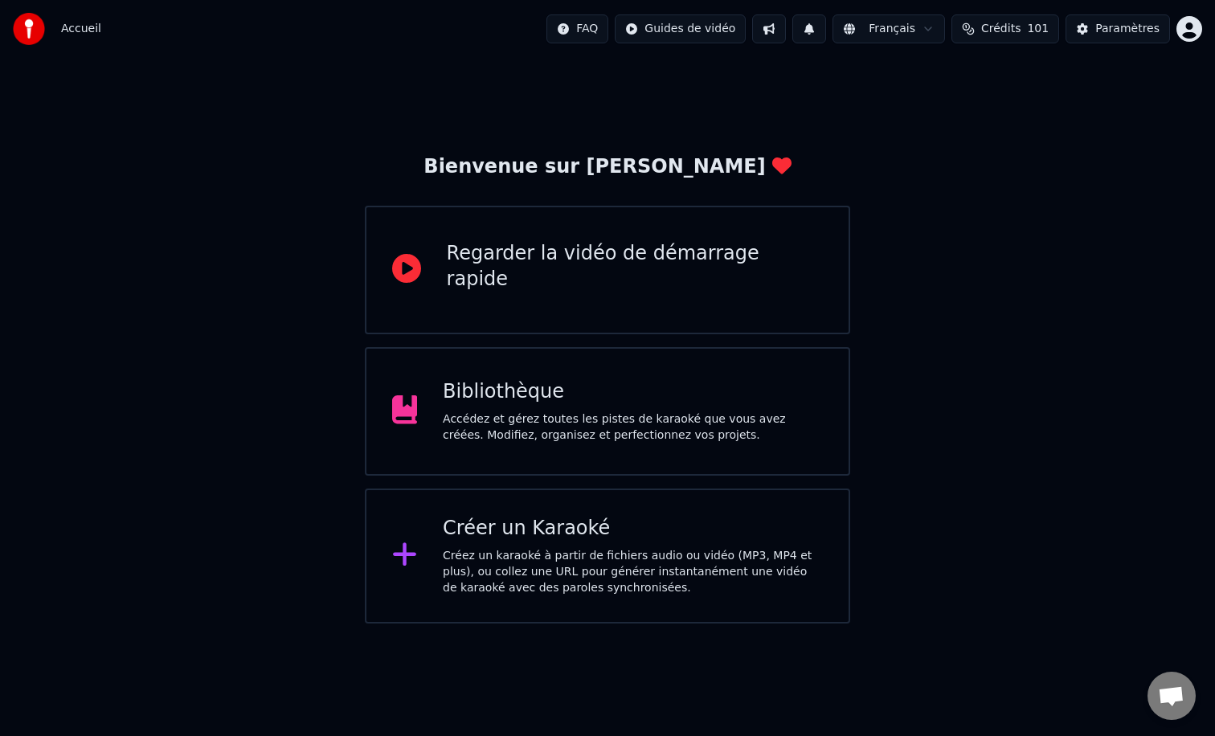
click at [895, 114] on div "Bienvenue sur Youka Regarder la vidéo de démarrage rapide Bibliothèque Accédez …" at bounding box center [607, 341] width 1215 height 566
click at [820, 368] on div "Bibliothèque Accédez et gérez toutes les pistes de karaoké que vous avez créées…" at bounding box center [608, 411] width 486 height 129
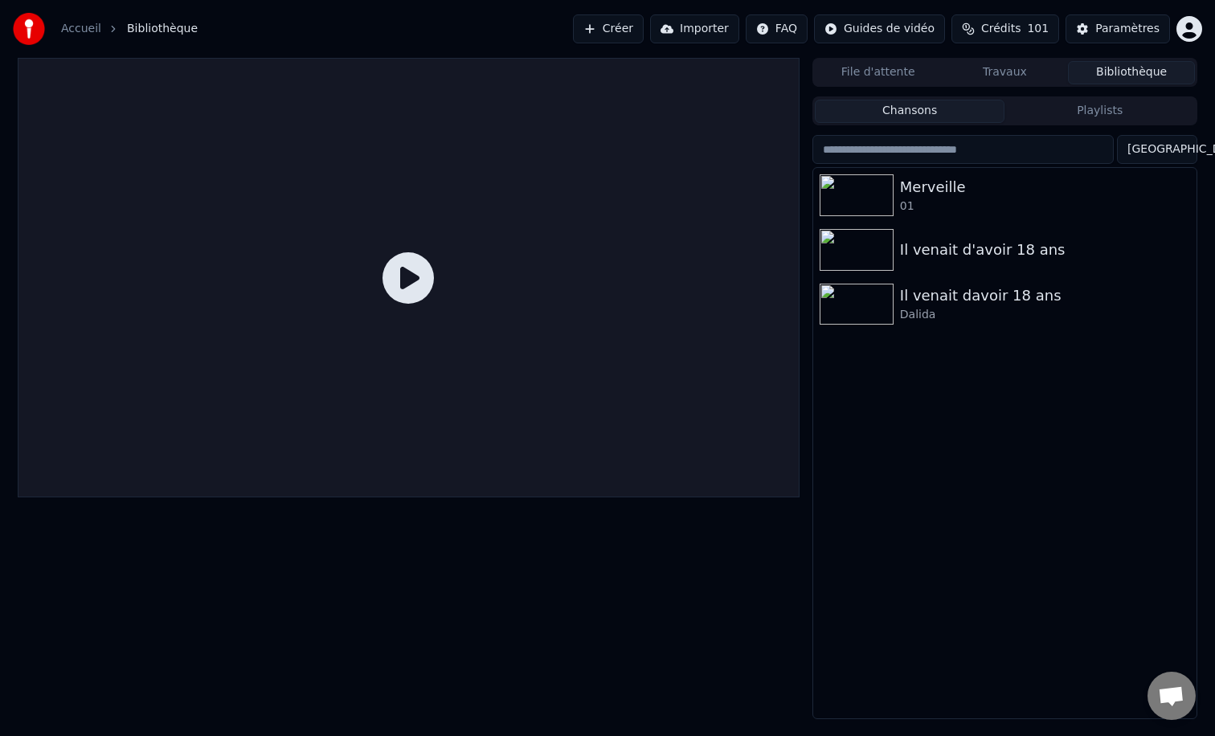
click at [882, 458] on div "Merveille 01 Il venait d'avoir 18 ans Il venait davoir 18 ans [GEOGRAPHIC_DATA]" at bounding box center [1004, 443] width 383 height 551
click at [1002, 191] on div "Merveille" at bounding box center [1037, 187] width 274 height 23
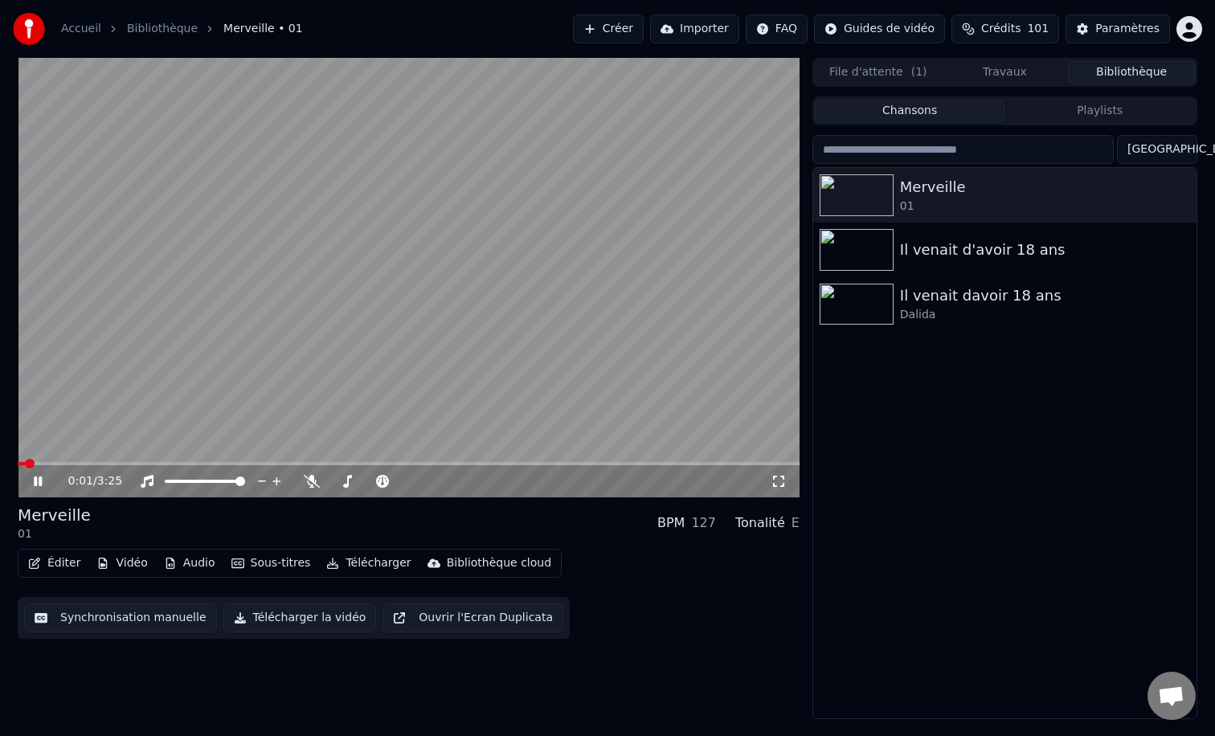
click at [40, 482] on icon at bounding box center [38, 482] width 8 height 10
click at [976, 574] on div "Merveille 01 Il venait d'avoir 18 ans Il venait davoir 18 ans [GEOGRAPHIC_DATA]" at bounding box center [1004, 443] width 383 height 551
click at [1015, 64] on button "Travaux" at bounding box center [1005, 72] width 127 height 23
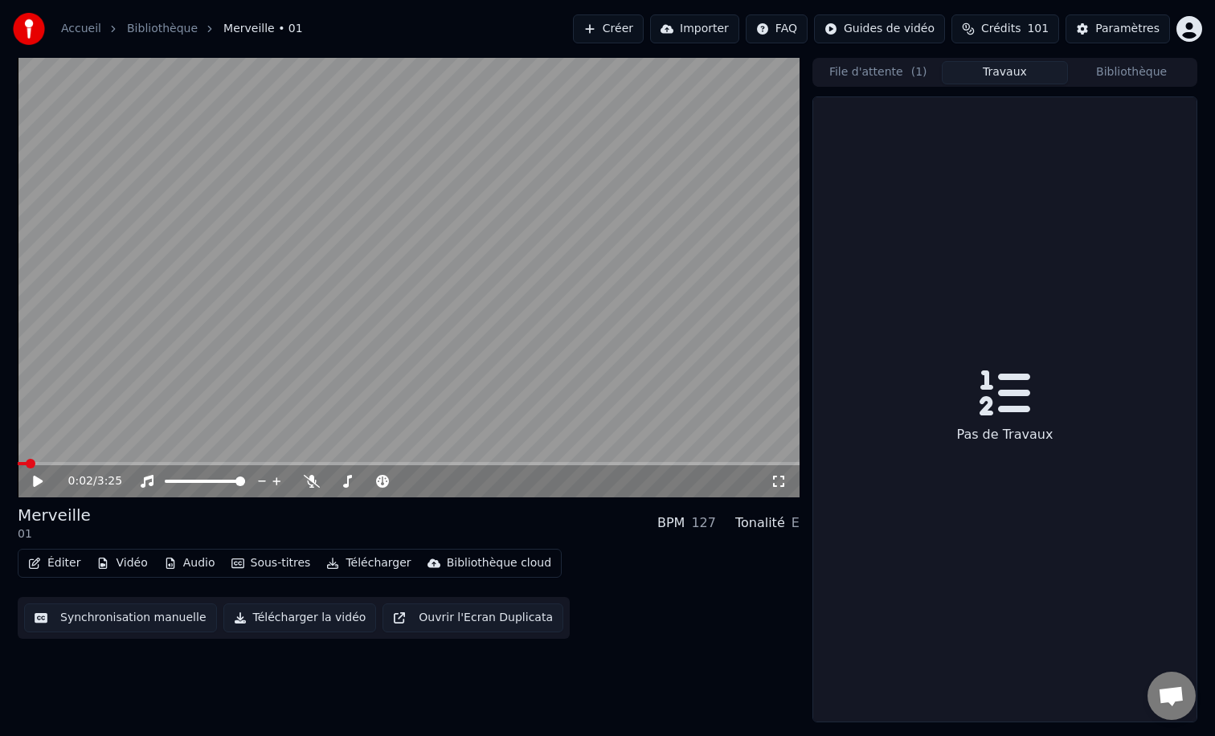
click at [893, 68] on button "File d'attente ( 1 )" at bounding box center [878, 72] width 127 height 23
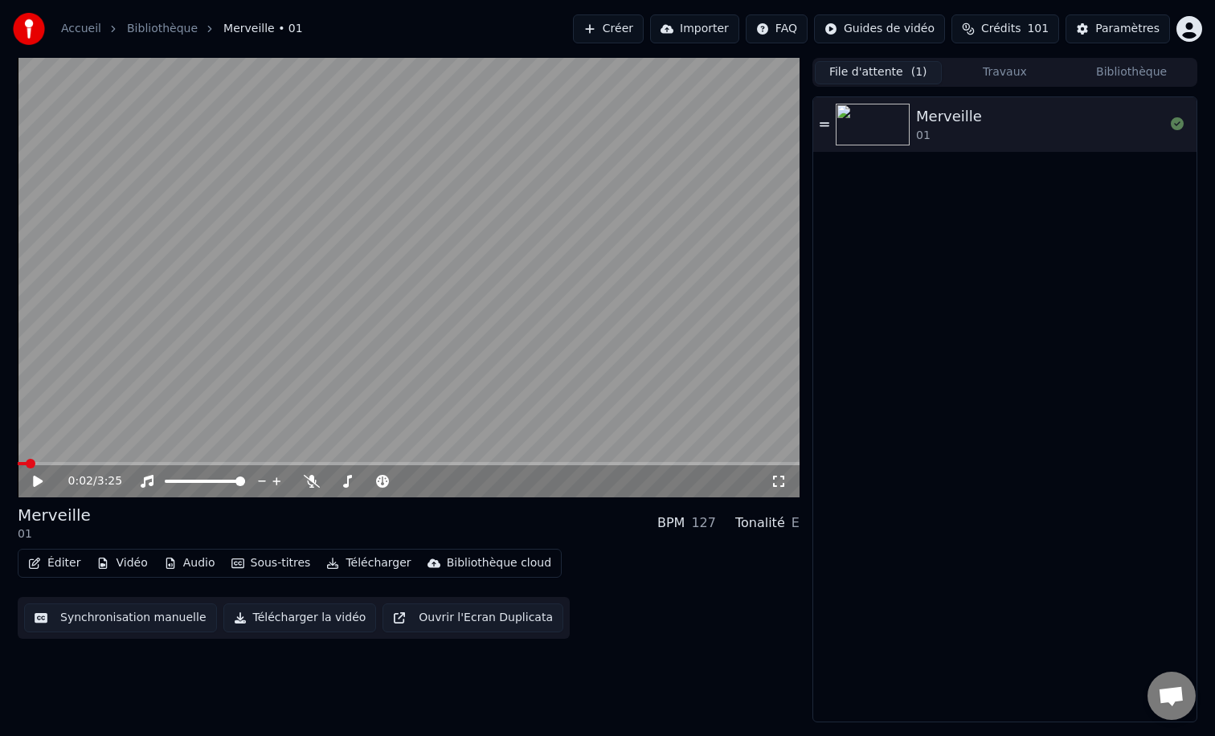
click at [1152, 69] on button "Bibliothèque" at bounding box center [1131, 72] width 127 height 23
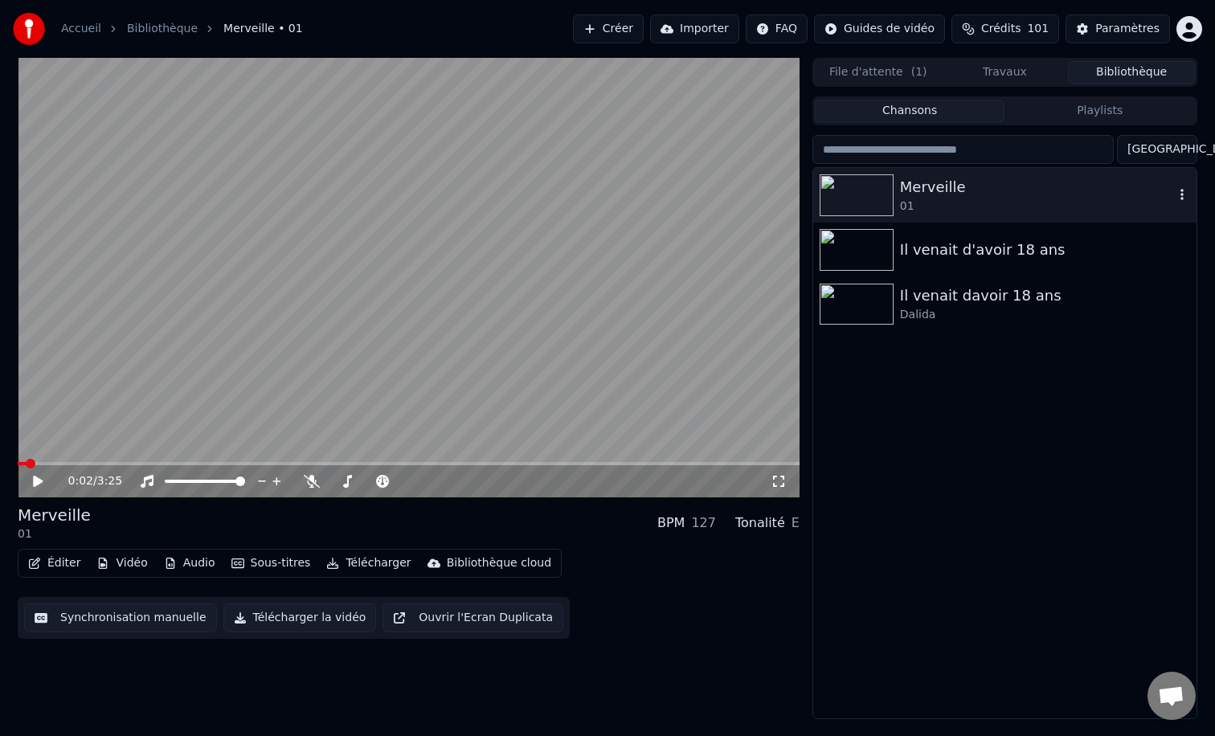
click at [1181, 199] on icon "button" at bounding box center [1182, 194] width 16 height 13
click at [1086, 404] on div "Merveille 01 Il venait d'avoir 18 ans Il venait davoir 18 ans [GEOGRAPHIC_DATA]" at bounding box center [1004, 443] width 383 height 551
click at [67, 563] on button "Éditer" at bounding box center [54, 563] width 65 height 23
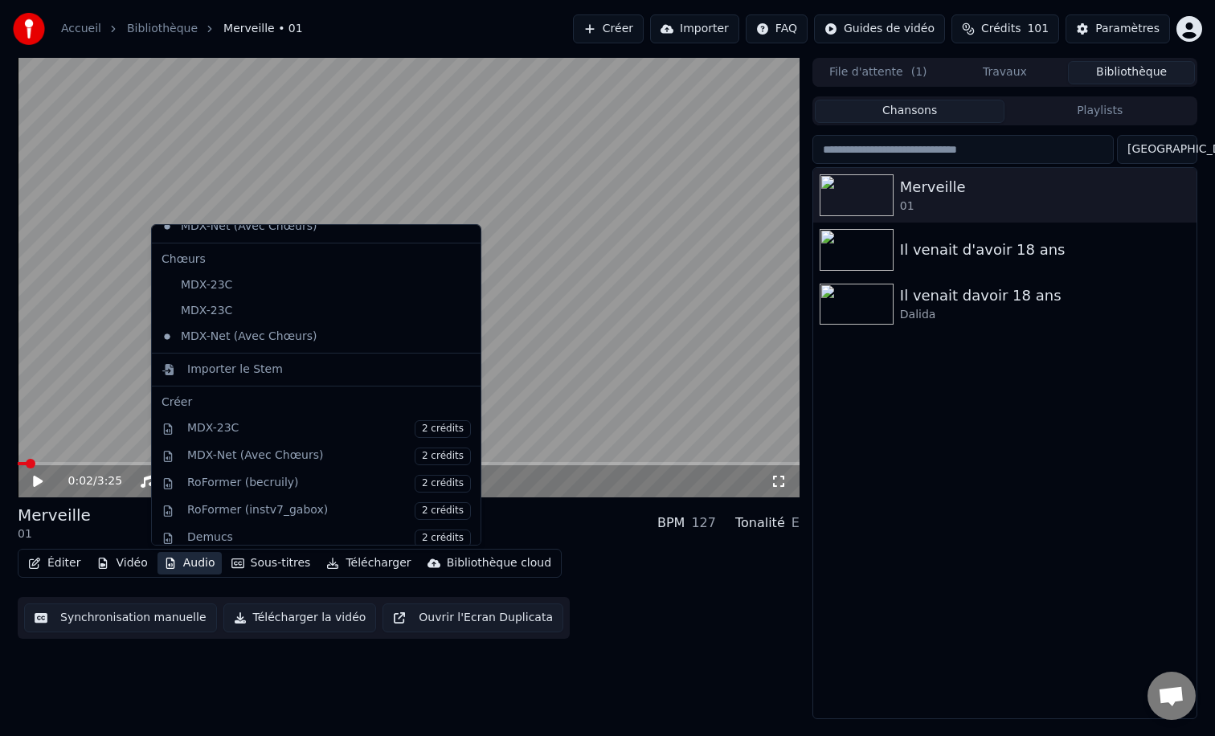
scroll to position [266, 0]
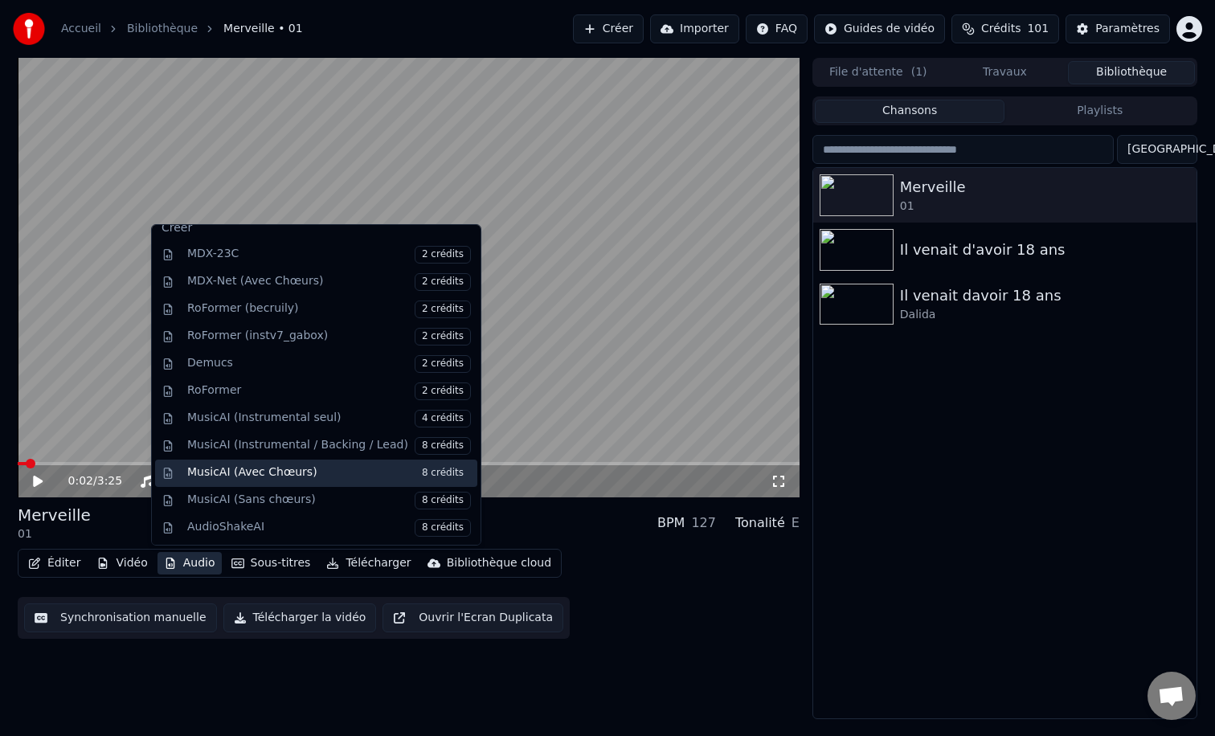
click at [415, 469] on span "8 crédits" at bounding box center [443, 474] width 56 height 18
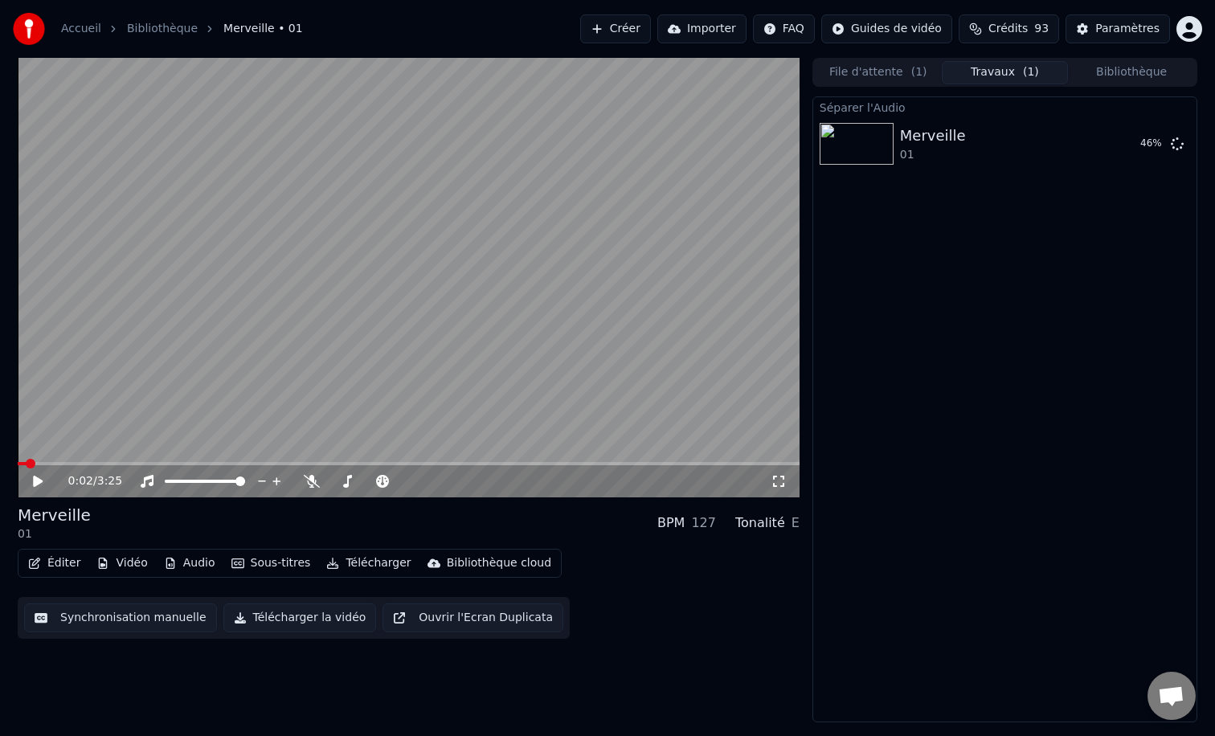
click at [650, 655] on div "0:02 / 3:25 Merveille 01 BPM 127 Tonalité E Éditer Vidéo Audio Sous-titres Télé…" at bounding box center [409, 390] width 782 height 665
click at [652, 641] on div "0:02 / 3:25 Merveille 01 BPM 127 Tonalité E Éditer Vidéo Audio Sous-titres Télé…" at bounding box center [409, 390] width 782 height 665
click at [342, 481] on span at bounding box center [370, 481] width 80 height 3
click at [100, 461] on video at bounding box center [409, 278] width 782 height 440
click at [106, 461] on video at bounding box center [409, 278] width 782 height 440
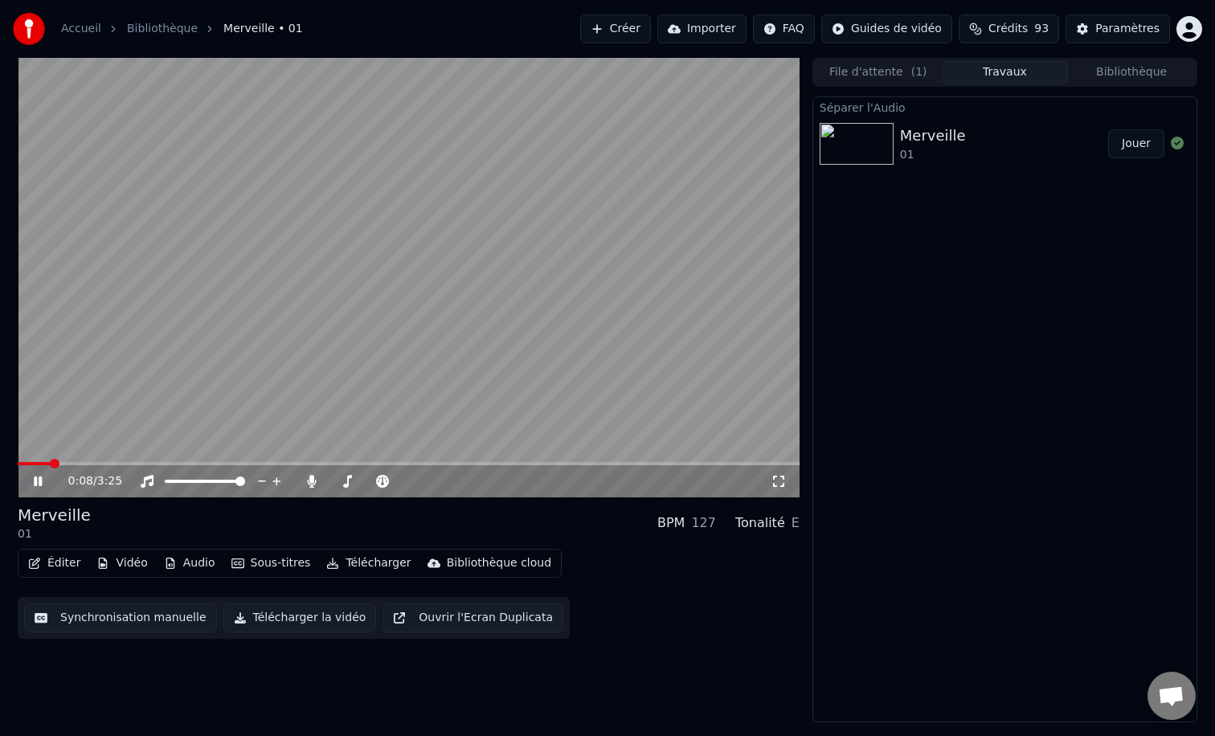
click at [94, 464] on span at bounding box center [409, 463] width 782 height 3
click at [374, 481] on span at bounding box center [369, 482] width 10 height 10
click at [363, 482] on span at bounding box center [368, 482] width 10 height 10
click at [29, 486] on div "0:27 / 3:25" at bounding box center [408, 481] width 769 height 16
click at [36, 486] on icon at bounding box center [38, 482] width 8 height 10
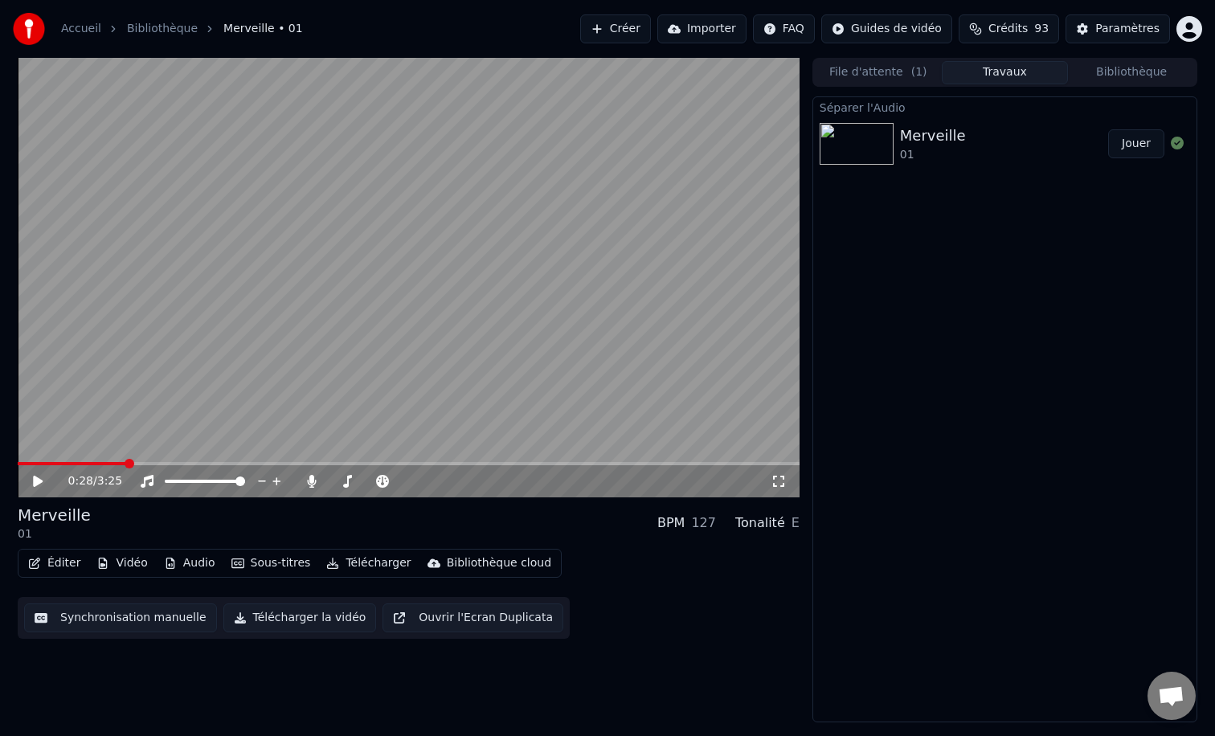
click at [170, 666] on div "0:28 / 3:25 Merveille 01 BPM 127 Tonalité E Éditer Vidéo Audio Sous-titres Télé…" at bounding box center [409, 390] width 782 height 665
click at [904, 465] on div "Séparer l'Audio Merveille 01 Jouer" at bounding box center [1005, 409] width 385 height 626
click at [196, 579] on div "Éditer Vidéo Audio Sous-titres Télécharger Bibliothèque cloud Synchronisation m…" at bounding box center [409, 594] width 782 height 90
click at [180, 567] on button "Audio" at bounding box center [190, 563] width 64 height 23
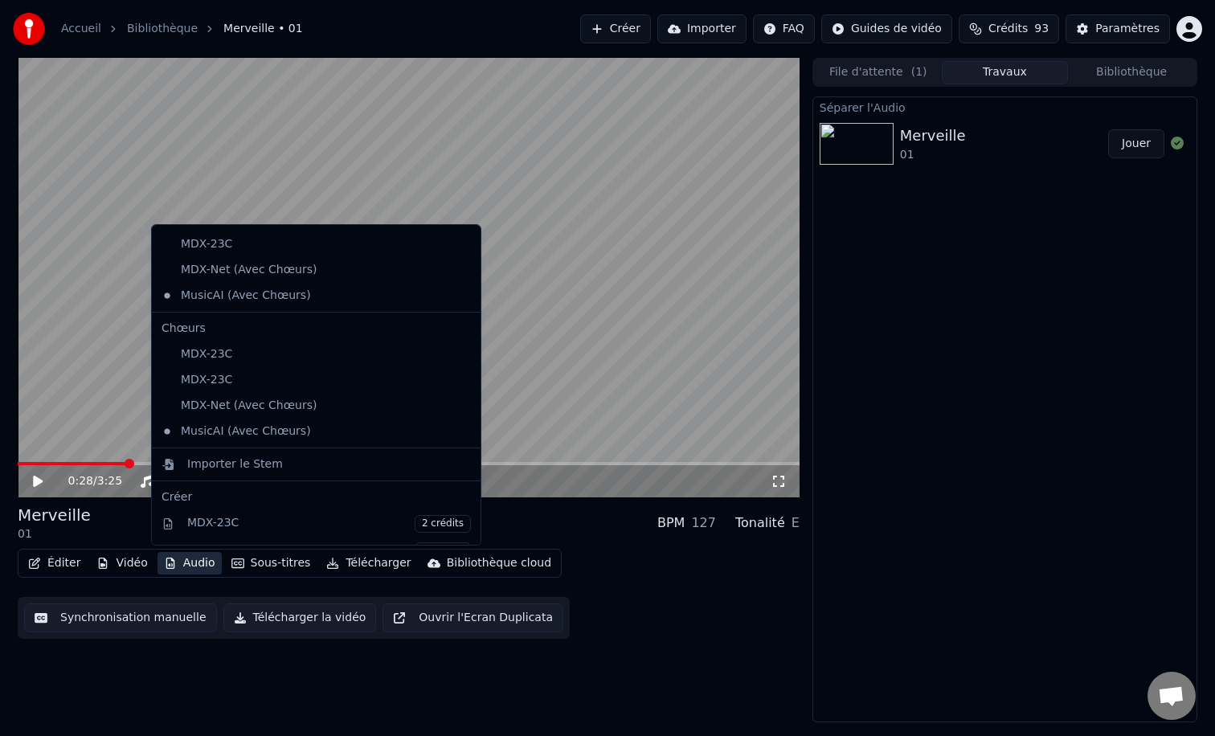
scroll to position [0, 0]
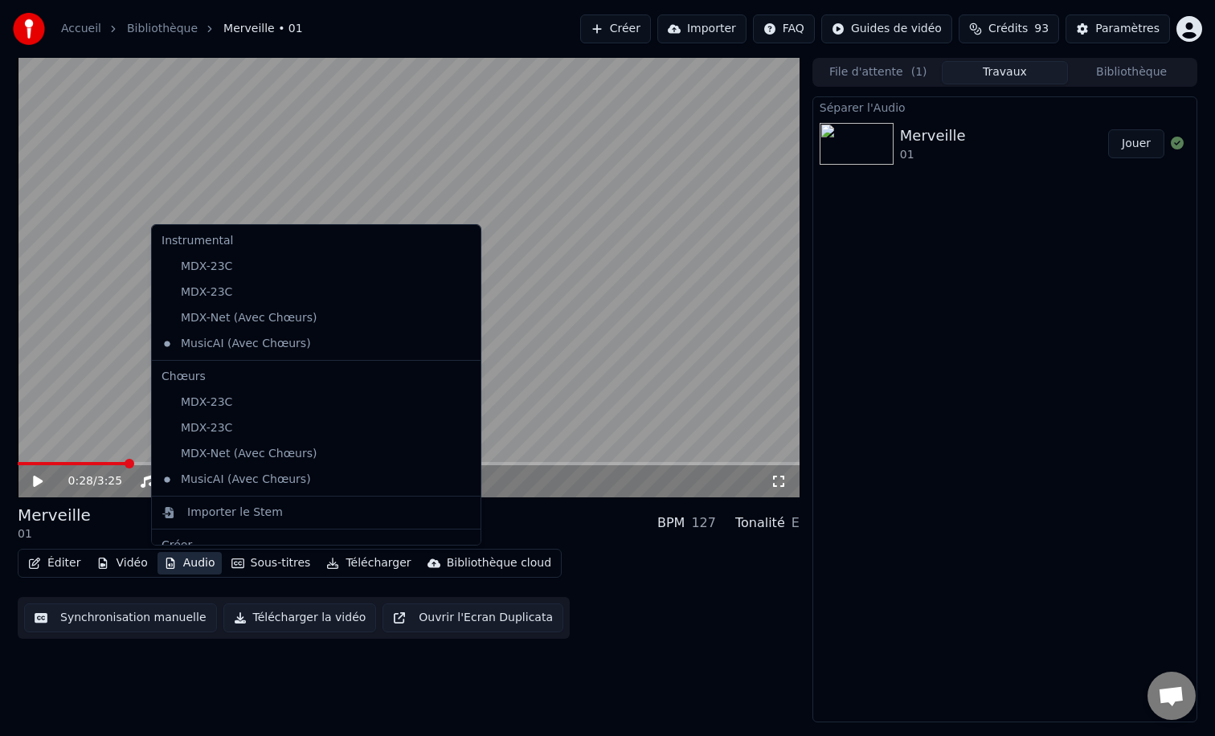
click at [139, 647] on div "0:28 / 3:25 Merveille 01 BPM 127 Tonalité E Éditer Vidéo Audio Sous-titres Télé…" at bounding box center [409, 390] width 782 height 665
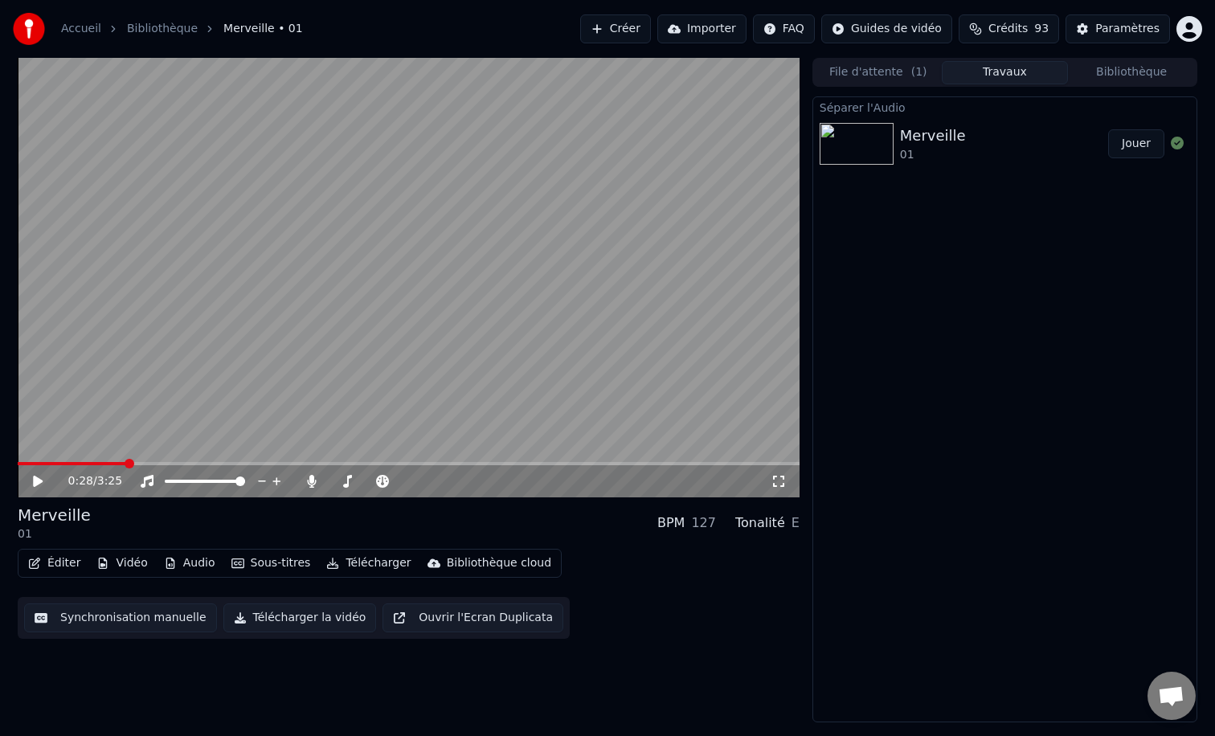
click at [281, 563] on button "Sous-titres" at bounding box center [271, 563] width 92 height 23
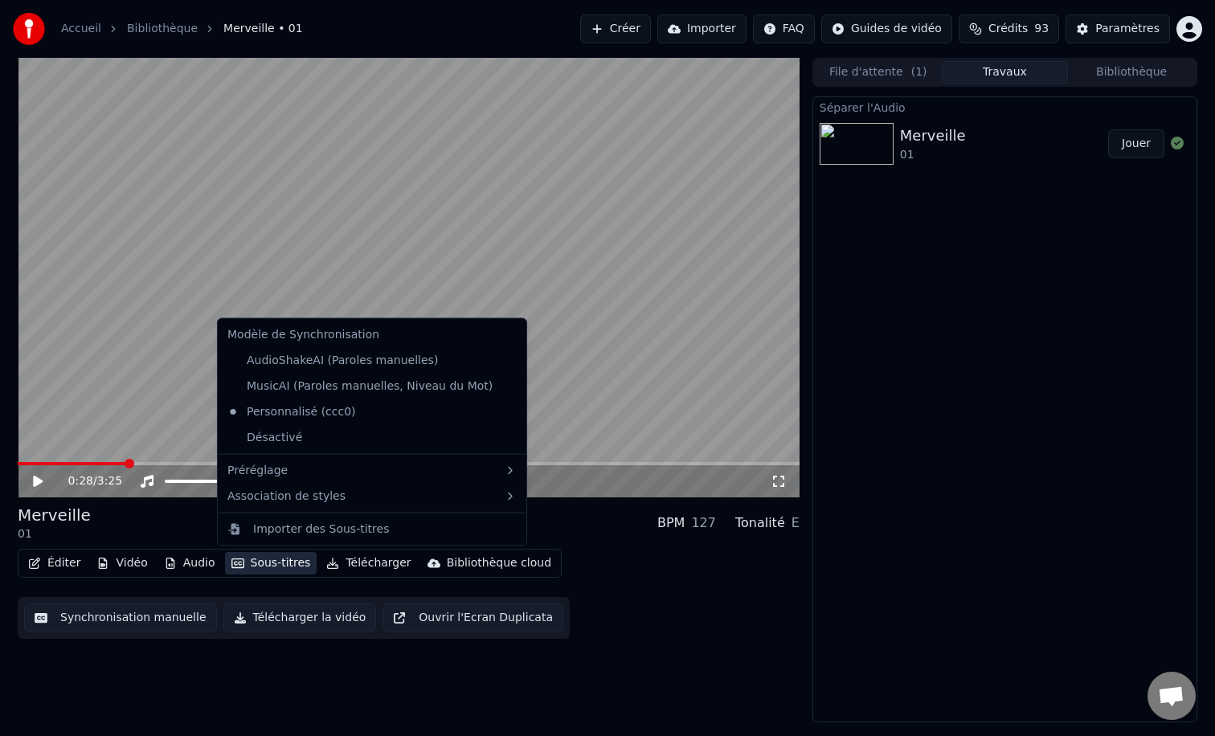
click at [993, 409] on div "Séparer l'Audio Merveille 01 Jouer" at bounding box center [1005, 409] width 385 height 626
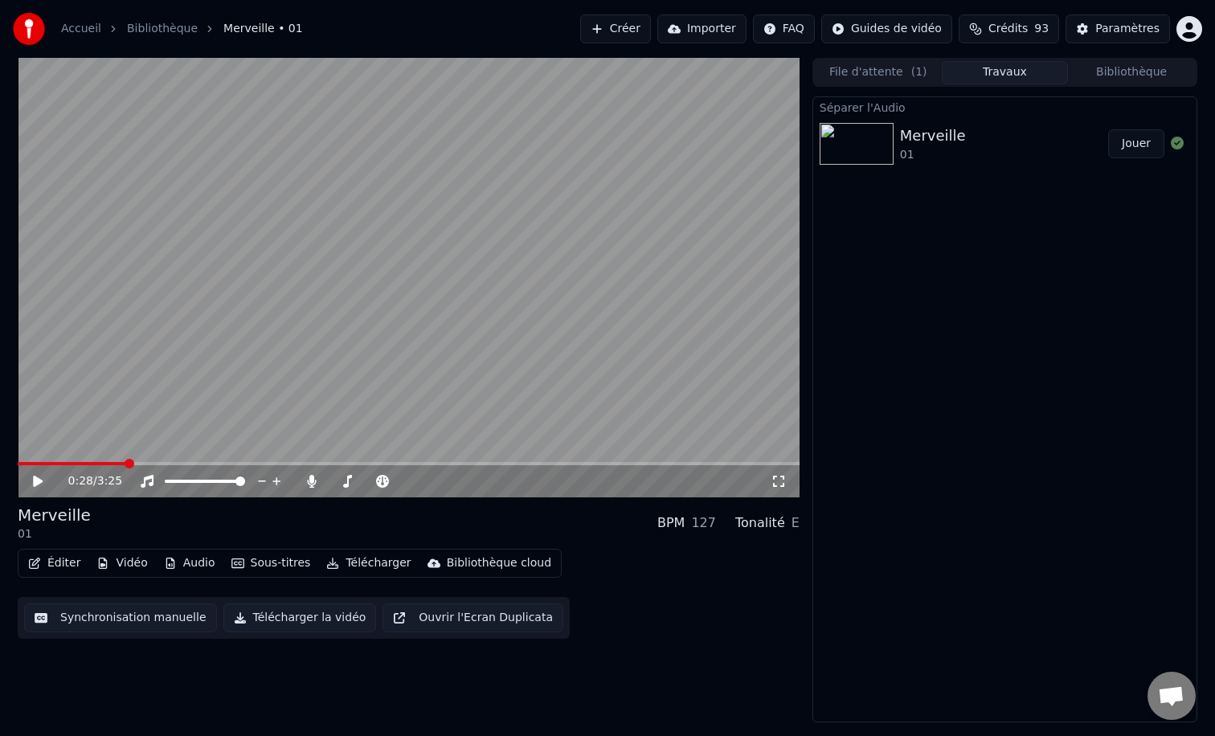
click at [1092, 61] on button "Bibliothèque" at bounding box center [1131, 72] width 127 height 23
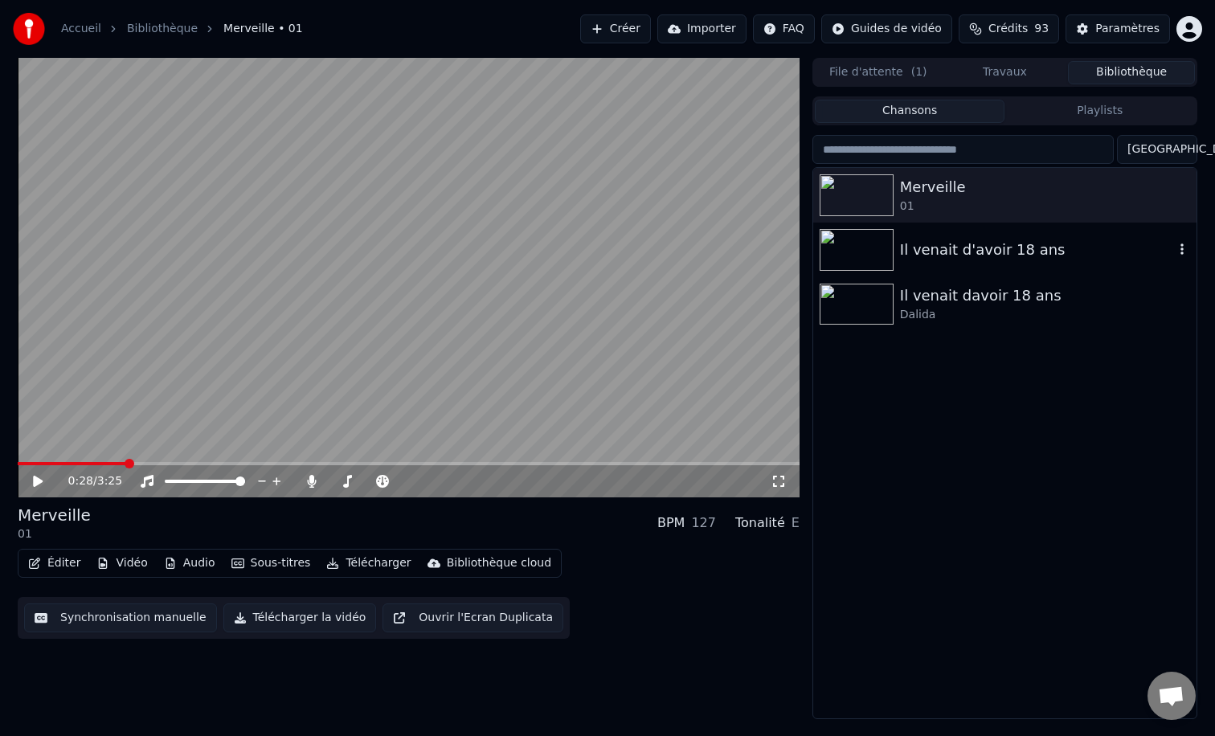
click at [973, 246] on div "Il venait d'avoir 18 ans" at bounding box center [1037, 250] width 274 height 23
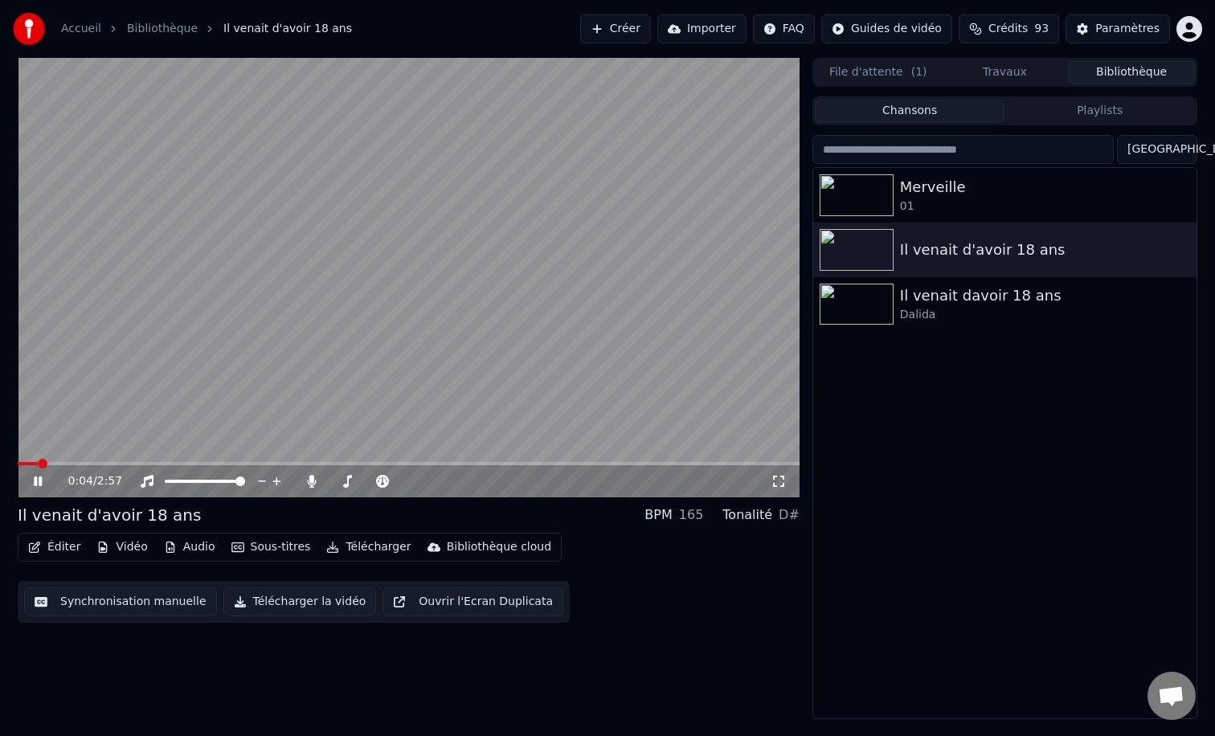
click at [65, 551] on button "Éditer" at bounding box center [54, 547] width 65 height 23
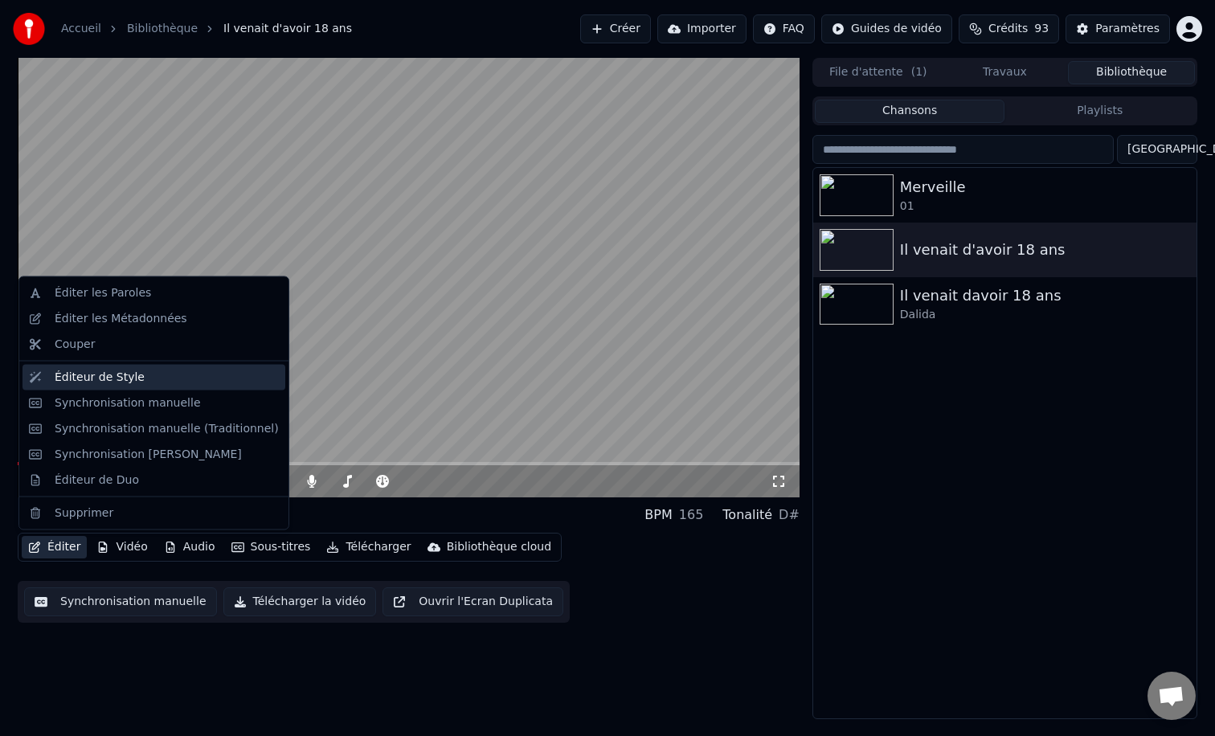
click at [153, 381] on div "Éditeur de Style" at bounding box center [167, 377] width 224 height 16
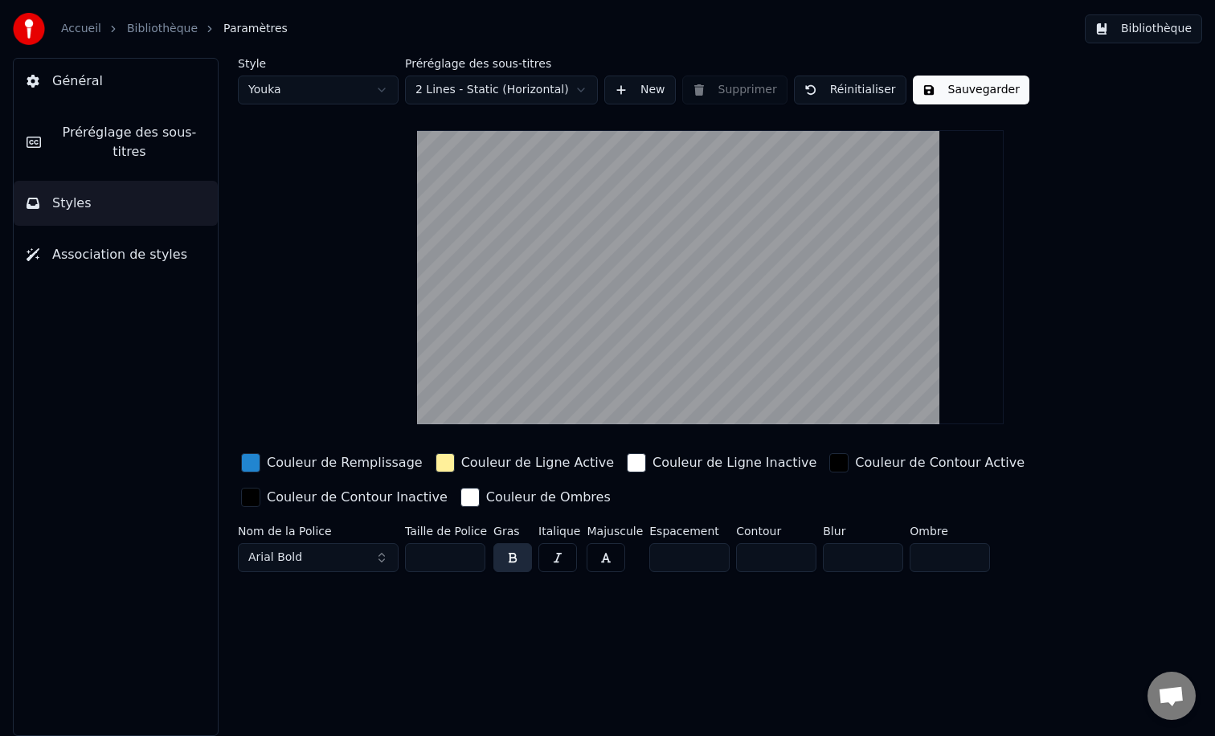
click at [142, 145] on span "Préréglage des sous-titres" at bounding box center [129, 142] width 151 height 39
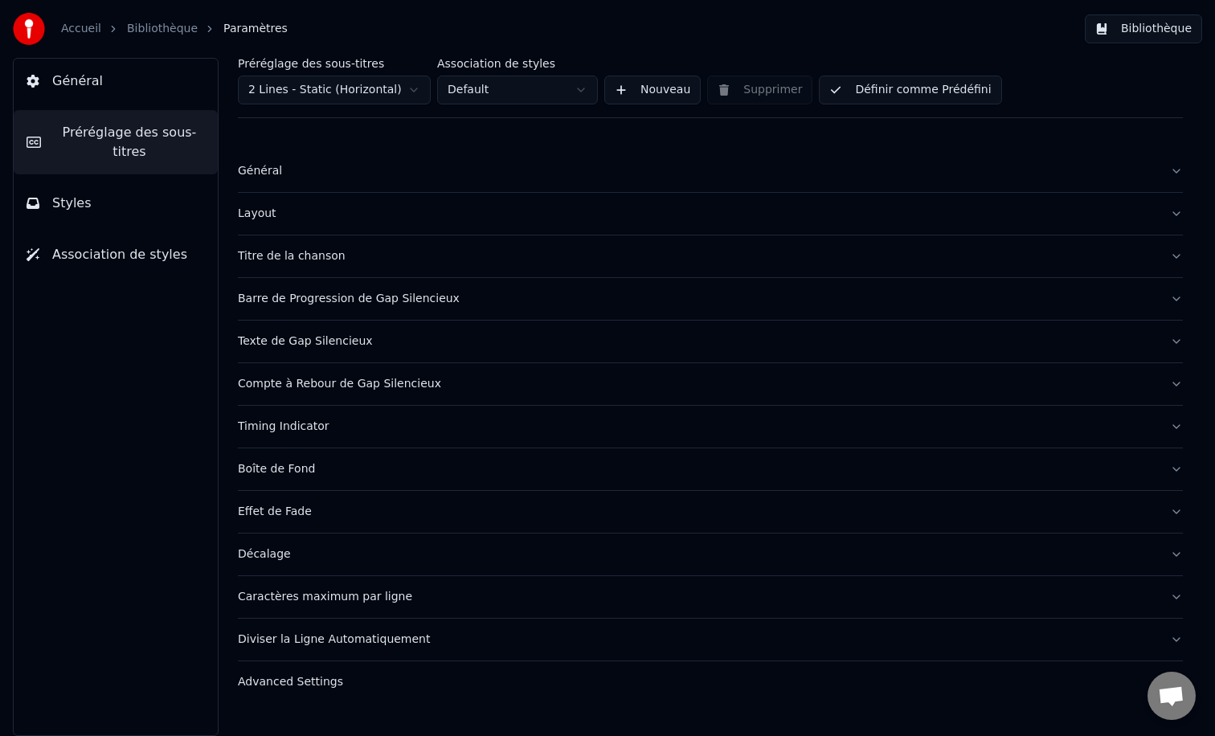
click at [97, 205] on button "Styles" at bounding box center [116, 203] width 204 height 45
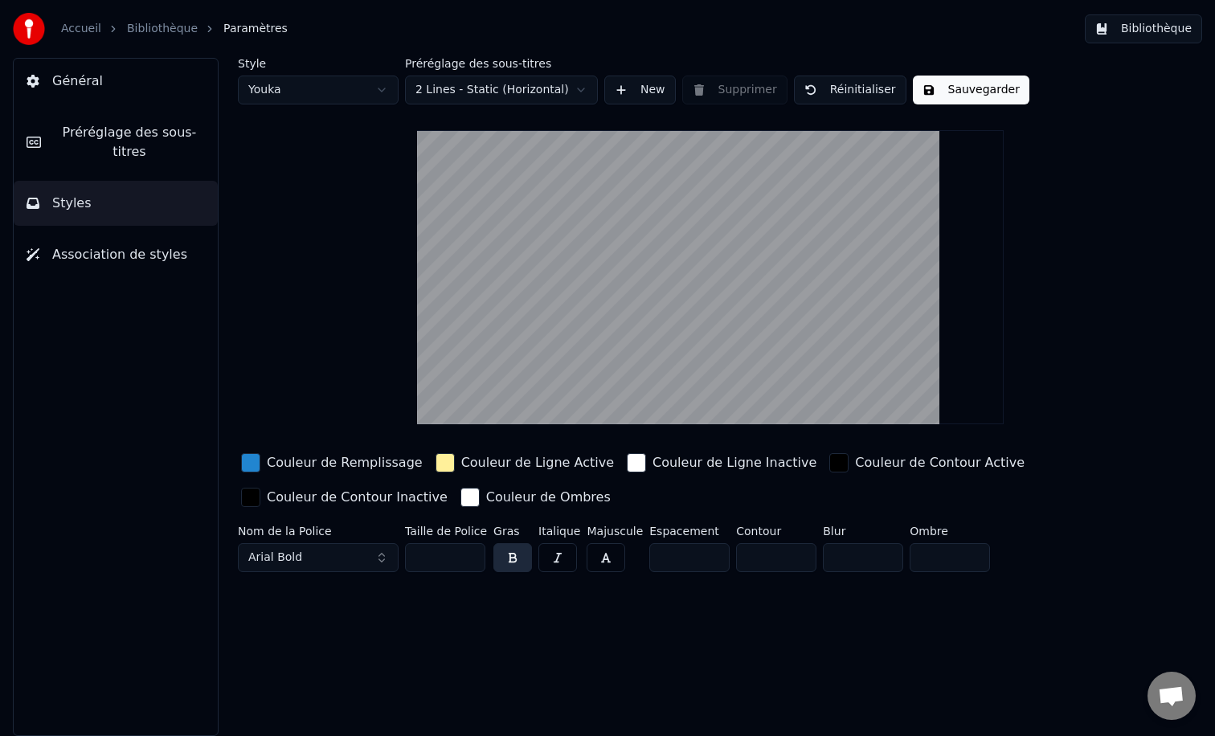
click at [113, 259] on span "Association de styles" at bounding box center [119, 254] width 135 height 19
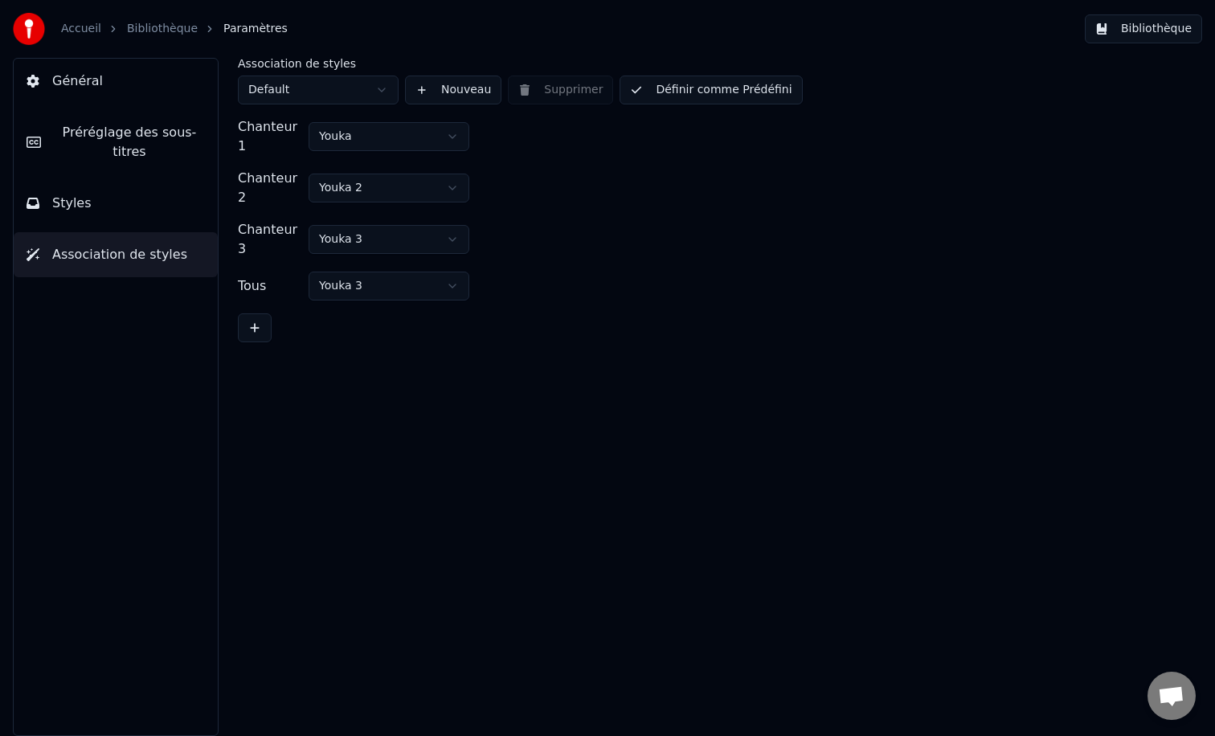
click at [537, 473] on div "Association de styles Default Nouveau Supprimer Définir comme Prédéfini Chanteu…" at bounding box center [711, 397] width 1010 height 678
click at [406, 133] on html "Accueil Bibliothèque Paramètres Bibliothèque Général Préréglage des sous-titres…" at bounding box center [607, 368] width 1215 height 736
click at [506, 153] on html "Accueil Bibliothèque Paramètres Bibliothèque Général Préréglage des sous-titres…" at bounding box center [607, 368] width 1215 height 736
click at [528, 169] on div "Chanteur 2 Youka 2" at bounding box center [710, 188] width 945 height 39
click at [746, 313] on div at bounding box center [710, 327] width 945 height 29
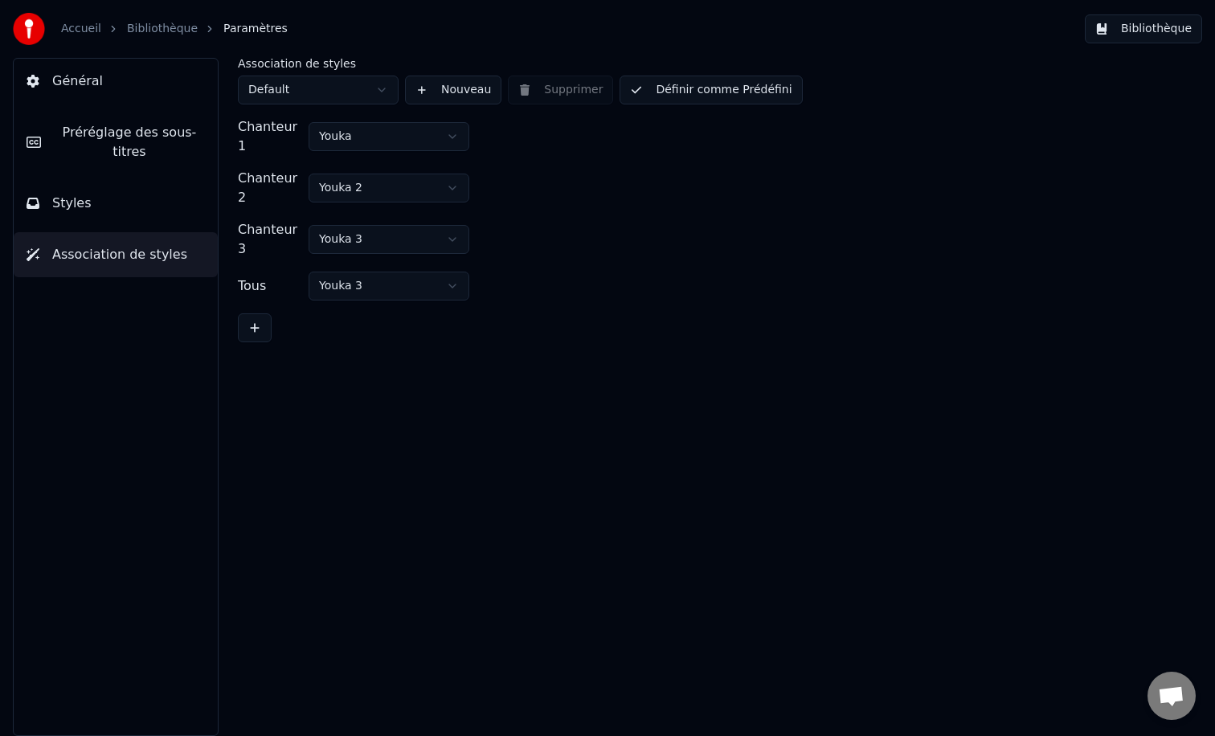
click at [64, 226] on div "Général Préréglage des sous-titres Styles Association de styles" at bounding box center [116, 397] width 206 height 678
click at [73, 206] on span "Styles" at bounding box center [71, 203] width 39 height 19
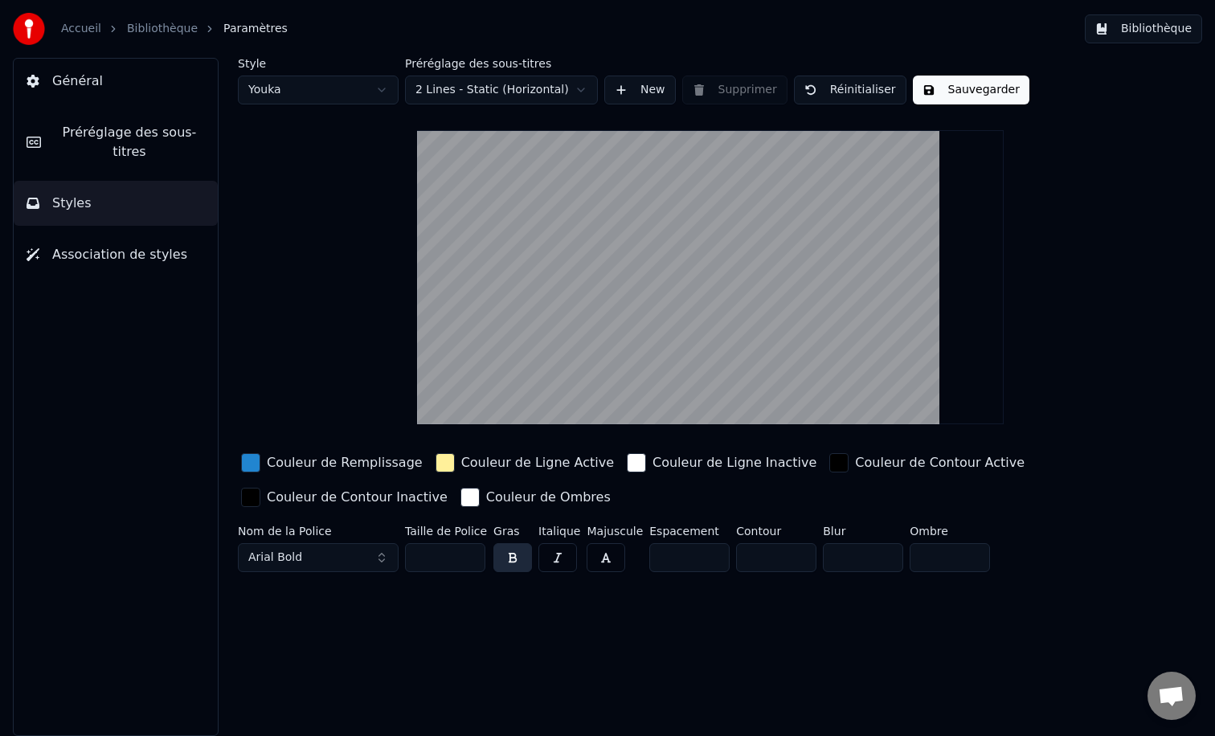
click at [383, 665] on div "Style Youka Préréglage des sous-titres 2 Lines - Static (Horizontal) New Suppri…" at bounding box center [711, 397] width 1010 height 678
click at [122, 118] on button "Préréglage des sous-titres" at bounding box center [116, 142] width 204 height 64
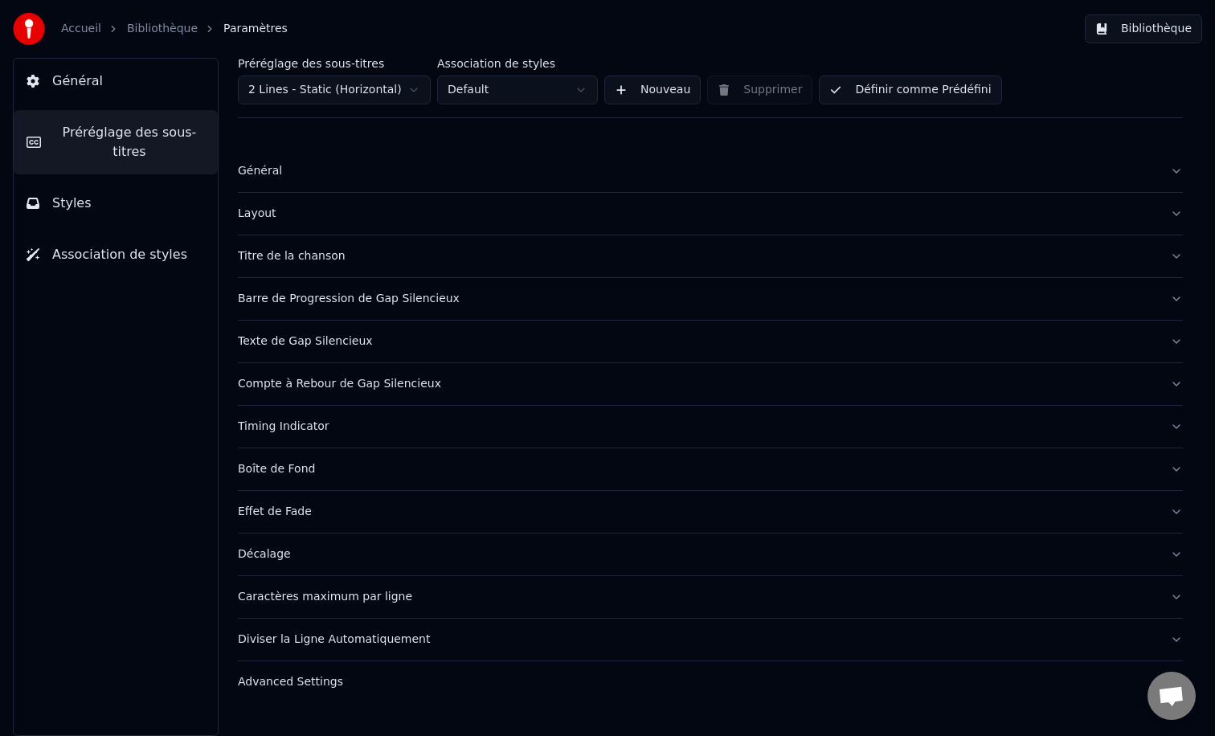
click at [90, 76] on span "Général" at bounding box center [77, 81] width 51 height 19
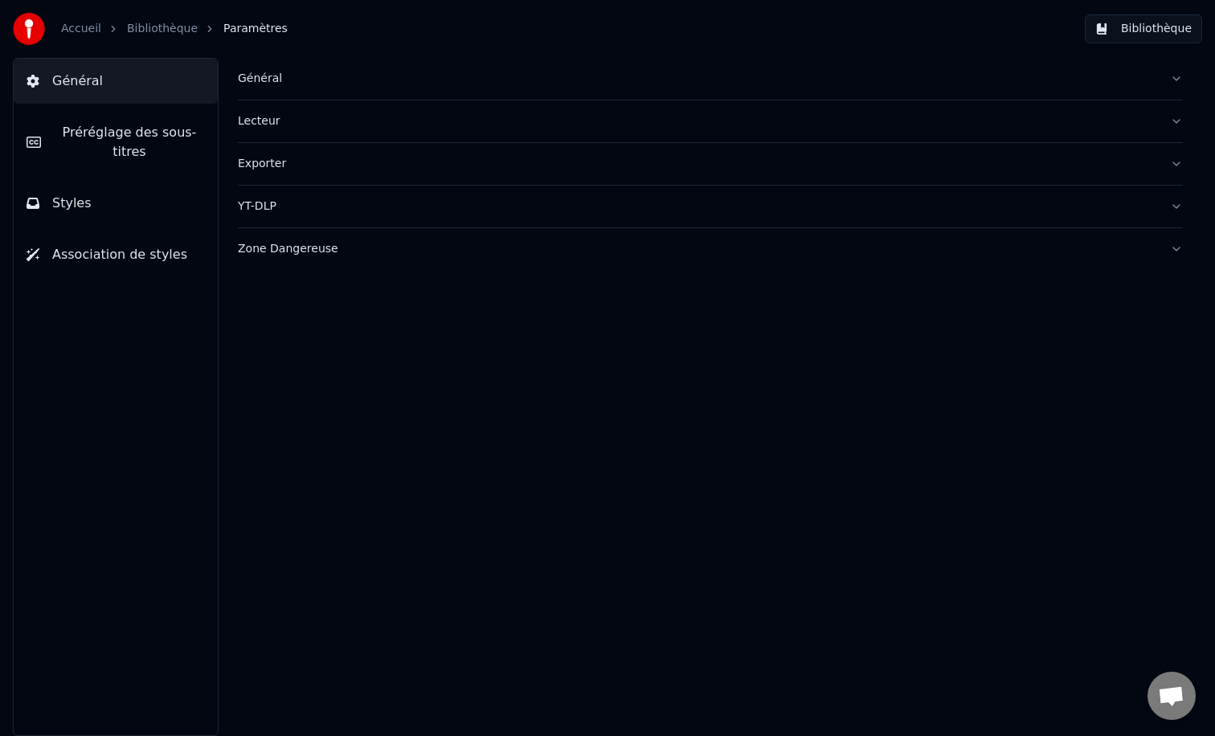
click at [80, 18] on div "Accueil Bibliothèque Paramètres" at bounding box center [150, 29] width 275 height 32
click at [86, 27] on link "Accueil" at bounding box center [81, 29] width 40 height 16
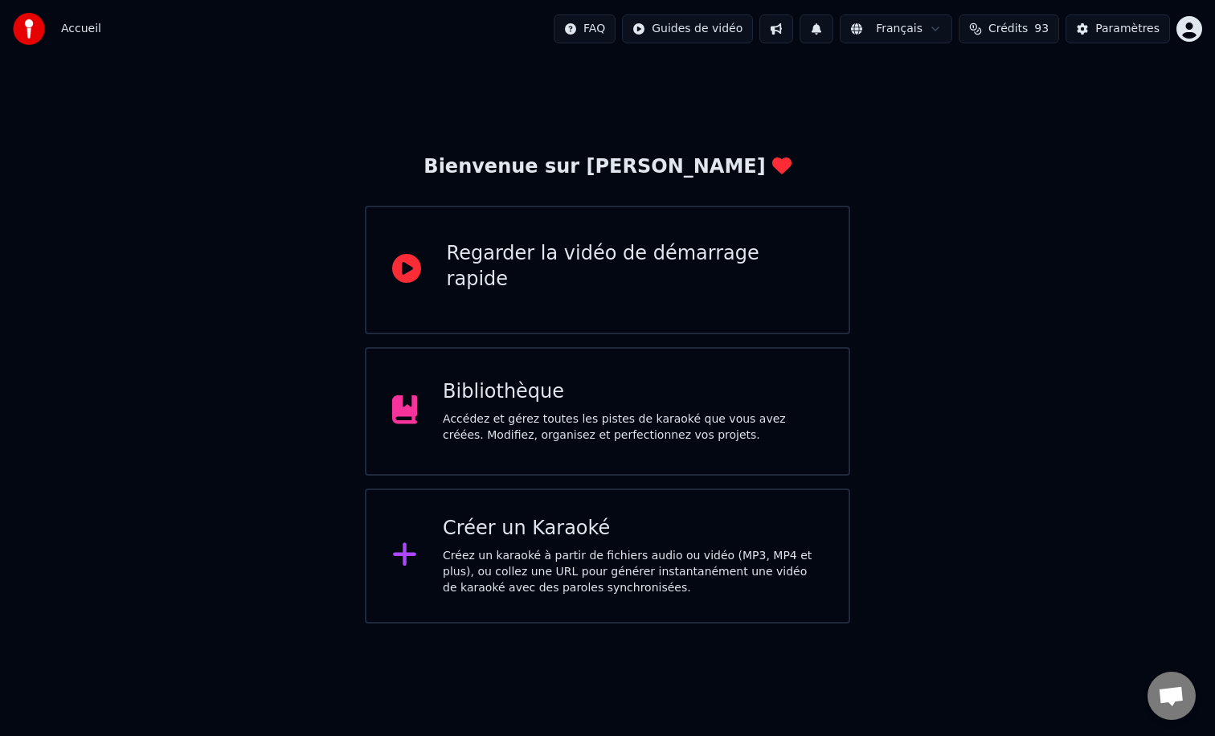
click at [465, 400] on div "Bibliothèque" at bounding box center [633, 392] width 380 height 26
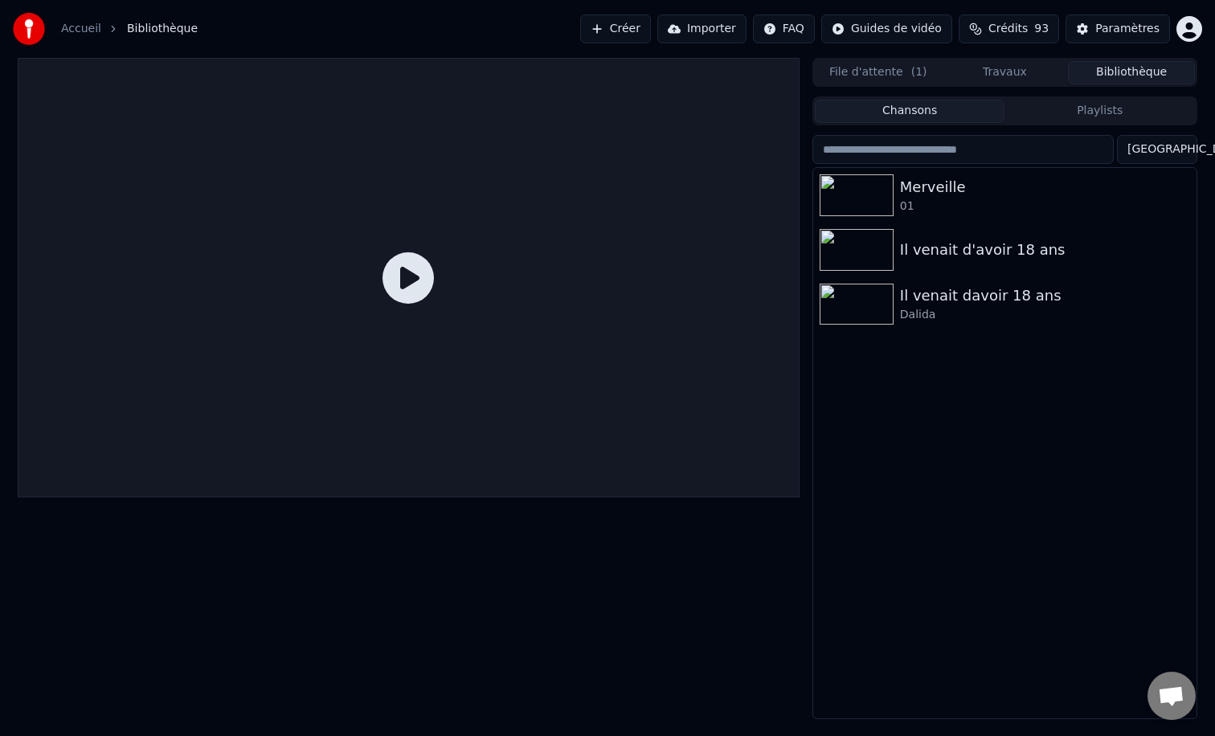
click at [88, 20] on div "Accueil Bibliothèque" at bounding box center [105, 29] width 185 height 32
click at [82, 23] on link "Accueil" at bounding box center [81, 29] width 40 height 16
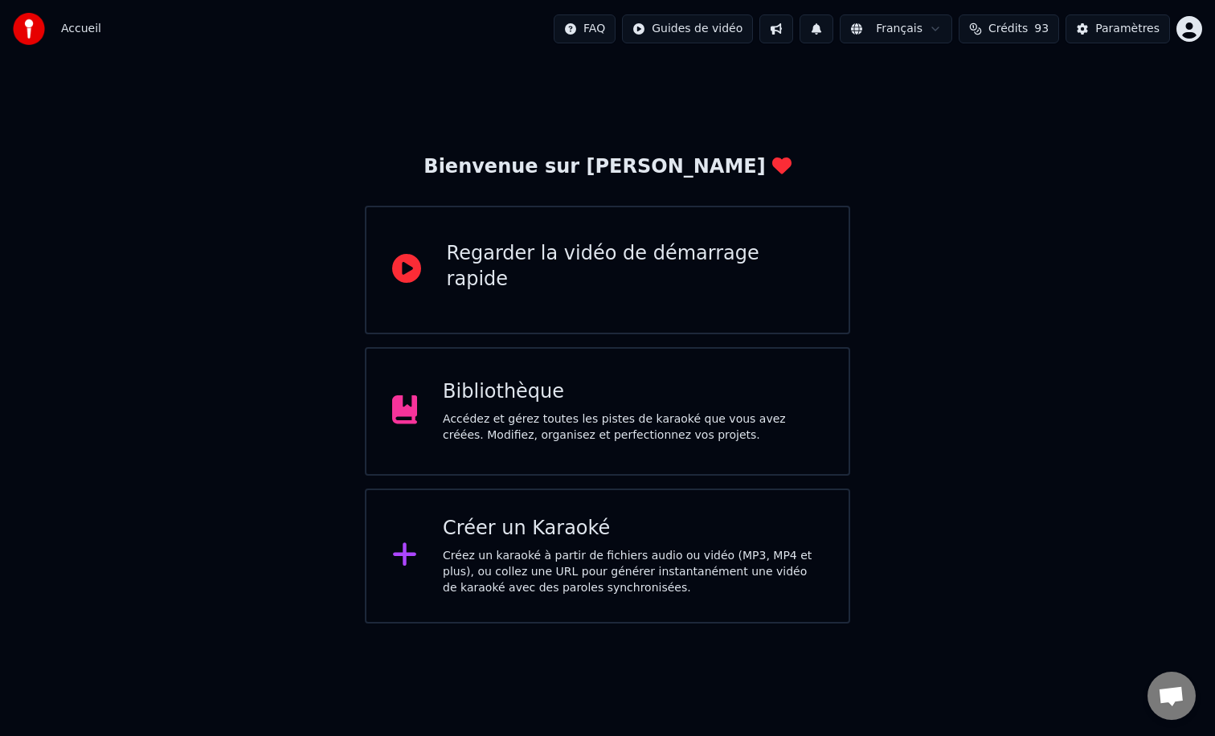
click at [481, 586] on div "Créez un karaoké à partir de fichiers audio ou vidéo (MP3, MP4 et plus), ou col…" at bounding box center [633, 572] width 380 height 48
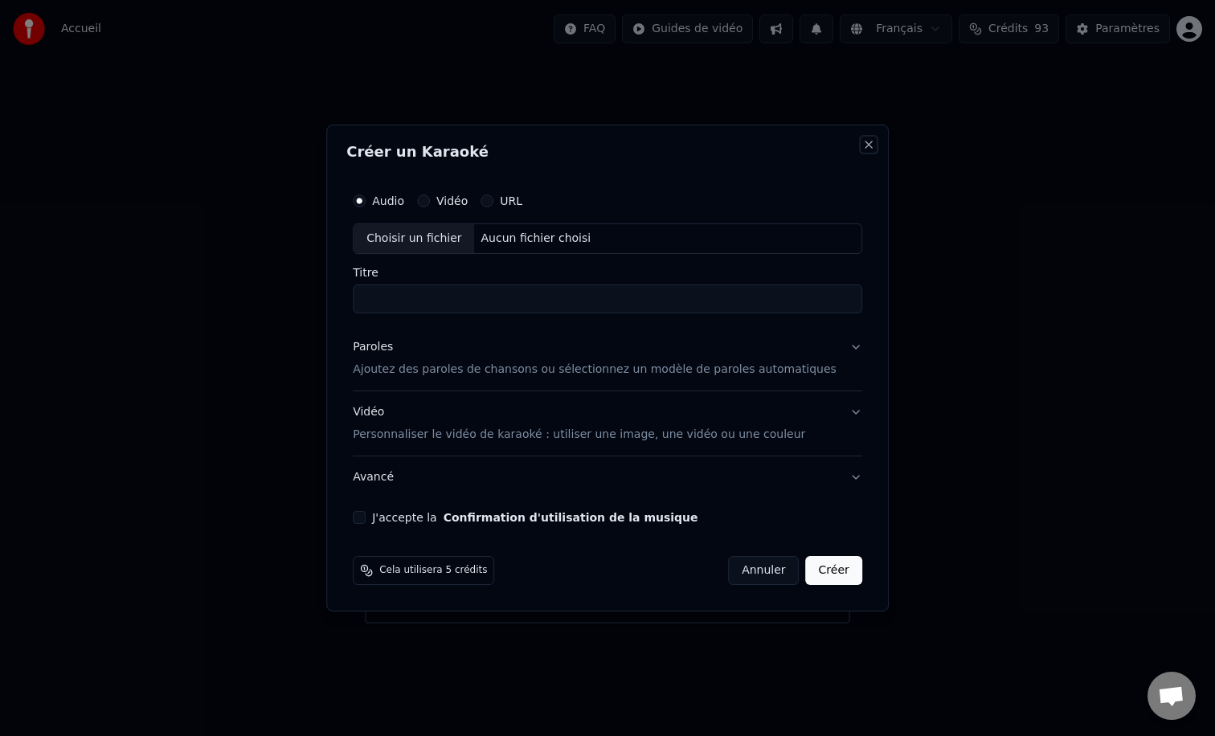
click at [863, 150] on button "Close" at bounding box center [869, 144] width 13 height 13
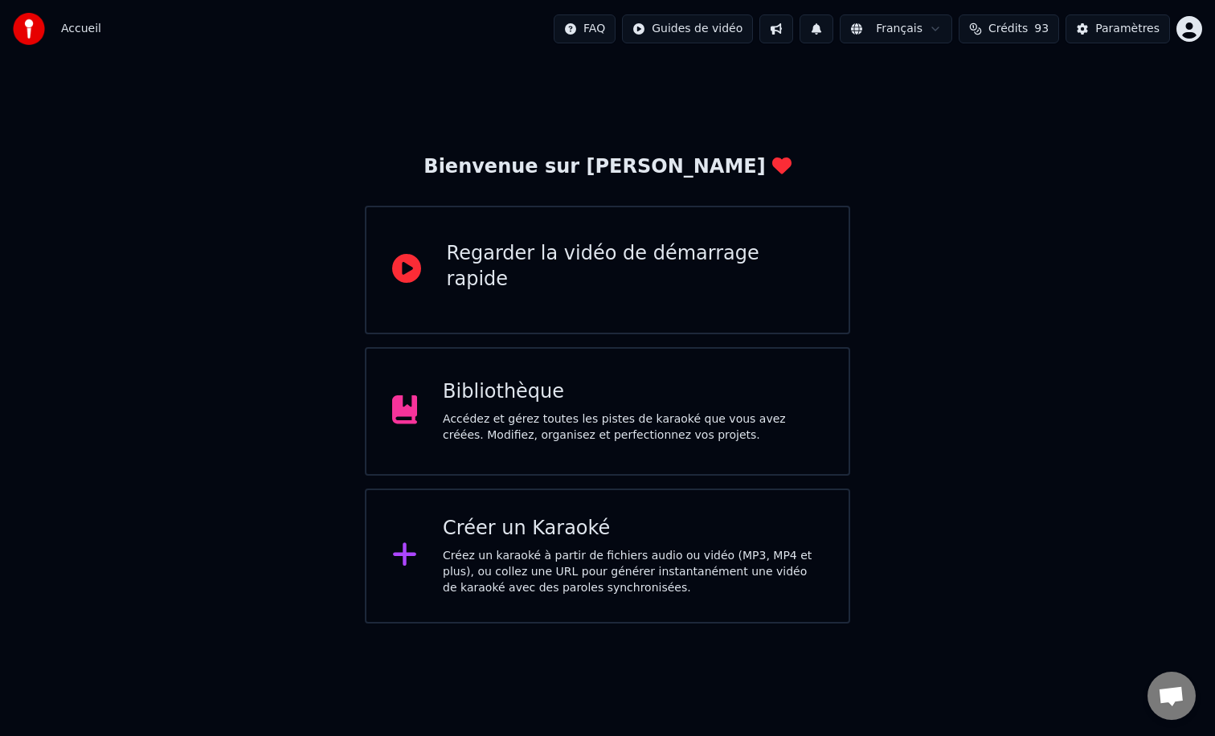
click at [634, 424] on div "Accédez et gérez toutes les pistes de karaoké que vous avez créées. Modifiez, o…" at bounding box center [633, 428] width 380 height 32
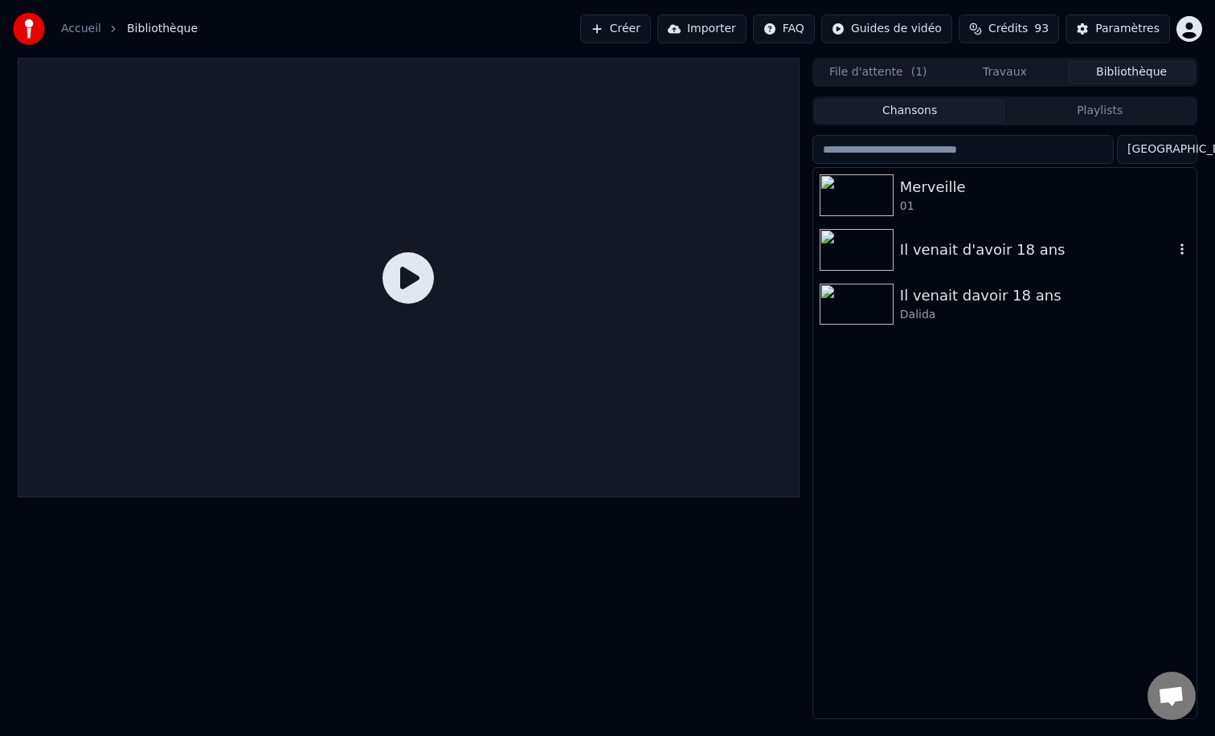
click at [949, 242] on div "Il venait d'avoir 18 ans" at bounding box center [1037, 250] width 274 height 23
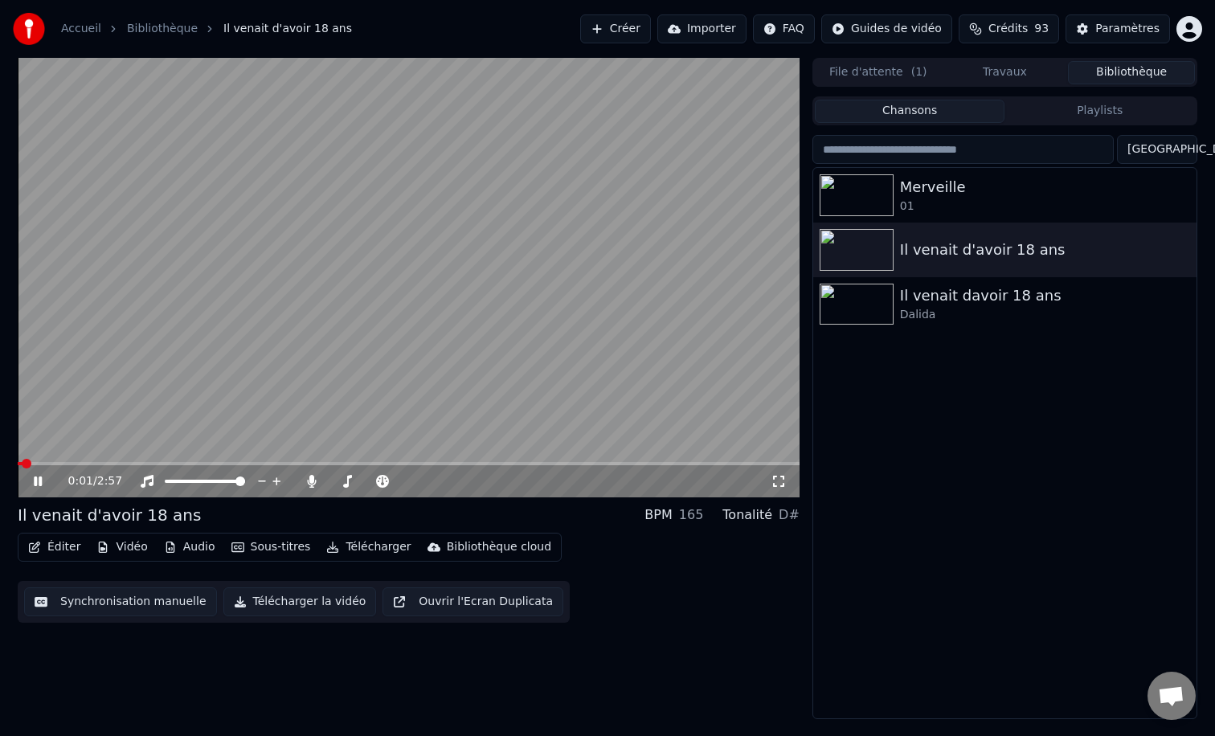
click at [52, 543] on button "Éditer" at bounding box center [54, 547] width 65 height 23
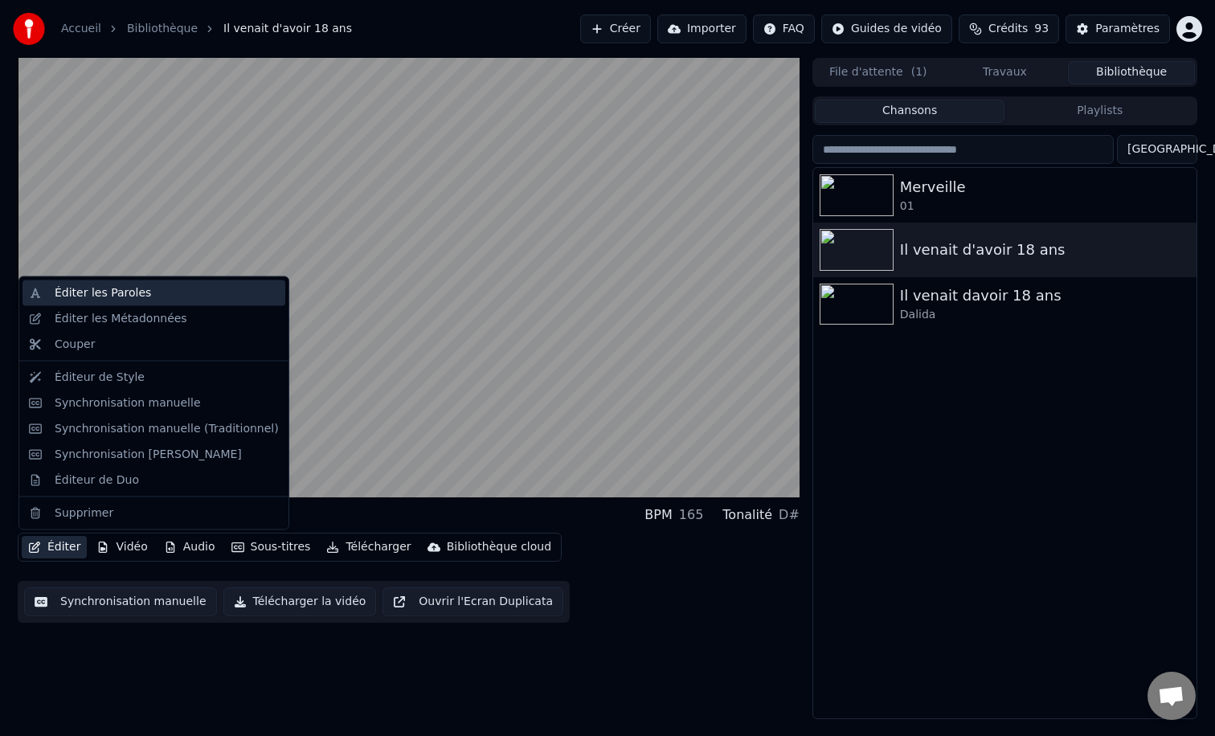
click at [68, 291] on div "Éditer les Paroles" at bounding box center [103, 293] width 96 height 16
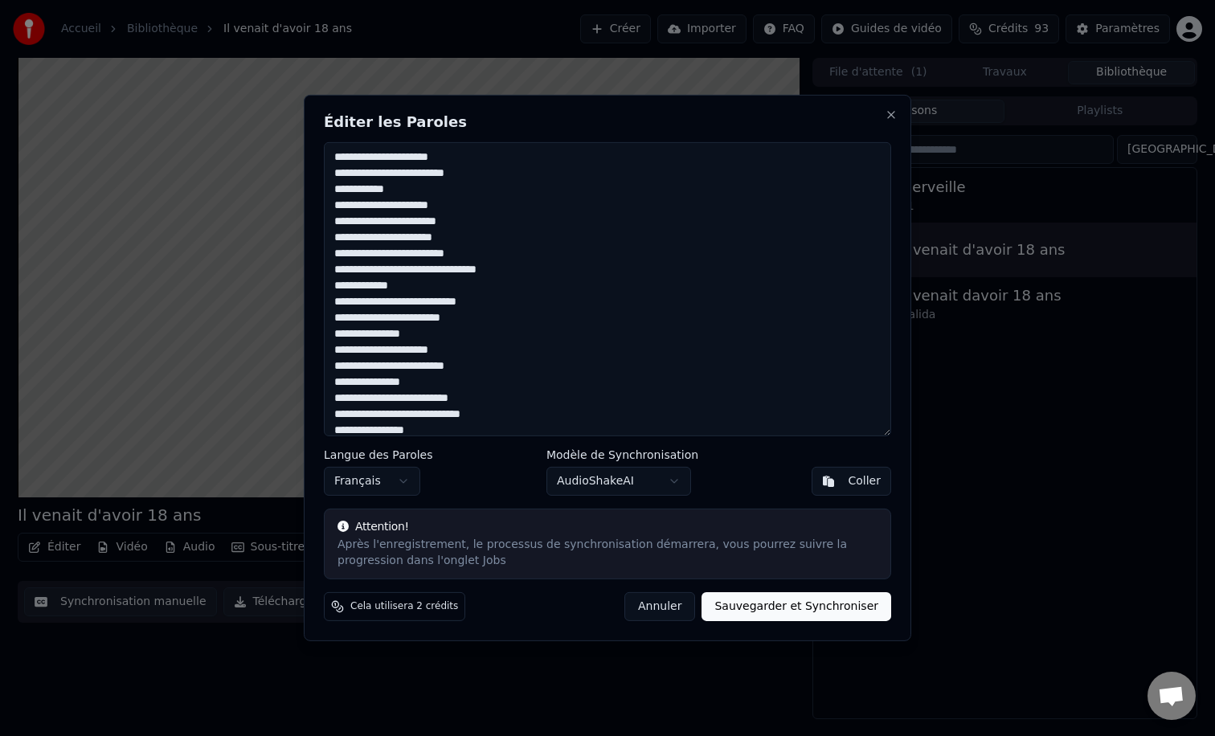
click at [667, 606] on button "Annuler" at bounding box center [660, 606] width 71 height 29
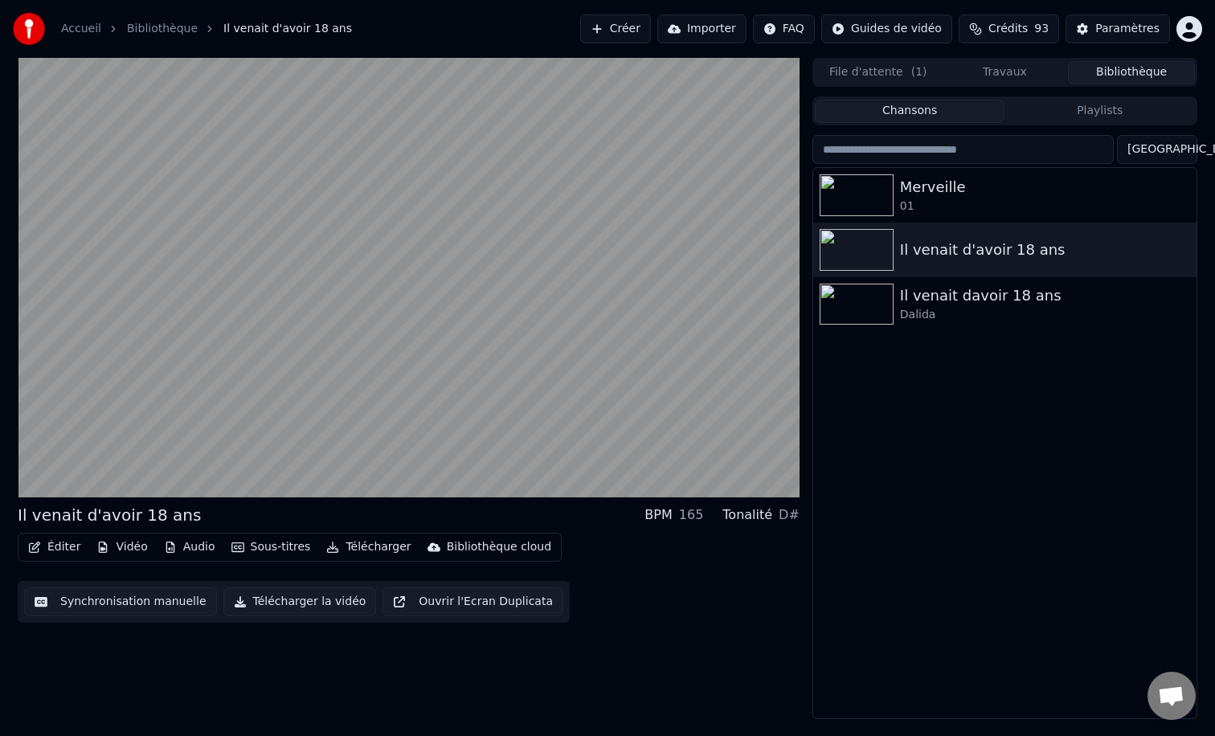
click at [68, 543] on button "Éditer" at bounding box center [54, 547] width 65 height 23
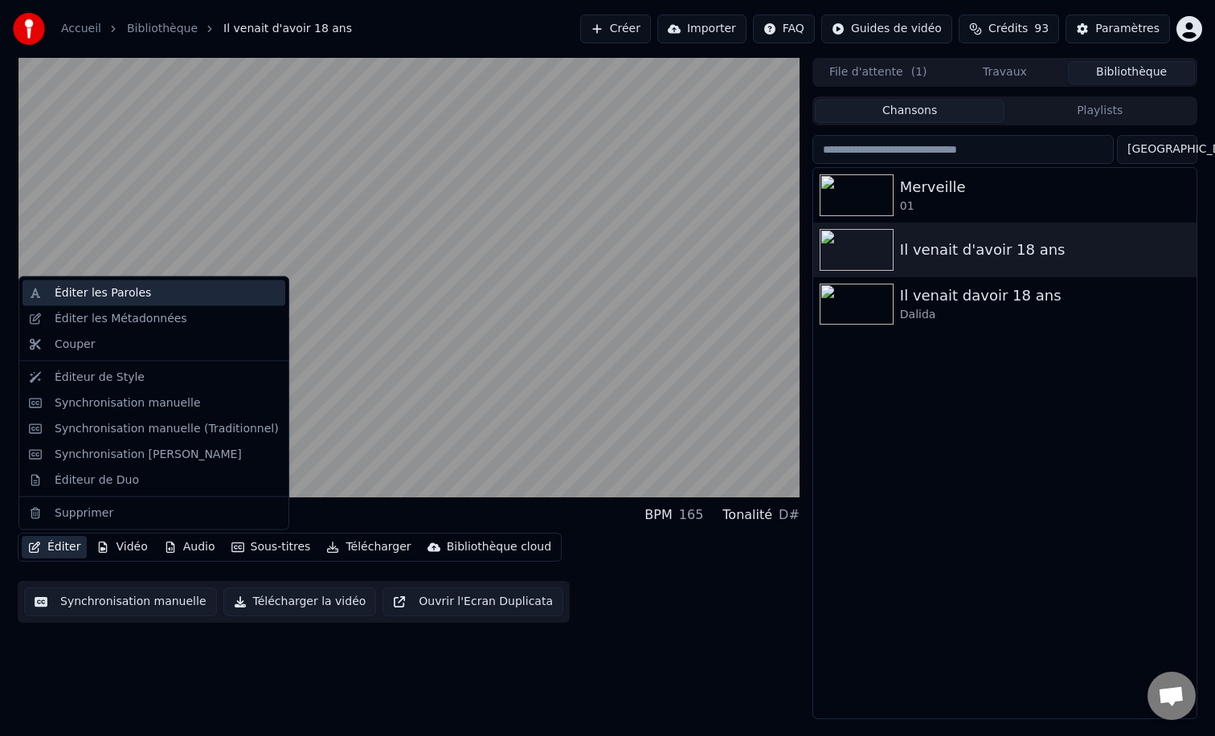
click at [150, 291] on div "Éditer les Paroles" at bounding box center [167, 293] width 224 height 16
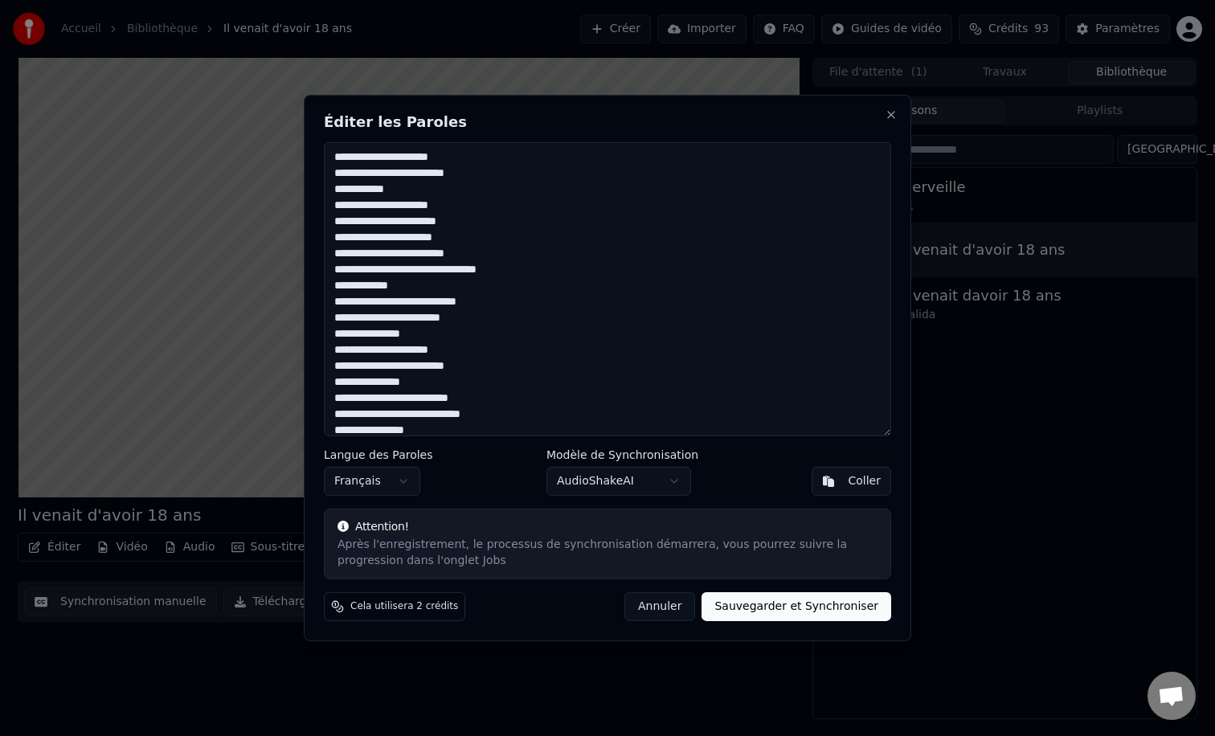
click at [602, 483] on button "AudioShakeAI" at bounding box center [619, 481] width 145 height 29
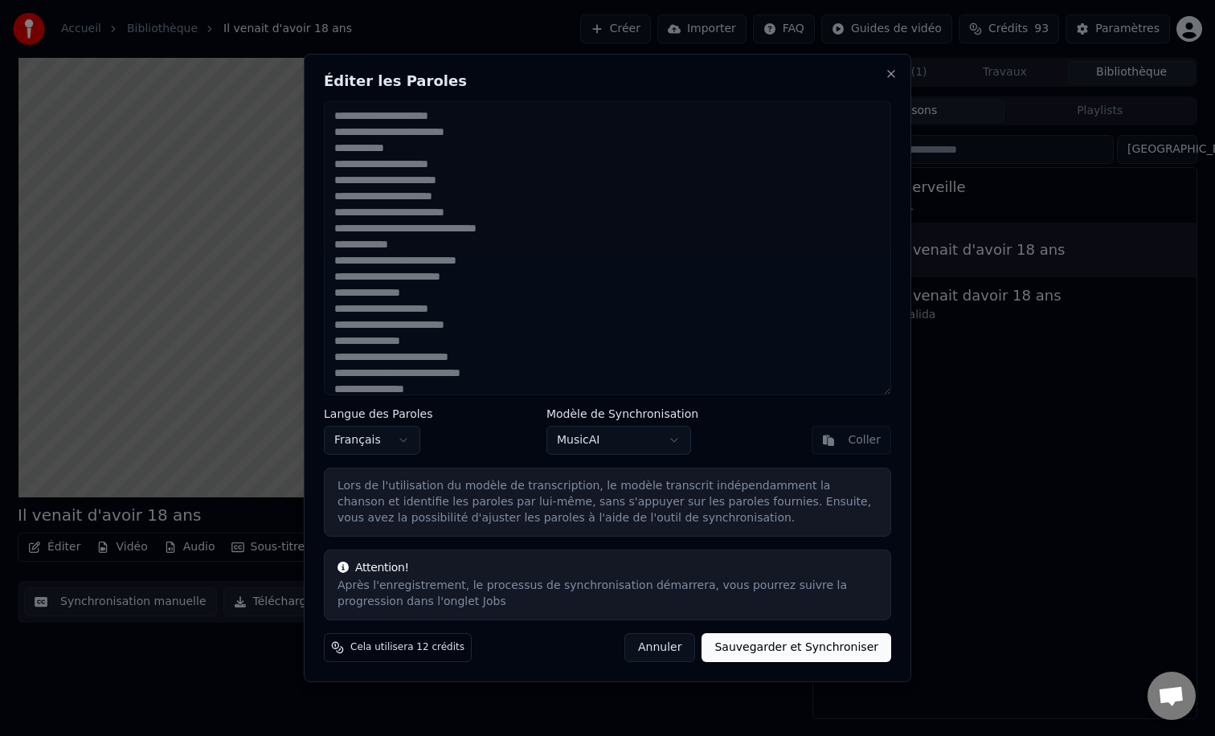
click at [604, 449] on button "MusicAI" at bounding box center [619, 440] width 145 height 29
click at [584, 451] on button "Whisper" at bounding box center [619, 440] width 145 height 29
click at [779, 636] on button "Sauvegarder et Synchroniser" at bounding box center [797, 647] width 190 height 29
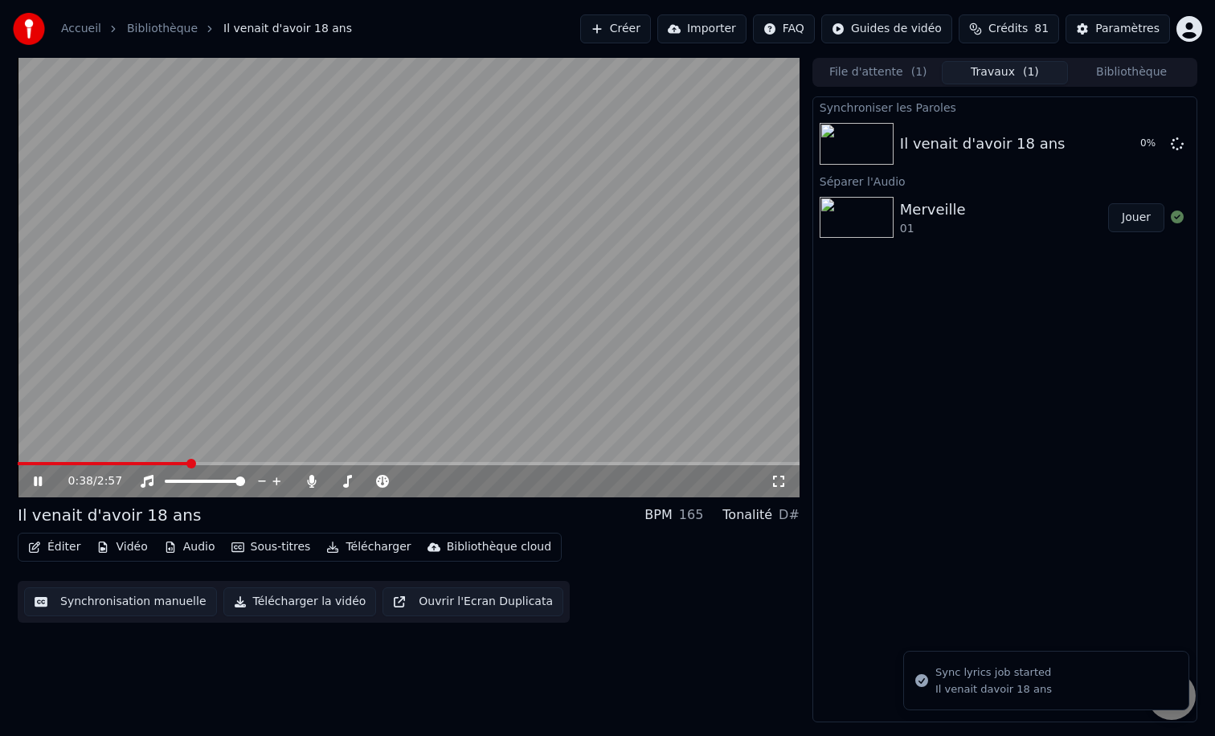
click at [31, 480] on icon at bounding box center [50, 481] width 38 height 13
click at [37, 480] on icon at bounding box center [38, 481] width 10 height 11
click at [37, 480] on icon at bounding box center [50, 481] width 38 height 13
click at [972, 144] on div "Il venait d'avoir 18 ans" at bounding box center [983, 144] width 166 height 23
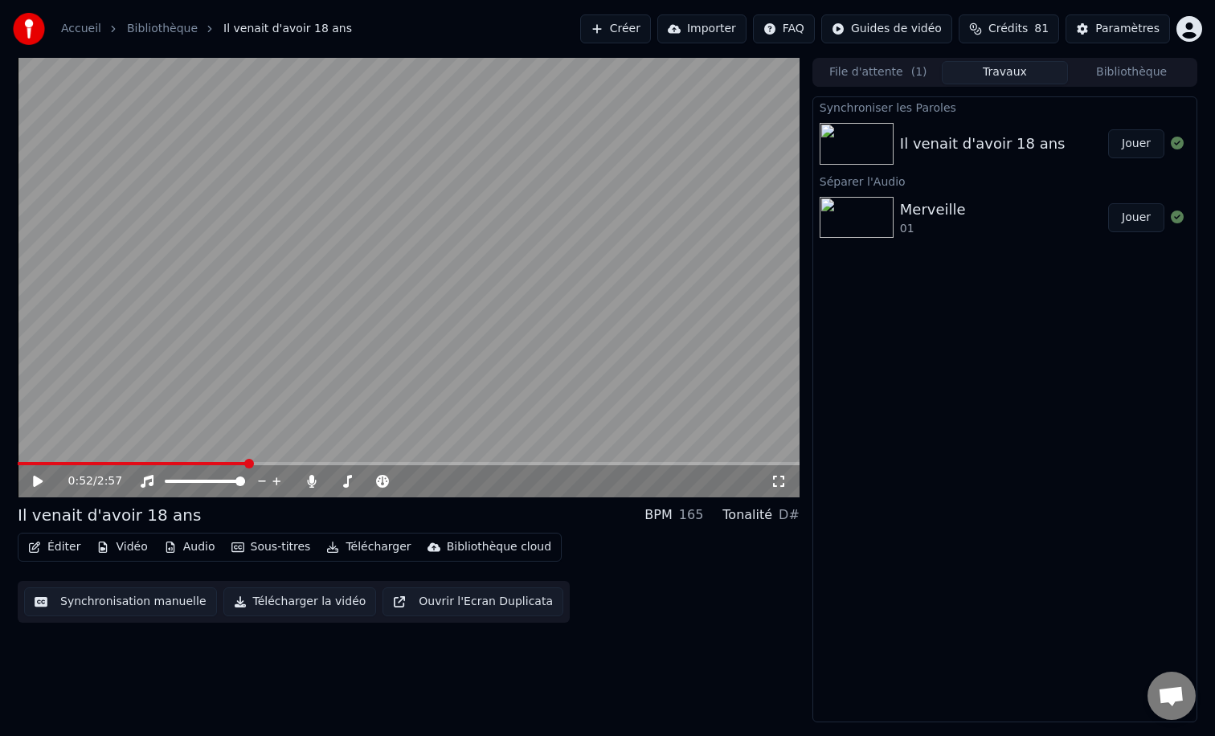
click at [1138, 144] on button "Jouer" at bounding box center [1136, 143] width 56 height 29
click at [778, 491] on div "0:06 / 2:57" at bounding box center [409, 481] width 782 height 32
click at [778, 487] on icon at bounding box center [779, 481] width 16 height 13
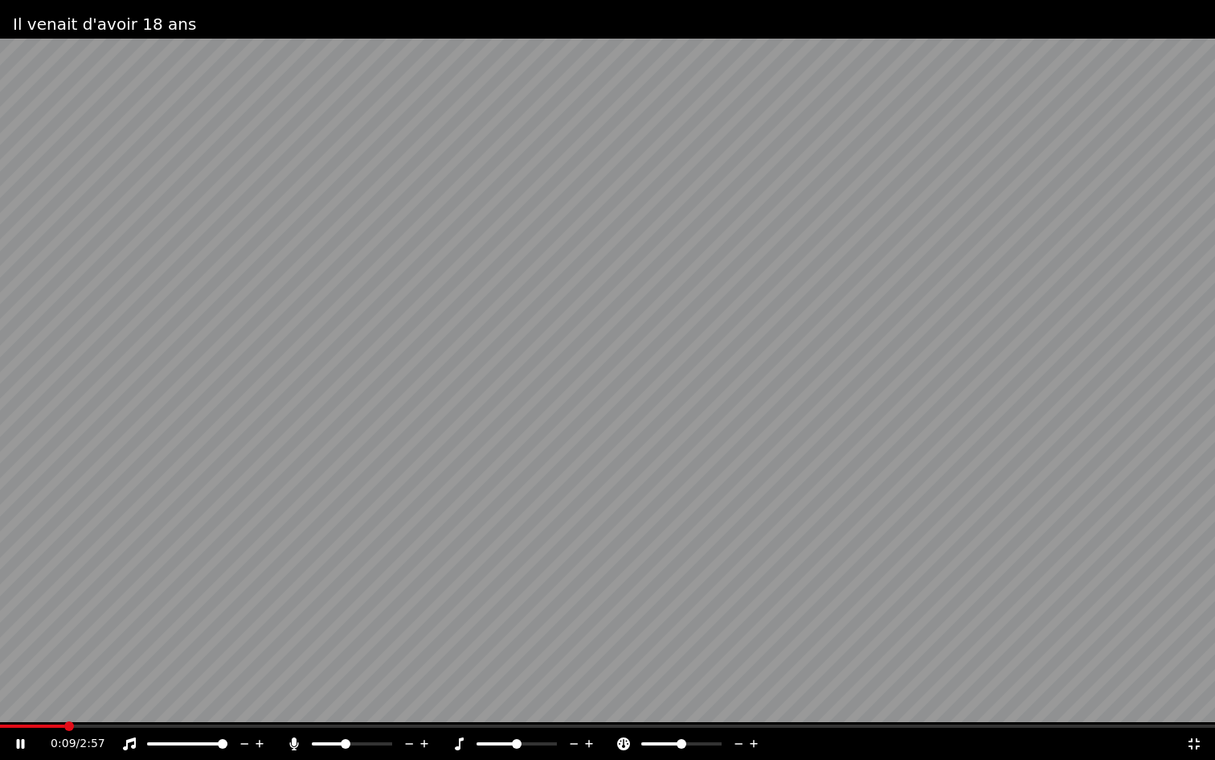
click at [89, 722] on video at bounding box center [607, 380] width 1215 height 760
click at [89, 726] on span at bounding box center [607, 725] width 1215 height 3
click at [19, 736] on div "0:13 / 2:57" at bounding box center [607, 743] width 1215 height 32
click at [21, 736] on icon at bounding box center [21, 743] width 10 height 11
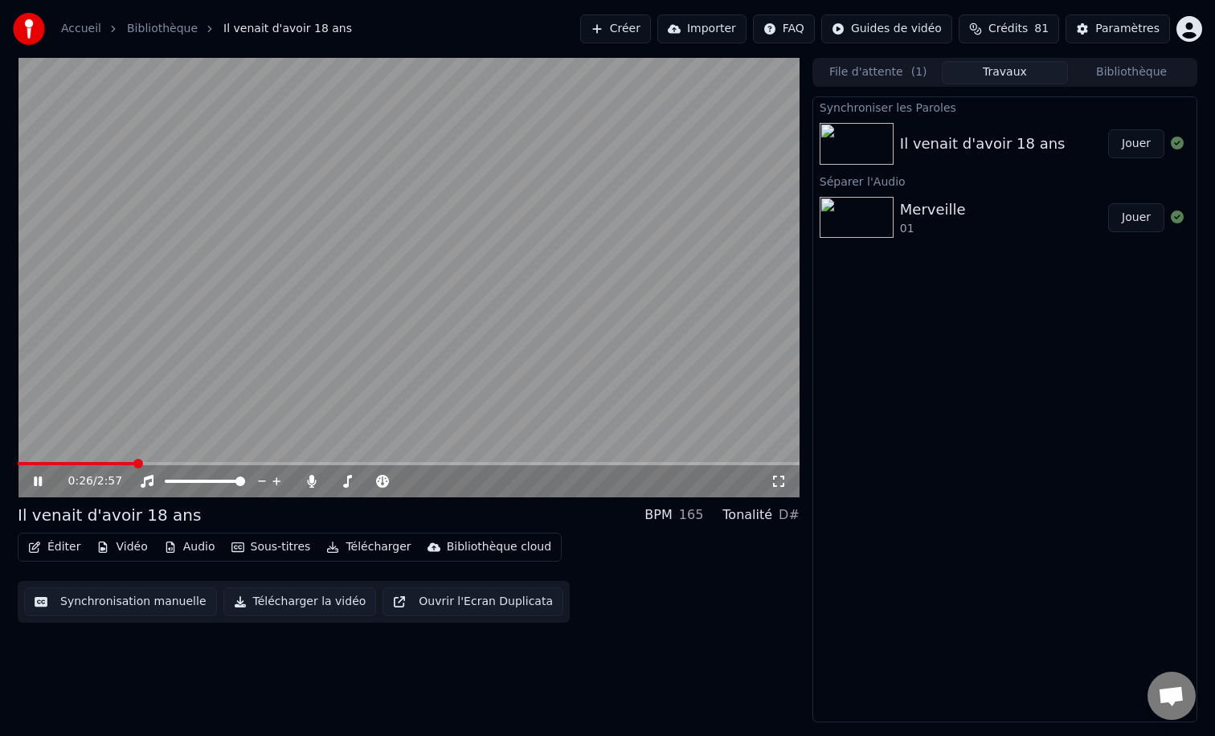
click at [39, 486] on icon at bounding box center [38, 482] width 8 height 10
click at [50, 547] on button "Éditer" at bounding box center [54, 547] width 65 height 23
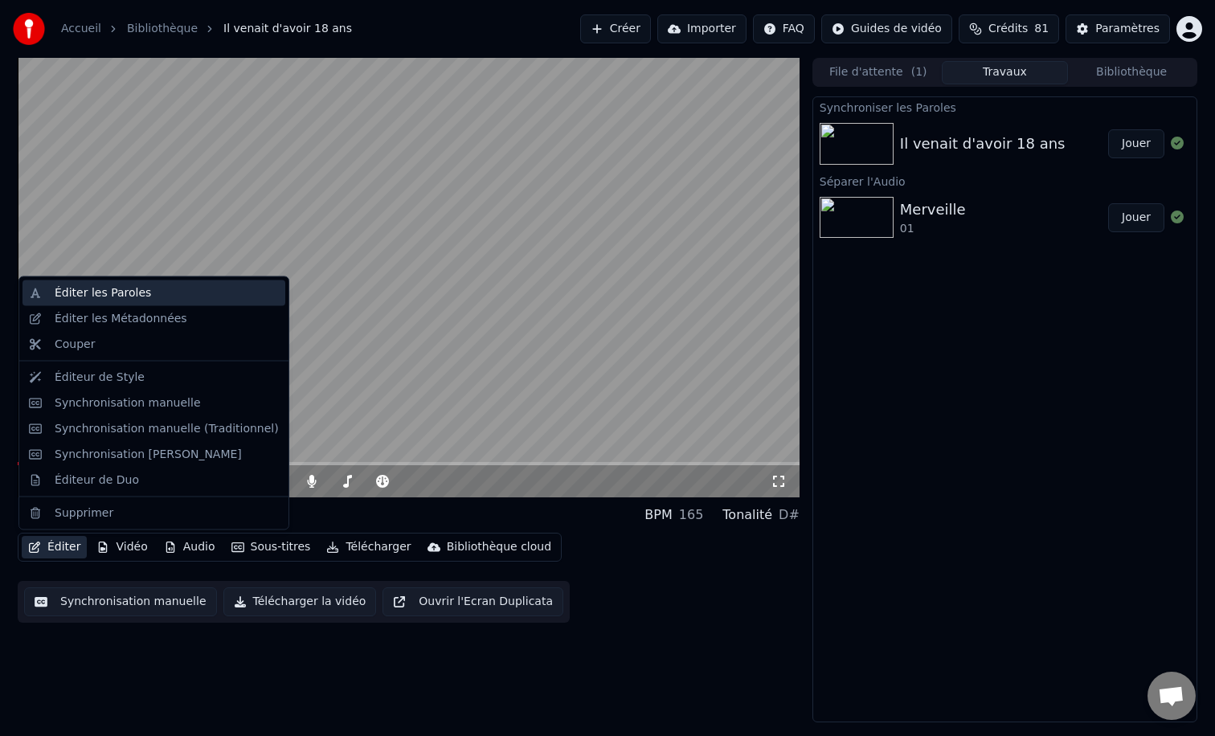
click at [113, 293] on div "Éditer les Paroles" at bounding box center [103, 293] width 96 height 16
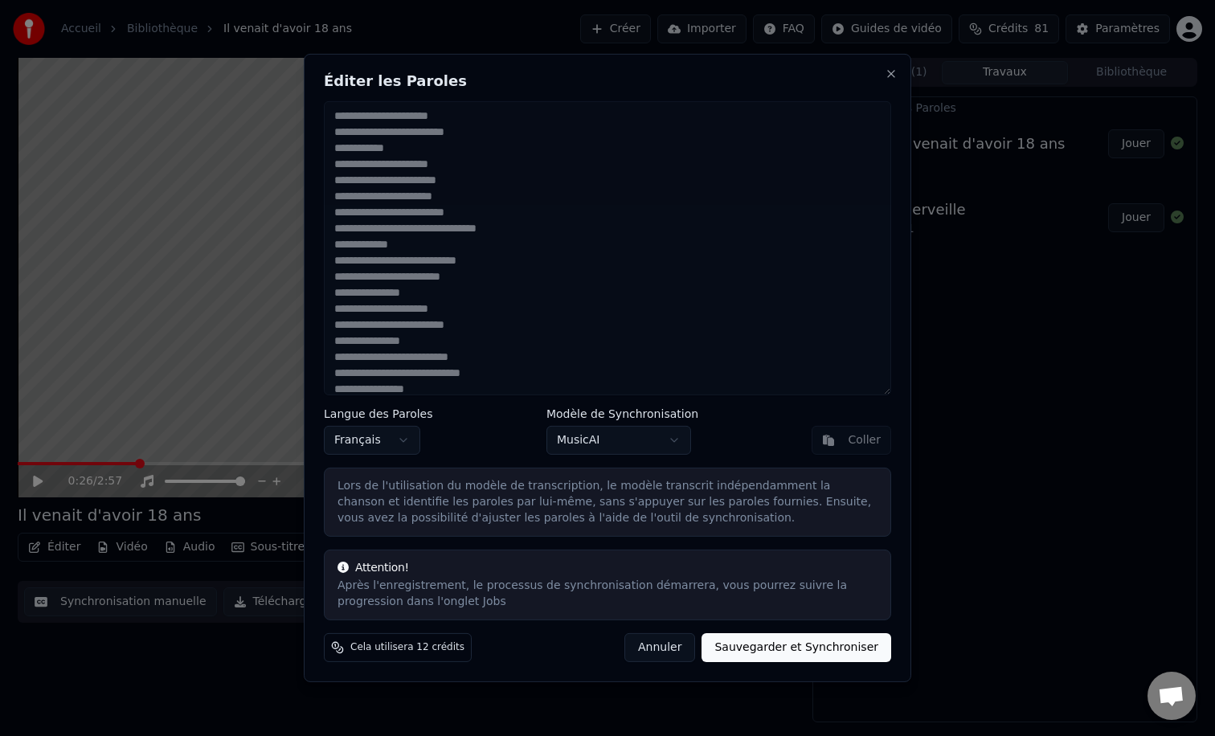
click at [617, 430] on button "MusicAI" at bounding box center [619, 440] width 145 height 29
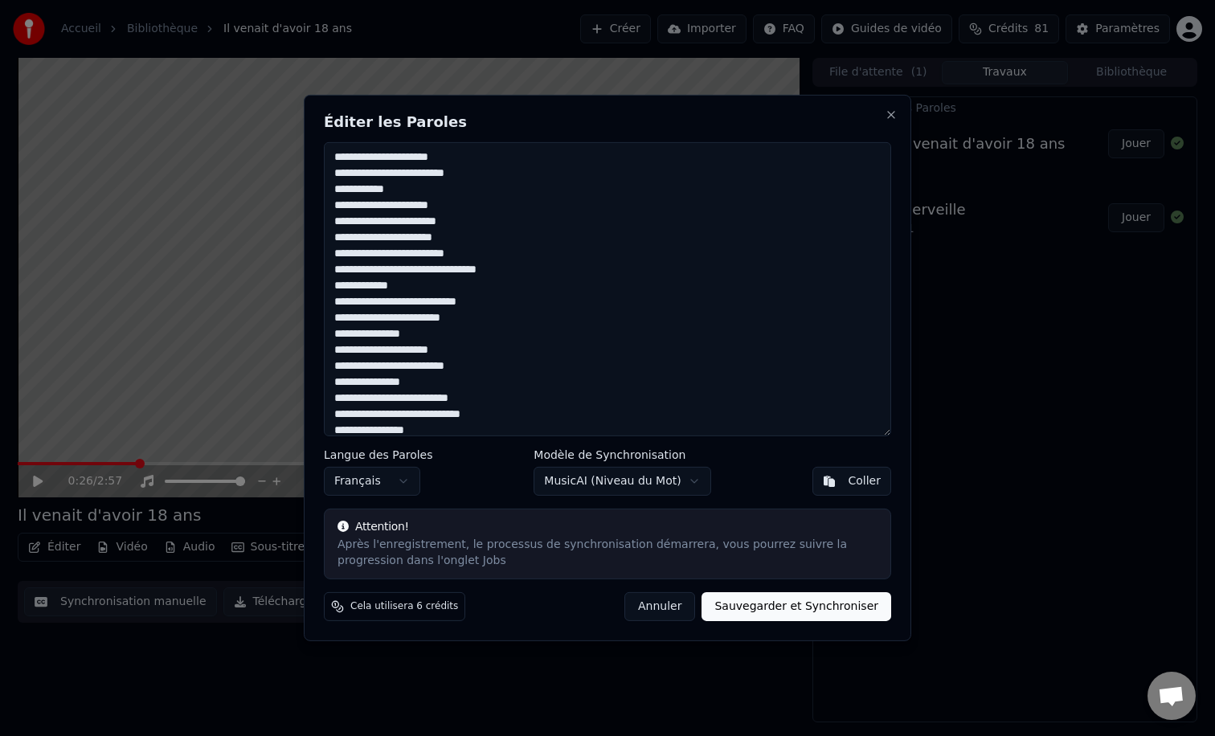
click at [553, 490] on button "MusicAI ( Niveau du Mot )" at bounding box center [622, 481] width 177 height 29
click at [564, 471] on button "MusicAI ( Niveau de sous-mot )" at bounding box center [622, 481] width 208 height 29
click at [490, 461] on div "Langue des Paroles Français Modèle de Synchronisation Wav2Vec2 Coller" at bounding box center [608, 472] width 568 height 47
click at [567, 475] on button "Wav2Vec2" at bounding box center [619, 481] width 145 height 29
click at [748, 603] on button "Sauvegarder et Synchroniser" at bounding box center [797, 606] width 190 height 29
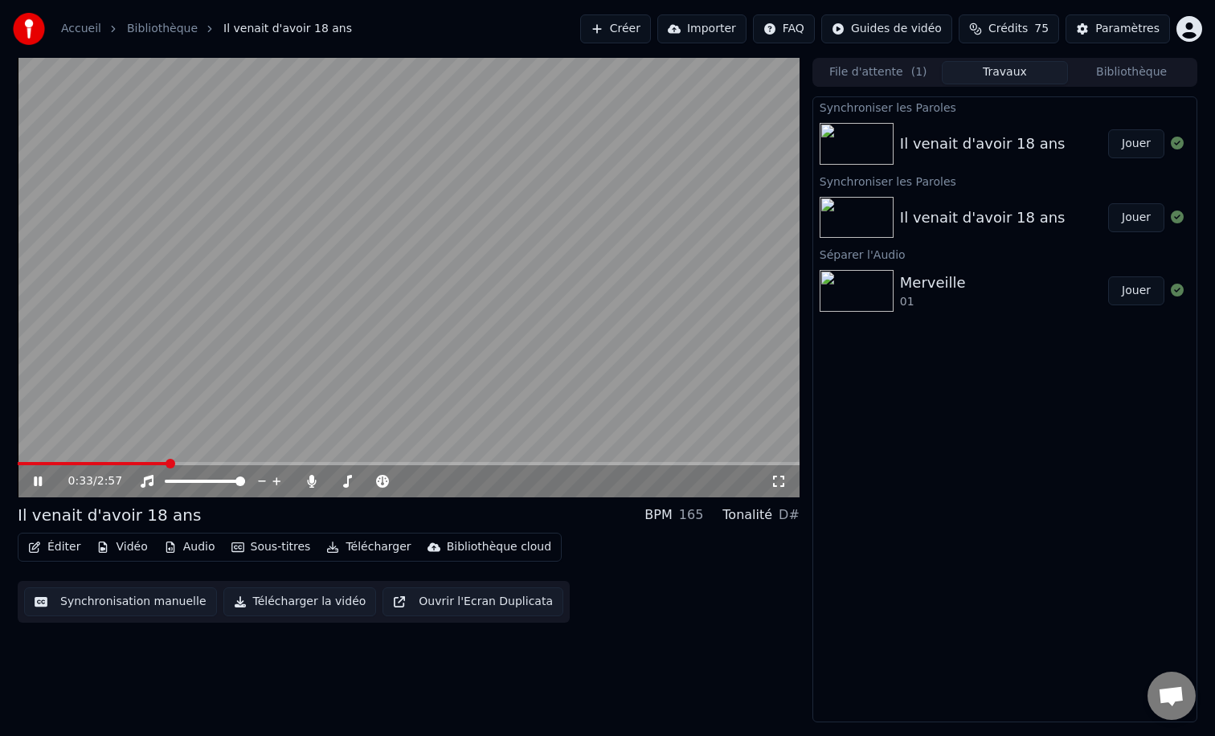
click at [775, 485] on icon at bounding box center [779, 481] width 16 height 13
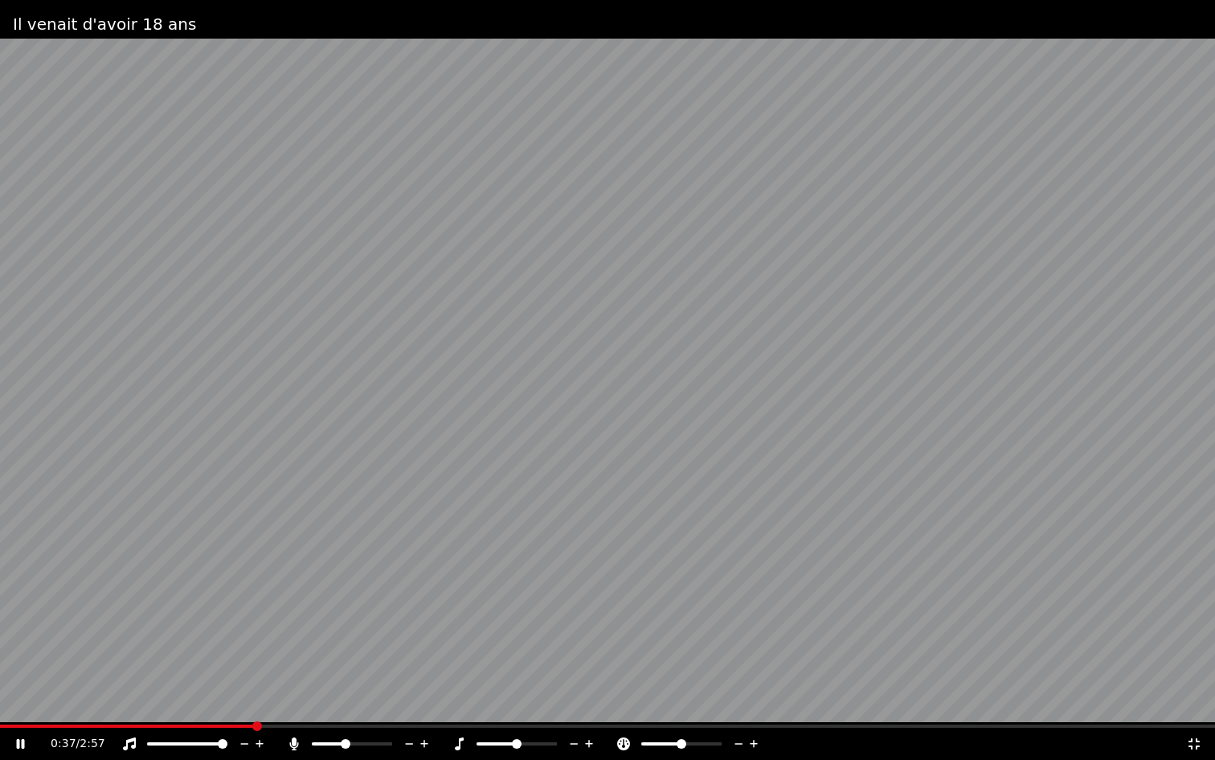
click at [1191, 736] on icon at bounding box center [1194, 743] width 16 height 13
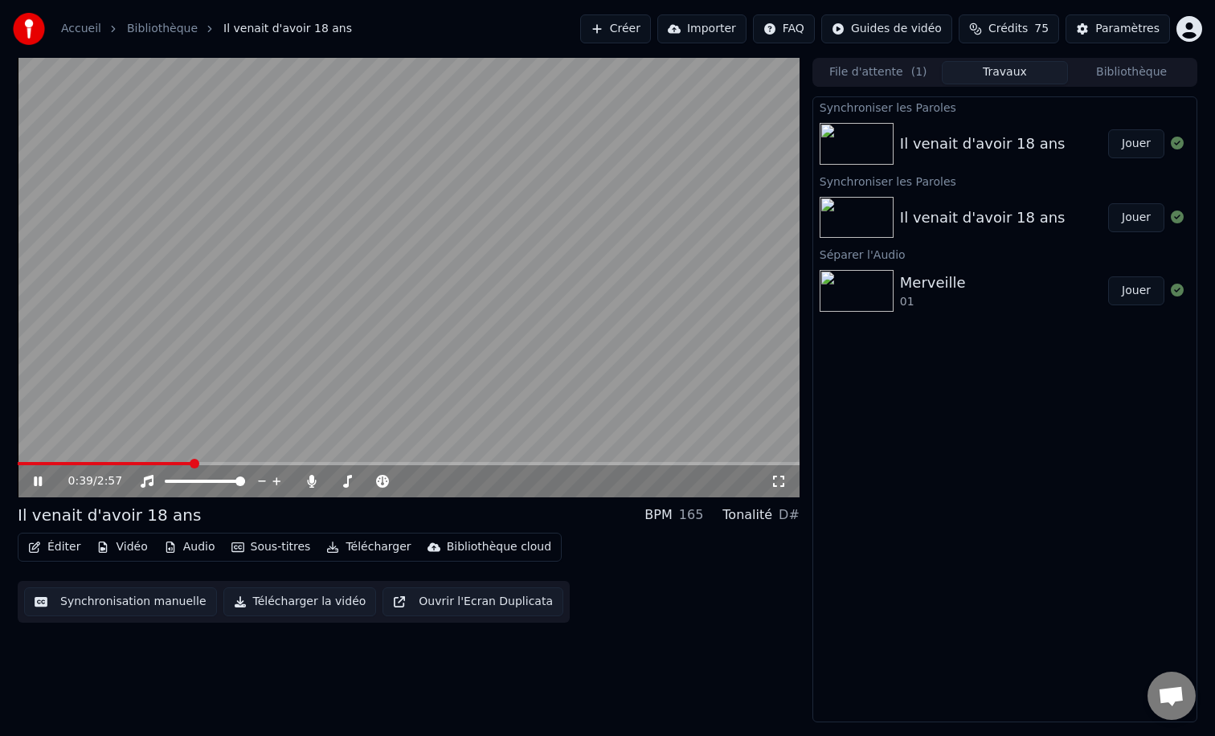
click at [44, 461] on video at bounding box center [409, 278] width 782 height 440
click at [33, 462] on span at bounding box center [105, 463] width 175 height 3
click at [35, 485] on icon at bounding box center [38, 481] width 10 height 11
click at [50, 550] on button "Éditer" at bounding box center [54, 547] width 65 height 23
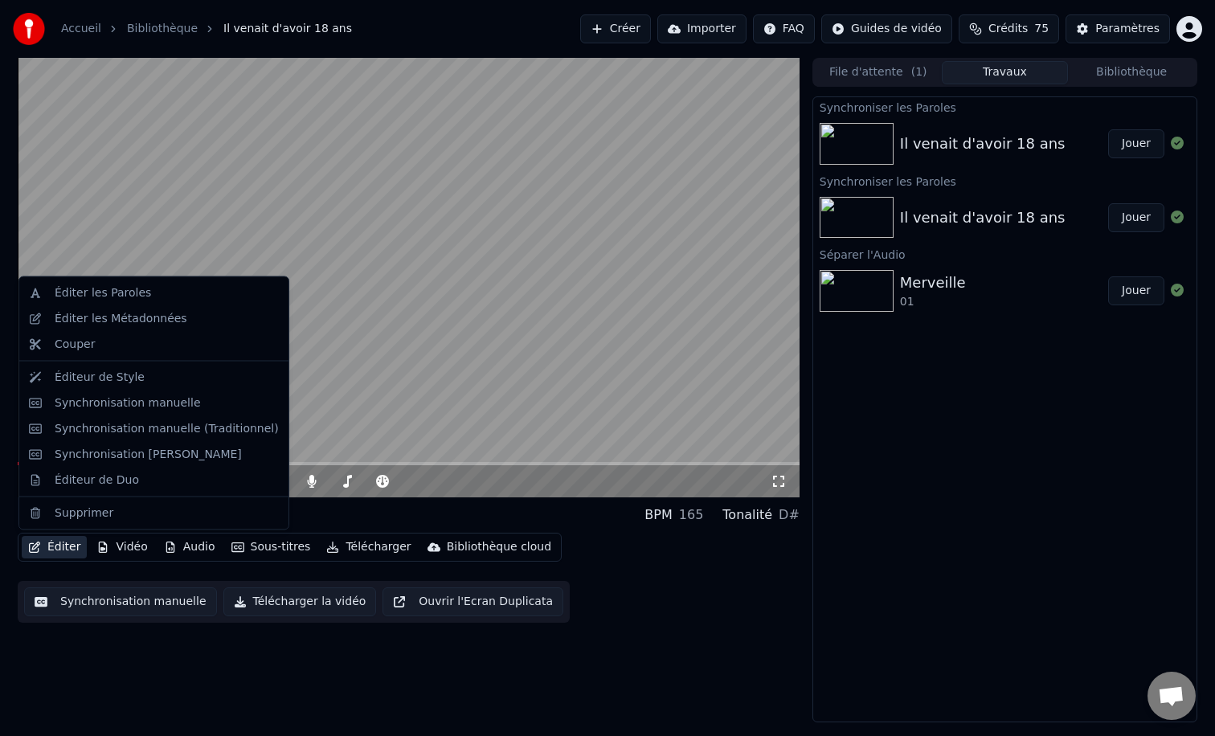
click at [621, 535] on div "Éditer Vidéo Audio Sous-titres Télécharger Bibliothèque cloud Synchronisation m…" at bounding box center [409, 578] width 782 height 90
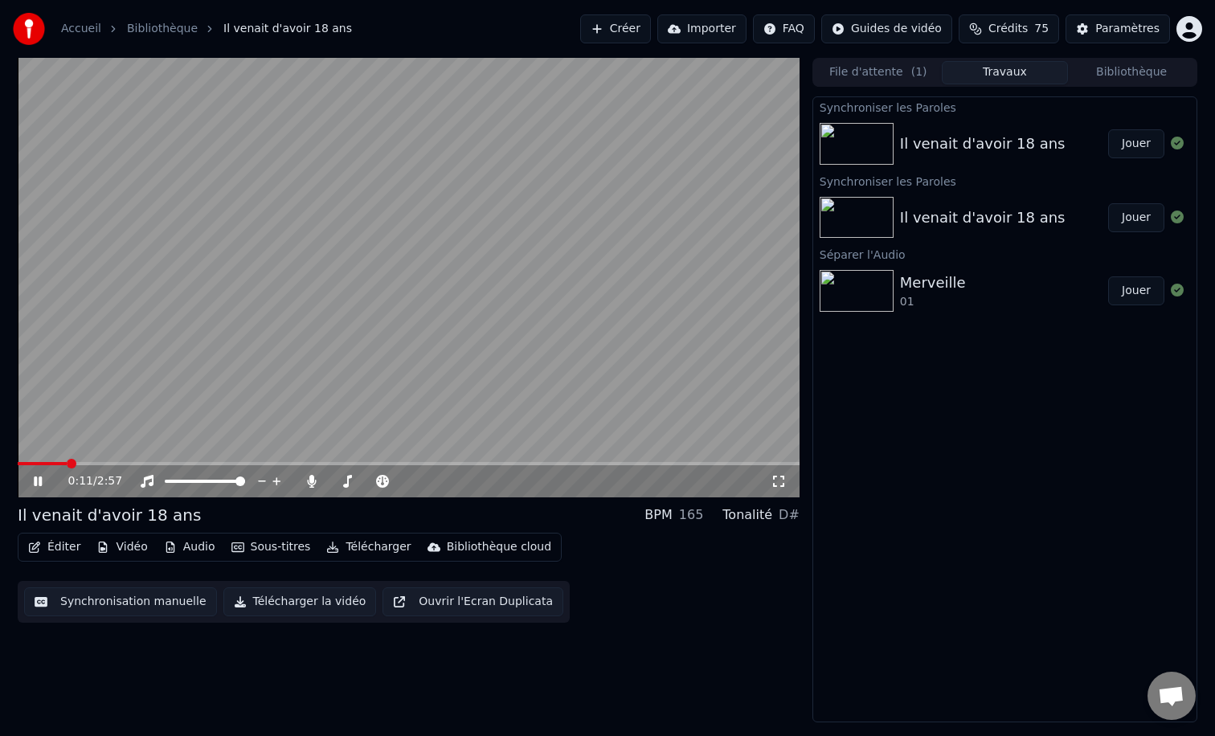
click at [1048, 493] on div "Synchroniser les Paroles Il venait d'avoir 18 ans Jouer Synchroniser les Parole…" at bounding box center [1005, 409] width 385 height 626
click at [49, 549] on button "Éditer" at bounding box center [54, 547] width 65 height 23
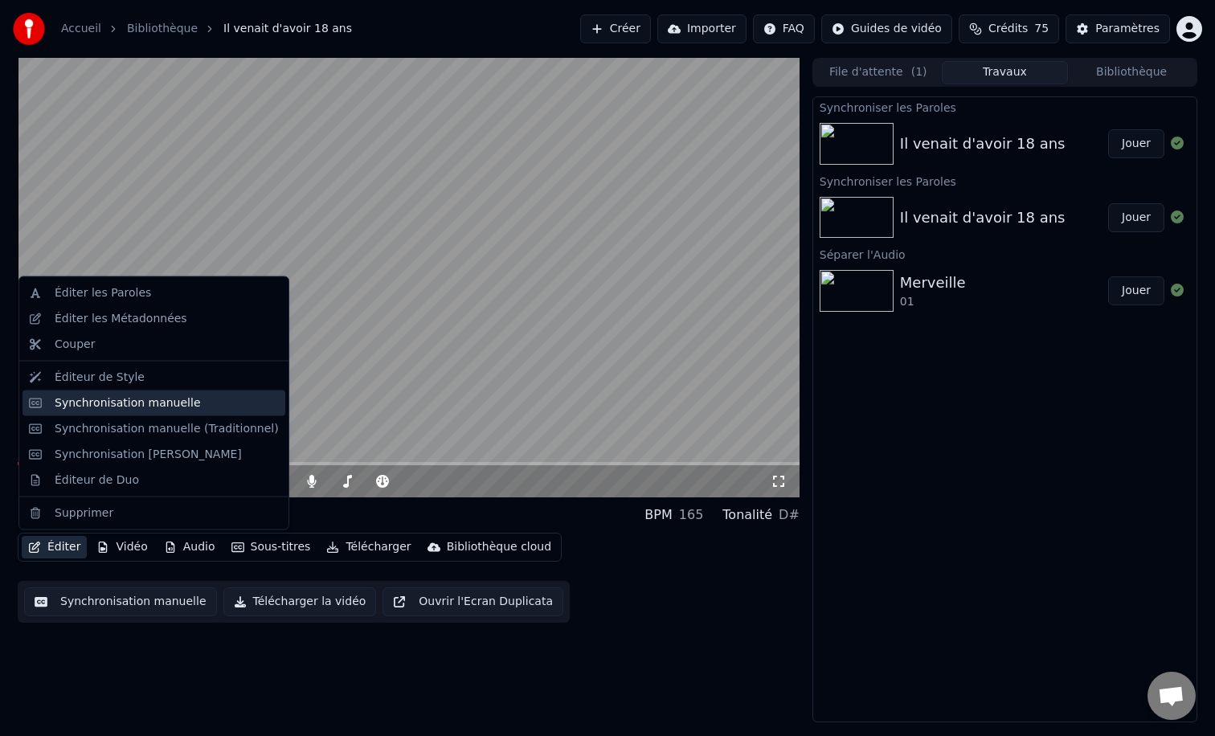
click at [114, 392] on div "Synchronisation manuelle" at bounding box center [154, 403] width 263 height 26
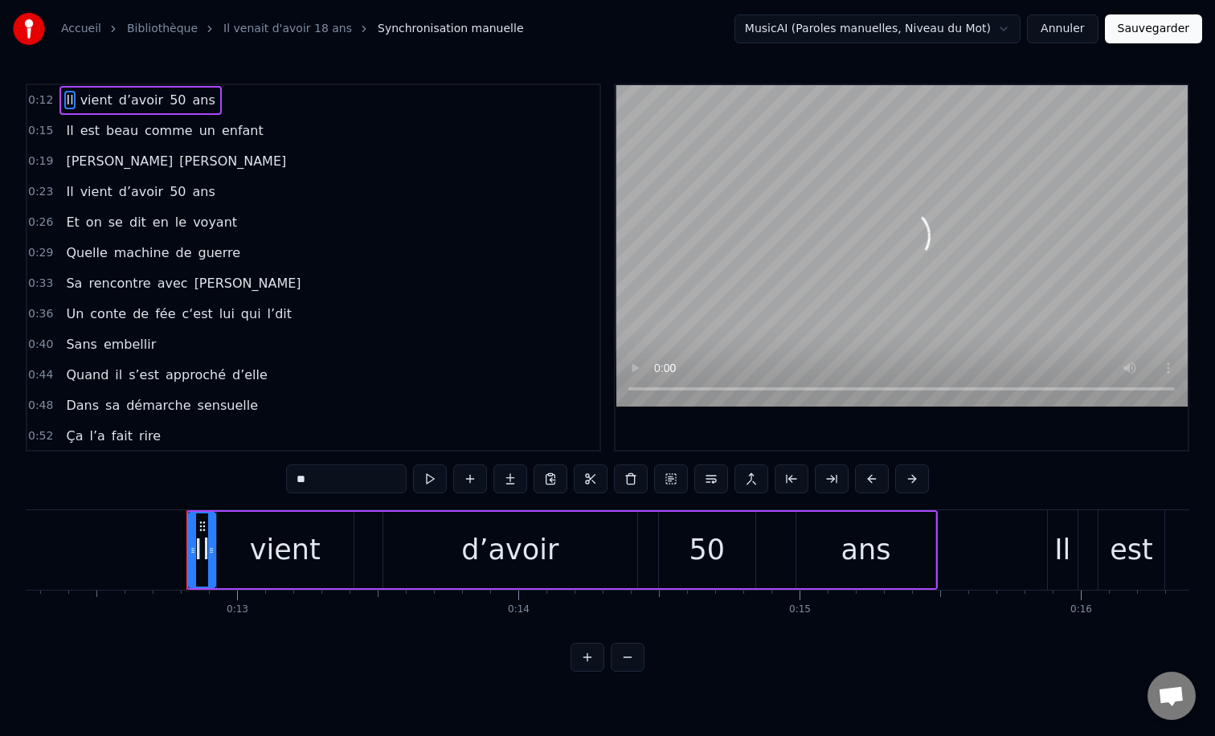
scroll to position [0, 3526]
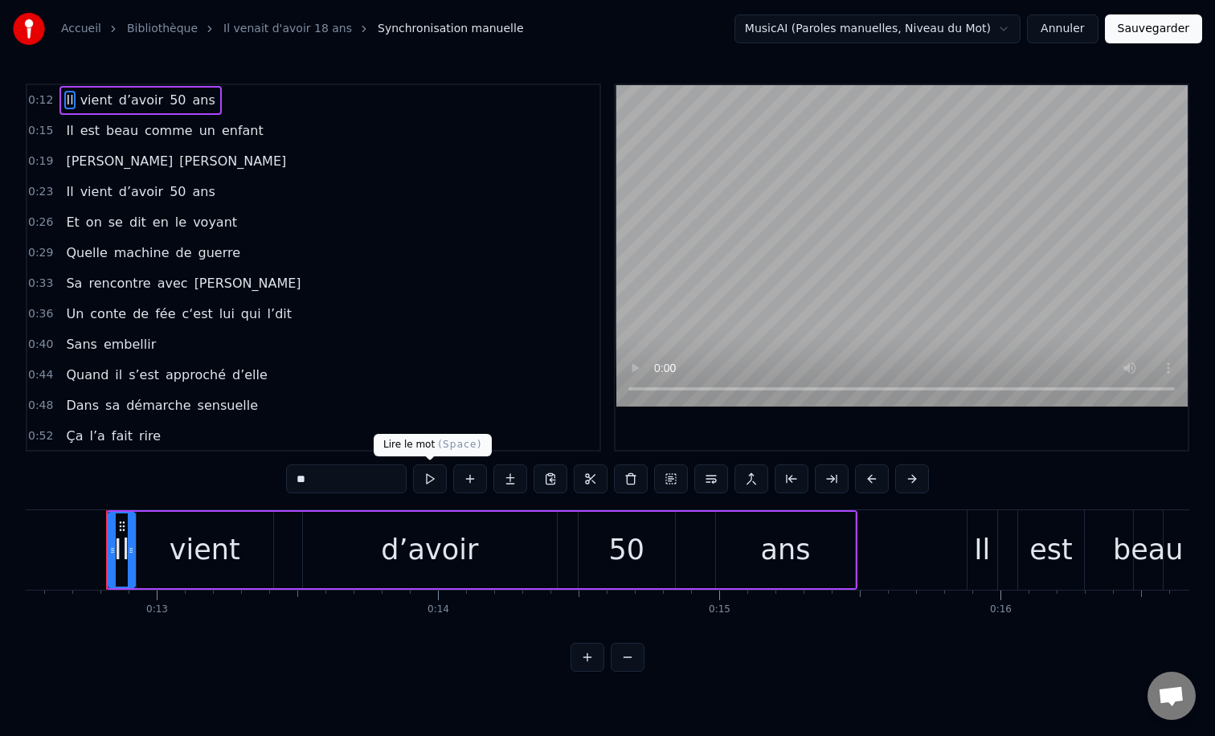
click at [434, 483] on button at bounding box center [430, 479] width 34 height 29
click at [54, 506] on div "0:12 Il vient d’avoir 50 ans 0:15 Il est beau comme un enfant 0:19 [PERSON_NAME…" at bounding box center [608, 378] width 1164 height 588
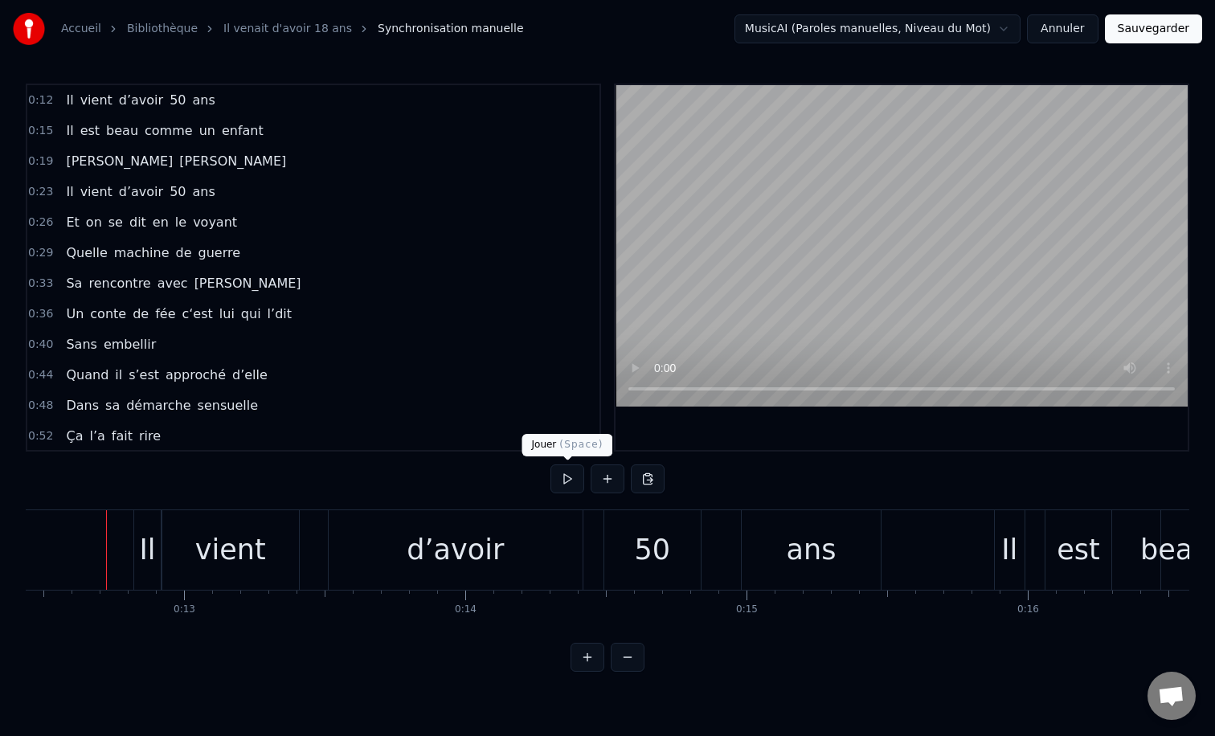
click at [571, 482] on button at bounding box center [568, 479] width 34 height 29
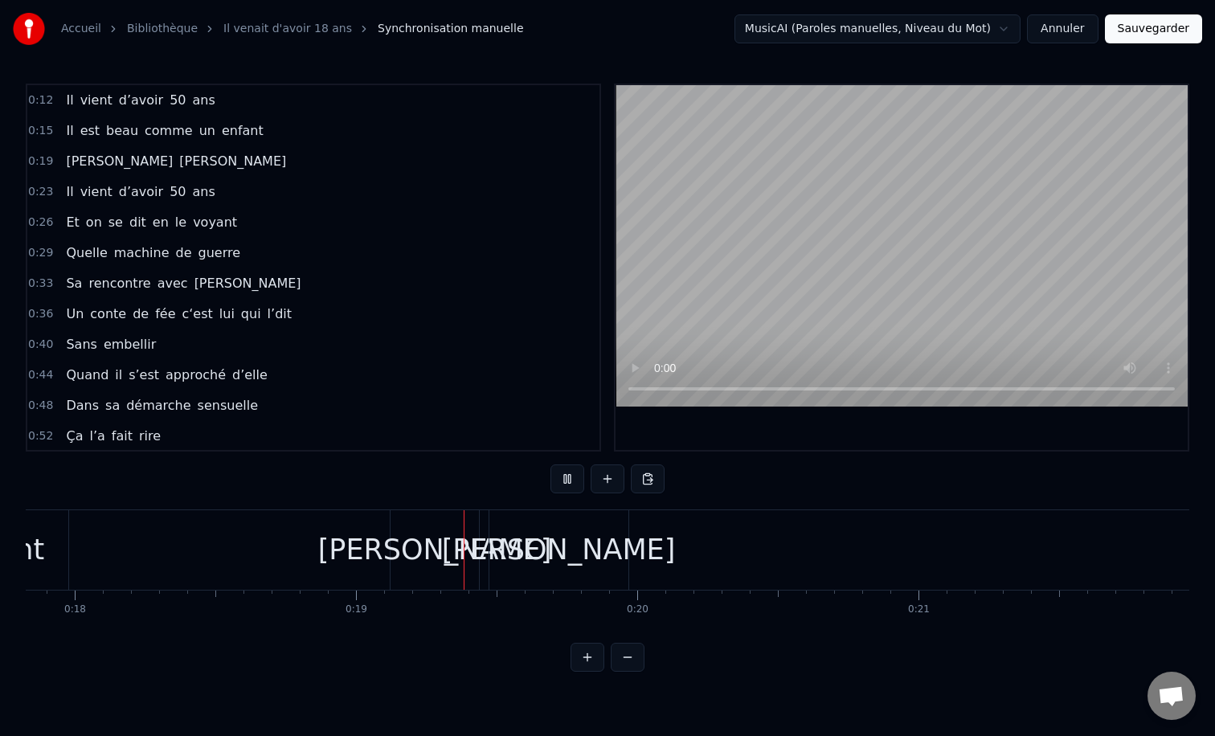
scroll to position [0, 5017]
click at [551, 465] on button at bounding box center [568, 479] width 34 height 29
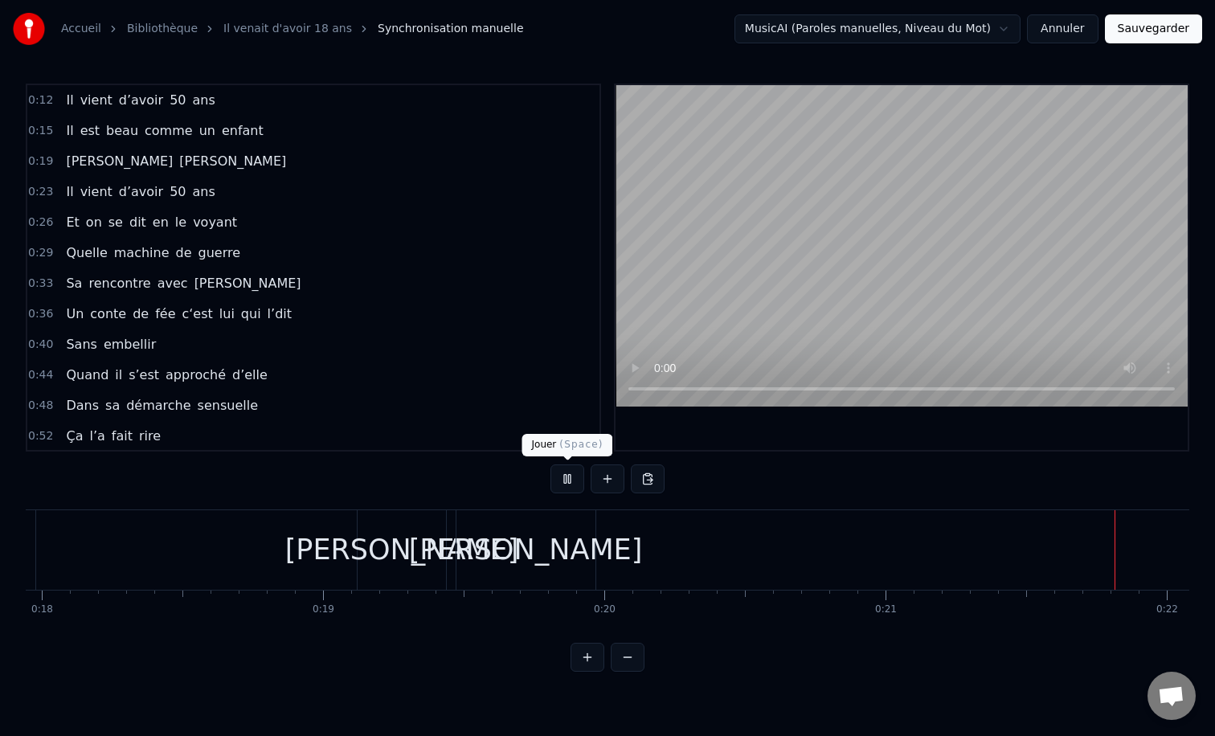
click at [553, 482] on button at bounding box center [568, 479] width 34 height 29
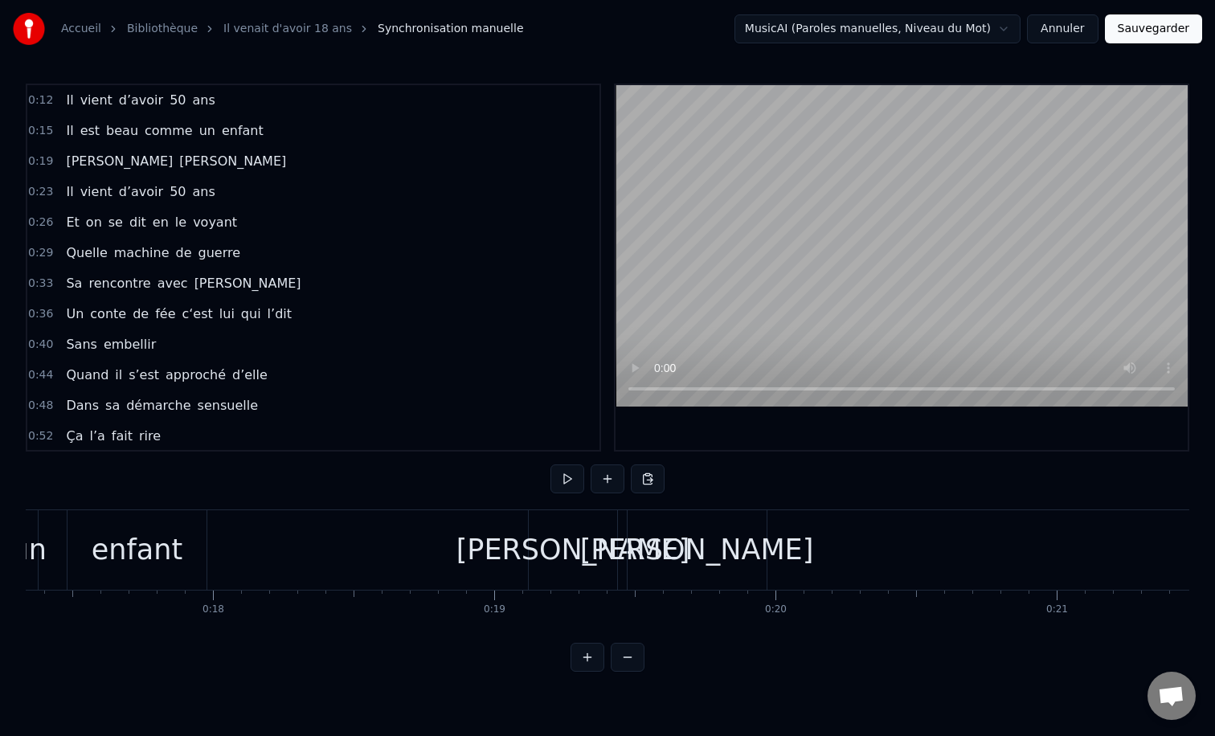
scroll to position [0, 4782]
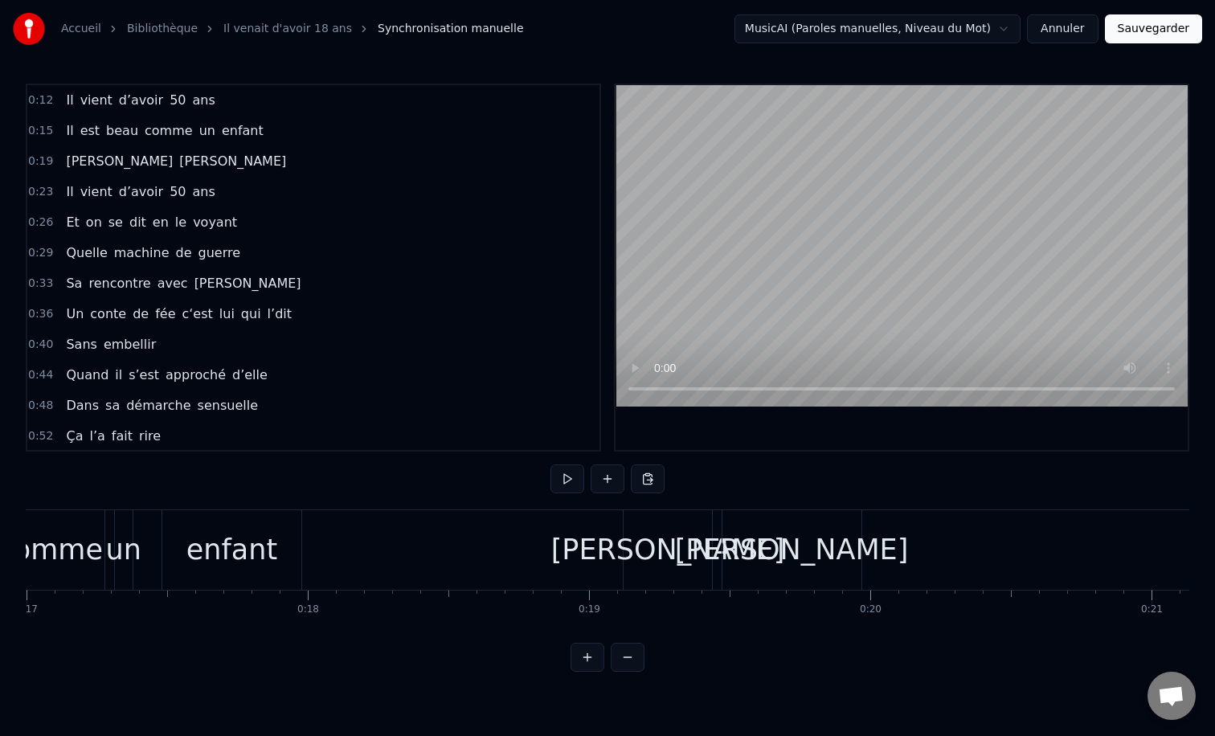
click at [652, 559] on div "[PERSON_NAME]" at bounding box center [668, 550] width 234 height 43
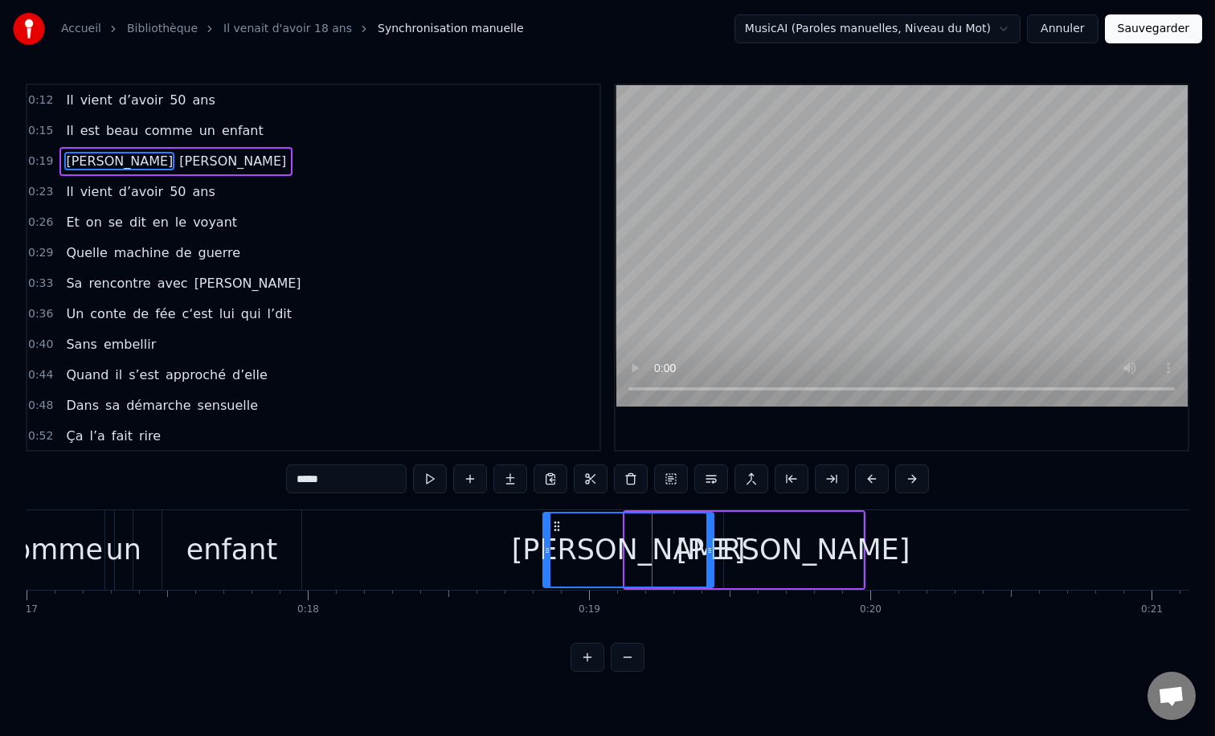
drag, startPoint x: 628, startPoint y: 551, endPoint x: 546, endPoint y: 549, distance: 82.0
click at [546, 549] on icon at bounding box center [547, 550] width 6 height 13
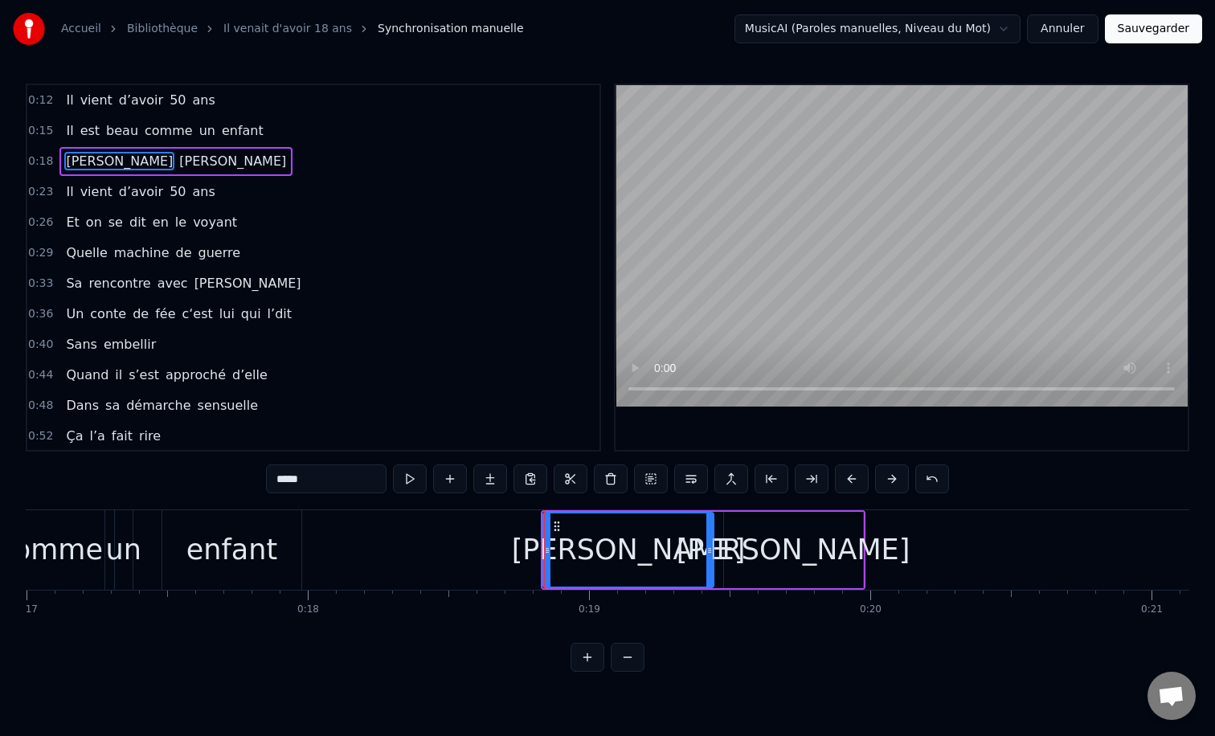
click at [705, 549] on div "[PERSON_NAME]" at bounding box center [628, 550] width 169 height 73
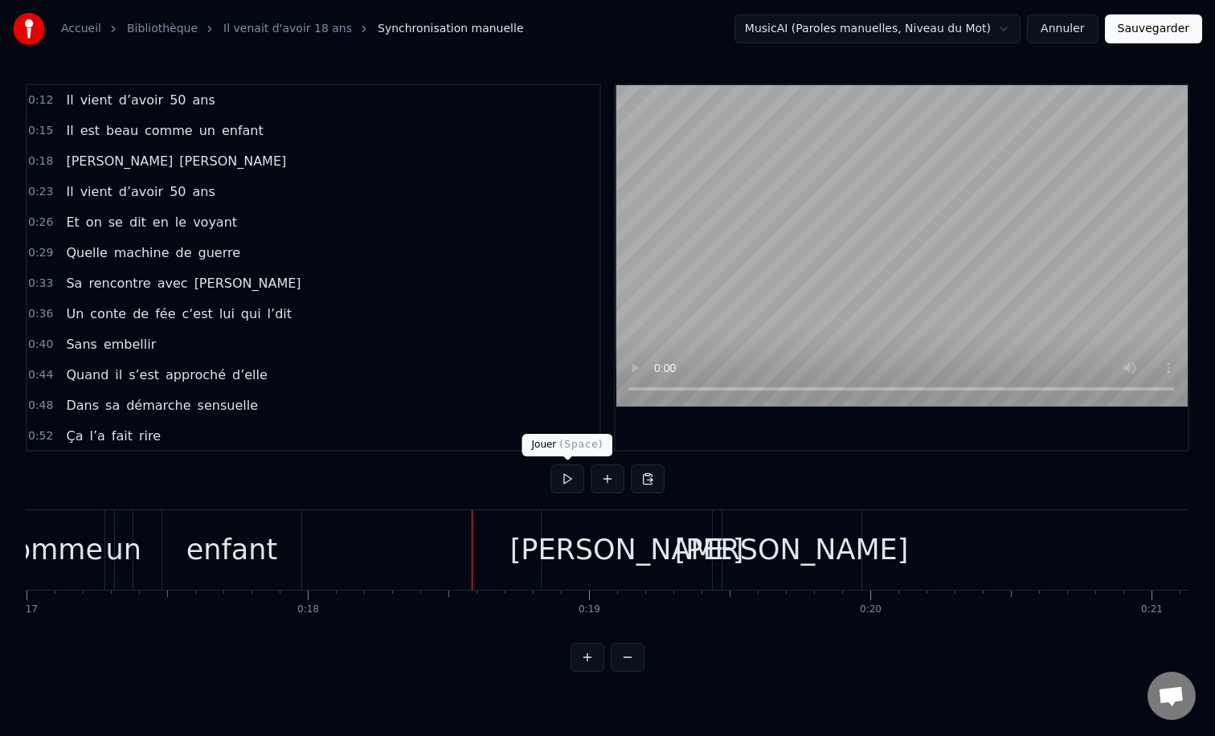
click at [564, 476] on button at bounding box center [568, 479] width 34 height 29
click at [564, 490] on button at bounding box center [568, 479] width 34 height 29
click at [760, 562] on div "[PERSON_NAME]" at bounding box center [792, 550] width 234 height 43
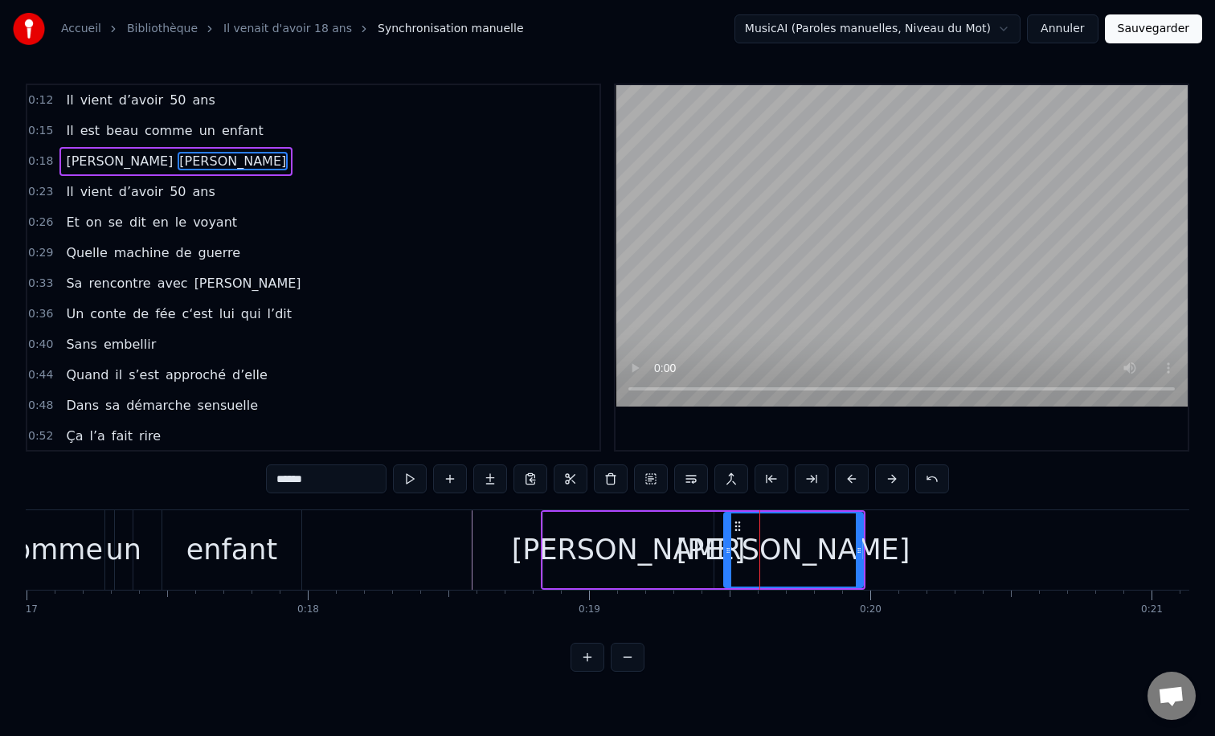
click at [703, 555] on div "[PERSON_NAME]" at bounding box center [628, 550] width 170 height 76
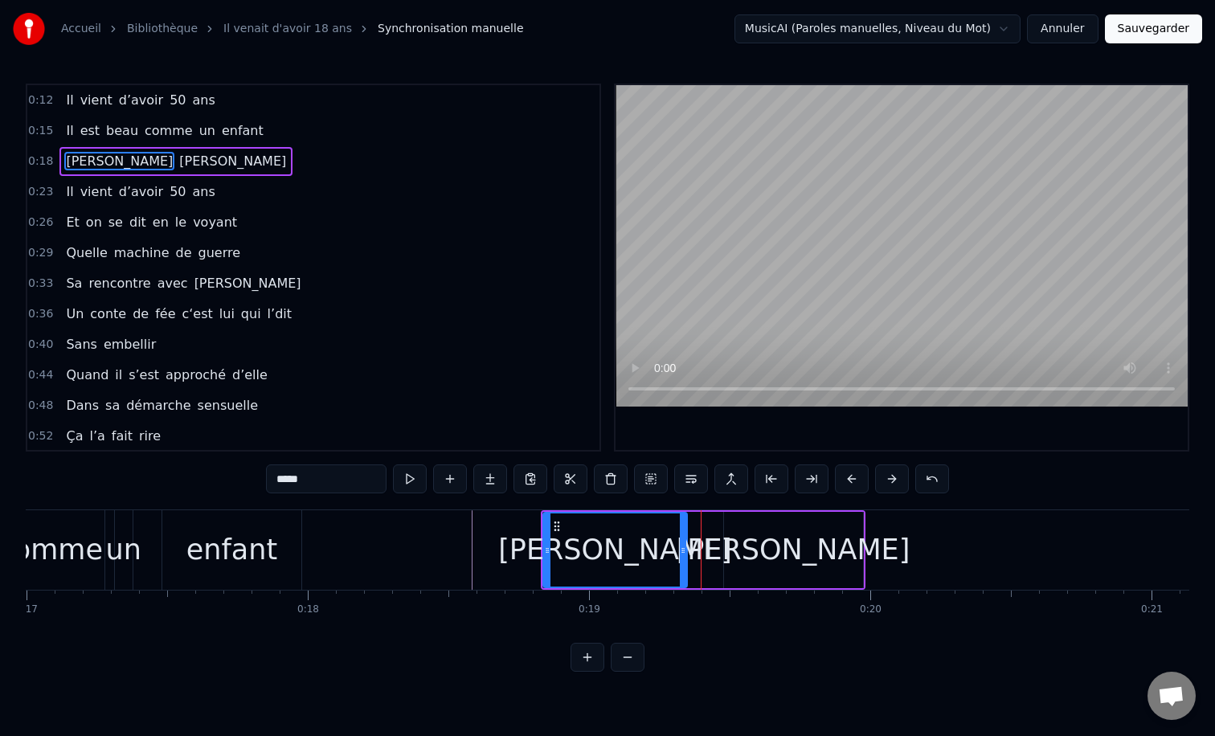
drag, startPoint x: 710, startPoint y: 552, endPoint x: 683, endPoint y: 552, distance: 26.5
click at [683, 552] on icon at bounding box center [683, 550] width 6 height 13
click at [770, 550] on div "[PERSON_NAME]" at bounding box center [794, 550] width 234 height 43
type input "******"
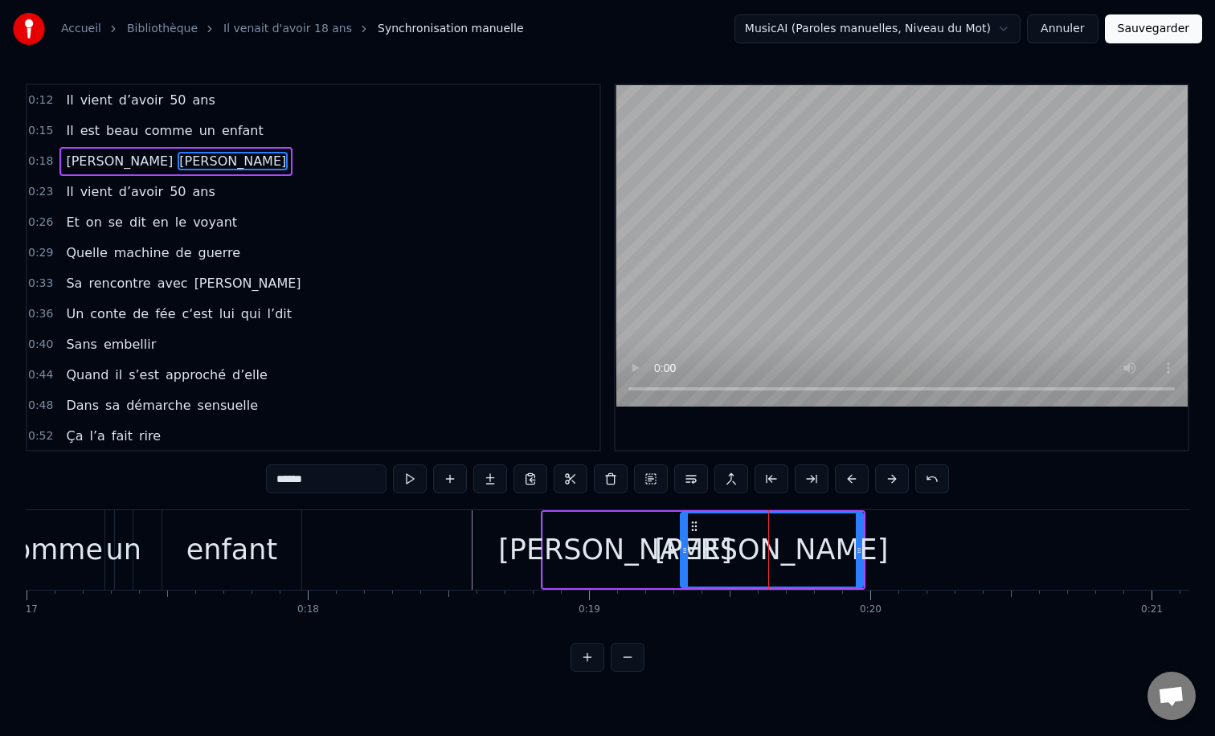
drag, startPoint x: 710, startPoint y: 551, endPoint x: 685, endPoint y: 551, distance: 24.9
click at [685, 551] on circle at bounding box center [685, 550] width 1 height 1
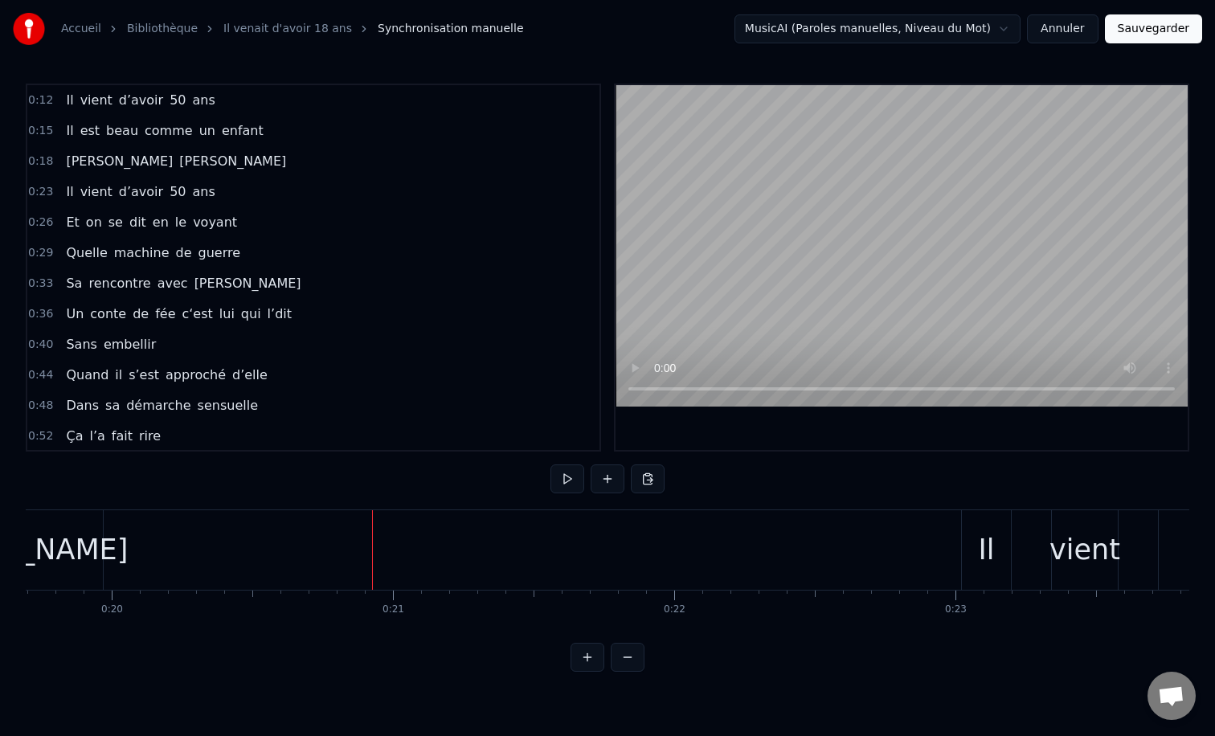
scroll to position [0, 5256]
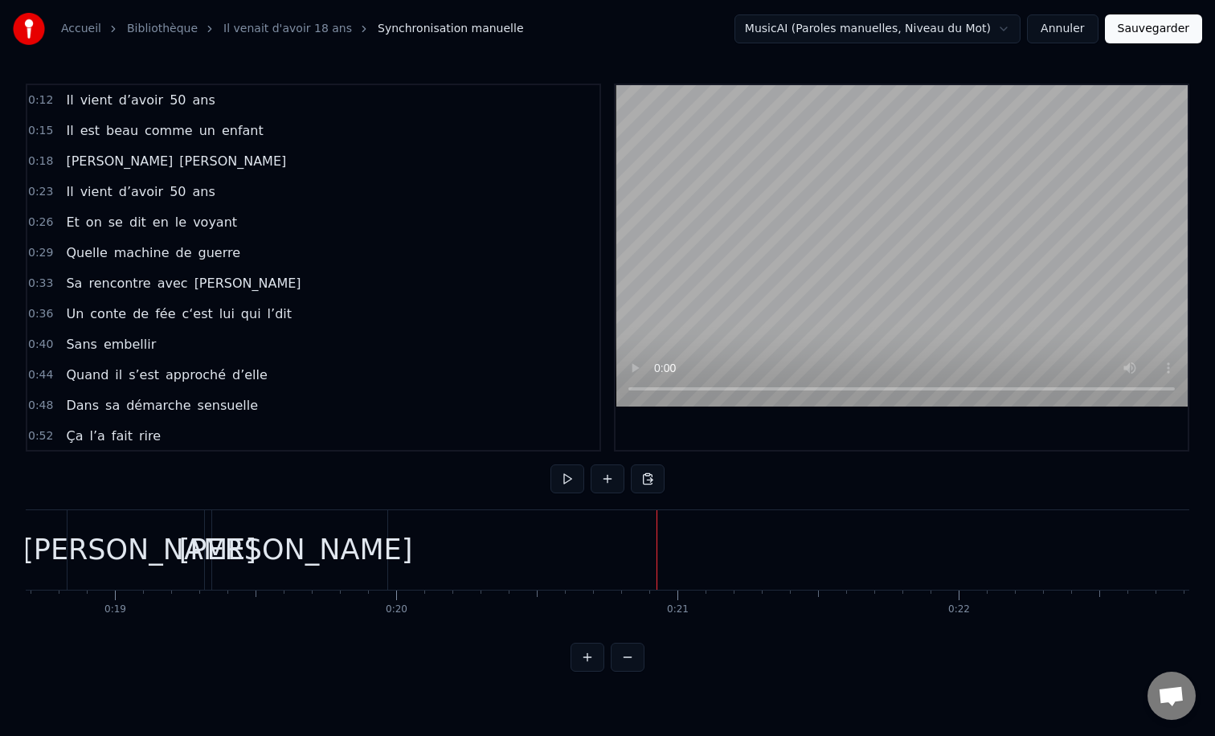
click at [365, 549] on div "[PERSON_NAME]" at bounding box center [296, 550] width 182 height 80
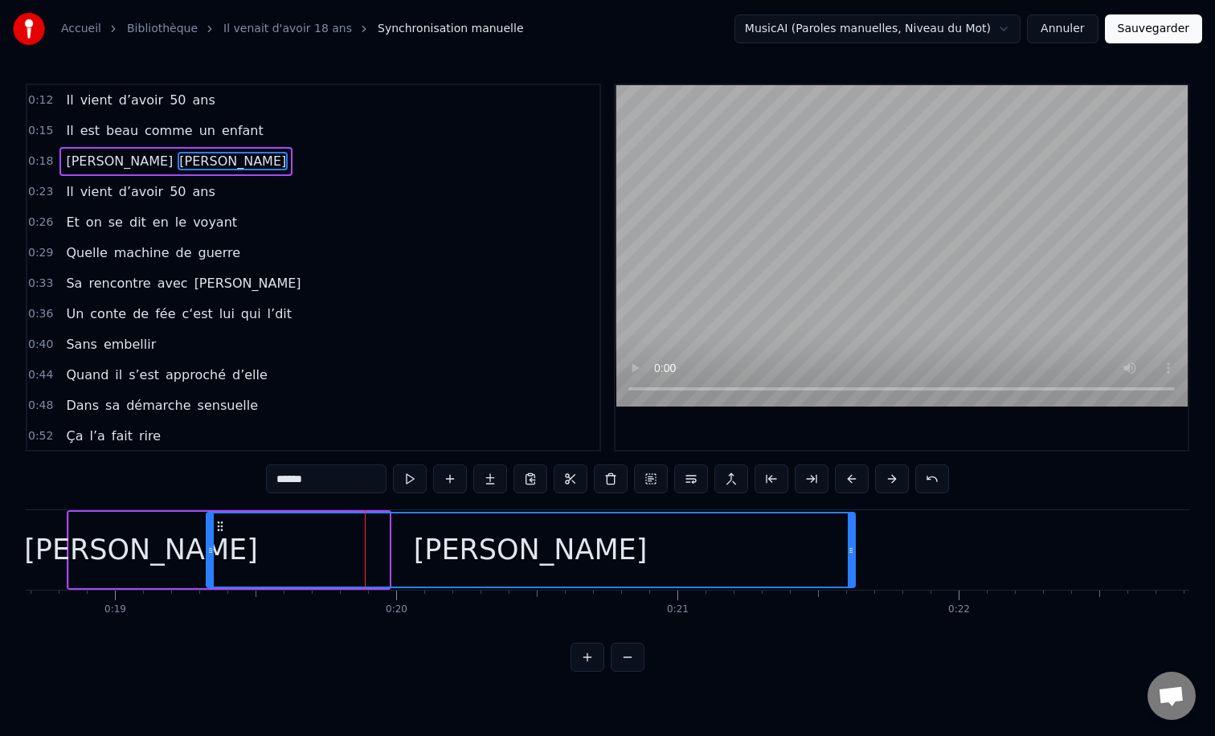
drag, startPoint x: 383, startPoint y: 553, endPoint x: 839, endPoint y: 586, distance: 457.8
click at [848, 586] on div at bounding box center [851, 550] width 6 height 73
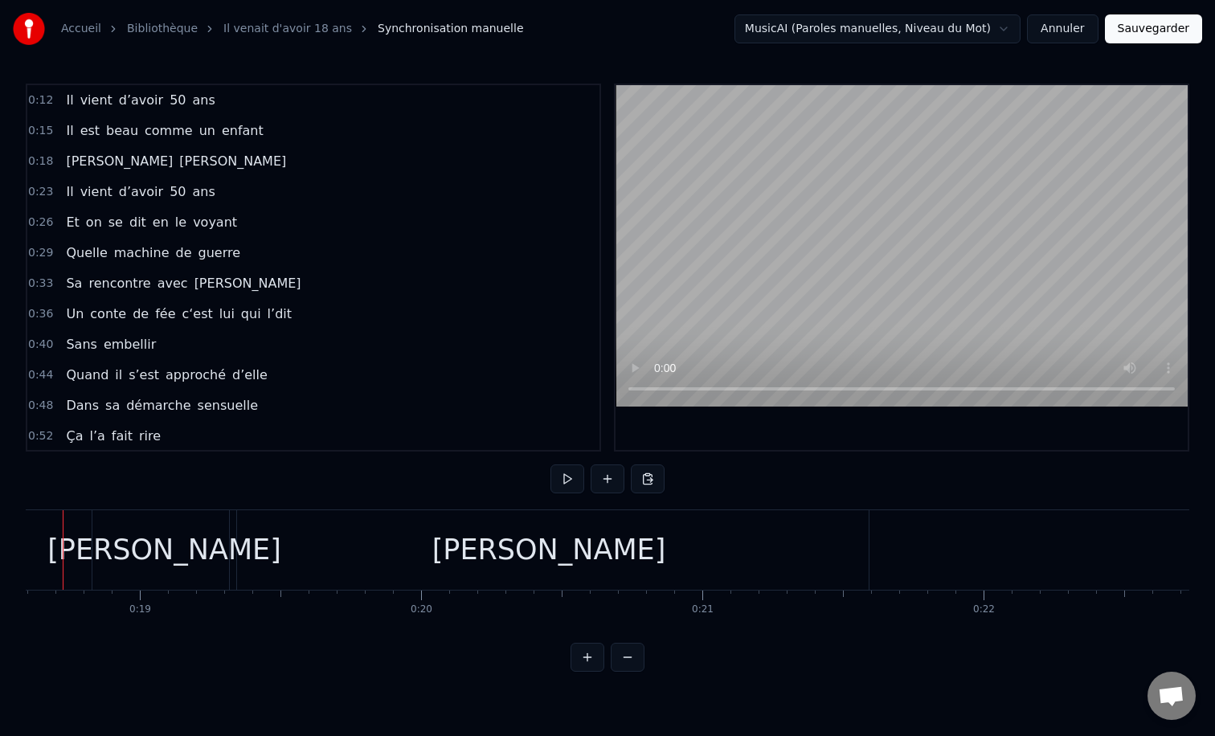
scroll to position [0, 5188]
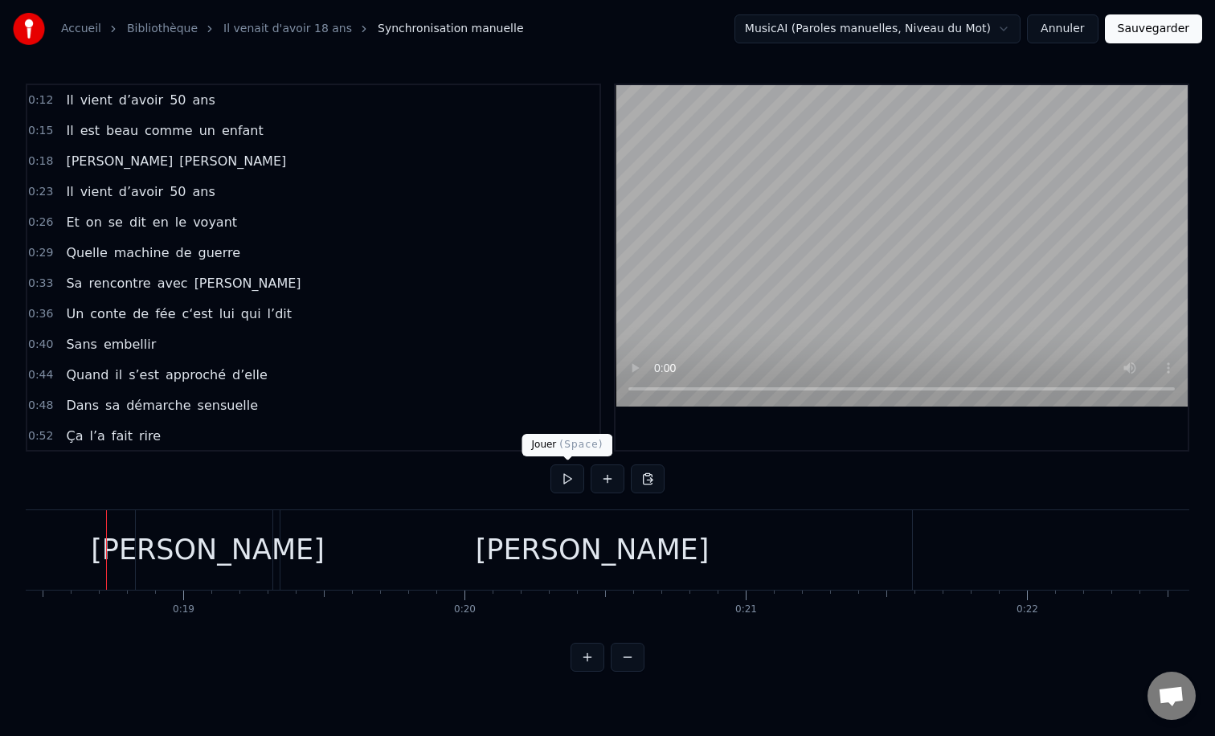
click at [568, 482] on button at bounding box center [568, 479] width 34 height 29
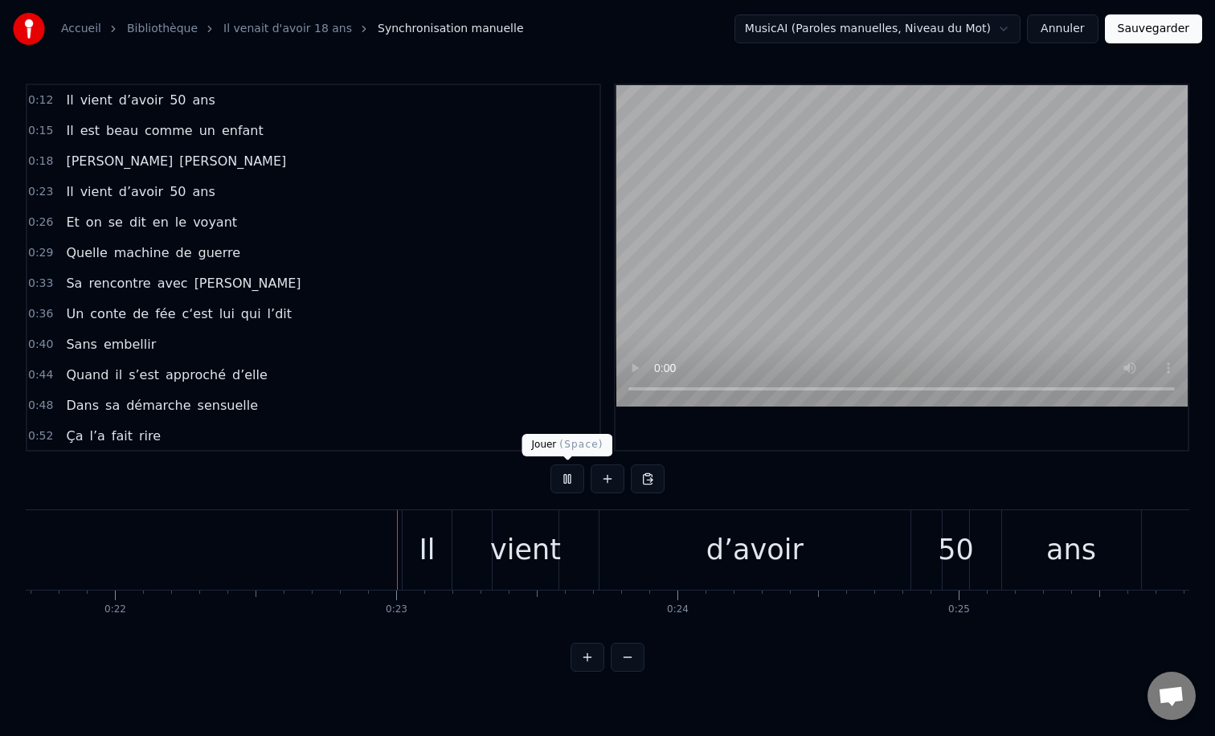
click at [549, 465] on div "0:12 Il vient d’avoir 50 ans 0:15 Il est beau comme un enfant 0:18 [PERSON_NAME…" at bounding box center [608, 378] width 1164 height 588
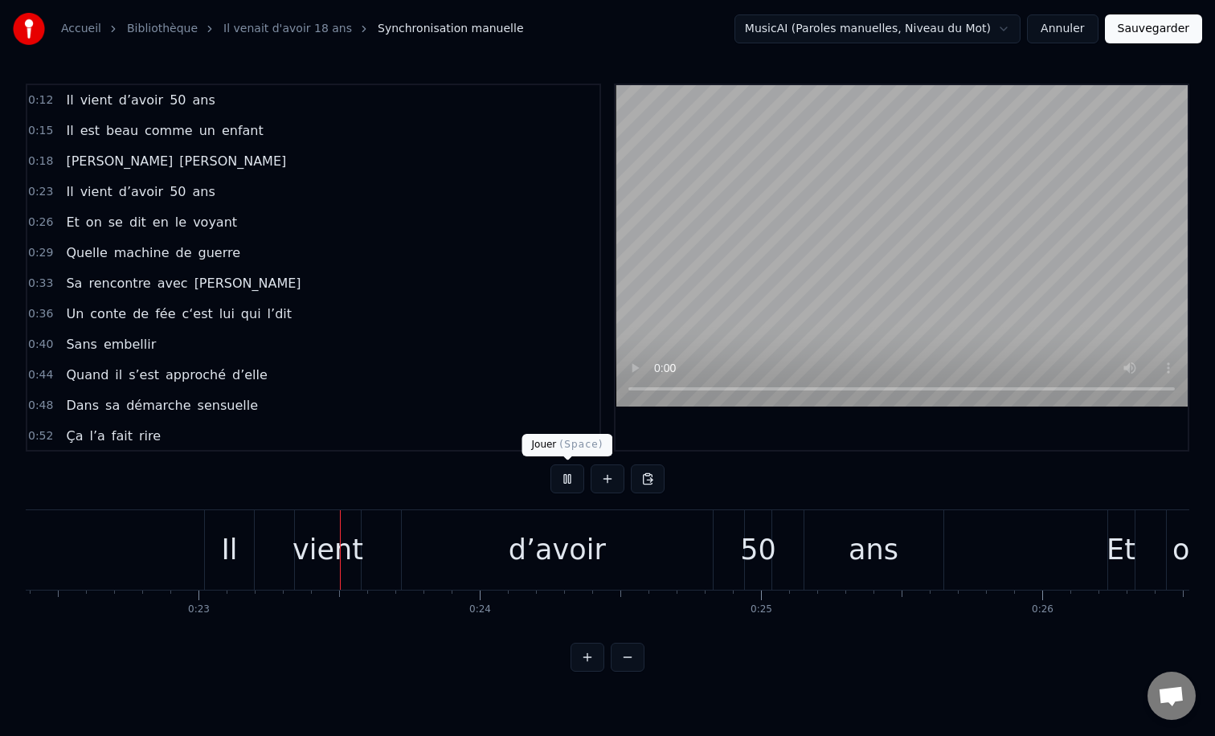
click at [574, 480] on button at bounding box center [568, 479] width 34 height 29
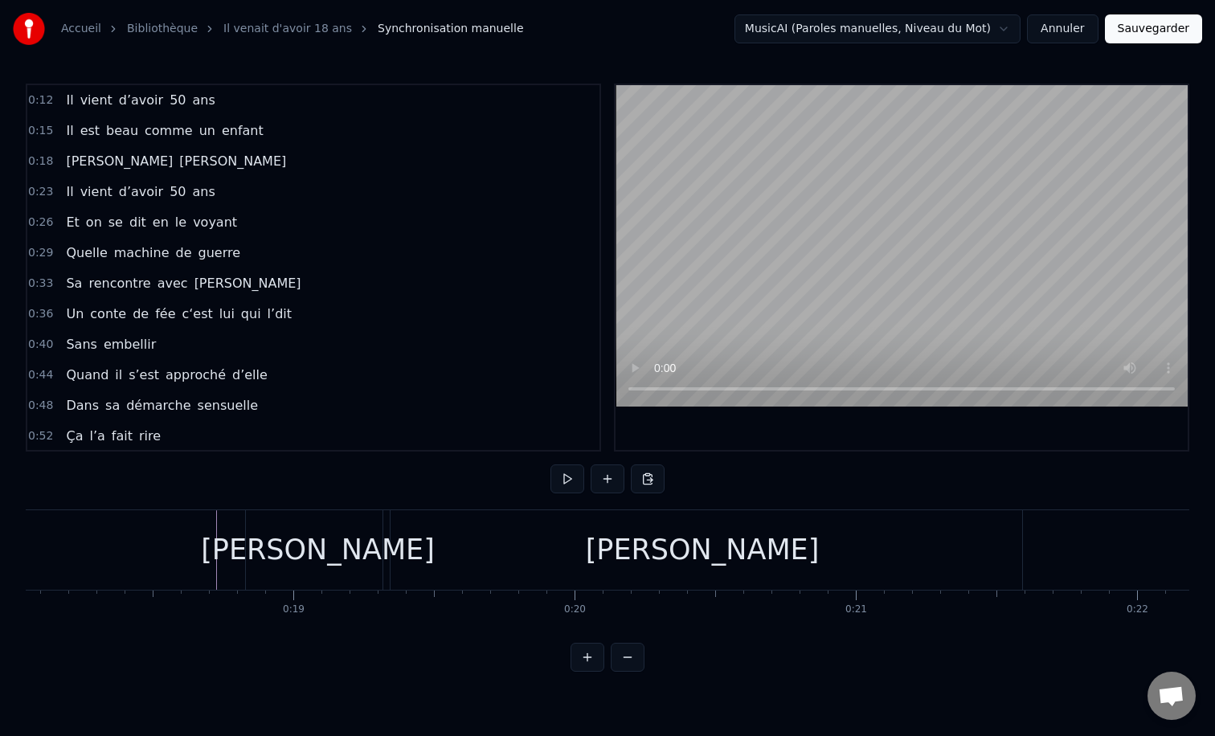
scroll to position [0, 5025]
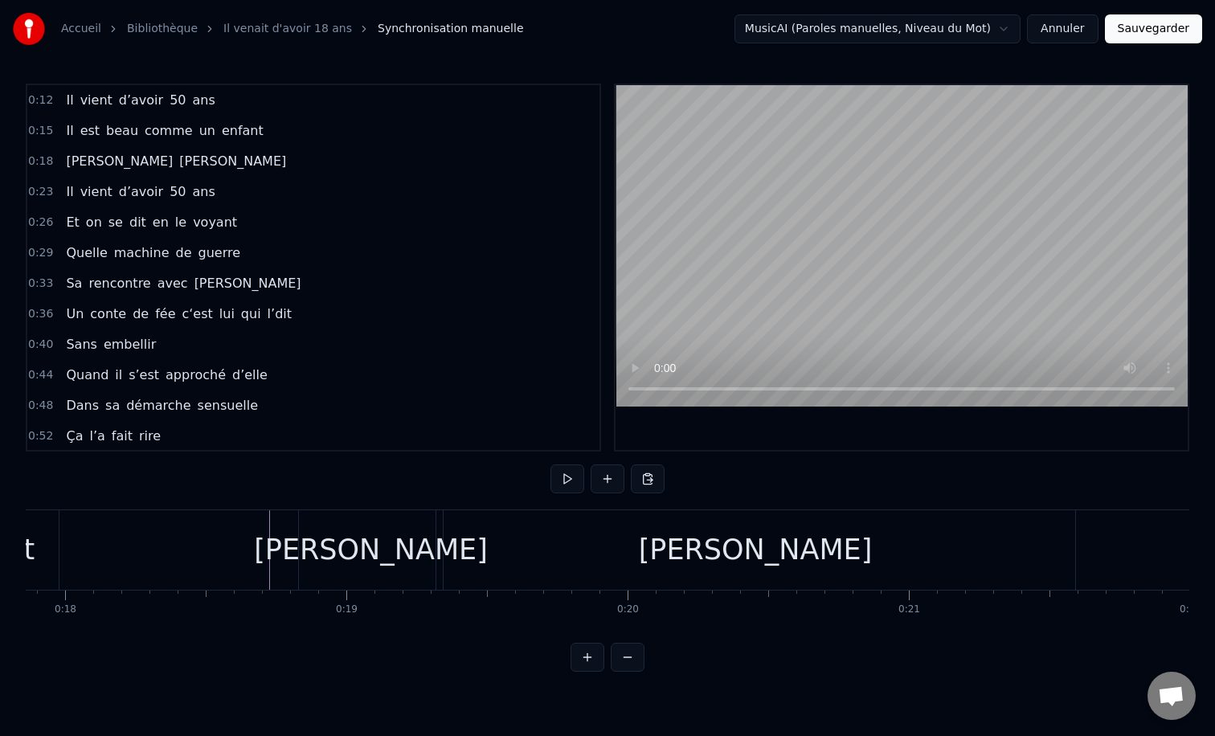
click at [676, 549] on div "[PERSON_NAME]" at bounding box center [755, 550] width 639 height 80
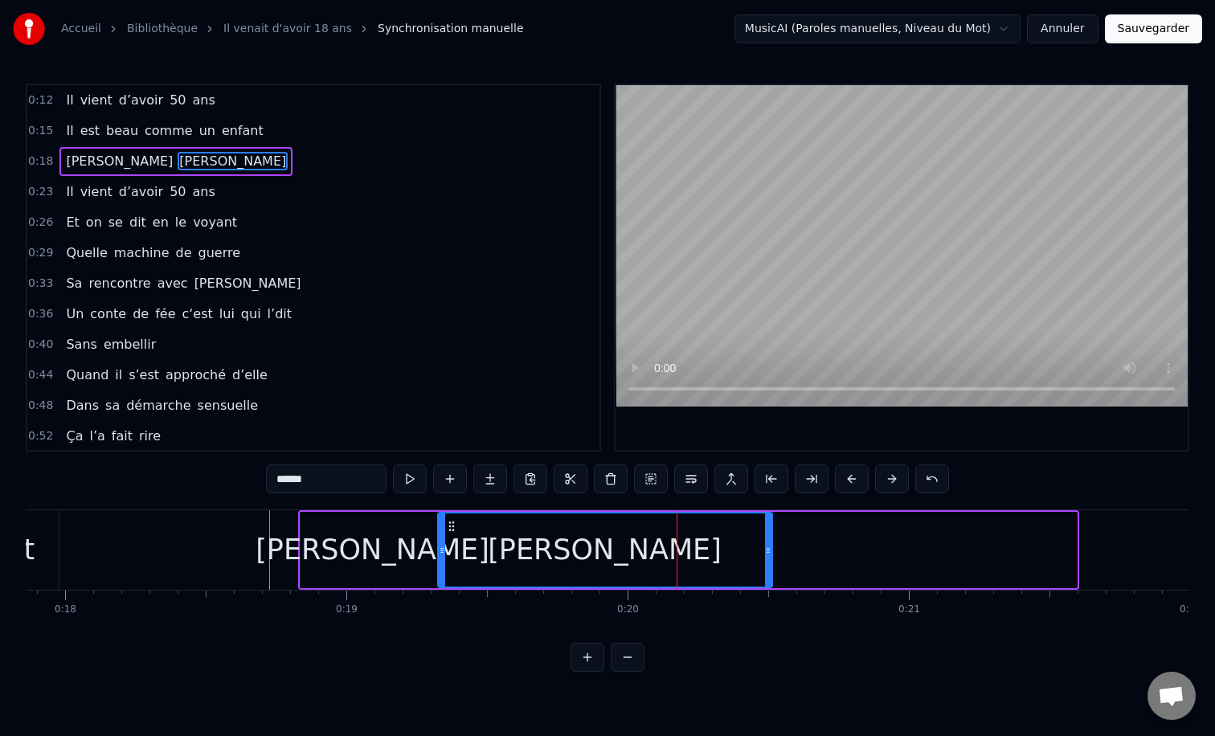
drag, startPoint x: 1072, startPoint y: 549, endPoint x: 767, endPoint y: 574, distance: 305.7
click at [767, 574] on div at bounding box center [768, 550] width 6 height 73
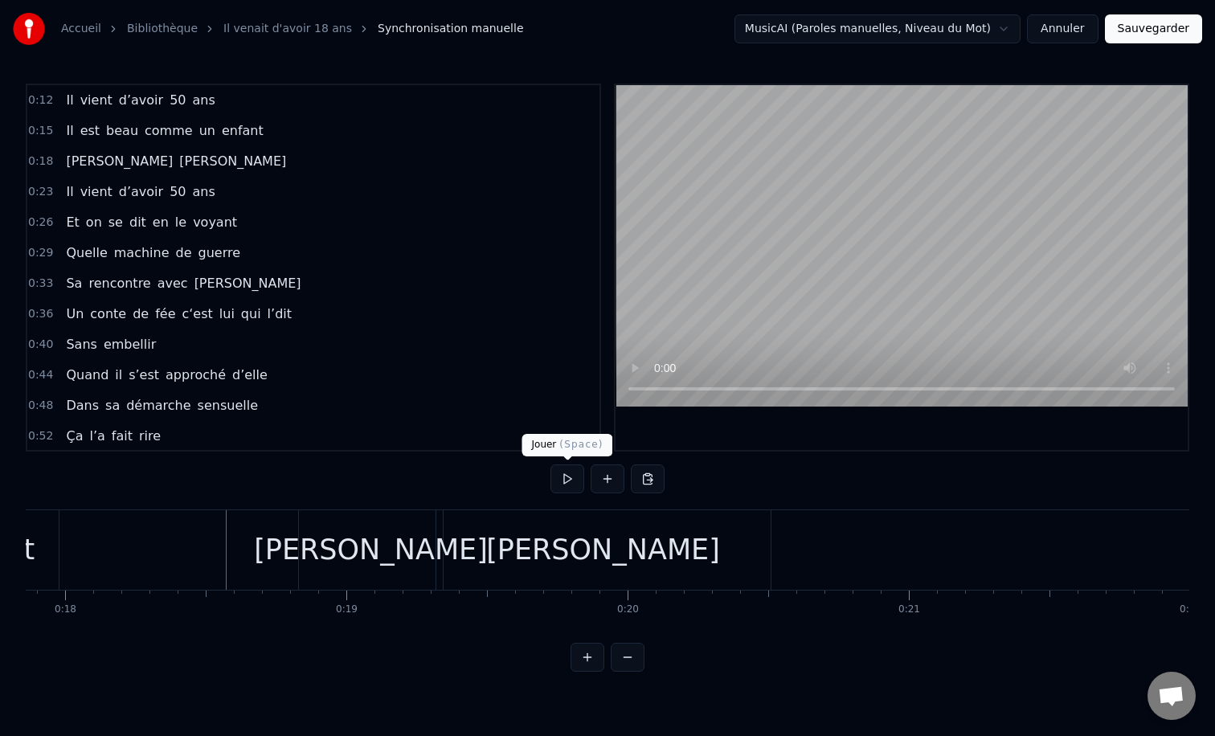
click at [572, 477] on button at bounding box center [568, 479] width 34 height 29
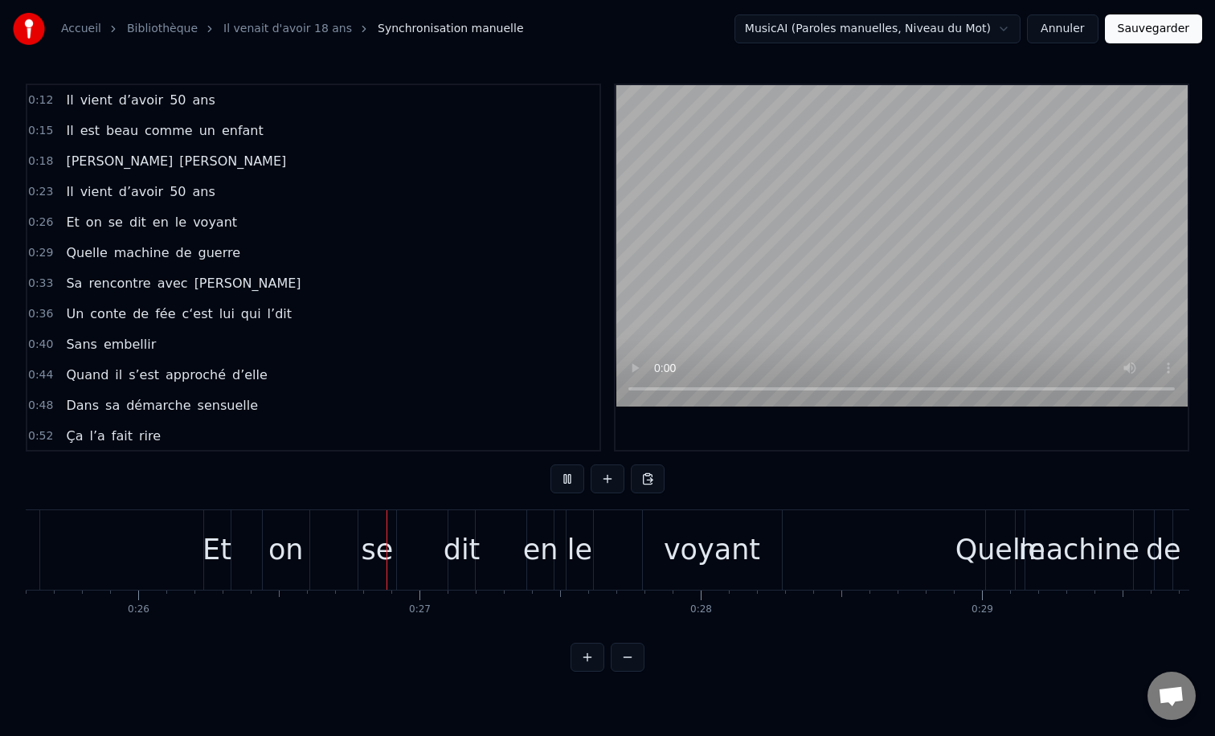
scroll to position [0, 7204]
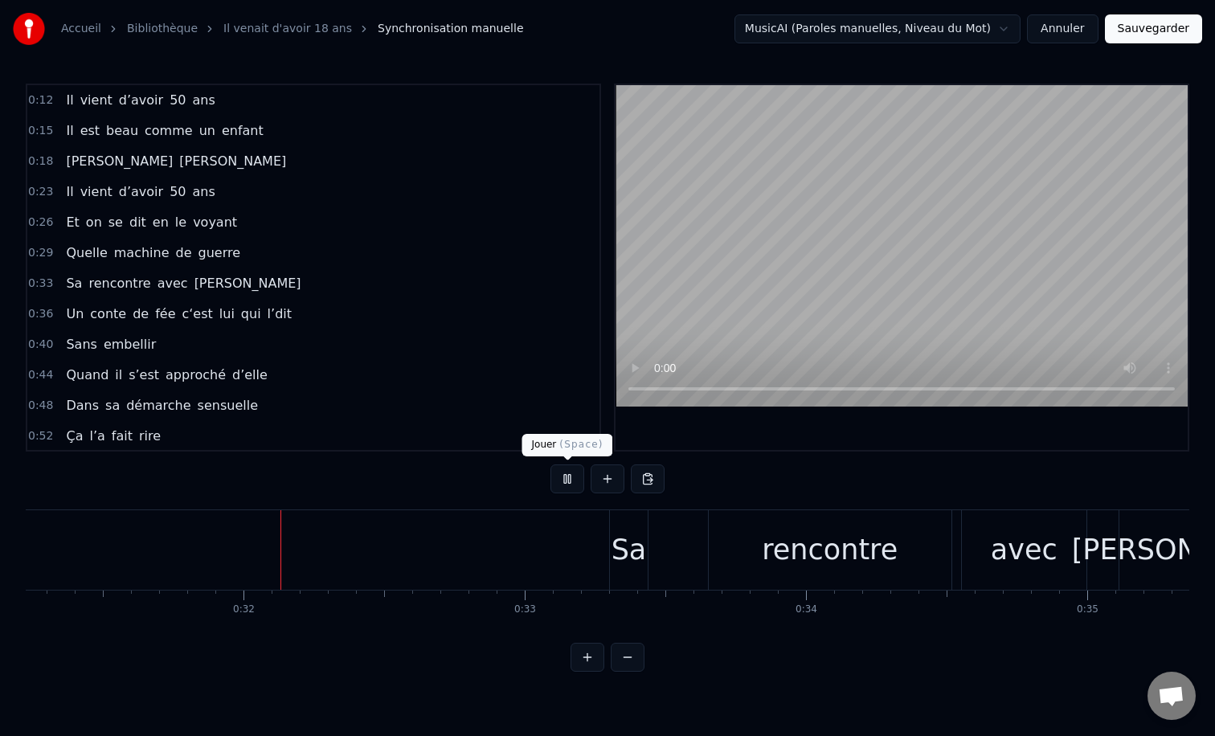
click at [572, 481] on button at bounding box center [568, 479] width 34 height 29
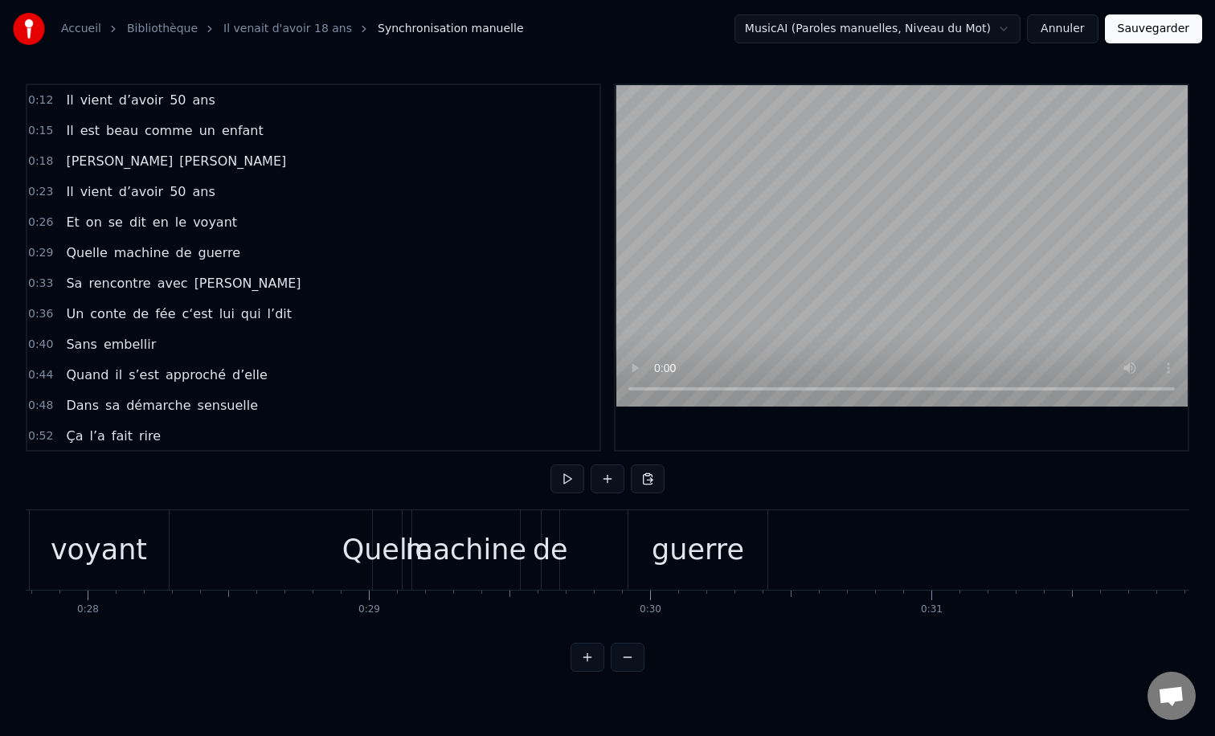
scroll to position [0, 7737]
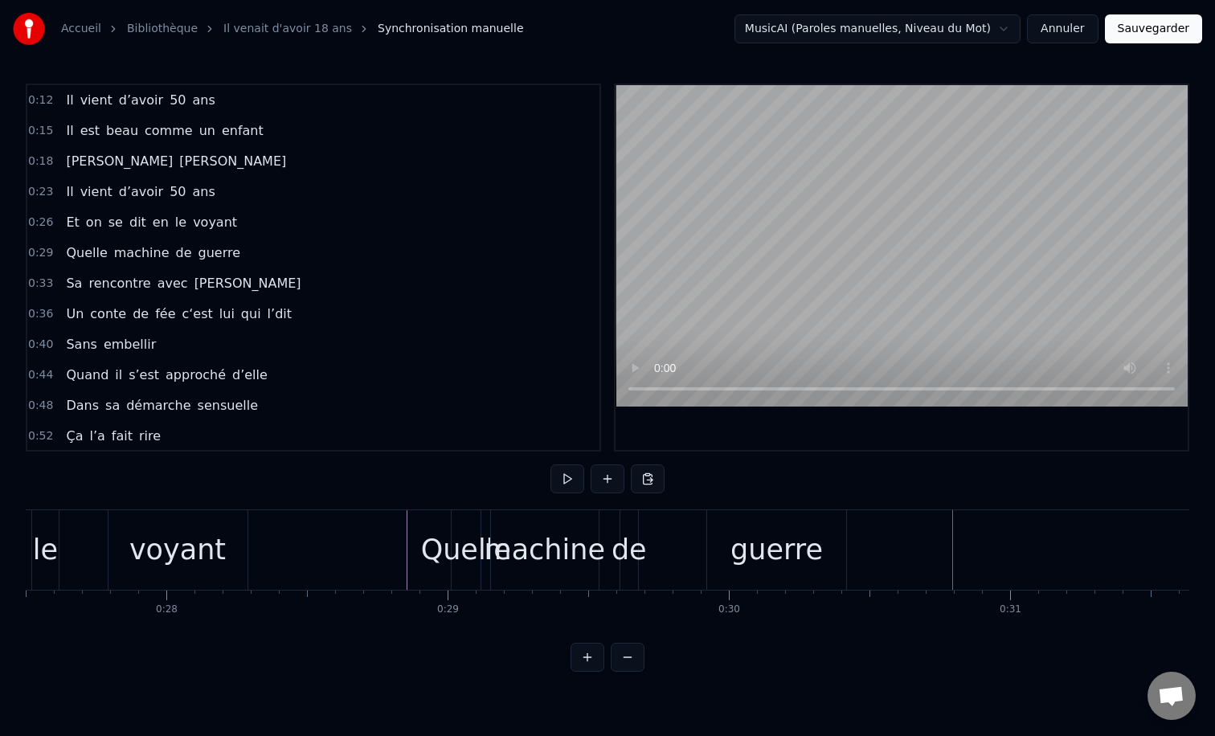
click at [781, 568] on div "guerre" at bounding box center [777, 550] width 92 height 43
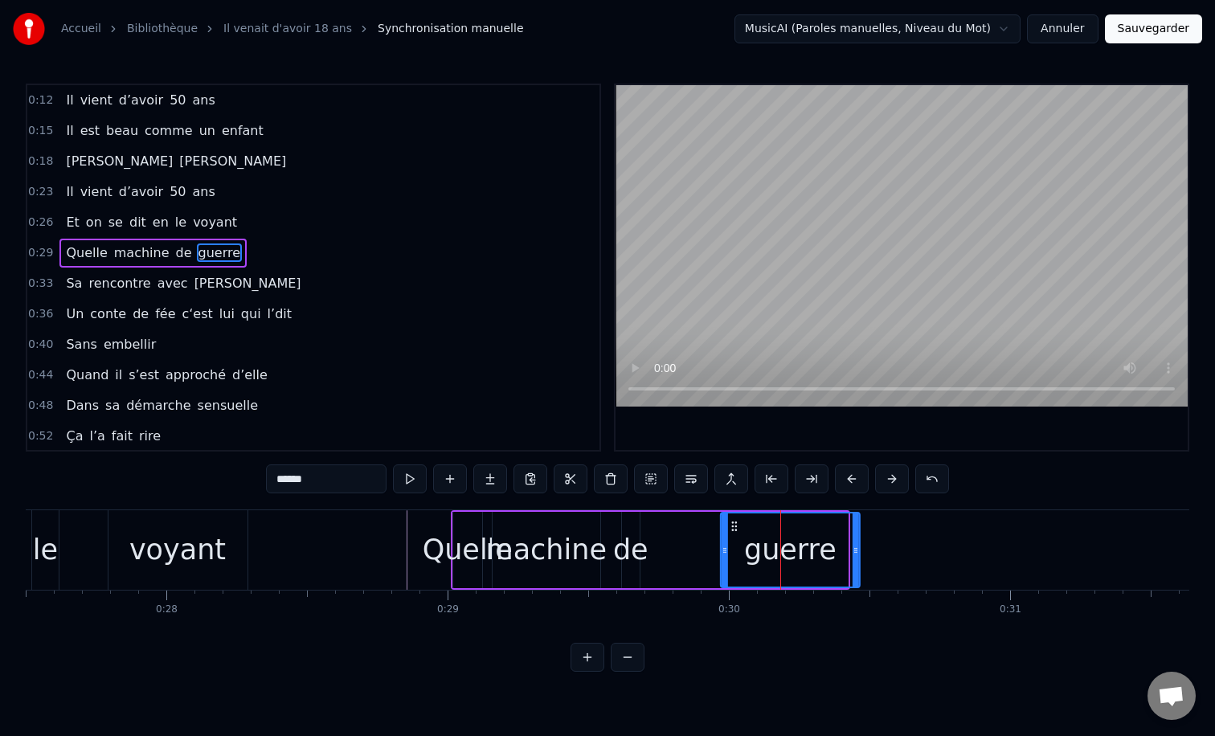
drag, startPoint x: 722, startPoint y: 526, endPoint x: 734, endPoint y: 524, distance: 12.2
click at [734, 524] on icon at bounding box center [734, 526] width 13 height 13
click at [722, 531] on div at bounding box center [725, 550] width 6 height 73
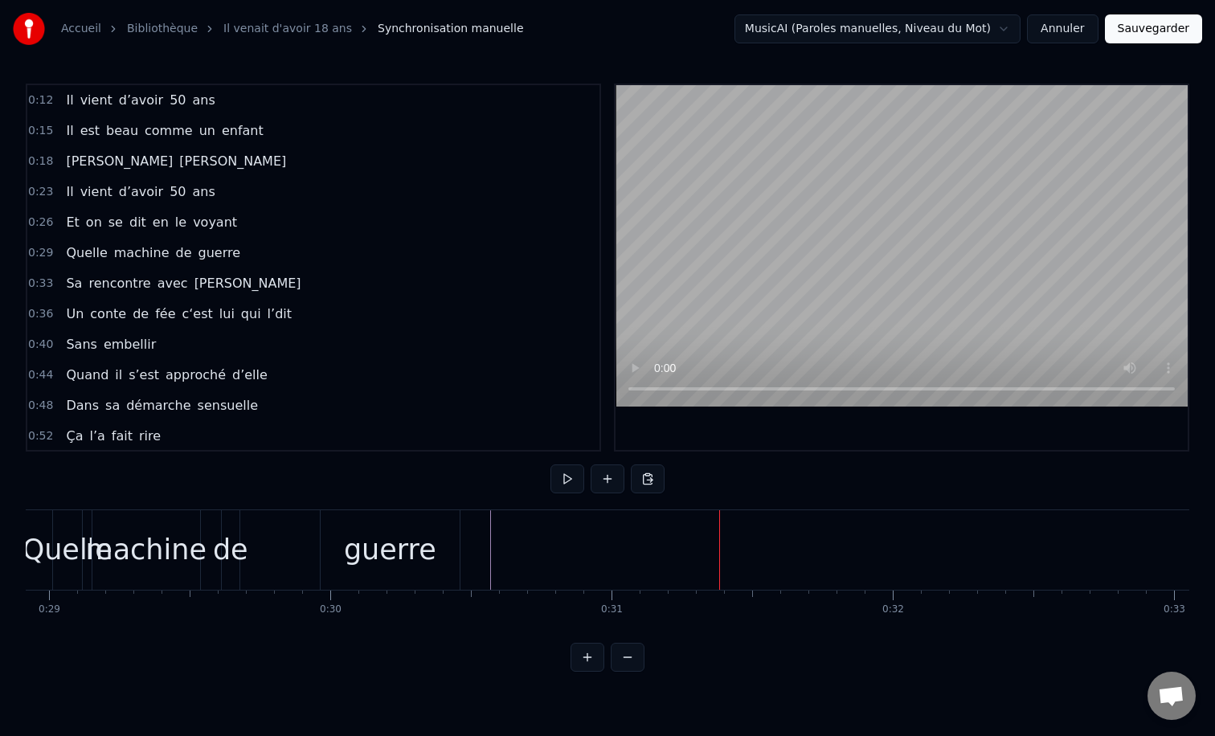
scroll to position [0, 8129]
click at [383, 558] on div "guerre" at bounding box center [396, 550] width 92 height 43
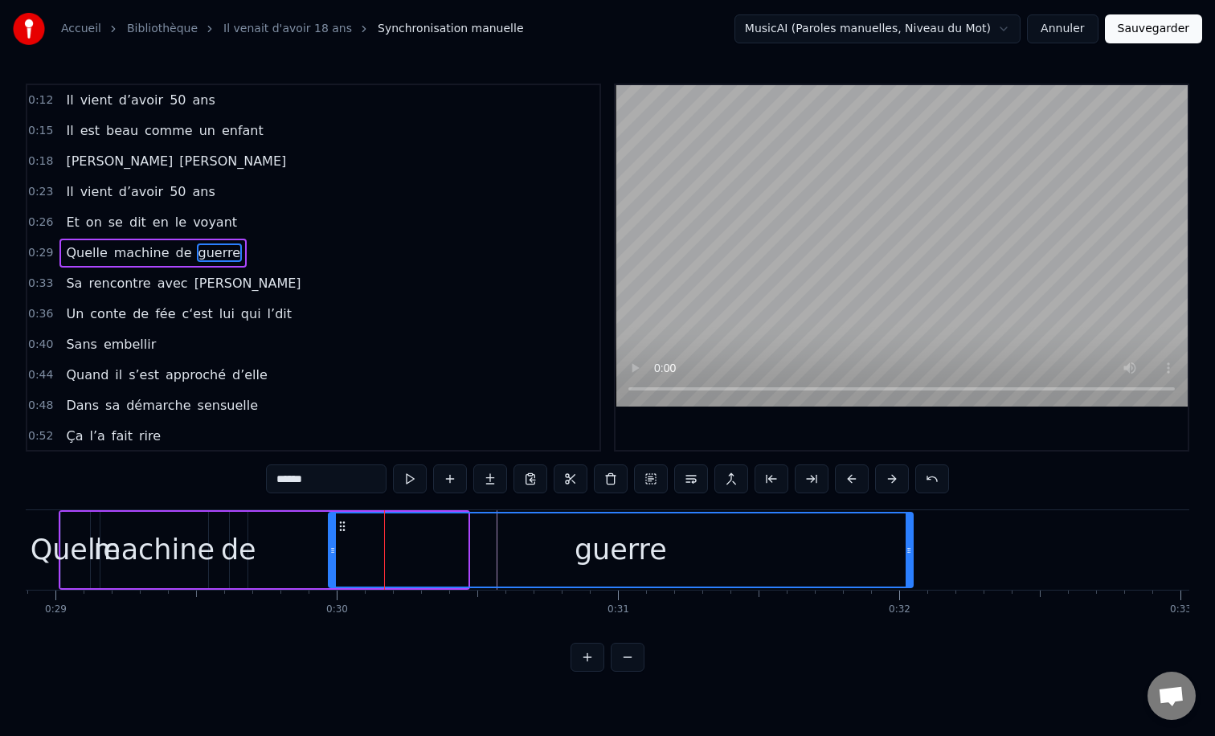
drag, startPoint x: 467, startPoint y: 552, endPoint x: 918, endPoint y: 572, distance: 451.4
click at [914, 572] on div "guerre" at bounding box center [621, 550] width 586 height 76
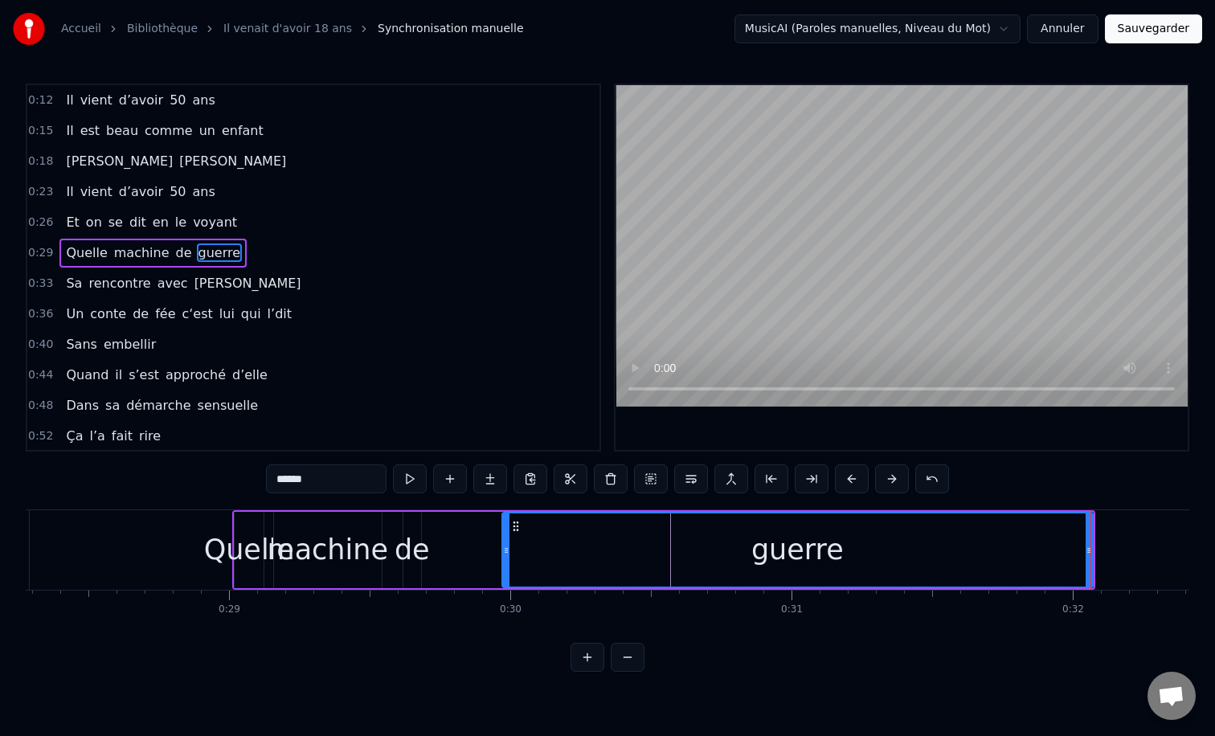
scroll to position [0, 7713]
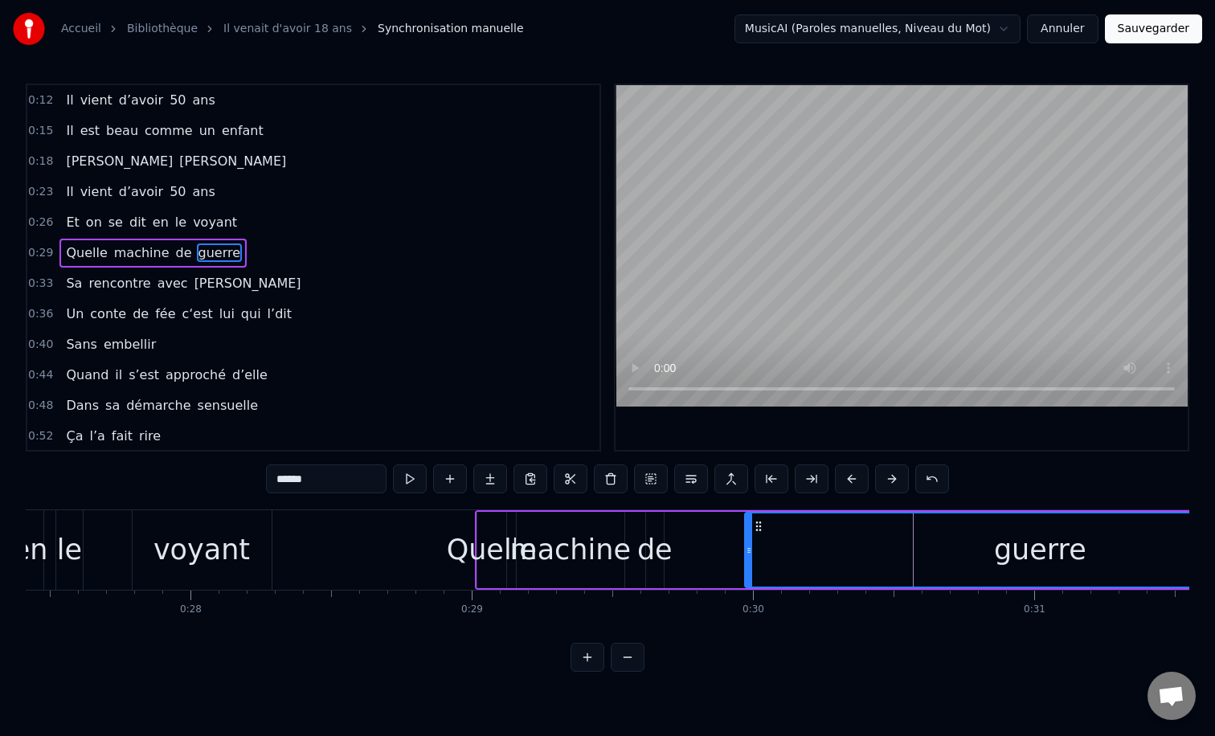
click at [461, 543] on div "Quelle" at bounding box center [492, 550] width 90 height 43
type input "******"
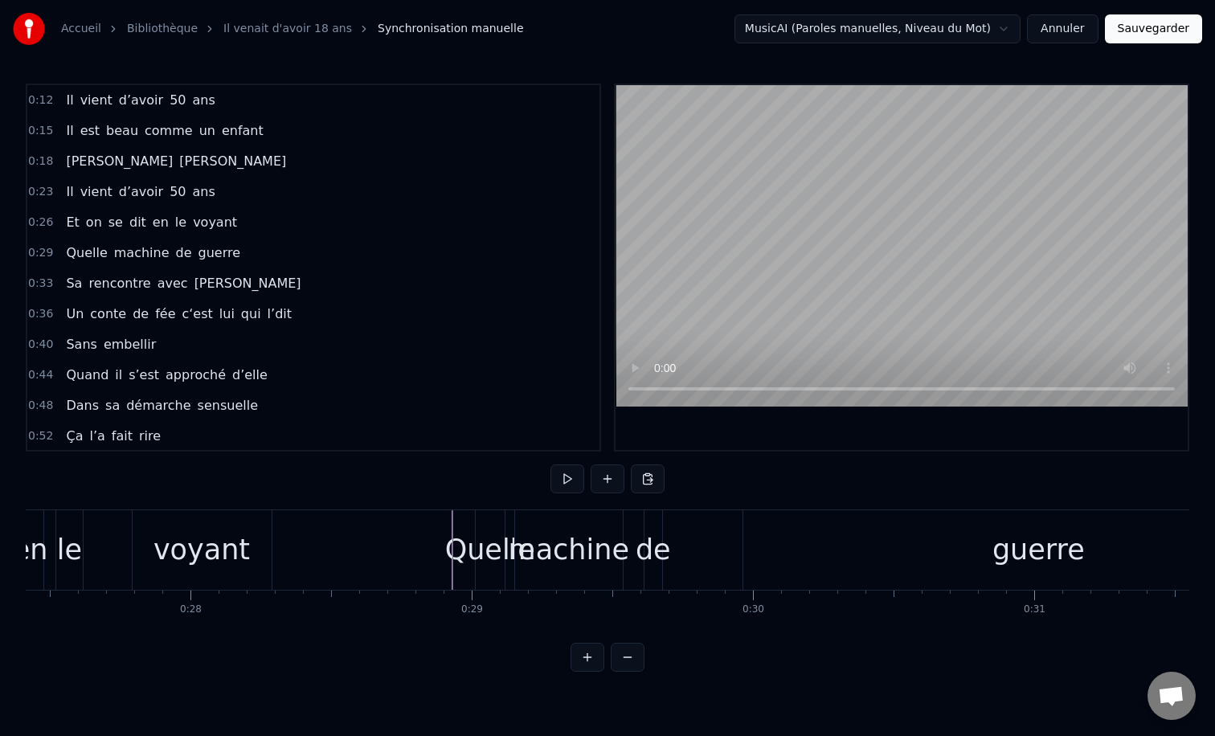
click at [457, 544] on div "Quelle" at bounding box center [490, 550] width 90 height 43
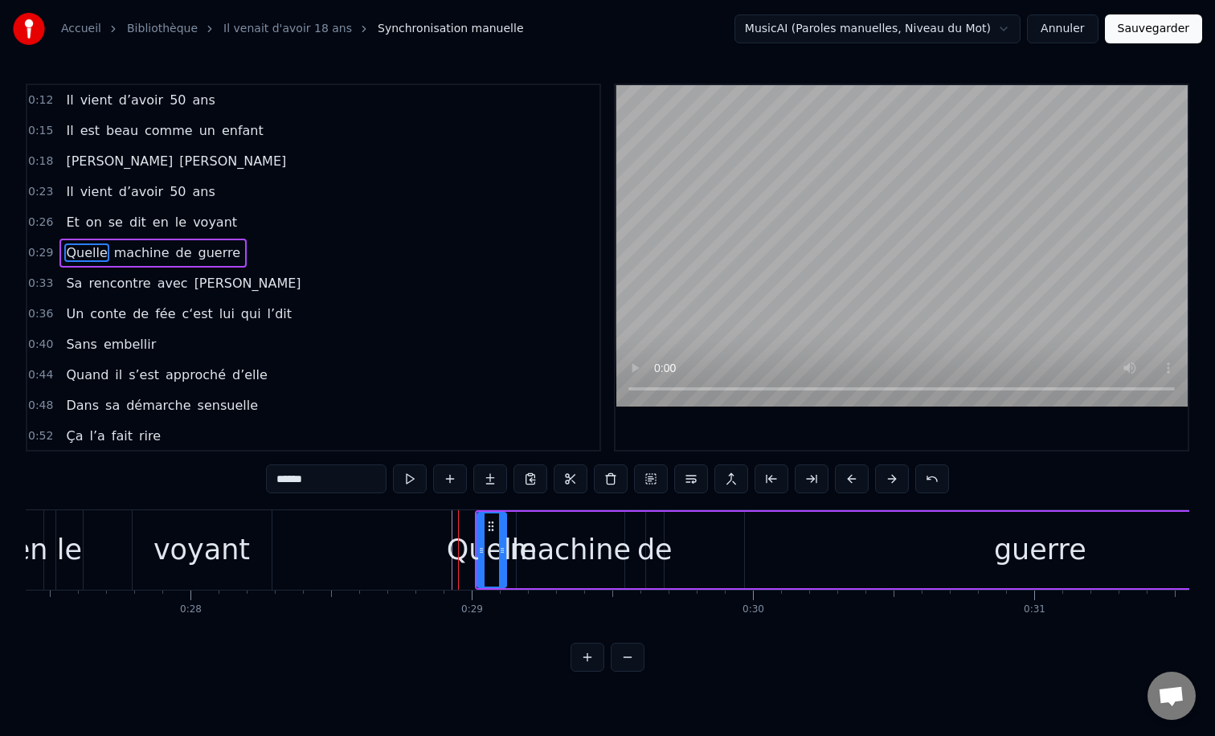
click at [76, 251] on span "Quelle" at bounding box center [86, 253] width 44 height 18
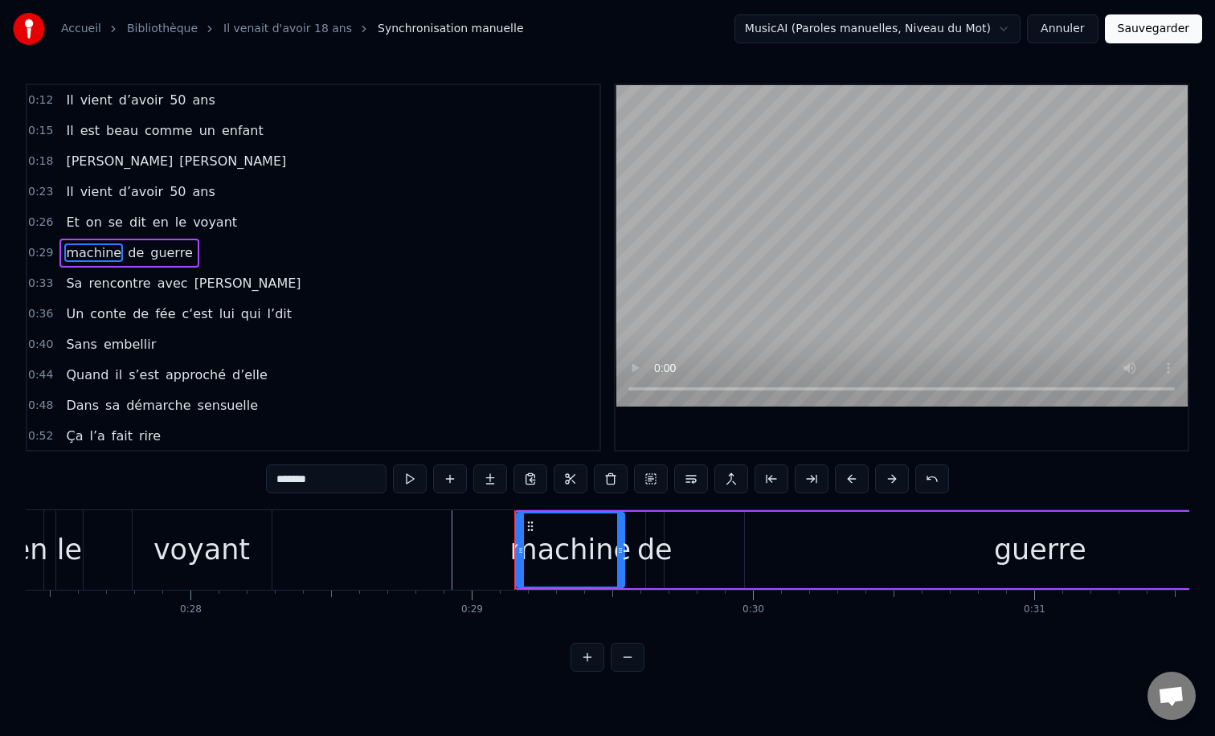
click at [76, 251] on span "machine" at bounding box center [93, 253] width 59 height 18
click at [281, 485] on input "*******" at bounding box center [326, 479] width 121 height 29
type input "*******"
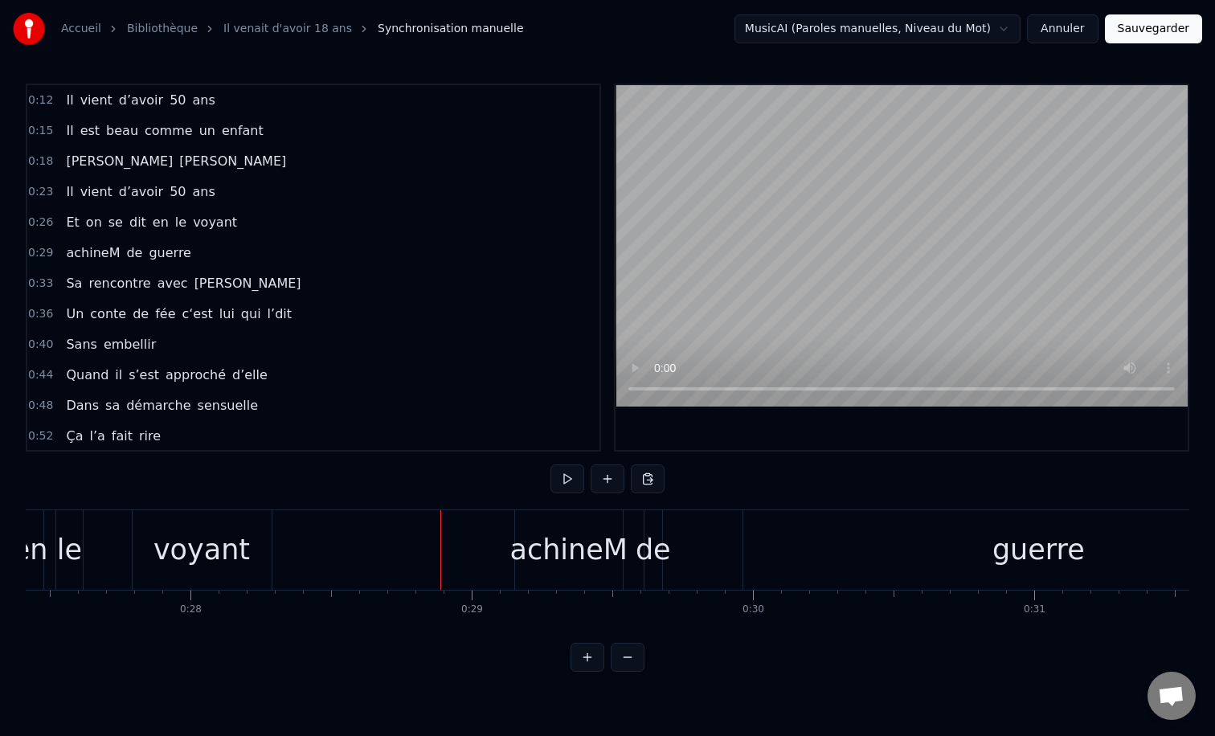
click at [581, 554] on div "achineM" at bounding box center [569, 550] width 118 height 43
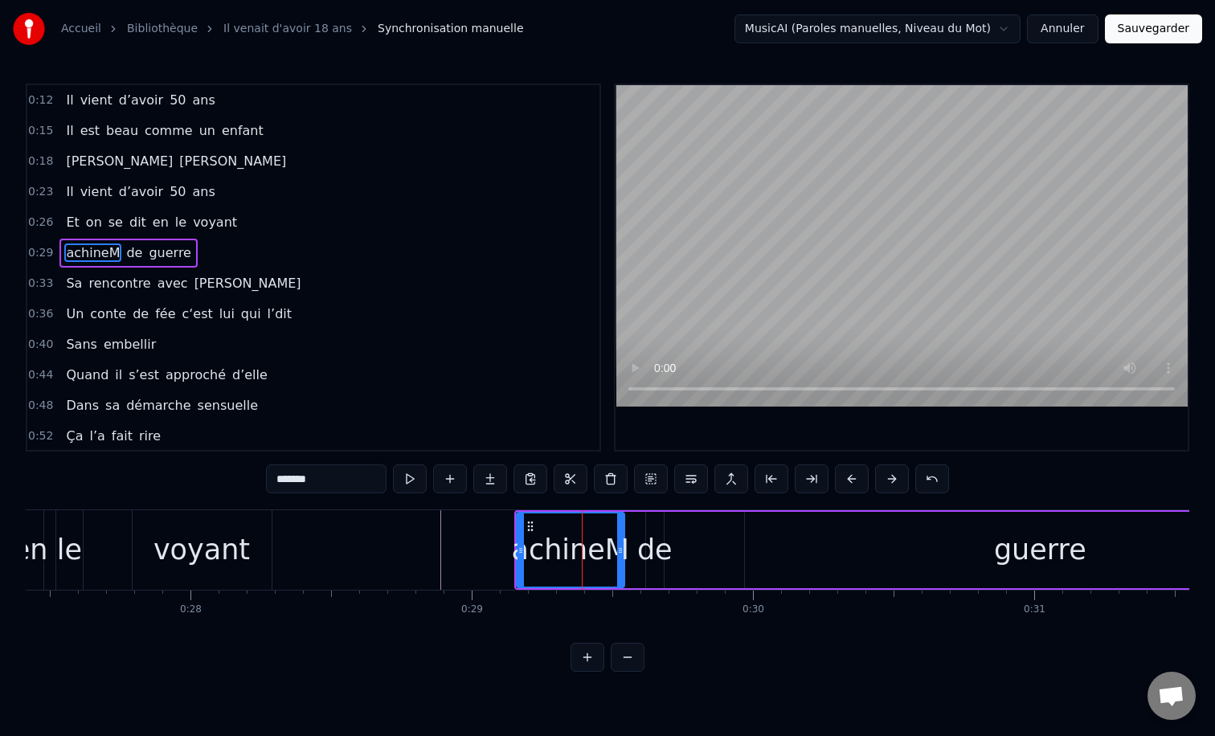
click at [345, 478] on input "*******" at bounding box center [326, 479] width 121 height 29
click at [283, 482] on input "******" at bounding box center [326, 479] width 121 height 29
type input "*******"
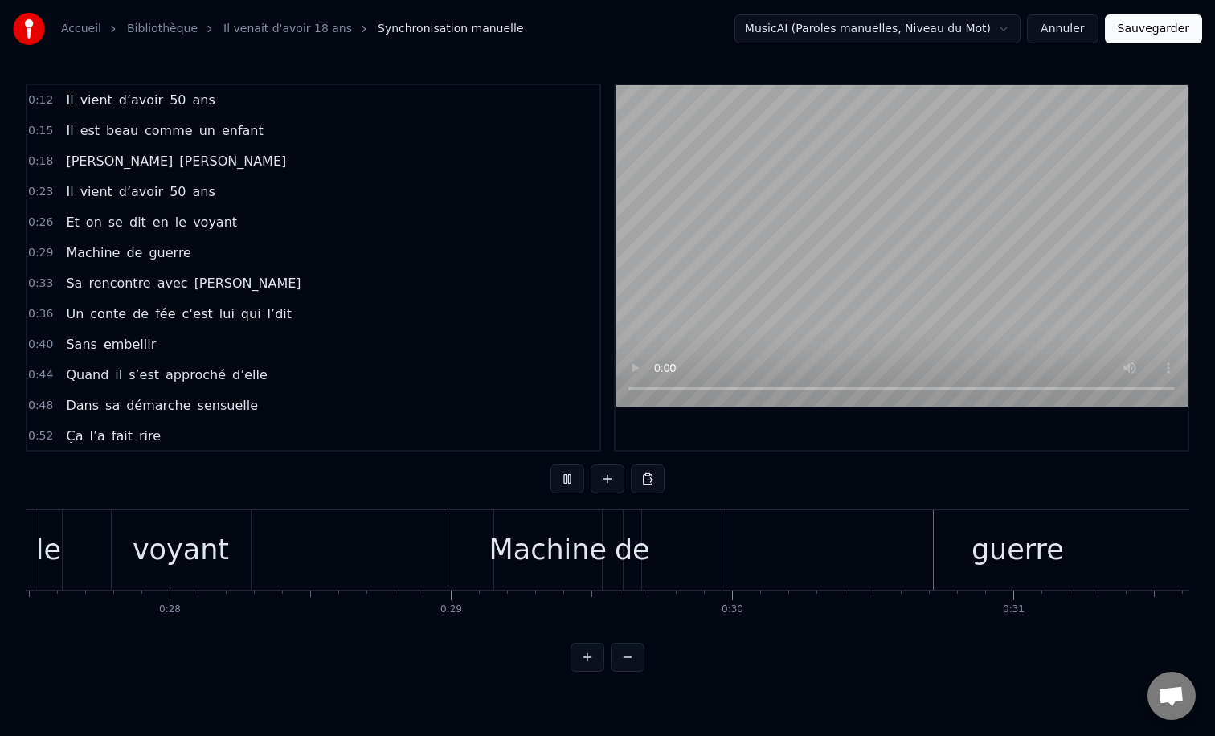
scroll to position [0, 7744]
click at [627, 530] on div "de" at bounding box center [621, 550] width 35 height 43
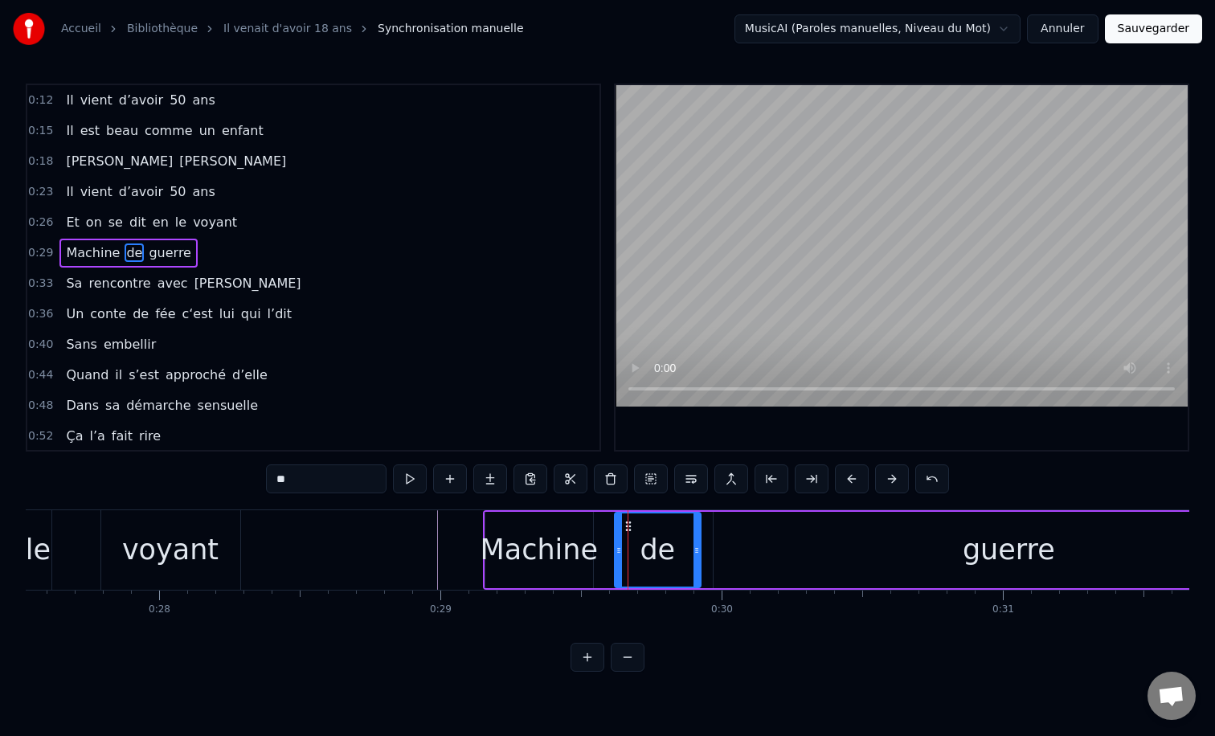
drag, startPoint x: 630, startPoint y: 532, endPoint x: 699, endPoint y: 554, distance: 71.7
click at [699, 554] on div at bounding box center [697, 550] width 6 height 73
click at [553, 543] on div "Machine" at bounding box center [540, 550] width 118 height 43
type input "*******"
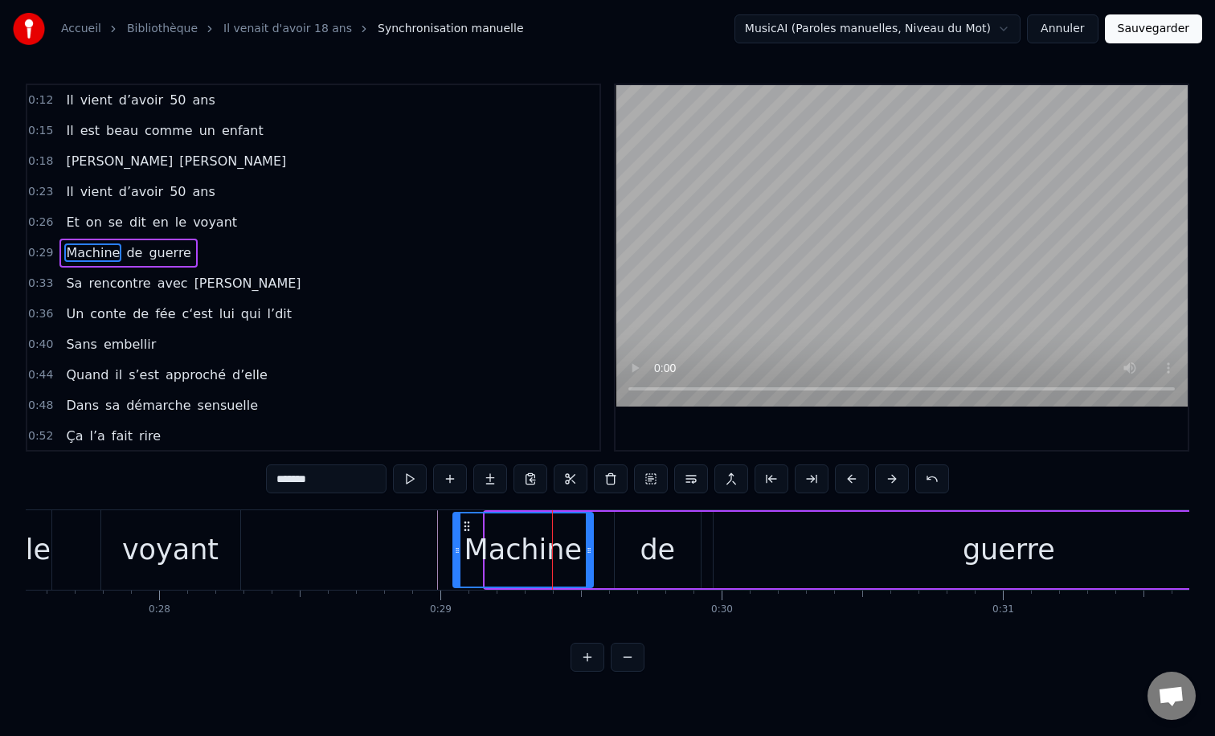
drag, startPoint x: 489, startPoint y: 550, endPoint x: 456, endPoint y: 549, distance: 33.0
click at [456, 549] on icon at bounding box center [457, 550] width 6 height 13
drag, startPoint x: 592, startPoint y: 549, endPoint x: 604, endPoint y: 548, distance: 12.9
click at [595, 549] on div "Machine" at bounding box center [523, 550] width 143 height 76
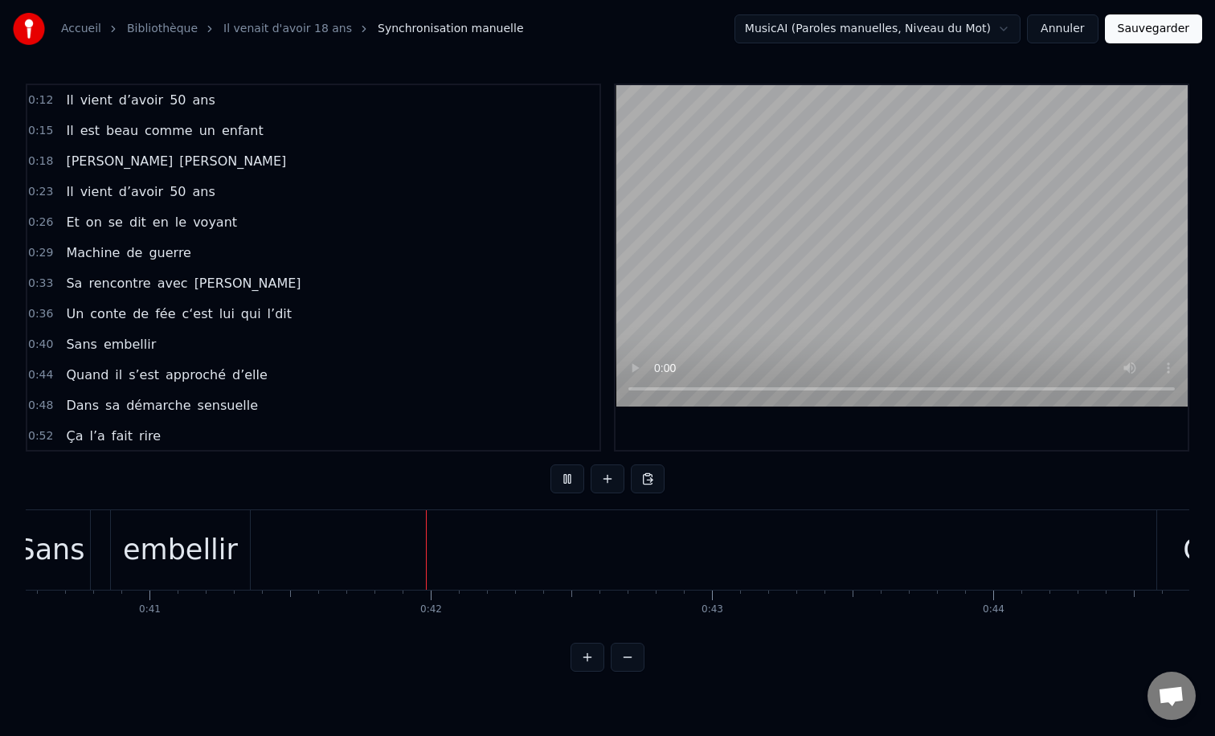
scroll to position [0, 11413]
click at [221, 532] on div "embellir" at bounding box center [178, 550] width 115 height 43
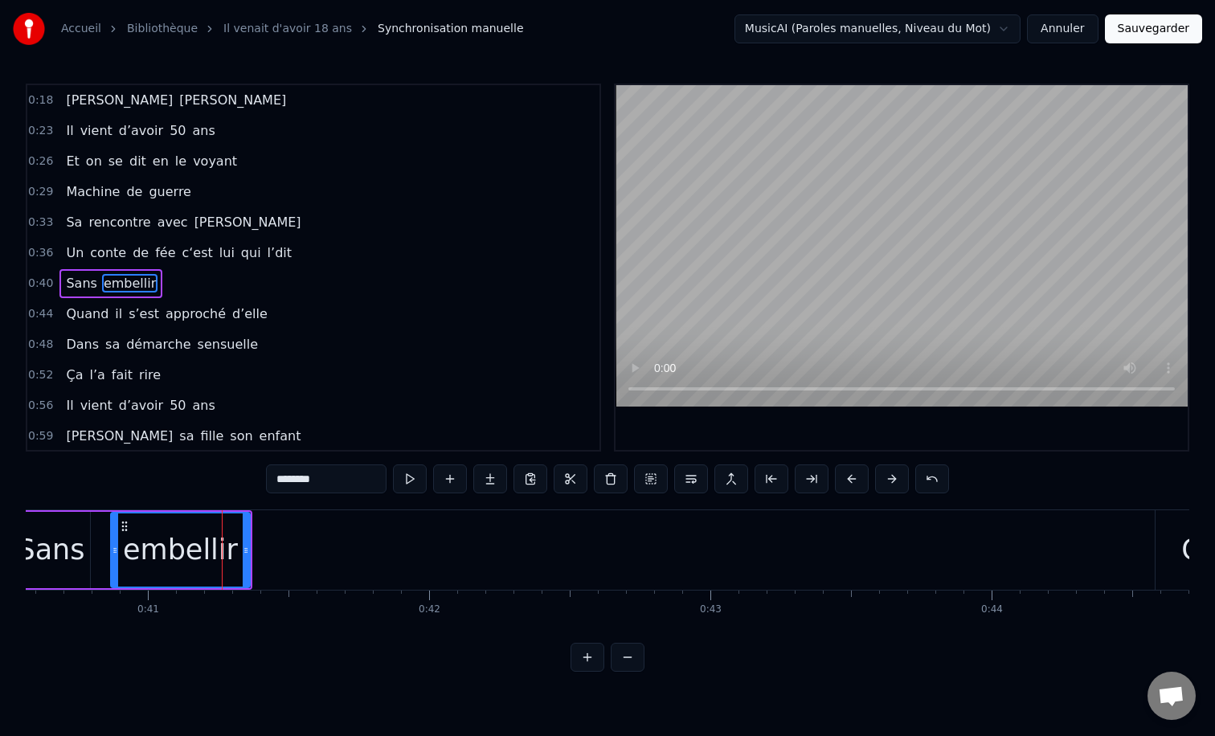
scroll to position [77, 0]
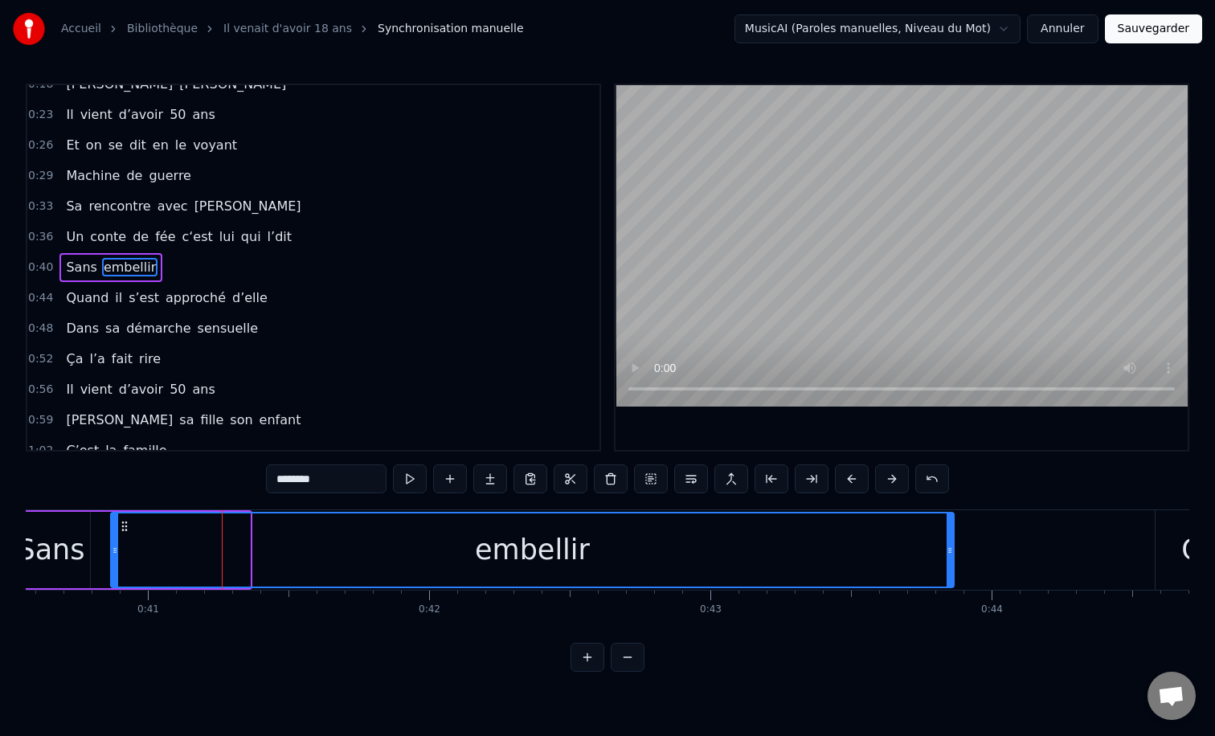
drag, startPoint x: 248, startPoint y: 543, endPoint x: 983, endPoint y: 573, distance: 735.3
click at [955, 573] on div "embellir" at bounding box center [532, 550] width 845 height 76
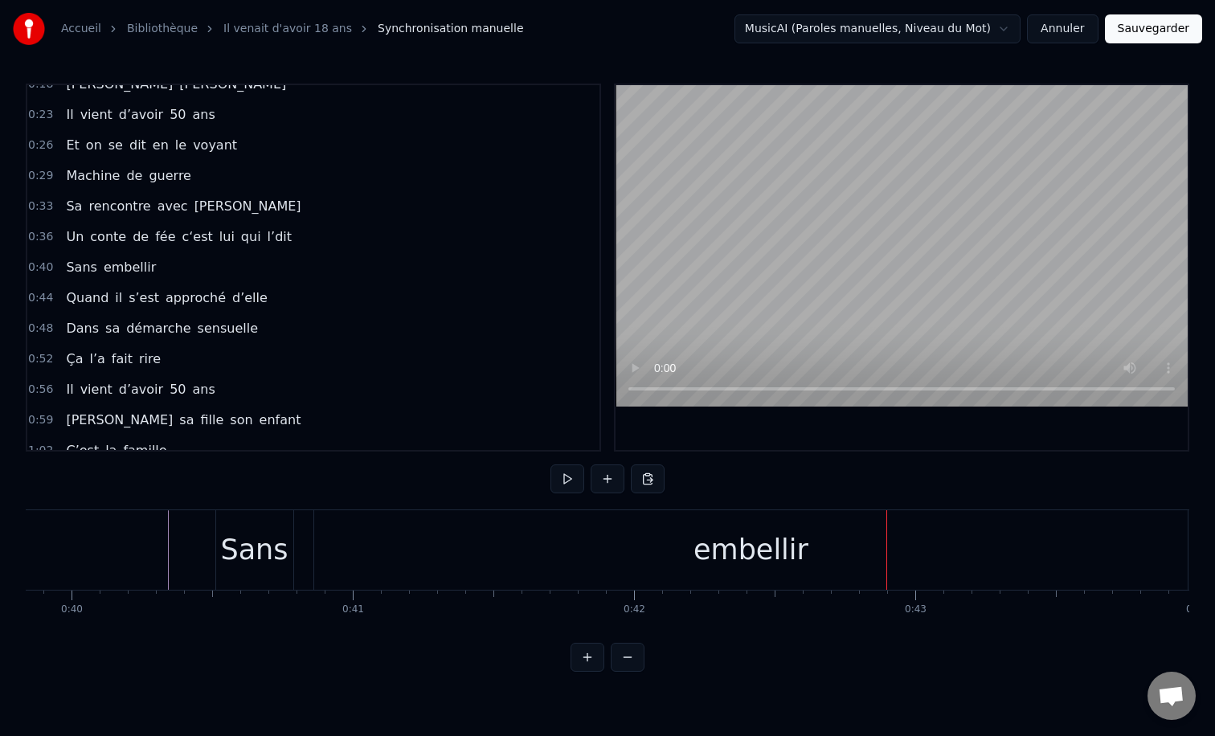
scroll to position [0, 11456]
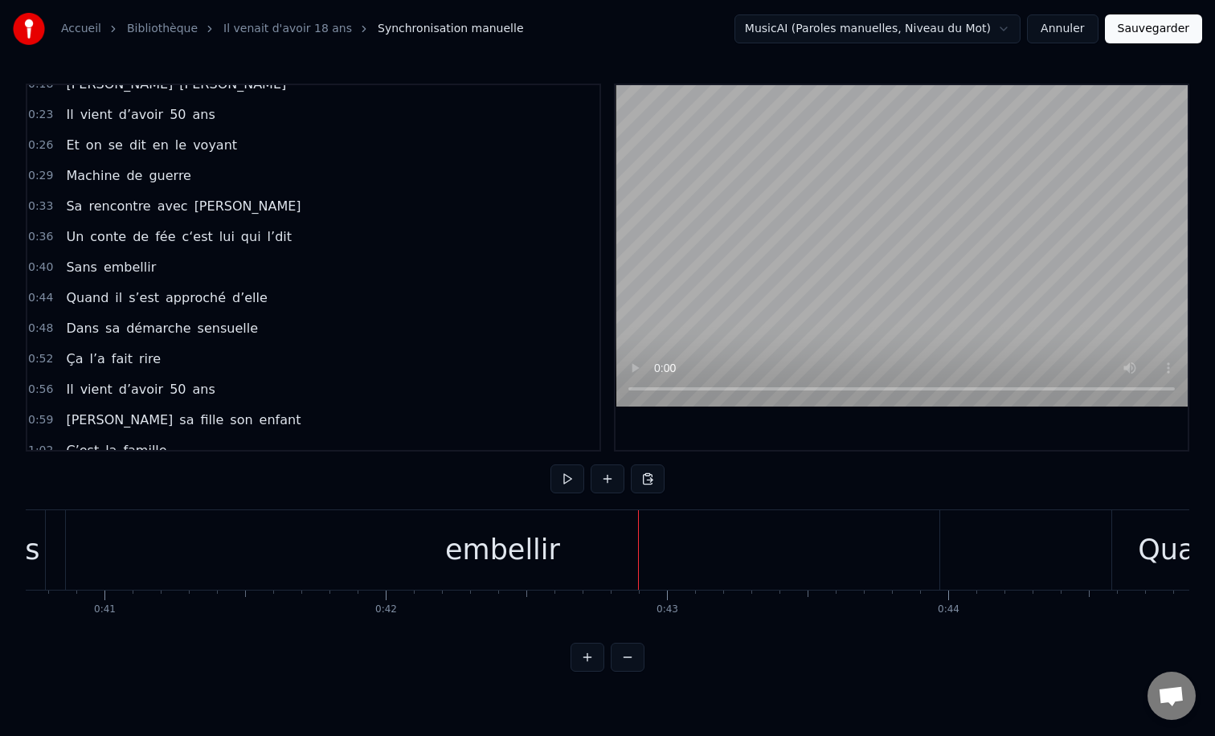
click at [703, 539] on div "embellir" at bounding box center [503, 550] width 874 height 80
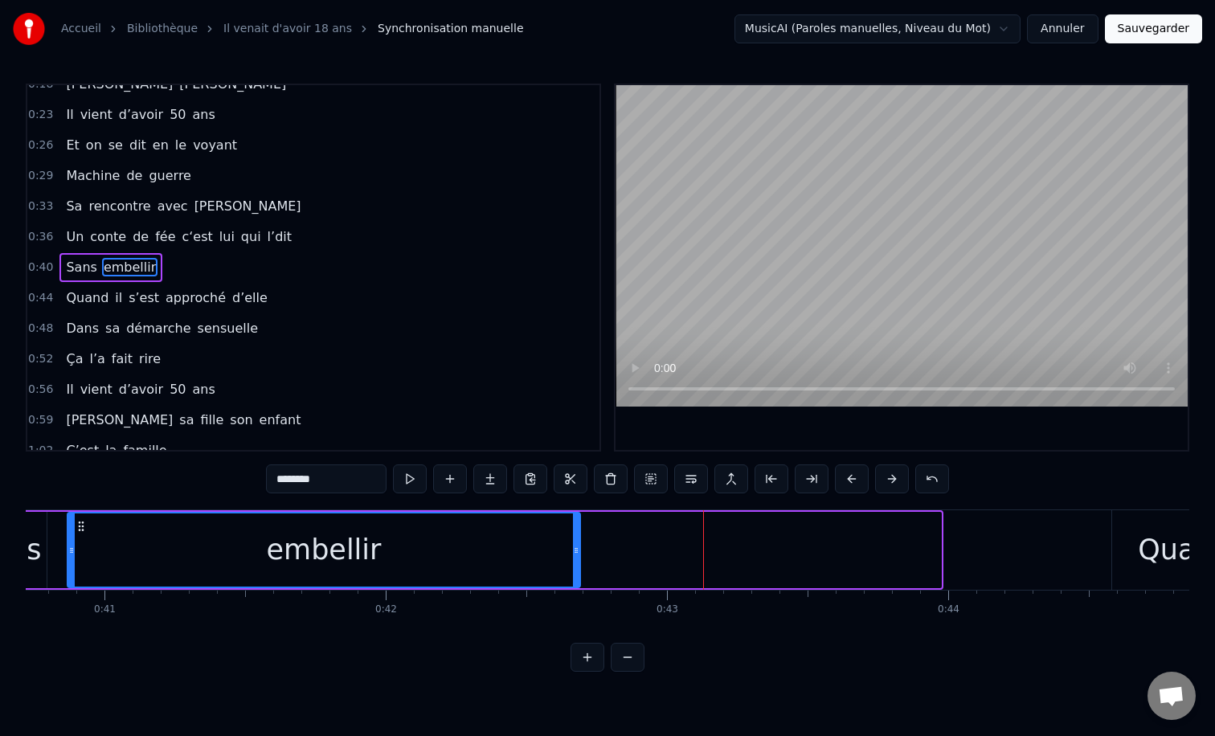
drag, startPoint x: 939, startPoint y: 551, endPoint x: 588, endPoint y: 531, distance: 351.9
click at [580, 531] on div at bounding box center [576, 550] width 6 height 73
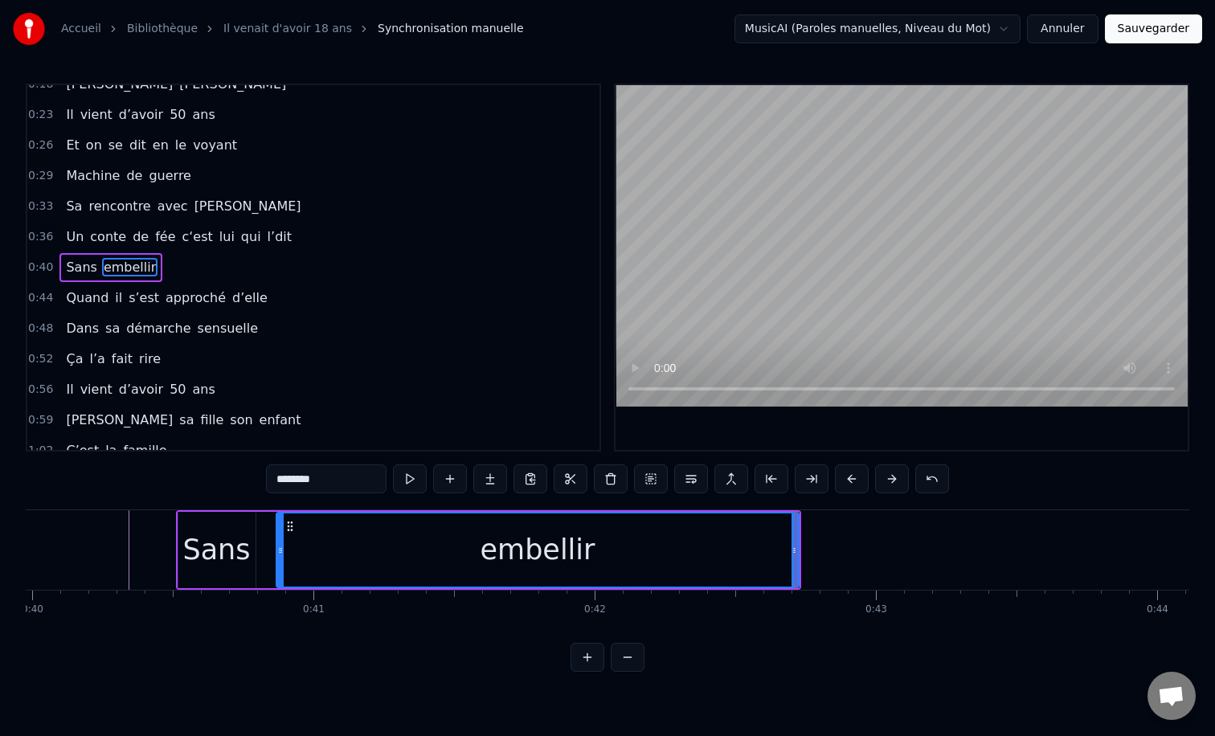
scroll to position [0, 11064]
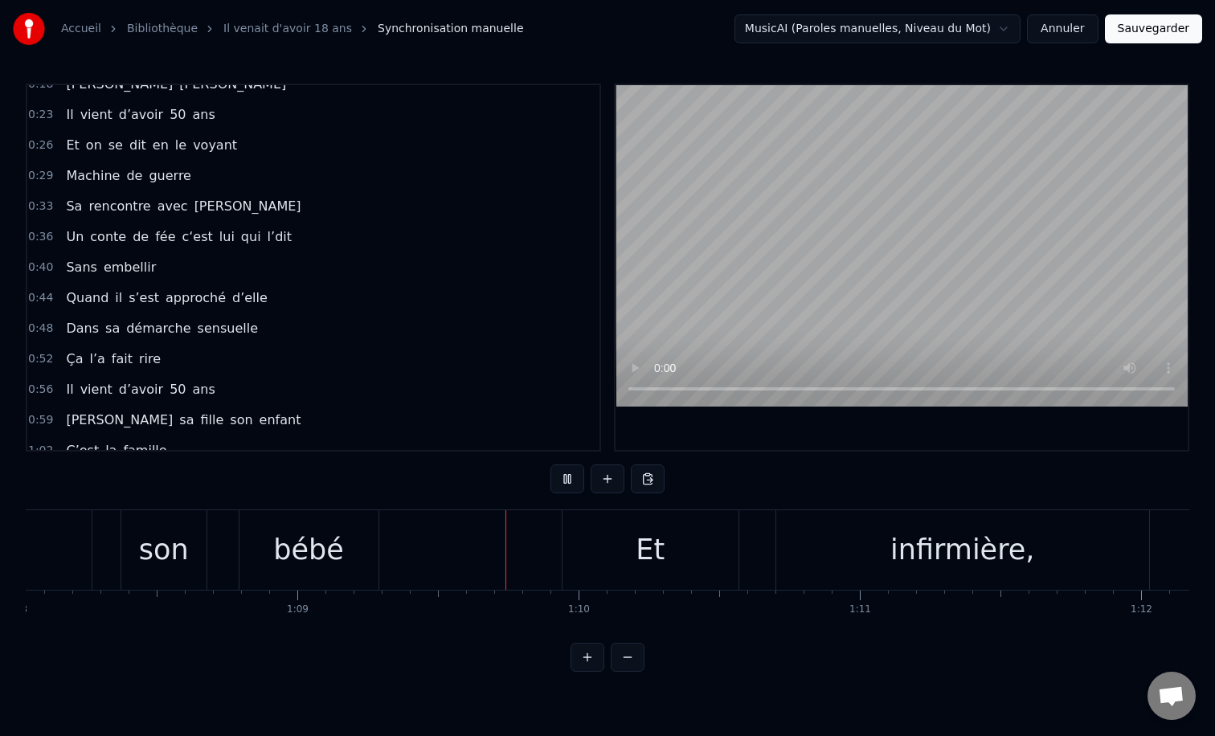
scroll to position [0, 19181]
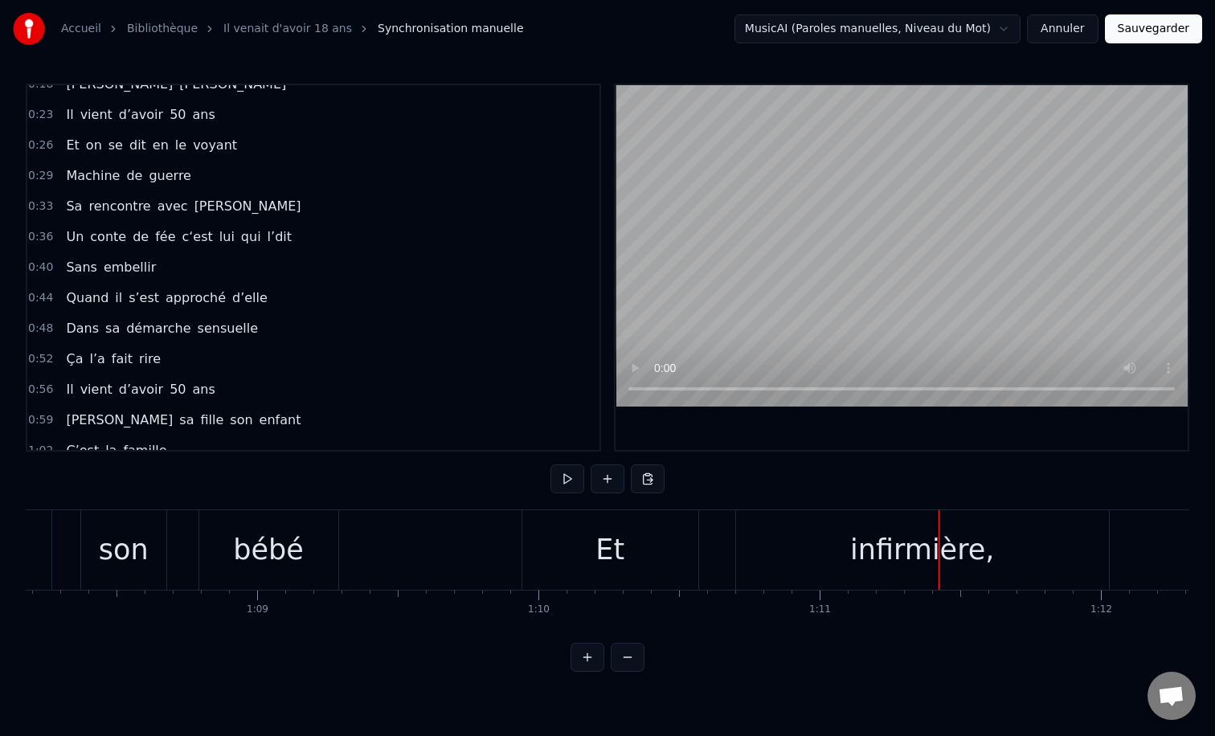
click at [879, 555] on div "infirmière," at bounding box center [922, 550] width 144 height 43
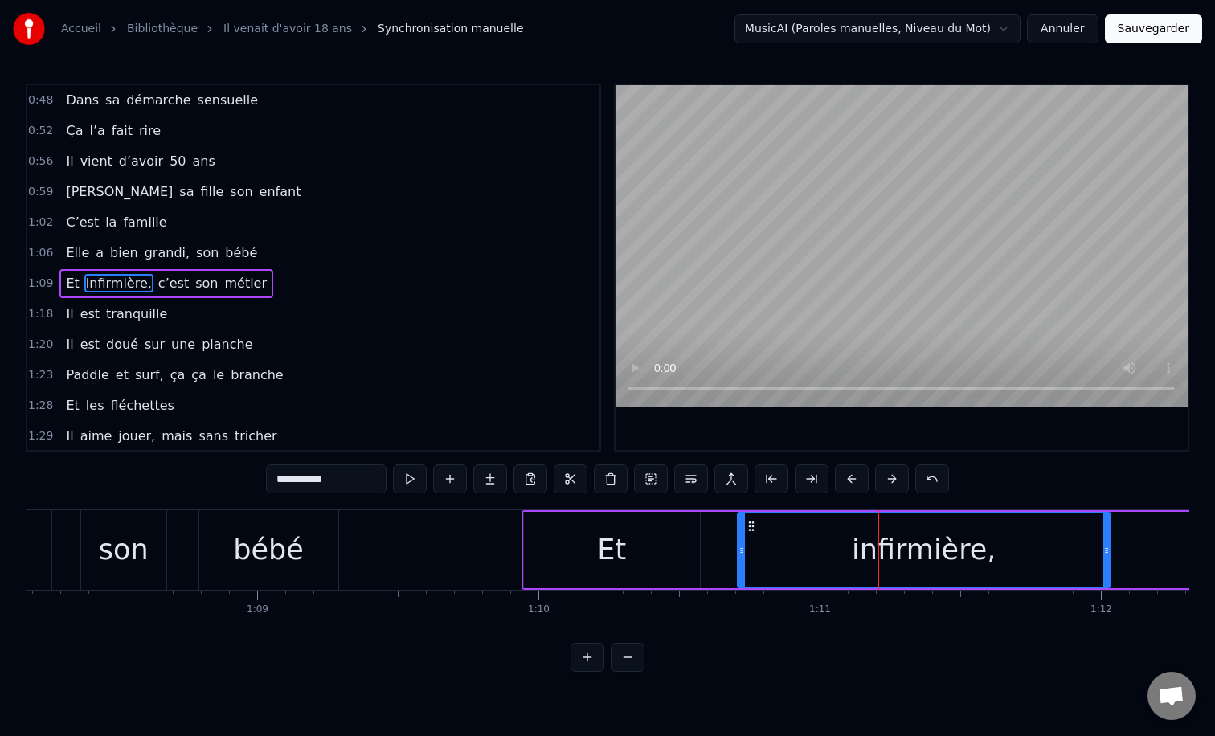
scroll to position [322, 0]
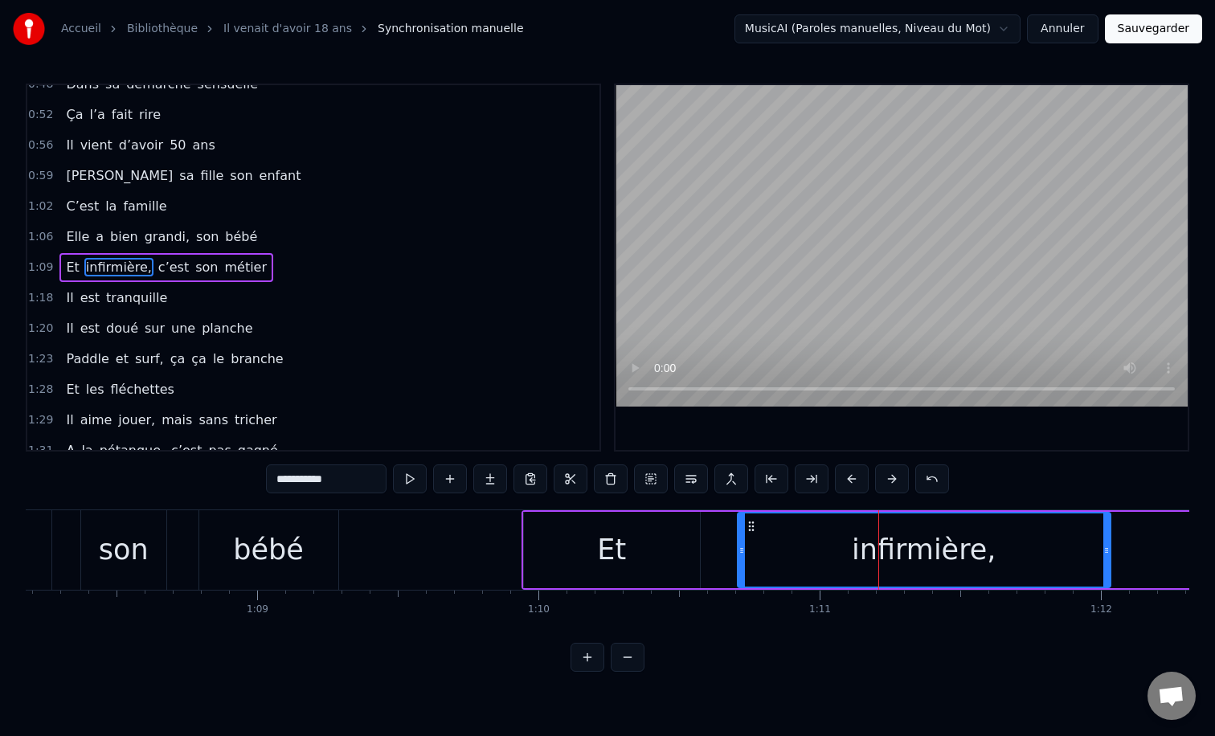
click at [617, 540] on div "Et" at bounding box center [611, 550] width 29 height 43
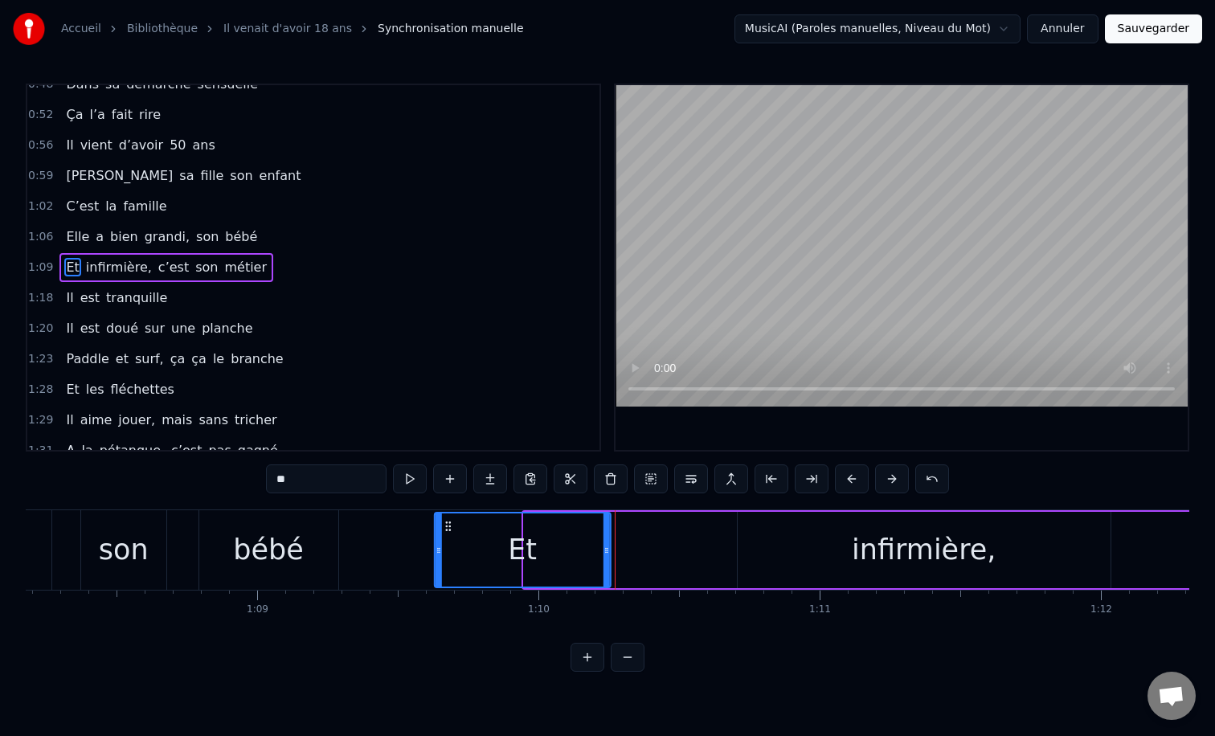
drag, startPoint x: 535, startPoint y: 527, endPoint x: 445, endPoint y: 527, distance: 90.8
click at [446, 527] on circle at bounding box center [446, 526] width 1 height 1
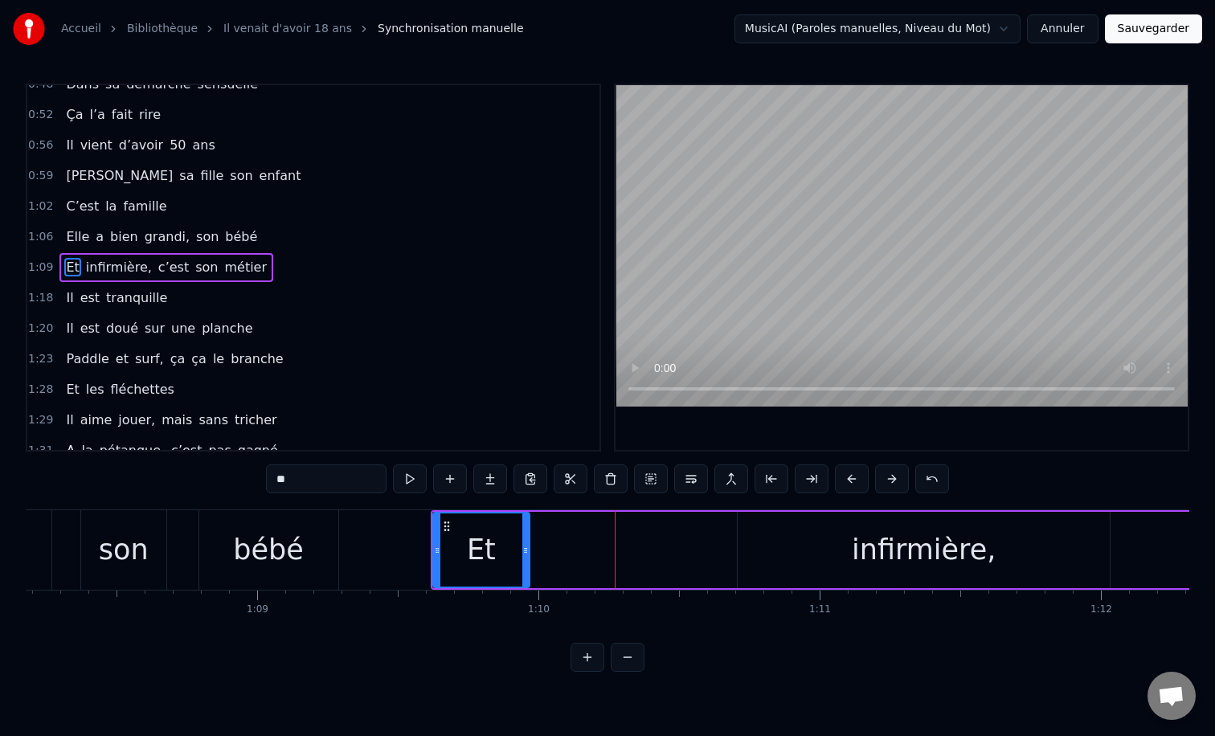
drag, startPoint x: 605, startPoint y: 549, endPoint x: 518, endPoint y: 545, distance: 87.7
click at [522, 545] on icon at bounding box center [525, 550] width 6 height 13
click at [868, 522] on div "infirmière," at bounding box center [924, 550] width 373 height 76
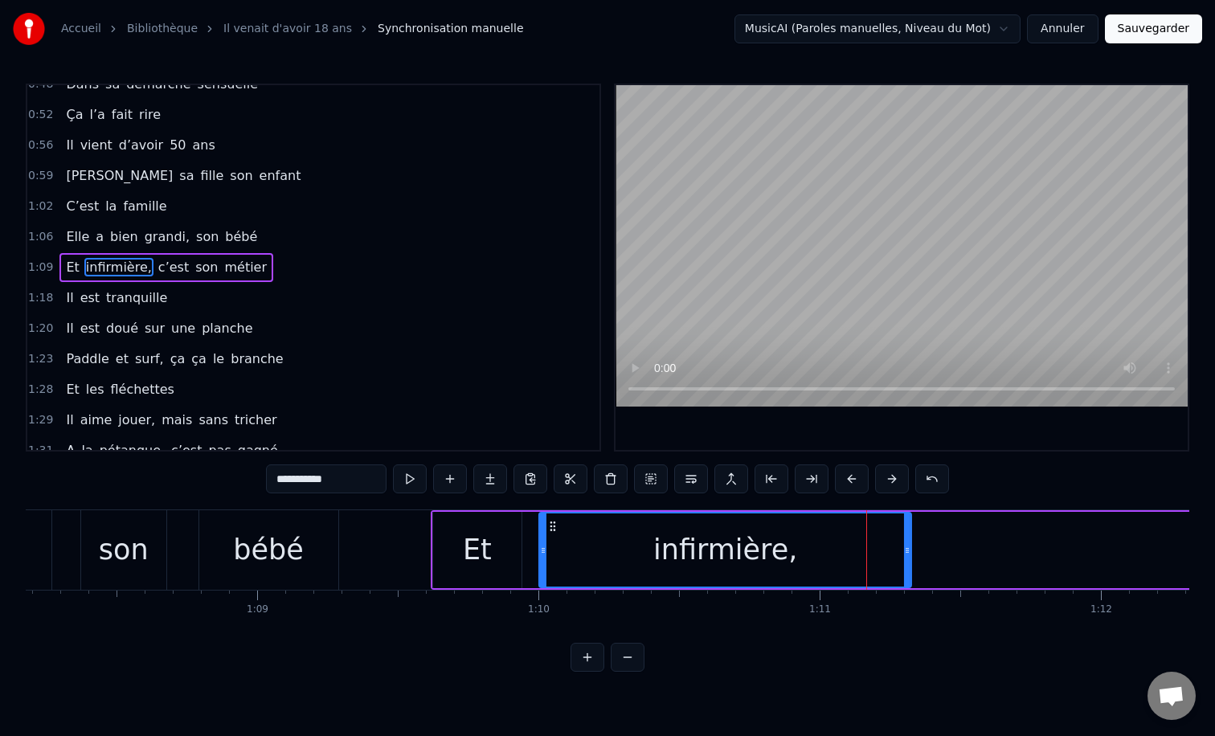
drag, startPoint x: 755, startPoint y: 526, endPoint x: 556, endPoint y: 524, distance: 198.6
click at [556, 520] on icon at bounding box center [553, 526] width 13 height 13
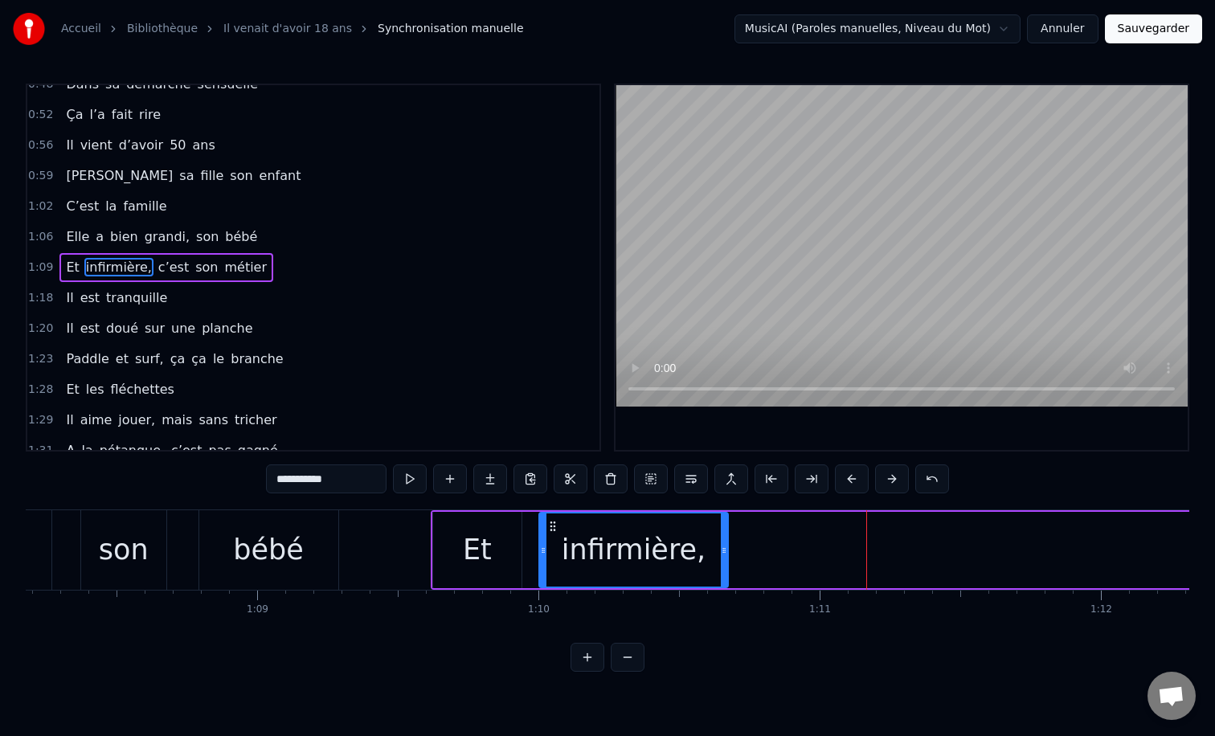
drag, startPoint x: 906, startPoint y: 546, endPoint x: 726, endPoint y: 535, distance: 180.4
click at [724, 535] on div at bounding box center [724, 550] width 6 height 73
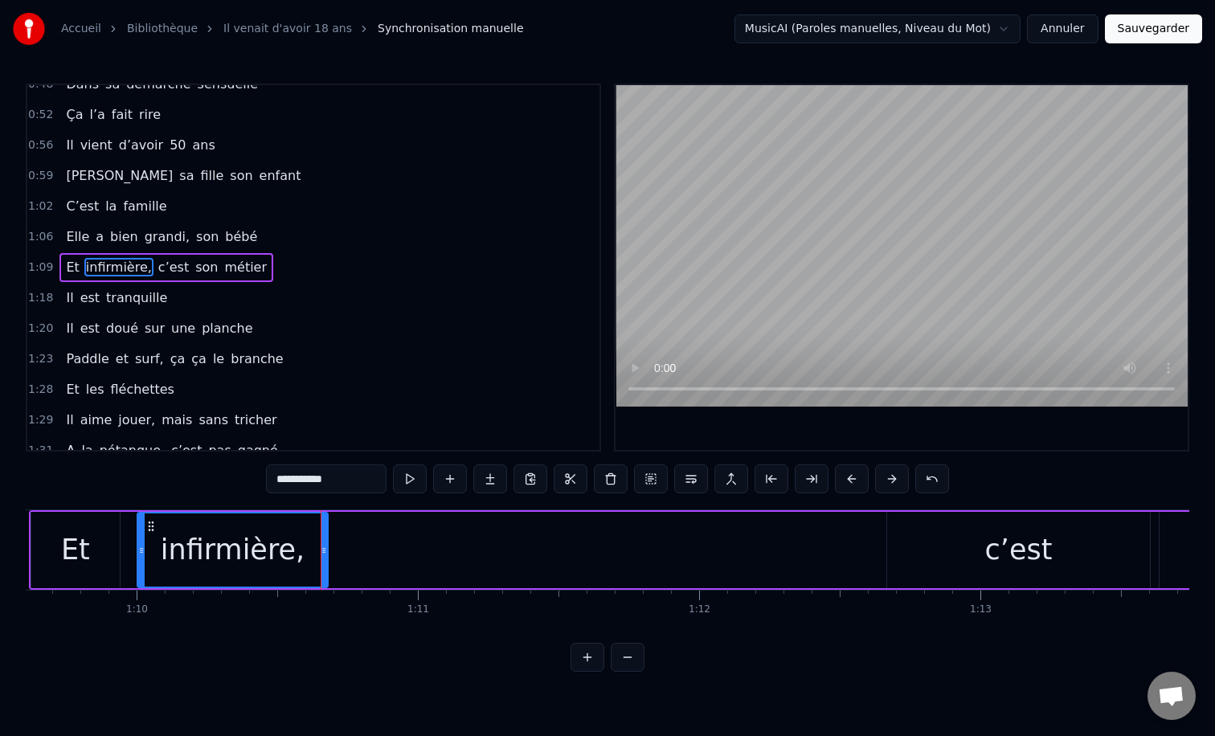
scroll to position [0, 19589]
click at [1002, 539] on div "c’est" at bounding box center [1014, 550] width 68 height 43
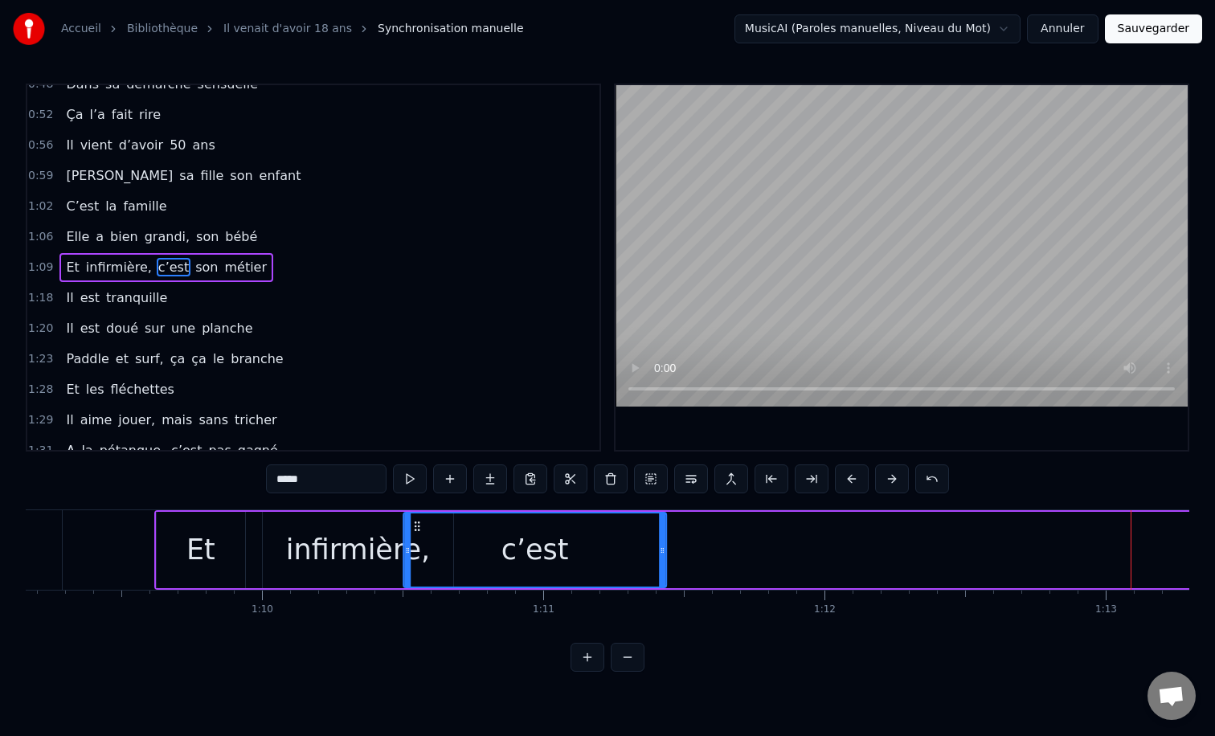
scroll to position [0, 19427]
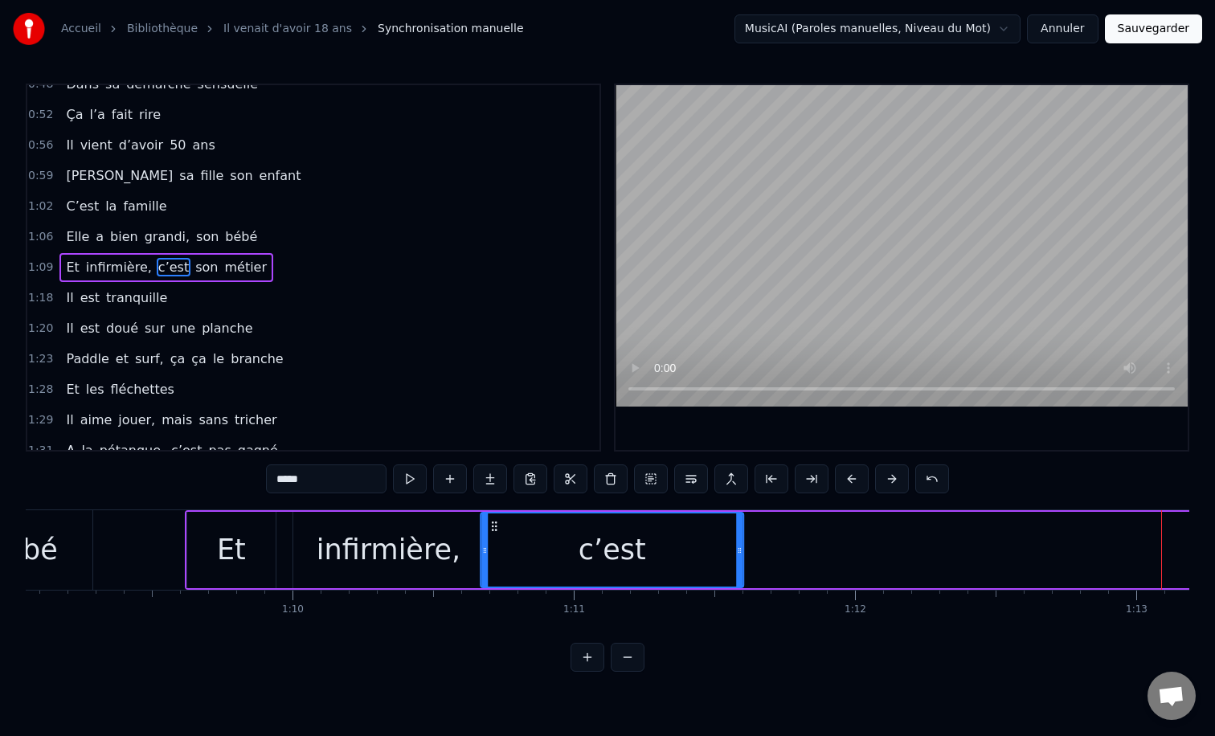
drag, startPoint x: 896, startPoint y: 527, endPoint x: 270, endPoint y: 530, distance: 626.2
click at [738, 548] on circle at bounding box center [738, 548] width 1 height 1
drag, startPoint x: 741, startPoint y: 550, endPoint x: 624, endPoint y: 550, distance: 117.4
click at [624, 550] on icon at bounding box center [622, 550] width 6 height 13
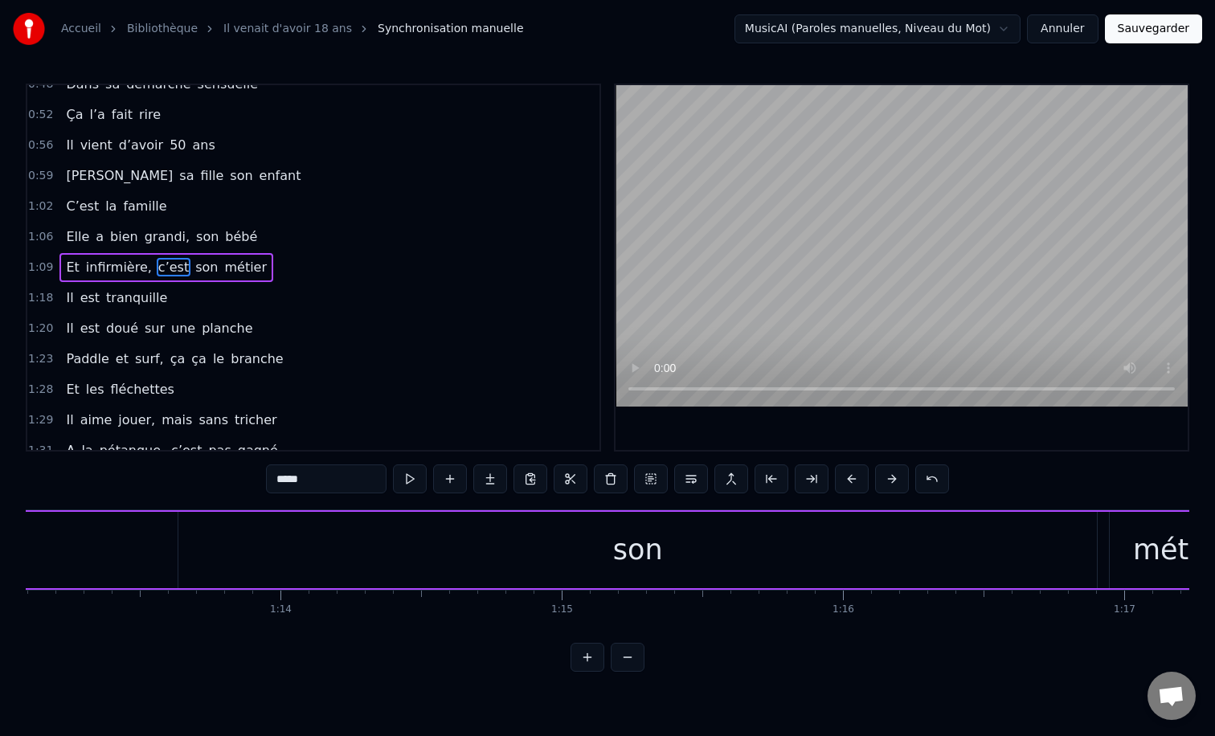
scroll to position [0, 20575]
click at [590, 547] on div "son" at bounding box center [627, 550] width 919 height 76
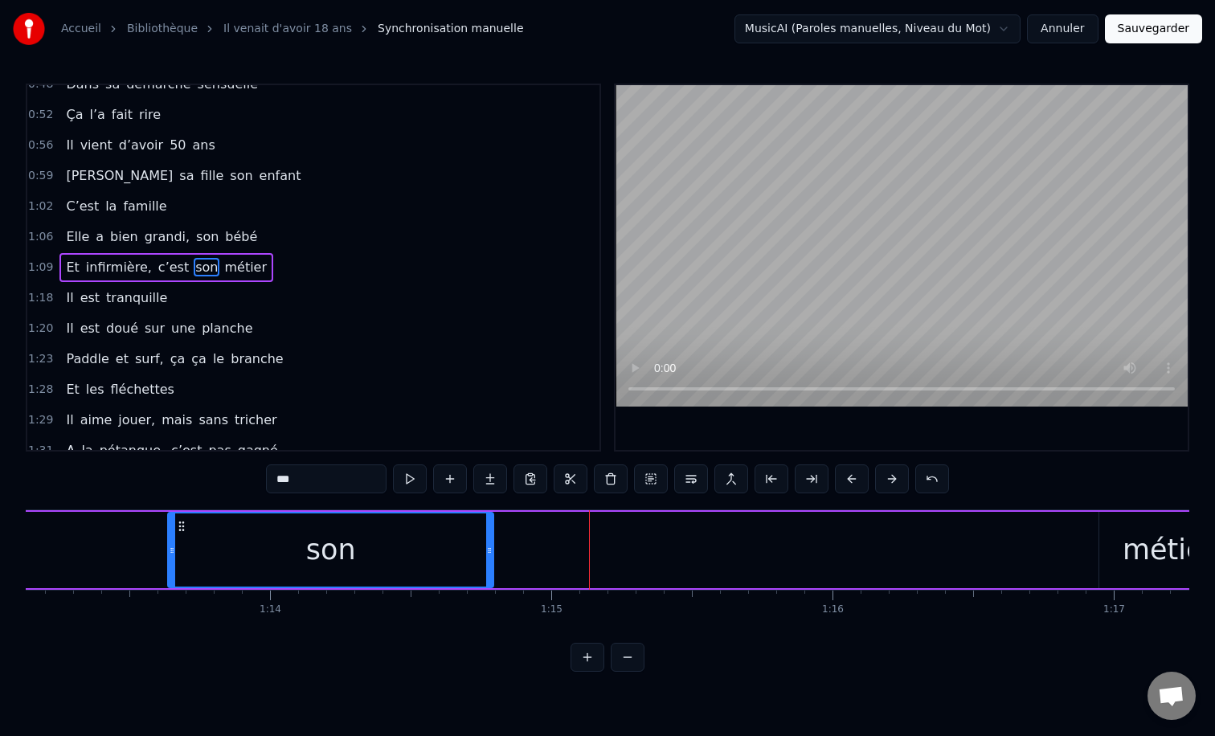
drag, startPoint x: 1081, startPoint y: 546, endPoint x: 429, endPoint y: 584, distance: 653.0
click at [486, 584] on div at bounding box center [489, 550] width 6 height 73
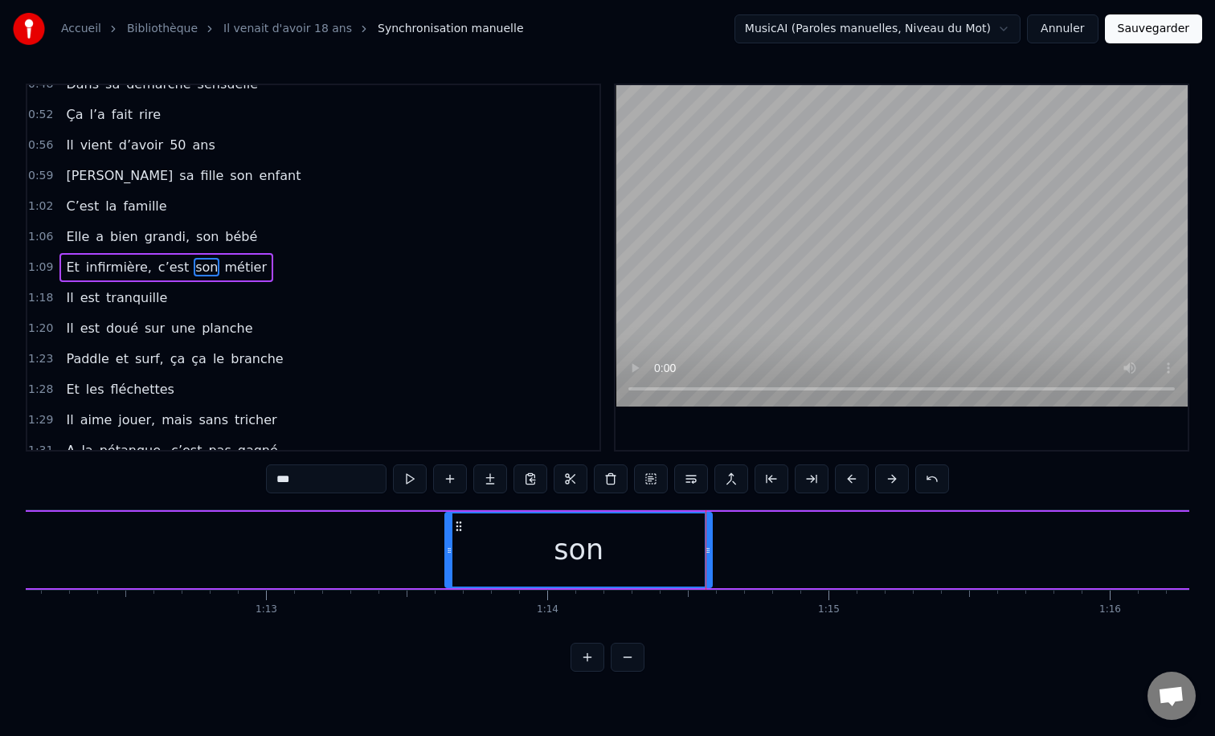
scroll to position [0, 19942]
drag, startPoint x: 819, startPoint y: 527, endPoint x: 420, endPoint y: 536, distance: 398.8
click at [447, 536] on div "son" at bounding box center [579, 550] width 265 height 73
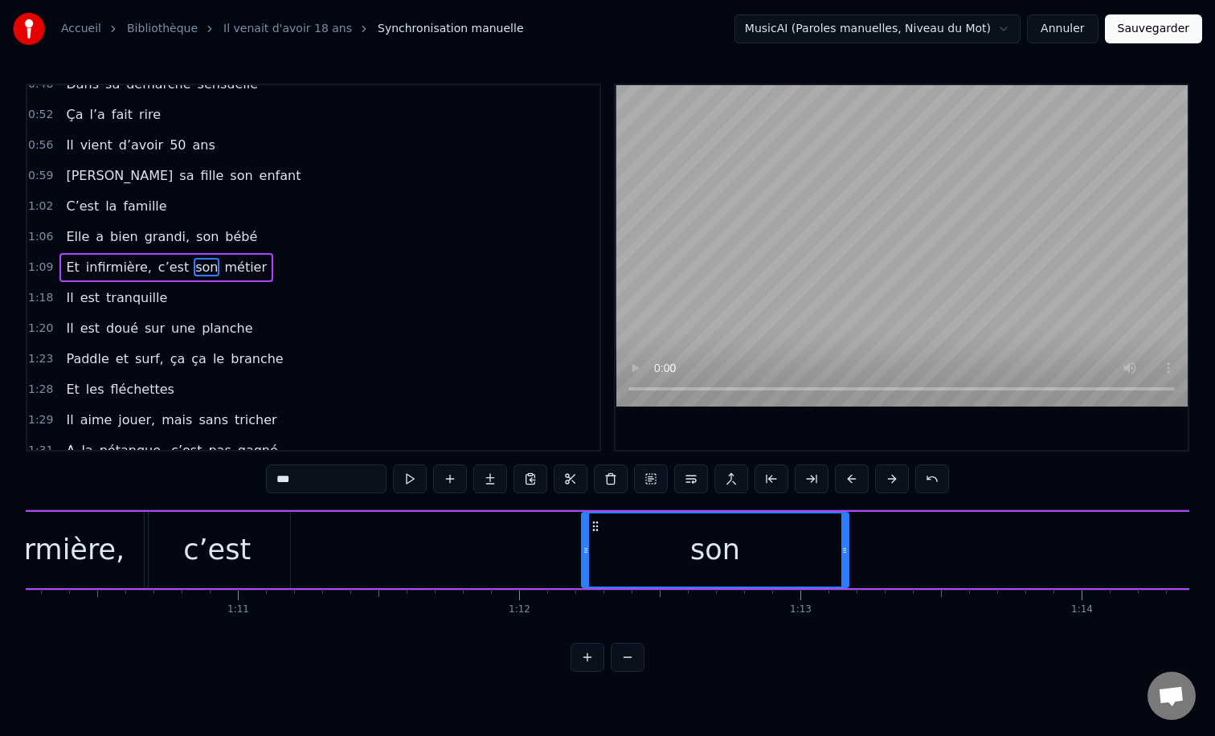
scroll to position [0, 19561]
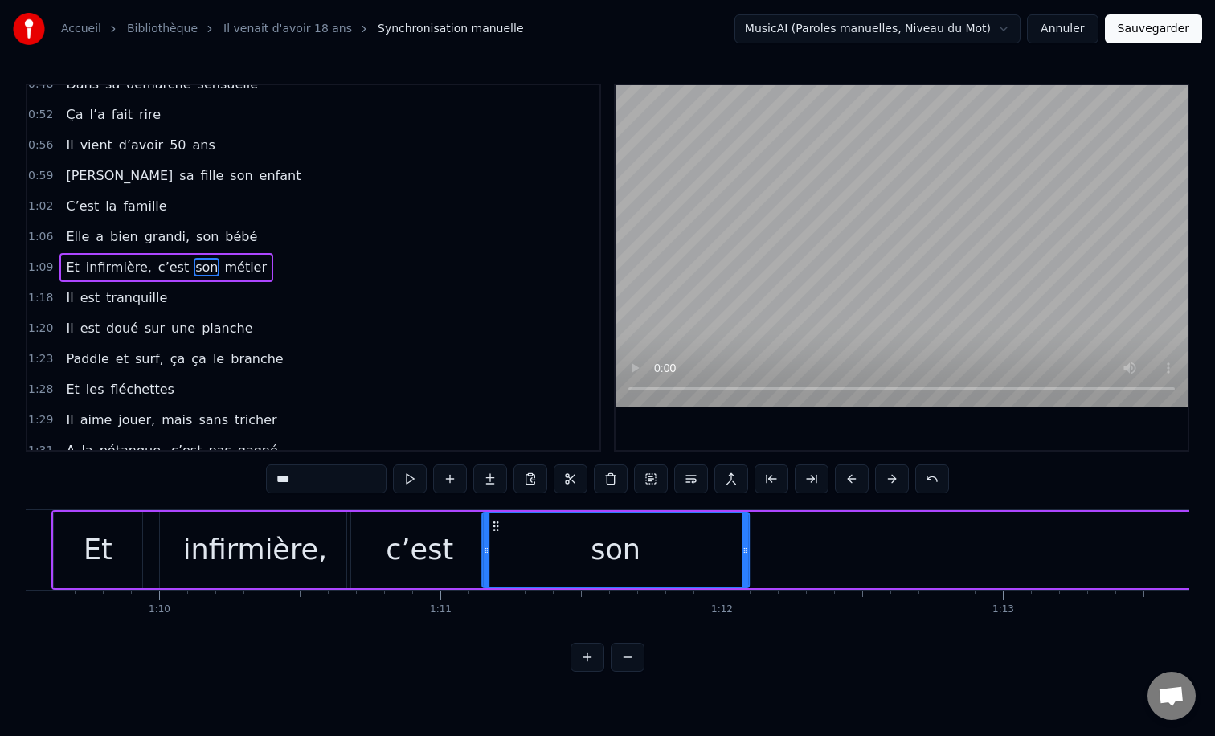
drag, startPoint x: 801, startPoint y: 524, endPoint x: 490, endPoint y: 528, distance: 311.1
click at [490, 528] on icon at bounding box center [496, 526] width 13 height 13
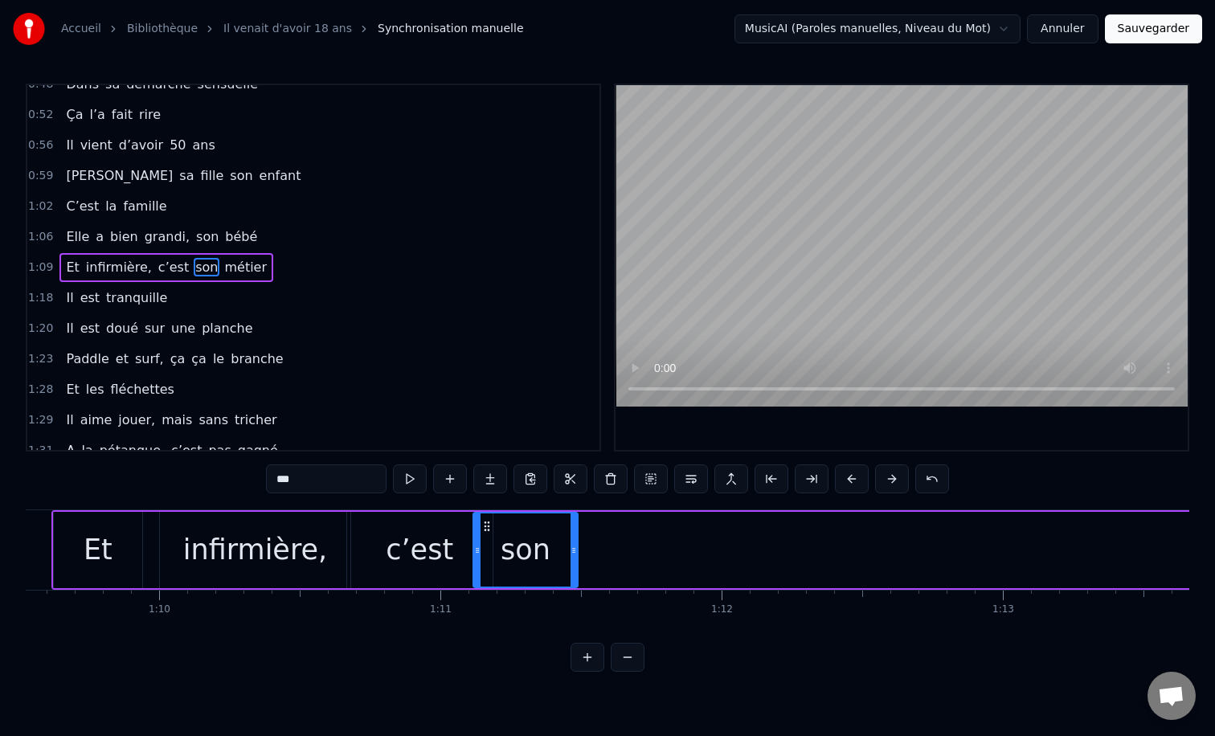
drag, startPoint x: 737, startPoint y: 551, endPoint x: 577, endPoint y: 546, distance: 160.1
click at [577, 546] on icon at bounding box center [574, 550] width 6 height 13
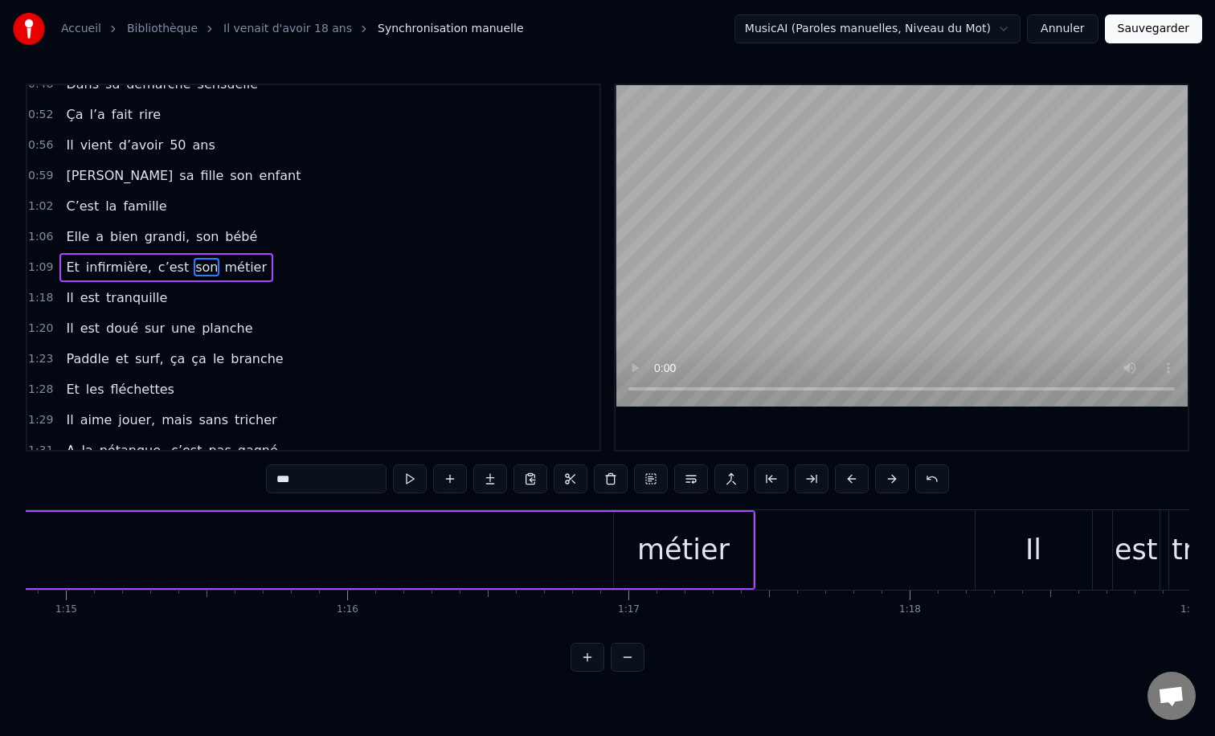
scroll to position [0, 21086]
click at [662, 572] on div "métier" at bounding box center [657, 550] width 139 height 76
type input "******"
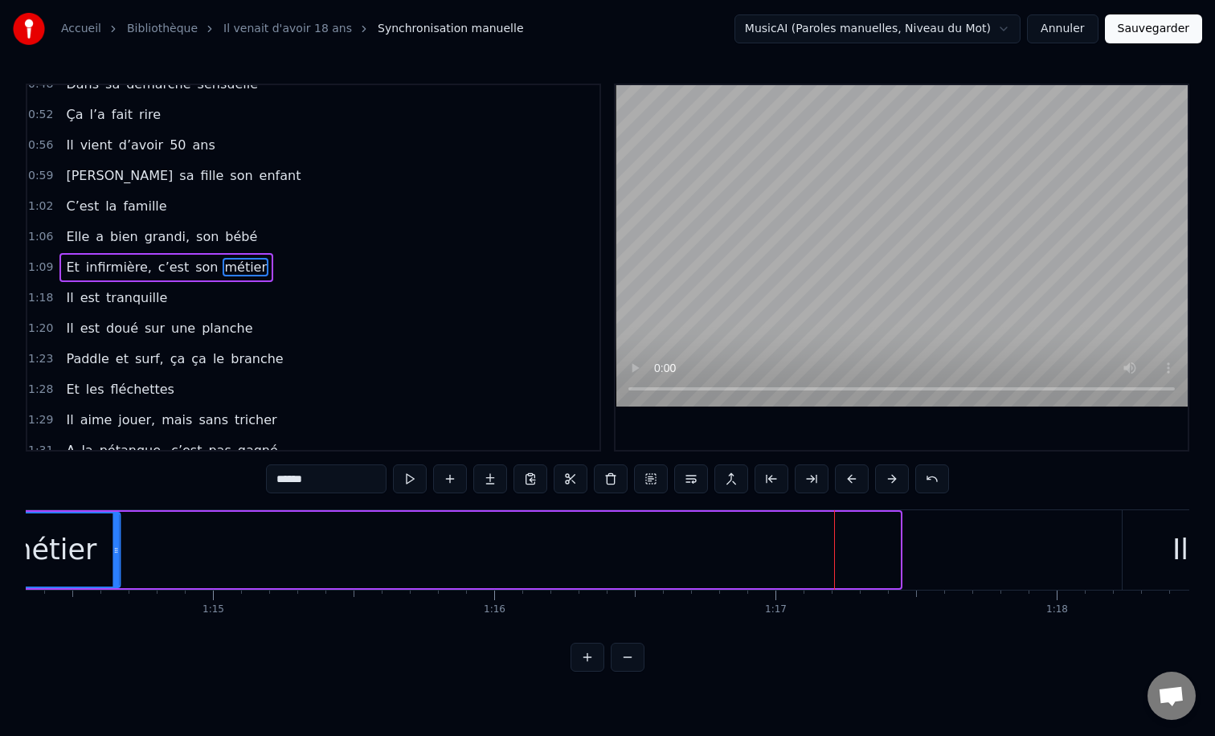
drag, startPoint x: 597, startPoint y: 525, endPoint x: 0, endPoint y: 506, distance: 597.5
click at [0, 506] on div "Accueil Bibliothèque Il venait d'avoir 18 ans Synchronisation manuelle MusicAI …" at bounding box center [607, 336] width 1215 height 672
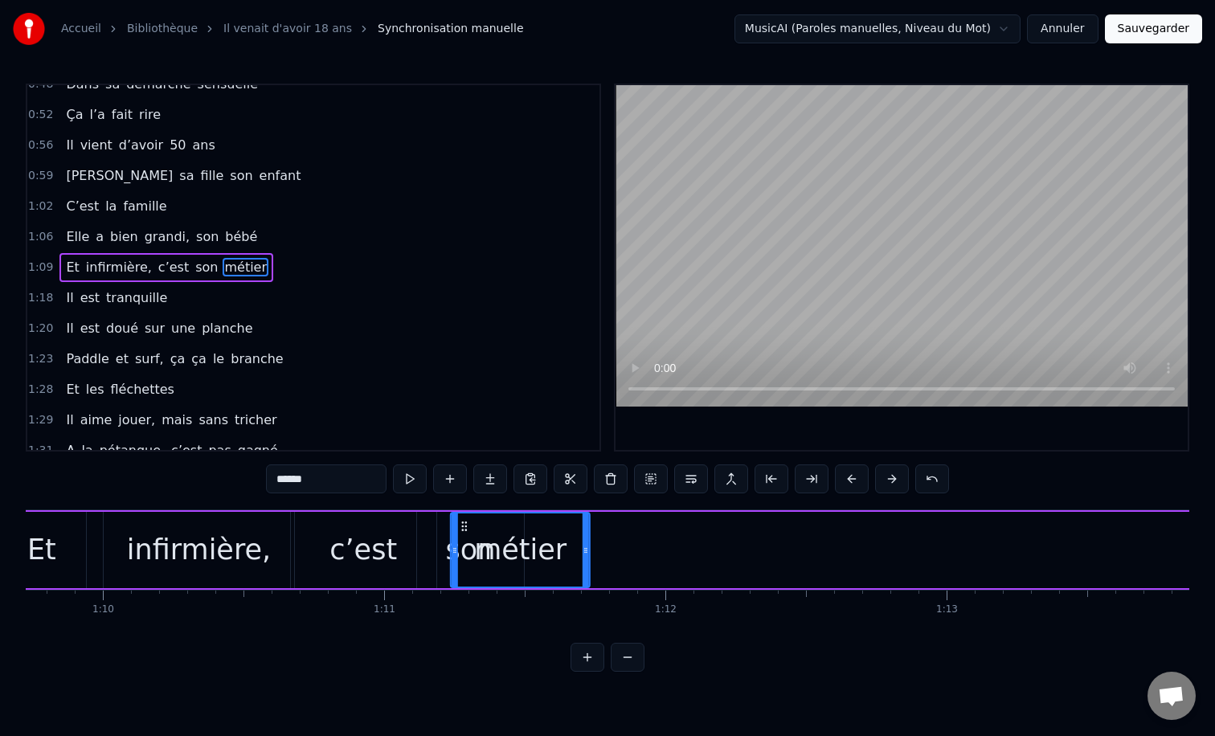
scroll to position [0, 19569]
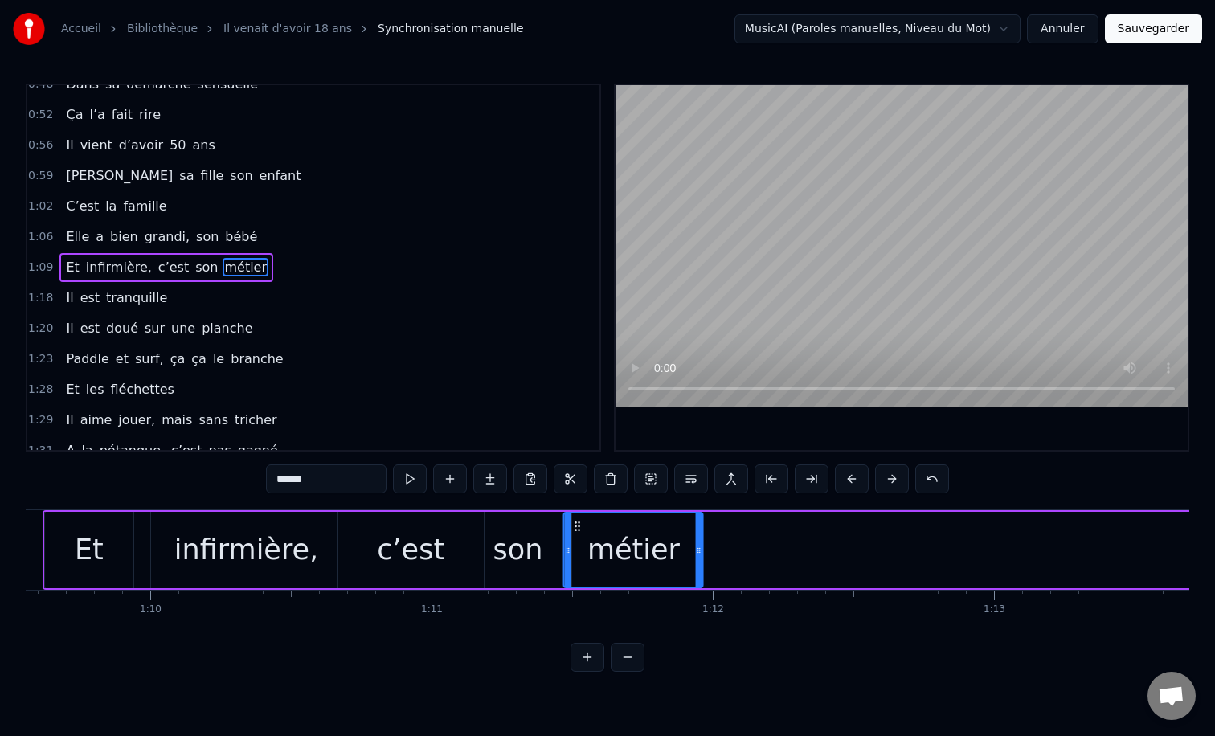
drag, startPoint x: 927, startPoint y: 528, endPoint x: 277, endPoint y: 577, distance: 651.4
click at [277, 577] on div "Et infirmière, c’est son métier" at bounding box center [727, 550] width 1368 height 80
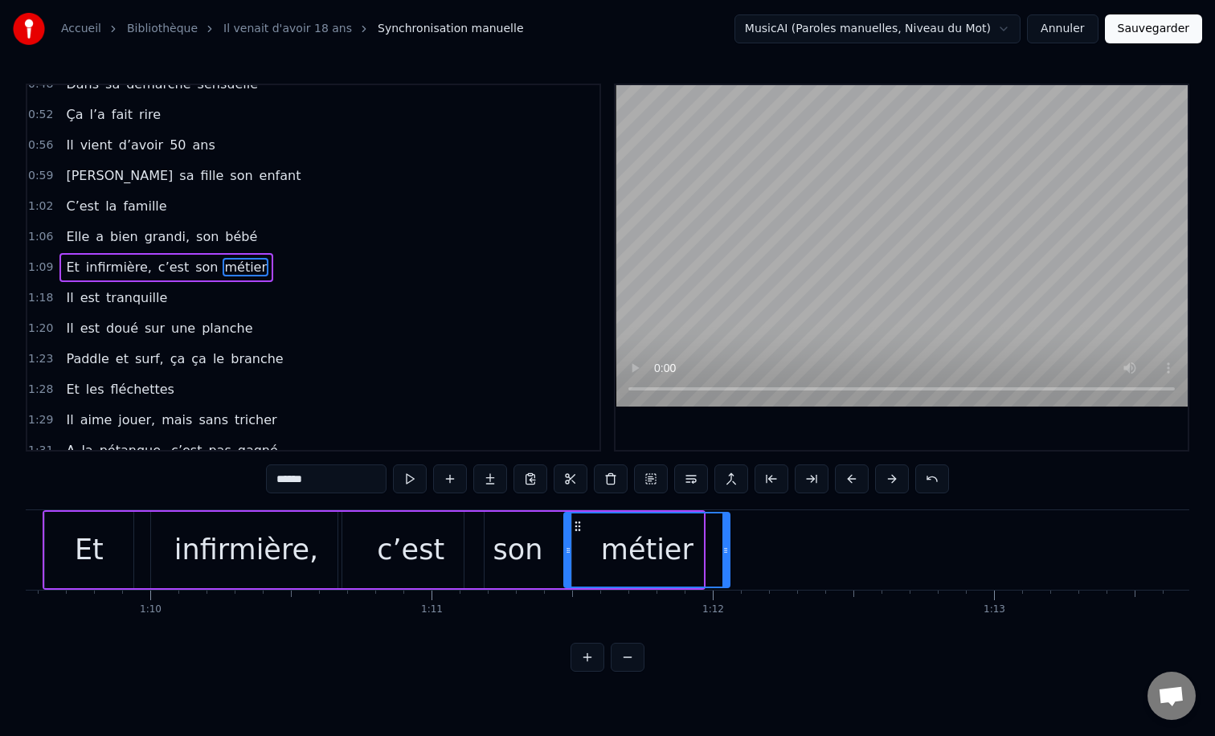
drag, startPoint x: 700, startPoint y: 549, endPoint x: 769, endPoint y: 549, distance: 69.1
click at [729, 549] on icon at bounding box center [726, 550] width 6 height 13
click at [659, 697] on html "Accueil Bibliothèque Il venait d'avoir 18 ans Synchronisation manuelle MusicAI …" at bounding box center [607, 349] width 1215 height 698
click at [446, 660] on div "0:12 Il vient d’avoir 50 ans 0:15 Il est beau comme un enfant 0:18 [PERSON_NAME…" at bounding box center [608, 378] width 1164 height 588
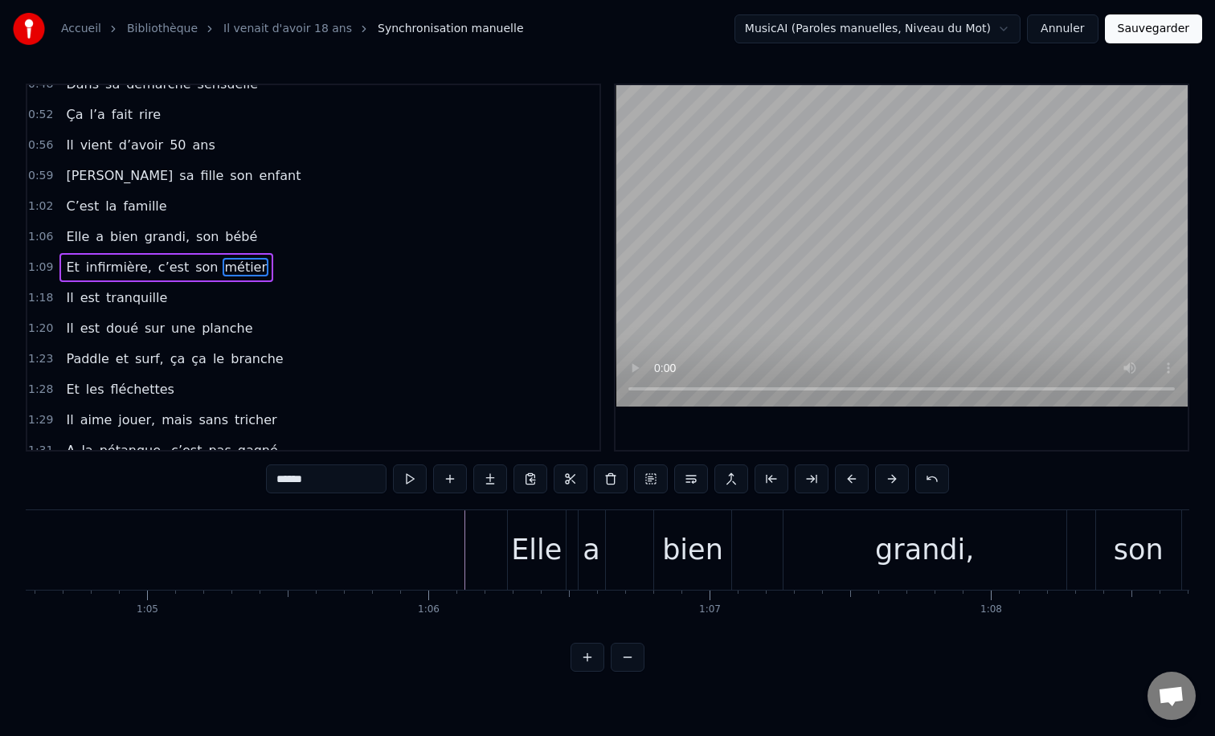
scroll to position [0, 18096]
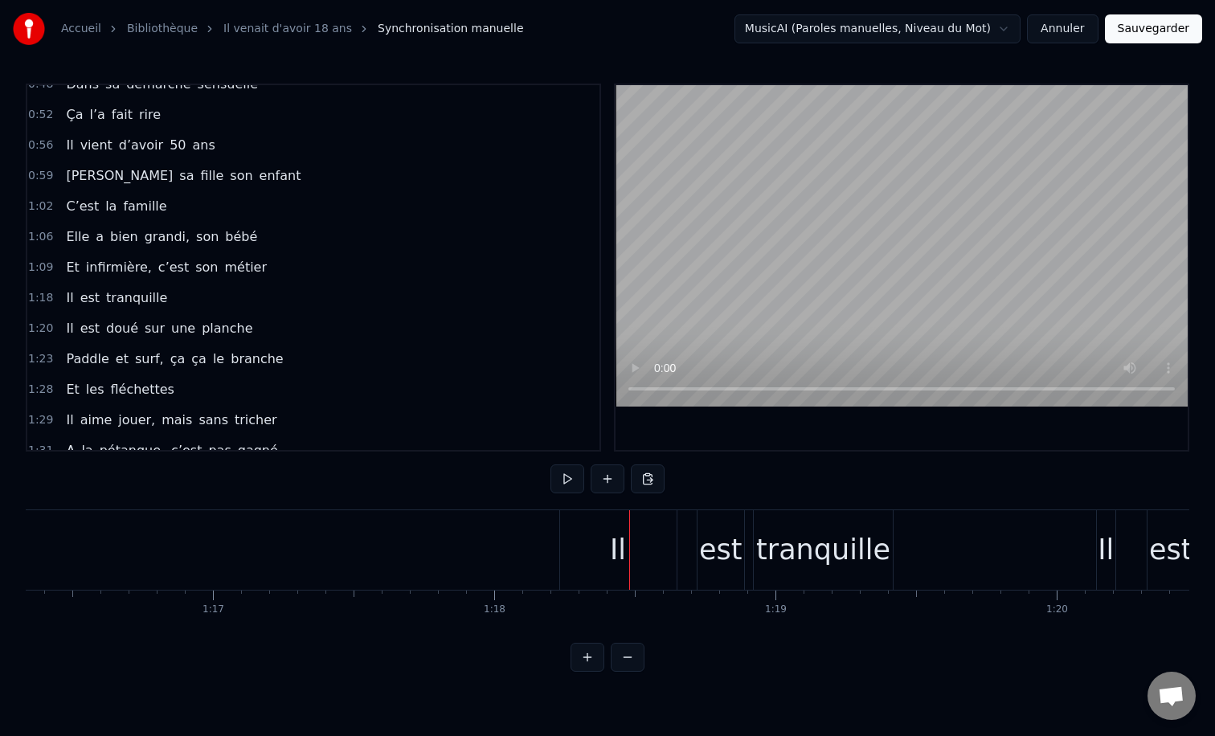
scroll to position [0, 21405]
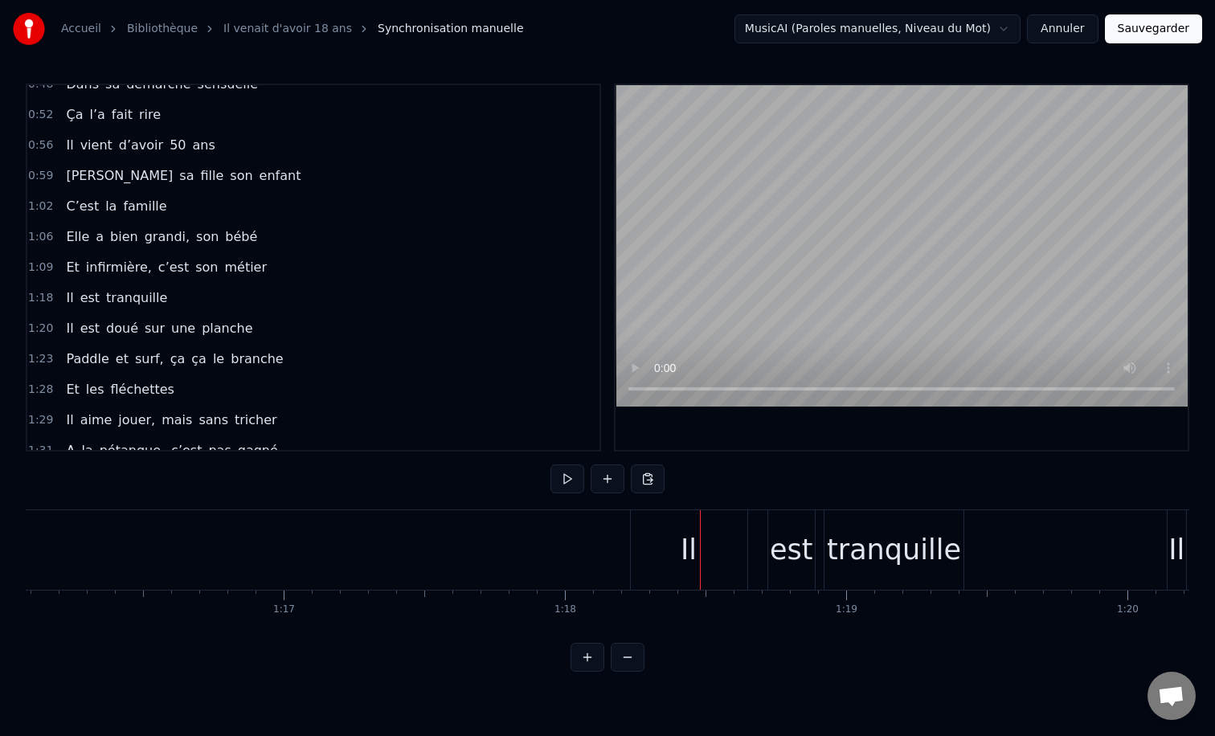
click at [676, 535] on div "Il" at bounding box center [689, 550] width 117 height 80
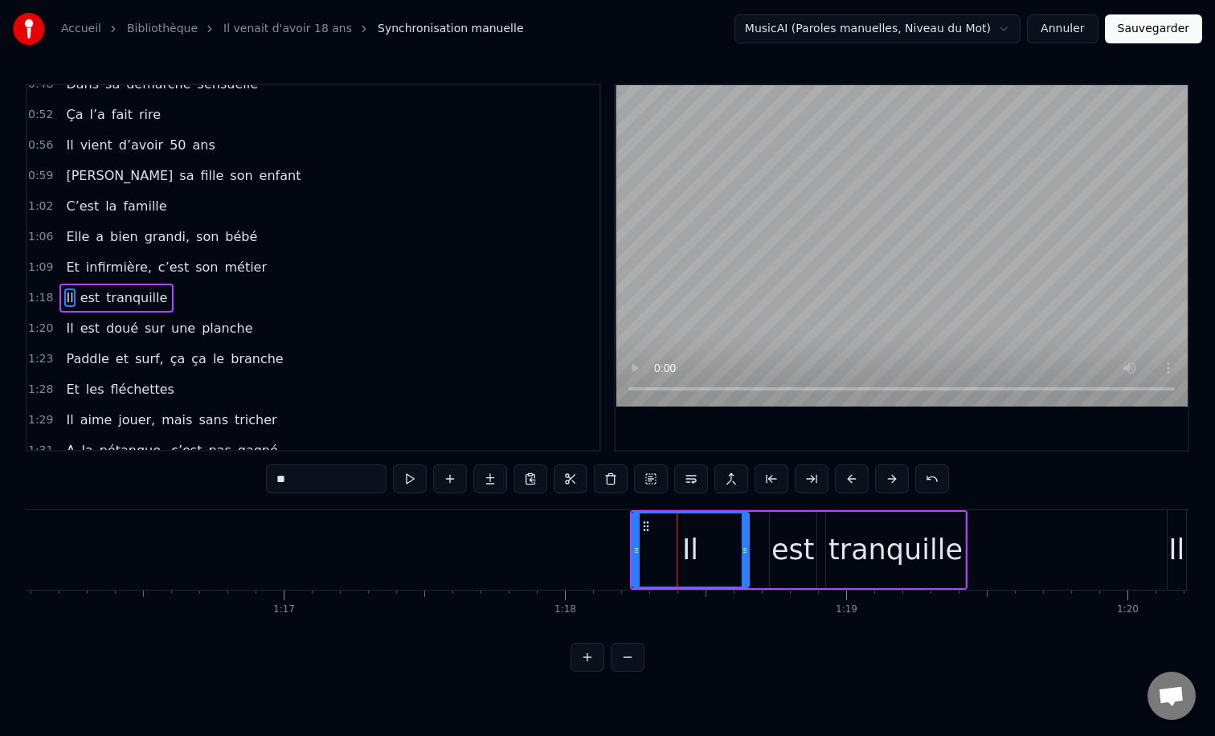
scroll to position [352, 0]
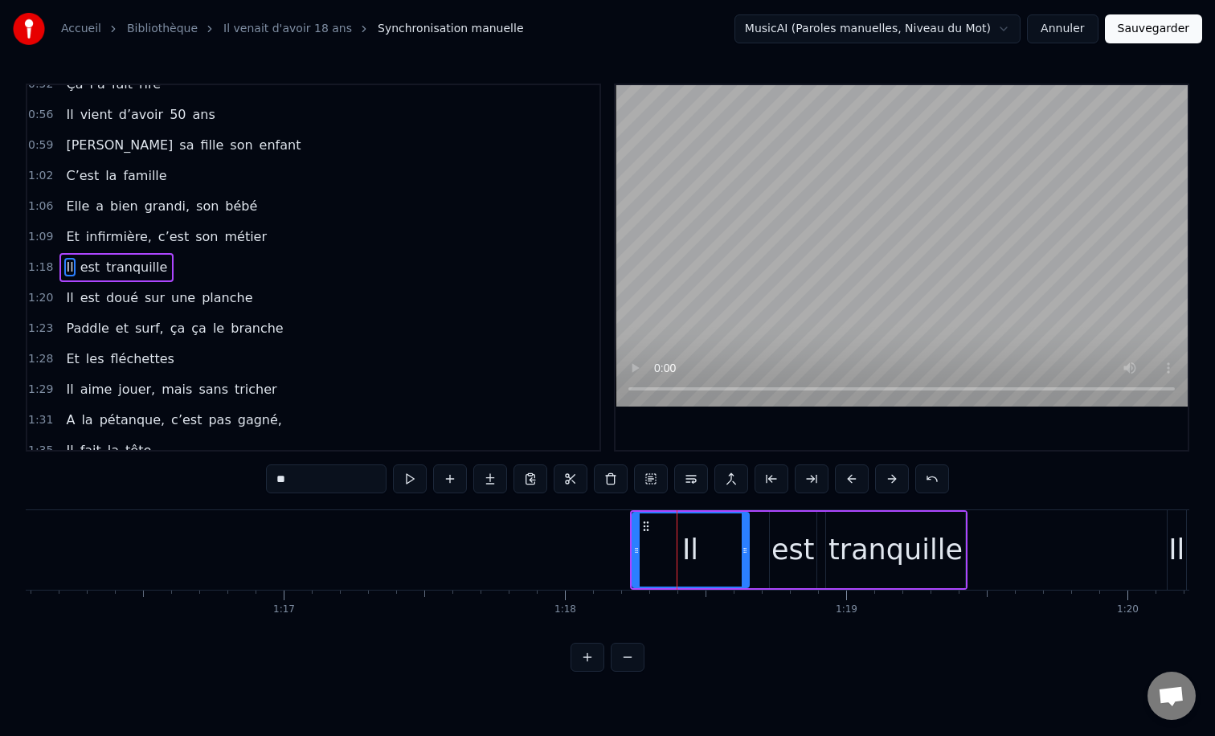
click at [632, 533] on div "Il" at bounding box center [691, 550] width 118 height 76
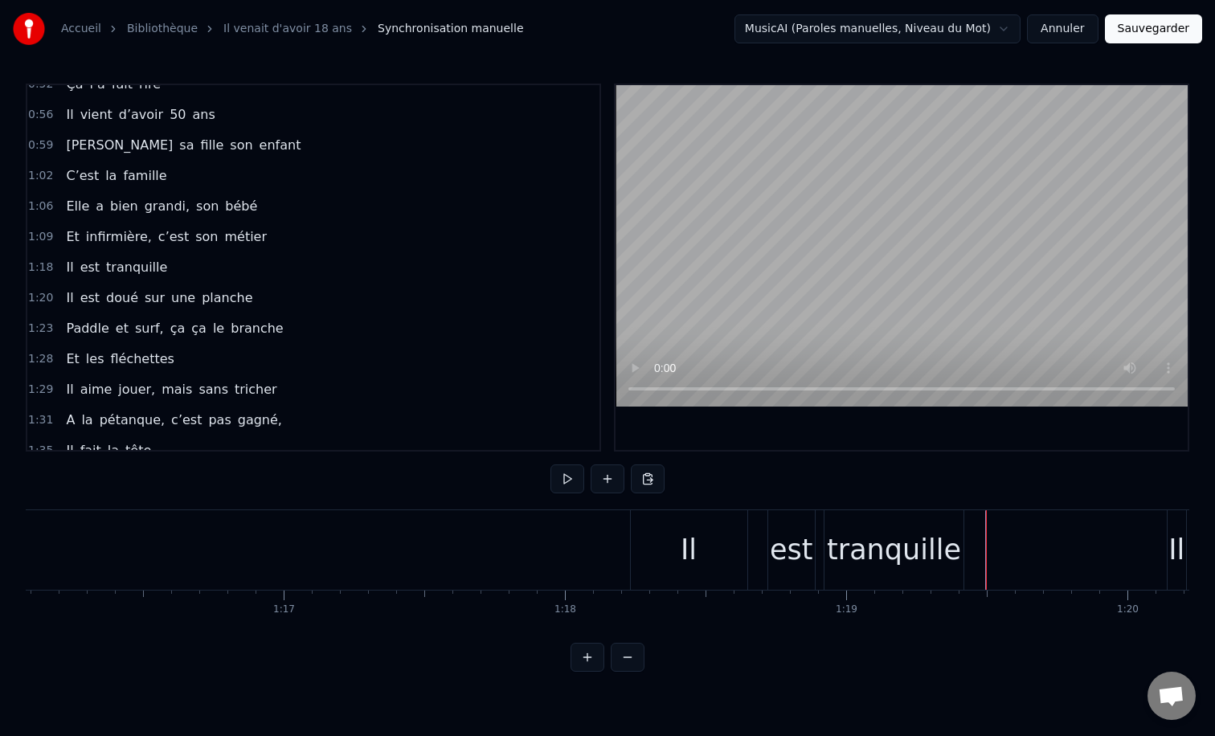
click at [123, 266] on span "tranquille" at bounding box center [136, 267] width 64 height 18
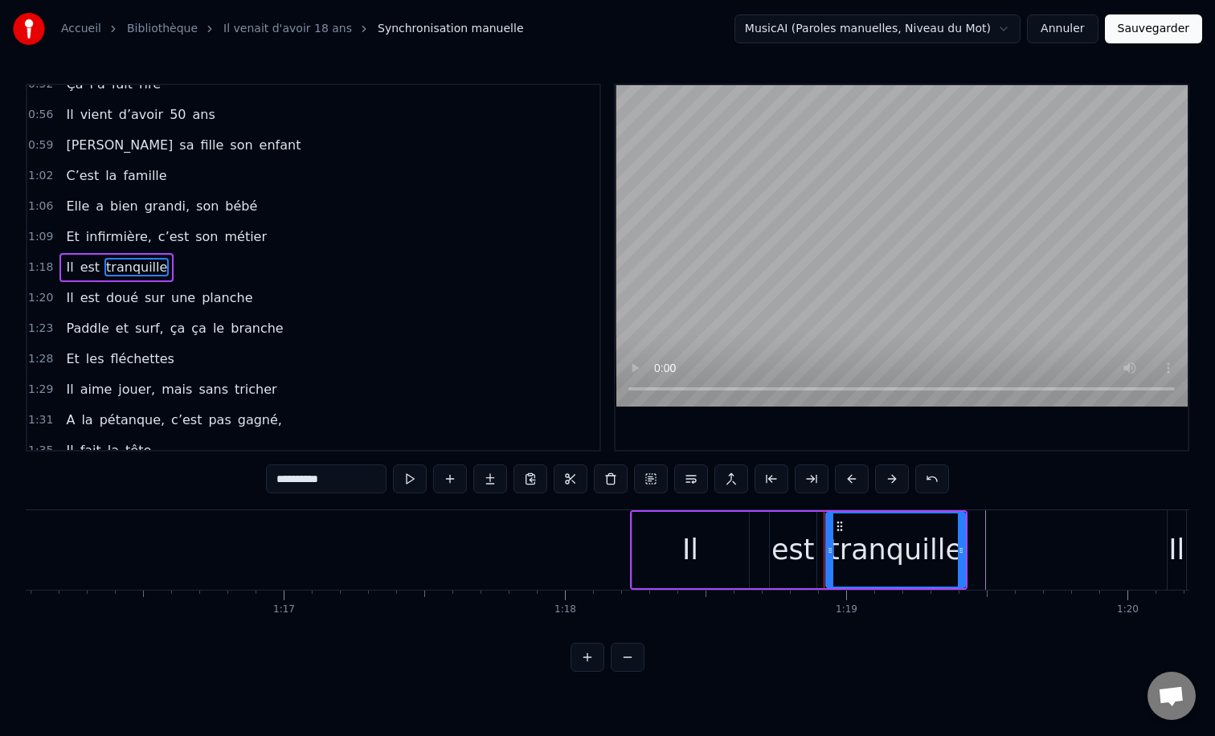
click at [92, 252] on div "1:09 Et infirmière, c’est son métier" at bounding box center [313, 237] width 572 height 31
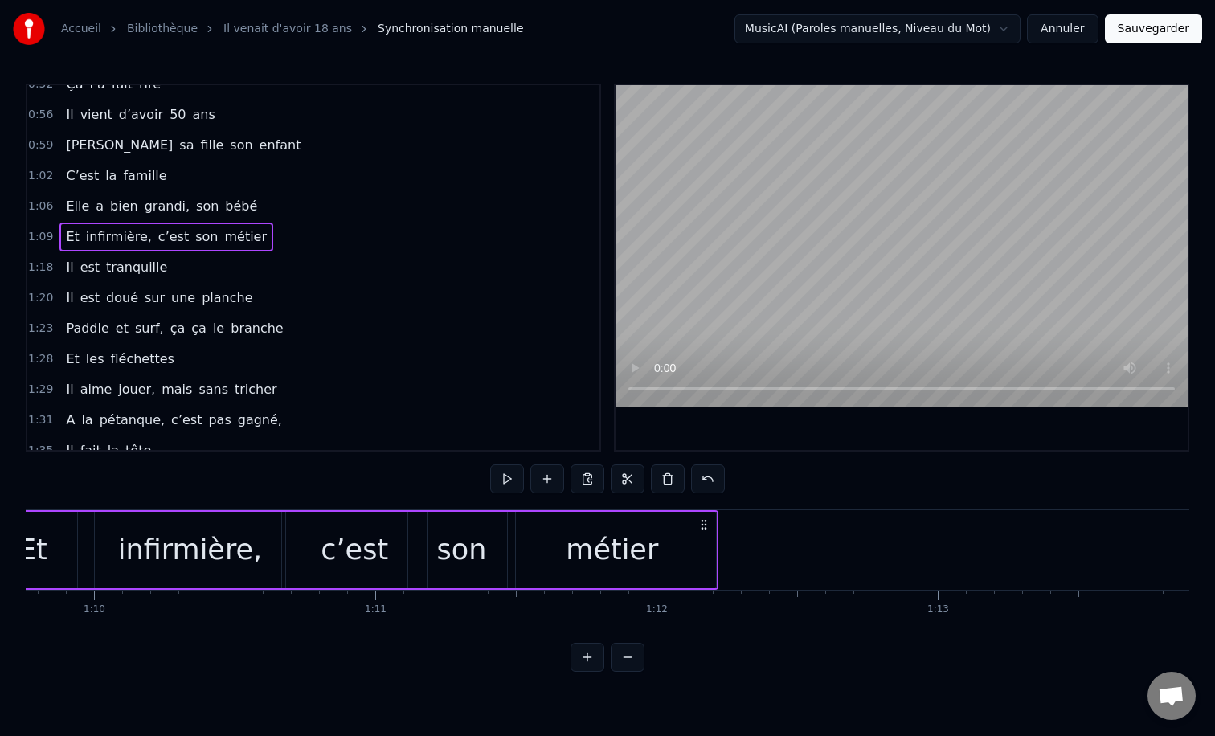
click at [88, 257] on div "Il est tranquille" at bounding box center [116, 267] width 114 height 29
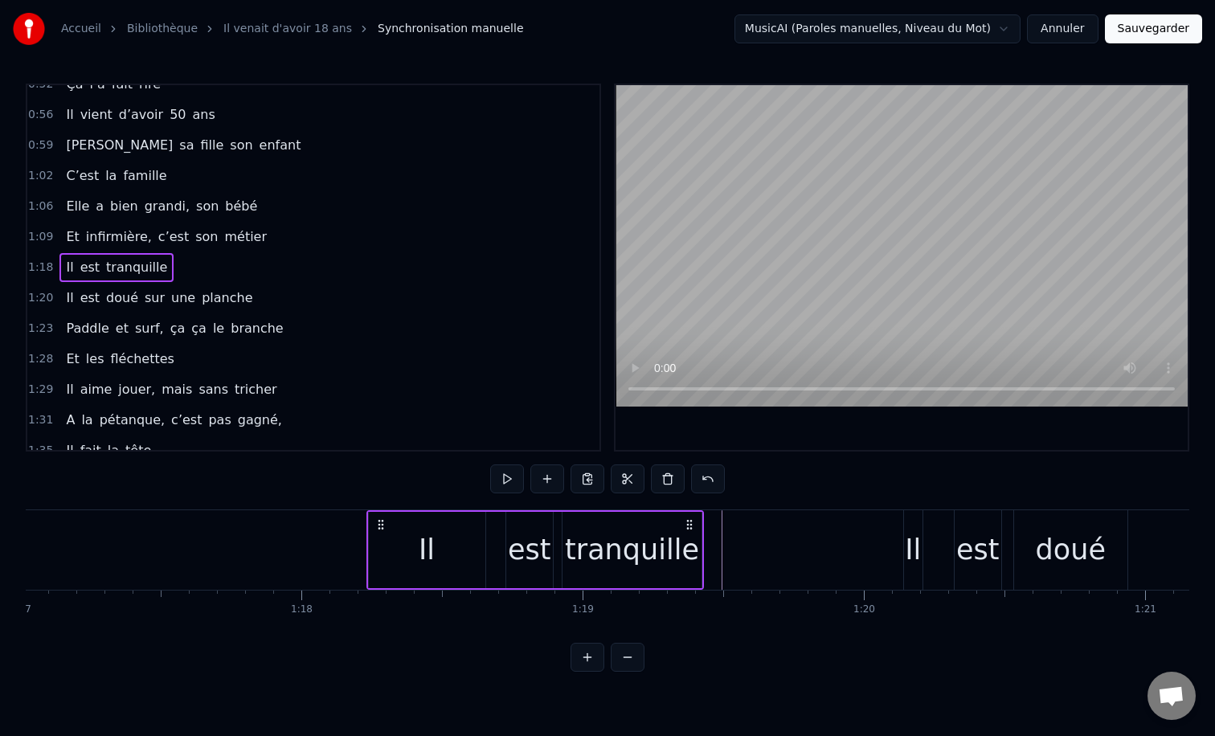
scroll to position [0, 21660]
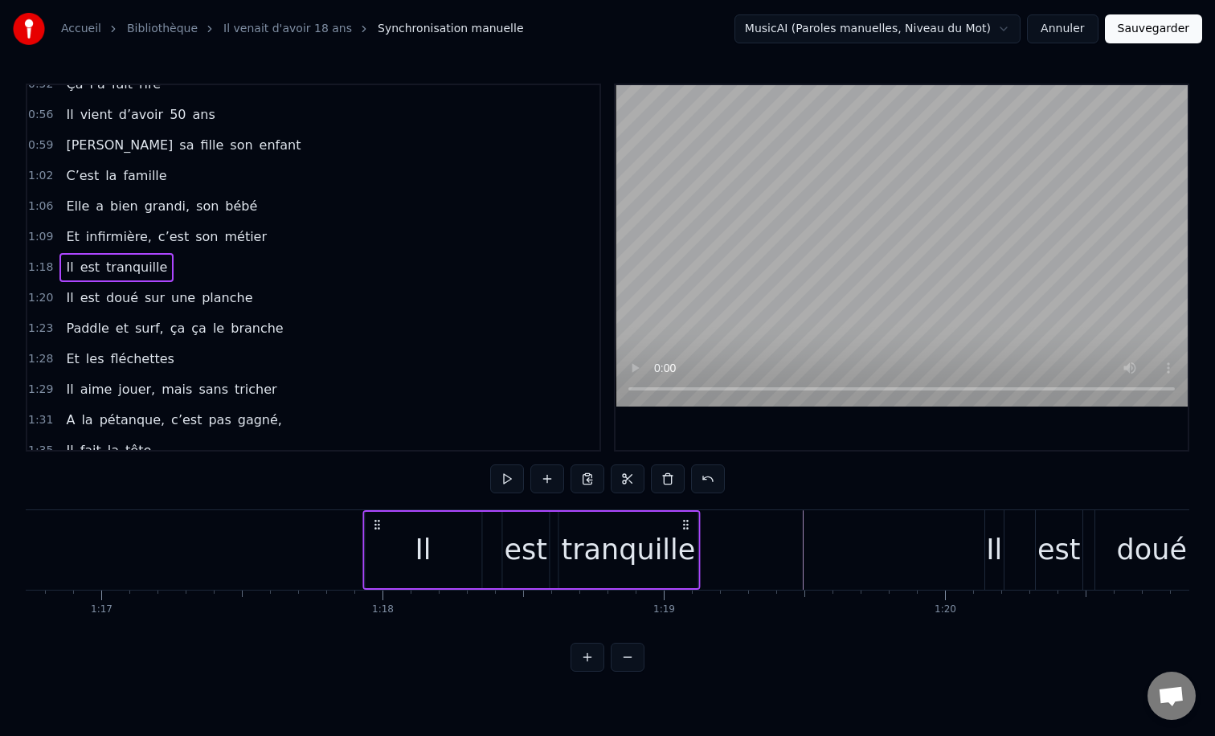
drag, startPoint x: 388, startPoint y: 527, endPoint x: 144, endPoint y: 522, distance: 244.4
click at [371, 522] on icon at bounding box center [377, 524] width 13 height 13
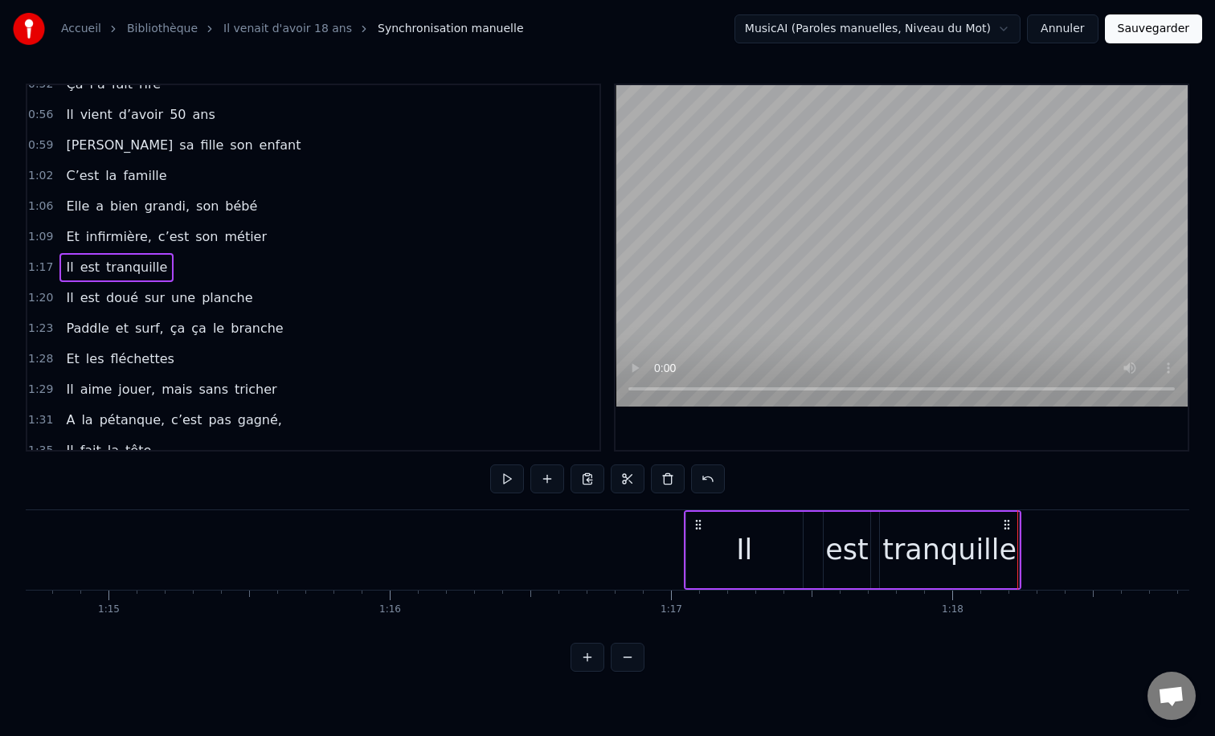
scroll to position [0, 20973]
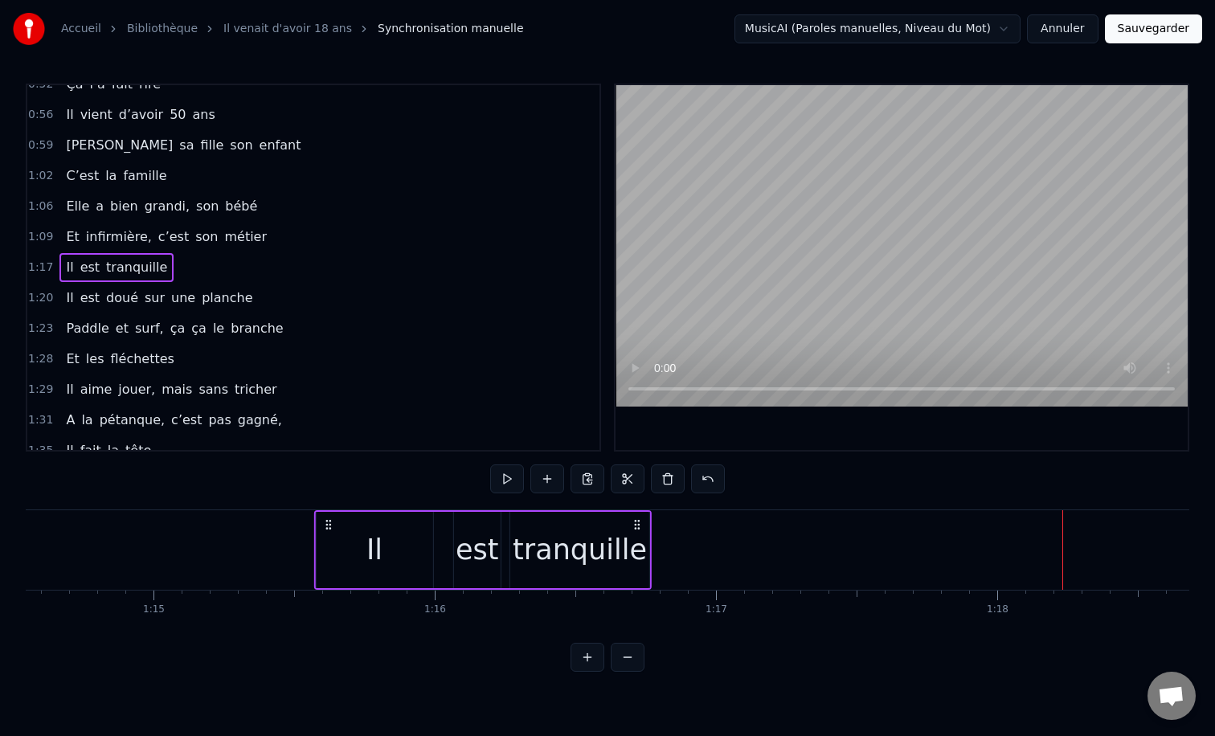
drag, startPoint x: 741, startPoint y: 526, endPoint x: 285, endPoint y: 536, distance: 455.9
click at [314, 536] on div "Il est tranquille" at bounding box center [483, 550] width 338 height 80
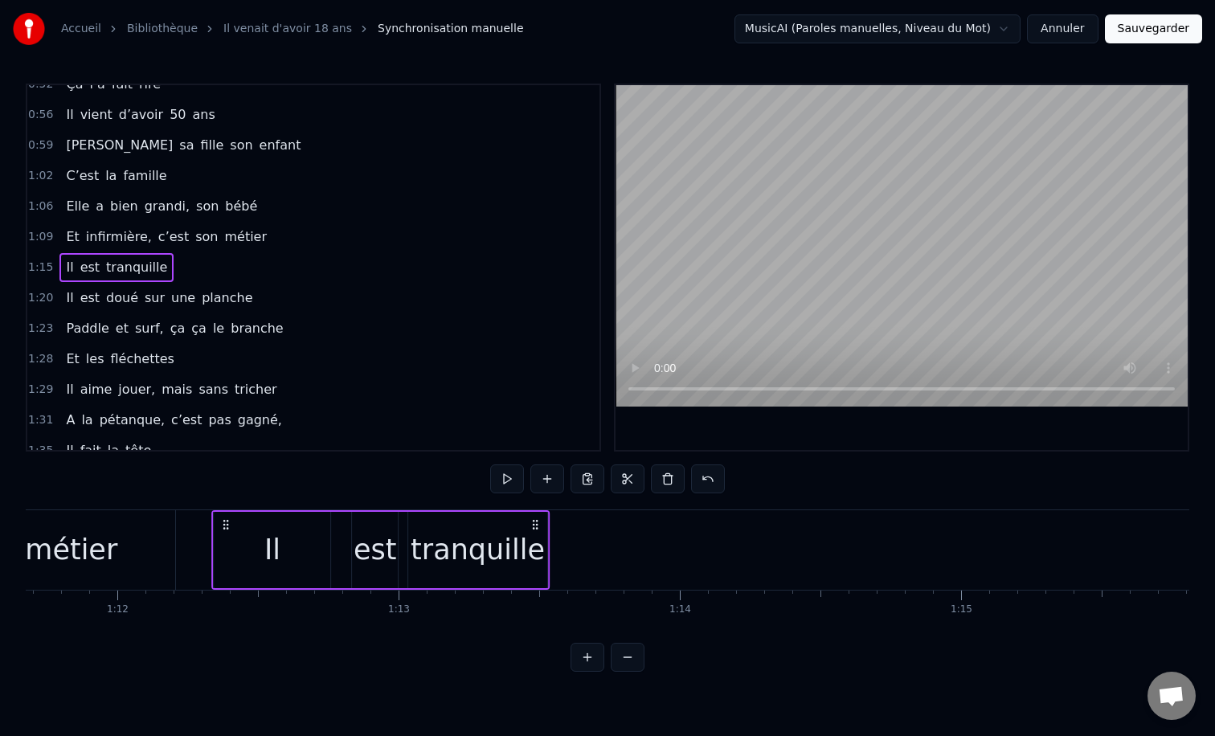
scroll to position [0, 20147]
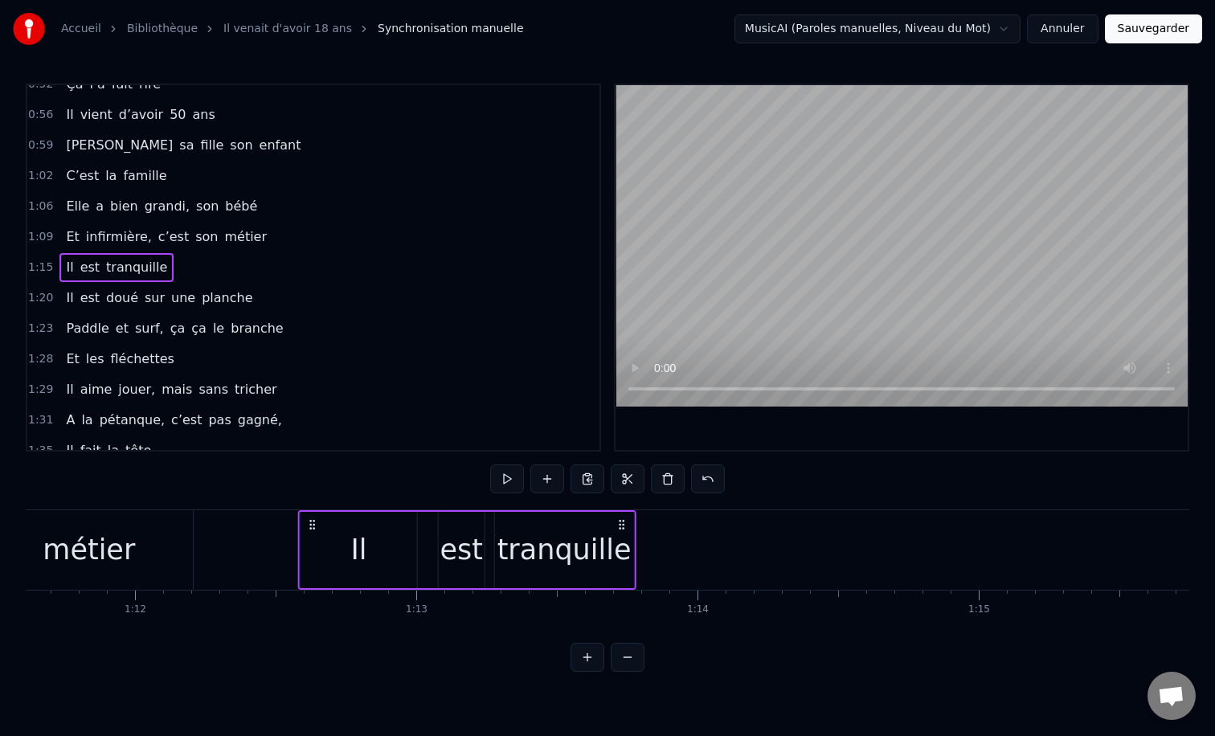
drag, startPoint x: 957, startPoint y: 522, endPoint x: 312, endPoint y: 529, distance: 645.5
click at [312, 529] on icon at bounding box center [312, 524] width 13 height 13
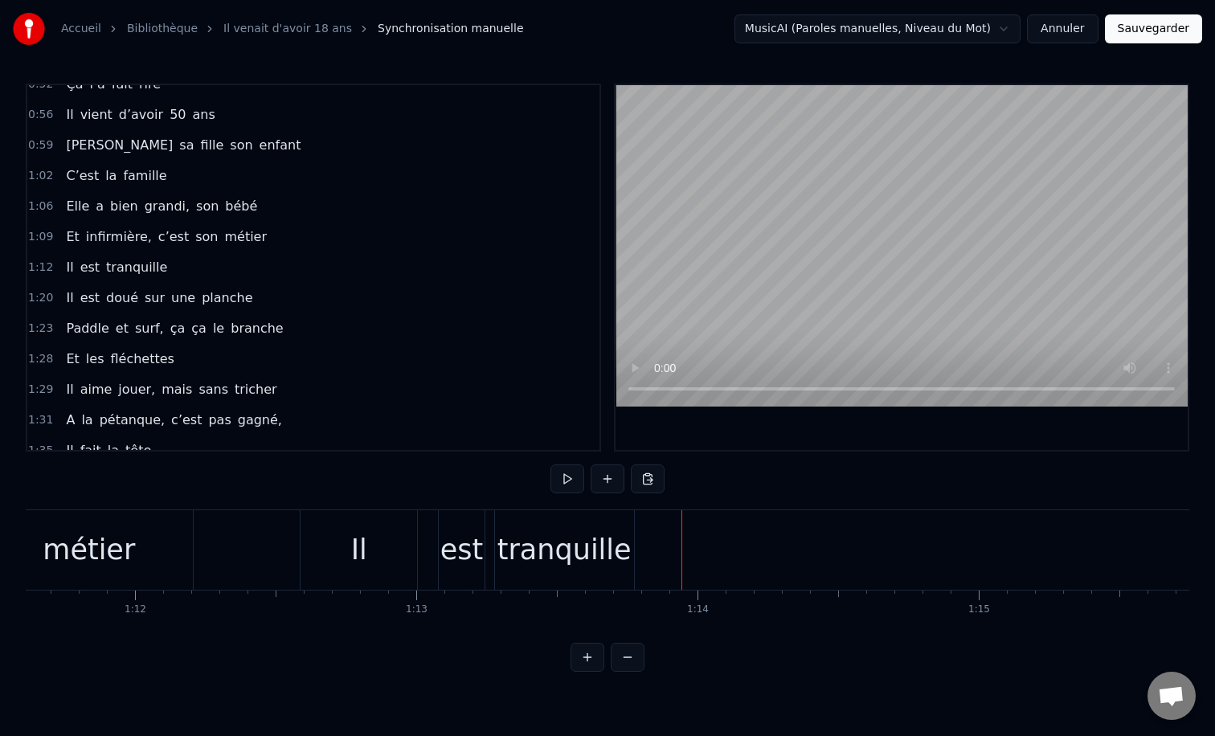
click at [559, 551] on div "tranquille" at bounding box center [565, 550] width 134 height 43
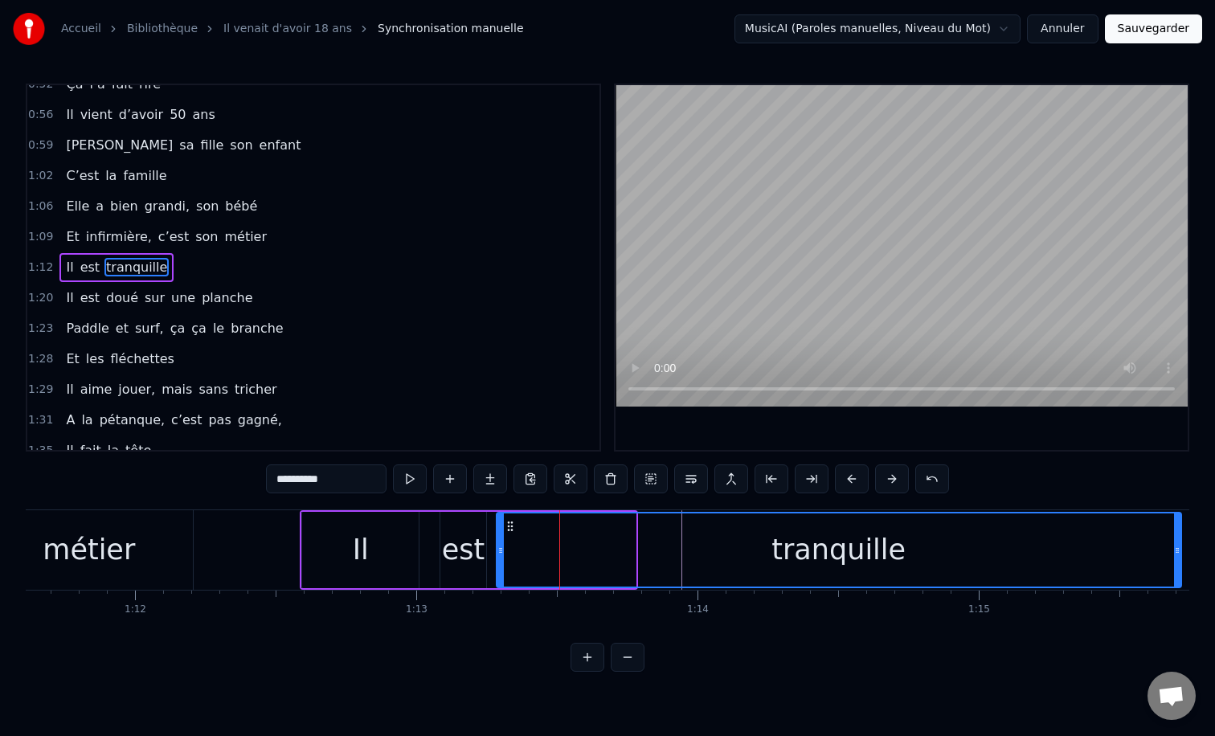
drag, startPoint x: 631, startPoint y: 546, endPoint x: 1178, endPoint y: 555, distance: 546.7
click at [1178, 555] on icon at bounding box center [1177, 550] width 6 height 13
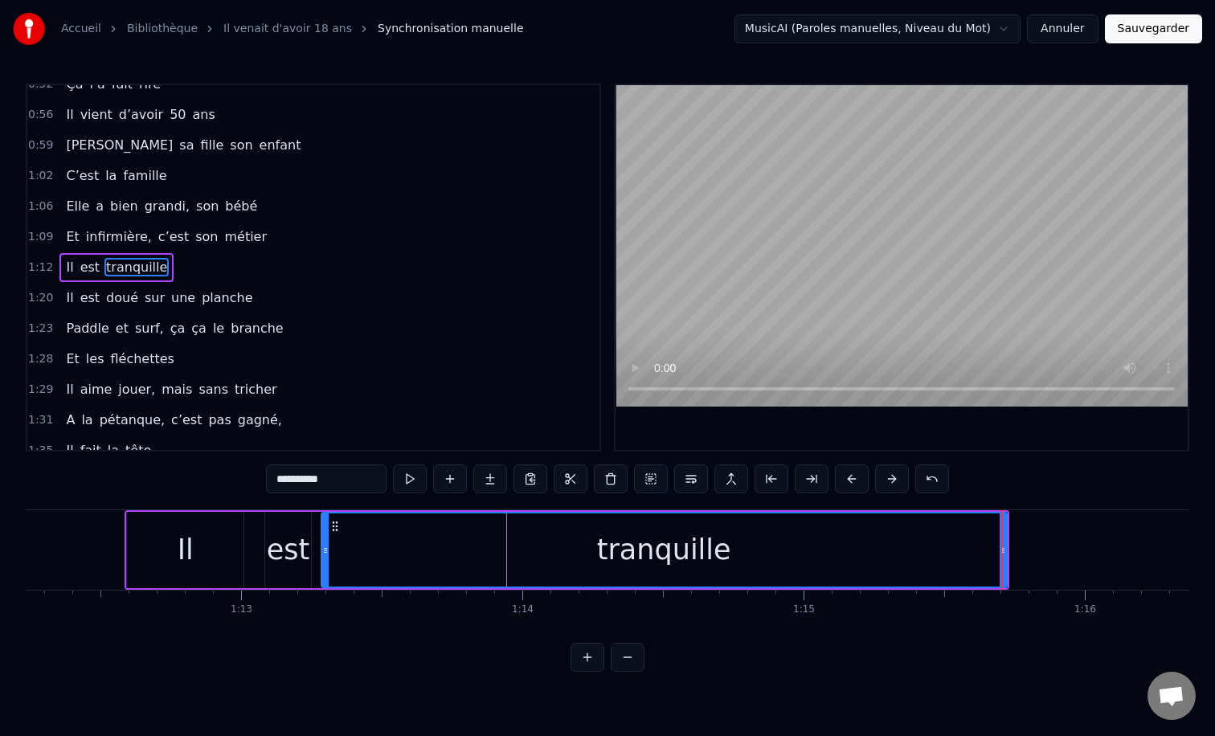
scroll to position [0, 20270]
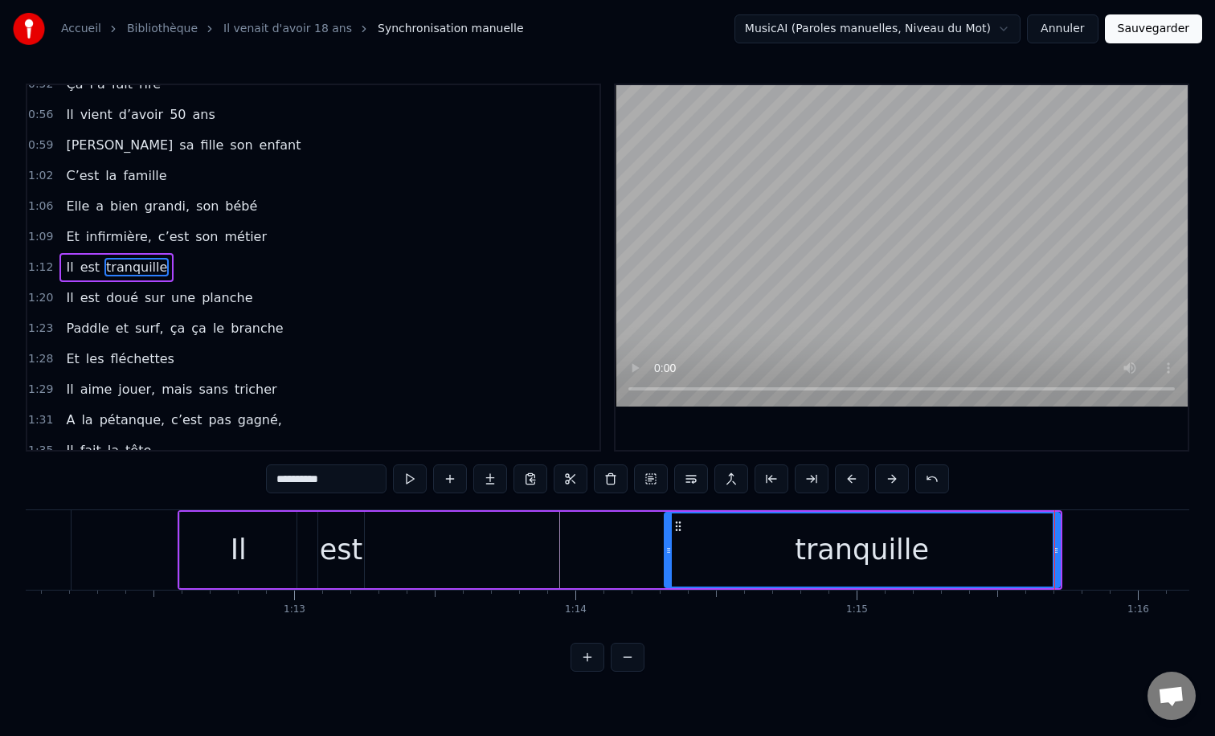
drag, startPoint x: 379, startPoint y: 557, endPoint x: 669, endPoint y: 566, distance: 290.3
click at [669, 566] on div at bounding box center [669, 550] width 6 height 73
click at [357, 544] on div "est" at bounding box center [341, 550] width 43 height 43
type input "***"
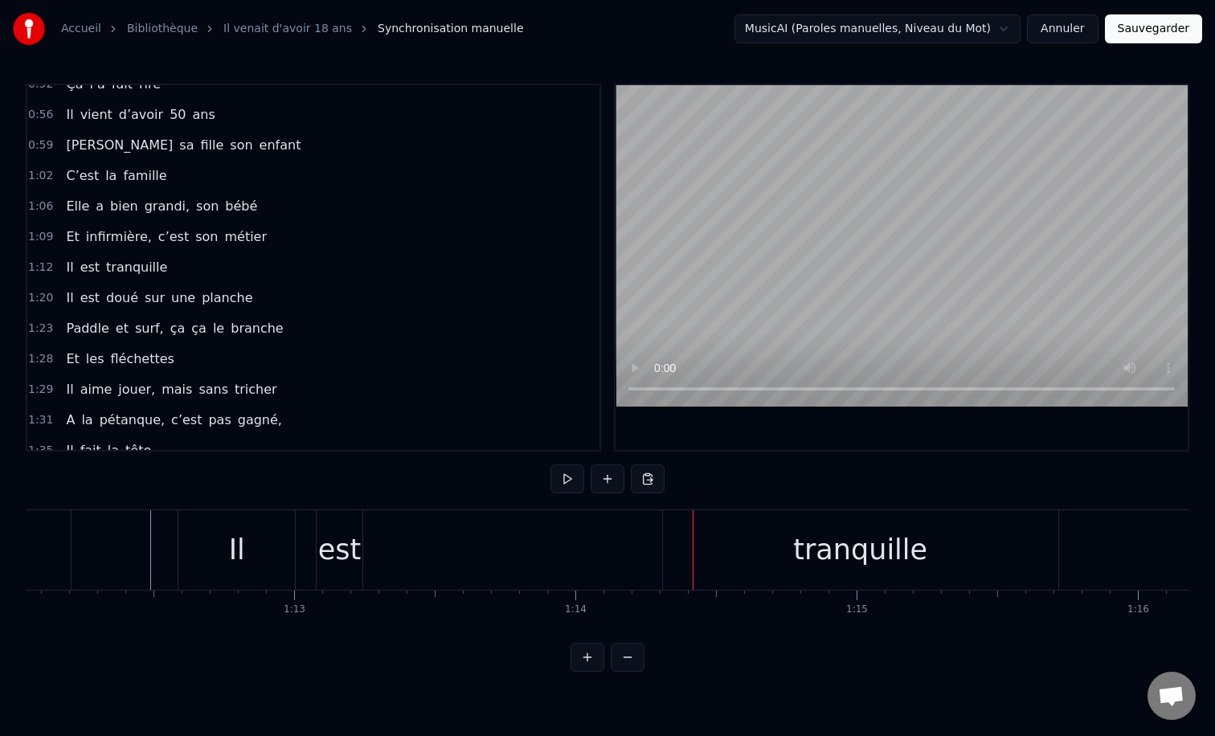
click at [768, 555] on div "tranquille" at bounding box center [860, 550] width 395 height 80
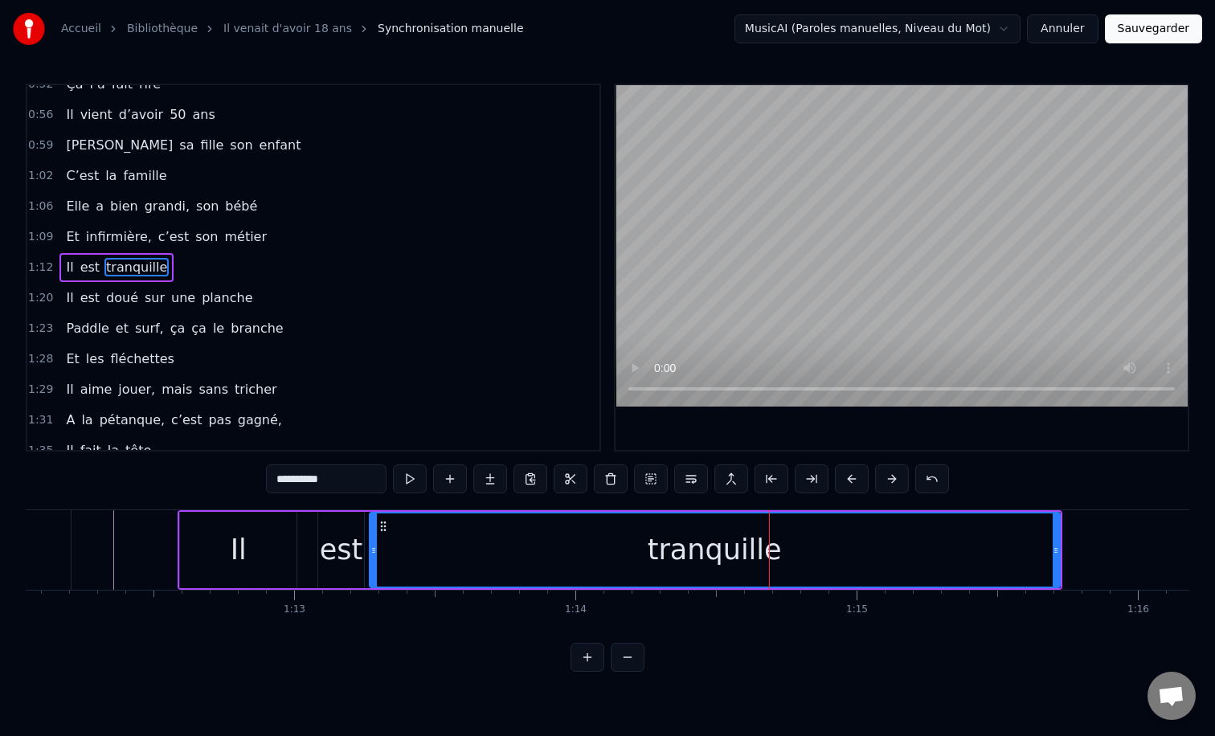
drag, startPoint x: 670, startPoint y: 550, endPoint x: 375, endPoint y: 542, distance: 295.1
click at [375, 542] on div at bounding box center [374, 550] width 6 height 73
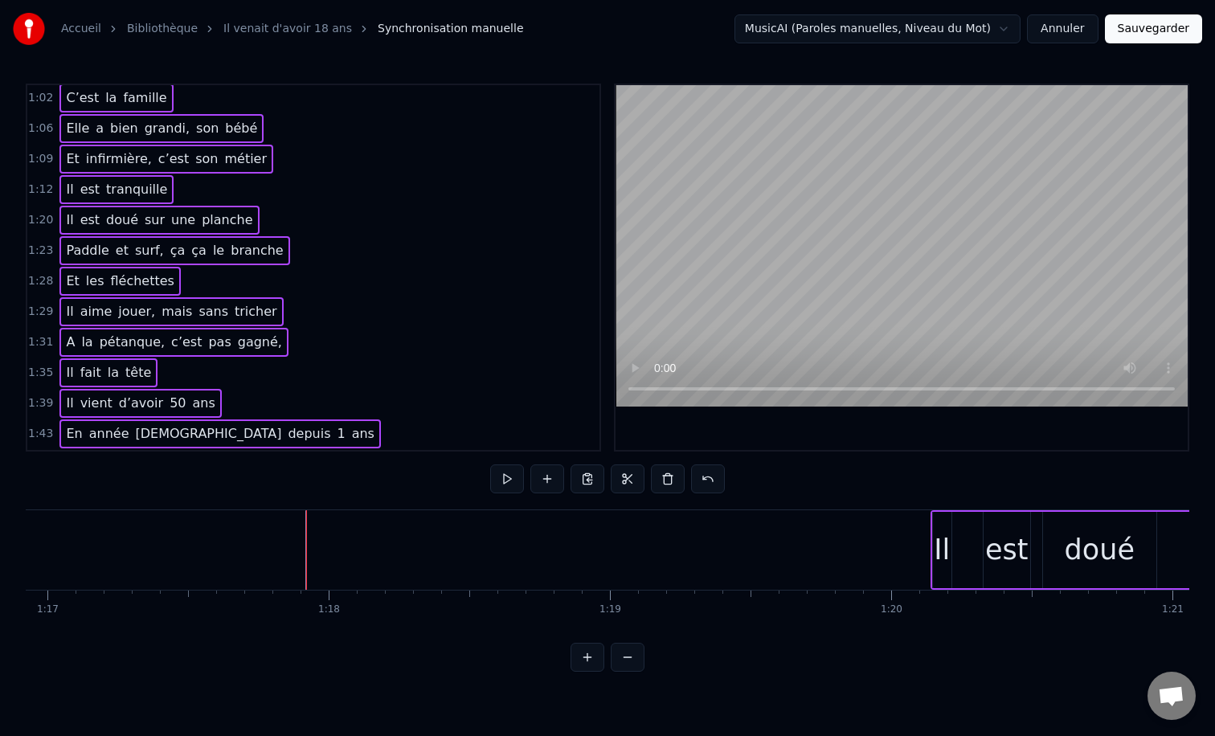
scroll to position [437, 0]
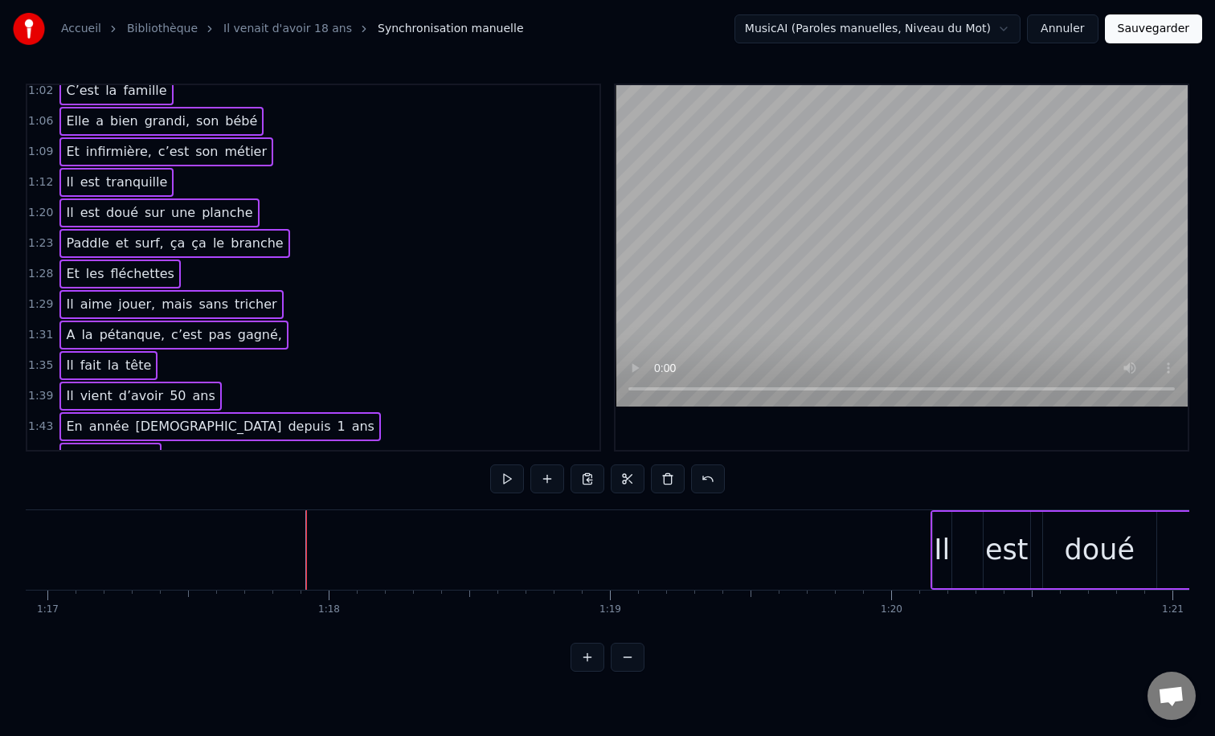
click at [158, 185] on div "1:12 Il est tranquille" at bounding box center [313, 182] width 572 height 31
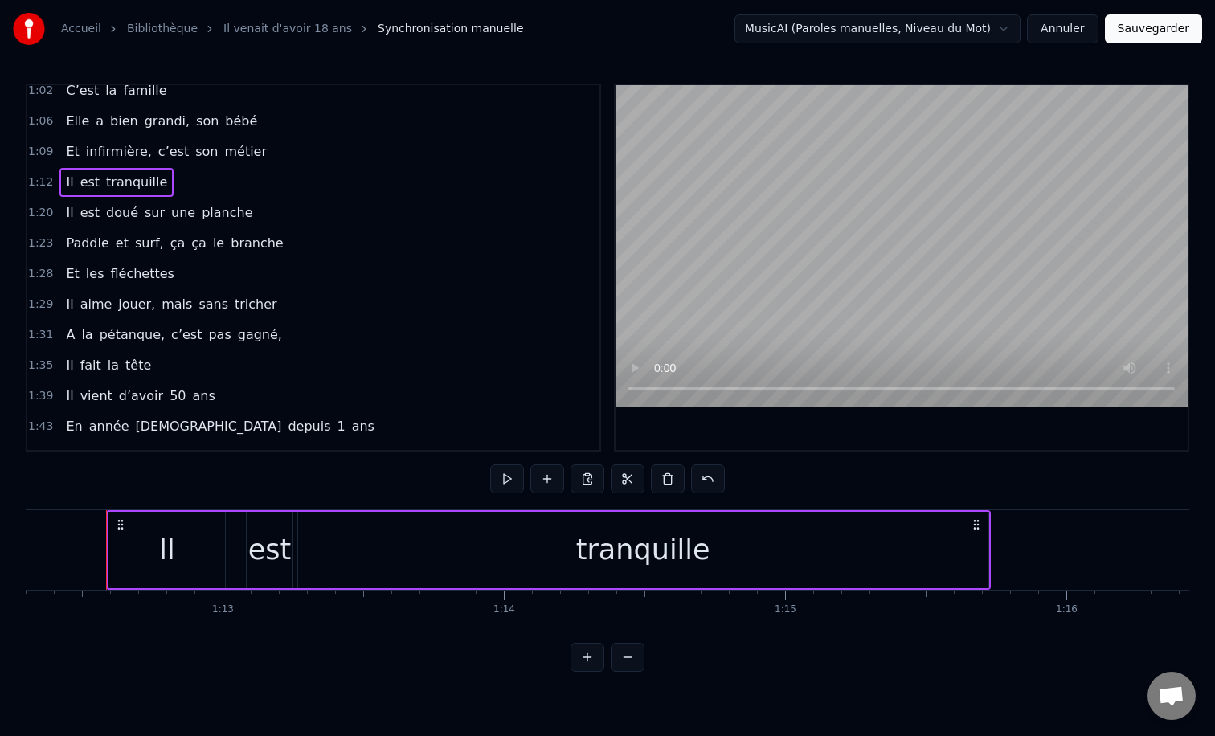
click at [199, 200] on div "Il est doué sur une planche" at bounding box center [158, 213] width 199 height 29
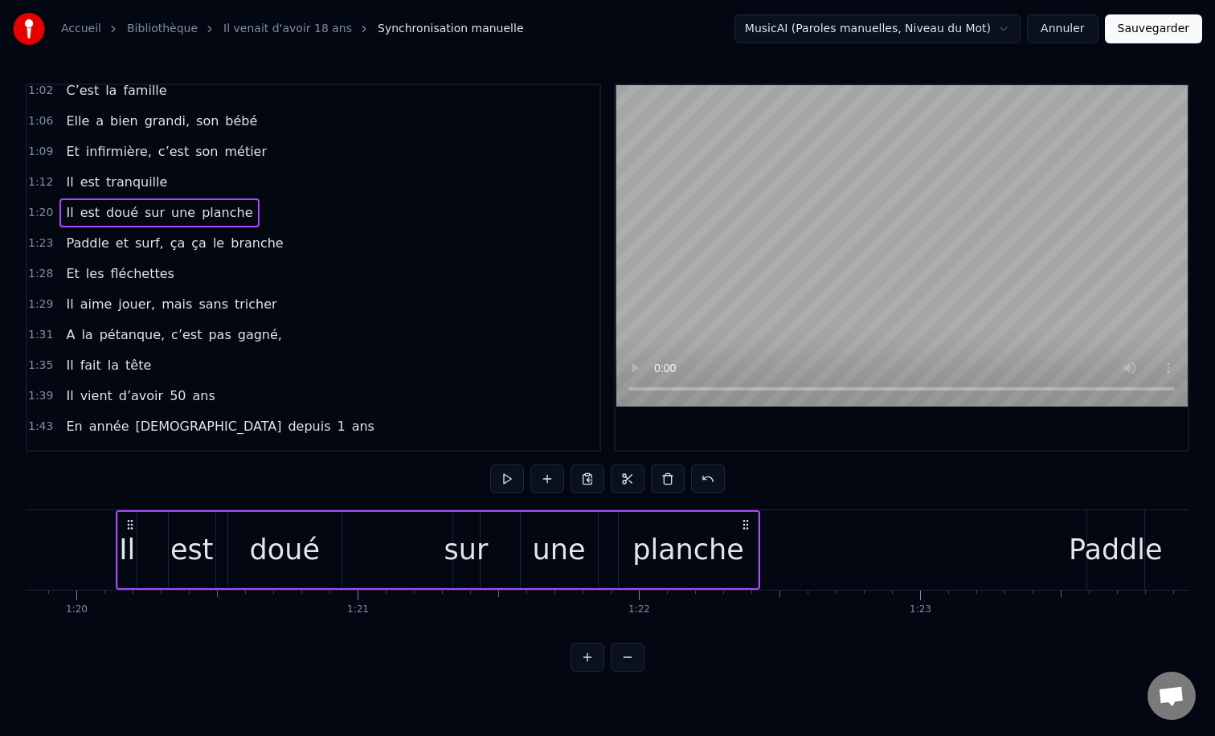
scroll to position [0, 22467]
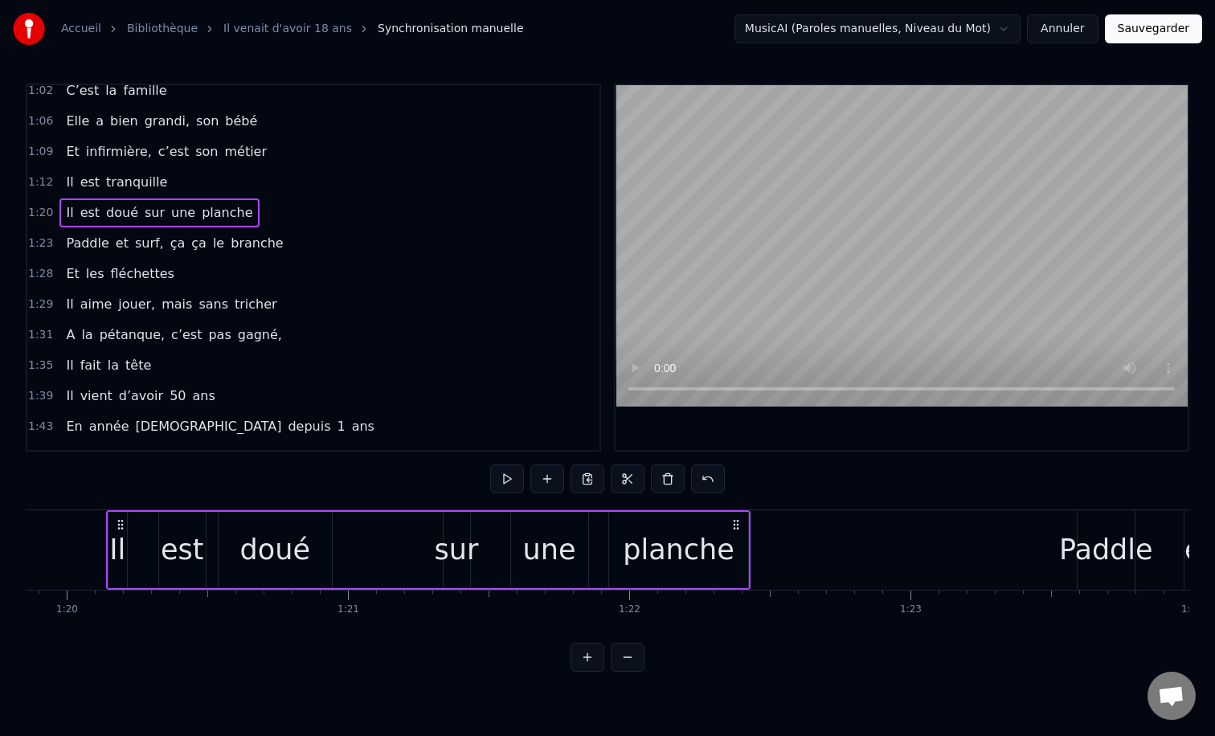
click at [190, 250] on span "ça" at bounding box center [199, 243] width 18 height 18
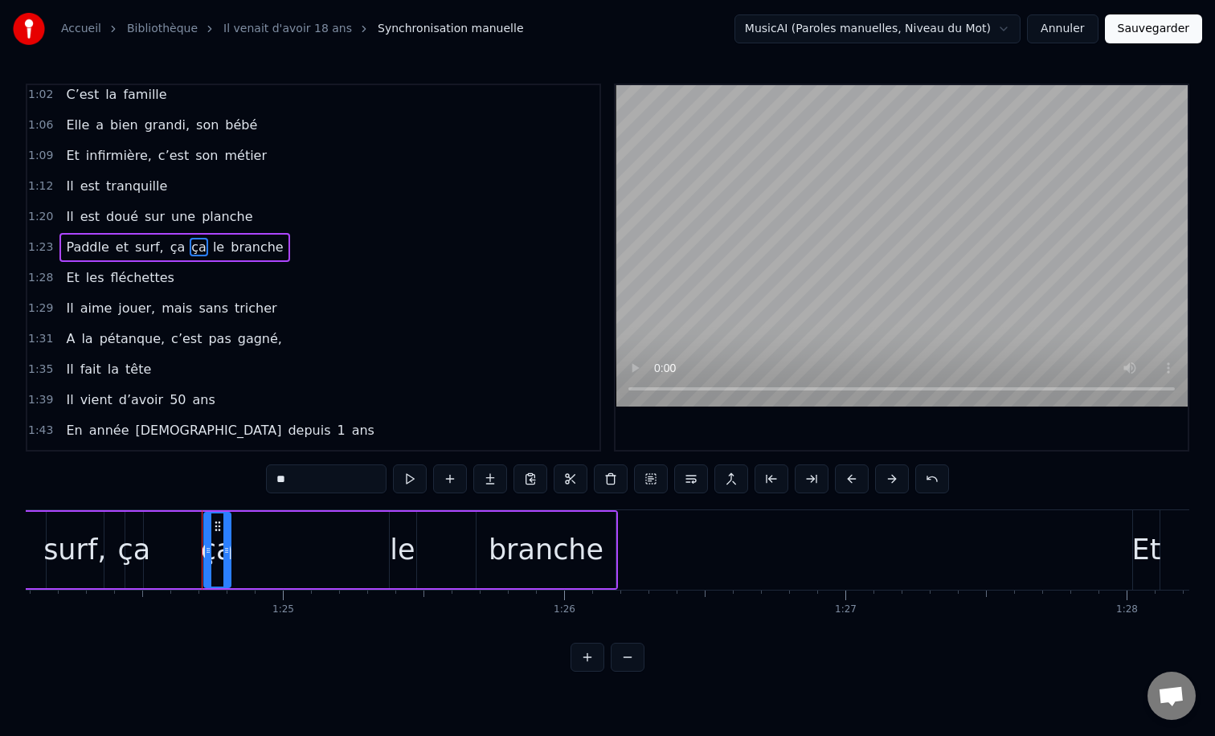
click at [323, 210] on div "1:20 Il est doué sur une planche" at bounding box center [313, 217] width 572 height 31
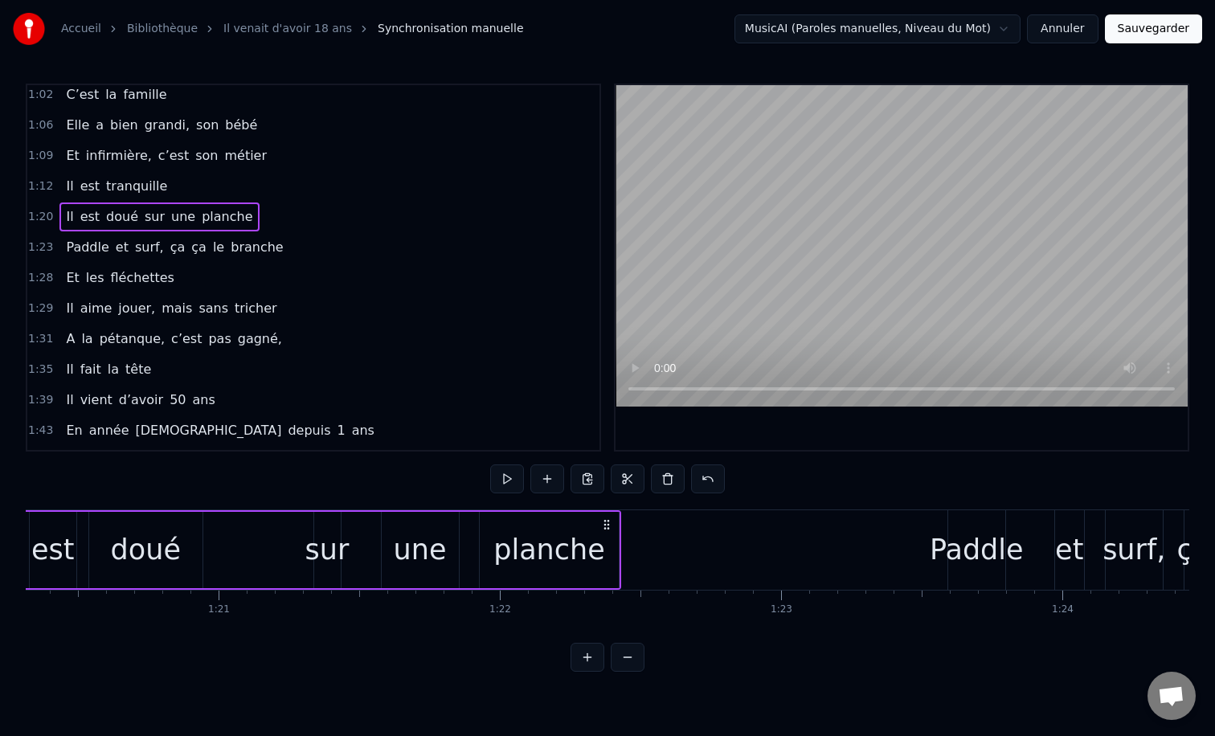
scroll to position [0, 22467]
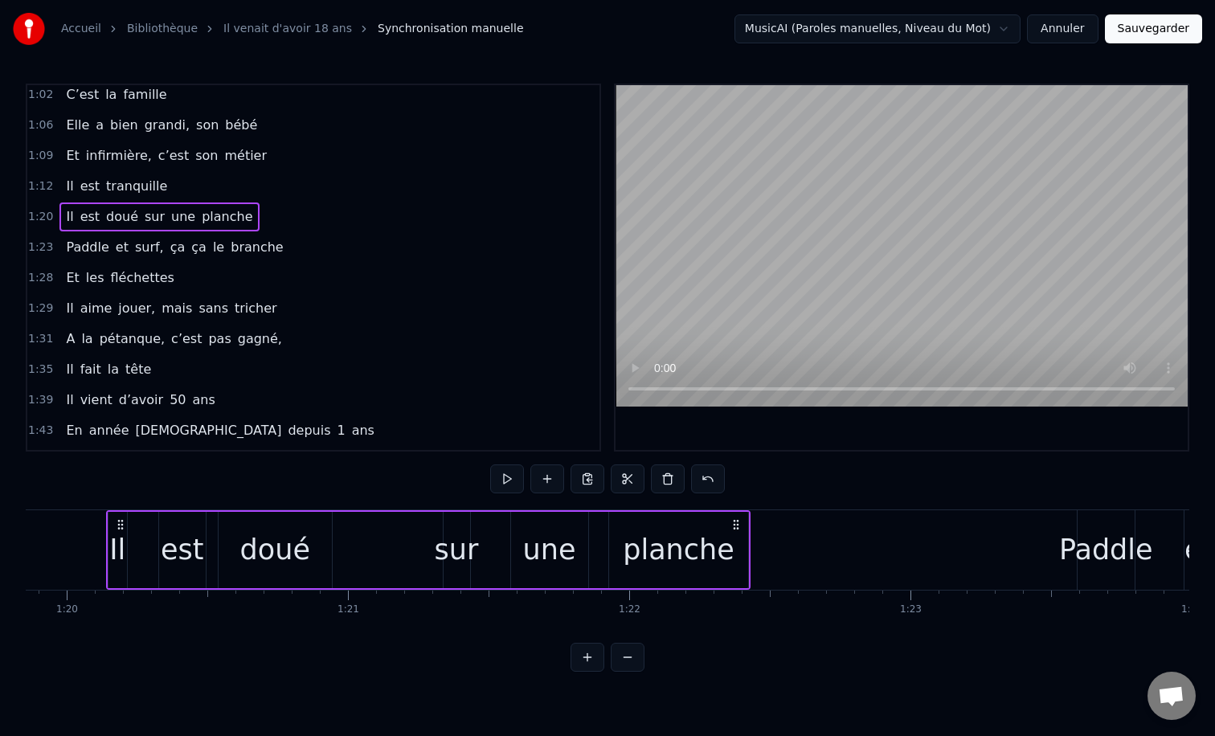
drag, startPoint x: 323, startPoint y: 210, endPoint x: 57, endPoint y: 342, distance: 297.3
click at [57, 342] on div "0:12 Il vient d’avoir 50 ans 0:15 Il est beau comme un enfant 0:18 [PERSON_NAME…" at bounding box center [314, 268] width 576 height 368
drag, startPoint x: 302, startPoint y: 295, endPoint x: 259, endPoint y: 242, distance: 68.5
click at [259, 242] on div "0:12 Il vient d’avoir 50 ans 0:15 Il est beau comme un enfant 0:18 [PERSON_NAME…" at bounding box center [314, 268] width 576 height 368
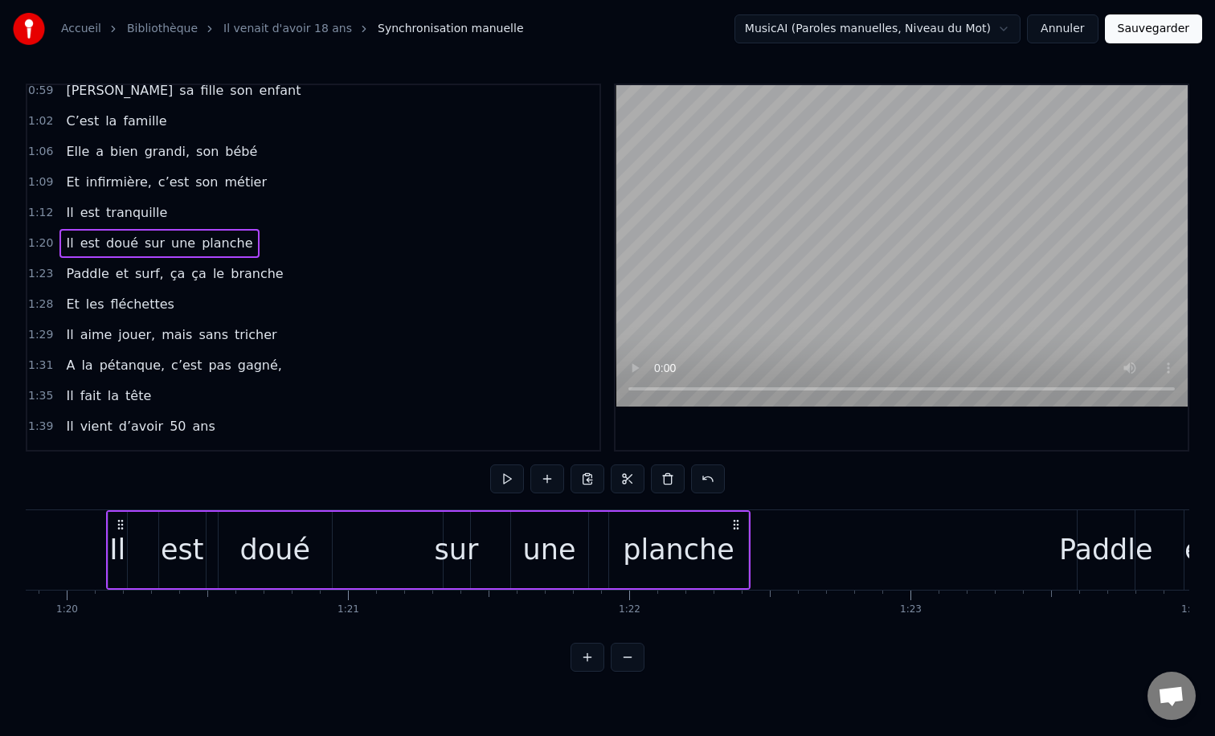
scroll to position [412, 0]
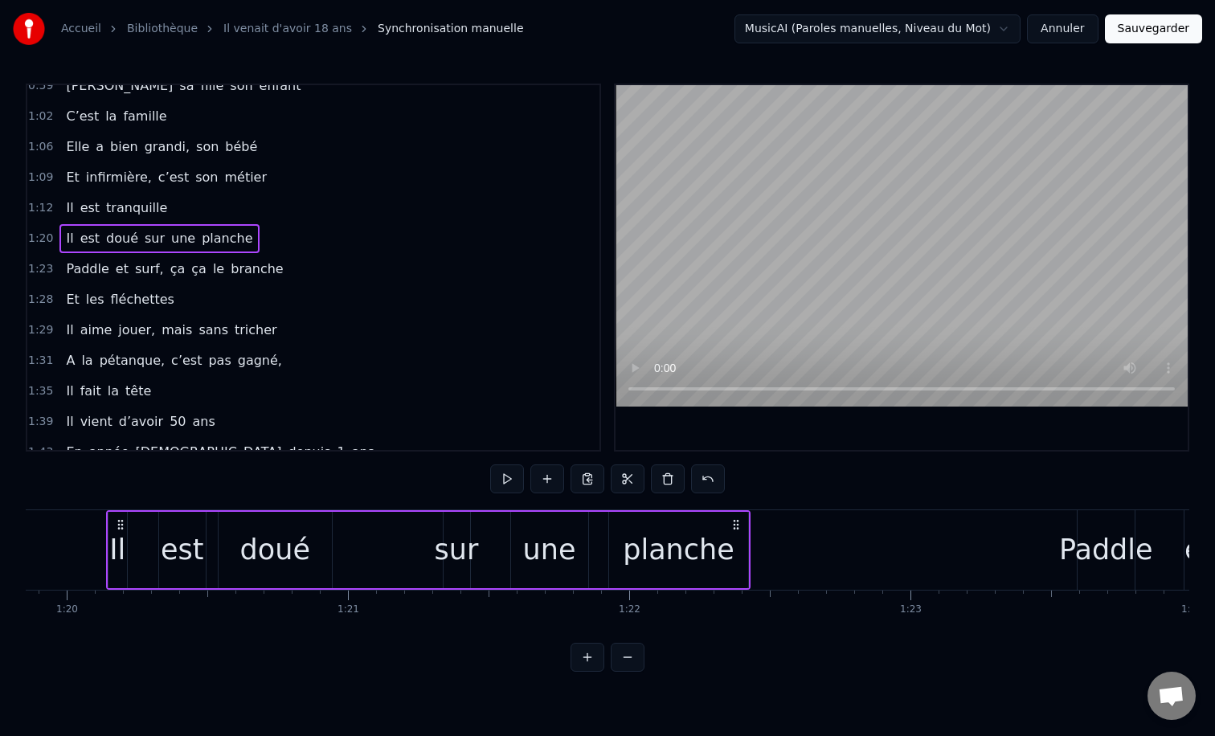
click at [633, 662] on button at bounding box center [628, 657] width 34 height 29
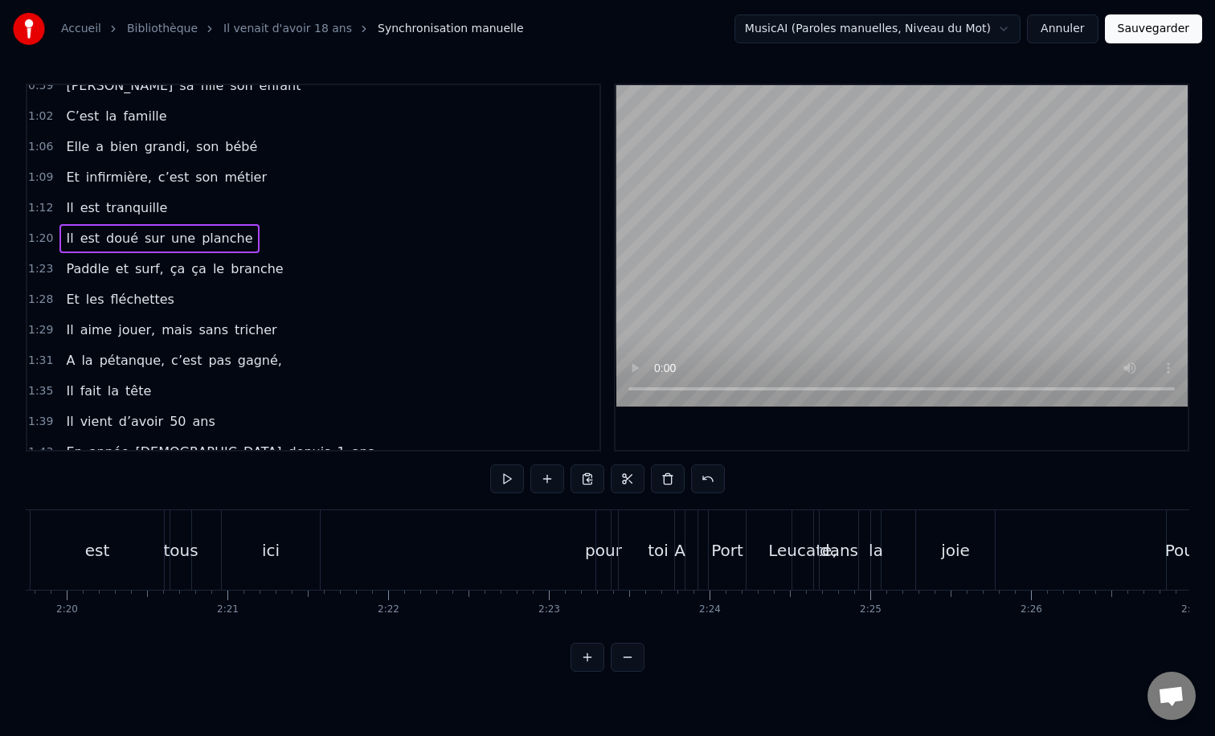
click at [633, 662] on button at bounding box center [628, 657] width 34 height 29
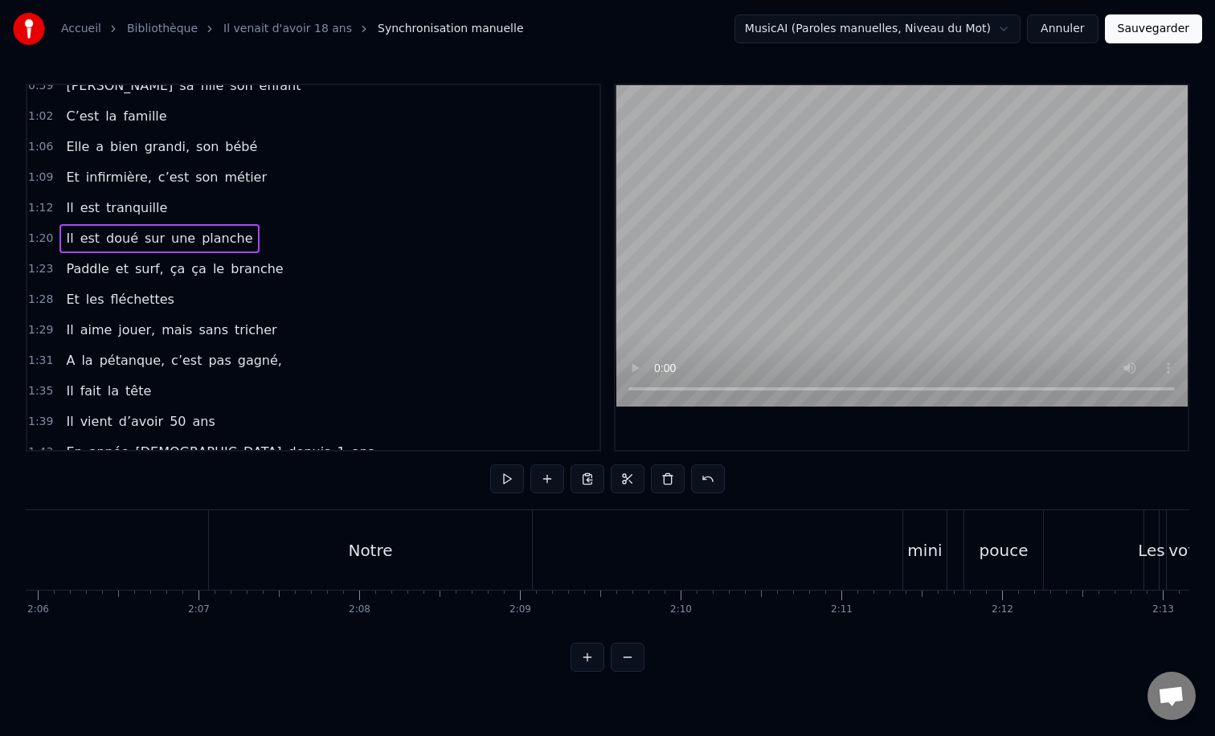
click at [633, 662] on button at bounding box center [628, 657] width 34 height 29
click at [633, 662] on div at bounding box center [608, 657] width 74 height 29
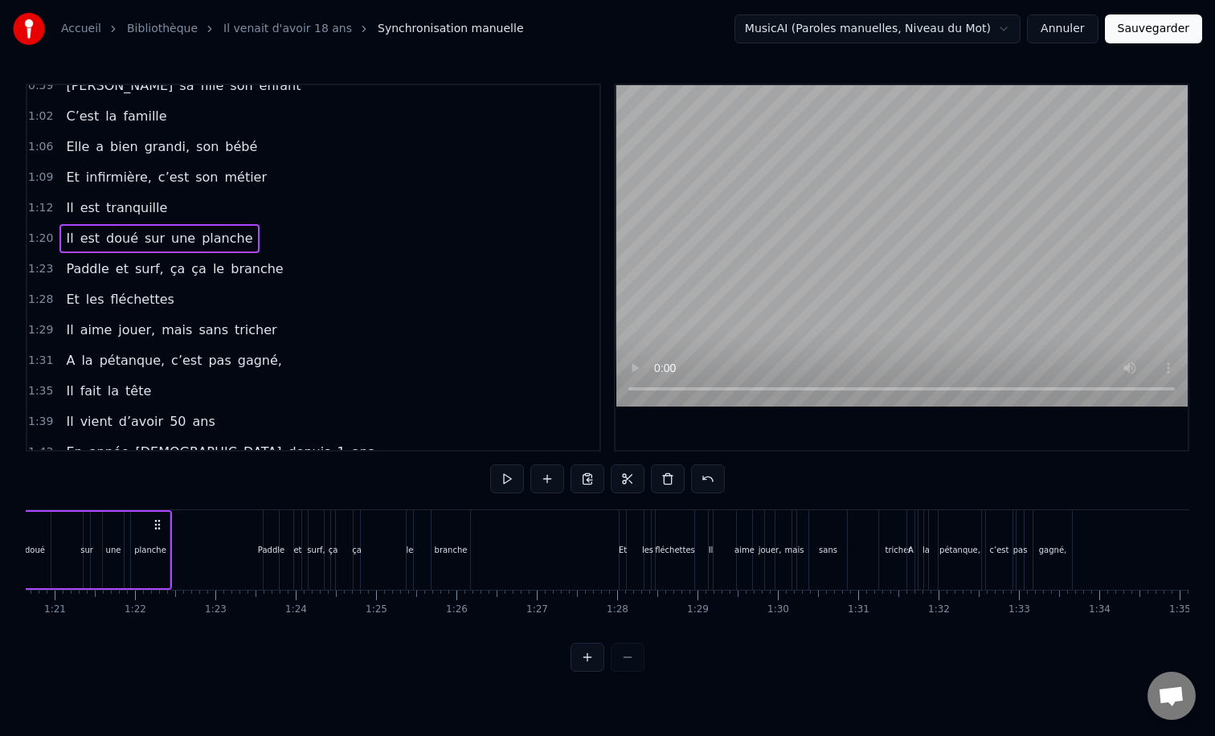
scroll to position [0, 6362]
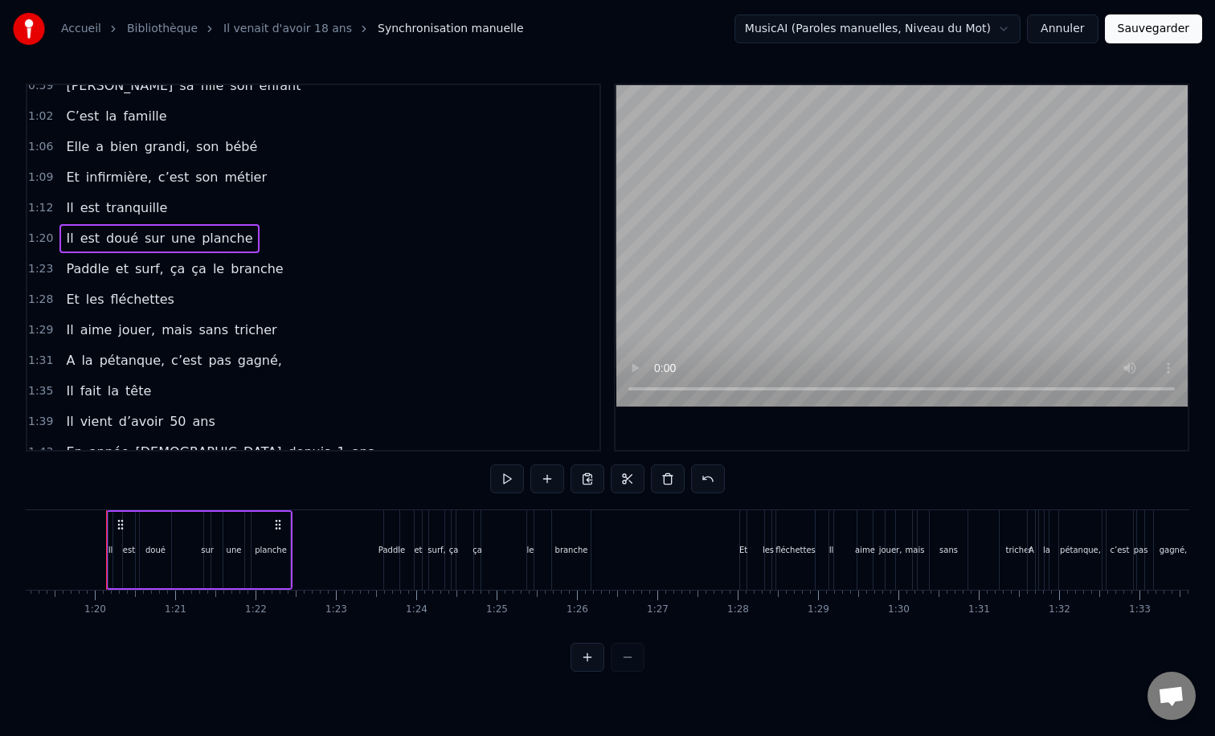
click at [633, 662] on div at bounding box center [608, 657] width 74 height 29
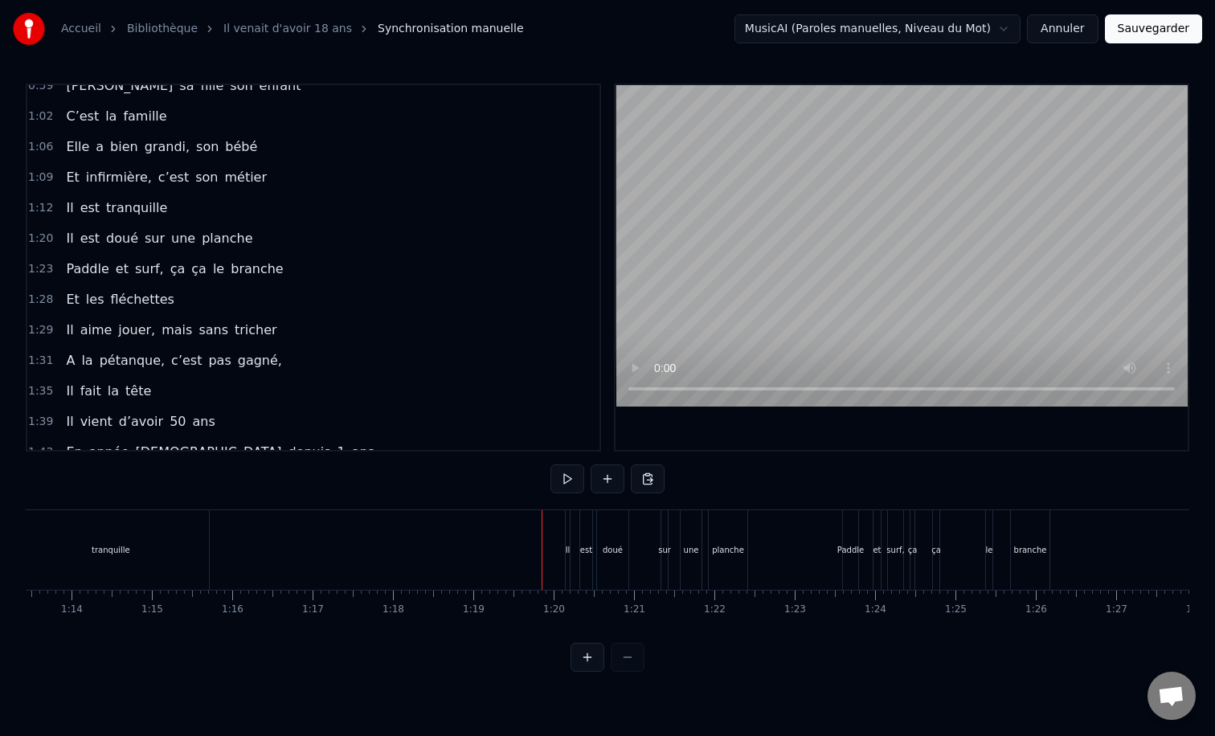
scroll to position [0, 5916]
drag, startPoint x: 527, startPoint y: 580, endPoint x: 563, endPoint y: 562, distance: 39.9
click at [769, 599] on div "Il vient d’avoir 50 ans Il est beau comme un enfant [PERSON_NAME] Il vient d’av…" at bounding box center [608, 570] width 1164 height 121
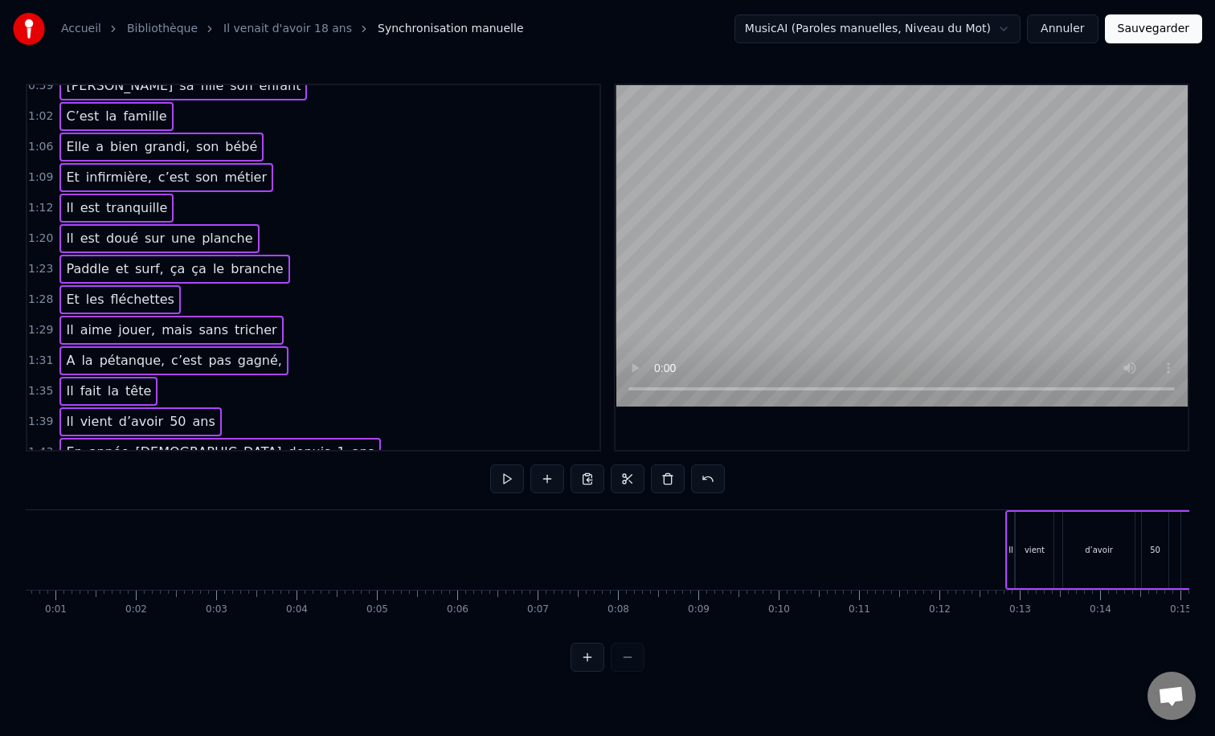
click at [423, 338] on div "1:29 Il aime jouer, mais sans tricher" at bounding box center [313, 330] width 572 height 31
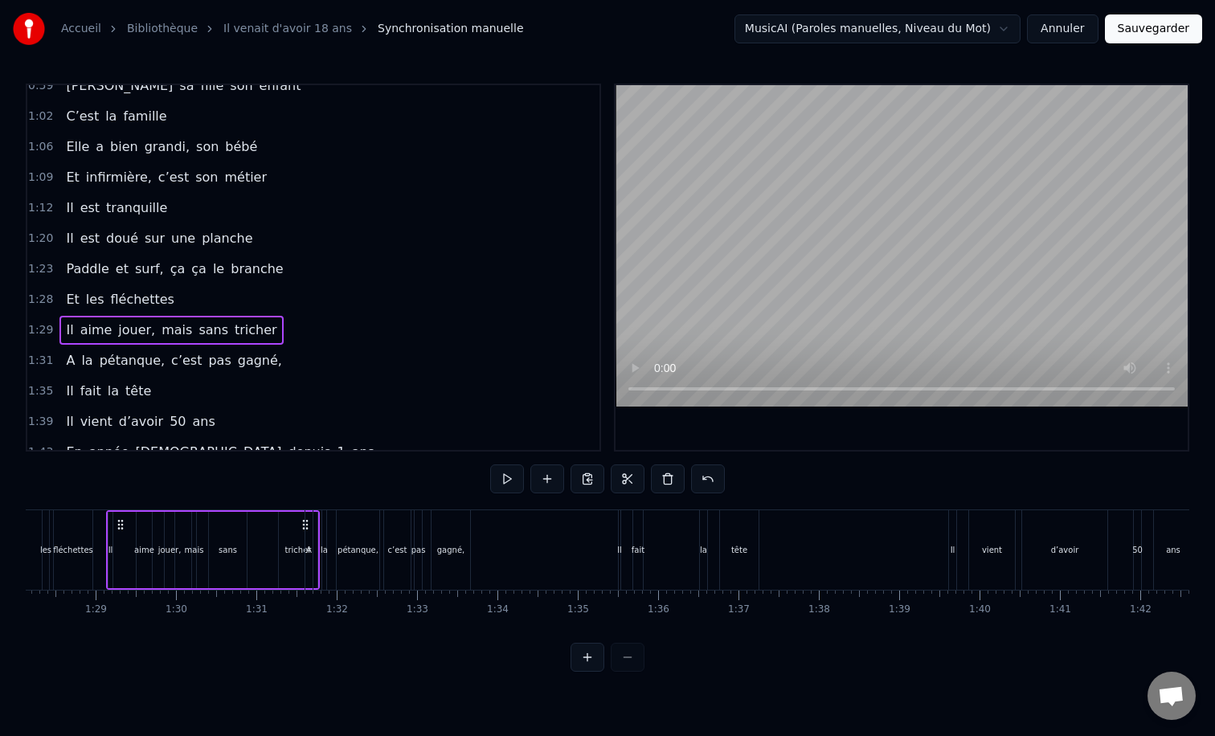
scroll to position [354, 0]
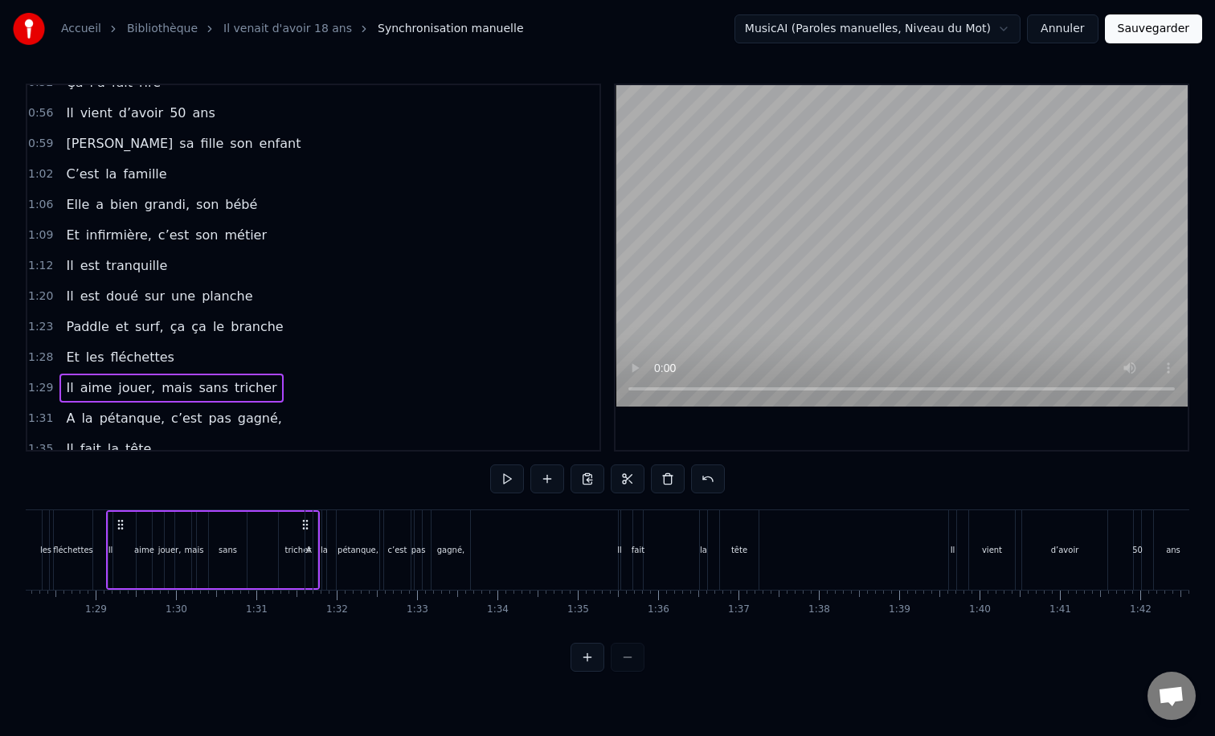
click at [128, 292] on span "doué" at bounding box center [121, 296] width 35 height 18
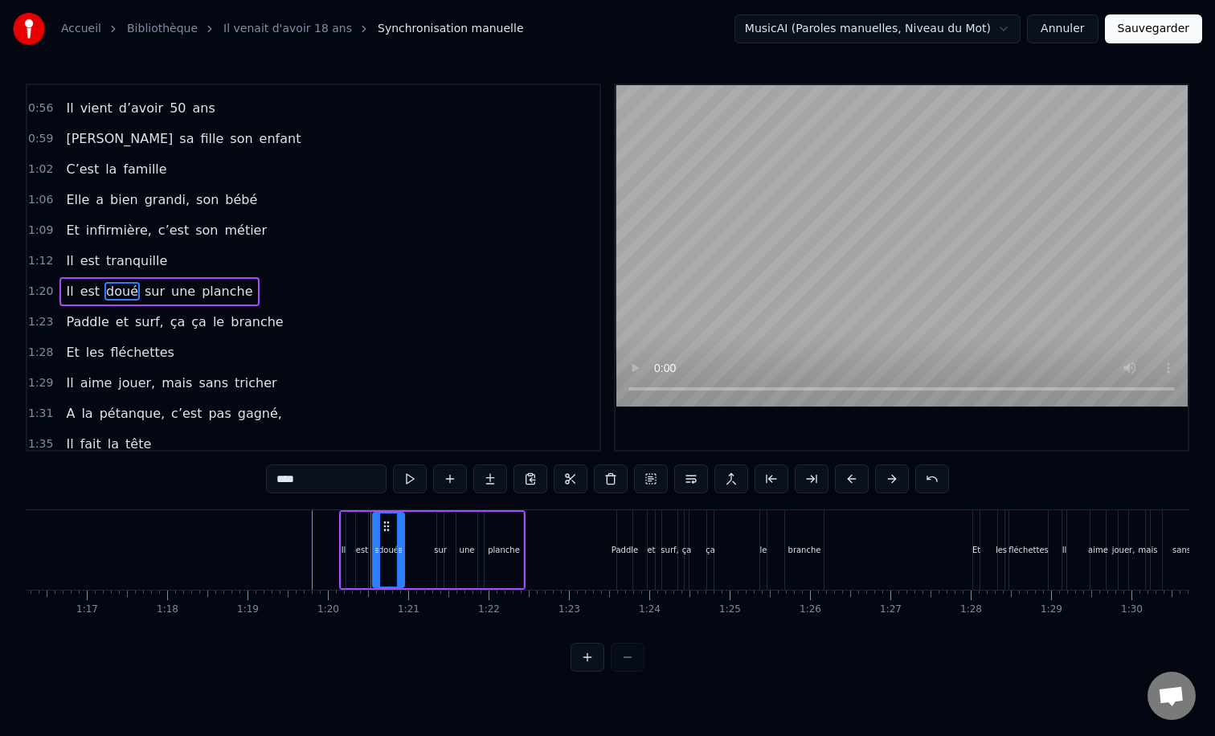
scroll to position [0, 6072]
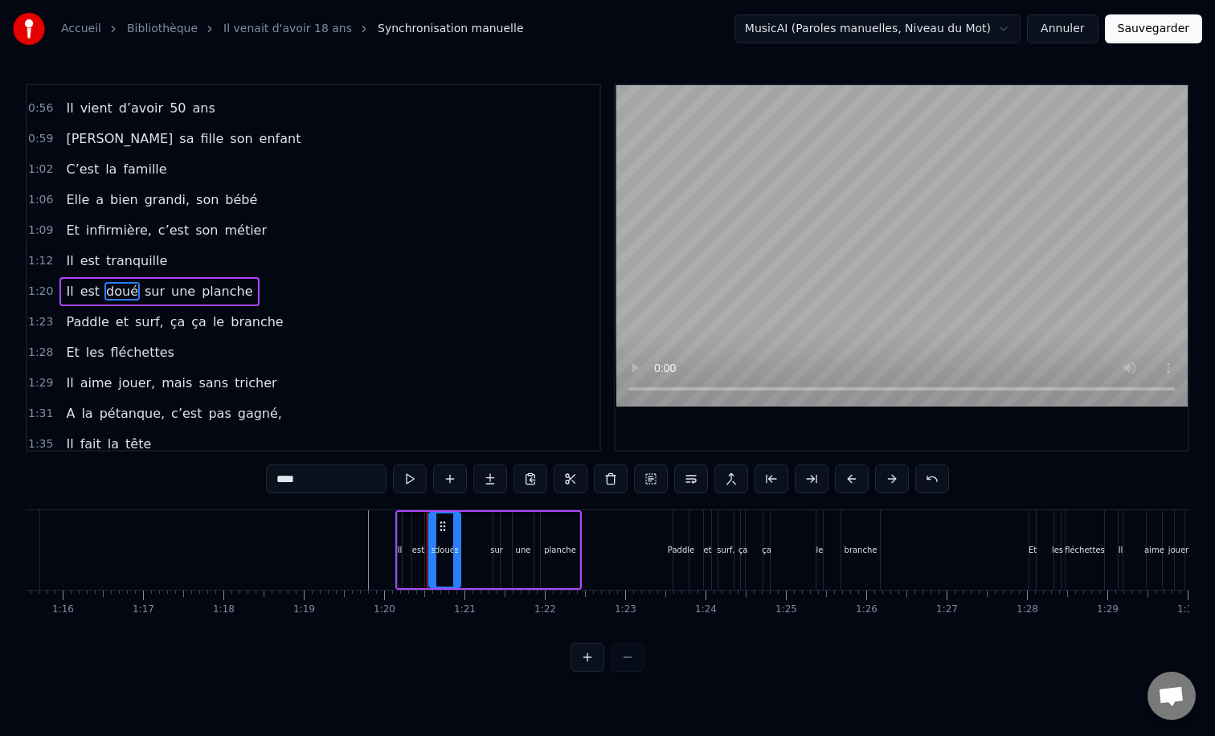
click at [207, 304] on div "Il est doué sur une planche" at bounding box center [158, 291] width 199 height 29
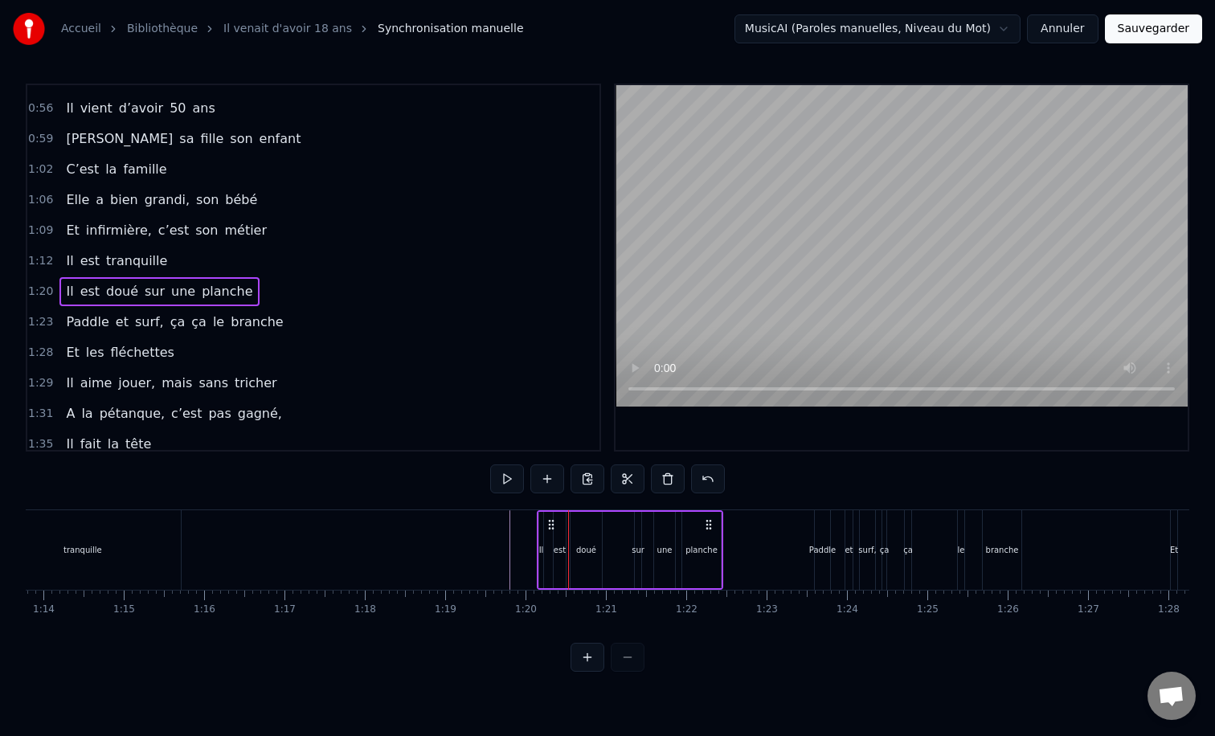
scroll to position [0, 5850]
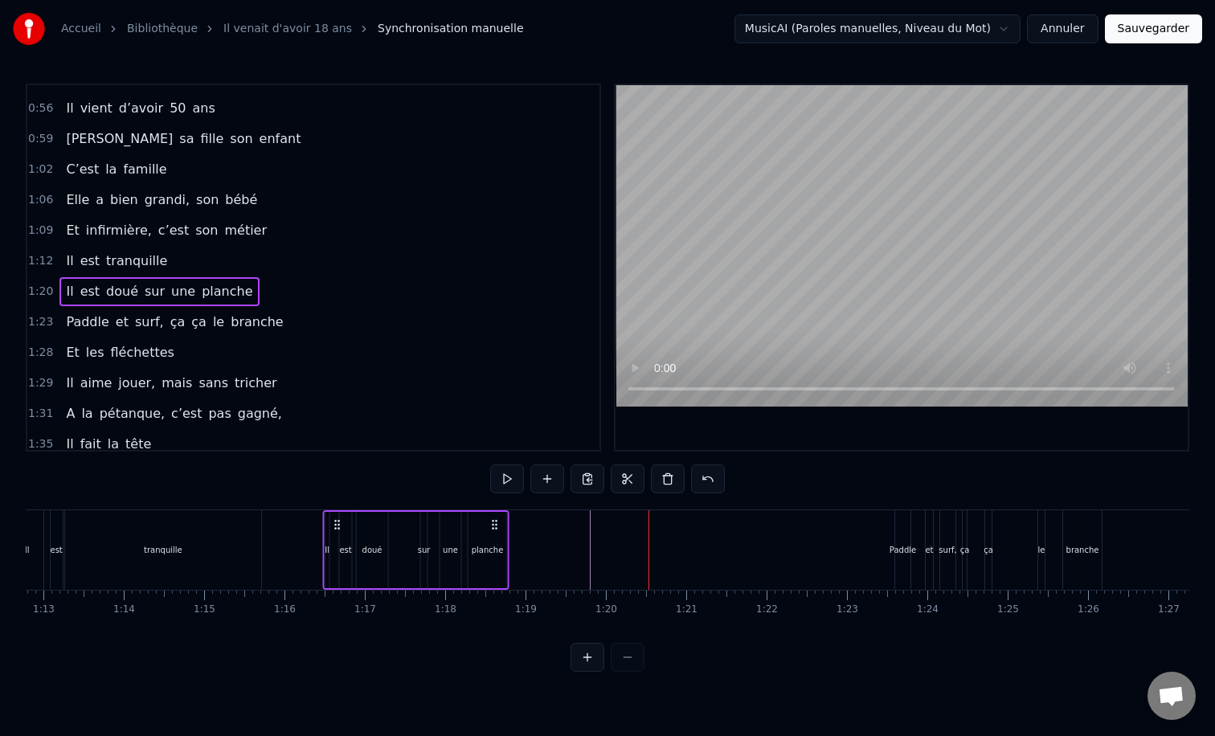
drag, startPoint x: 633, startPoint y: 522, endPoint x: 338, endPoint y: 552, distance: 296.6
click at [338, 552] on div "Il est doué sur une planche" at bounding box center [416, 550] width 186 height 80
click at [527, 645] on div "0:12 Il vient d’avoir 50 ans 0:15 Il est beau comme un enfant 0:18 [PERSON_NAME…" at bounding box center [608, 378] width 1164 height 588
click at [145, 325] on span "surf," at bounding box center [149, 322] width 32 height 18
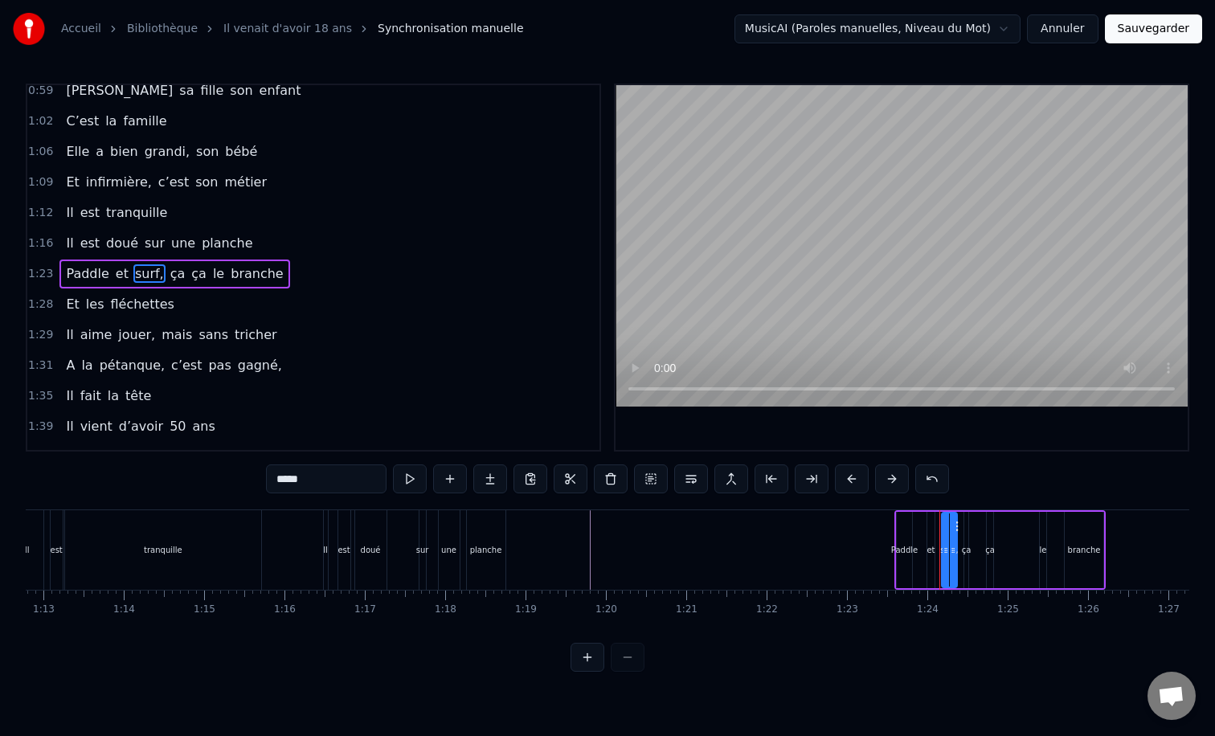
scroll to position [413, 0]
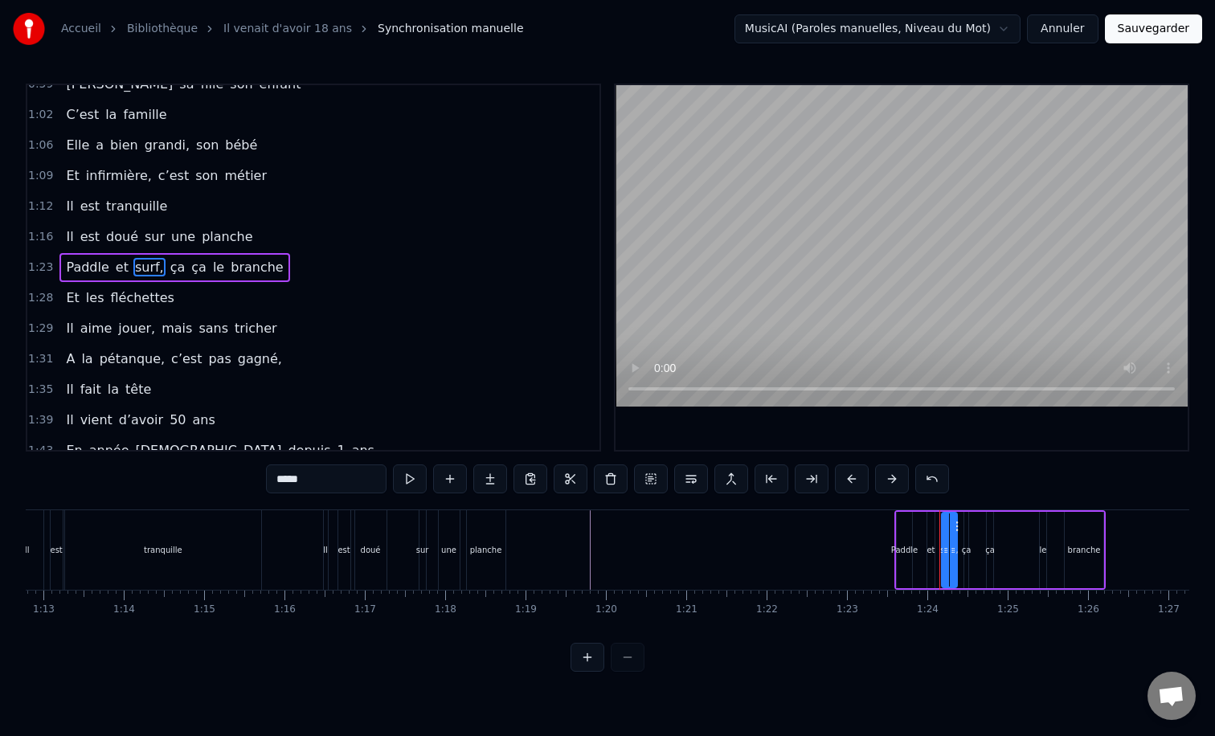
click at [218, 283] on div "1:28 Et les fléchettes" at bounding box center [313, 298] width 572 height 31
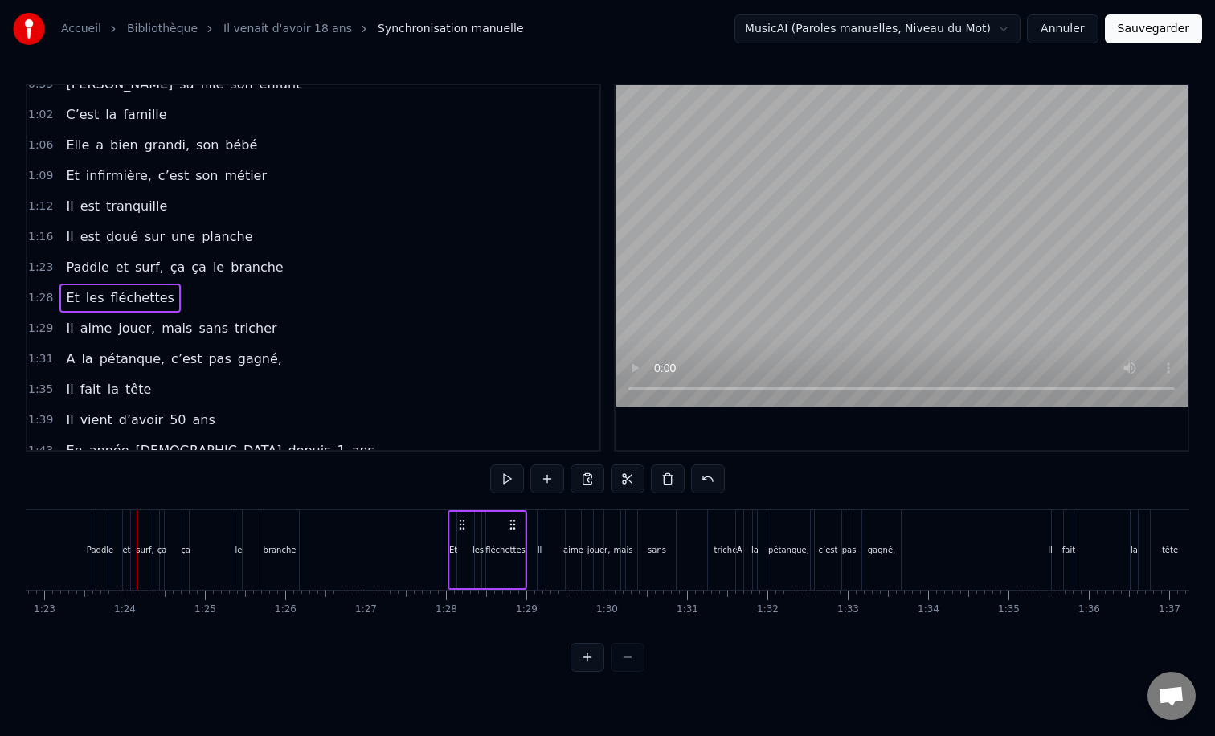
scroll to position [0, 6580]
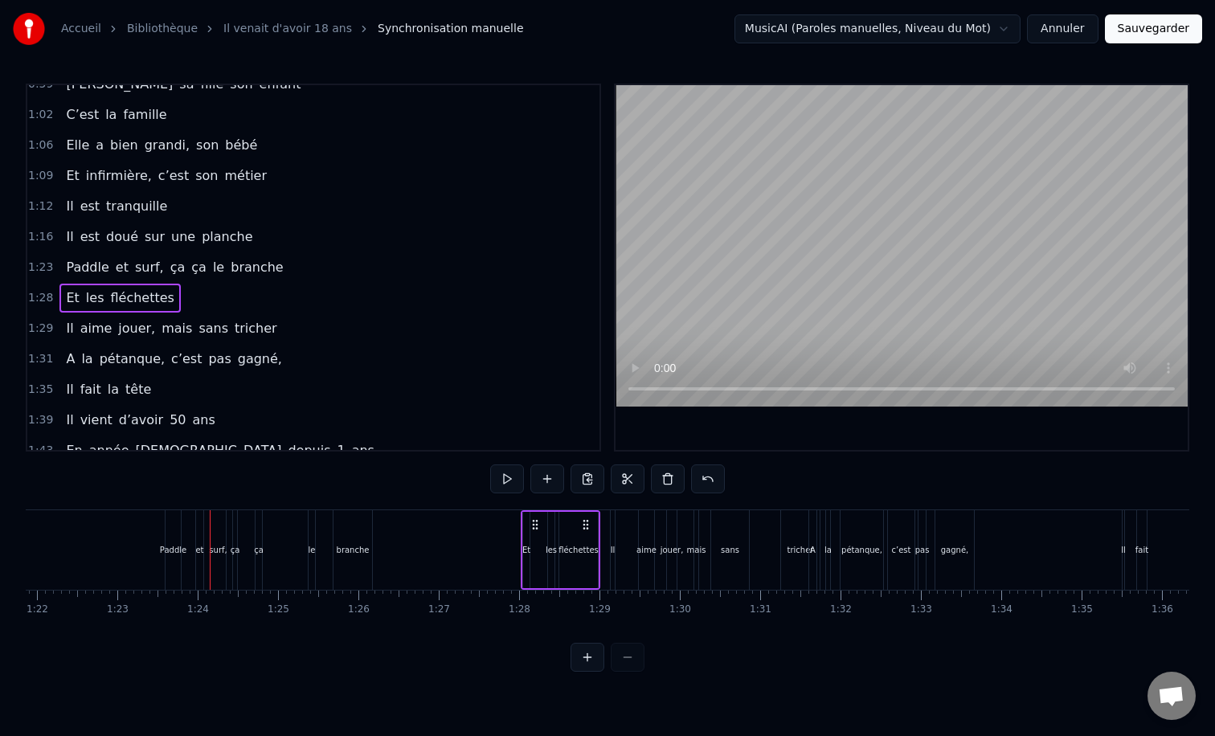
click at [120, 277] on span "et" at bounding box center [122, 267] width 16 height 19
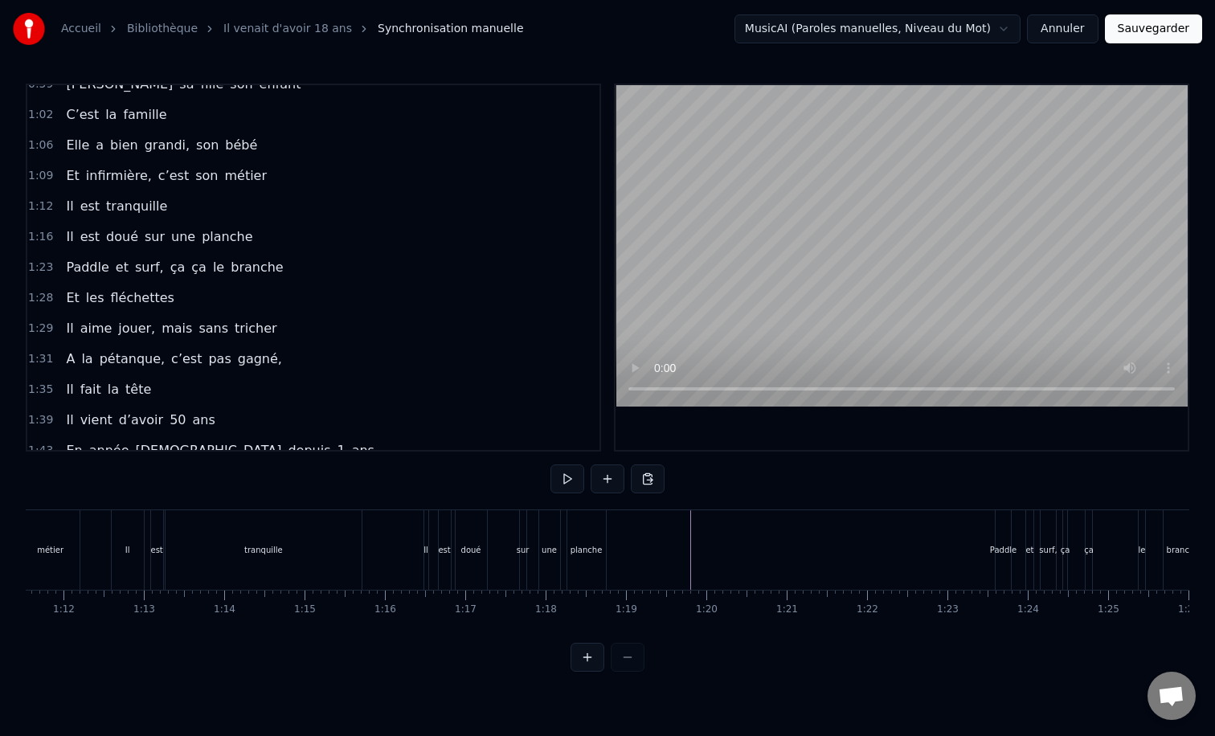
scroll to position [0, 5727]
click at [112, 256] on div "Paddle et surf, ça ça le branche" at bounding box center [174, 267] width 230 height 29
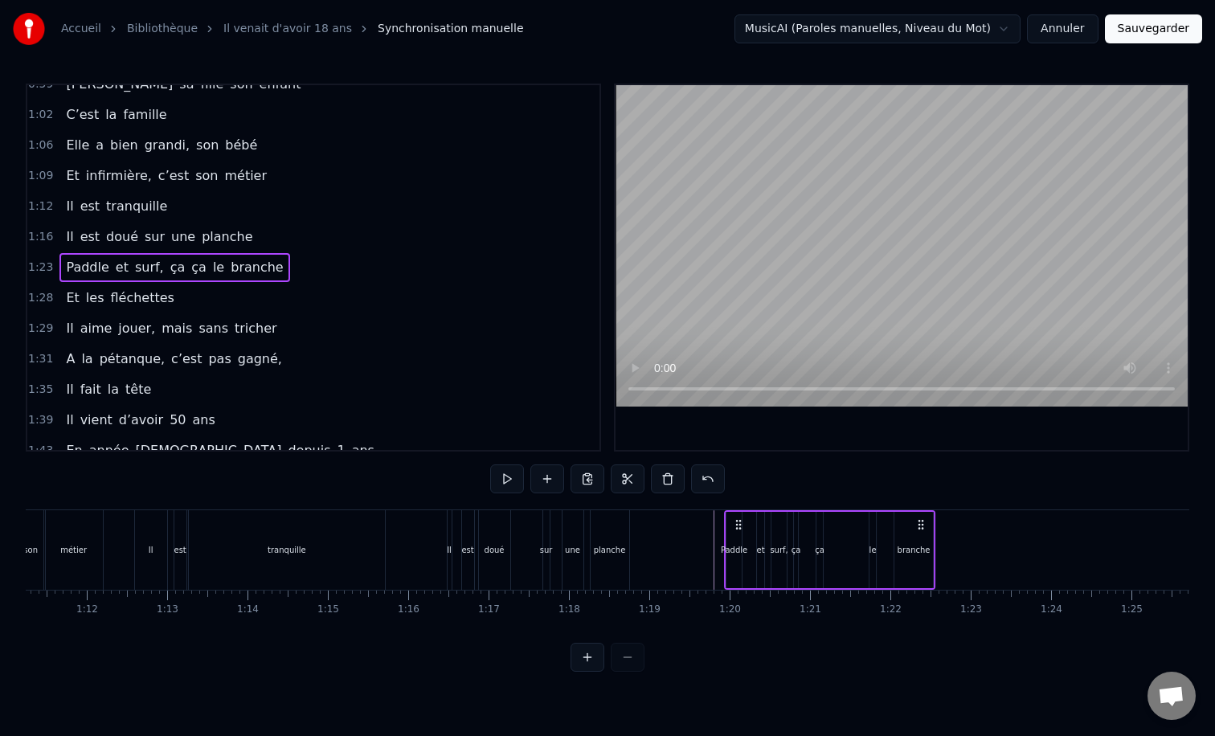
drag, startPoint x: 1029, startPoint y: 527, endPoint x: 735, endPoint y: 531, distance: 294.2
click at [735, 531] on icon at bounding box center [738, 524] width 13 height 13
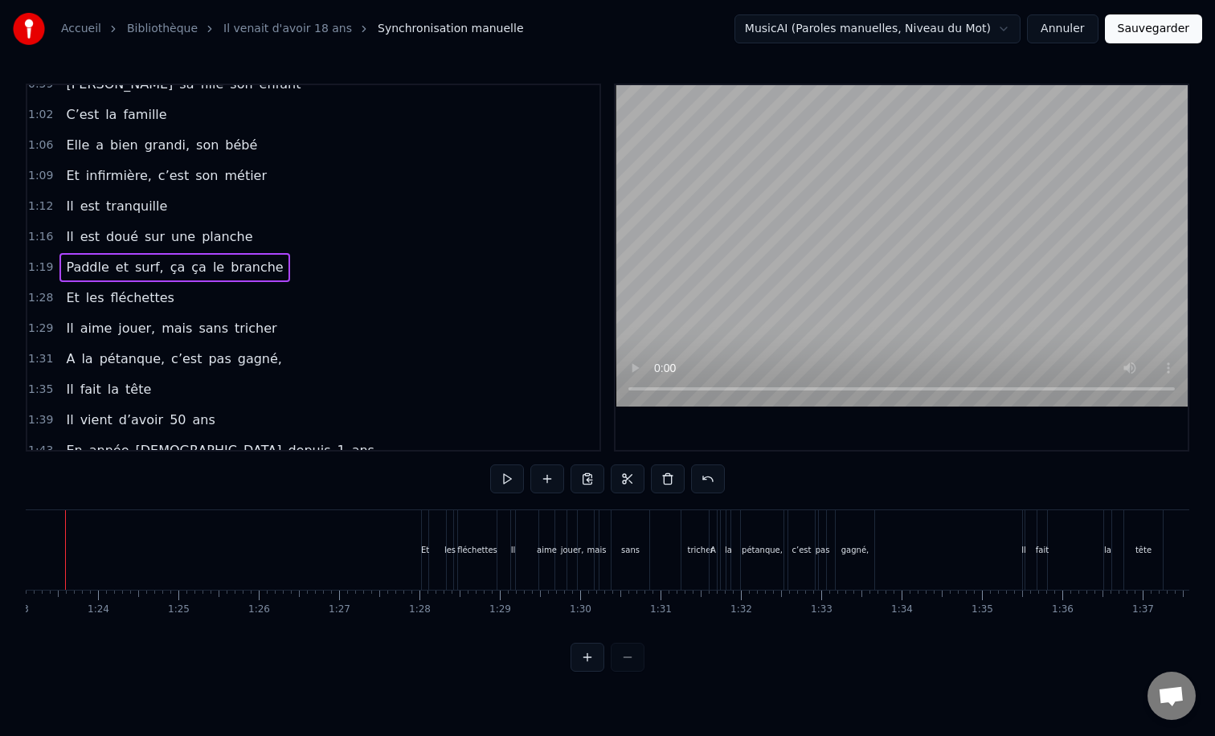
scroll to position [0, 6682]
click at [133, 287] on div "Et les fléchettes" at bounding box center [119, 298] width 121 height 29
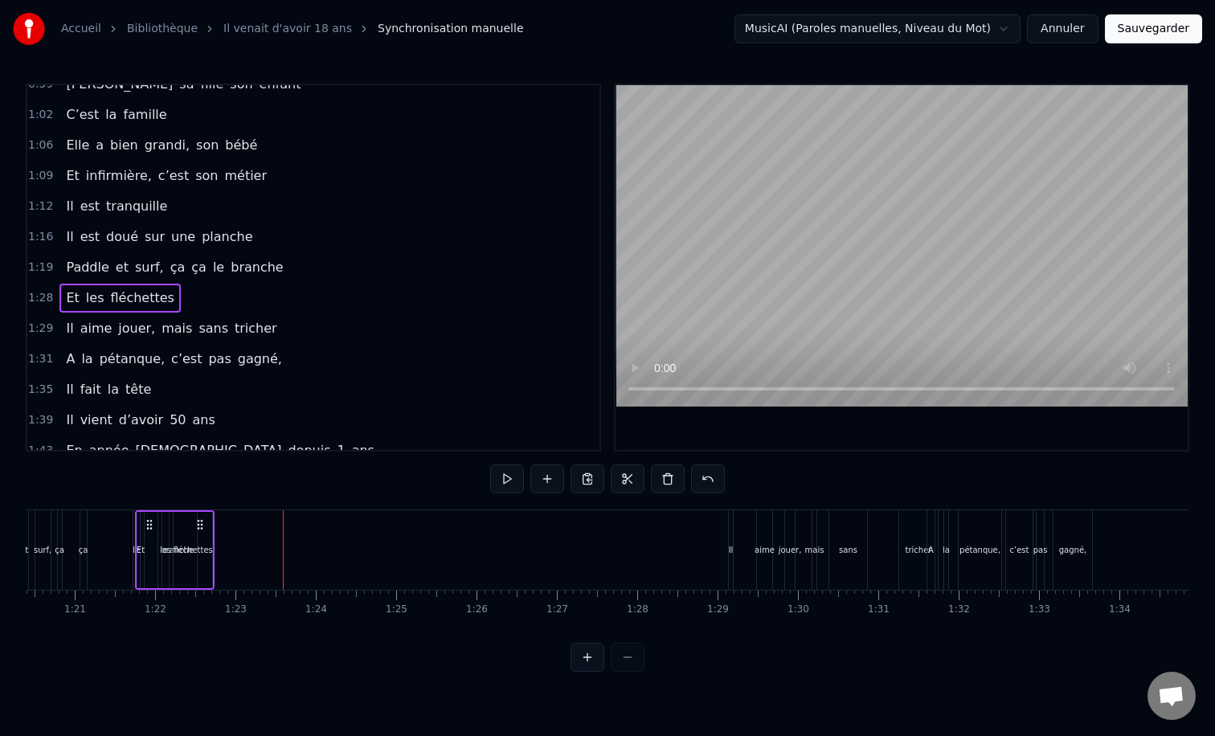
scroll to position [0, 6391]
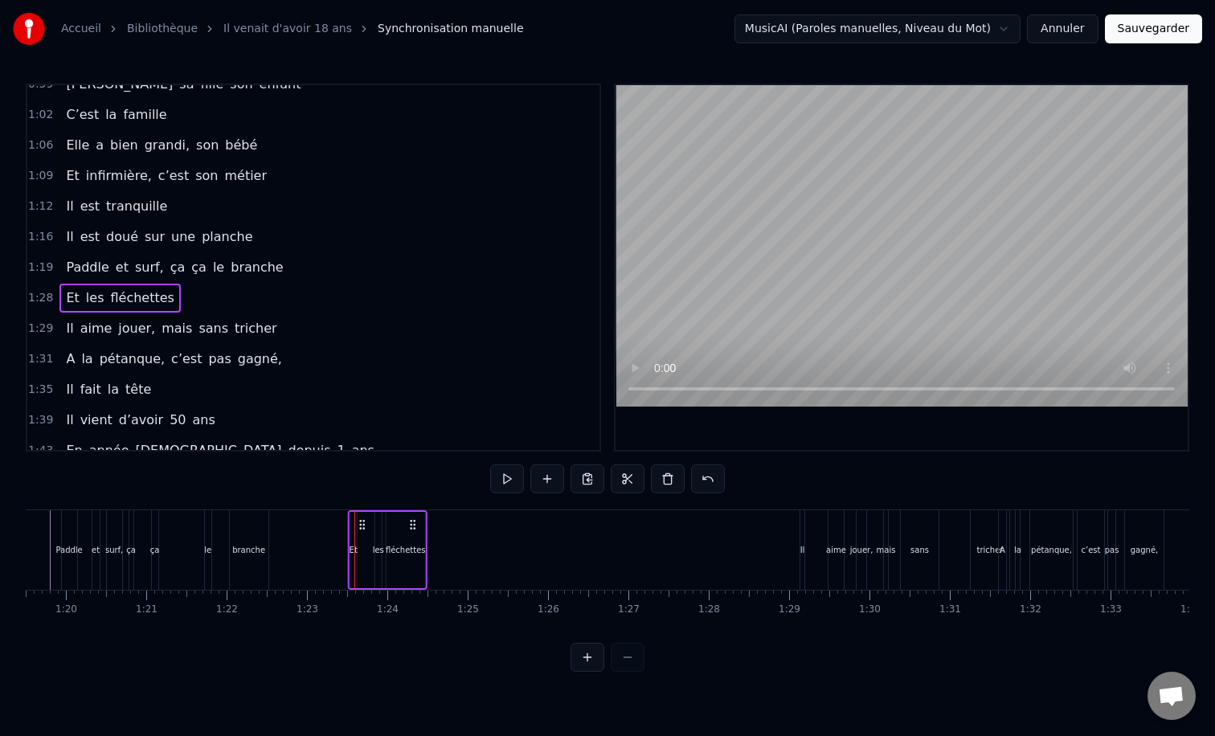
drag, startPoint x: 434, startPoint y: 524, endPoint x: 363, endPoint y: 601, distance: 105.2
click at [363, 601] on div "Il vient d’avoir 50 ans Il est beau comme un enfant [PERSON_NAME] Il vient d’av…" at bounding box center [608, 570] width 1164 height 121
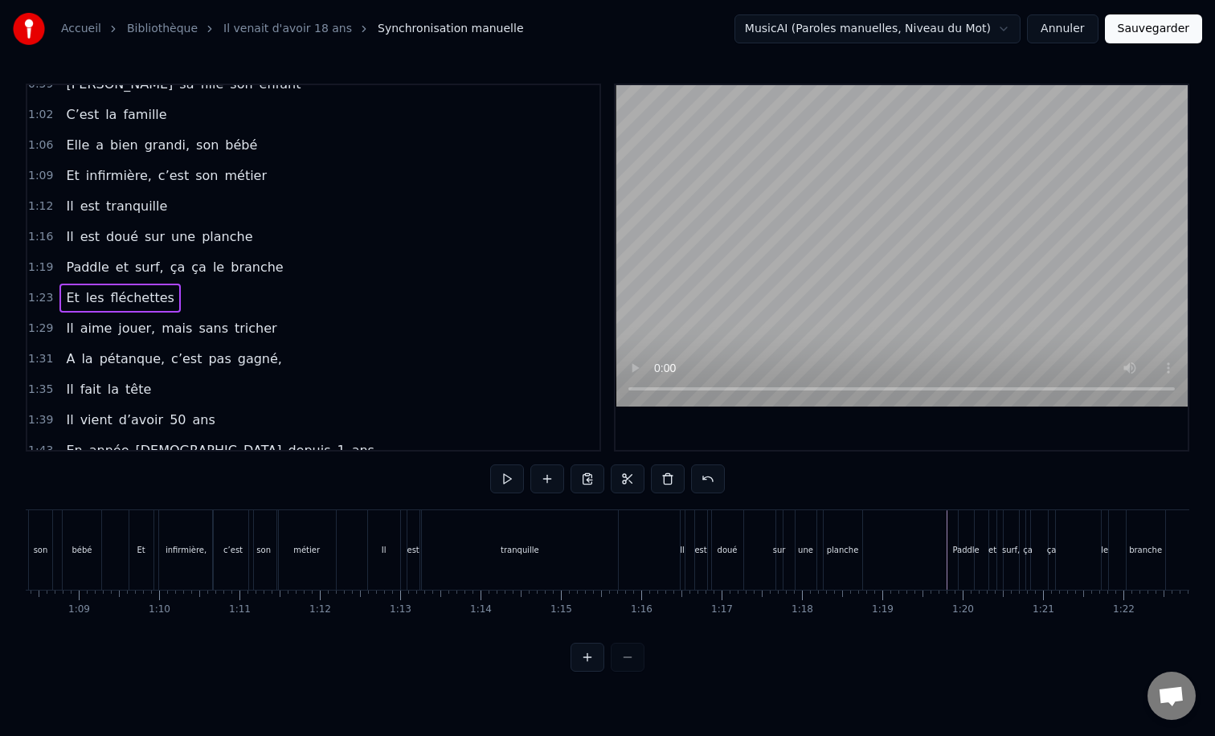
scroll to position [0, 5490]
click at [585, 654] on button at bounding box center [588, 657] width 34 height 29
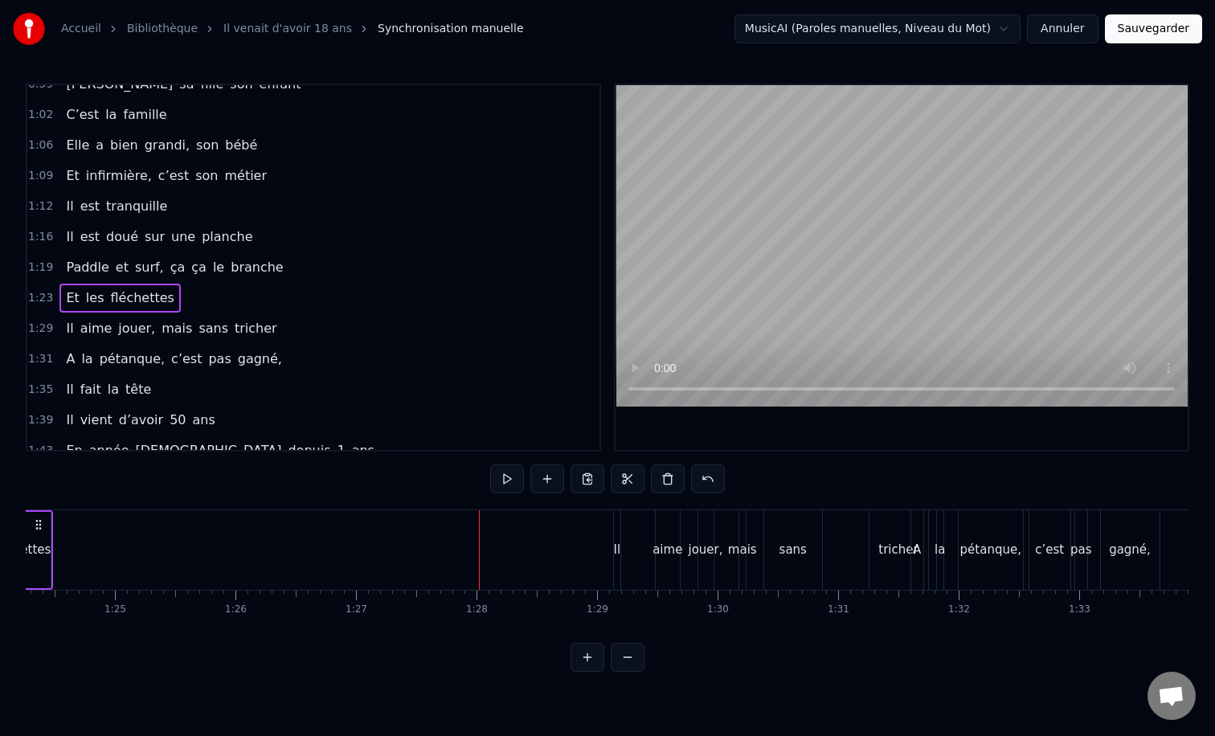
scroll to position [0, 10533]
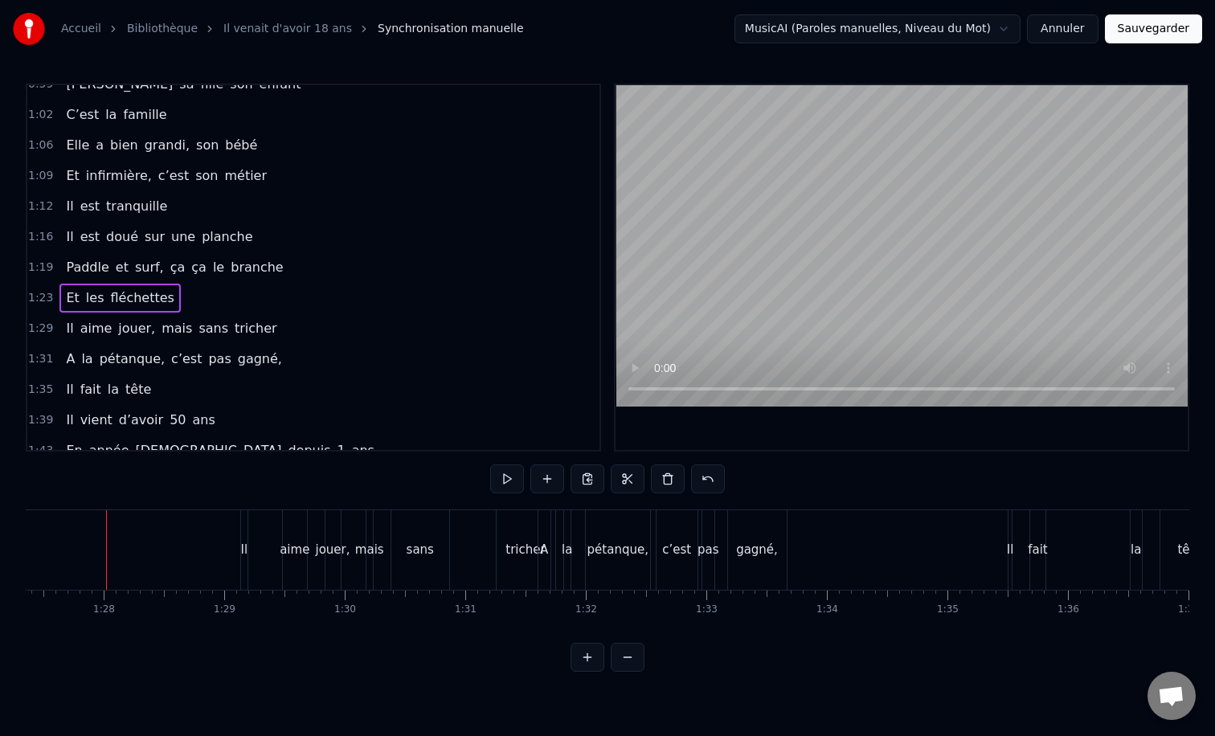
click at [104, 215] on span "tranquille" at bounding box center [136, 206] width 64 height 18
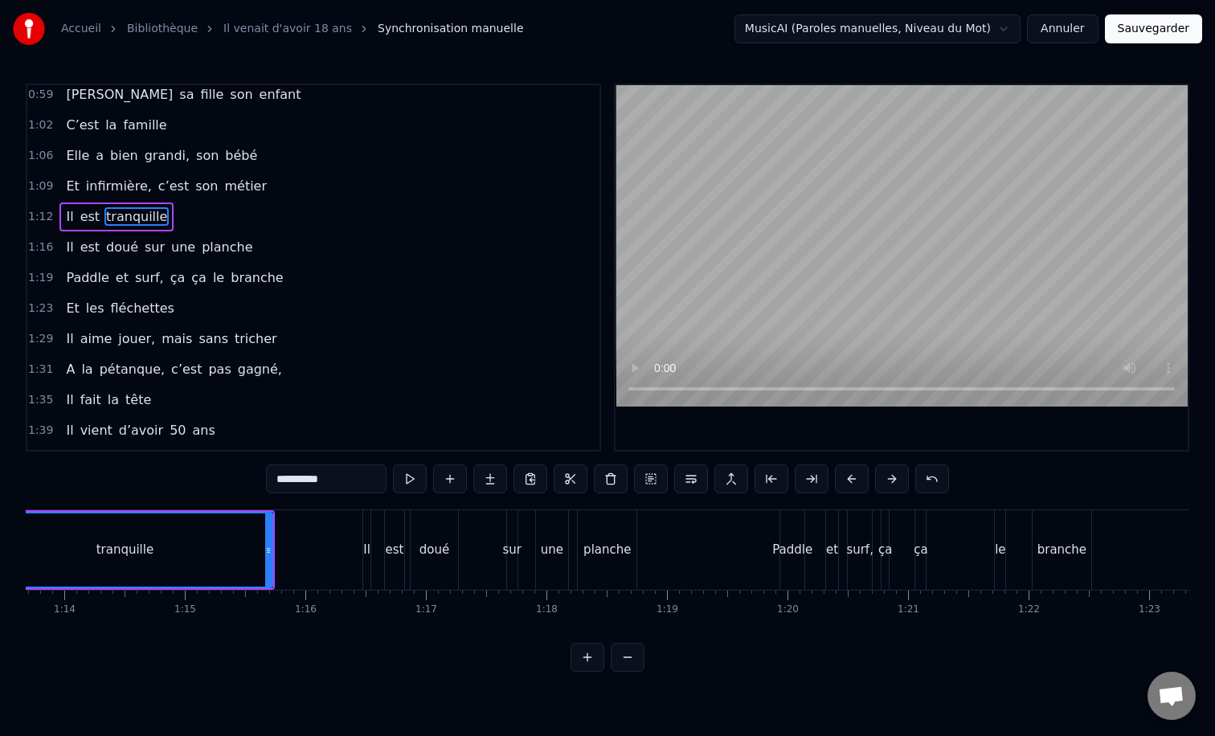
scroll to position [0, 8753]
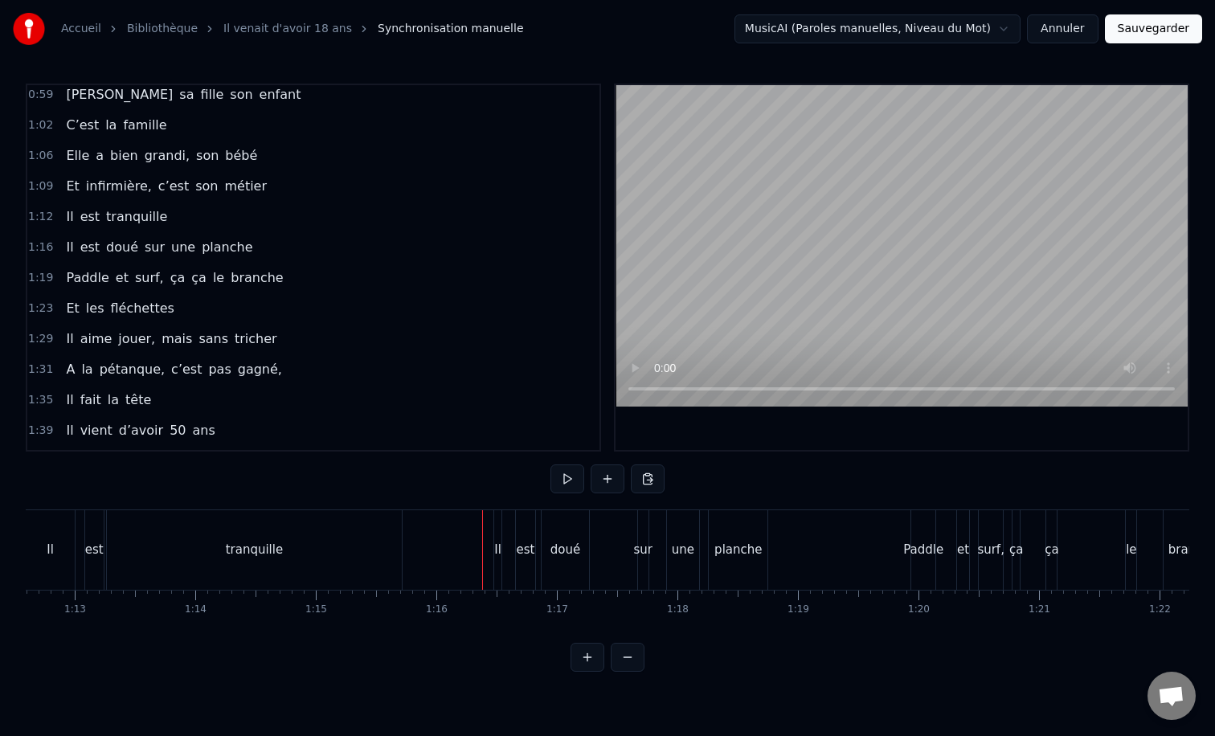
click at [575, 655] on button at bounding box center [588, 657] width 34 height 29
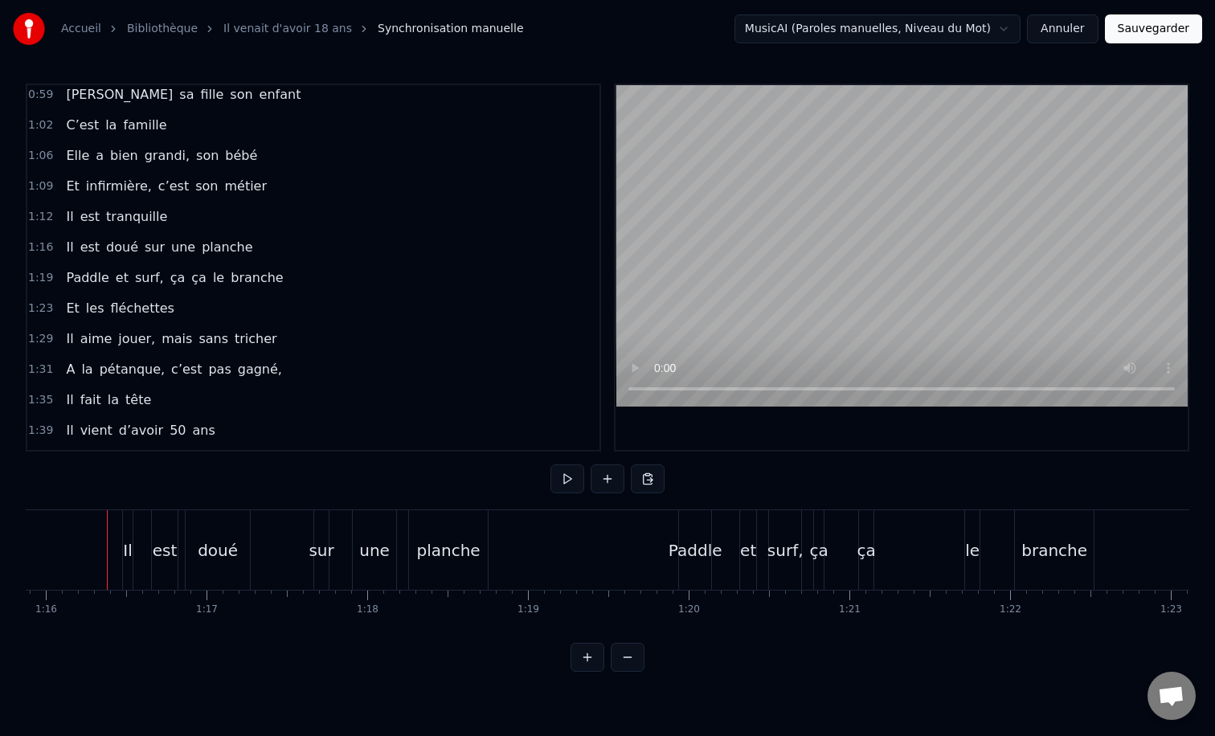
scroll to position [0, 12199]
click at [581, 659] on button at bounding box center [588, 657] width 34 height 29
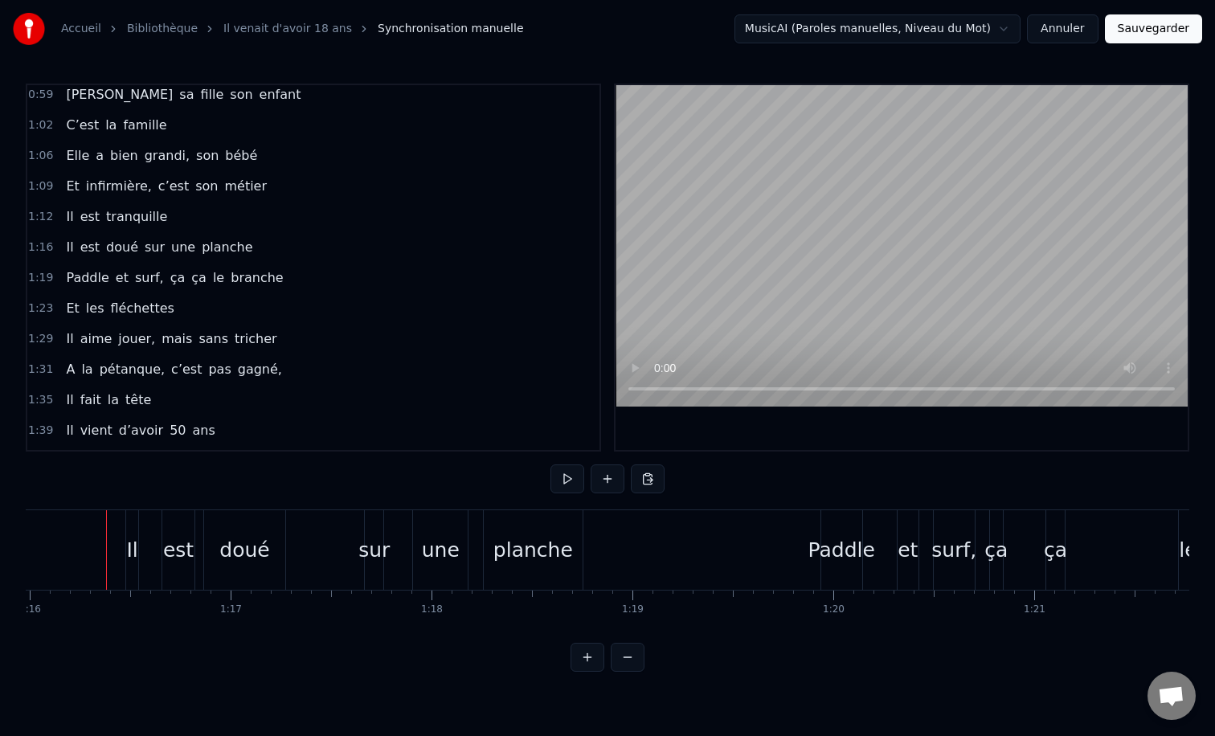
click at [571, 643] on button at bounding box center [588, 657] width 34 height 29
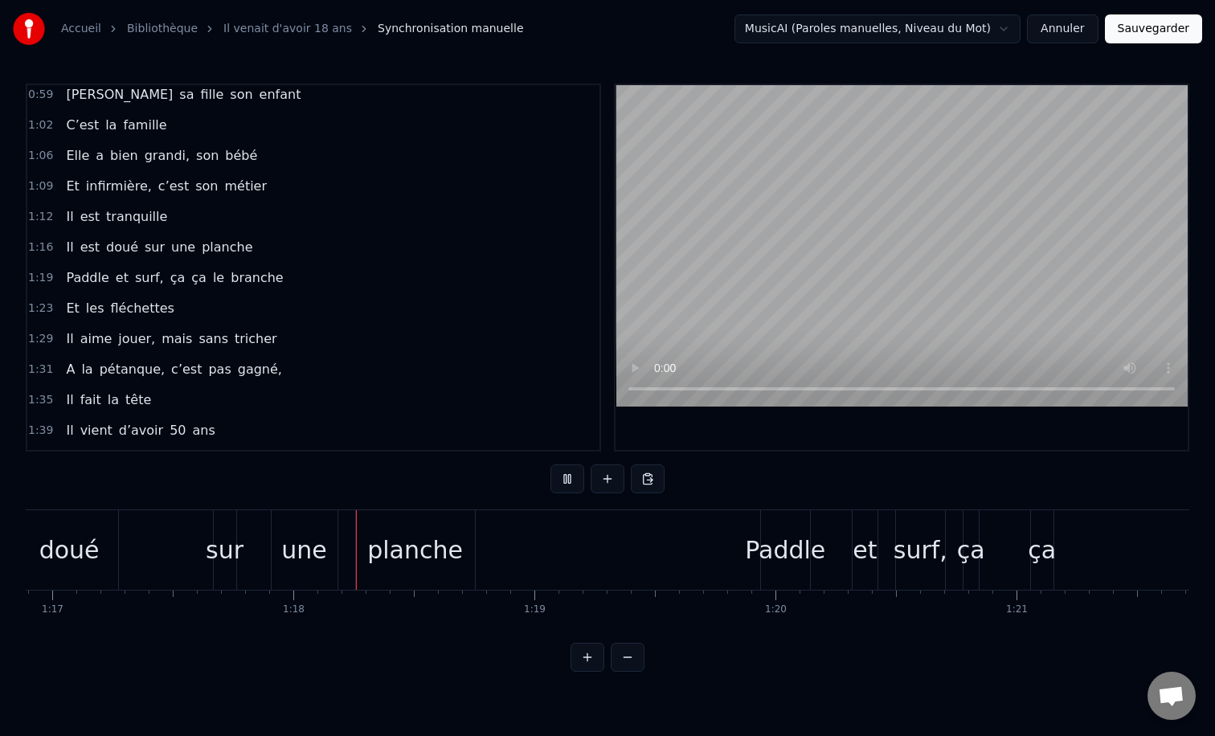
click at [571, 643] on button at bounding box center [588, 657] width 34 height 29
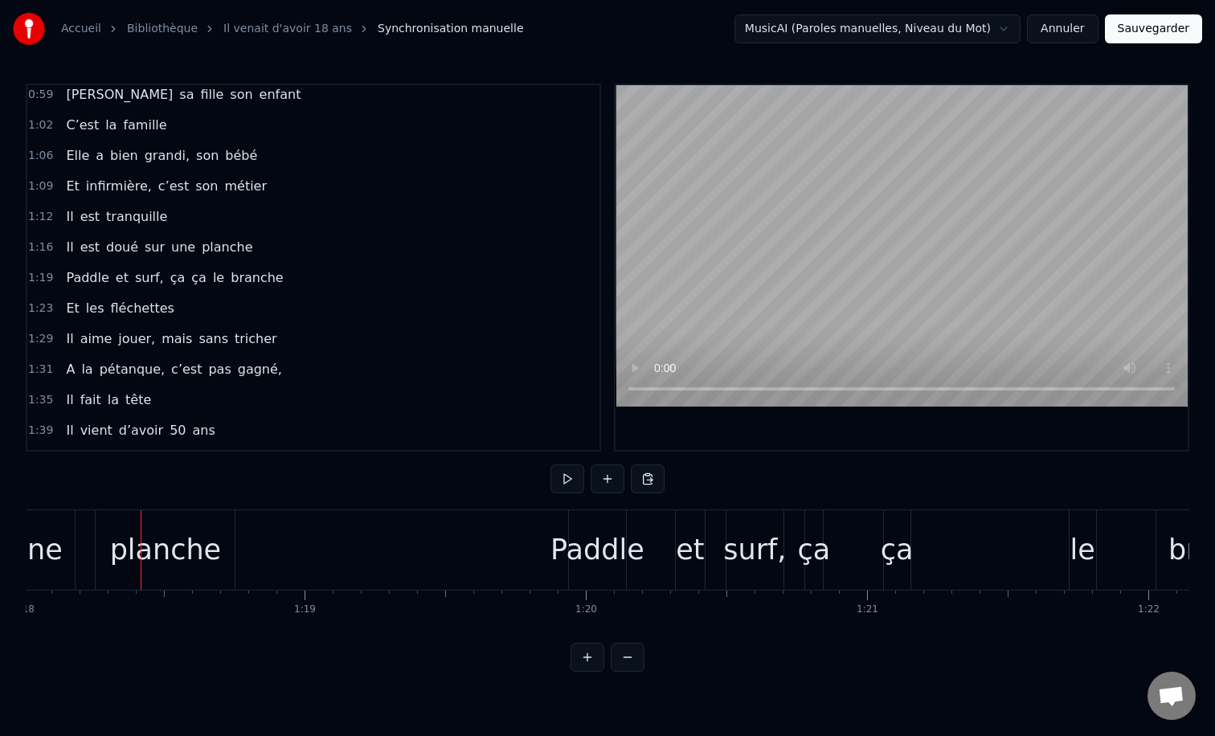
scroll to position [0, 21981]
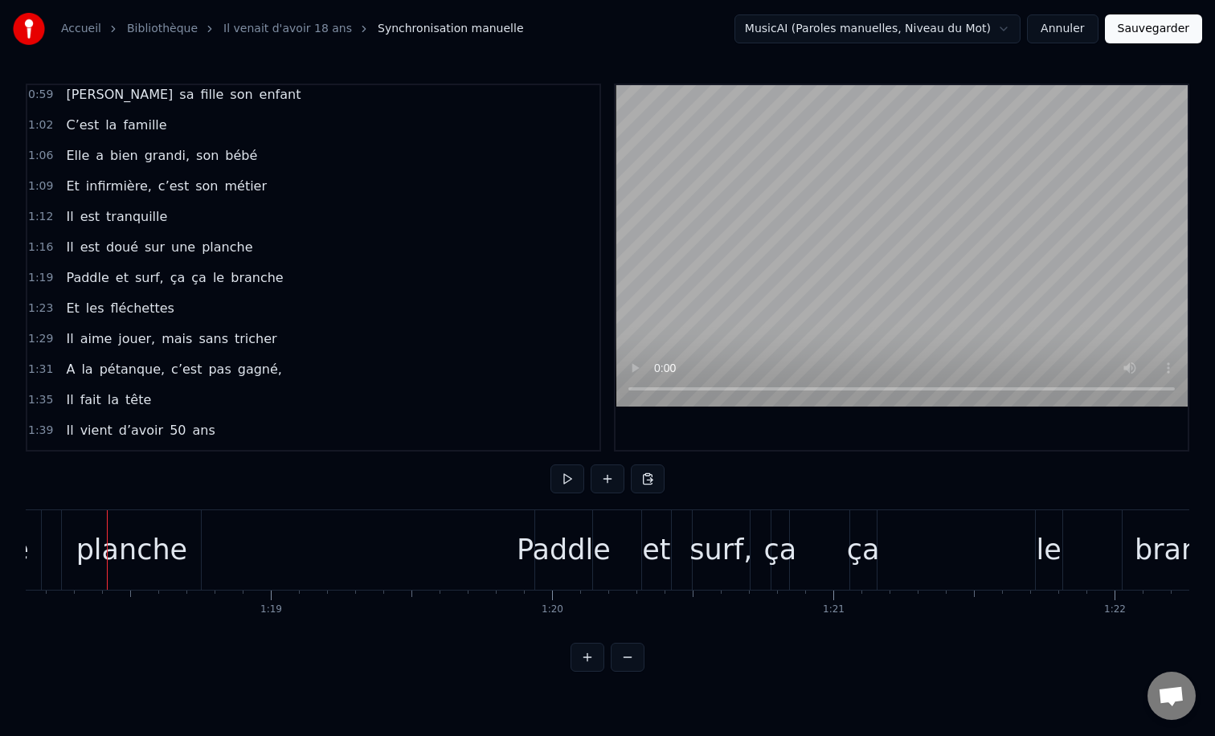
click at [648, 658] on div "0:12 Il vient d’avoir 50 ans 0:15 Il est beau comme un enfant 0:18 [PERSON_NAME…" at bounding box center [608, 378] width 1164 height 588
click at [635, 658] on button at bounding box center [628, 657] width 34 height 29
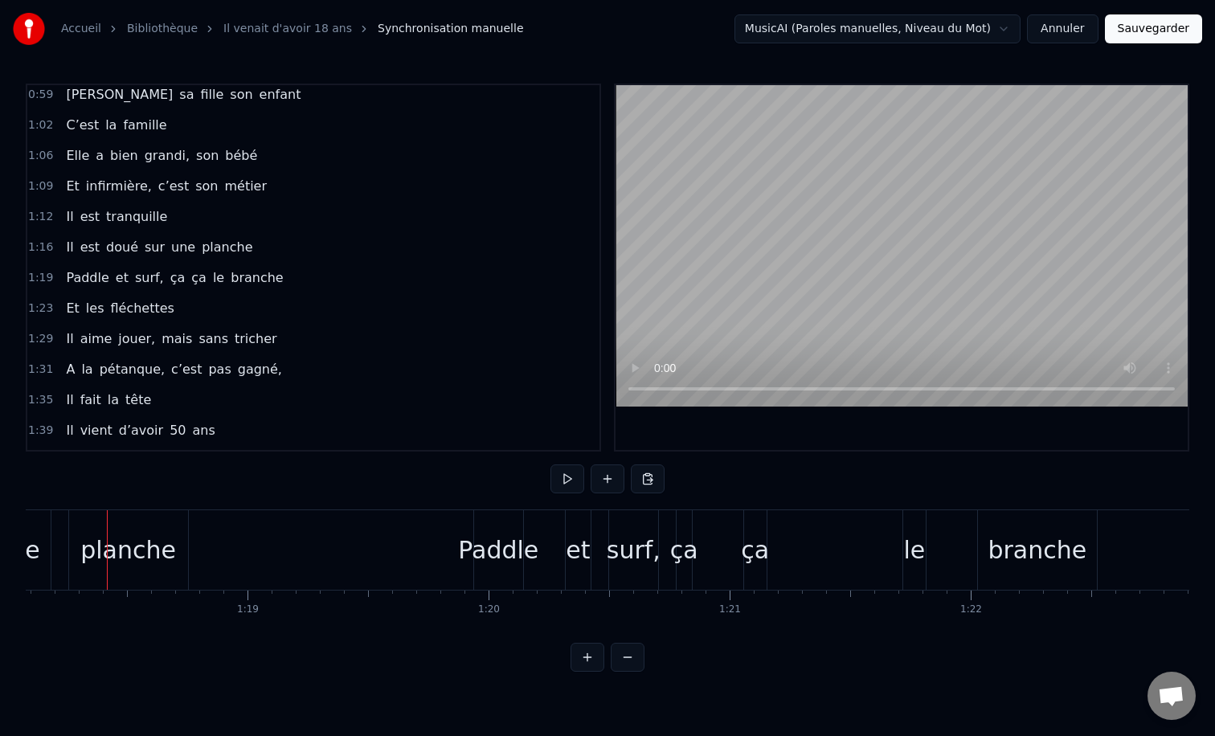
click at [635, 658] on button at bounding box center [628, 657] width 34 height 29
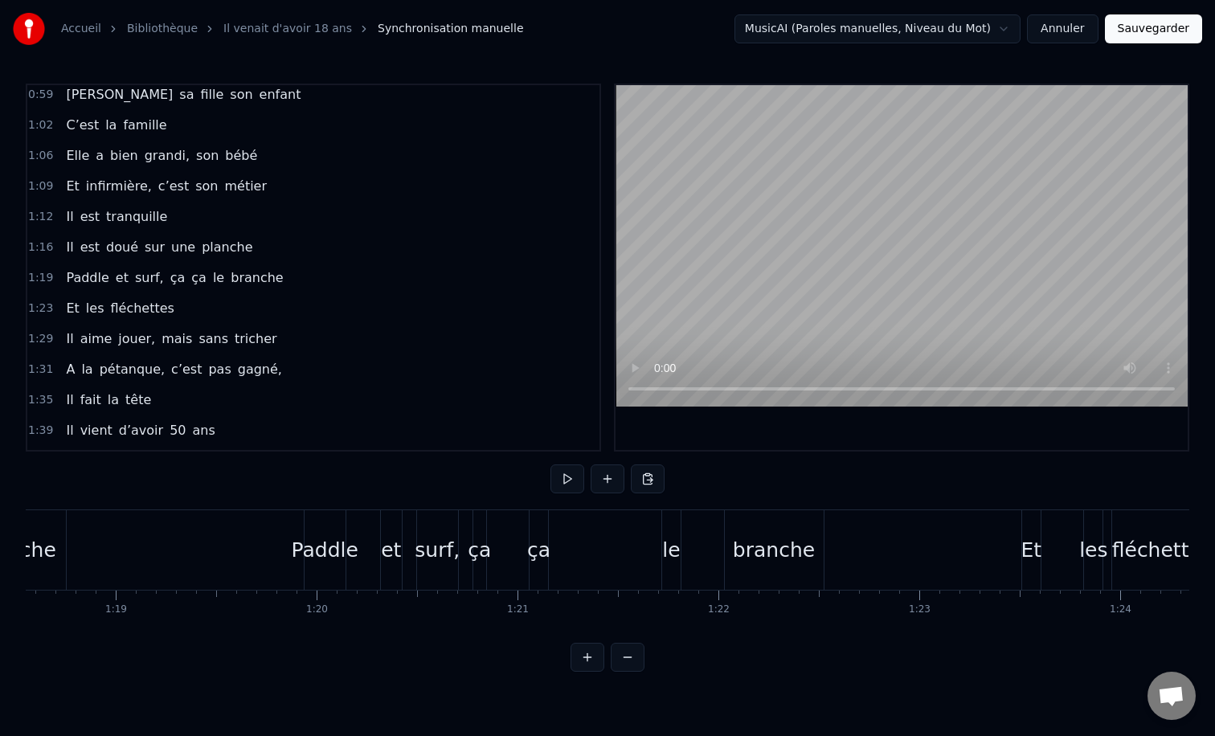
scroll to position [0, 15678]
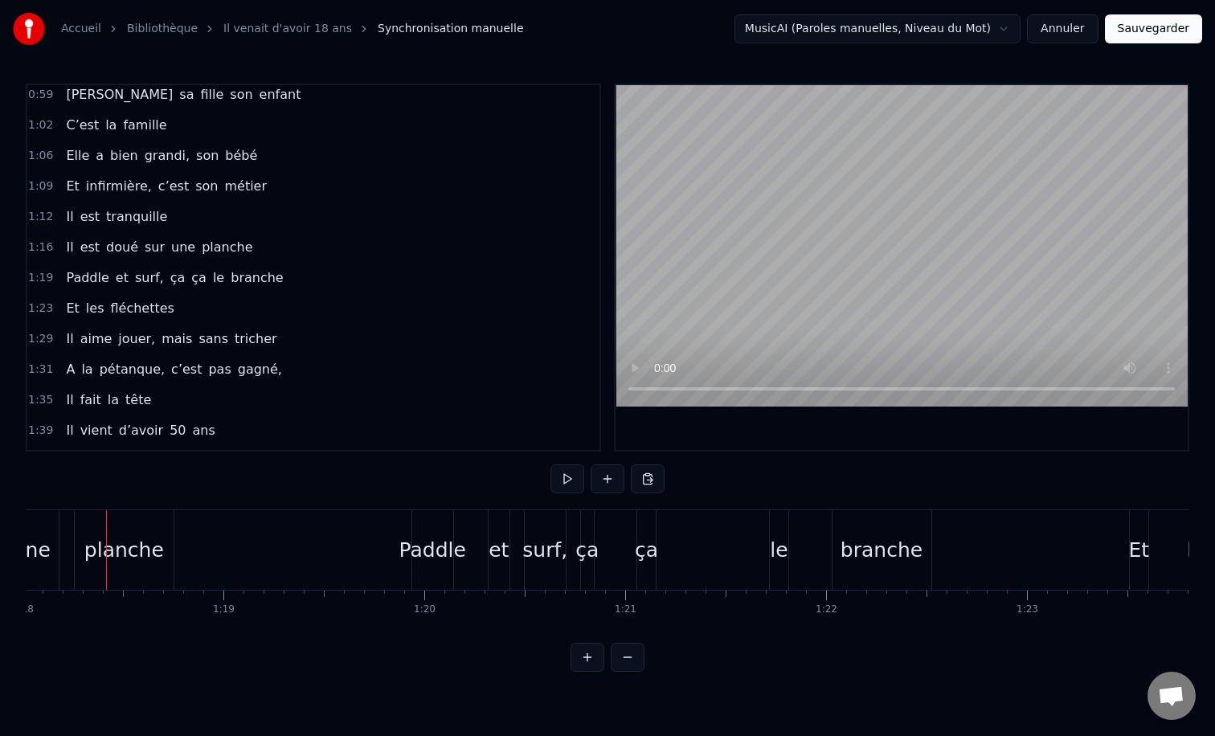
click at [114, 276] on span "et" at bounding box center [122, 277] width 16 height 18
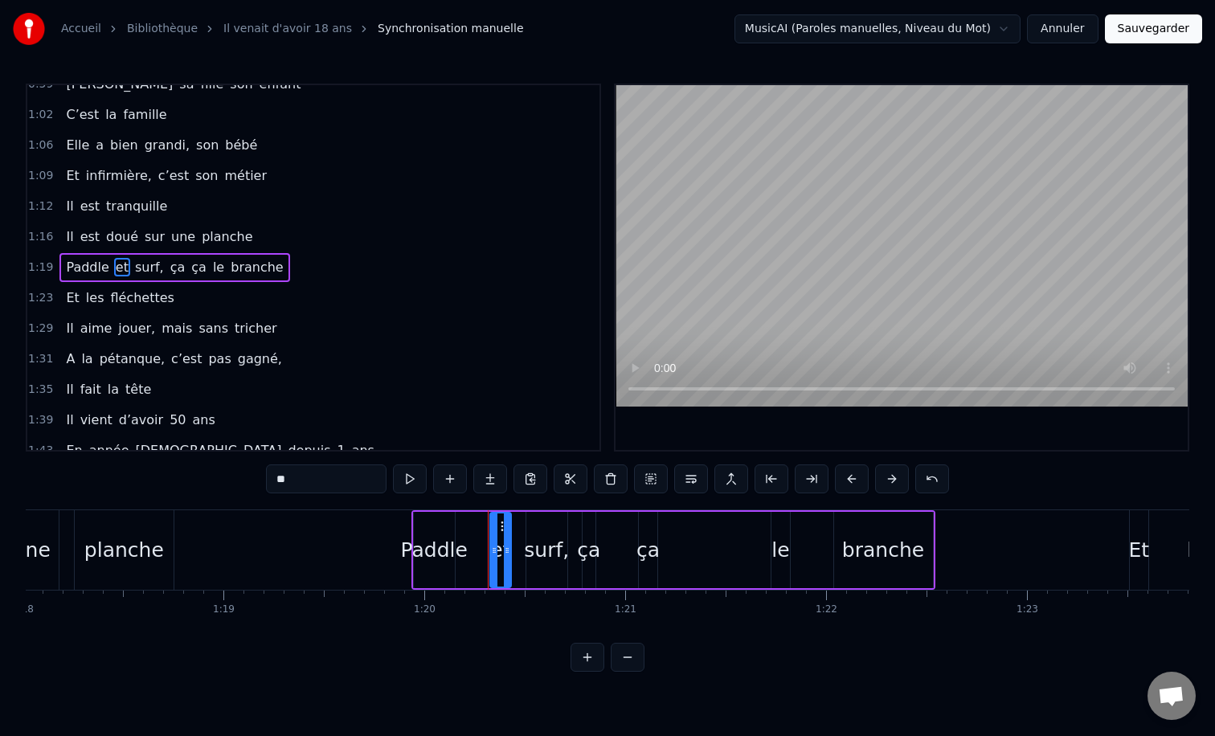
click at [112, 240] on span "doué" at bounding box center [121, 236] width 35 height 18
type input "****"
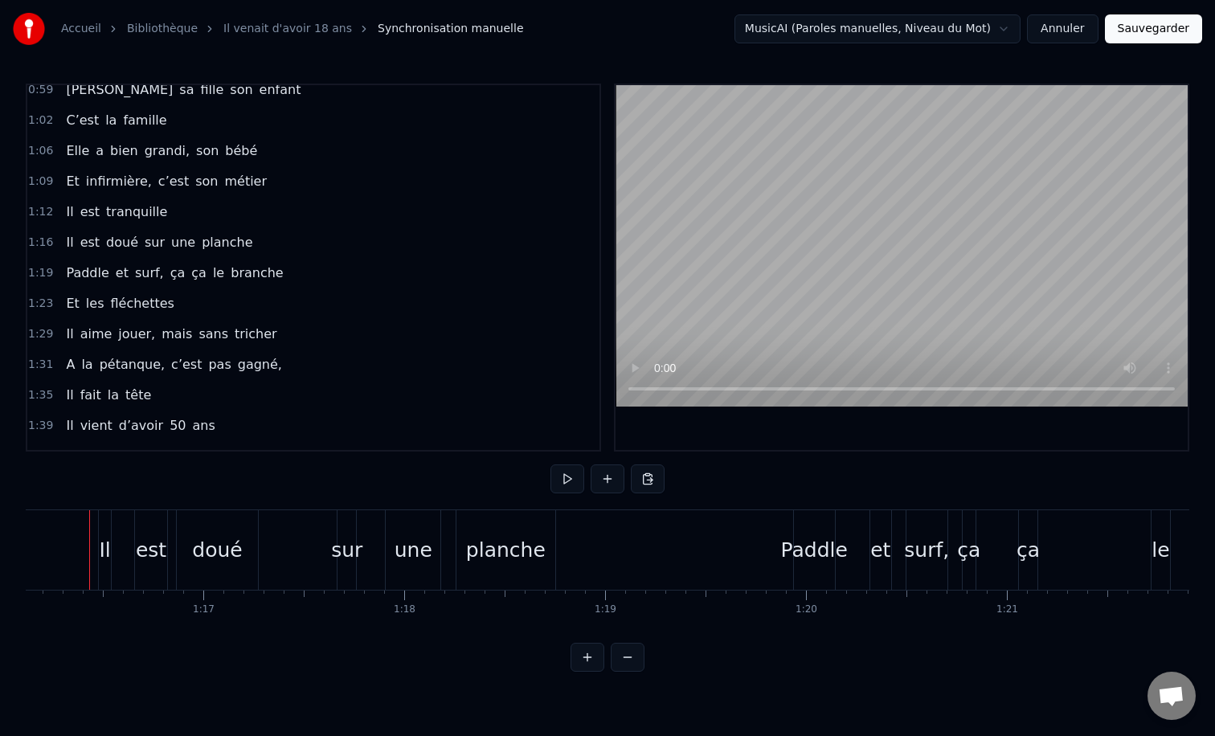
scroll to position [0, 15279]
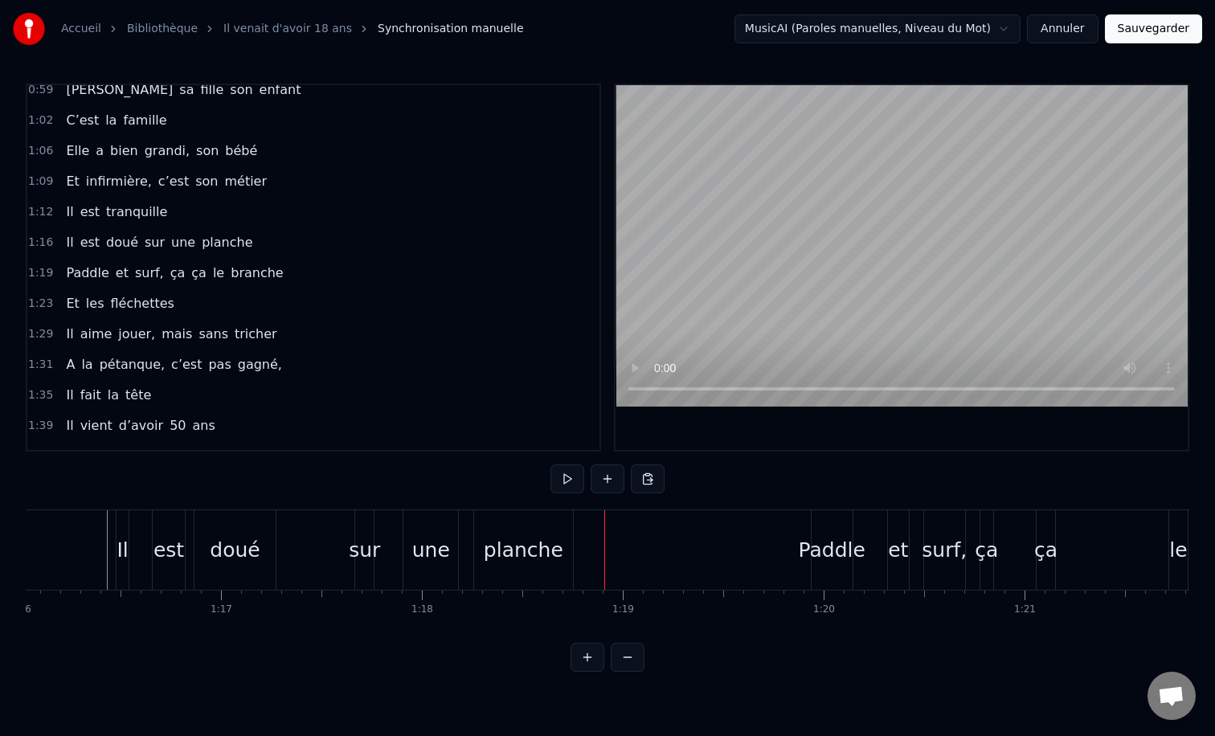
click at [529, 553] on div "planche" at bounding box center [524, 550] width 80 height 31
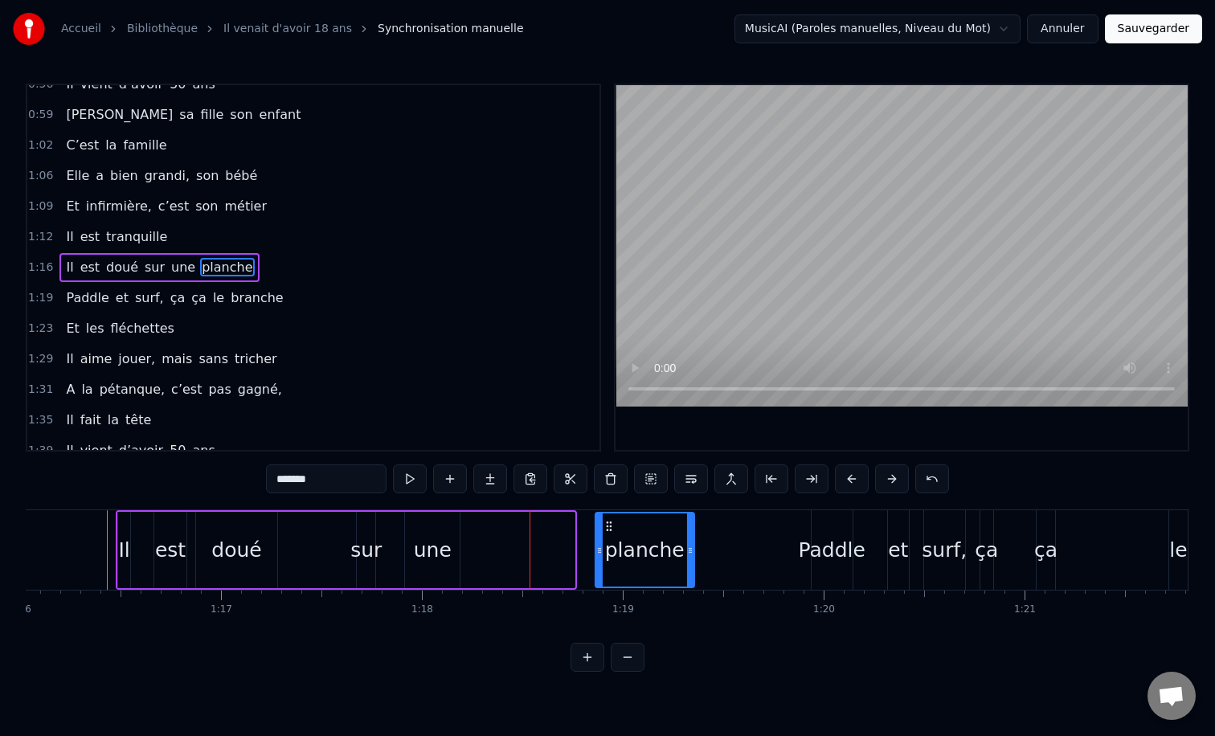
drag, startPoint x: 489, startPoint y: 523, endPoint x: 609, endPoint y: 527, distance: 119.8
click at [609, 527] on icon at bounding box center [609, 526] width 13 height 13
drag, startPoint x: 691, startPoint y: 549, endPoint x: 727, endPoint y: 549, distance: 35.4
click at [727, 549] on icon at bounding box center [726, 550] width 6 height 13
click at [428, 547] on div "une" at bounding box center [433, 550] width 38 height 31
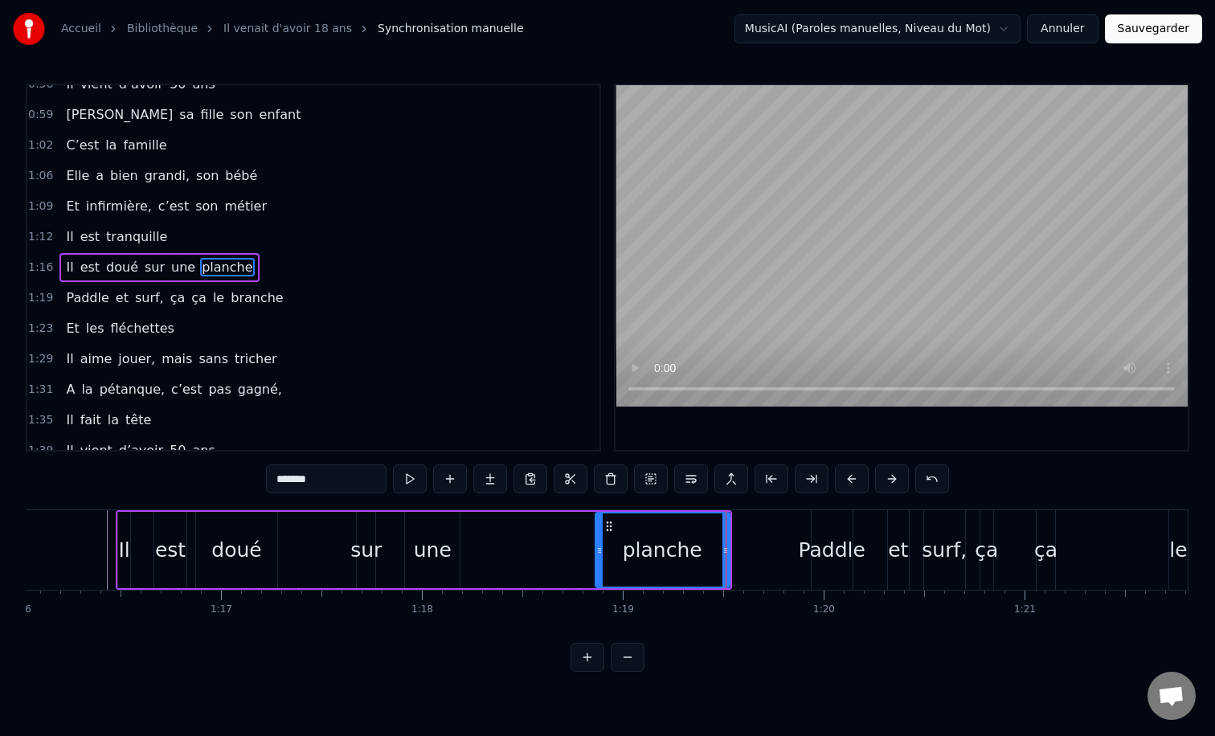
type input "***"
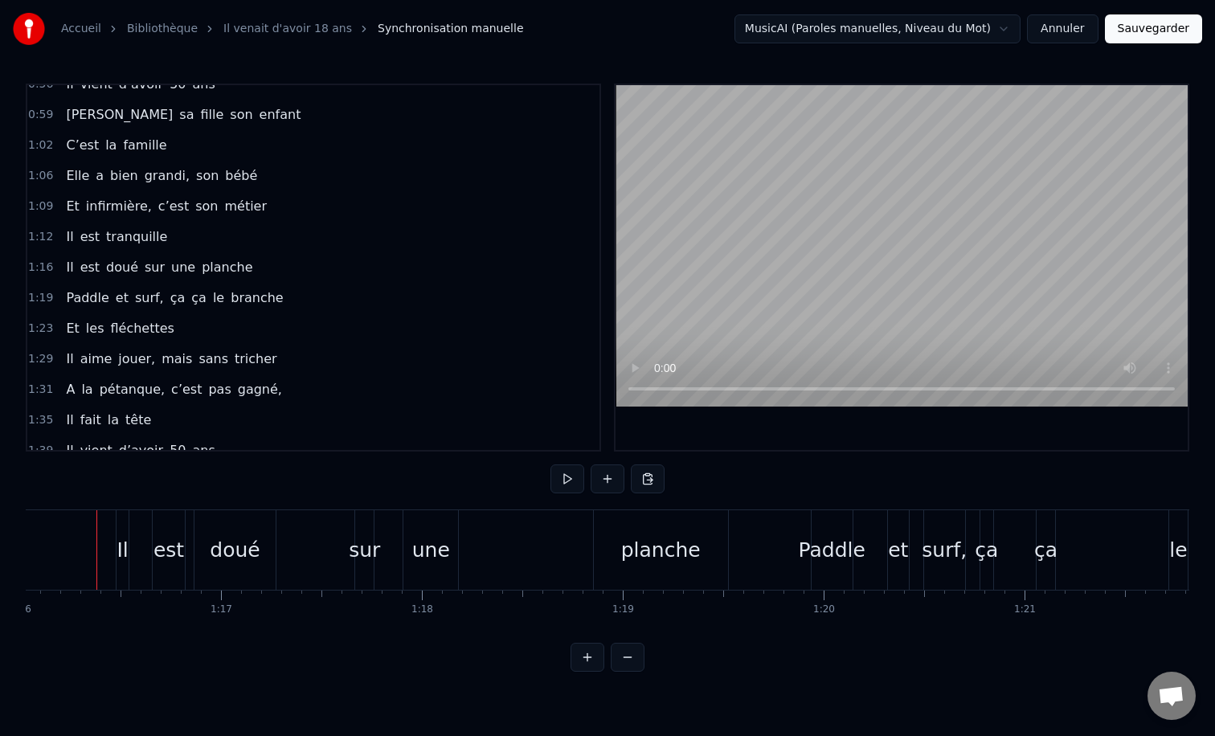
scroll to position [0, 15268]
click at [445, 565] on div "une" at bounding box center [441, 550] width 55 height 80
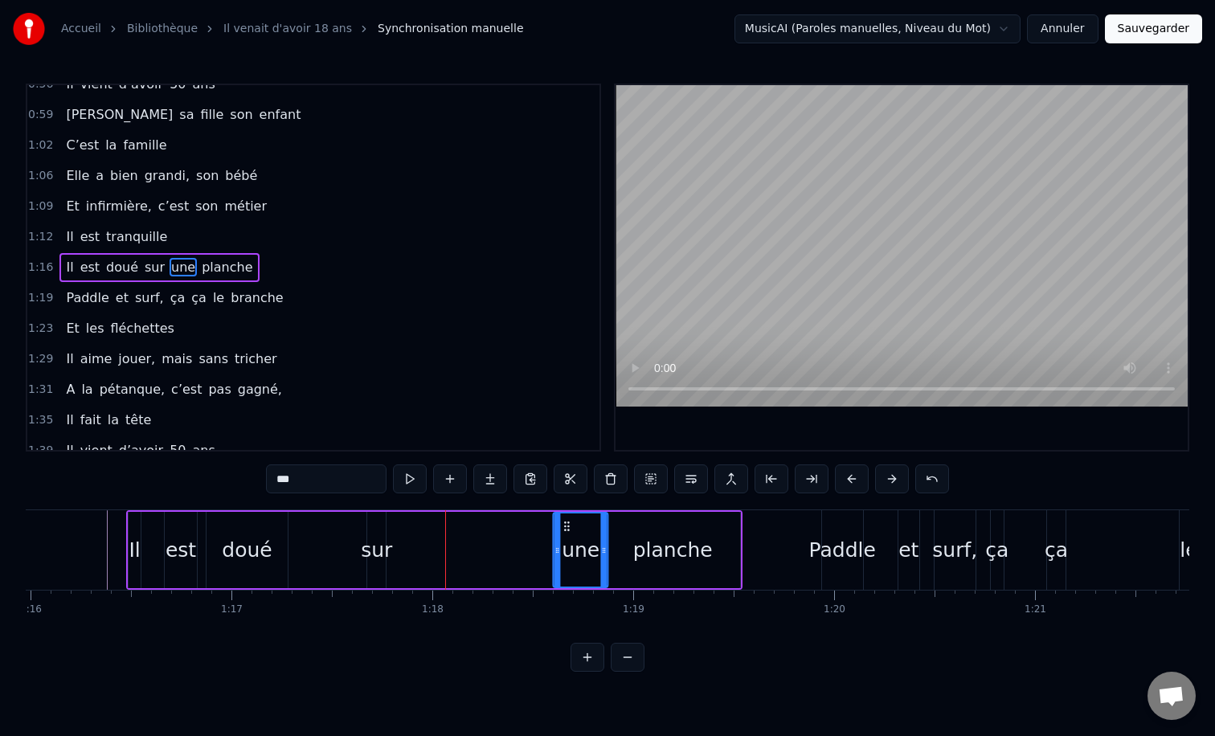
drag, startPoint x: 432, startPoint y: 526, endPoint x: 571, endPoint y: 526, distance: 138.3
click at [571, 526] on icon at bounding box center [567, 526] width 13 height 13
click at [389, 537] on div "sur" at bounding box center [376, 550] width 31 height 31
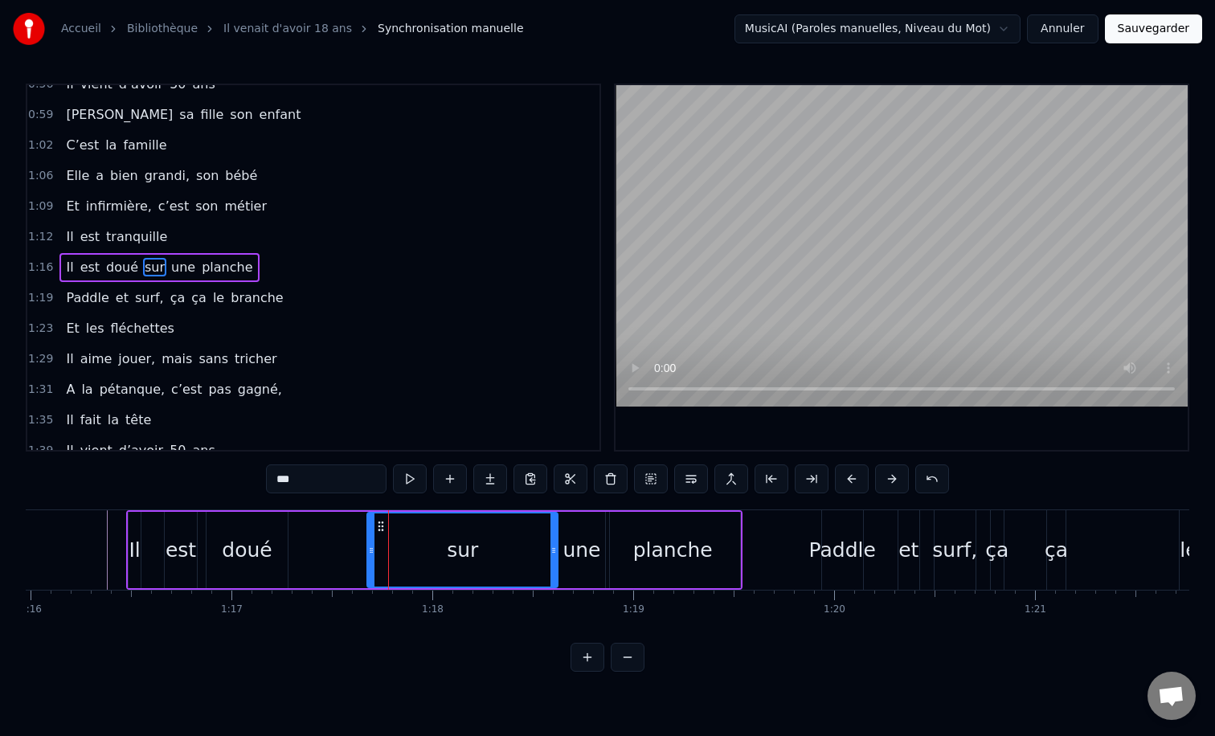
drag, startPoint x: 383, startPoint y: 551, endPoint x: 555, endPoint y: 539, distance: 172.4
click at [555, 539] on div at bounding box center [554, 550] width 6 height 73
drag, startPoint x: 371, startPoint y: 547, endPoint x: 432, endPoint y: 547, distance: 60.3
click at [428, 547] on icon at bounding box center [425, 550] width 6 height 13
click at [240, 543] on div "doué" at bounding box center [247, 550] width 50 height 31
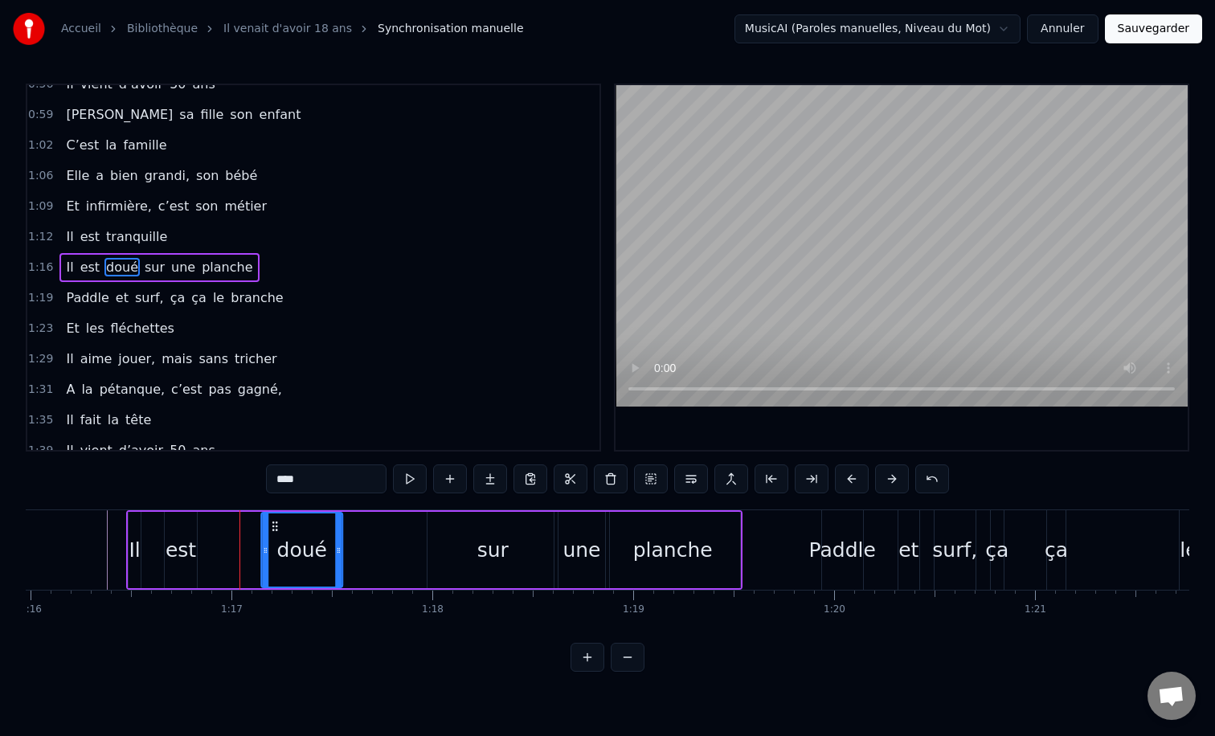
drag, startPoint x: 227, startPoint y: 526, endPoint x: 273, endPoint y: 527, distance: 45.8
click at [273, 527] on icon at bounding box center [275, 526] width 13 height 13
click at [343, 551] on icon at bounding box center [341, 550] width 6 height 13
click at [165, 523] on div "est" at bounding box center [181, 550] width 33 height 76
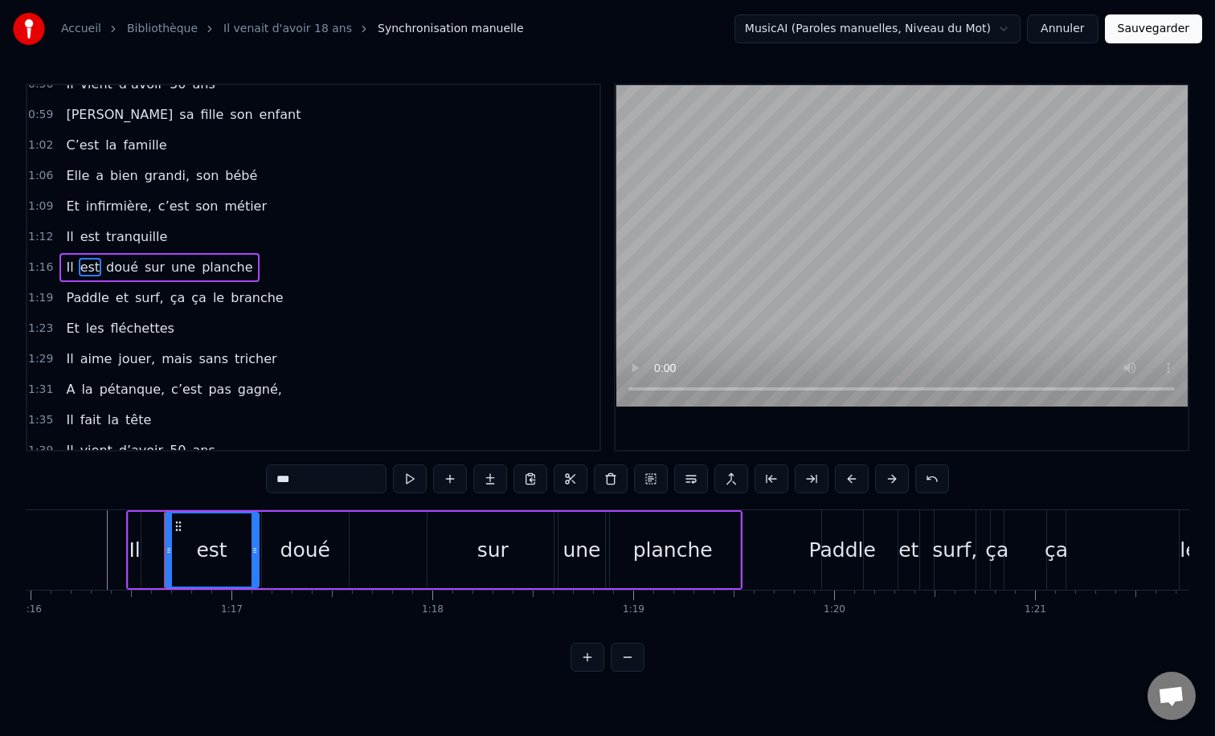
drag, startPoint x: 194, startPoint y: 547, endPoint x: 256, endPoint y: 547, distance: 62.7
click at [256, 547] on icon at bounding box center [255, 550] width 6 height 13
drag, startPoint x: 166, startPoint y: 544, endPoint x: 177, endPoint y: 548, distance: 11.2
click at [174, 548] on icon at bounding box center [170, 550] width 6 height 13
click at [137, 543] on div "Il" at bounding box center [134, 550] width 11 height 31
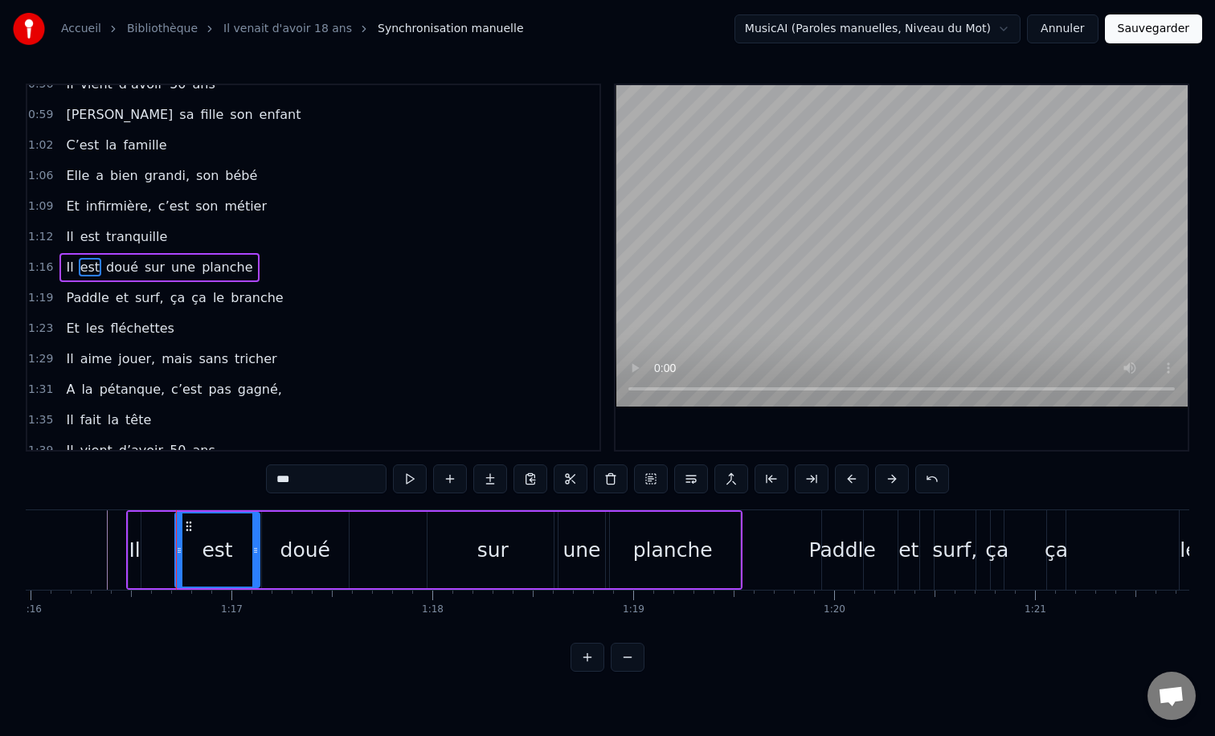
type input "**"
drag, startPoint x: 137, startPoint y: 549, endPoint x: 178, endPoint y: 549, distance: 40.2
click at [178, 549] on icon at bounding box center [177, 550] width 6 height 13
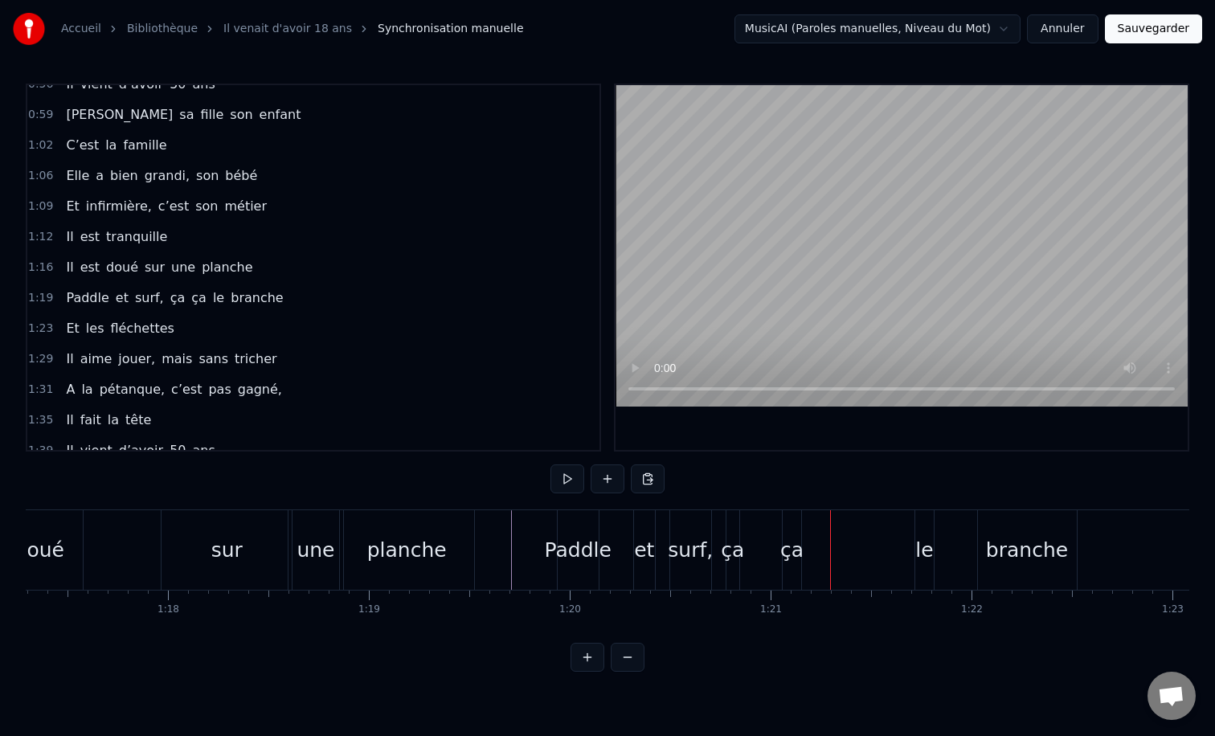
scroll to position [0, 15160]
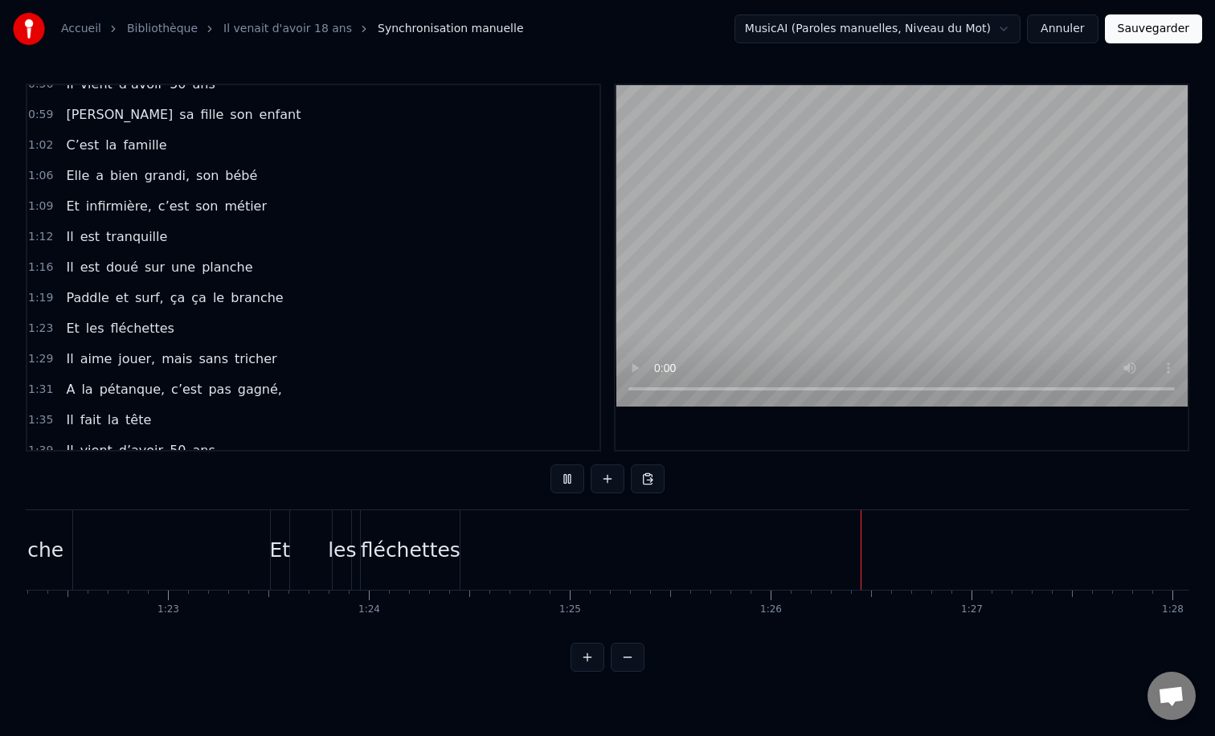
scroll to position [0, 16590]
click at [336, 543] on div "fléchettes" at bounding box center [358, 550] width 100 height 31
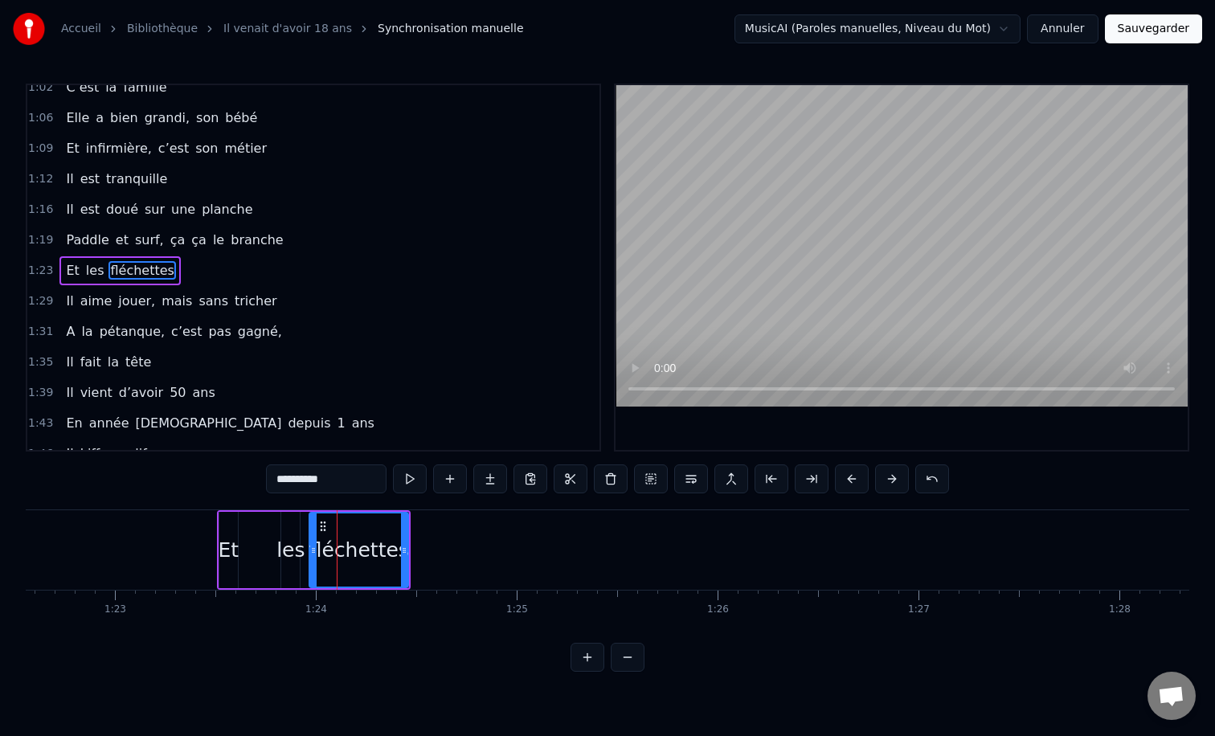
scroll to position [444, 0]
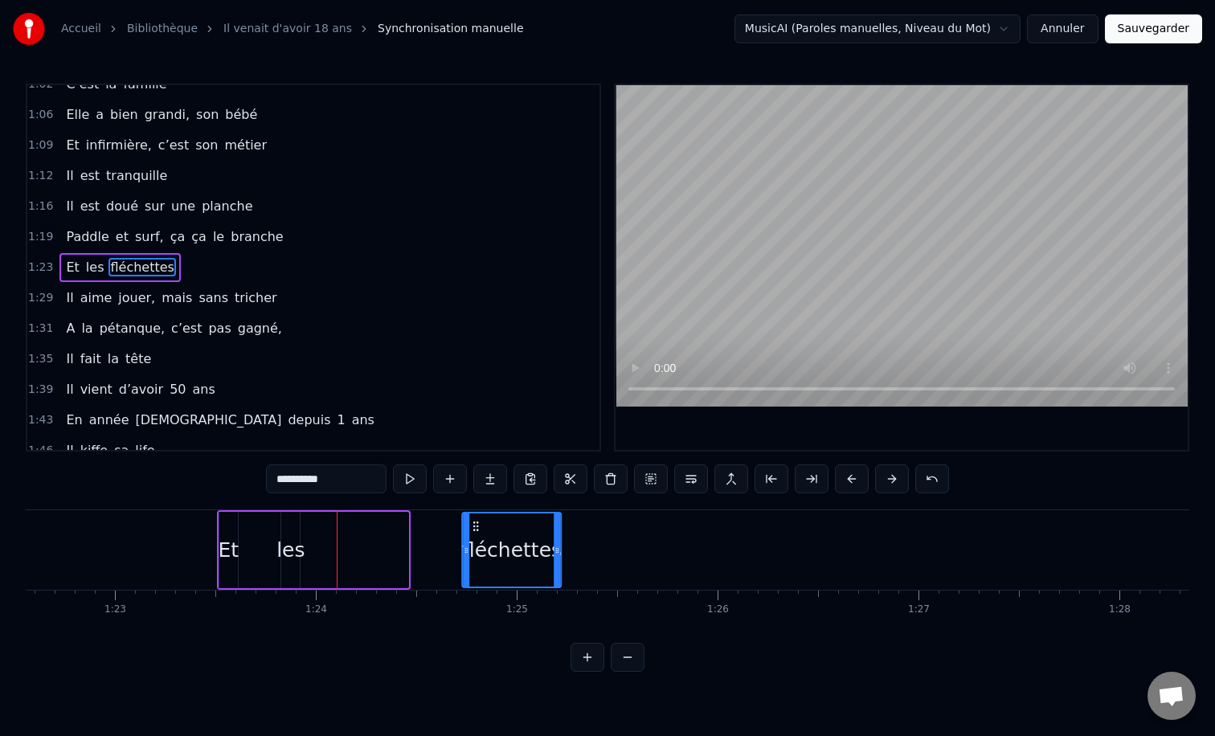
drag, startPoint x: 324, startPoint y: 531, endPoint x: 477, endPoint y: 531, distance: 152.7
click at [477, 531] on icon at bounding box center [476, 526] width 13 height 13
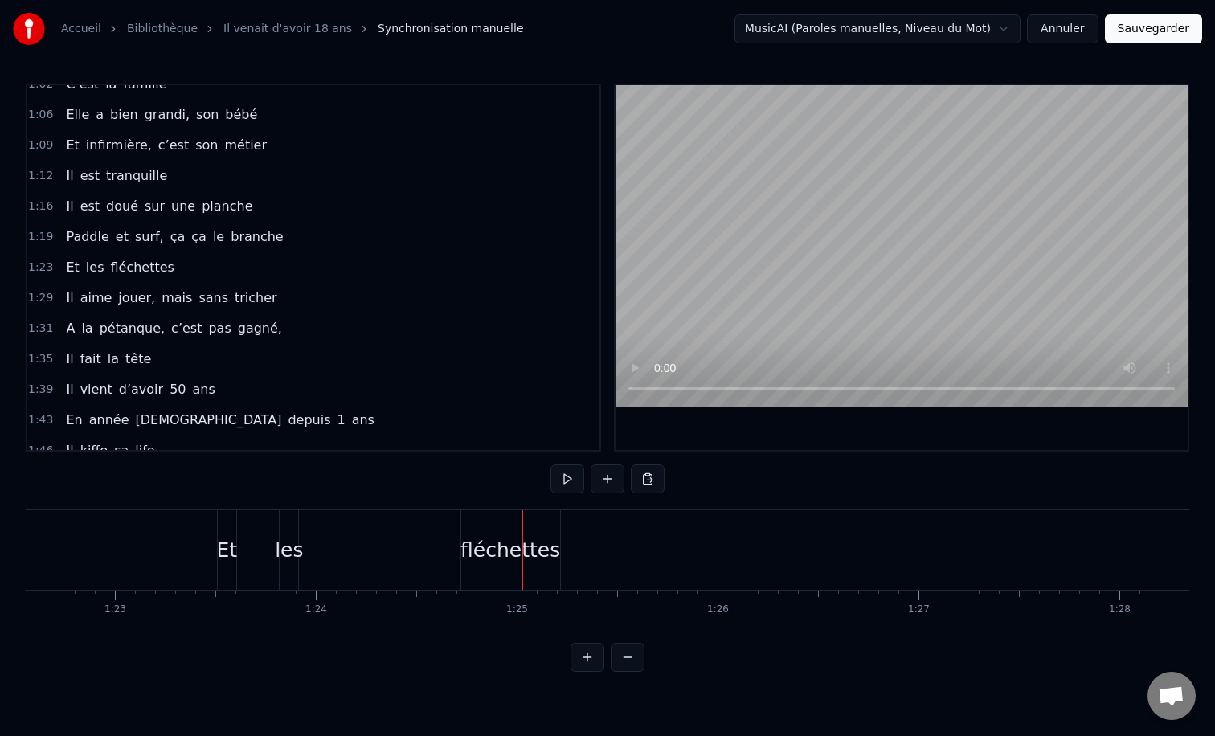
click at [555, 533] on div "fléchettes" at bounding box center [510, 550] width 99 height 80
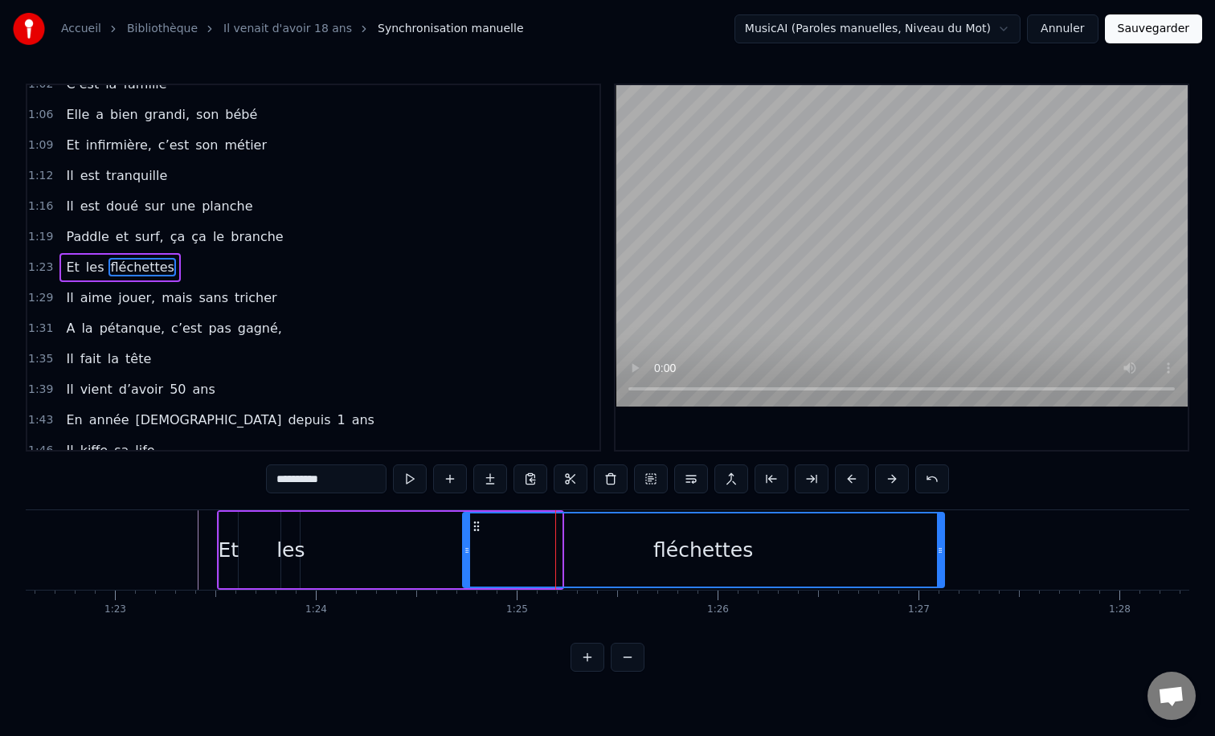
drag, startPoint x: 559, startPoint y: 555, endPoint x: 940, endPoint y: 551, distance: 381.9
click at [940, 551] on icon at bounding box center [940, 550] width 6 height 13
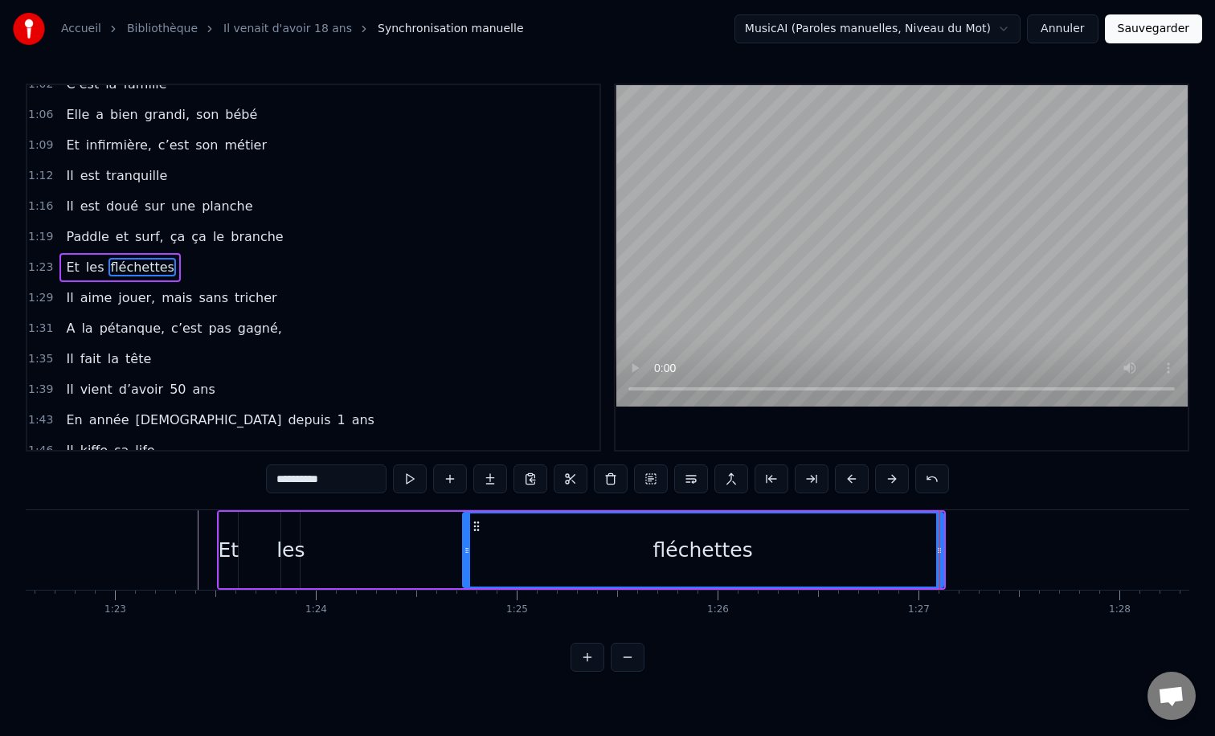
click at [301, 536] on div "les" at bounding box center [291, 550] width 28 height 31
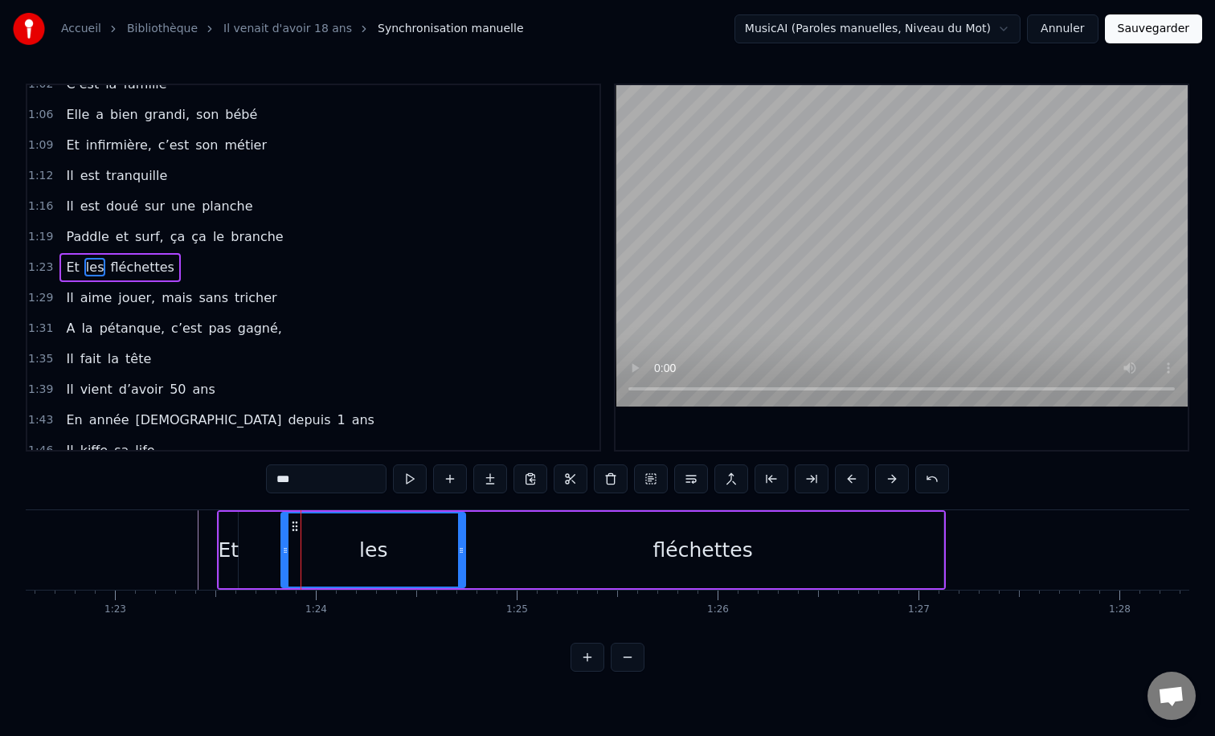
drag, startPoint x: 298, startPoint y: 546, endPoint x: 464, endPoint y: 553, distance: 165.7
click at [464, 553] on icon at bounding box center [461, 550] width 6 height 13
drag, startPoint x: 282, startPoint y: 549, endPoint x: 319, endPoint y: 549, distance: 37.0
click at [319, 549] on icon at bounding box center [322, 550] width 6 height 13
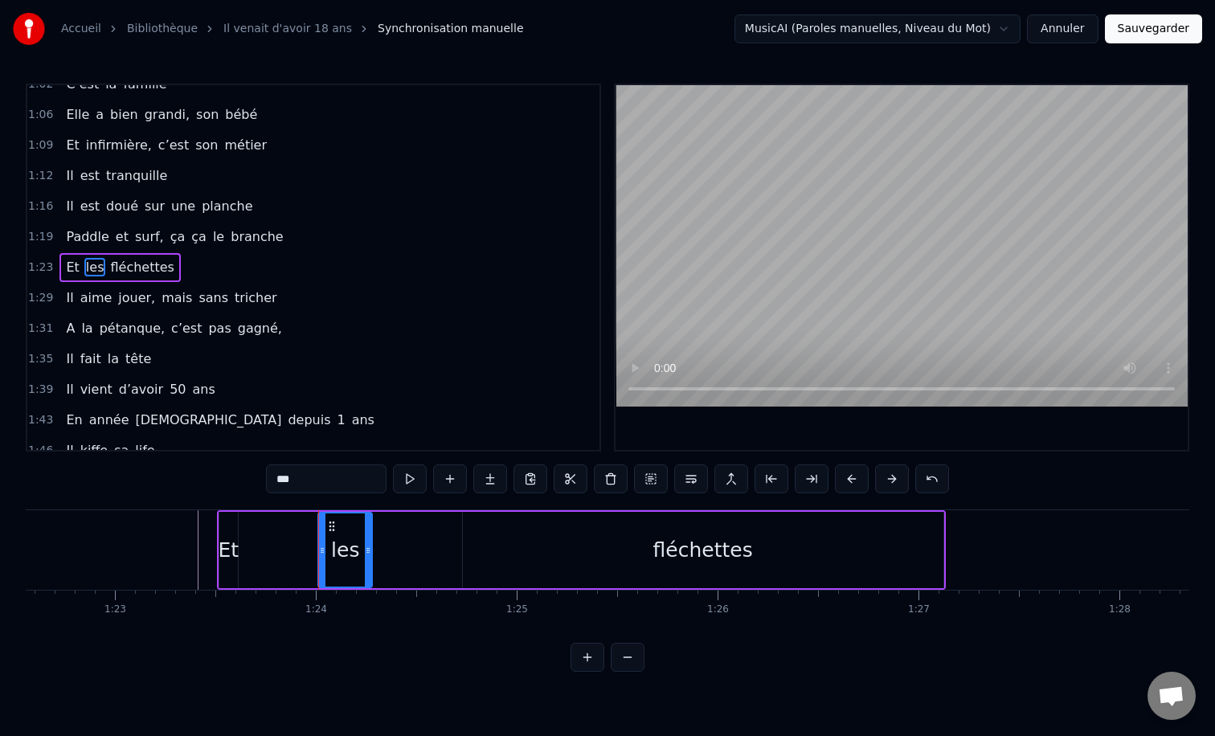
drag, startPoint x: 460, startPoint y: 550, endPoint x: 367, endPoint y: 544, distance: 93.4
click at [367, 544] on icon at bounding box center [368, 550] width 6 height 13
click at [237, 539] on div "Et" at bounding box center [229, 550] width 20 height 76
type input "**"
drag, startPoint x: 234, startPoint y: 551, endPoint x: 318, endPoint y: 553, distance: 84.4
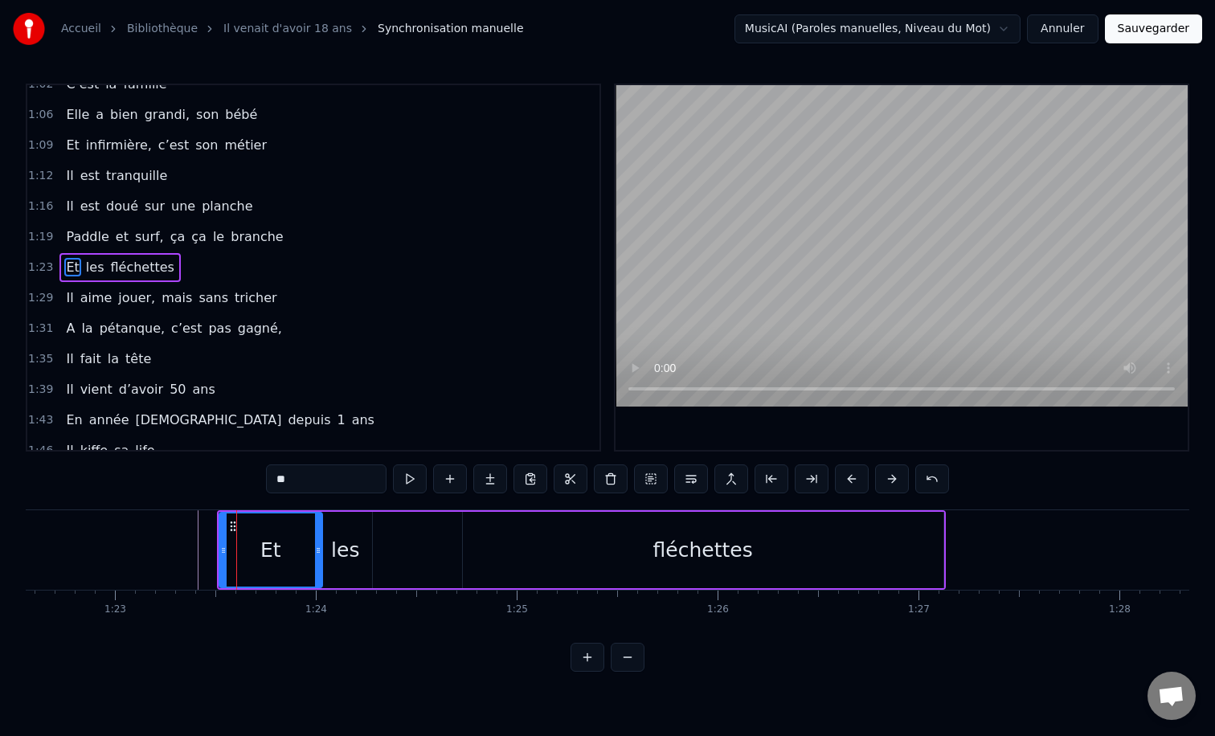
click at [318, 553] on icon at bounding box center [318, 550] width 6 height 13
drag, startPoint x: 221, startPoint y: 550, endPoint x: 240, endPoint y: 550, distance: 19.3
click at [240, 550] on icon at bounding box center [239, 550] width 6 height 13
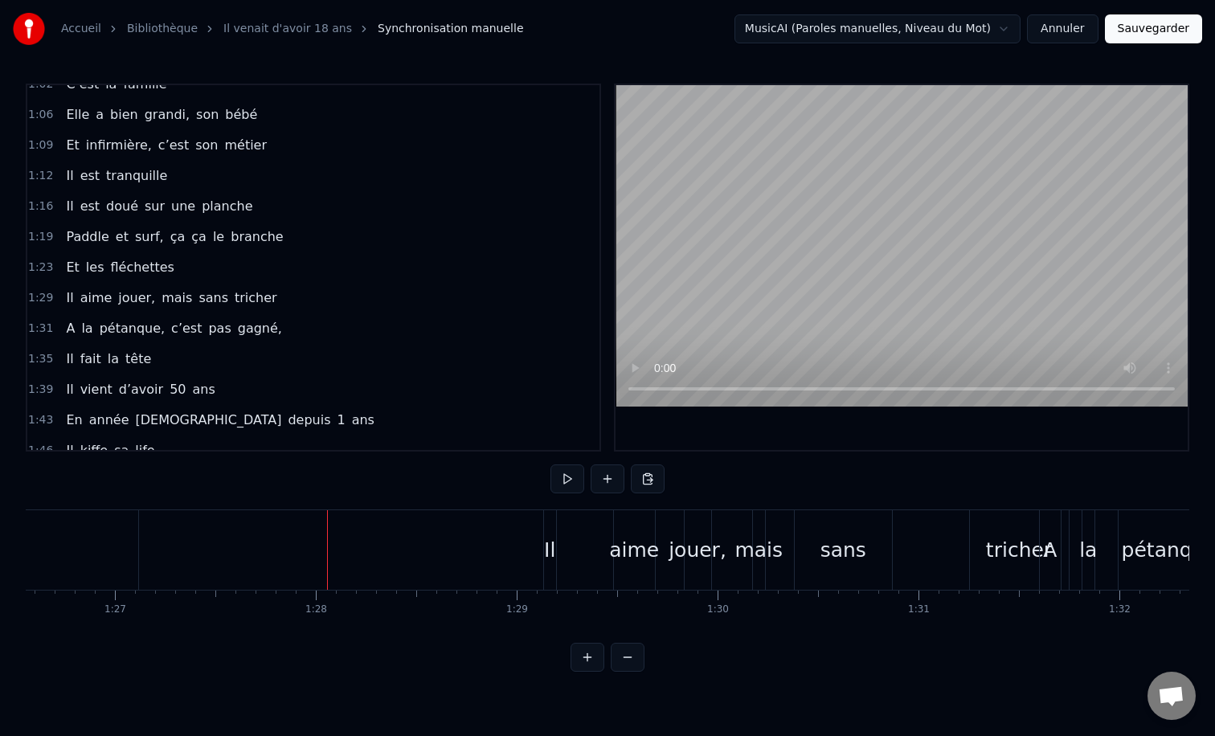
scroll to position [0, 17388]
click at [553, 540] on div "Il" at bounding box center [556, 550] width 11 height 31
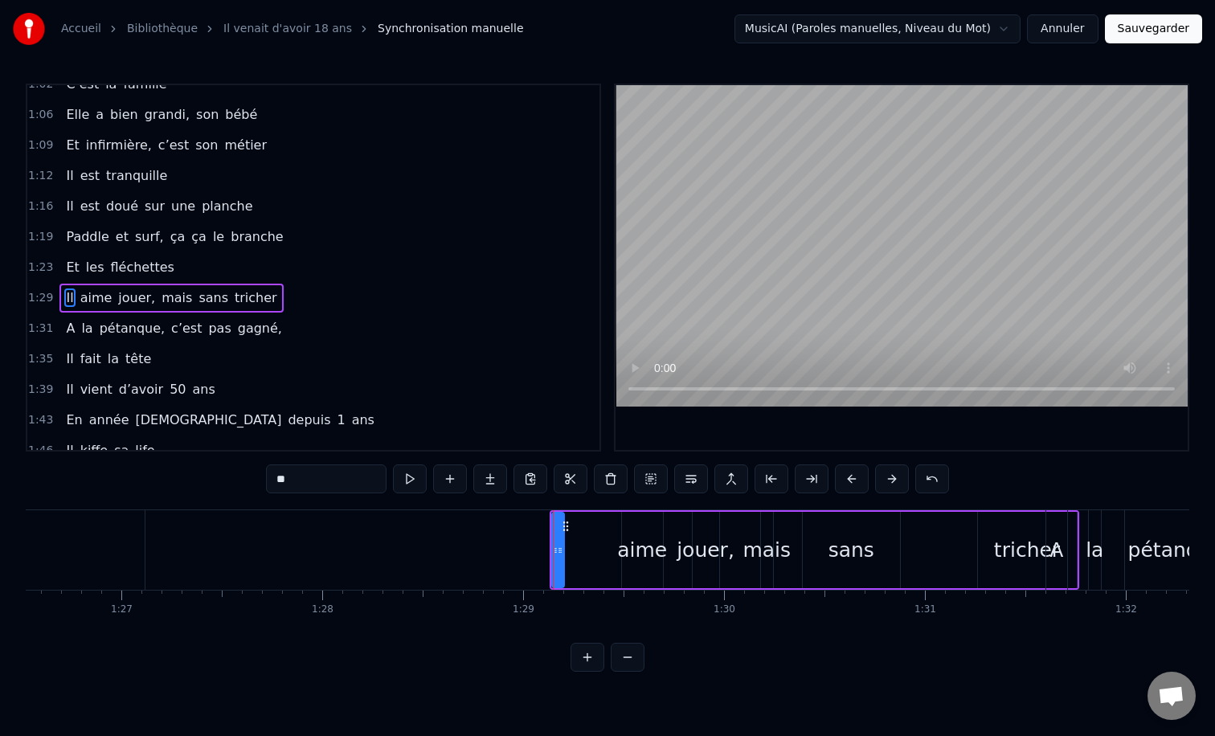
scroll to position [474, 0]
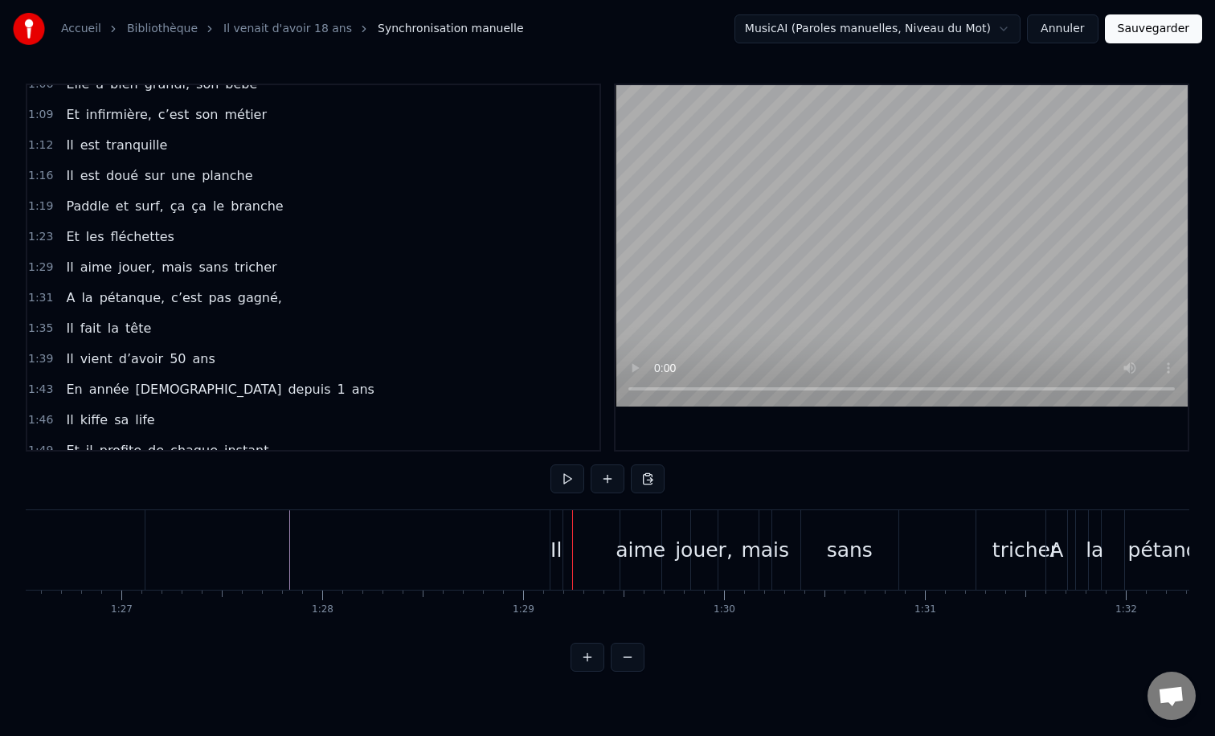
click at [558, 538] on div "Il" at bounding box center [556, 550] width 11 height 31
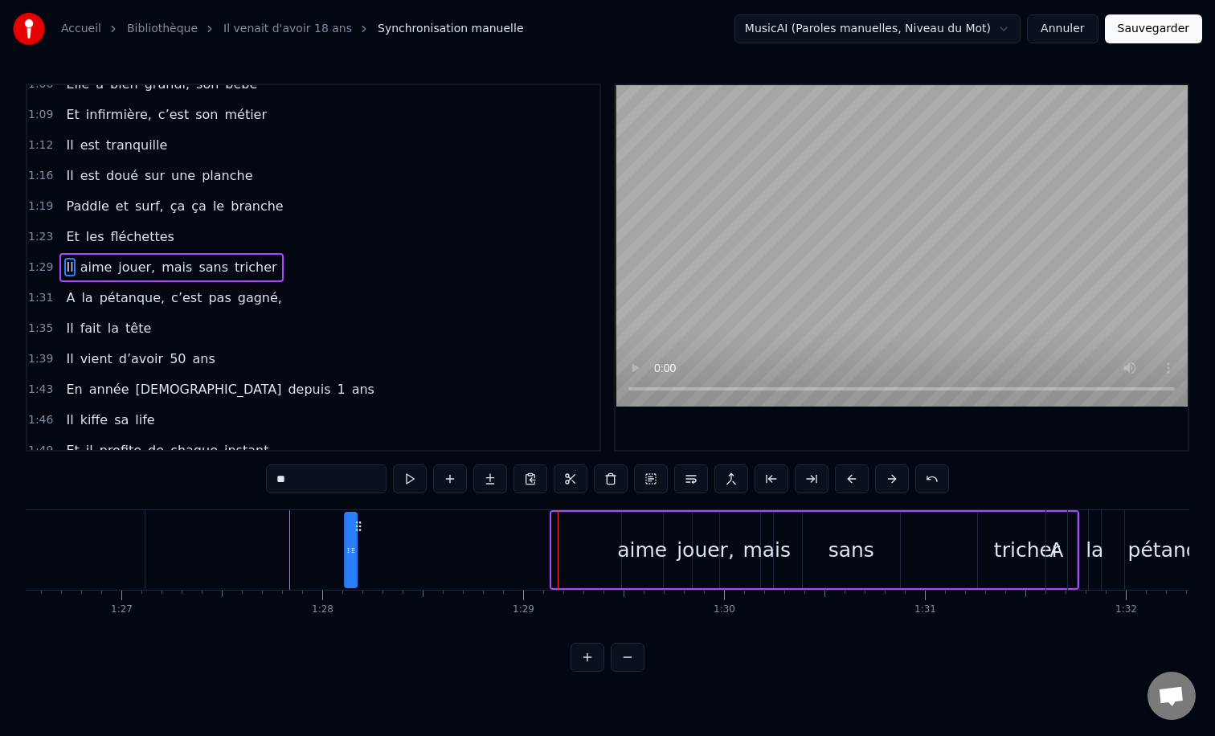
click at [354, 535] on div "Il vient d’avoir 50 ans Il est beau comme un enfant [PERSON_NAME] Il vient d’av…" at bounding box center [479, 550] width 35682 height 80
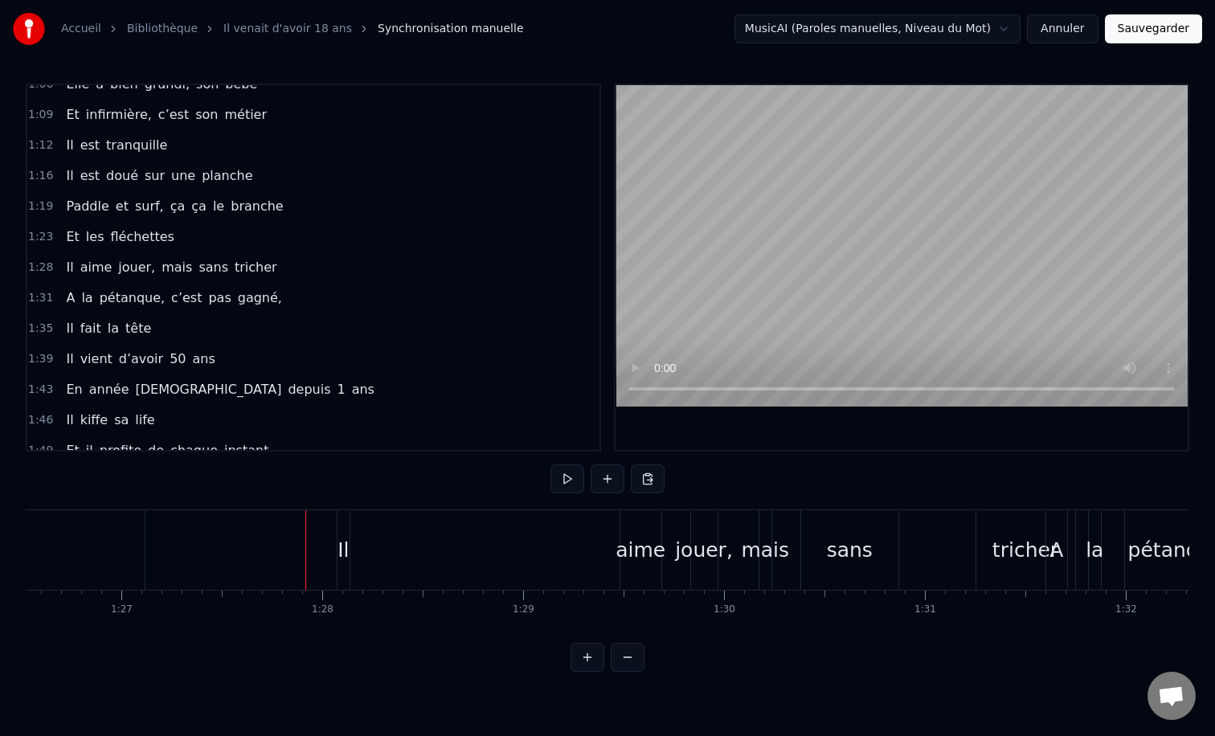
click at [339, 547] on div "Il" at bounding box center [343, 550] width 11 height 31
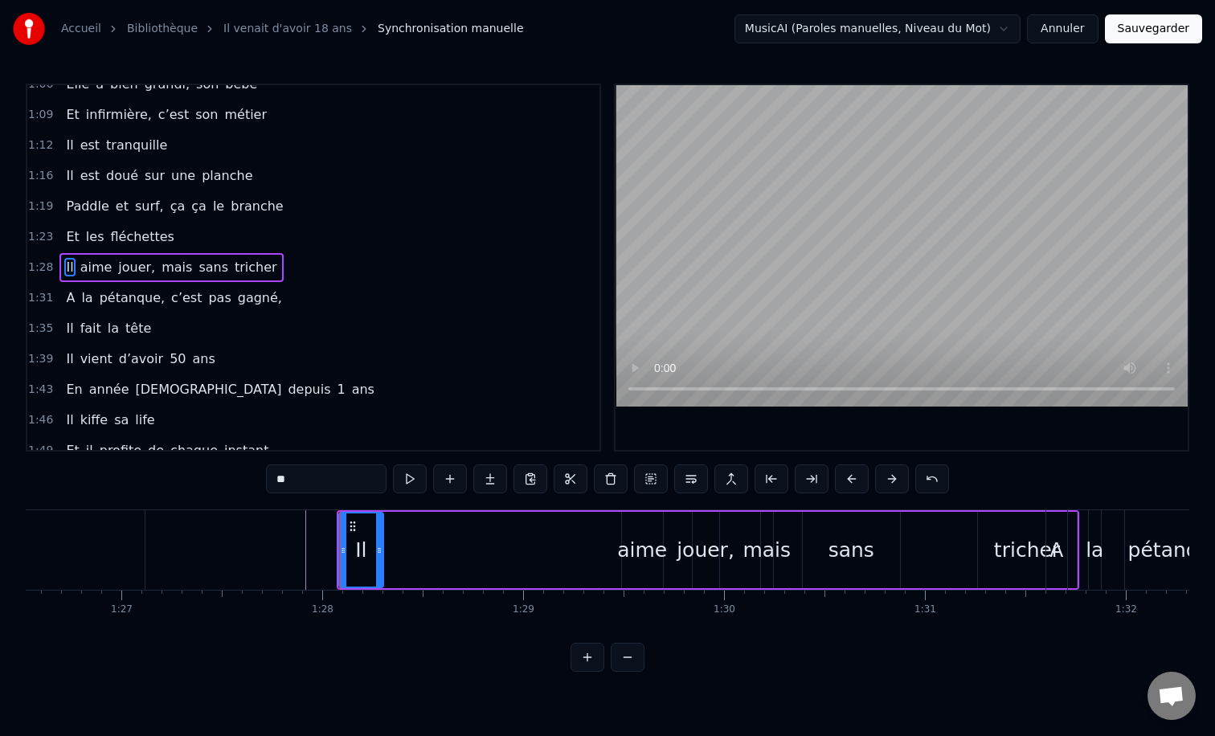
drag, startPoint x: 350, startPoint y: 551, endPoint x: 382, endPoint y: 546, distance: 32.6
click at [382, 546] on icon at bounding box center [379, 550] width 6 height 13
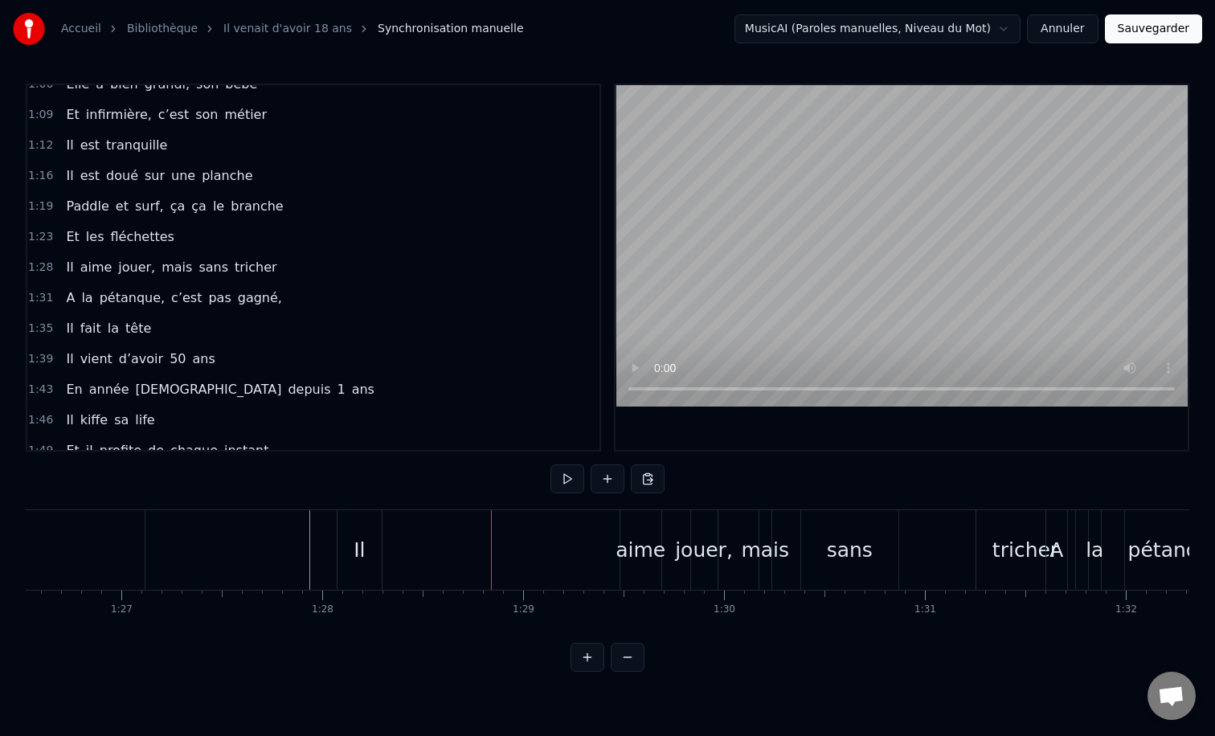
click at [640, 555] on div "aime" at bounding box center [641, 550] width 50 height 31
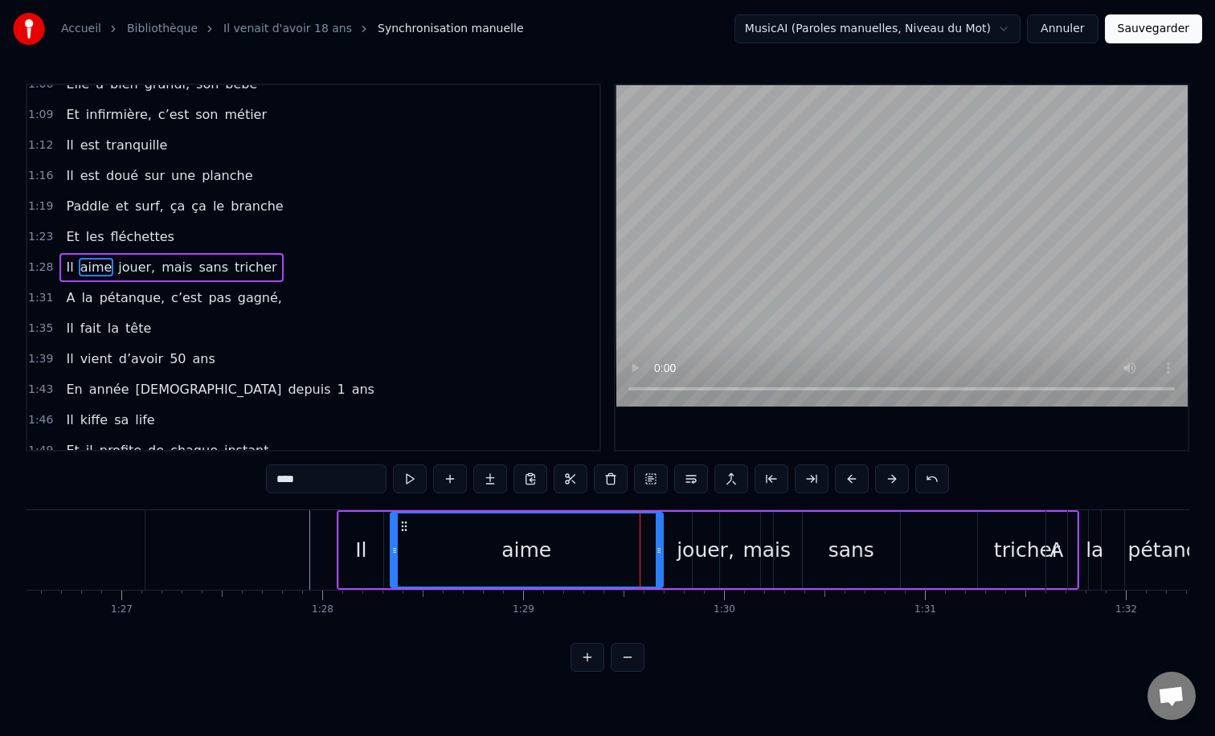
drag, startPoint x: 628, startPoint y: 555, endPoint x: 395, endPoint y: 554, distance: 232.3
click at [395, 554] on icon at bounding box center [394, 550] width 6 height 13
drag, startPoint x: 658, startPoint y: 550, endPoint x: 465, endPoint y: 552, distance: 192.9
click at [465, 552] on icon at bounding box center [466, 550] width 6 height 13
click at [705, 546] on div "jouer," at bounding box center [706, 550] width 58 height 31
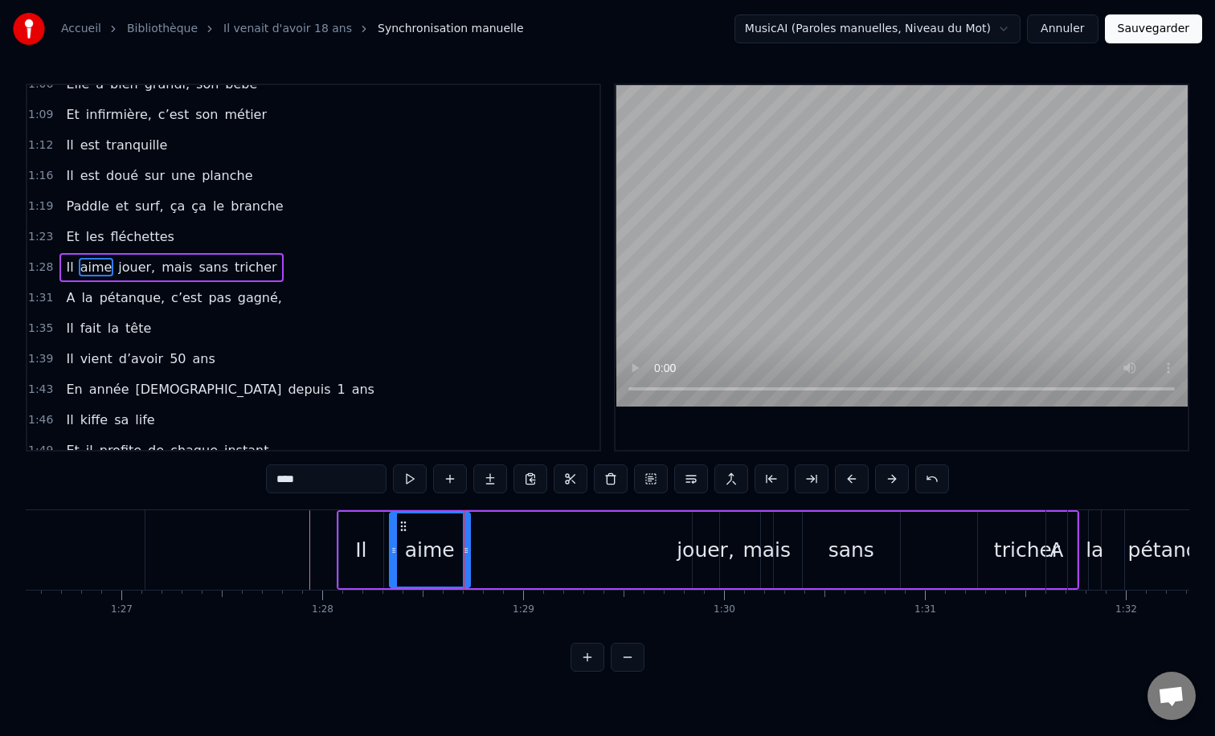
type input "******"
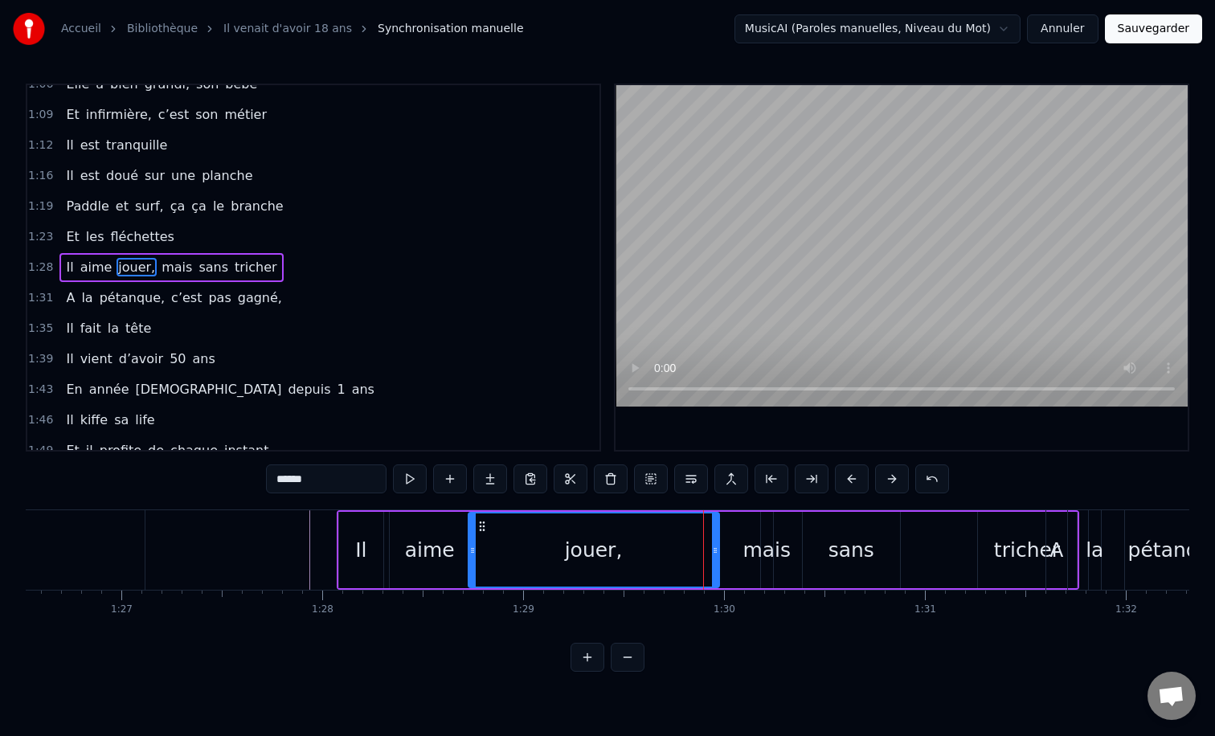
drag, startPoint x: 695, startPoint y: 555, endPoint x: 470, endPoint y: 548, distance: 224.4
click at [470, 548] on icon at bounding box center [472, 550] width 6 height 13
drag, startPoint x: 712, startPoint y: 551, endPoint x: 695, endPoint y: 551, distance: 16.9
click at [695, 551] on icon at bounding box center [698, 550] width 6 height 13
click at [242, 543] on div at bounding box center [479, 550] width 35682 height 80
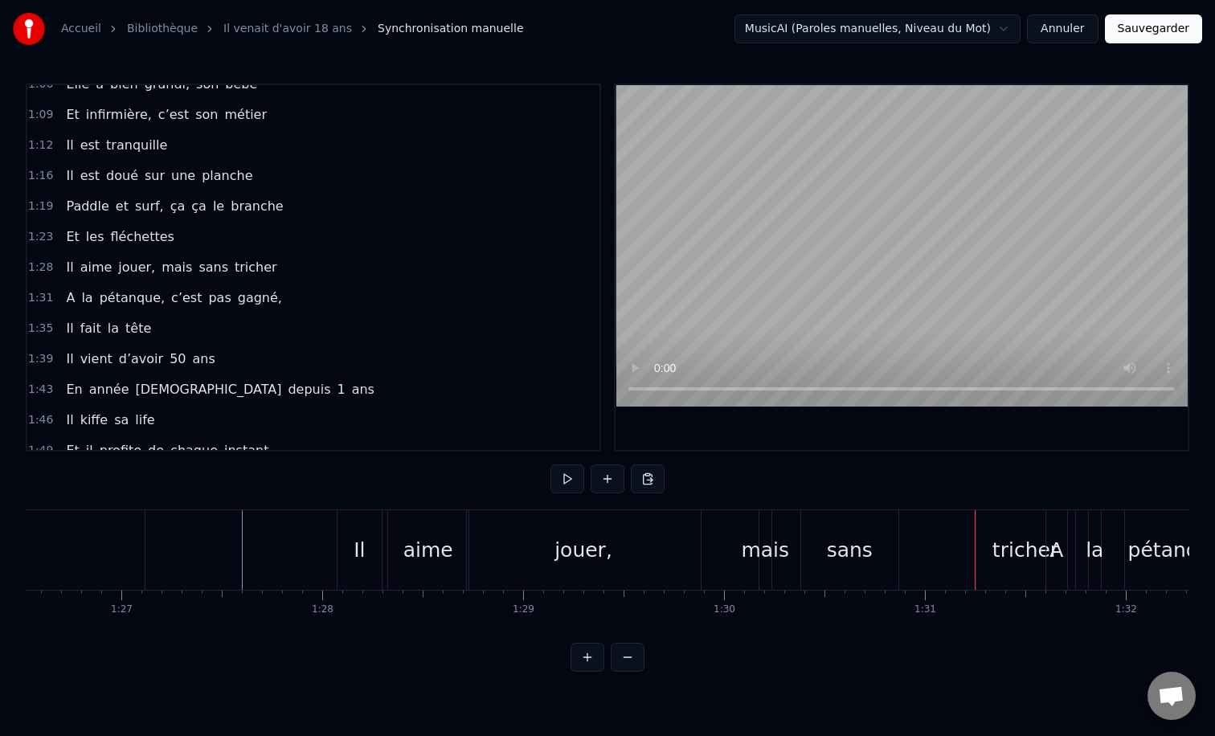
click at [764, 553] on div "mais" at bounding box center [765, 550] width 48 height 31
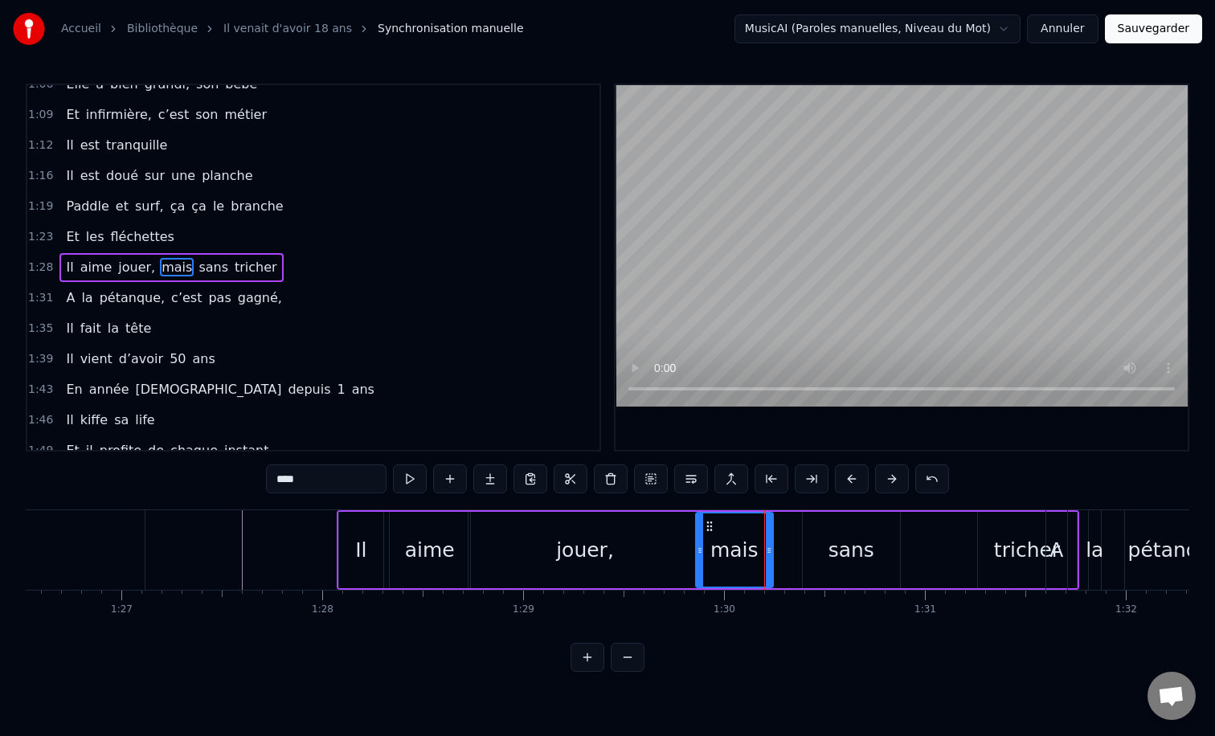
drag, startPoint x: 762, startPoint y: 553, endPoint x: 697, endPoint y: 551, distance: 65.2
click at [697, 551] on icon at bounding box center [700, 550] width 6 height 13
click at [760, 551] on icon at bounding box center [759, 550] width 6 height 13
click at [825, 551] on div "sans" at bounding box center [851, 550] width 97 height 76
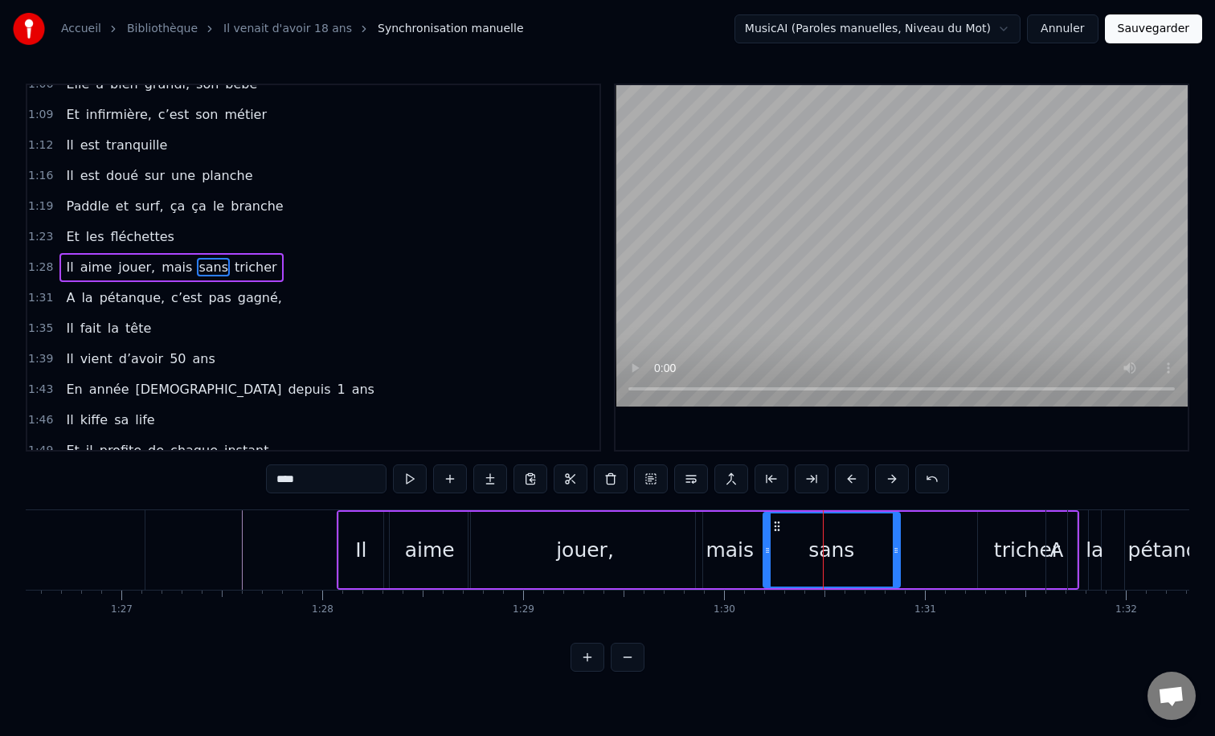
drag, startPoint x: 801, startPoint y: 551, endPoint x: 766, endPoint y: 551, distance: 35.4
click at [766, 551] on icon at bounding box center [767, 550] width 6 height 13
drag, startPoint x: 896, startPoint y: 553, endPoint x: 810, endPoint y: 551, distance: 86.0
click at [810, 551] on icon at bounding box center [811, 550] width 6 height 13
click at [1011, 555] on div "tricher" at bounding box center [1027, 550] width 66 height 31
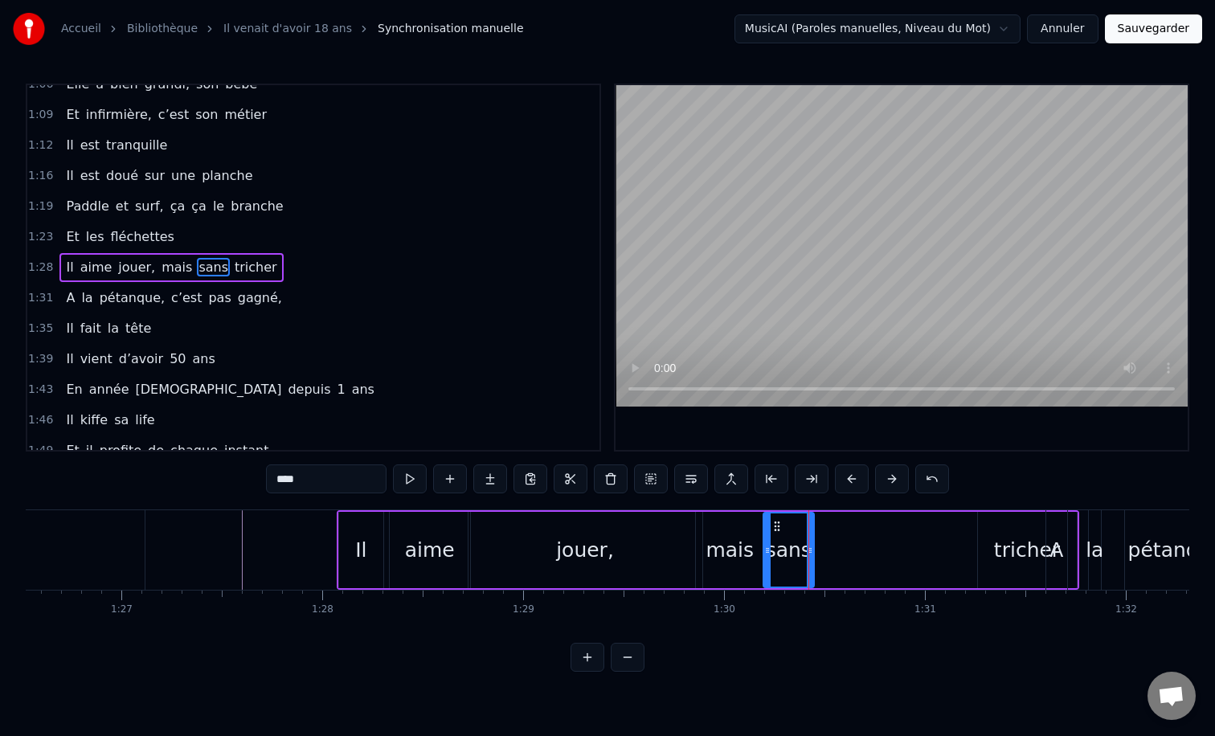
type input "*******"
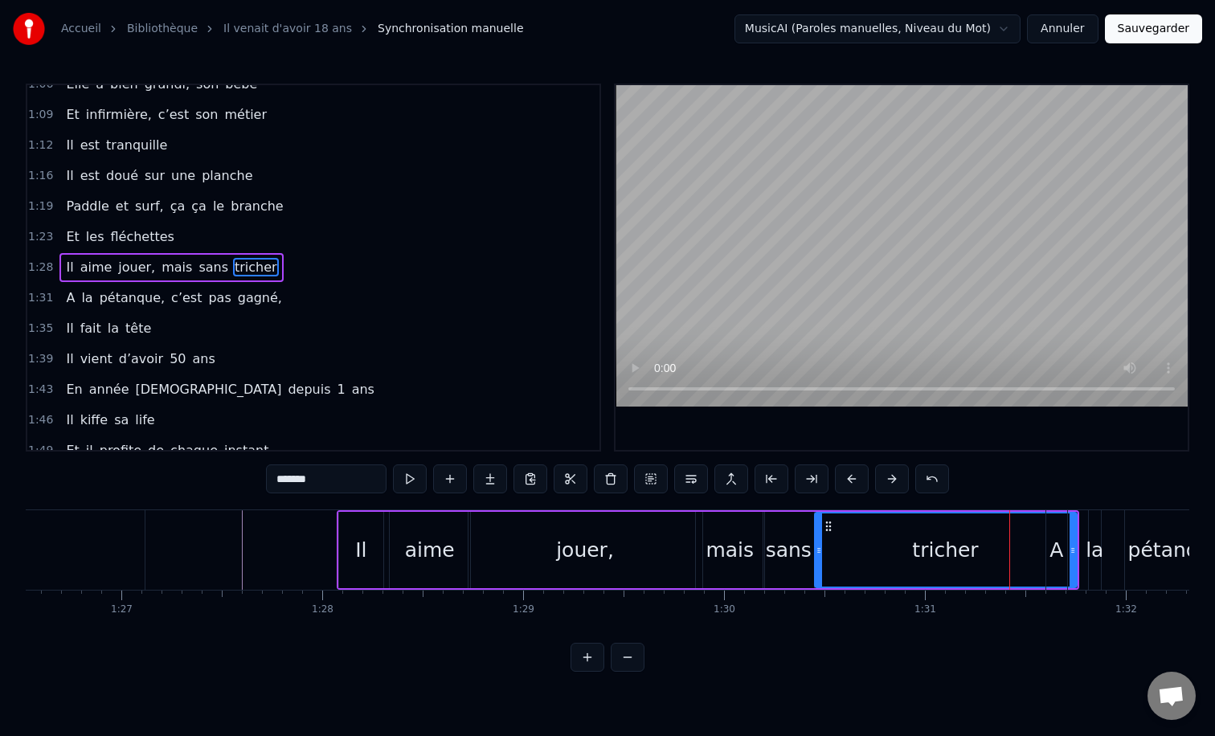
drag, startPoint x: 983, startPoint y: 550, endPoint x: 813, endPoint y: 547, distance: 170.4
click at [816, 547] on icon at bounding box center [819, 550] width 6 height 13
drag, startPoint x: 1075, startPoint y: 548, endPoint x: 1006, endPoint y: 548, distance: 68.3
click at [1006, 548] on div "Il vient d’avoir 50 ans Il est beau comme un enfant [PERSON_NAME] Il vient d’av…" at bounding box center [479, 550] width 35682 height 80
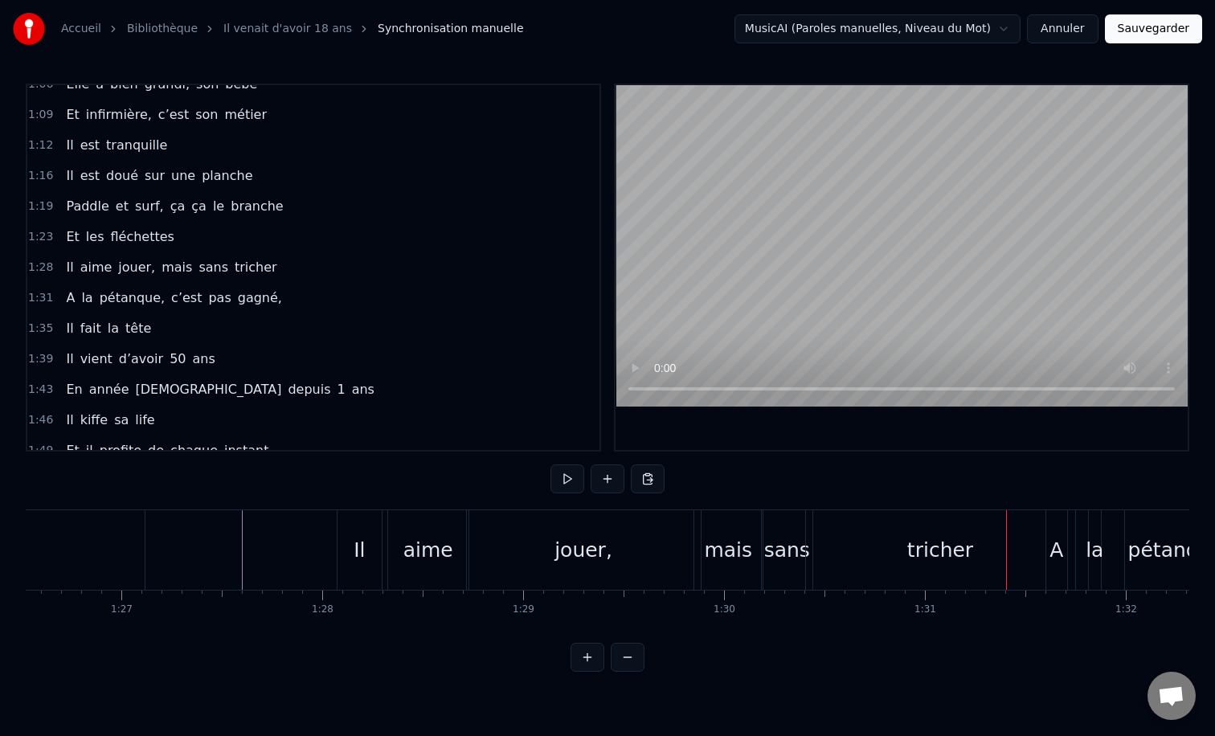
click at [906, 546] on div "tricher" at bounding box center [940, 550] width 269 height 80
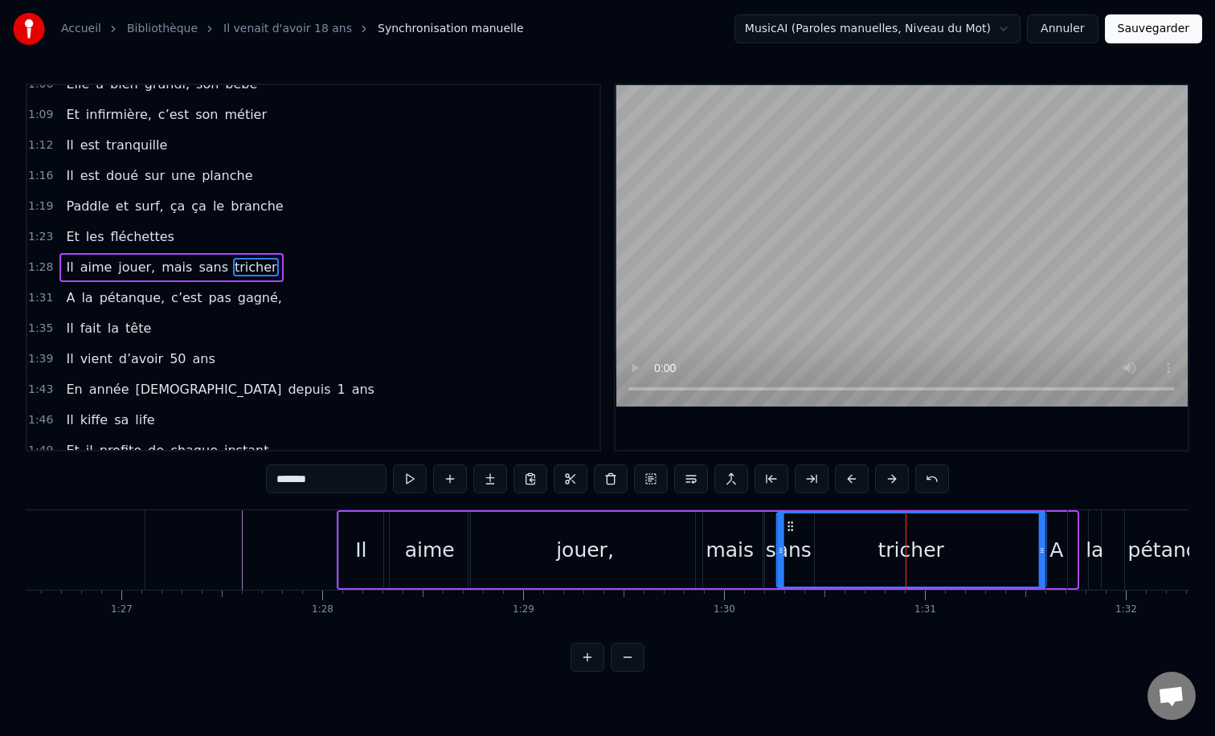
drag, startPoint x: 822, startPoint y: 528, endPoint x: 791, endPoint y: 528, distance: 30.5
click at [791, 528] on icon at bounding box center [790, 526] width 13 height 13
drag, startPoint x: 1042, startPoint y: 550, endPoint x: 959, endPoint y: 548, distance: 82.8
click at [960, 548] on icon at bounding box center [963, 550] width 6 height 13
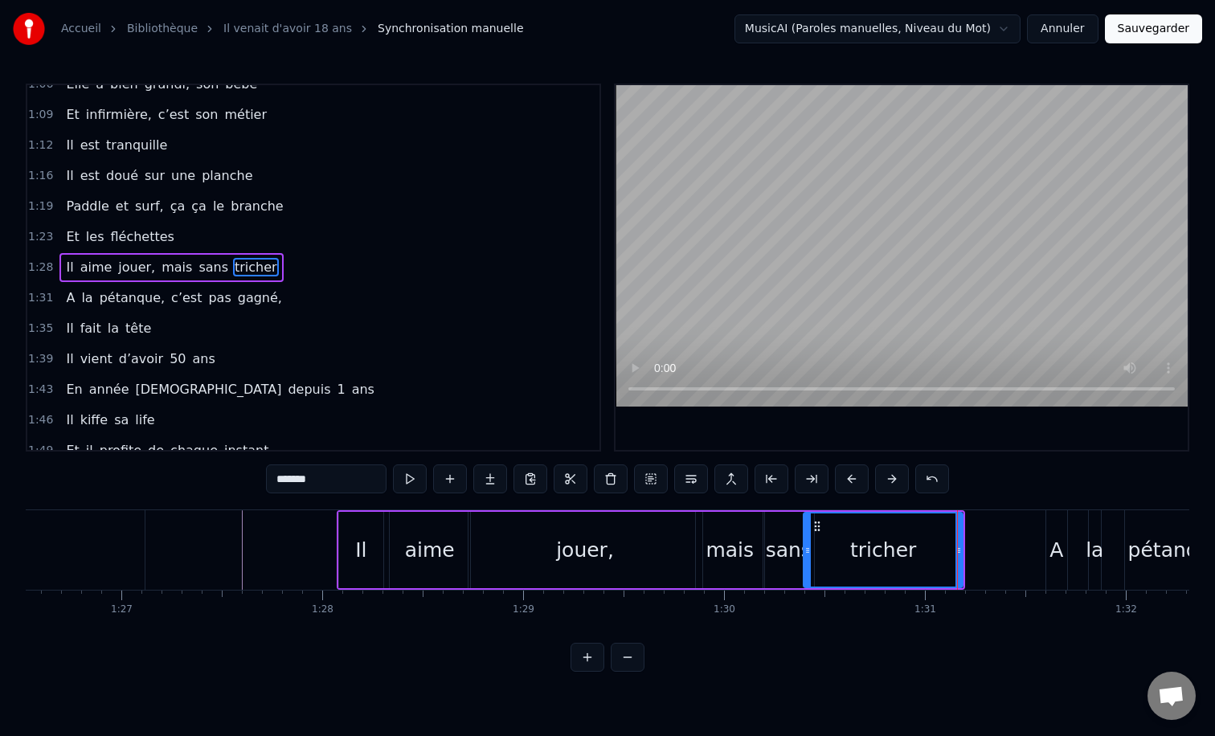
drag, startPoint x: 778, startPoint y: 551, endPoint x: 806, endPoint y: 551, distance: 28.1
click at [806, 551] on icon at bounding box center [808, 550] width 6 height 13
click at [952, 547] on div "tricher" at bounding box center [883, 550] width 157 height 73
drag, startPoint x: 957, startPoint y: 548, endPoint x: 932, endPoint y: 548, distance: 24.9
click at [932, 548] on icon at bounding box center [935, 550] width 6 height 13
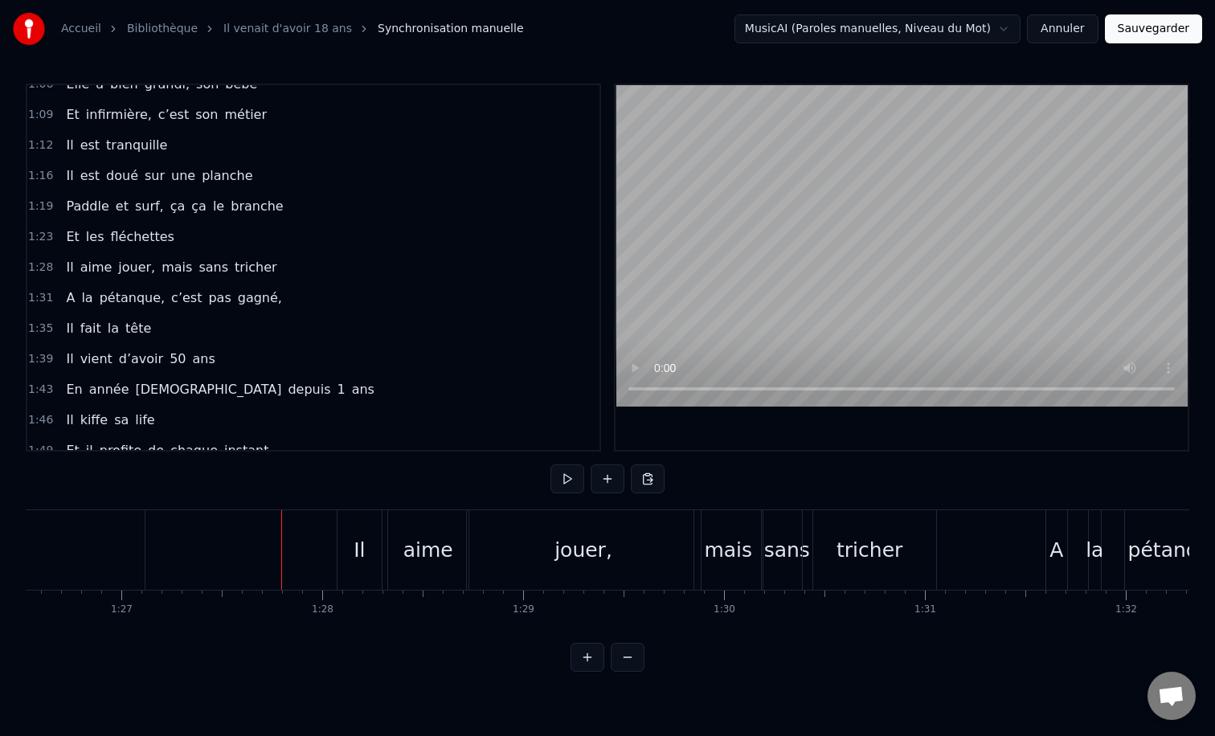
click at [239, 535] on div at bounding box center [479, 550] width 35682 height 80
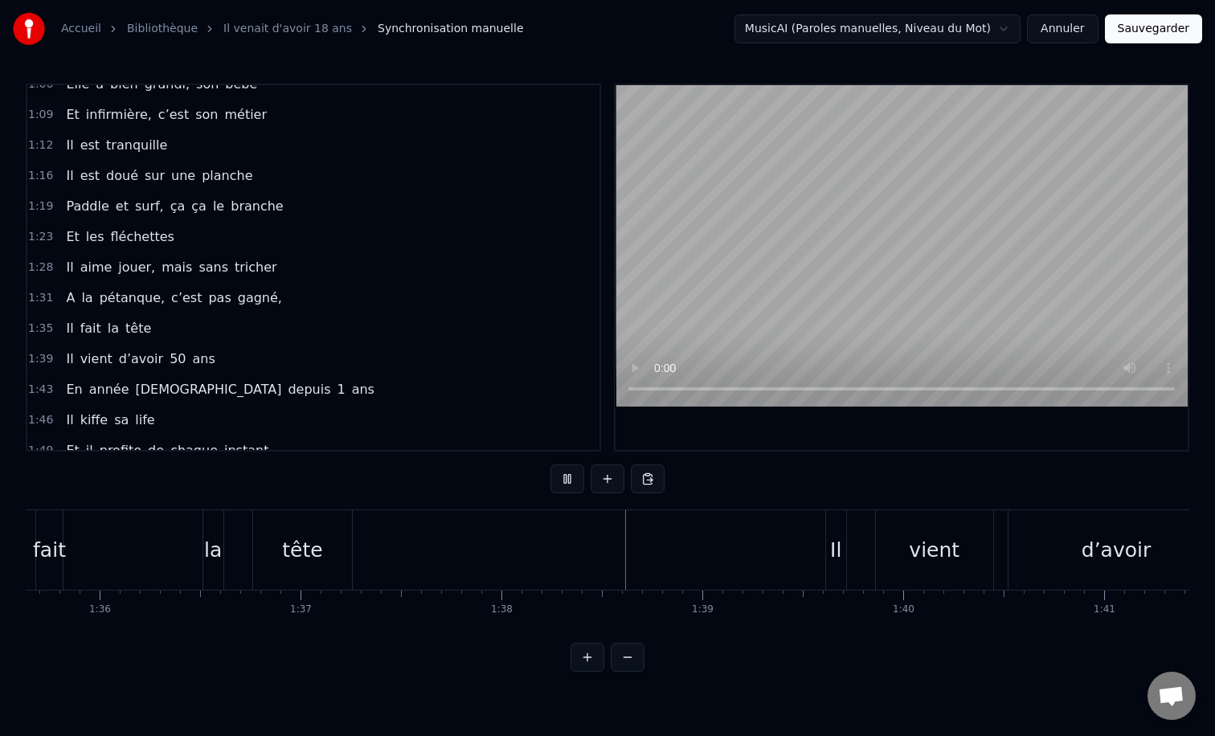
scroll to position [0, 19221]
click at [342, 541] on div "tête" at bounding box center [300, 550] width 99 height 80
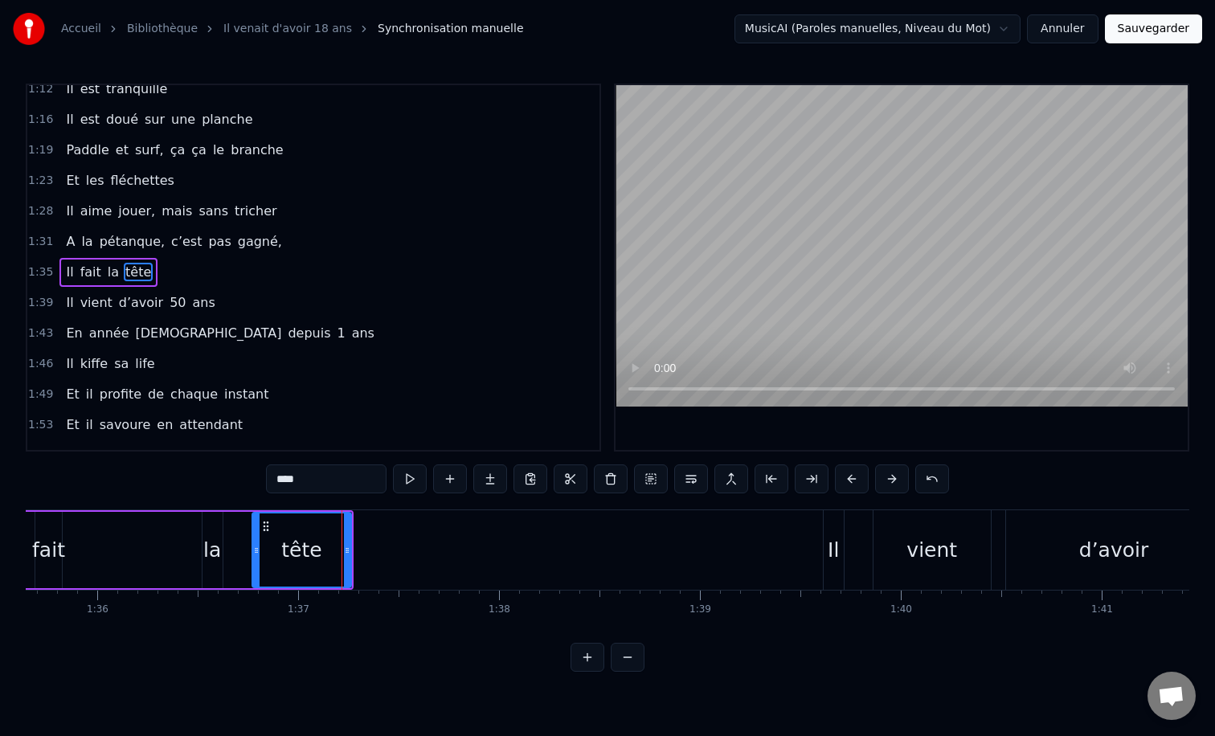
scroll to position [535, 0]
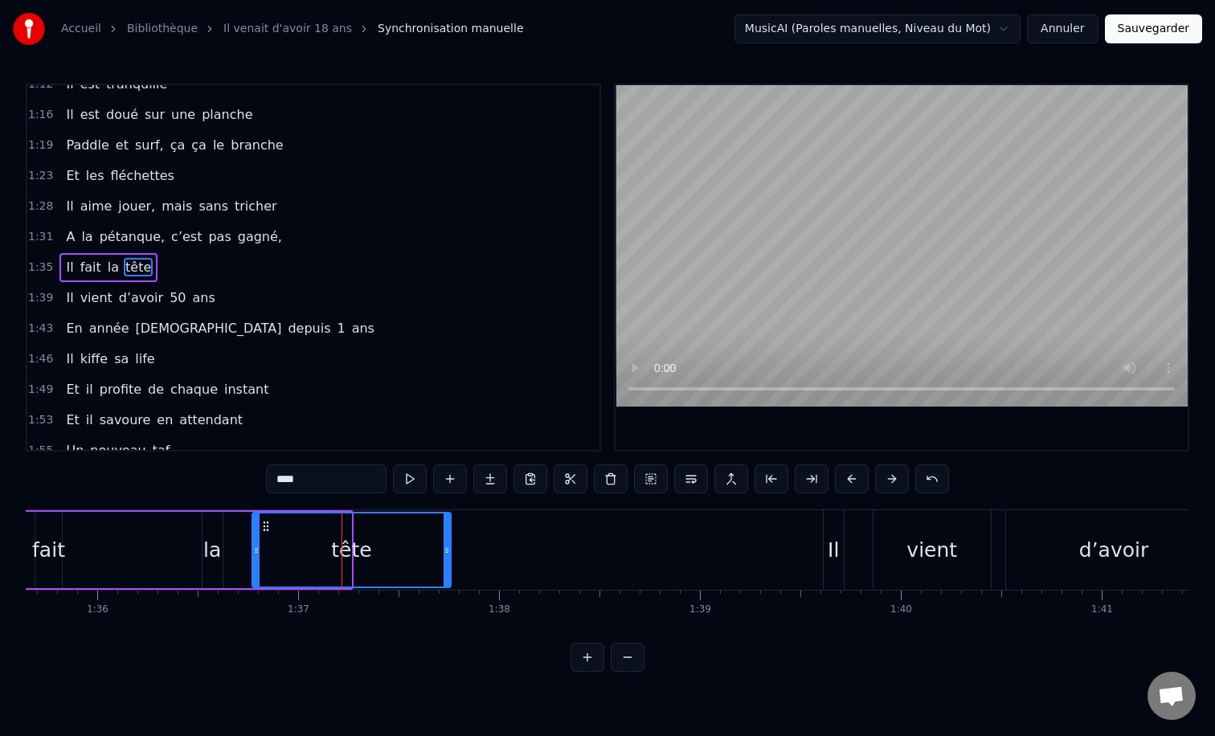
drag, startPoint x: 348, startPoint y: 552, endPoint x: 449, endPoint y: 552, distance: 100.5
click at [449, 552] on icon at bounding box center [447, 550] width 6 height 13
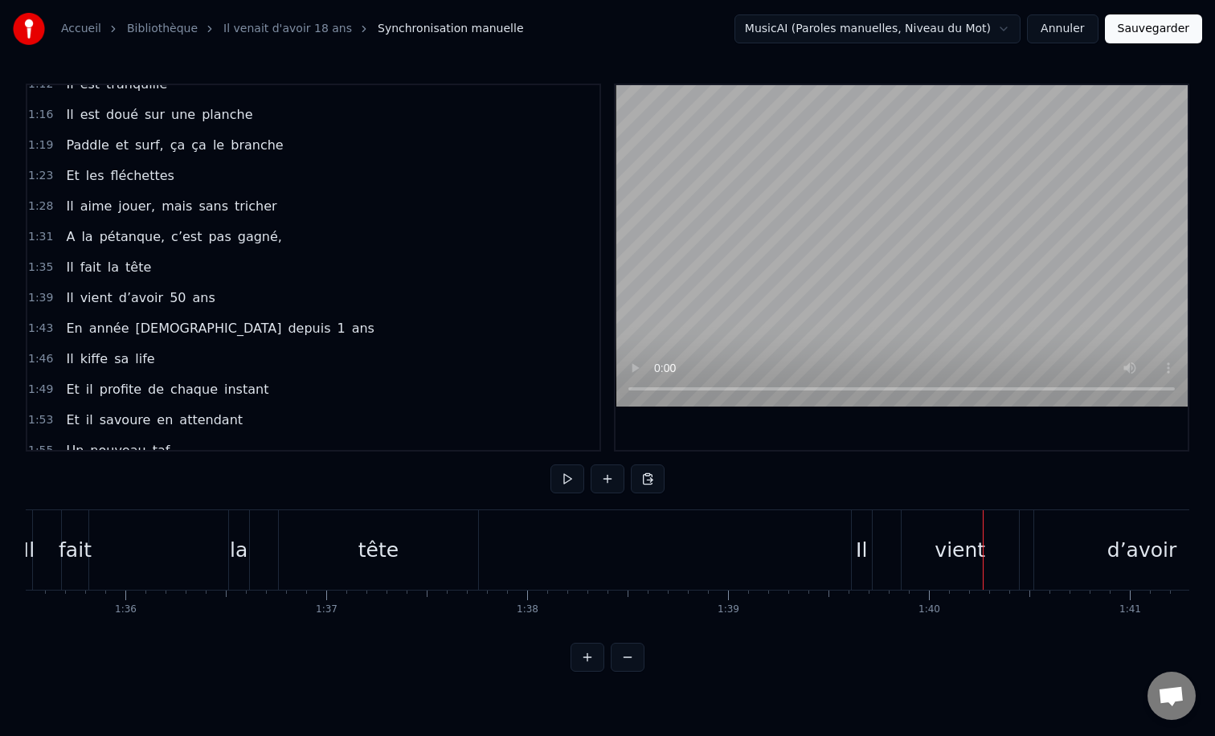
scroll to position [0, 19168]
click at [325, 548] on div "tête" at bounding box center [402, 550] width 199 height 80
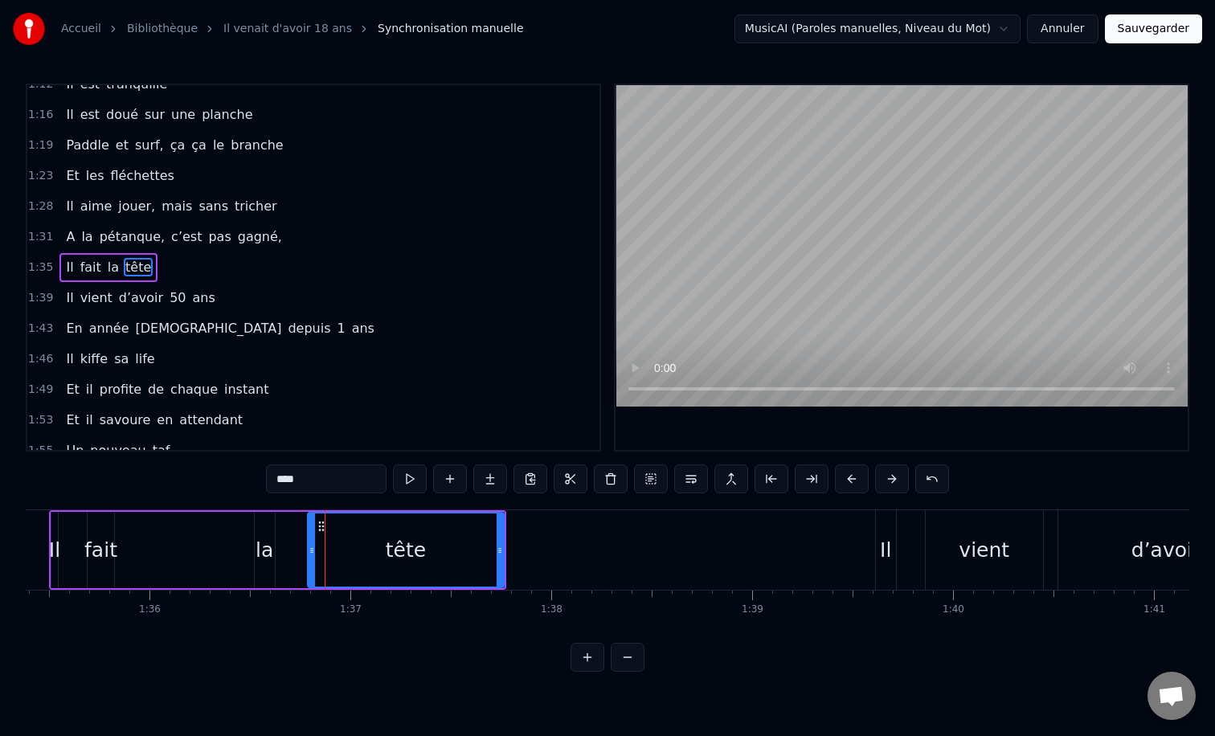
click at [314, 551] on icon at bounding box center [312, 550] width 6 height 13
click at [269, 543] on div "la" at bounding box center [265, 550] width 18 height 31
type input "**"
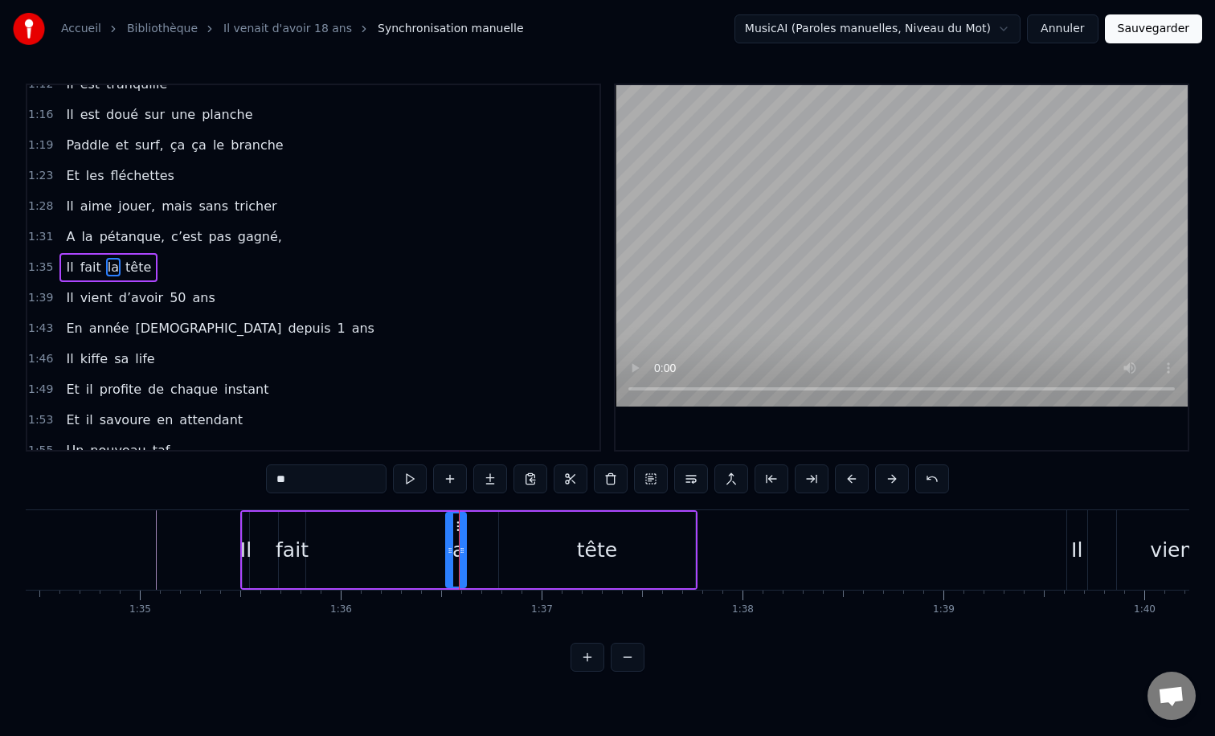
scroll to position [0, 18869]
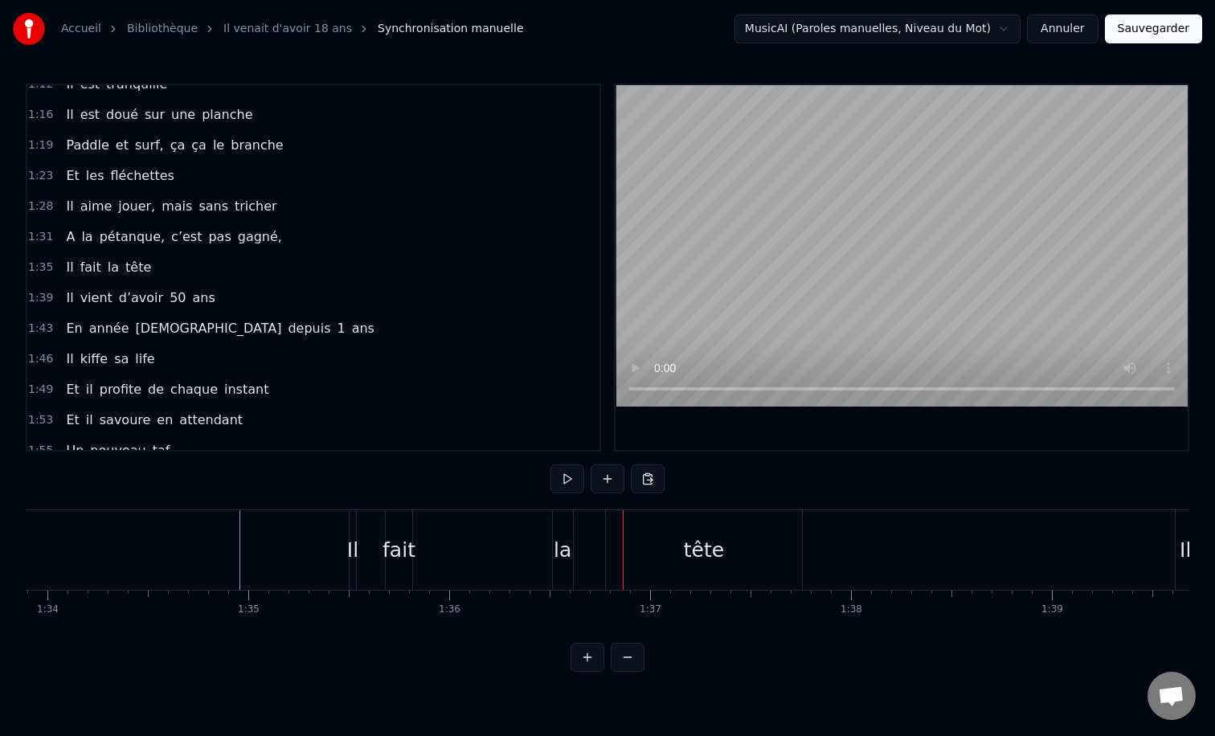
click at [556, 544] on div "la" at bounding box center [563, 550] width 18 height 31
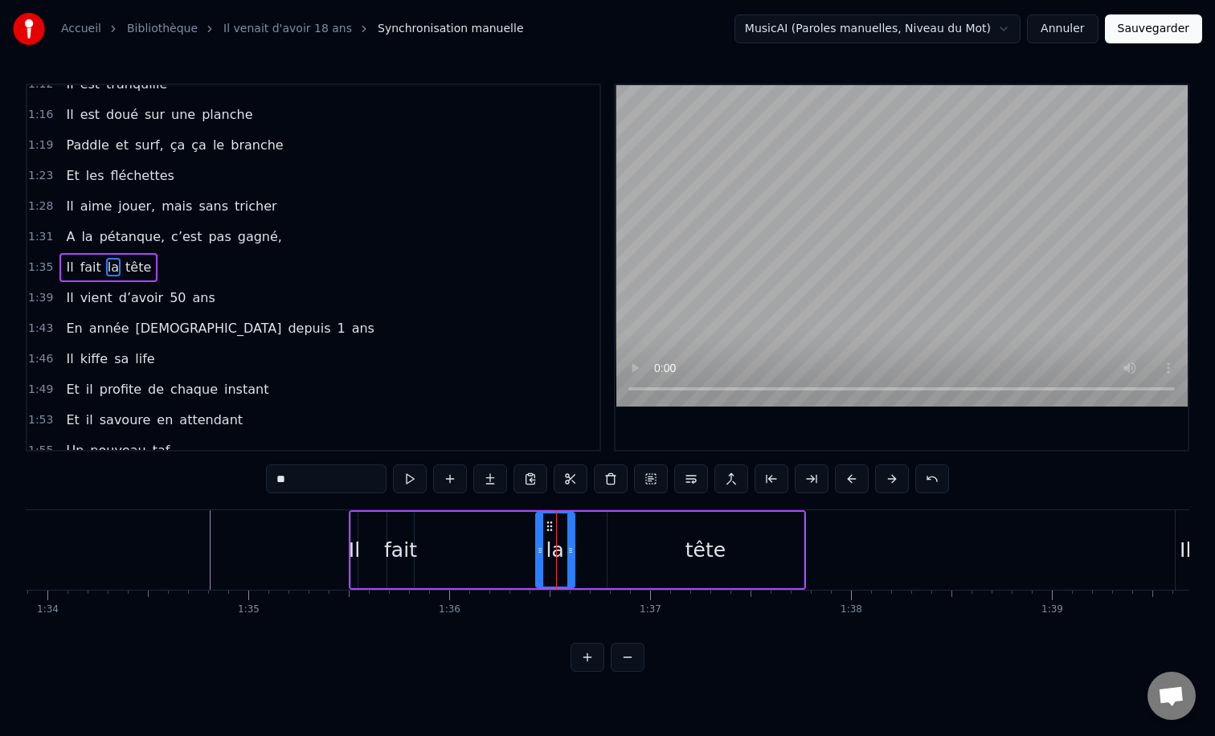
drag, startPoint x: 557, startPoint y: 550, endPoint x: 539, endPoint y: 554, distance: 18.9
click at [539, 554] on icon at bounding box center [540, 550] width 6 height 13
click at [633, 549] on div "tête" at bounding box center [706, 550] width 196 height 76
type input "****"
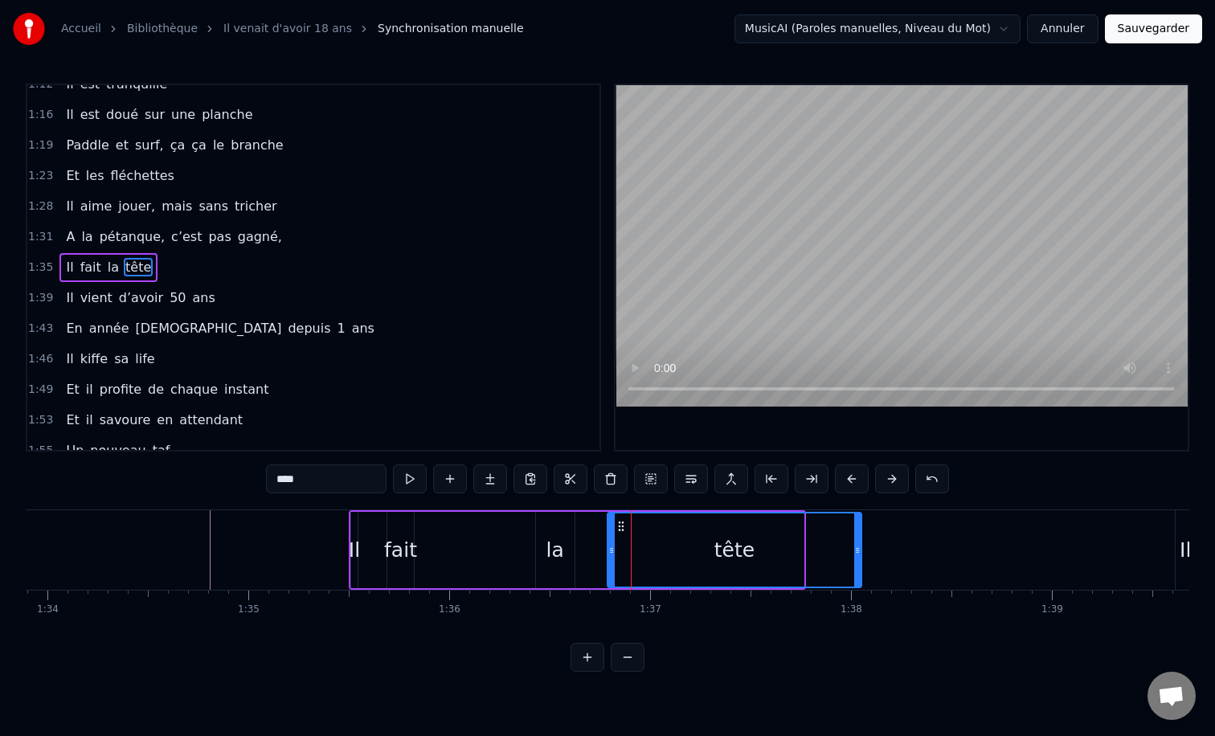
drag, startPoint x: 797, startPoint y: 551, endPoint x: 882, endPoint y: 559, distance: 84.8
click at [861, 559] on div at bounding box center [857, 550] width 6 height 73
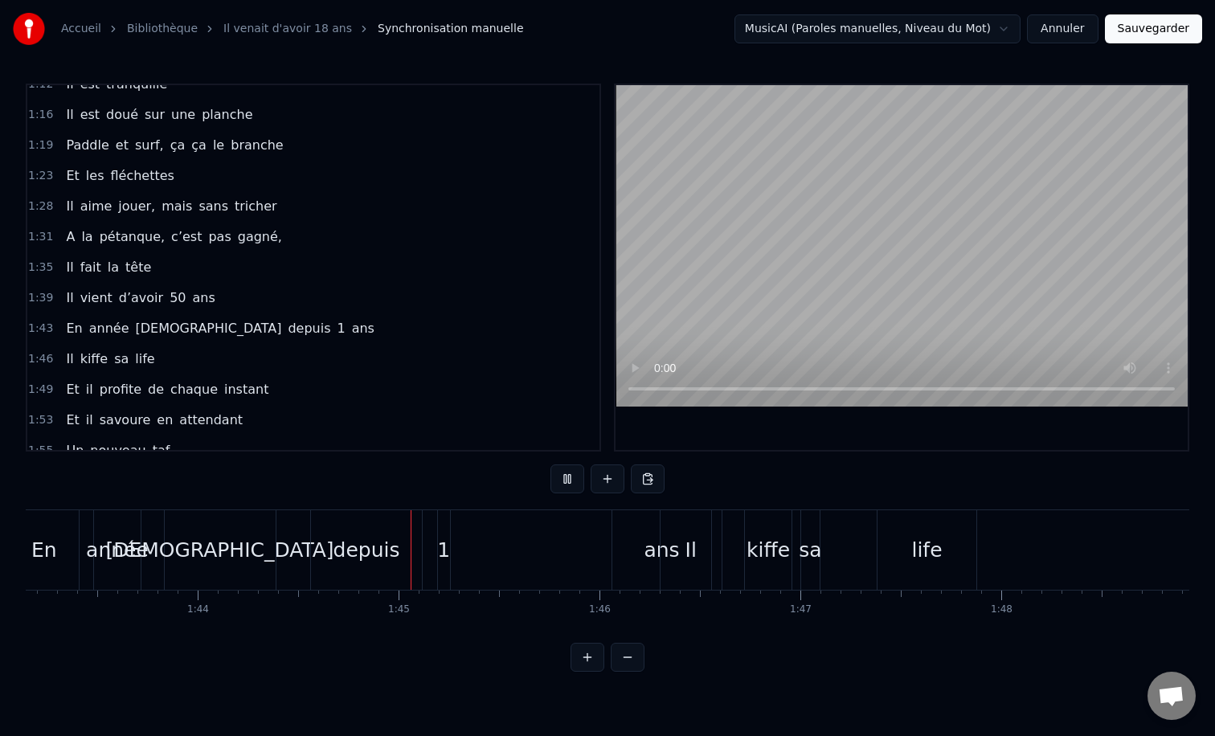
scroll to position [0, 20731]
click at [565, 539] on div "En année [DEMOGRAPHIC_DATA] depuis 1 ans" at bounding box center [359, 550] width 707 height 80
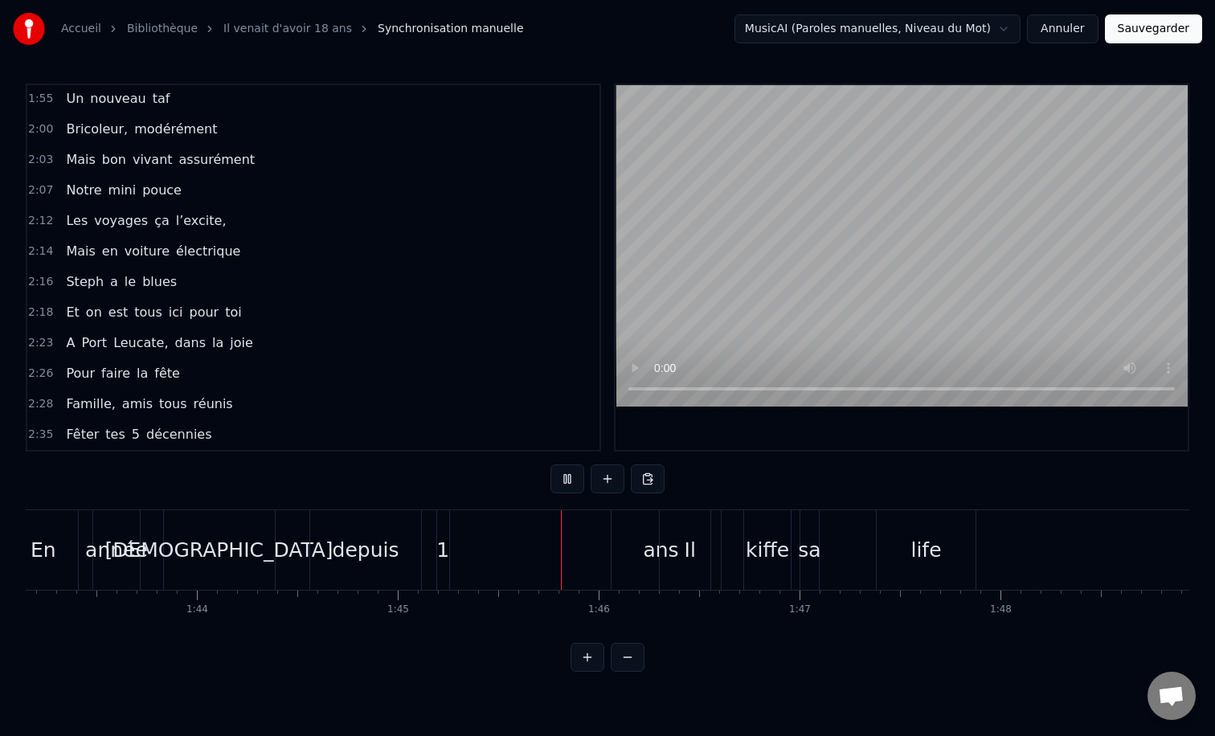
scroll to position [0, 20754]
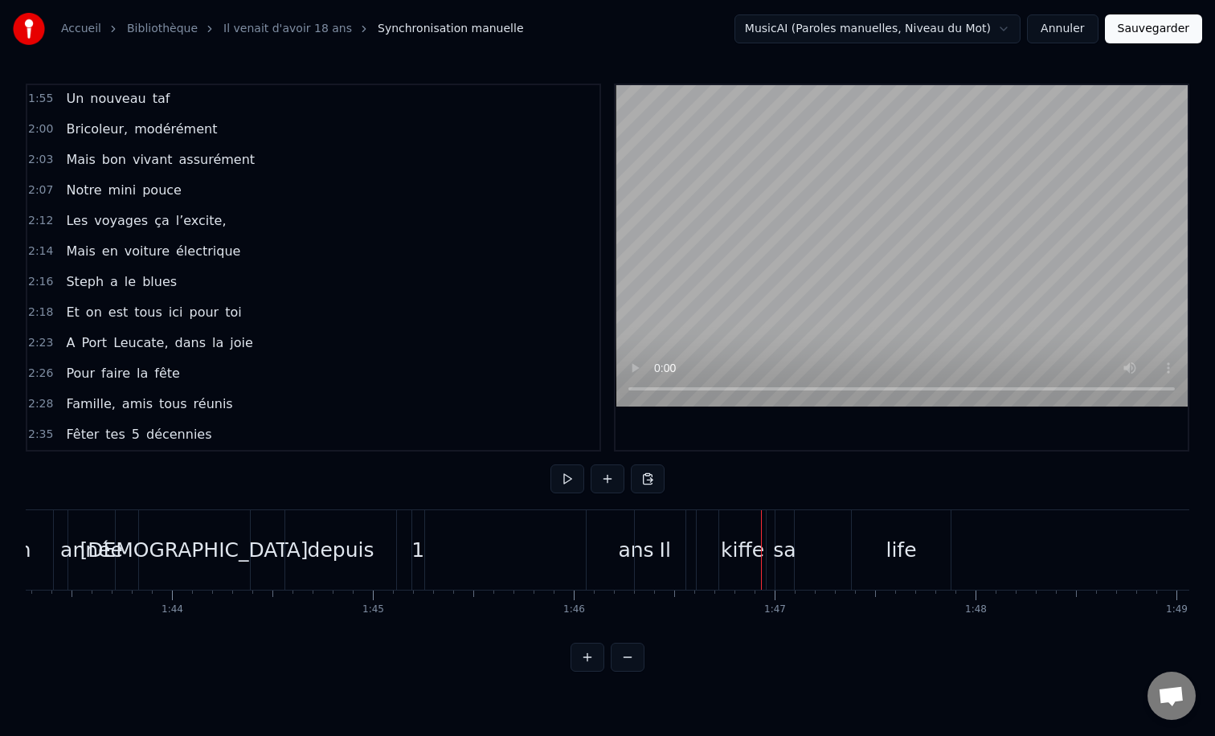
click at [396, 556] on div "depuis" at bounding box center [341, 550] width 113 height 80
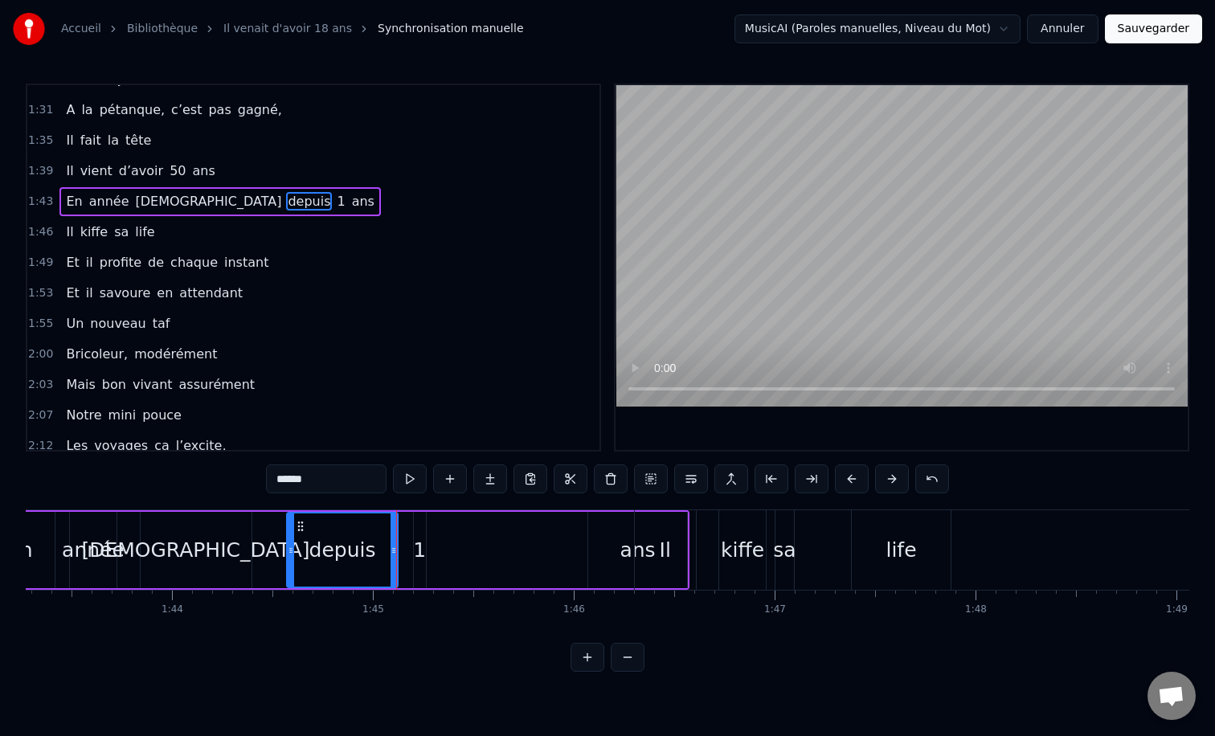
scroll to position [596, 0]
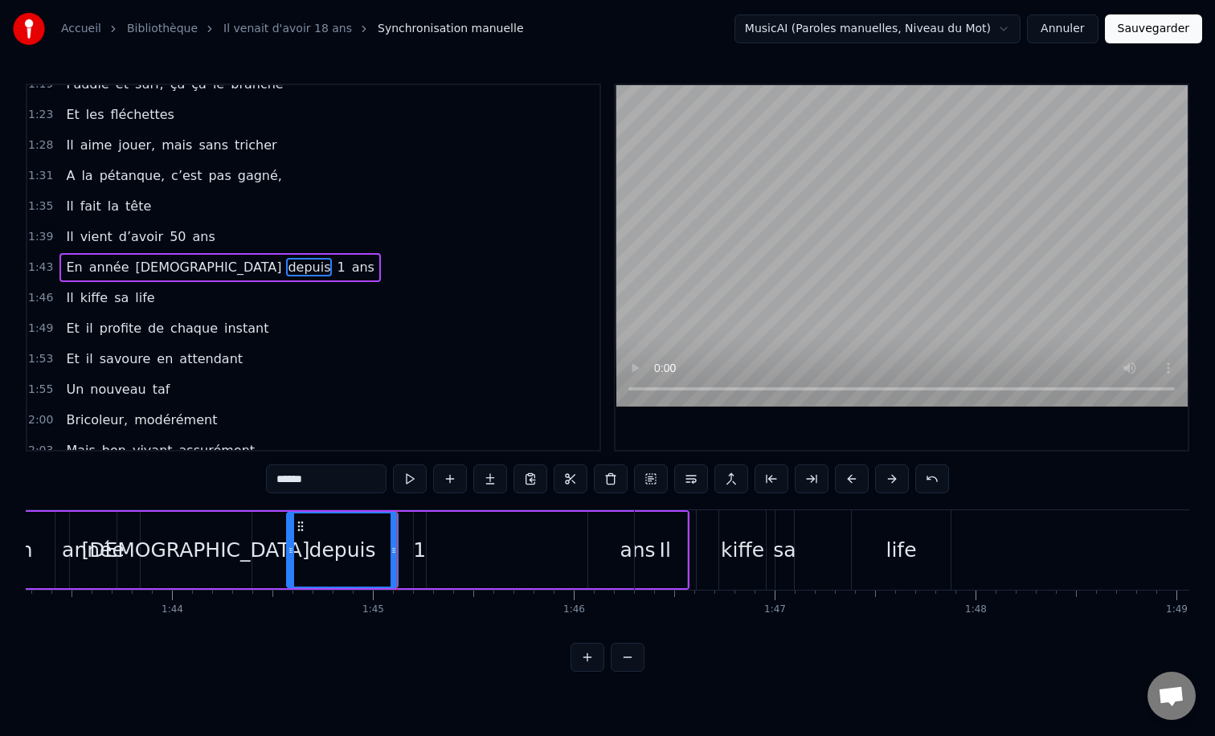
click at [449, 547] on div "En année [DEMOGRAPHIC_DATA] depuis 1 ans" at bounding box center [336, 550] width 707 height 80
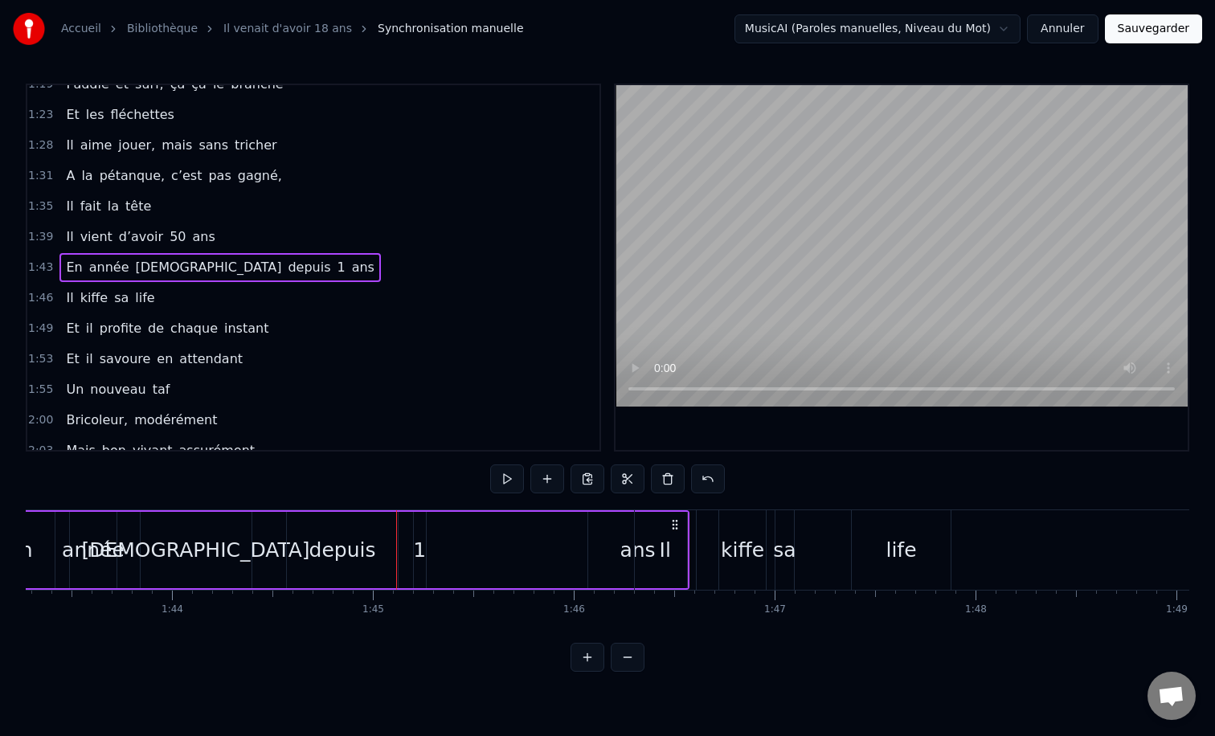
click at [624, 539] on div "ans" at bounding box center [637, 550] width 35 height 31
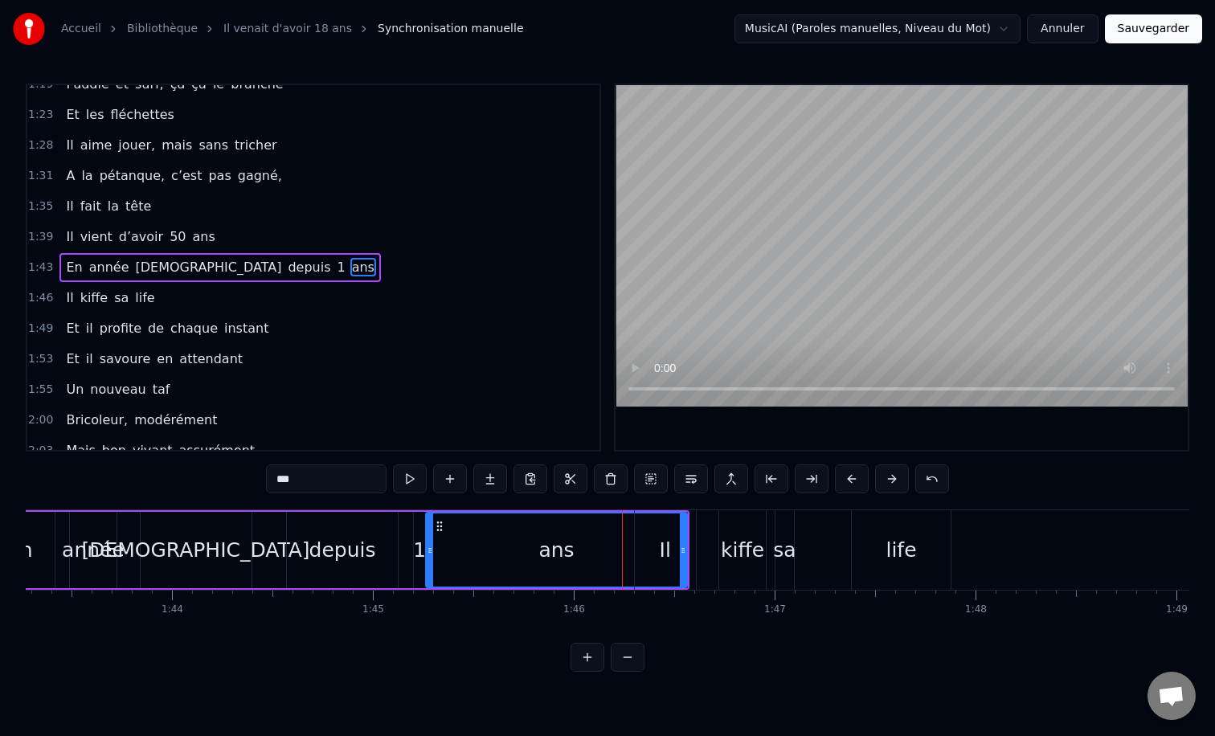
drag, startPoint x: 591, startPoint y: 547, endPoint x: 430, endPoint y: 548, distance: 160.8
click at [430, 548] on icon at bounding box center [430, 550] width 6 height 13
drag, startPoint x: 437, startPoint y: 527, endPoint x: 465, endPoint y: 541, distance: 30.9
click at [465, 541] on div "ans" at bounding box center [588, 550] width 258 height 73
drag, startPoint x: 465, startPoint y: 541, endPoint x: 456, endPoint y: 541, distance: 8.8
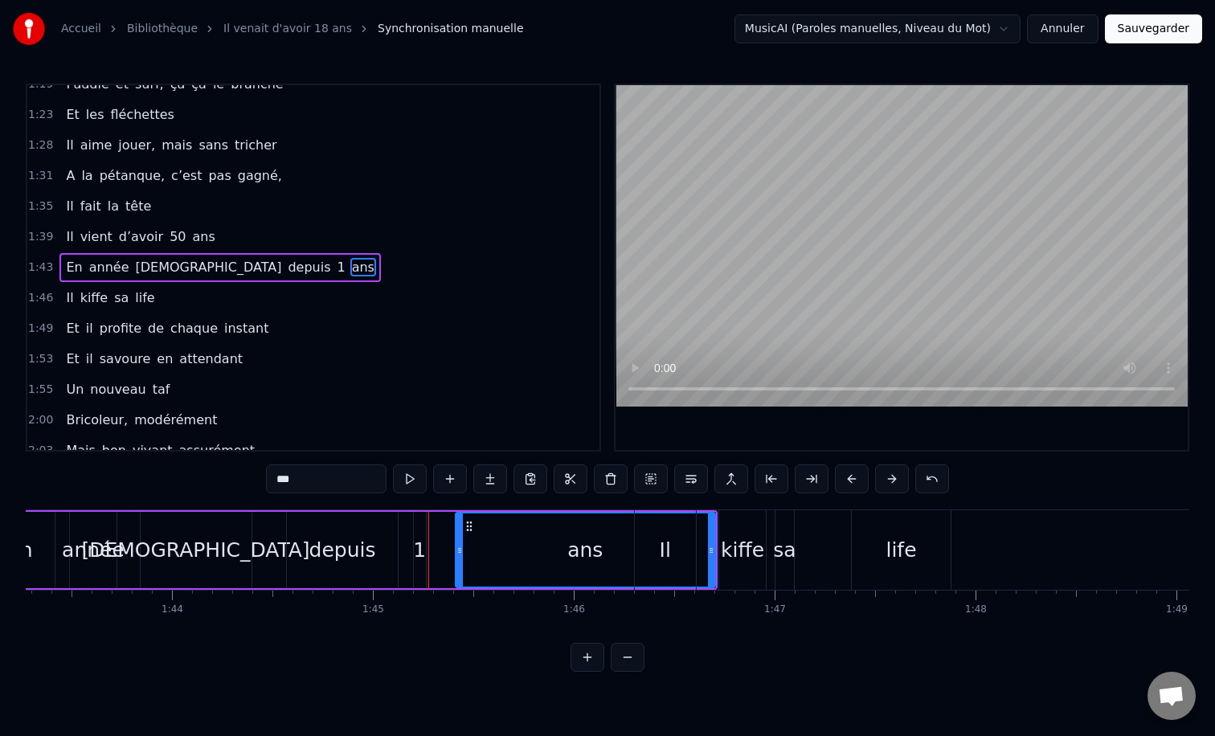
click at [459, 541] on div "ans" at bounding box center [586, 550] width 258 height 73
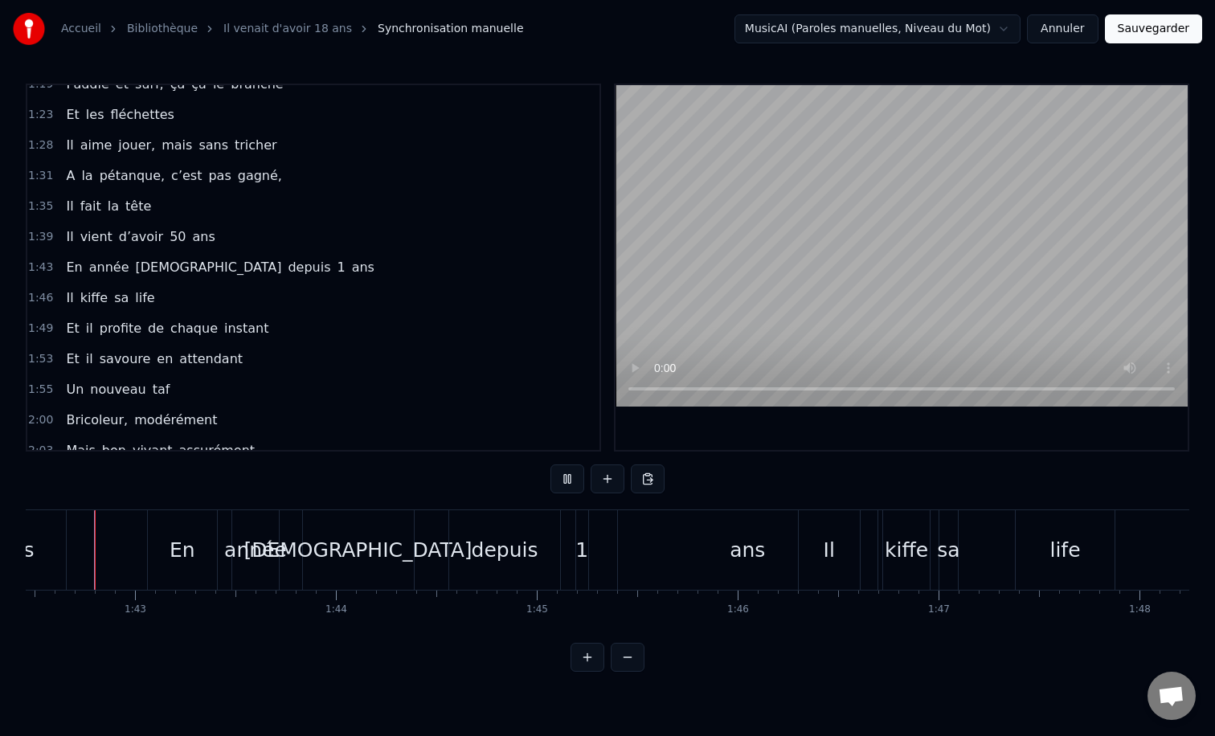
scroll to position [0, 20577]
click at [764, 550] on div "ans" at bounding box center [759, 550] width 35 height 31
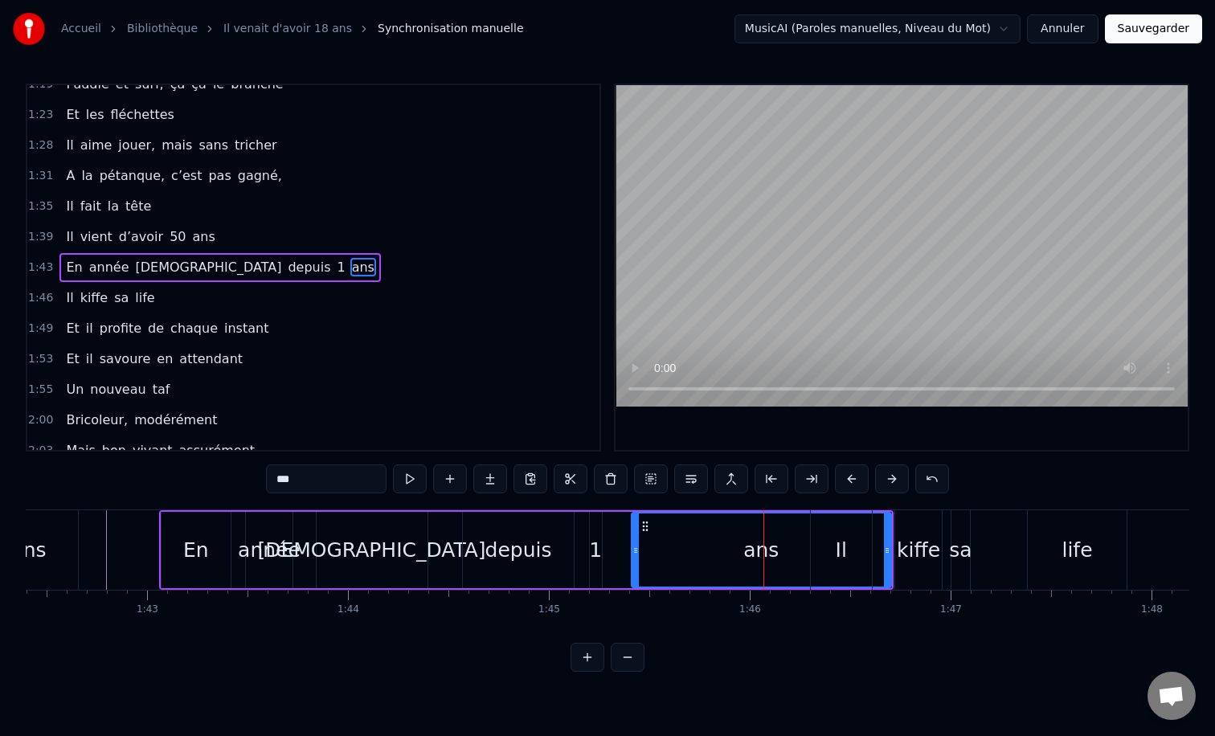
drag, startPoint x: 620, startPoint y: 529, endPoint x: 609, endPoint y: 529, distance: 11.3
click at [639, 529] on icon at bounding box center [645, 526] width 13 height 13
drag, startPoint x: 850, startPoint y: 548, endPoint x: 791, endPoint y: 547, distance: 59.5
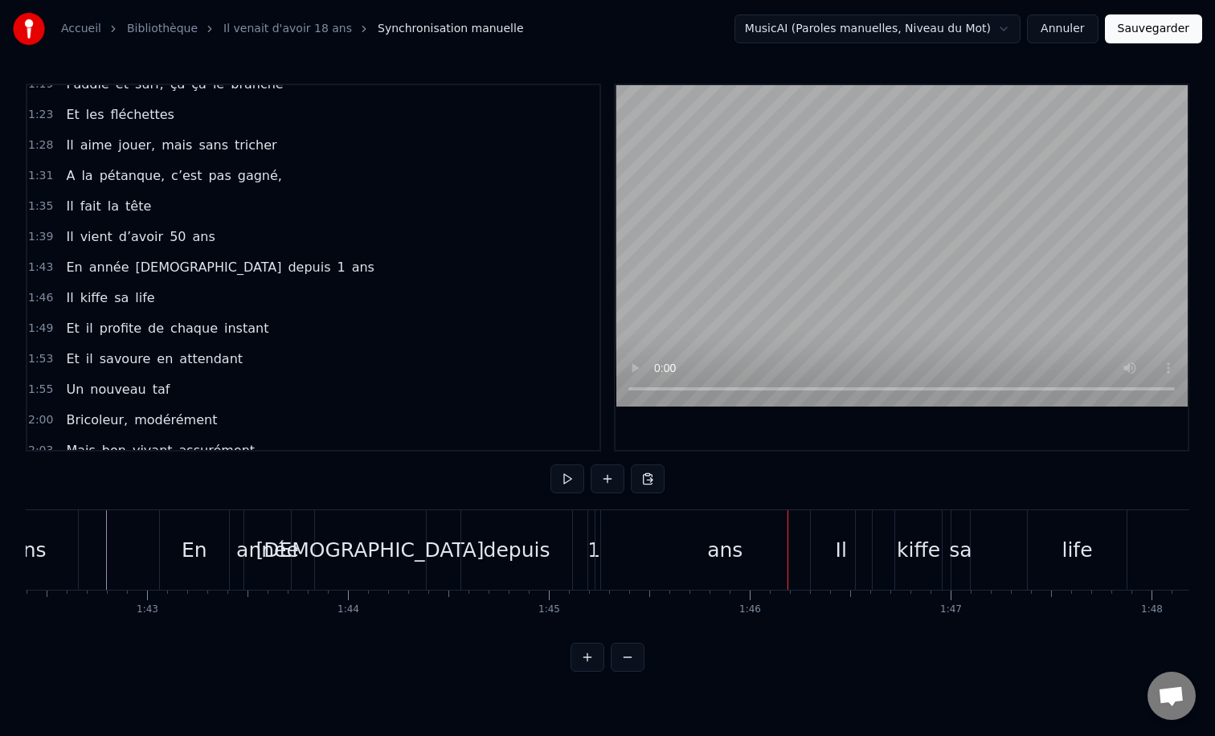
click at [642, 522] on div "ans" at bounding box center [726, 550] width 260 height 80
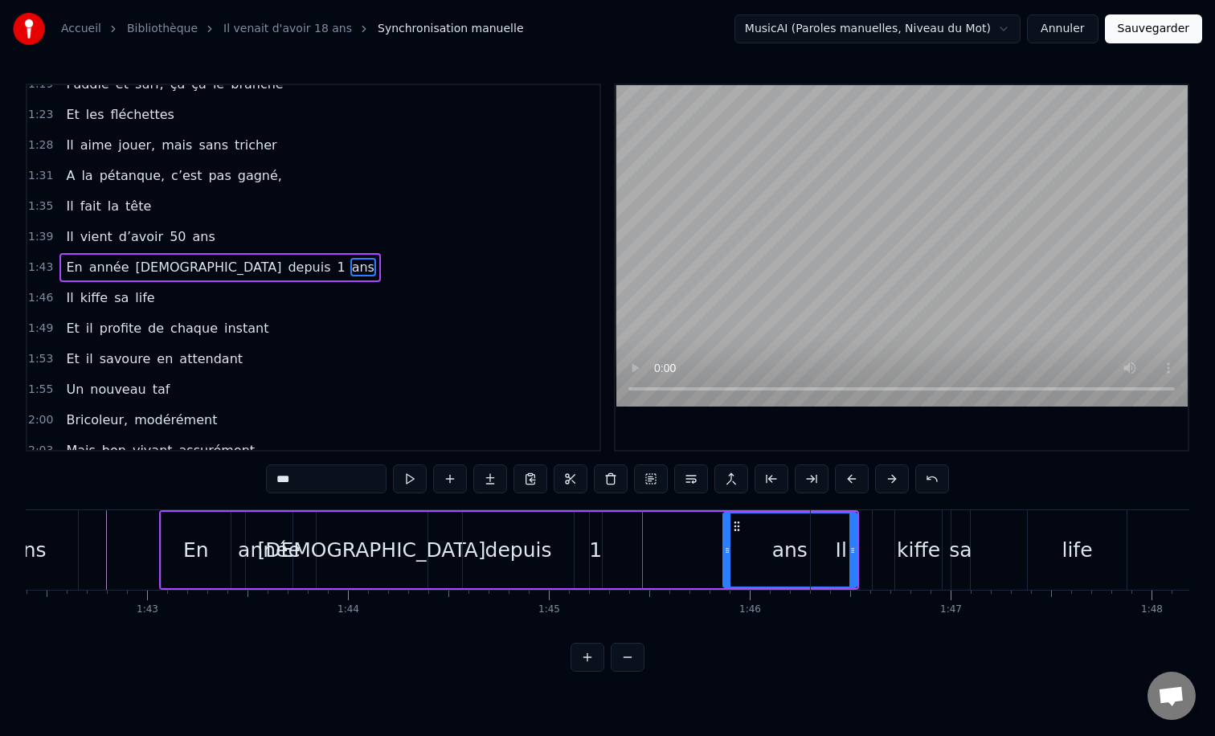
drag, startPoint x: 600, startPoint y: 547, endPoint x: 726, endPoint y: 549, distance: 125.4
click at [726, 549] on icon at bounding box center [727, 550] width 6 height 13
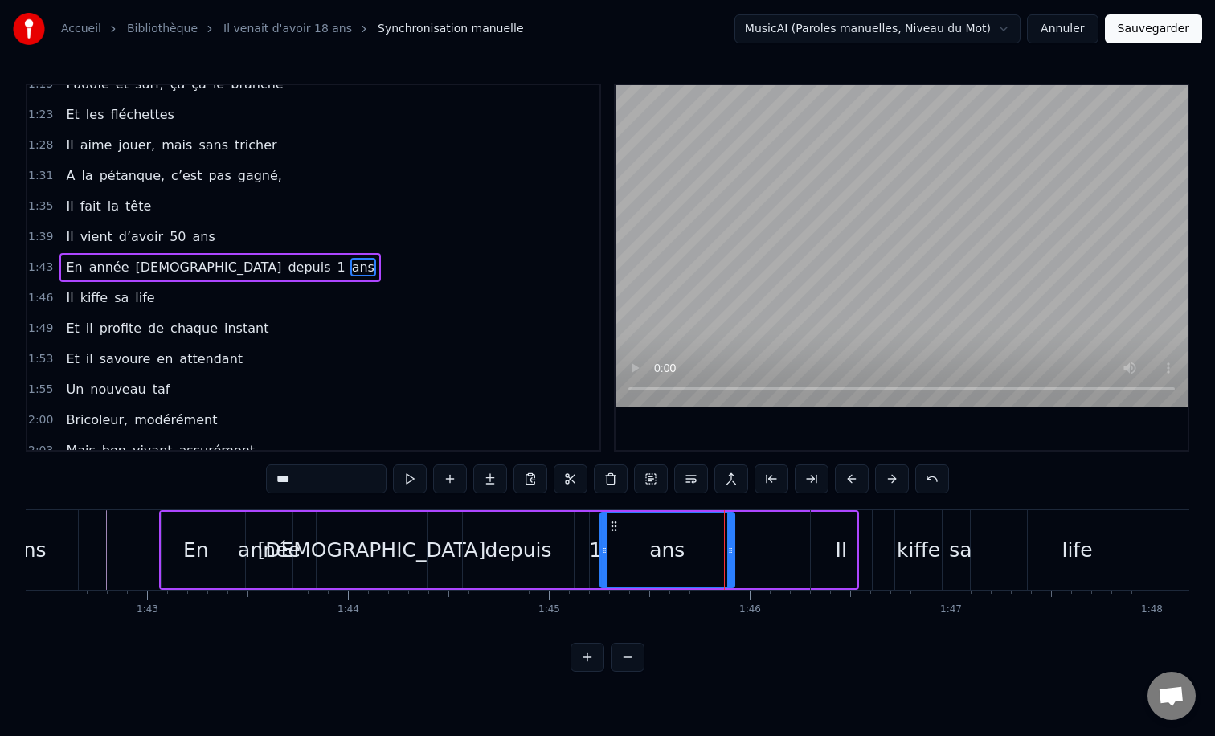
drag, startPoint x: 738, startPoint y: 522, endPoint x: 620, endPoint y: 519, distance: 118.2
click at [617, 522] on icon at bounding box center [614, 526] width 13 height 13
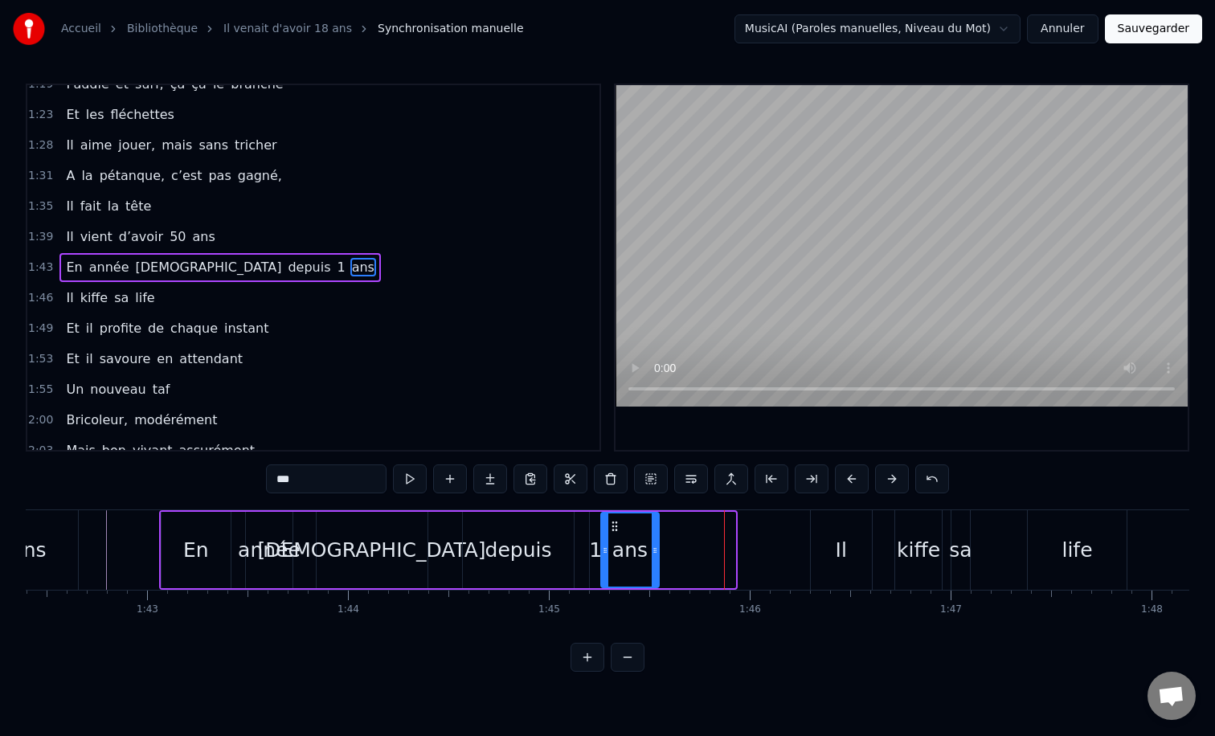
drag, startPoint x: 731, startPoint y: 553, endPoint x: 655, endPoint y: 551, distance: 75.6
click at [655, 551] on icon at bounding box center [655, 550] width 6 height 13
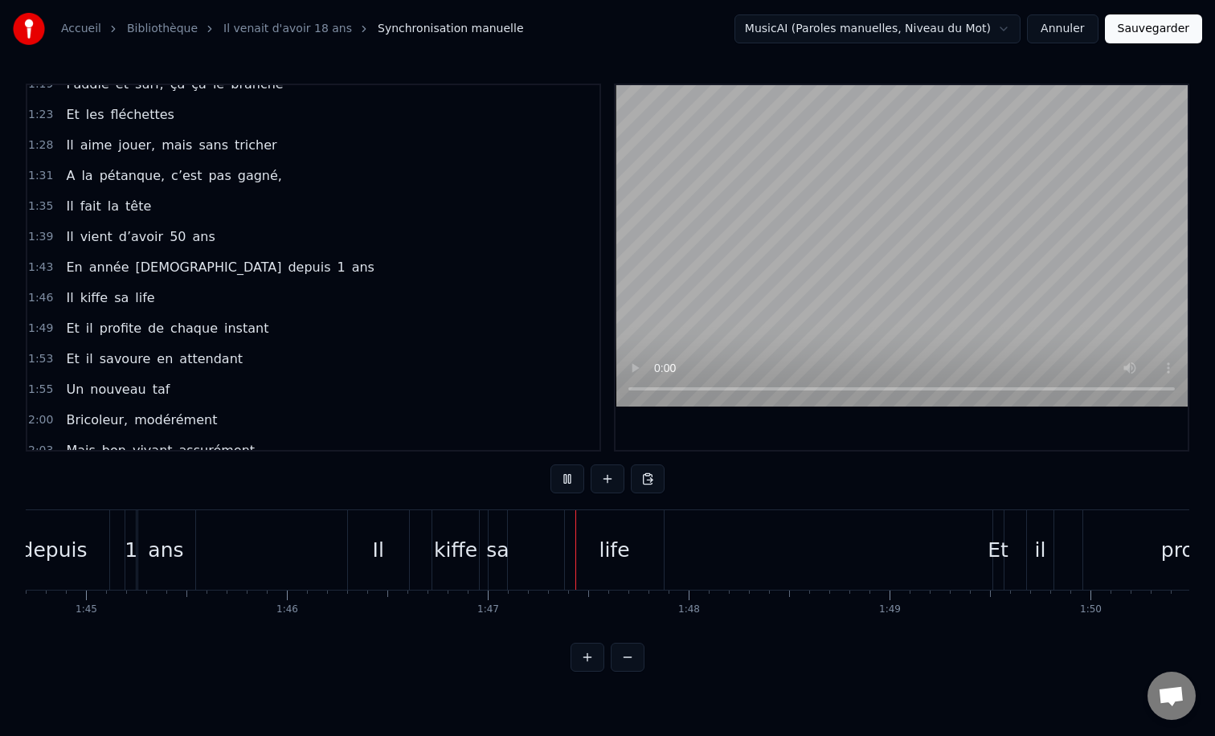
scroll to position [0, 21041]
click at [358, 555] on div "Il" at bounding box center [377, 550] width 61 height 80
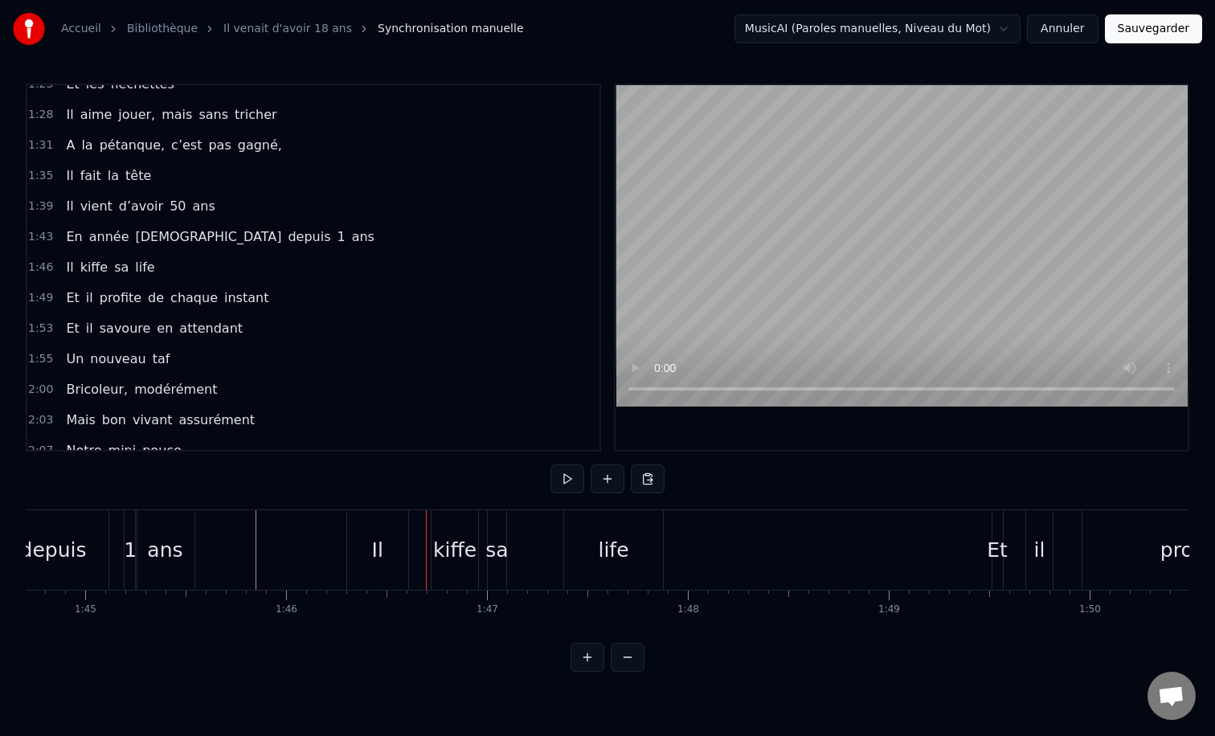
click at [354, 536] on div "Il" at bounding box center [377, 550] width 61 height 80
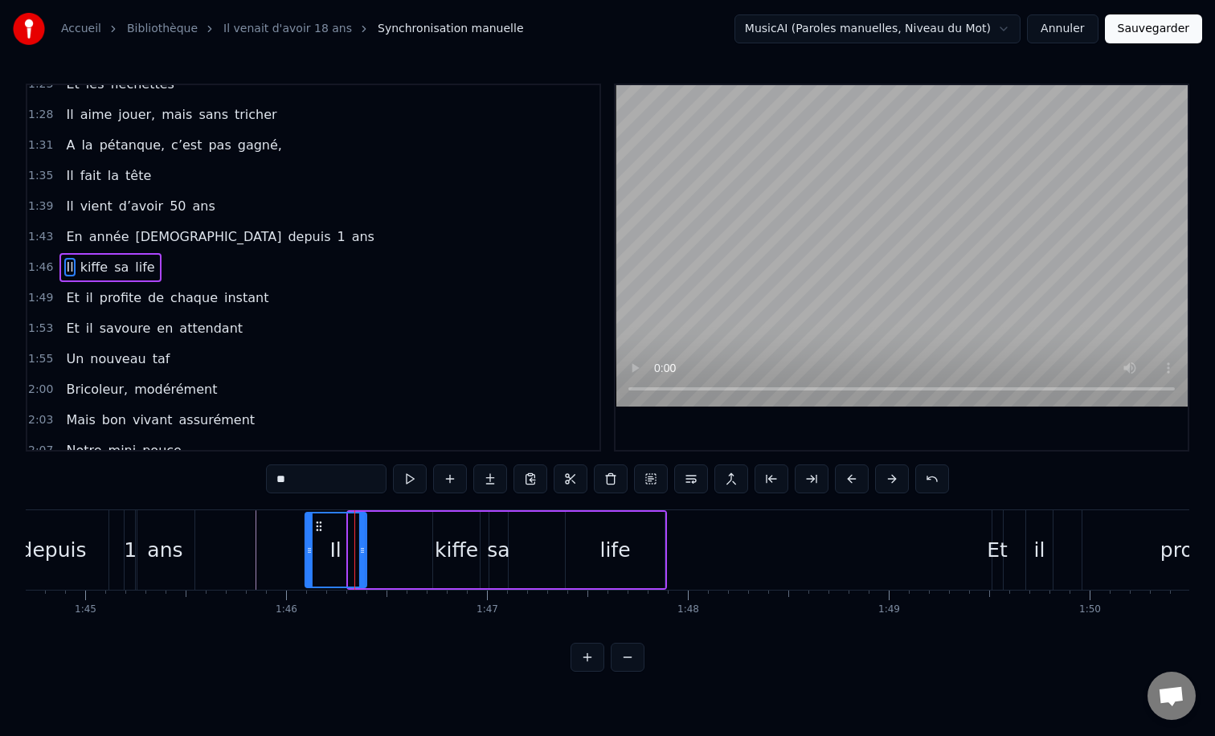
drag, startPoint x: 358, startPoint y: 527, endPoint x: 313, endPoint y: 527, distance: 45.0
click at [313, 527] on icon at bounding box center [319, 526] width 13 height 13
drag, startPoint x: 358, startPoint y: 551, endPoint x: 348, endPoint y: 551, distance: 9.6
click at [355, 551] on icon at bounding box center [358, 550] width 6 height 13
click at [470, 520] on div "kiﬀe" at bounding box center [456, 550] width 47 height 76
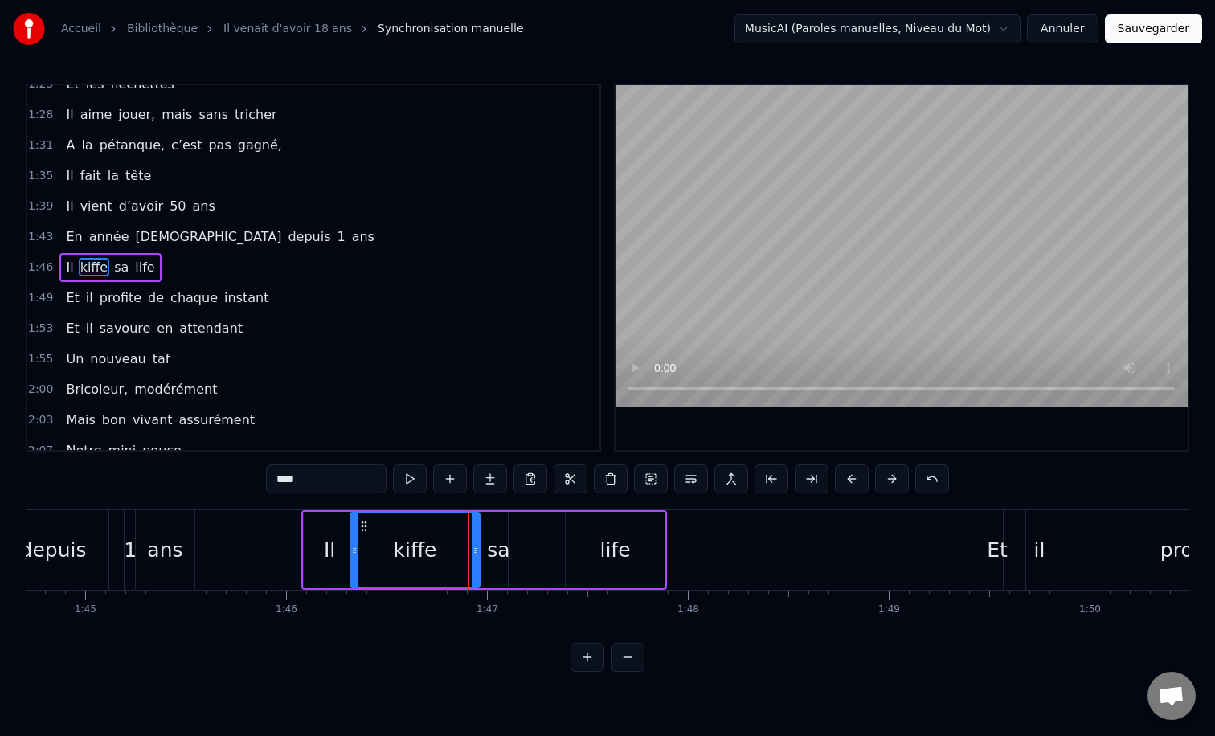
drag, startPoint x: 436, startPoint y: 556, endPoint x: 355, endPoint y: 557, distance: 81.2
click at [355, 557] on div at bounding box center [354, 550] width 6 height 73
click at [391, 559] on div "kiﬀe" at bounding box center [416, 550] width 126 height 73
click at [313, 473] on input "****" at bounding box center [326, 479] width 121 height 29
type input "***"
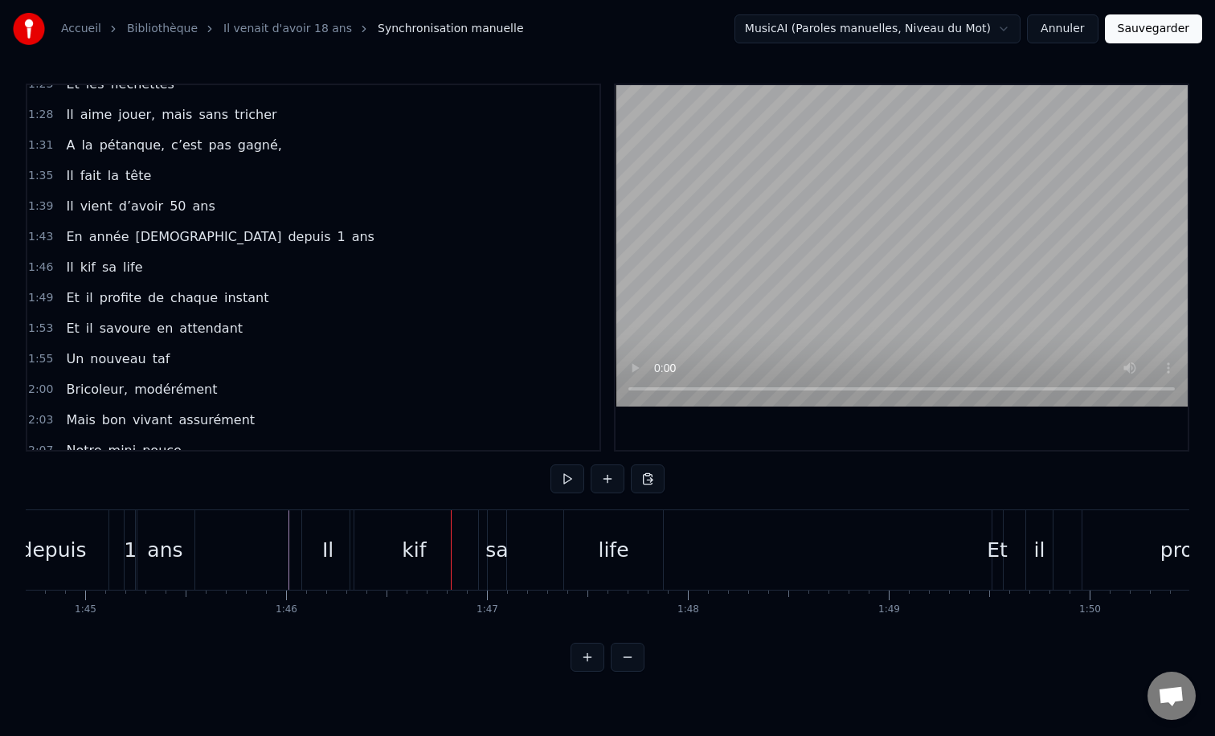
click at [410, 536] on div "kif" at bounding box center [414, 550] width 24 height 31
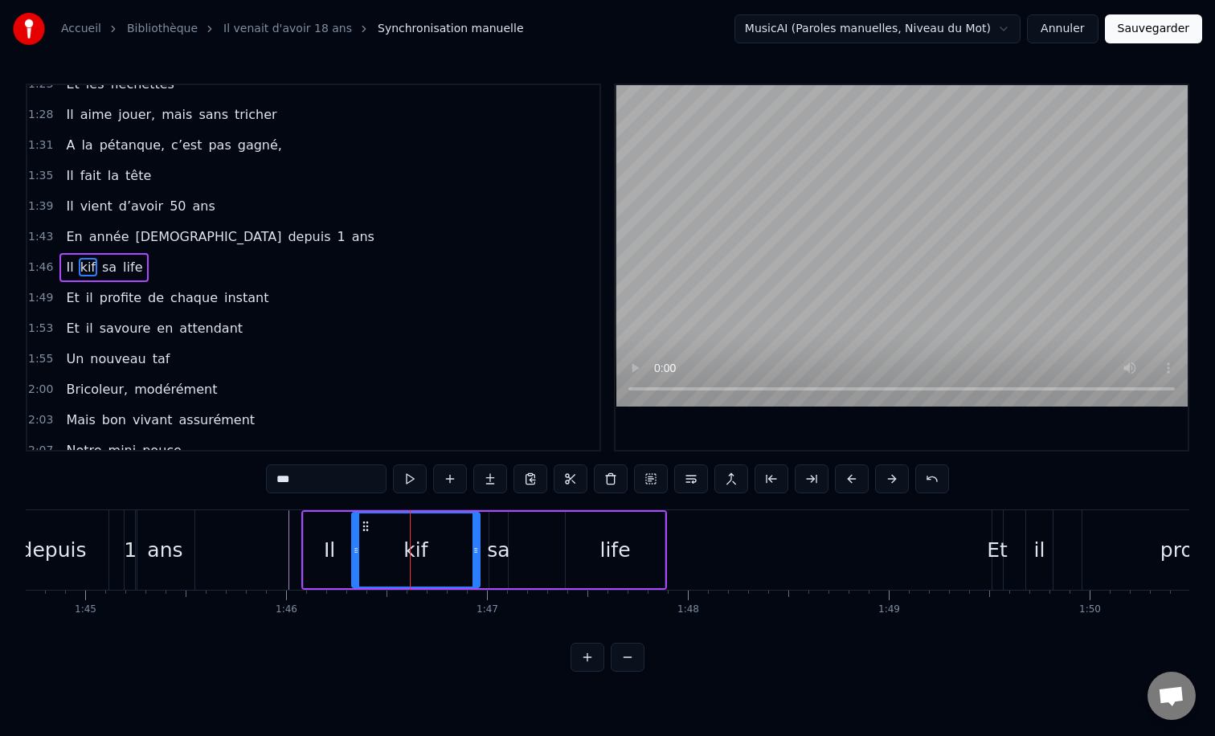
click at [354, 481] on input "***" at bounding box center [326, 479] width 121 height 29
type input "****"
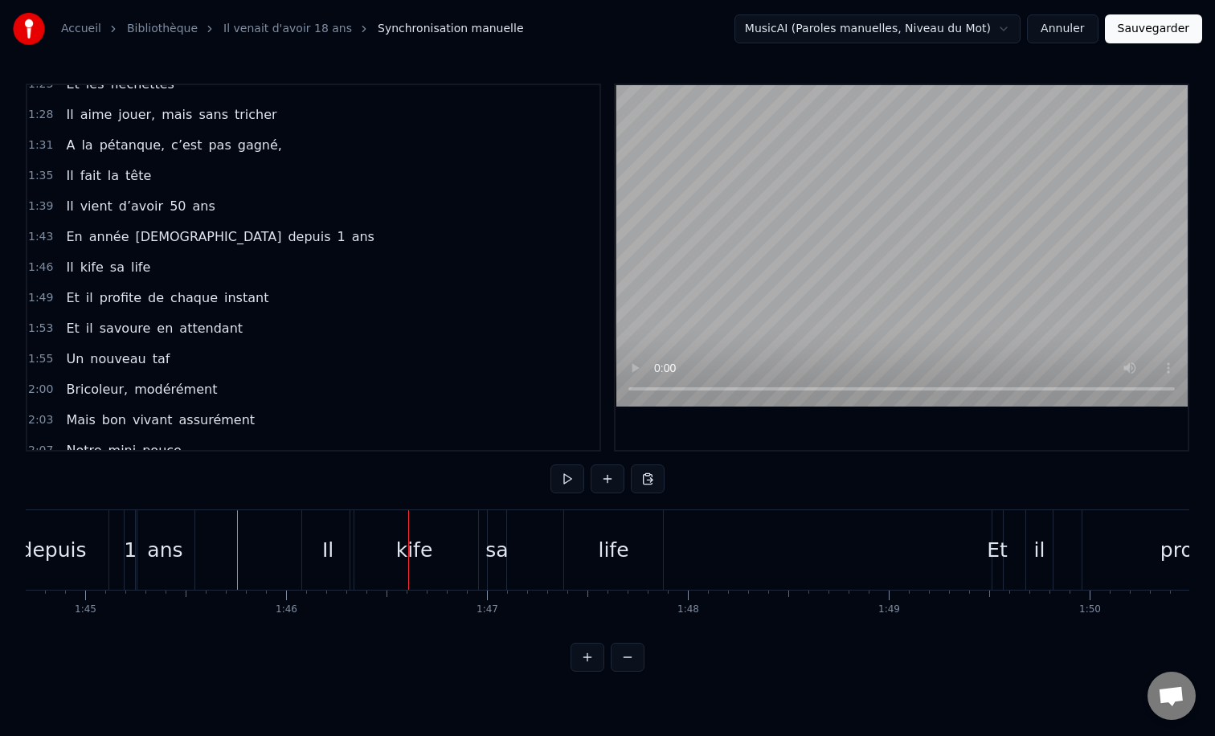
click at [426, 547] on div "kife" at bounding box center [414, 550] width 37 height 31
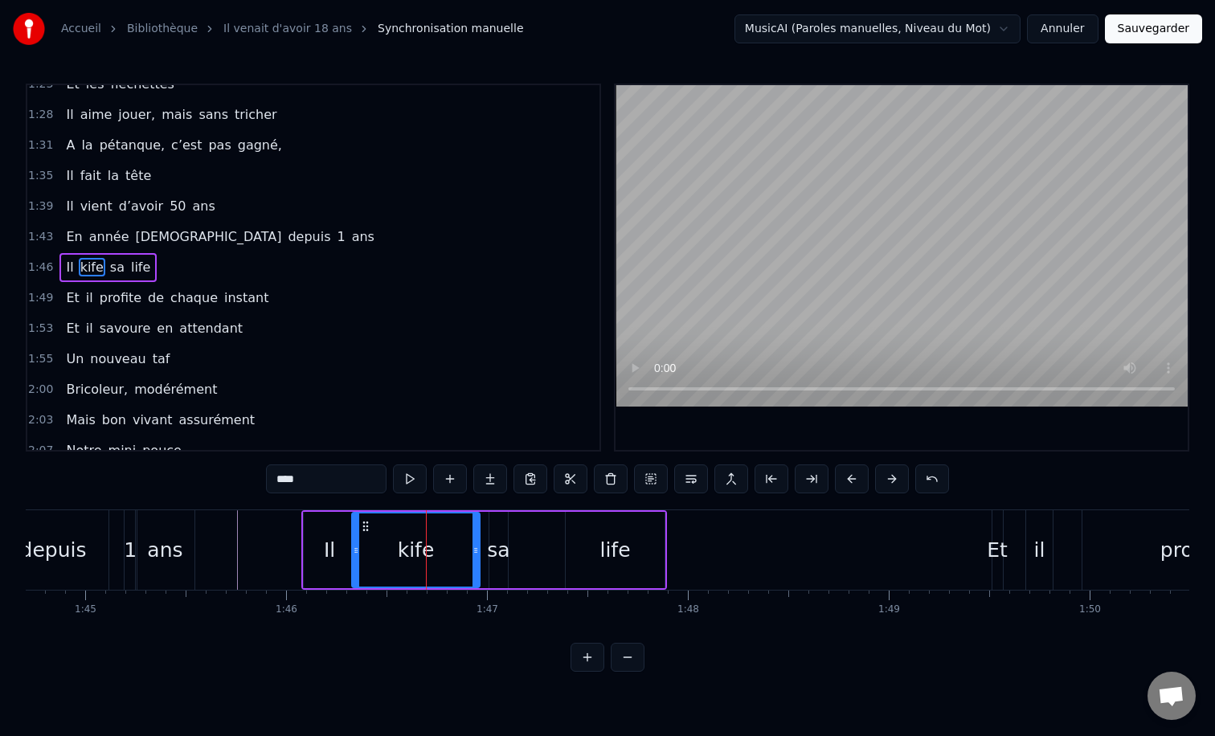
click at [344, 486] on input "****" at bounding box center [326, 479] width 121 height 29
type input "*****"
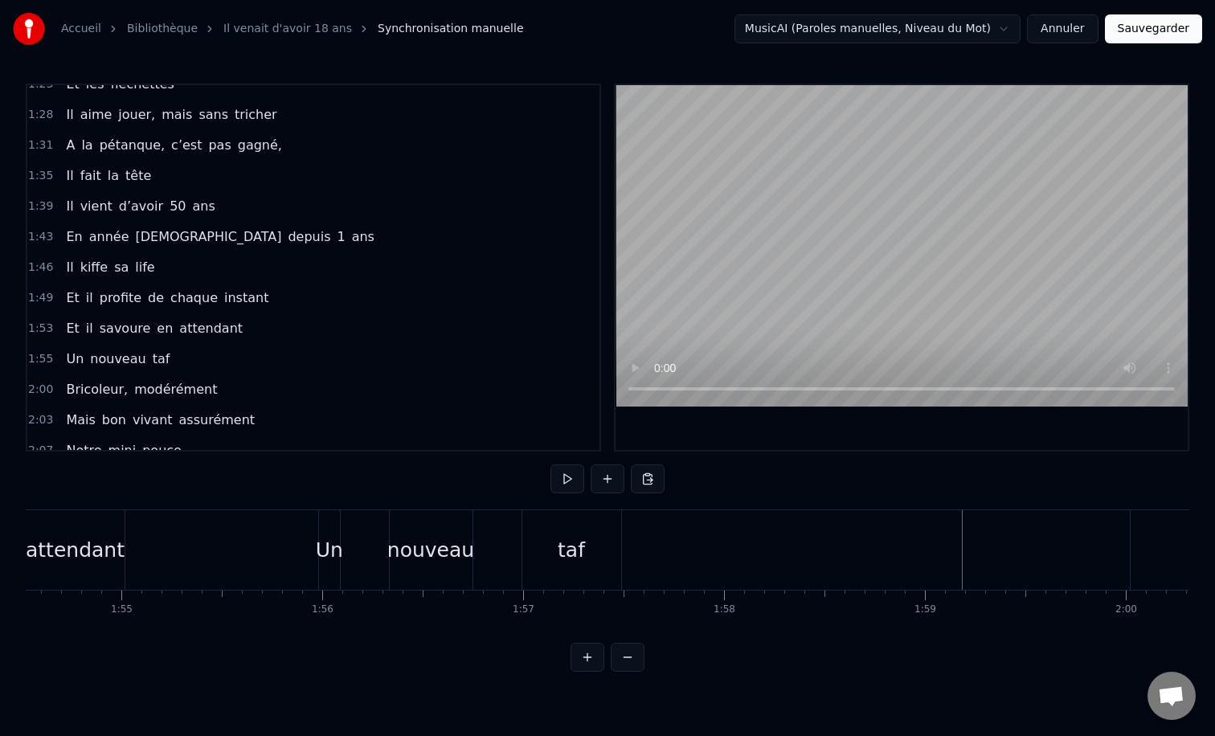
scroll to position [0, 22954]
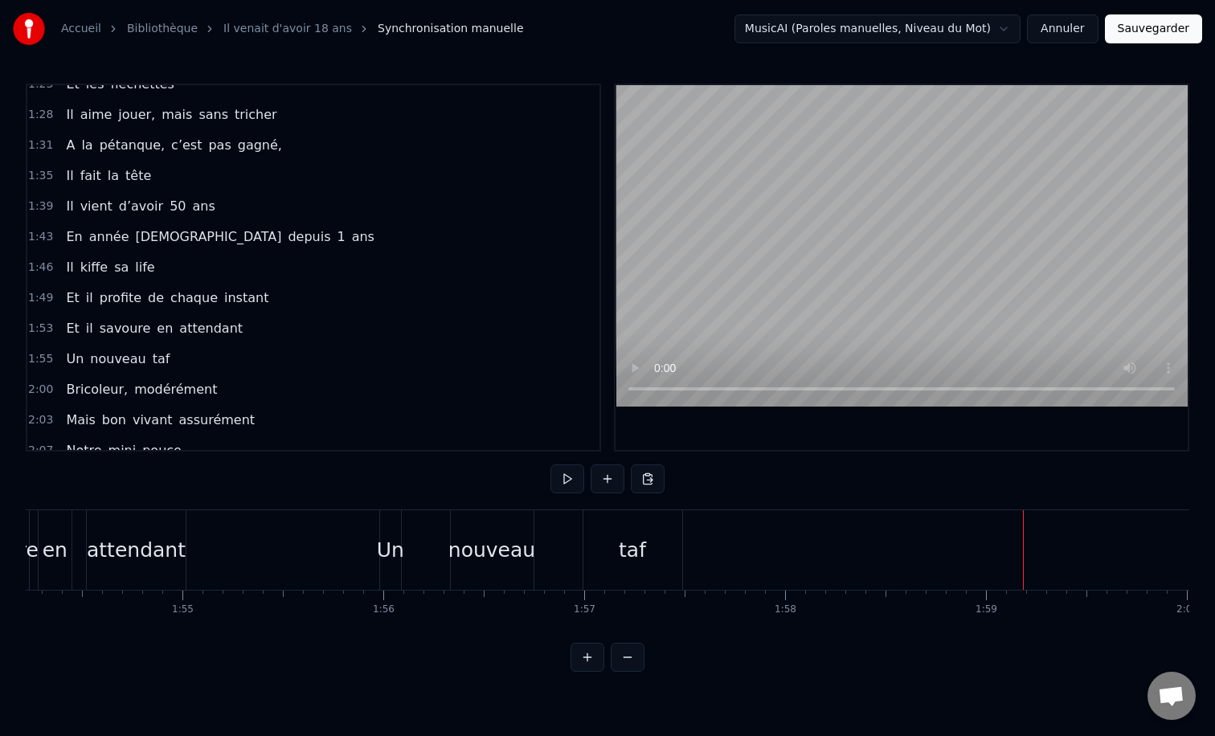
click at [472, 551] on div "nouveau" at bounding box center [492, 550] width 87 height 31
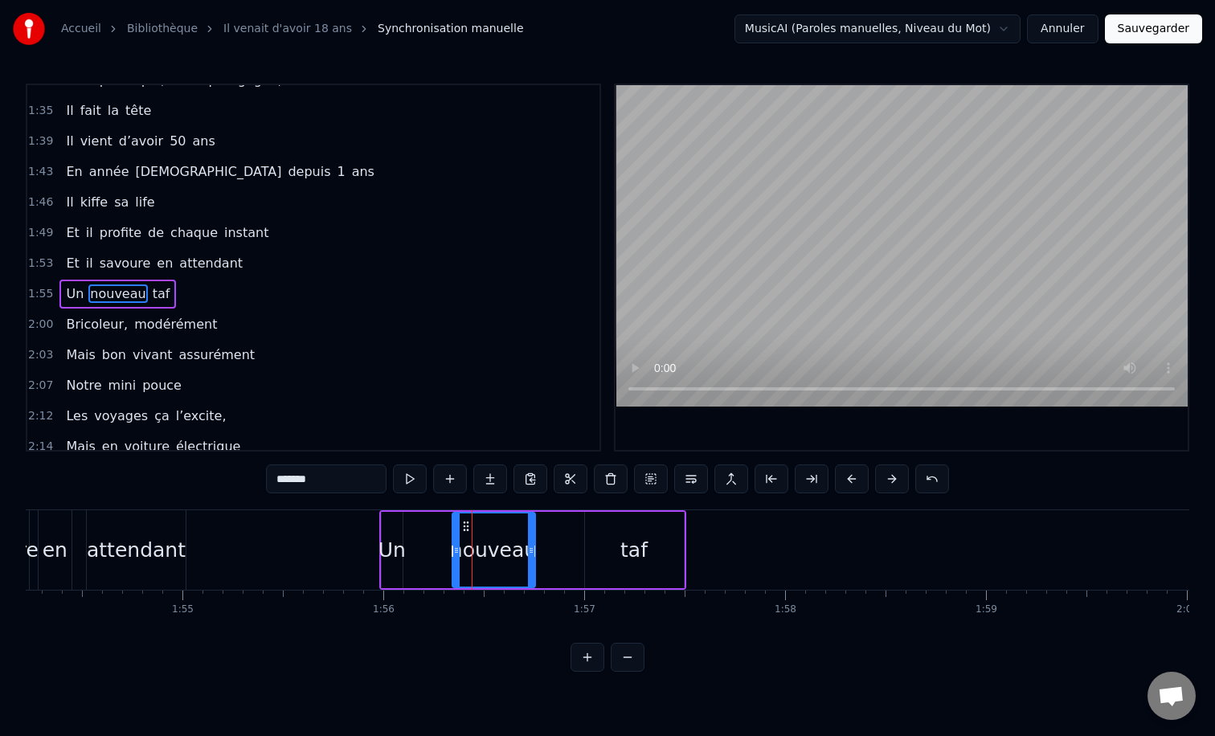
scroll to position [719, 0]
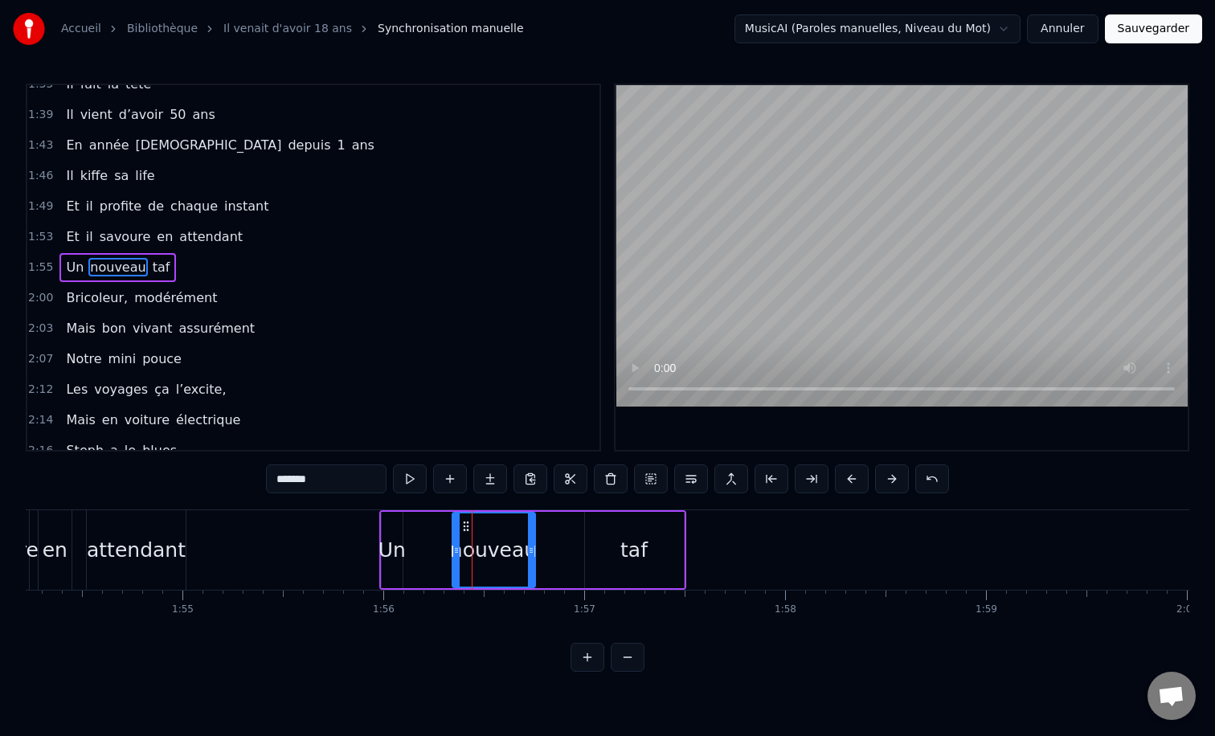
click at [618, 551] on div "taf" at bounding box center [634, 550] width 99 height 76
type input "***"
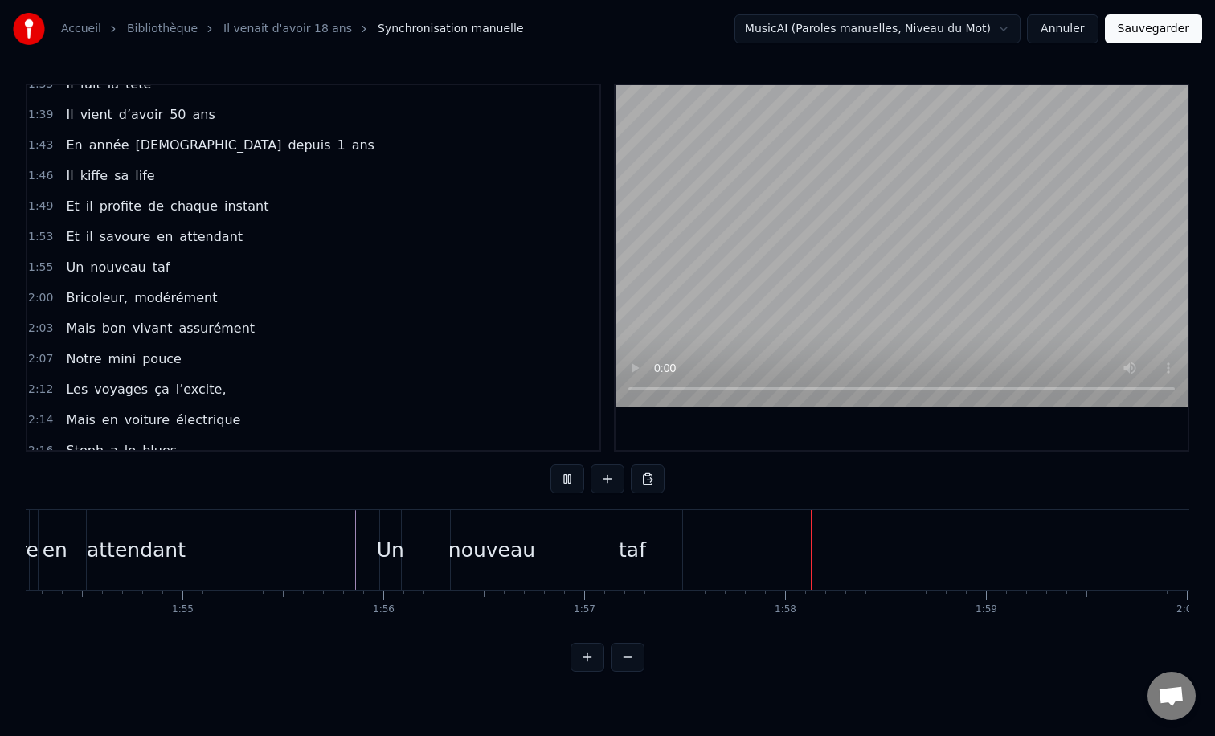
click at [633, 530] on div "taf" at bounding box center [633, 550] width 99 height 80
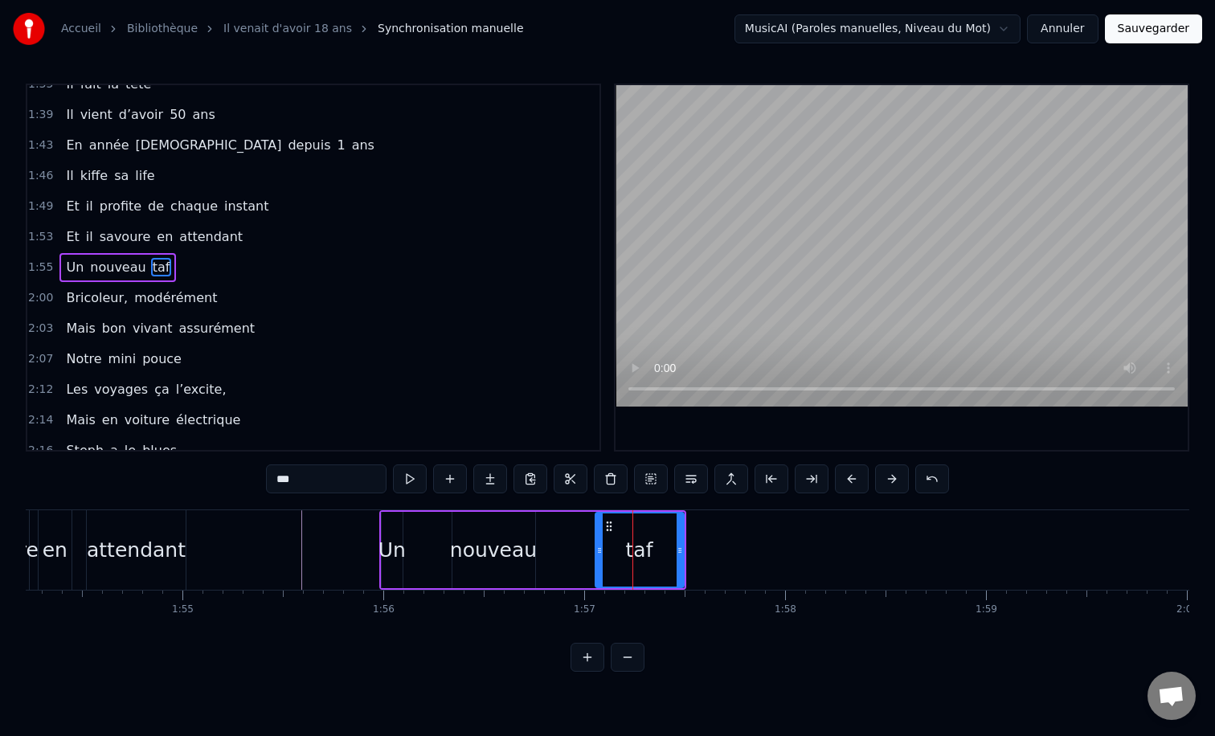
drag, startPoint x: 591, startPoint y: 549, endPoint x: 603, endPoint y: 557, distance: 14.5
click at [603, 557] on div at bounding box center [599, 550] width 6 height 73
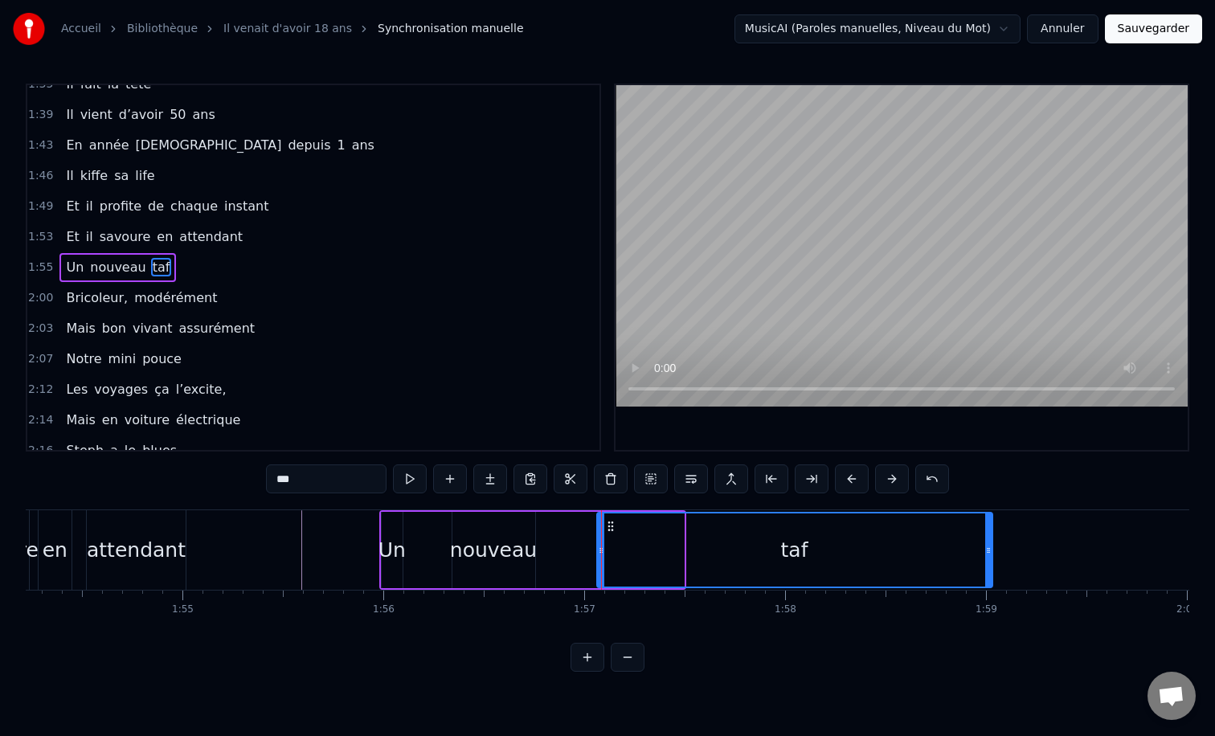
drag, startPoint x: 679, startPoint y: 545, endPoint x: 986, endPoint y: 556, distance: 307.3
click at [990, 558] on div at bounding box center [989, 550] width 6 height 73
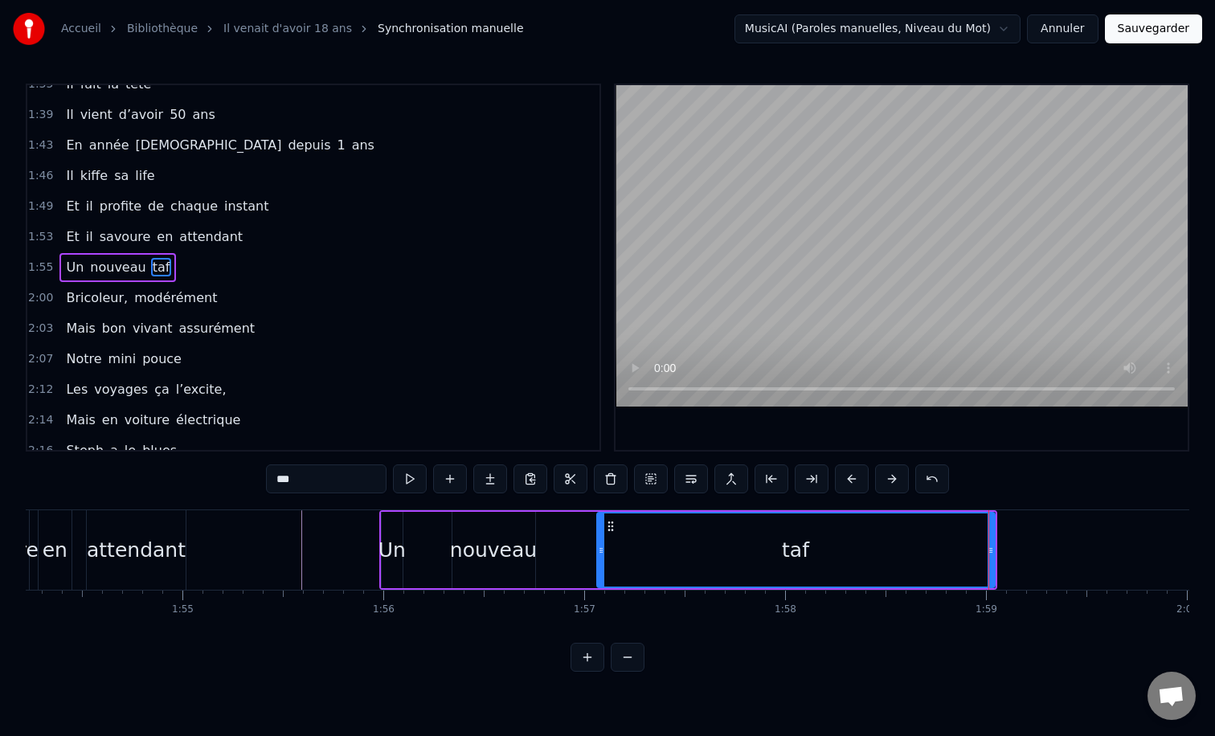
click at [517, 560] on div "nouveau" at bounding box center [493, 550] width 87 height 31
type input "*******"
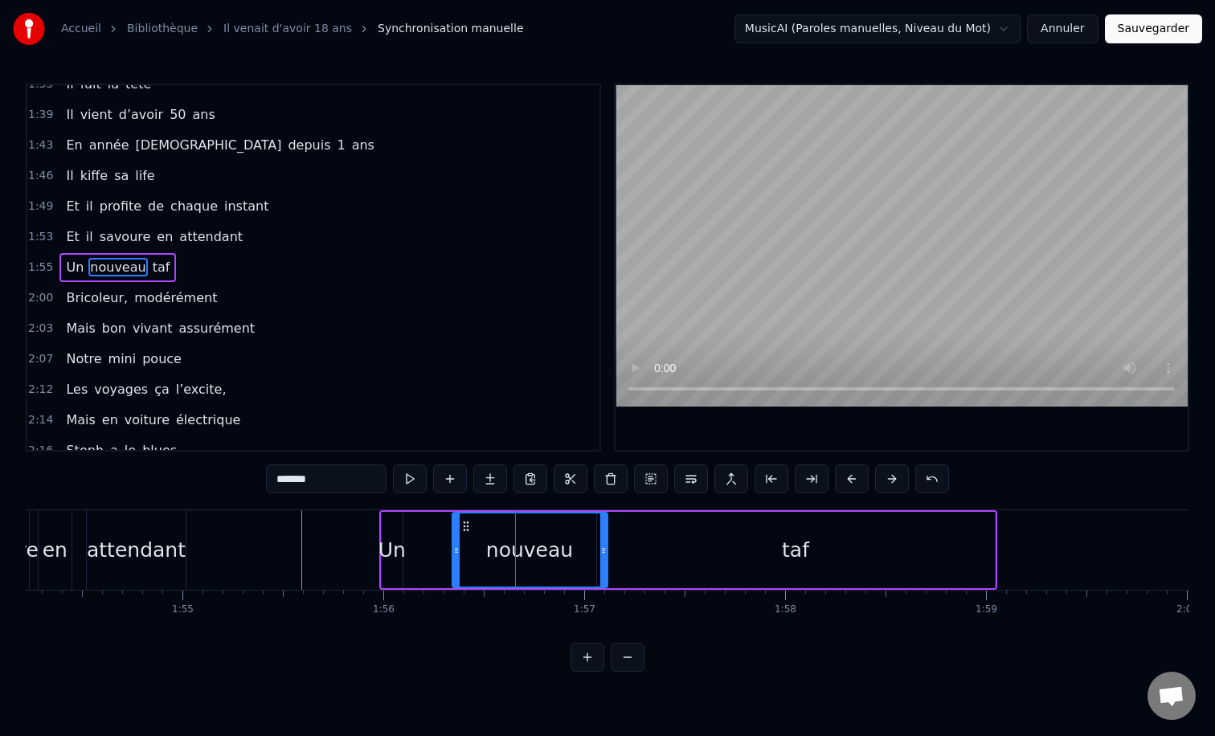
drag, startPoint x: 534, startPoint y: 553, endPoint x: 608, endPoint y: 568, distance: 75.5
click at [608, 568] on div "nouveau" at bounding box center [530, 550] width 157 height 76
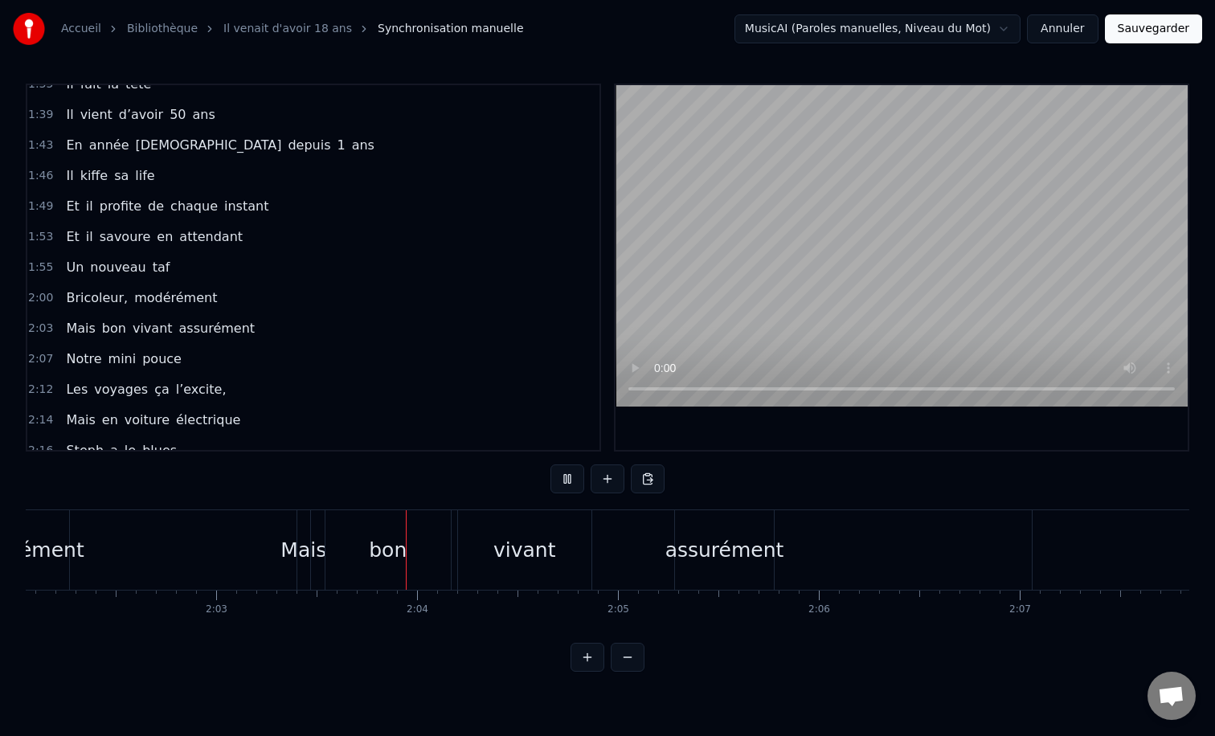
scroll to position [0, 24531]
click at [714, 566] on div "assurément" at bounding box center [721, 550] width 99 height 80
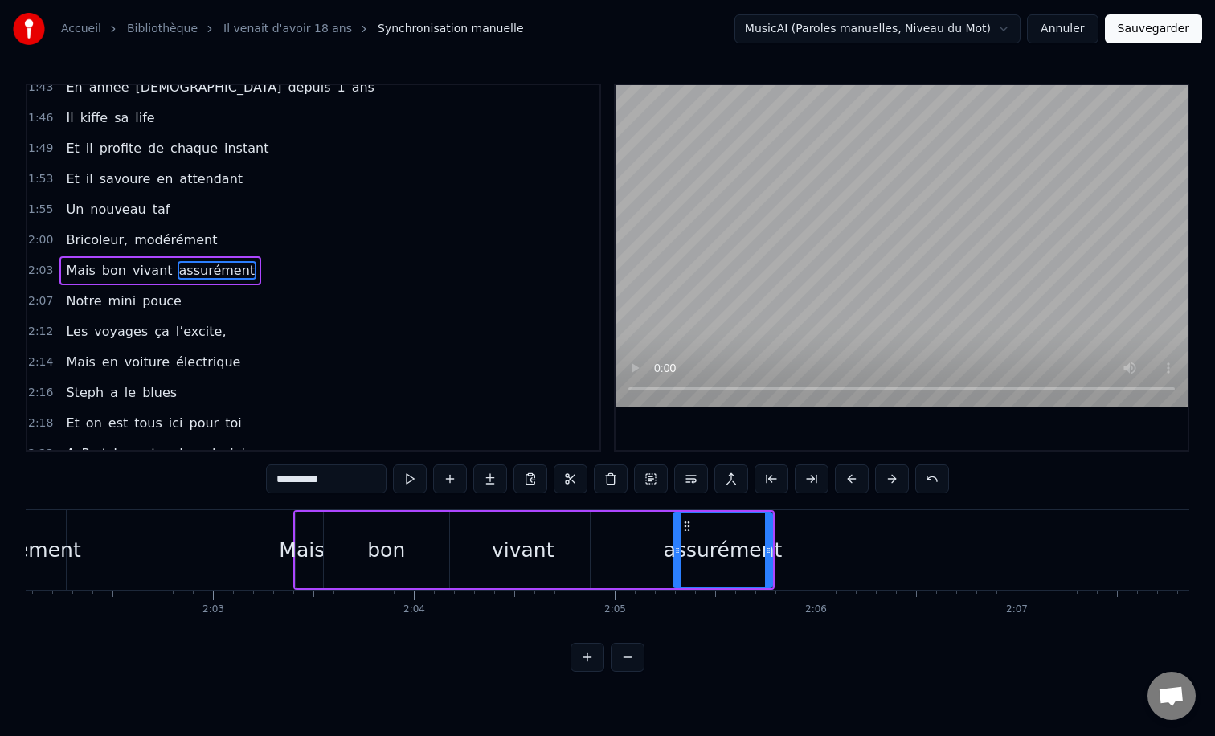
scroll to position [780, 0]
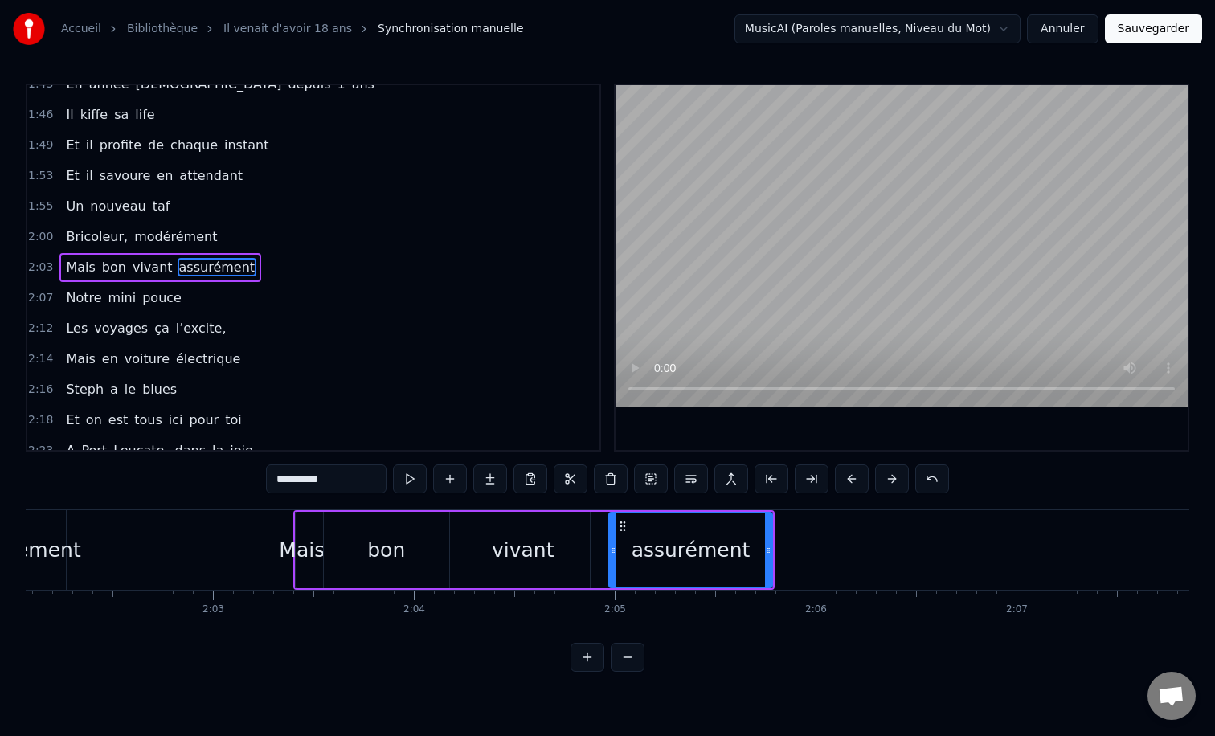
drag, startPoint x: 678, startPoint y: 552, endPoint x: 614, endPoint y: 548, distance: 64.4
click at [614, 548] on icon at bounding box center [613, 550] width 6 height 13
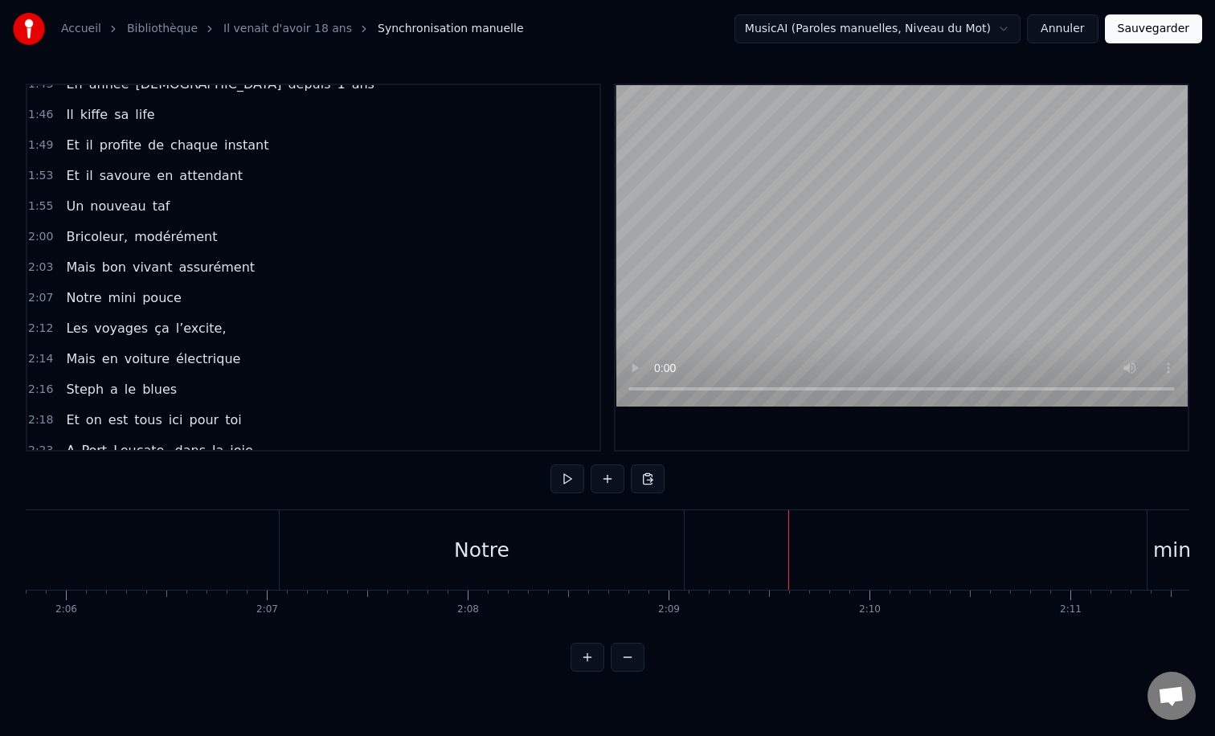
scroll to position [0, 25204]
click at [568, 528] on div "Notre" at bounding box center [558, 550] width 404 height 80
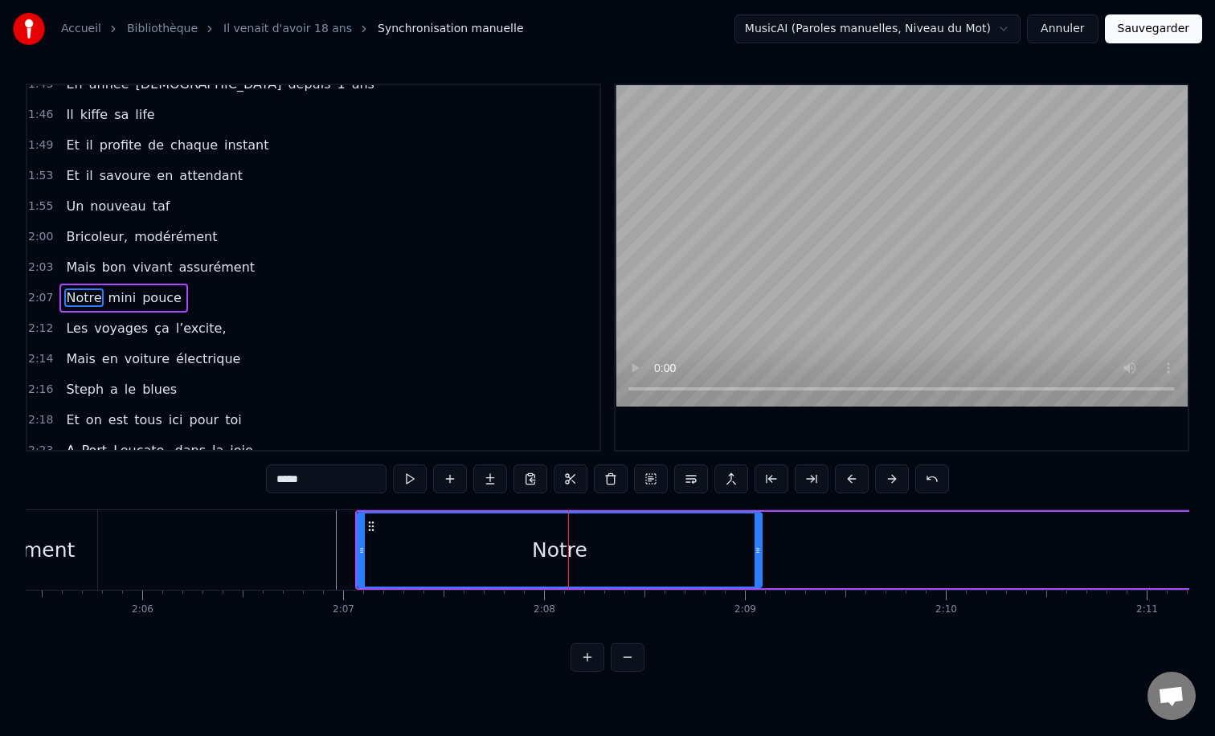
scroll to position [810, 0]
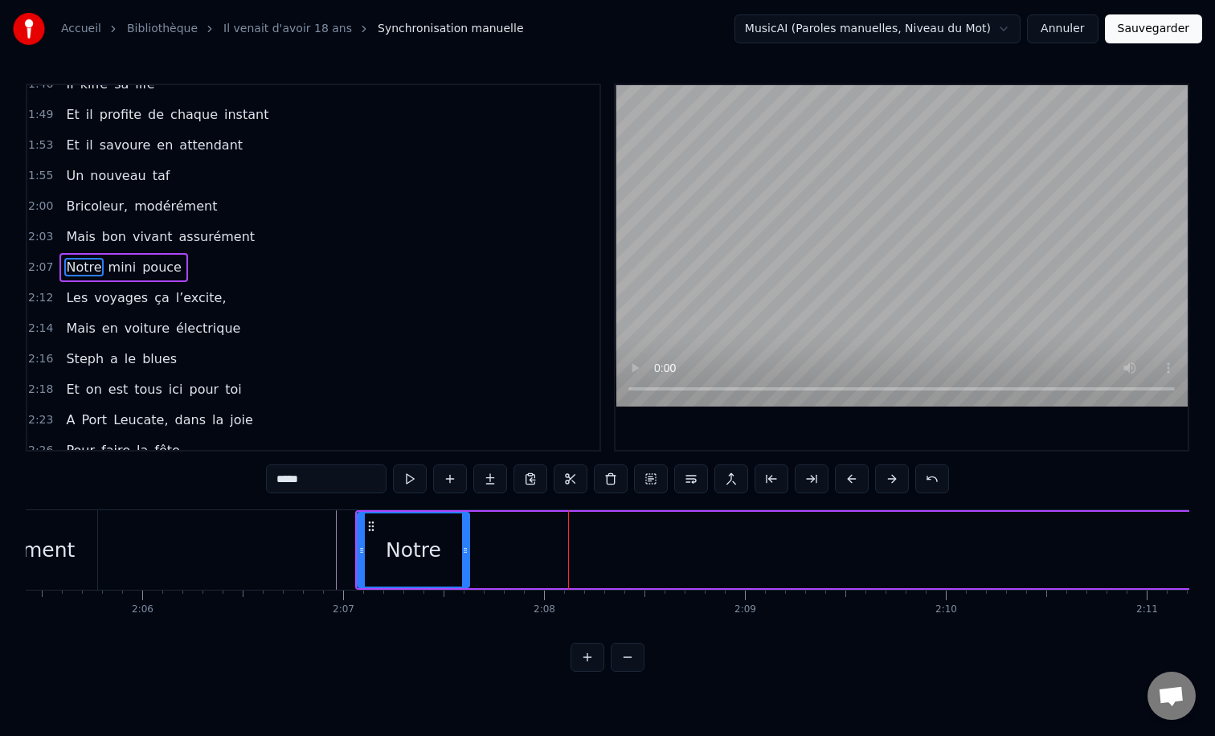
drag, startPoint x: 757, startPoint y: 552, endPoint x: 465, endPoint y: 522, distance: 293.3
click at [465, 522] on div at bounding box center [465, 550] width 6 height 73
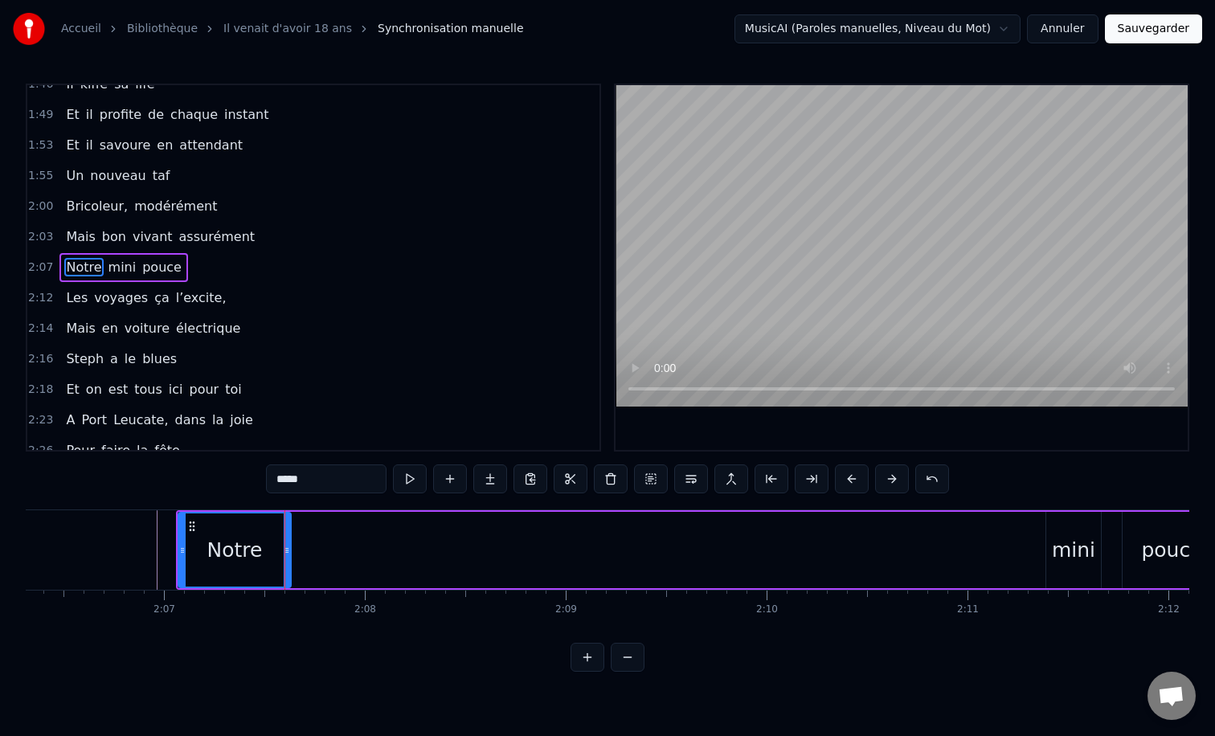
scroll to position [0, 25511]
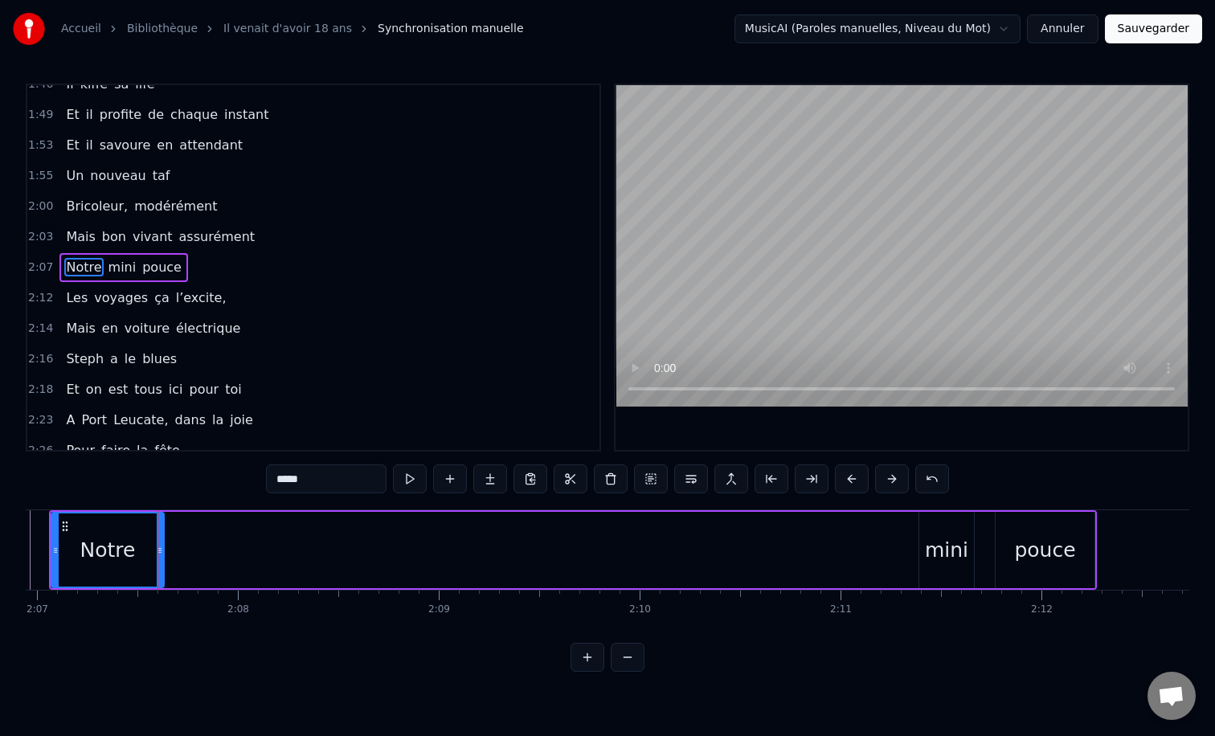
click at [949, 542] on div "mini" at bounding box center [946, 550] width 43 height 31
type input "****"
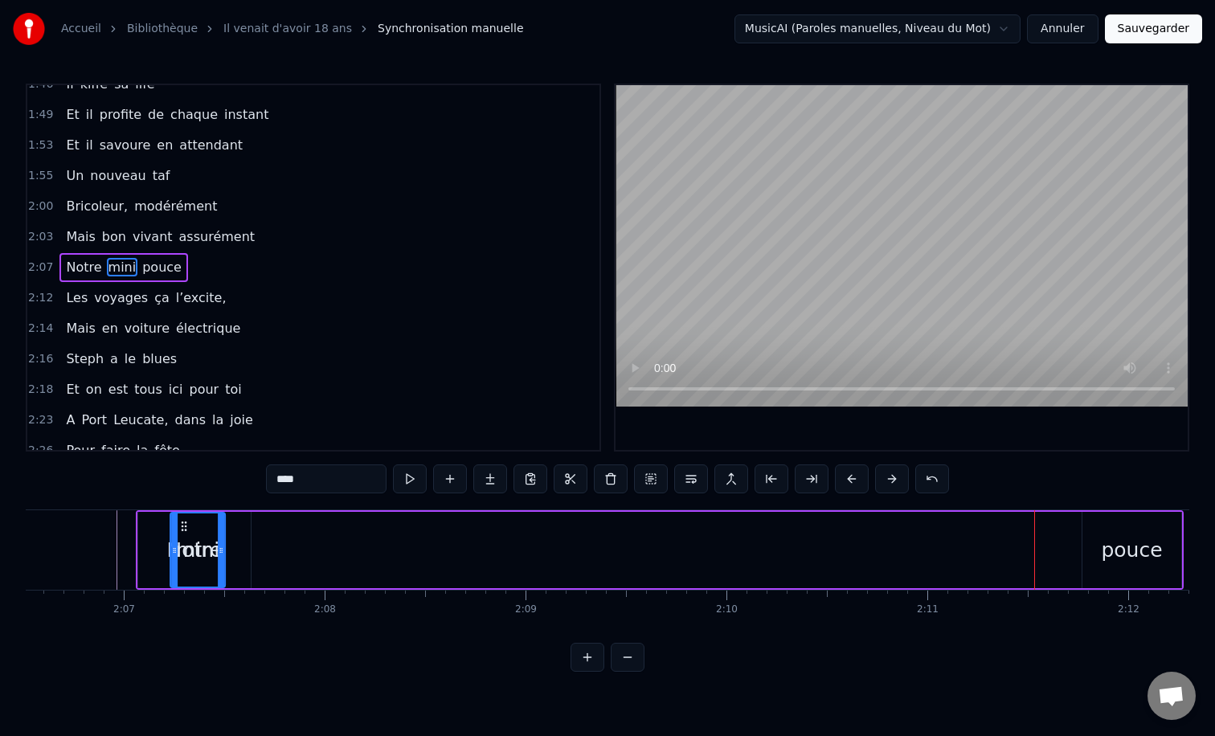
scroll to position [0, 25400]
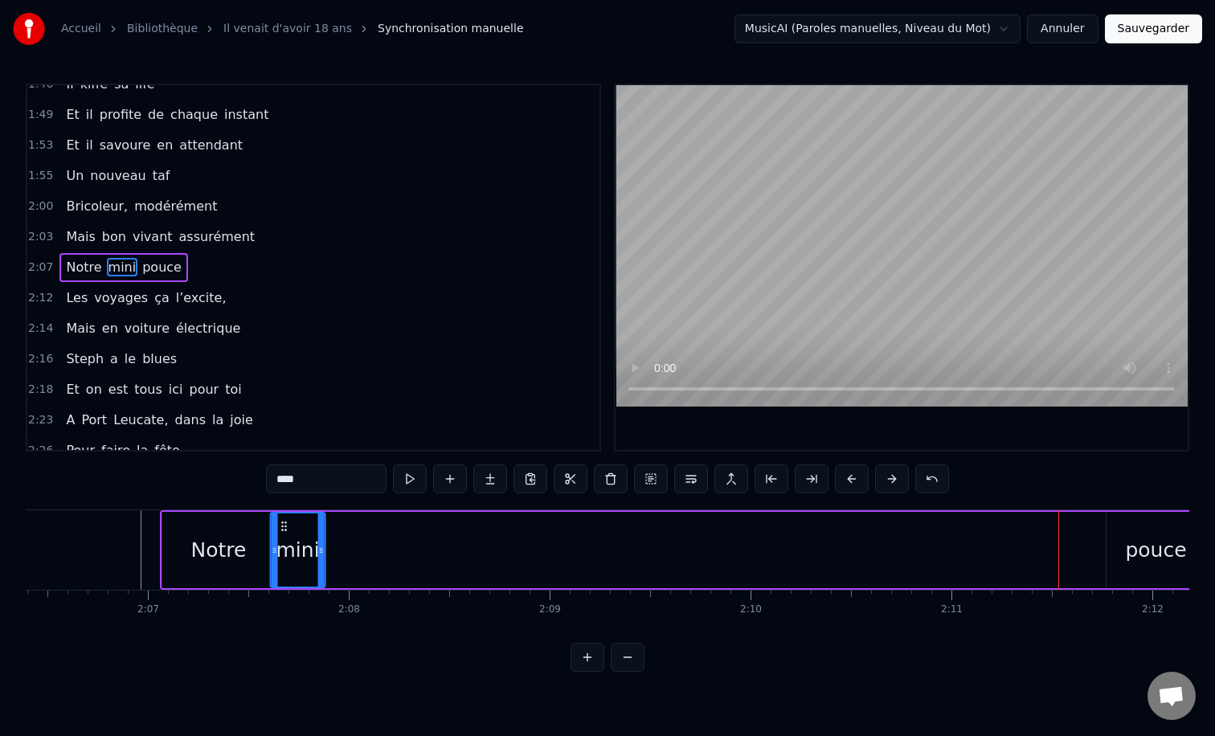
drag, startPoint x: 935, startPoint y: 523, endPoint x: 290, endPoint y: 578, distance: 647.0
click at [290, 578] on div "mini" at bounding box center [298, 550] width 53 height 73
drag, startPoint x: 328, startPoint y: 548, endPoint x: 375, endPoint y: 572, distance: 52.8
click at [375, 572] on div at bounding box center [375, 550] width 6 height 73
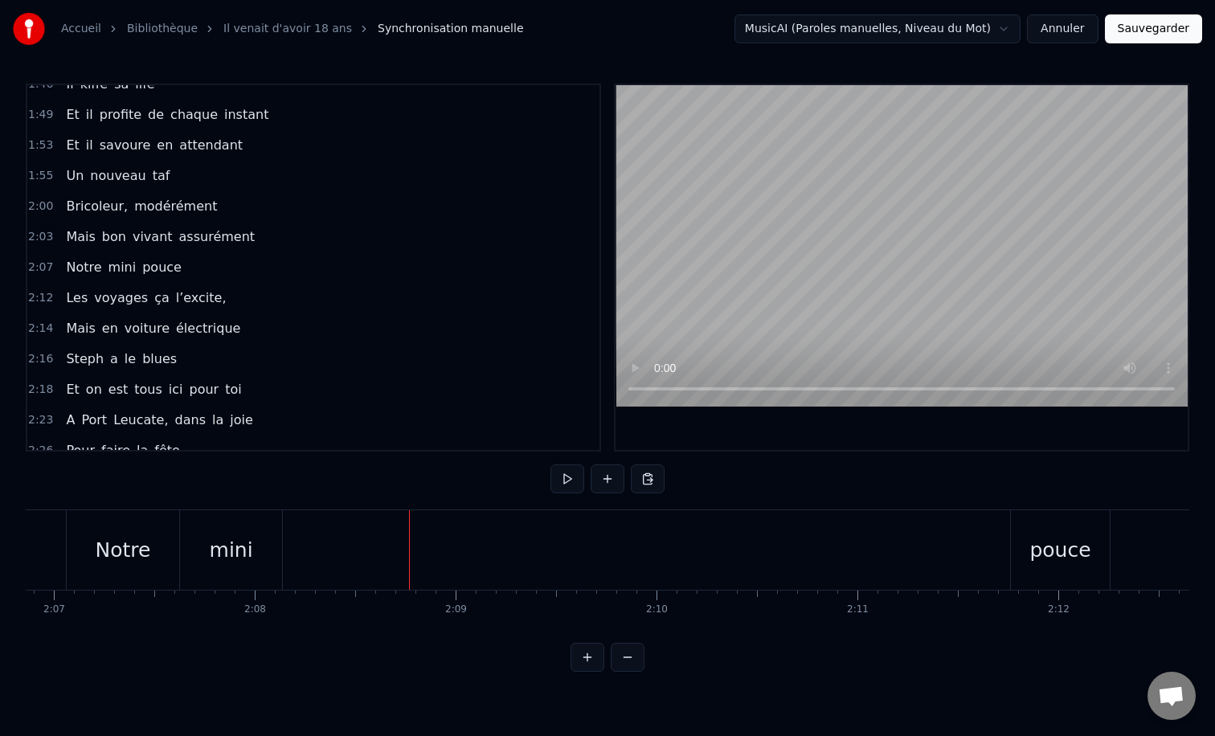
scroll to position [0, 25560]
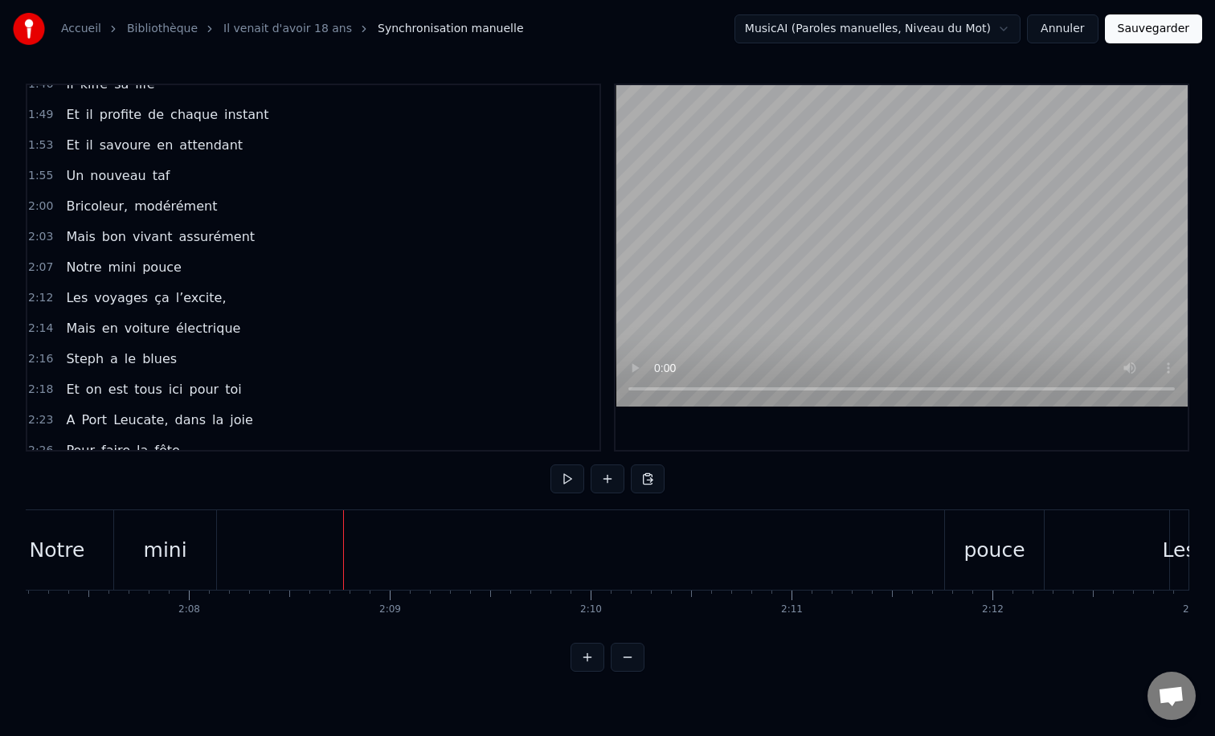
click at [954, 538] on div "pouce" at bounding box center [994, 550] width 99 height 80
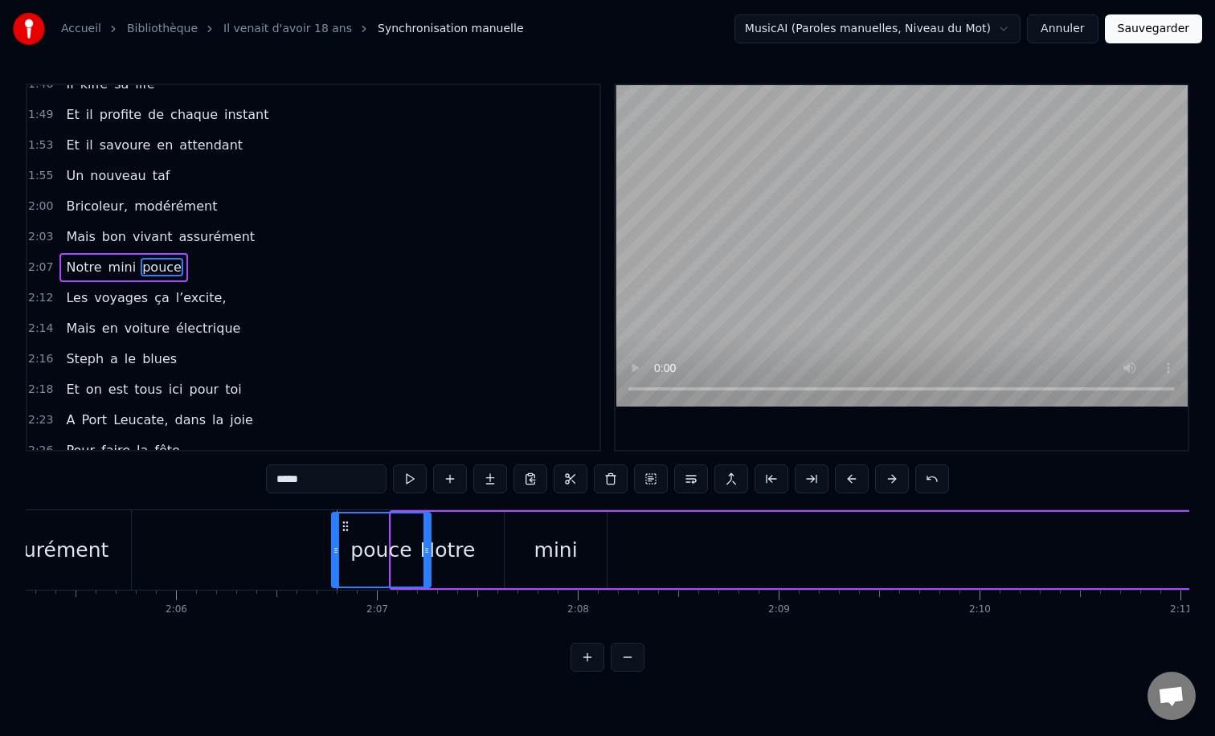
scroll to position [0, 25138]
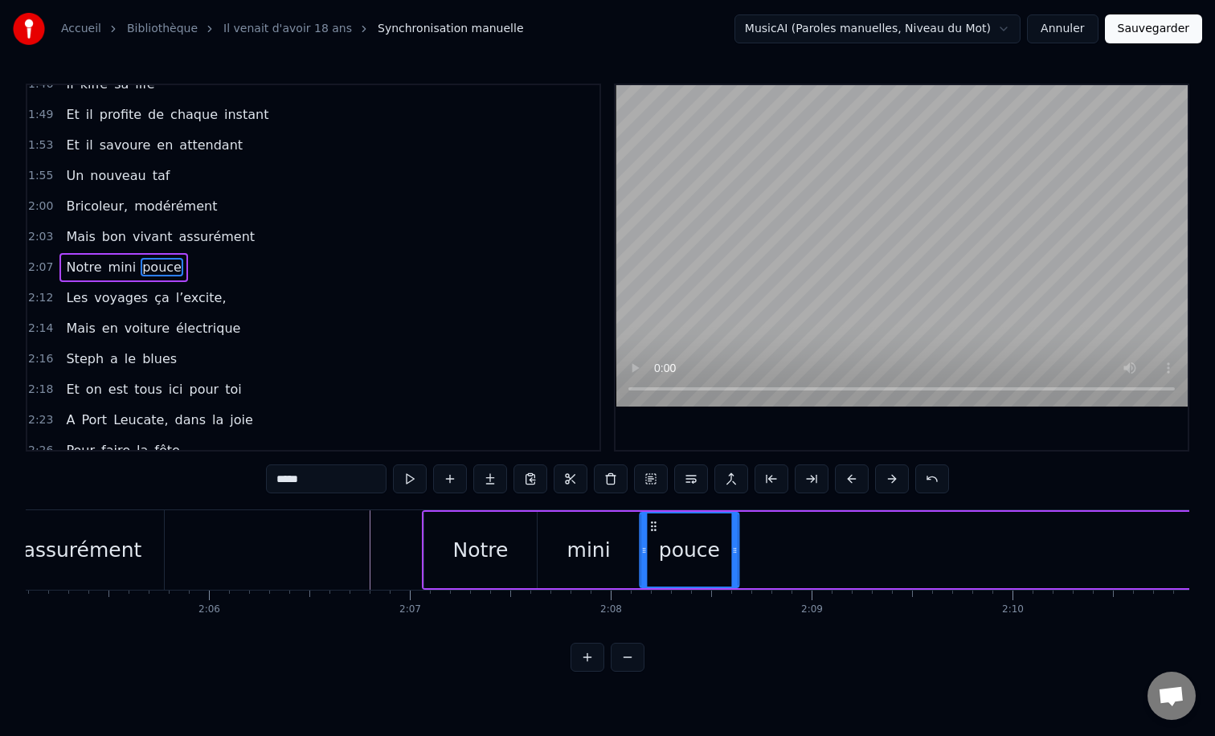
drag, startPoint x: 957, startPoint y: 522, endPoint x: 452, endPoint y: 596, distance: 511.0
click at [452, 596] on div "Il vient d’avoir 50 ans Il est beau comme un enfant [PERSON_NAME] Il vient d’av…" at bounding box center [608, 570] width 1164 height 121
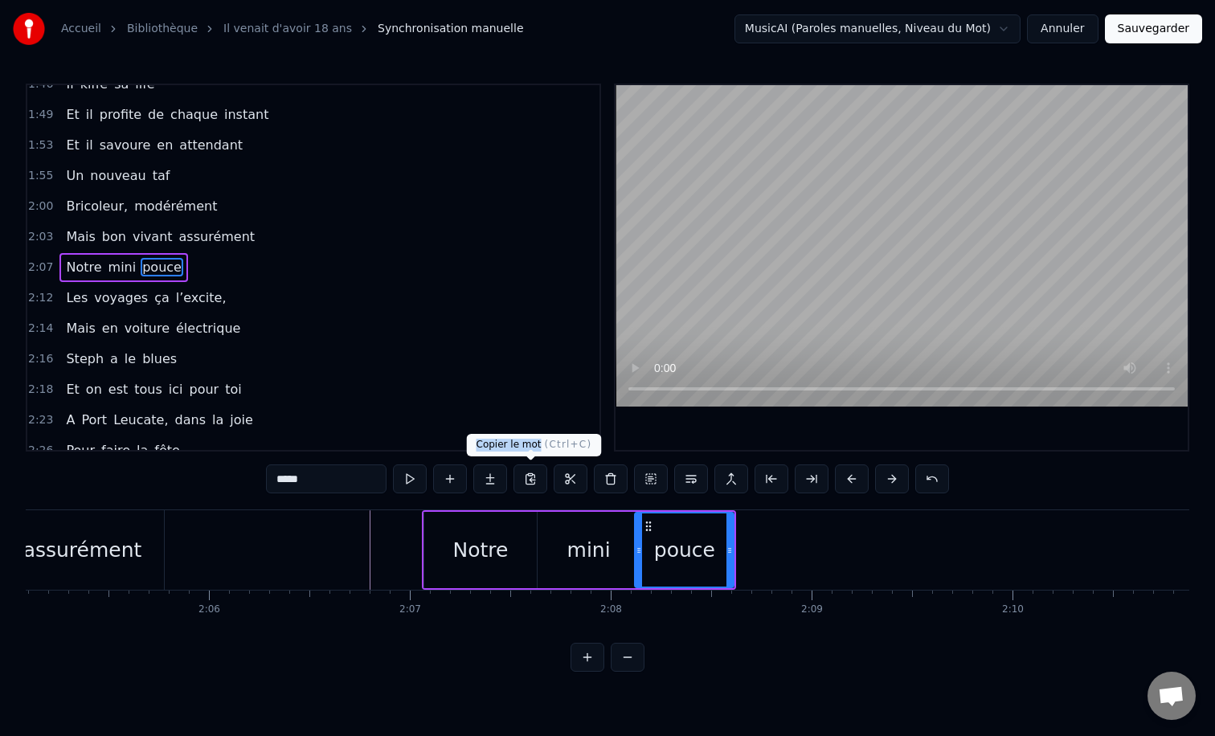
drag, startPoint x: 537, startPoint y: 448, endPoint x: 491, endPoint y: 432, distance: 48.6
click at [491, 432] on body "Accueil Bibliothèque Il venait d'avoir 18 ans Synchronisation manuelle MusicAI …" at bounding box center [607, 336] width 1215 height 672
click at [549, 344] on div "2:16 Steph a le blues" at bounding box center [313, 359] width 572 height 31
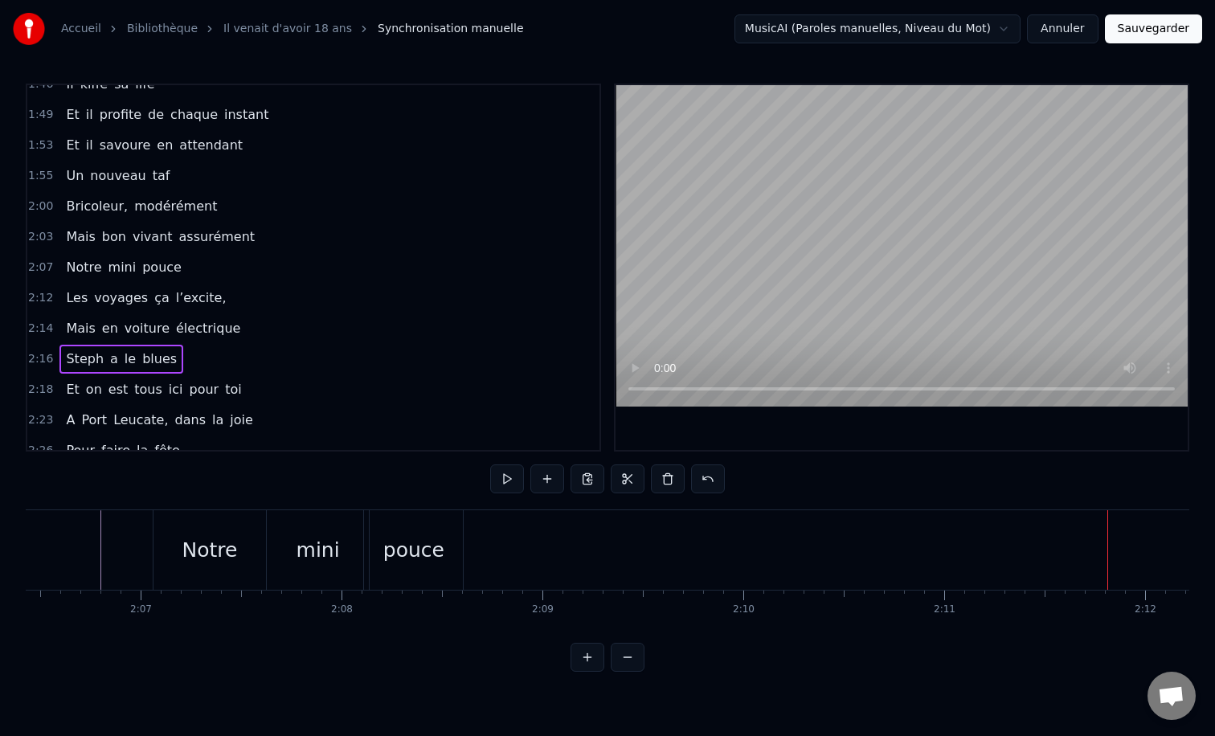
scroll to position [0, 25309]
click at [545, 568] on div "pouce" at bounding box center [511, 550] width 99 height 80
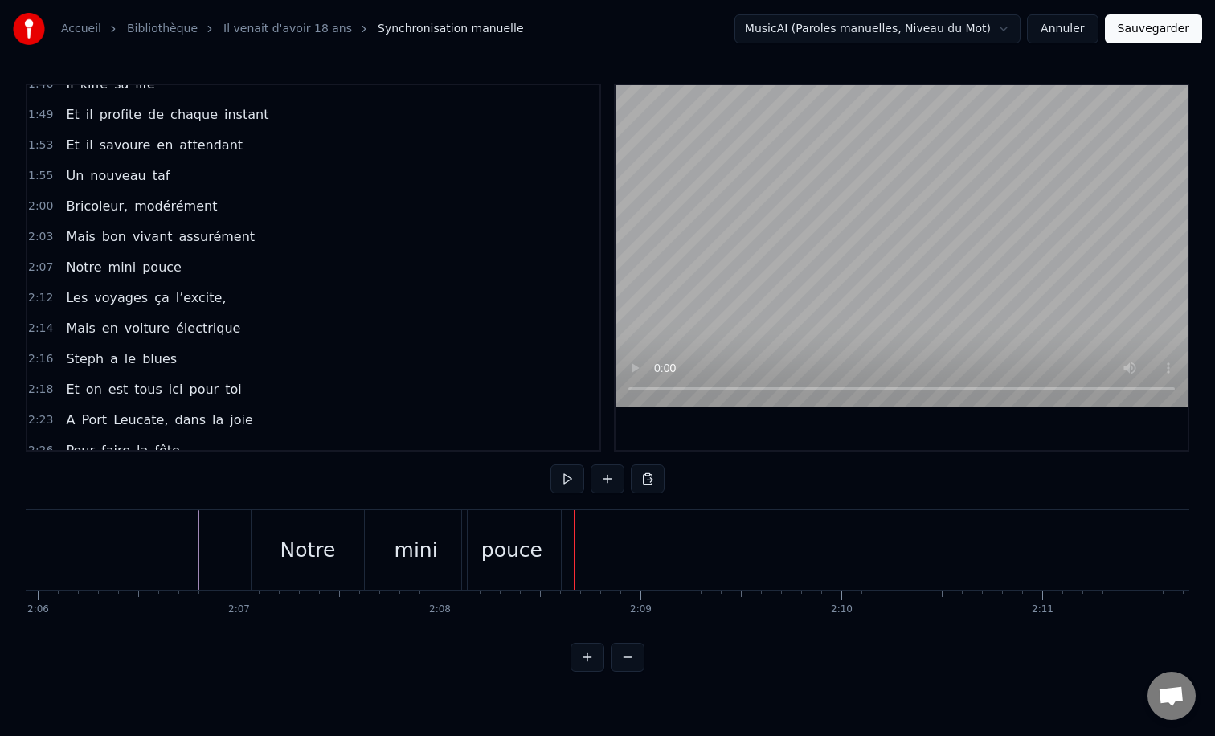
click at [556, 549] on div "pouce" at bounding box center [511, 550] width 99 height 80
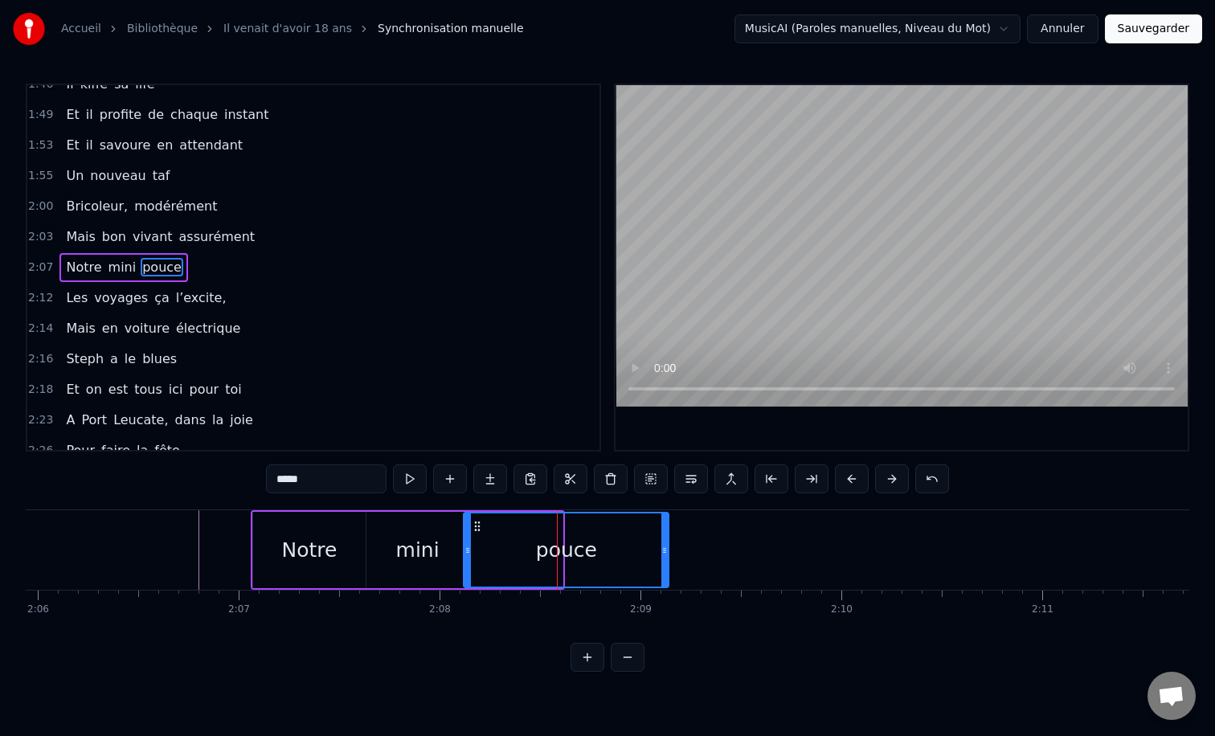
drag, startPoint x: 559, startPoint y: 551, endPoint x: 666, endPoint y: 534, distance: 108.2
click at [666, 534] on div at bounding box center [665, 550] width 6 height 73
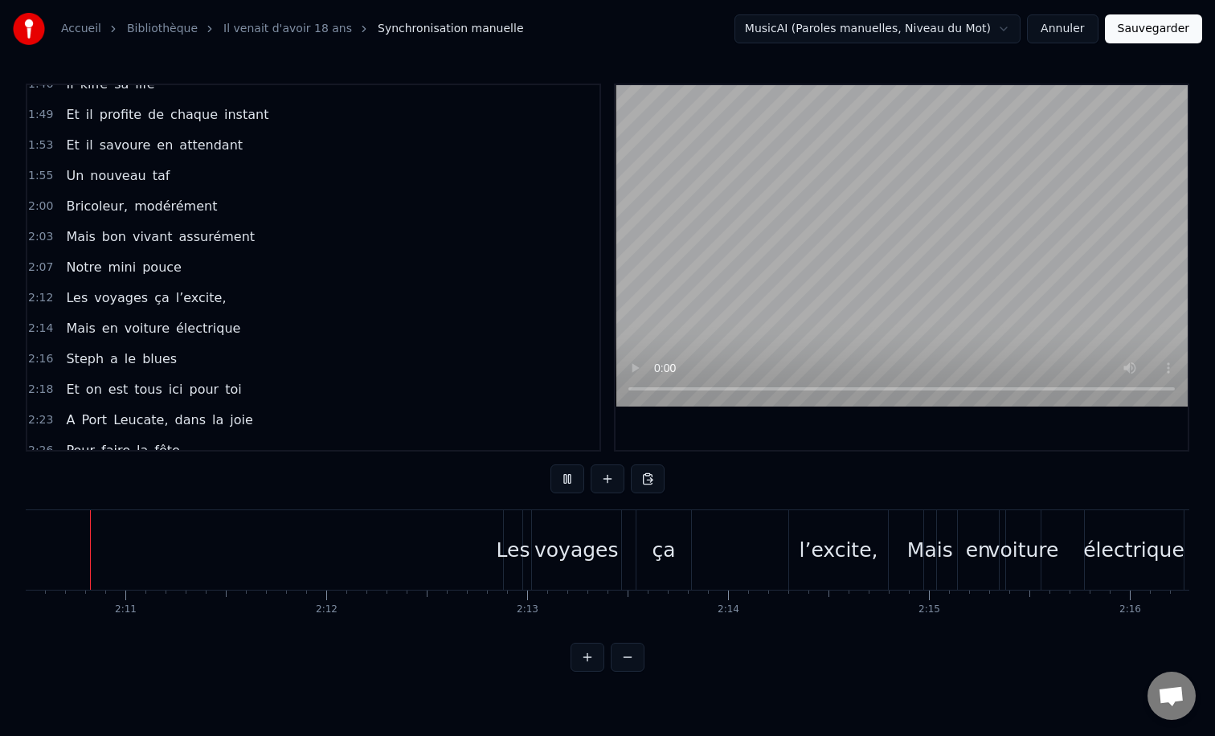
scroll to position [0, 26167]
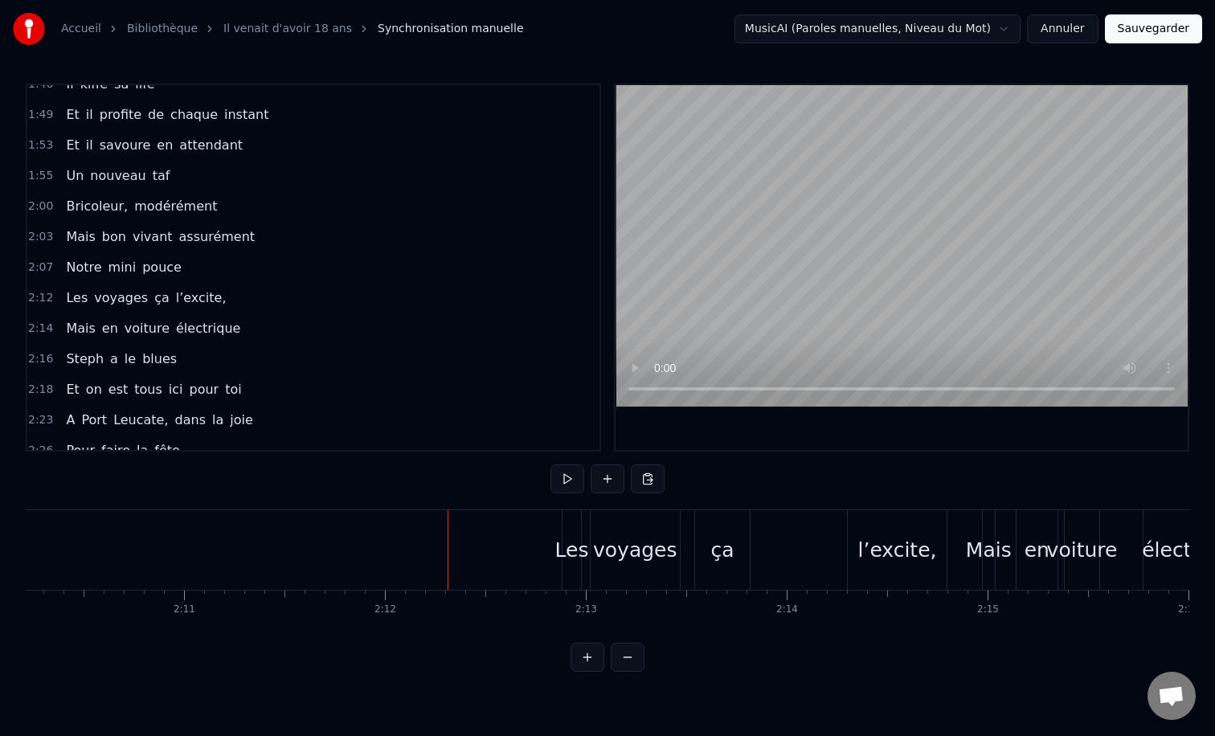
click at [573, 543] on div "Les" at bounding box center [572, 550] width 34 height 31
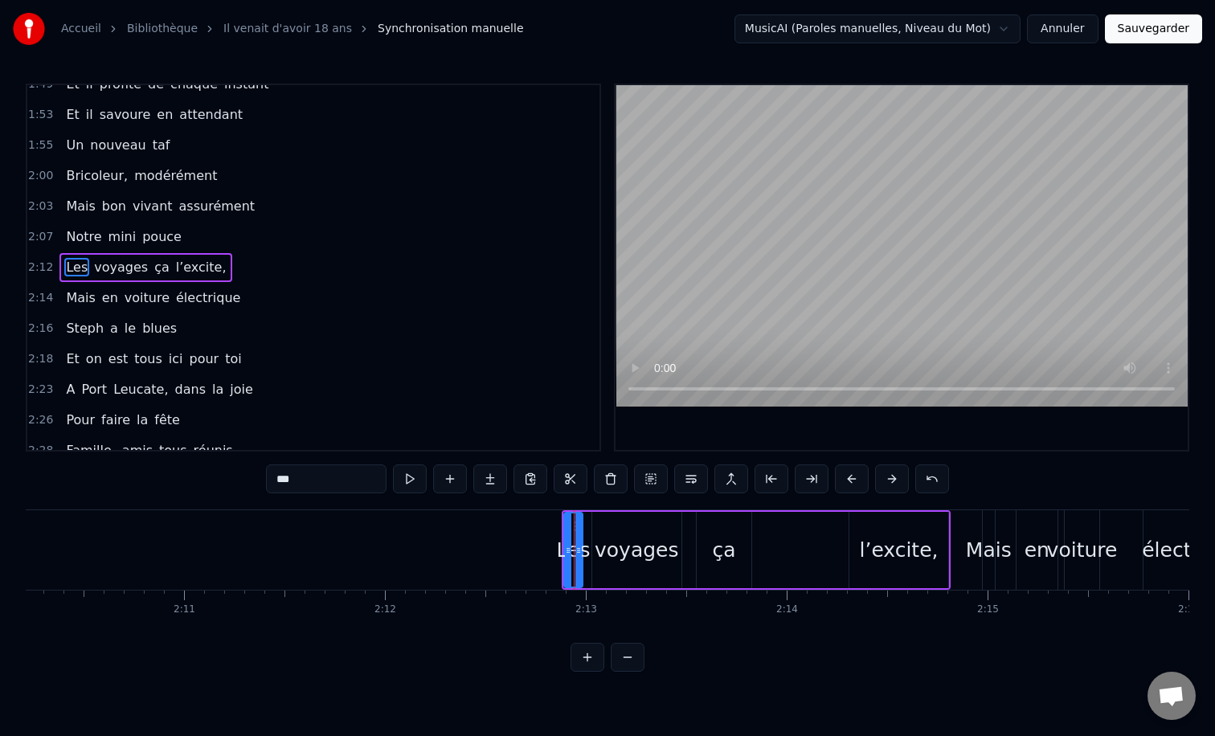
click at [611, 521] on div "voyages" at bounding box center [636, 550] width 89 height 76
type input "*******"
click at [185, 255] on div "Les voyages ça l’excite," at bounding box center [145, 267] width 173 height 29
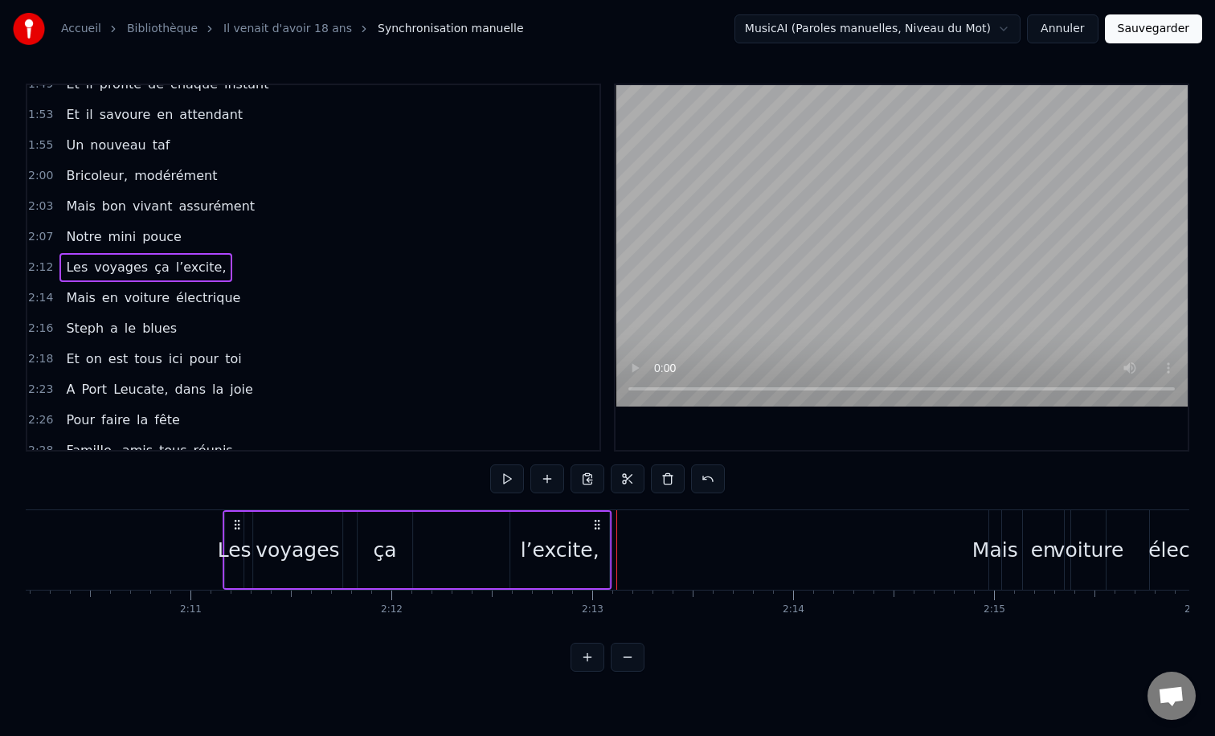
scroll to position [0, 26147]
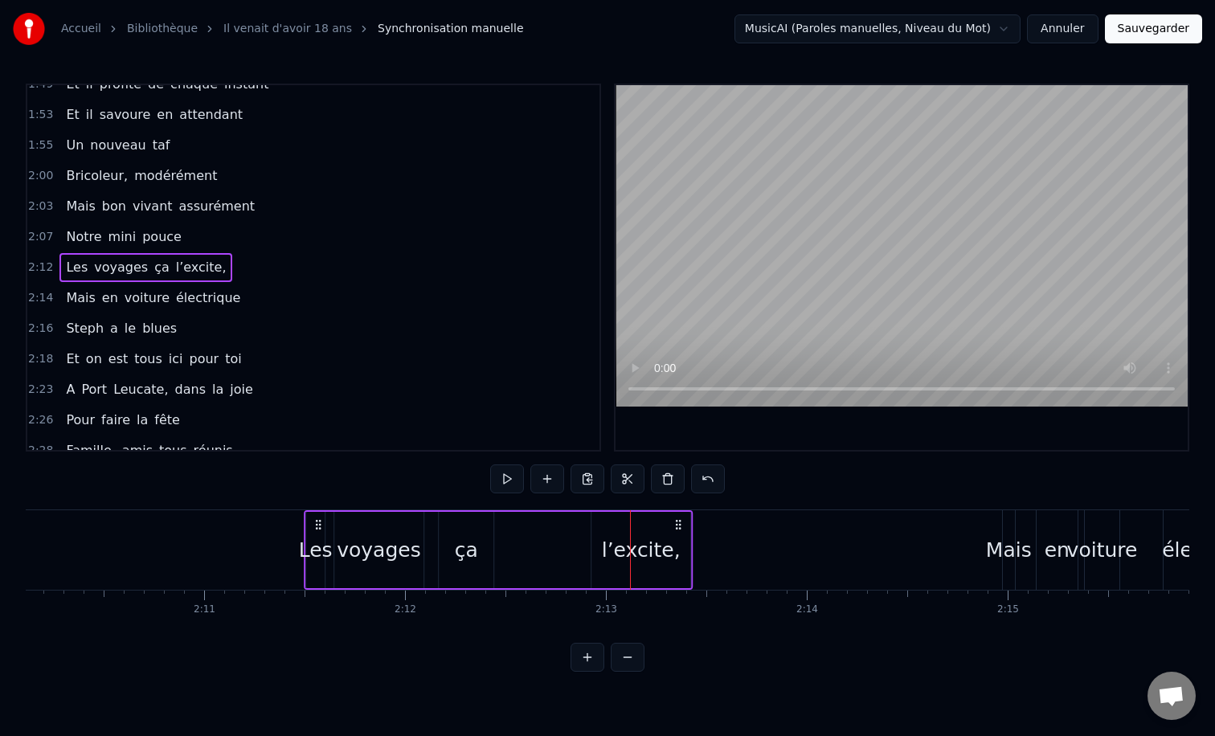
drag, startPoint x: 578, startPoint y: 521, endPoint x: 320, endPoint y: 553, distance: 260.0
click at [320, 553] on div "Les voyages ça l’excite," at bounding box center [498, 550] width 389 height 80
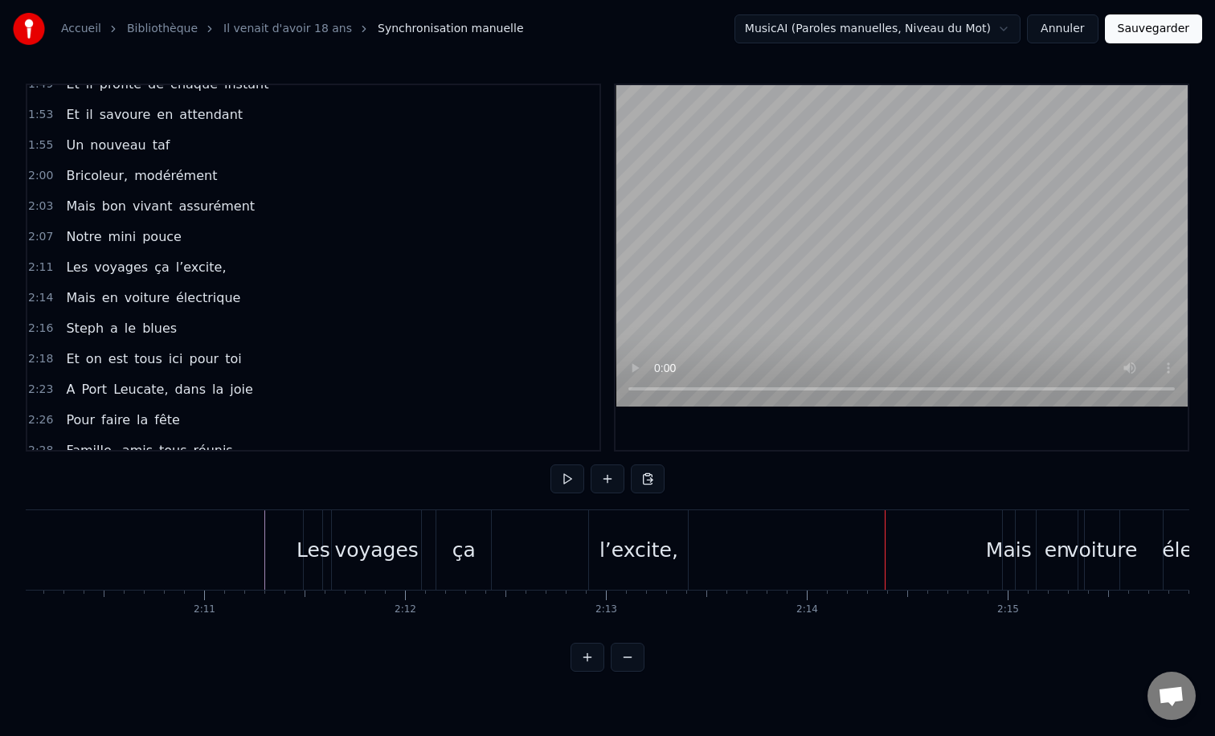
click at [638, 527] on div "l’excite," at bounding box center [638, 550] width 99 height 80
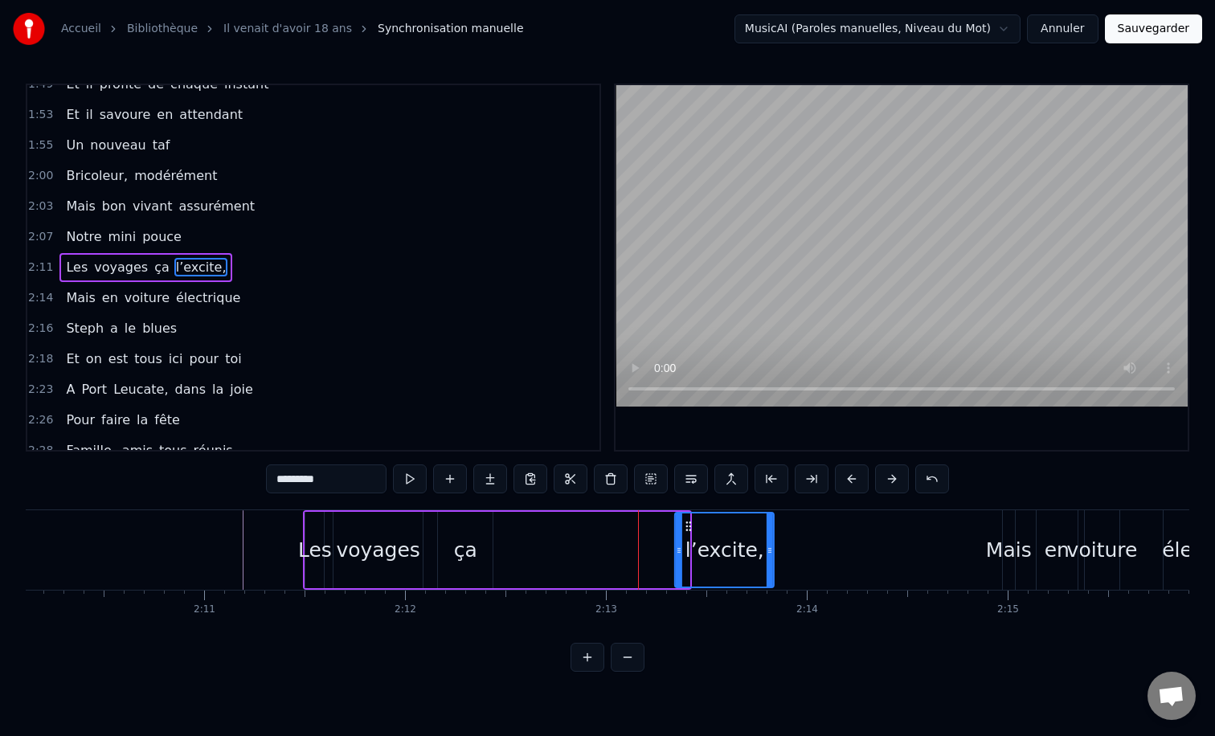
drag, startPoint x: 601, startPoint y: 528, endPoint x: 686, endPoint y: 516, distance: 85.3
click at [686, 516] on div "l’excite," at bounding box center [724, 550] width 97 height 73
drag, startPoint x: 772, startPoint y: 544, endPoint x: 894, endPoint y: 547, distance: 121.4
click at [871, 547] on icon at bounding box center [867, 550] width 6 height 13
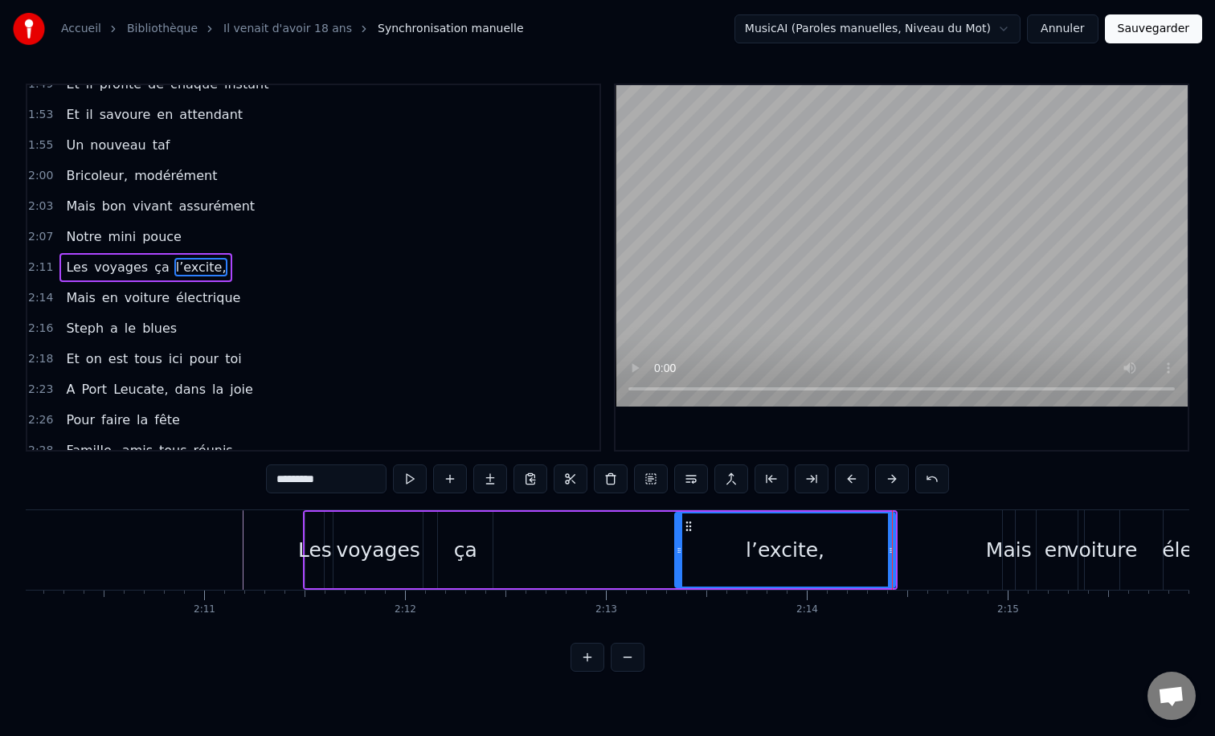
click at [459, 546] on div "ça" at bounding box center [465, 550] width 23 height 31
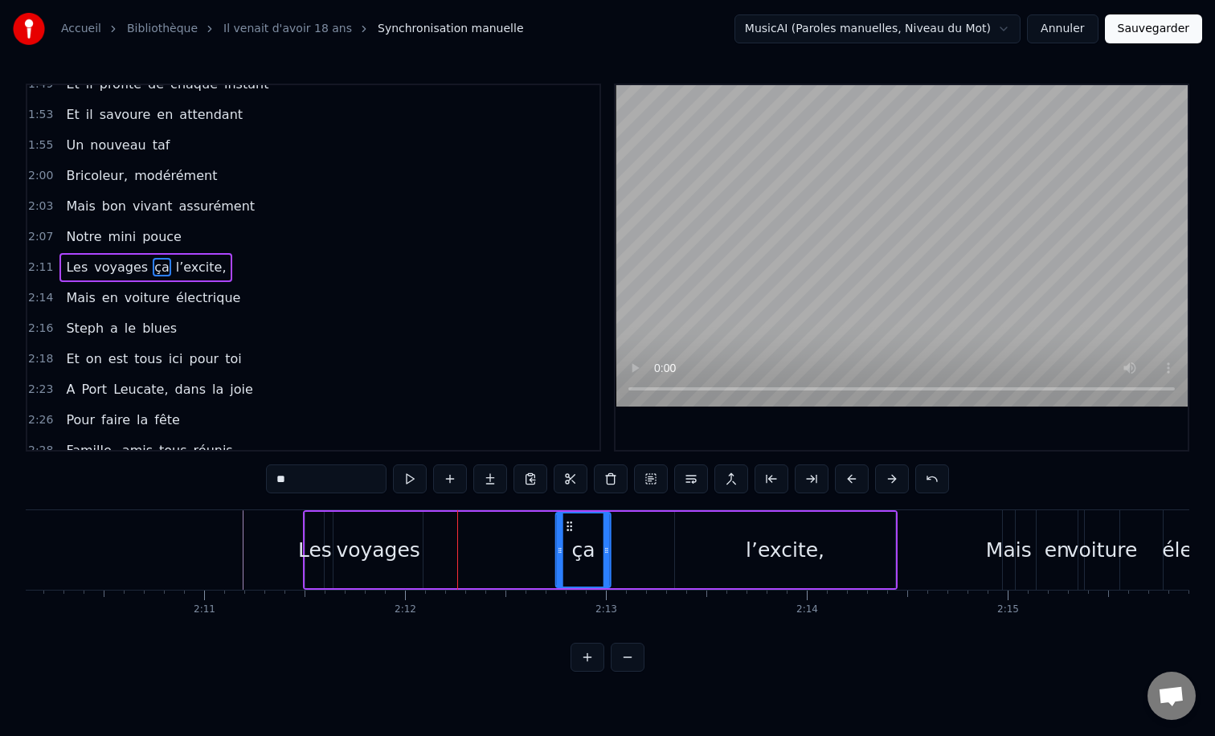
drag, startPoint x: 453, startPoint y: 524, endPoint x: 571, endPoint y: 524, distance: 118.2
click at [571, 524] on icon at bounding box center [569, 526] width 13 height 13
drag, startPoint x: 607, startPoint y: 546, endPoint x: 666, endPoint y: 549, distance: 58.8
click at [664, 549] on icon at bounding box center [661, 550] width 6 height 13
click at [419, 535] on div "voyages" at bounding box center [378, 550] width 89 height 76
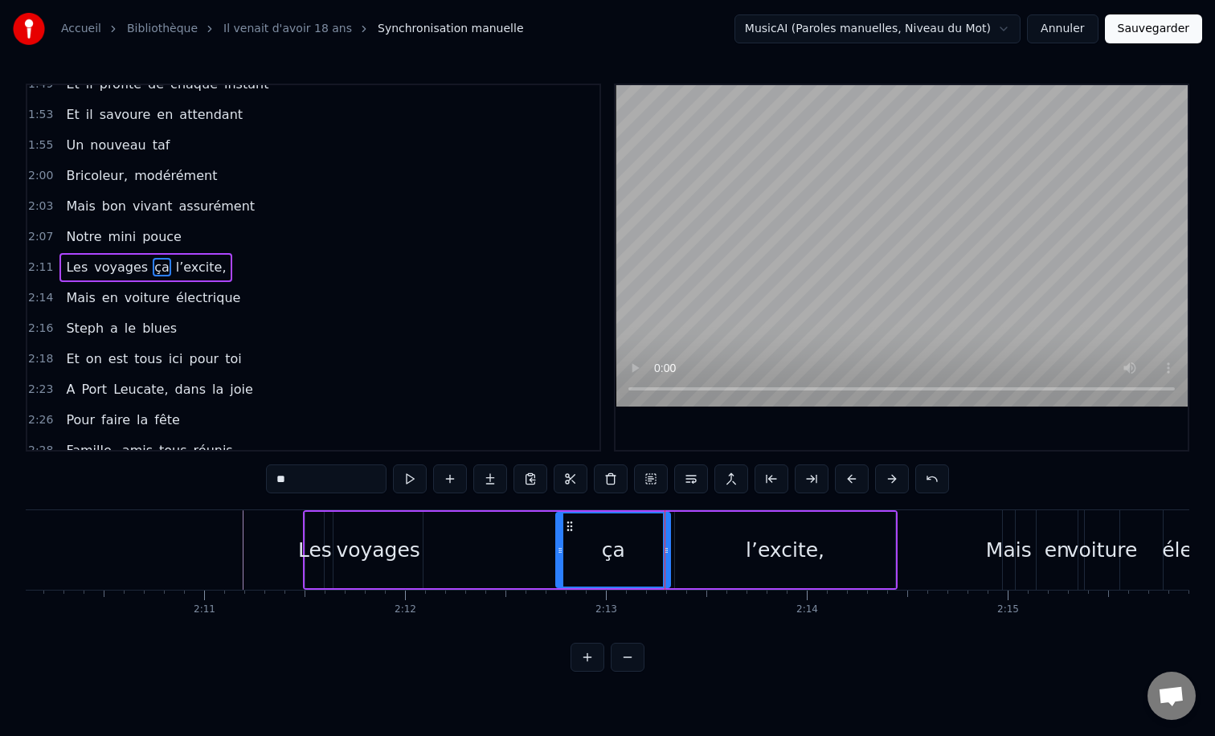
type input "*******"
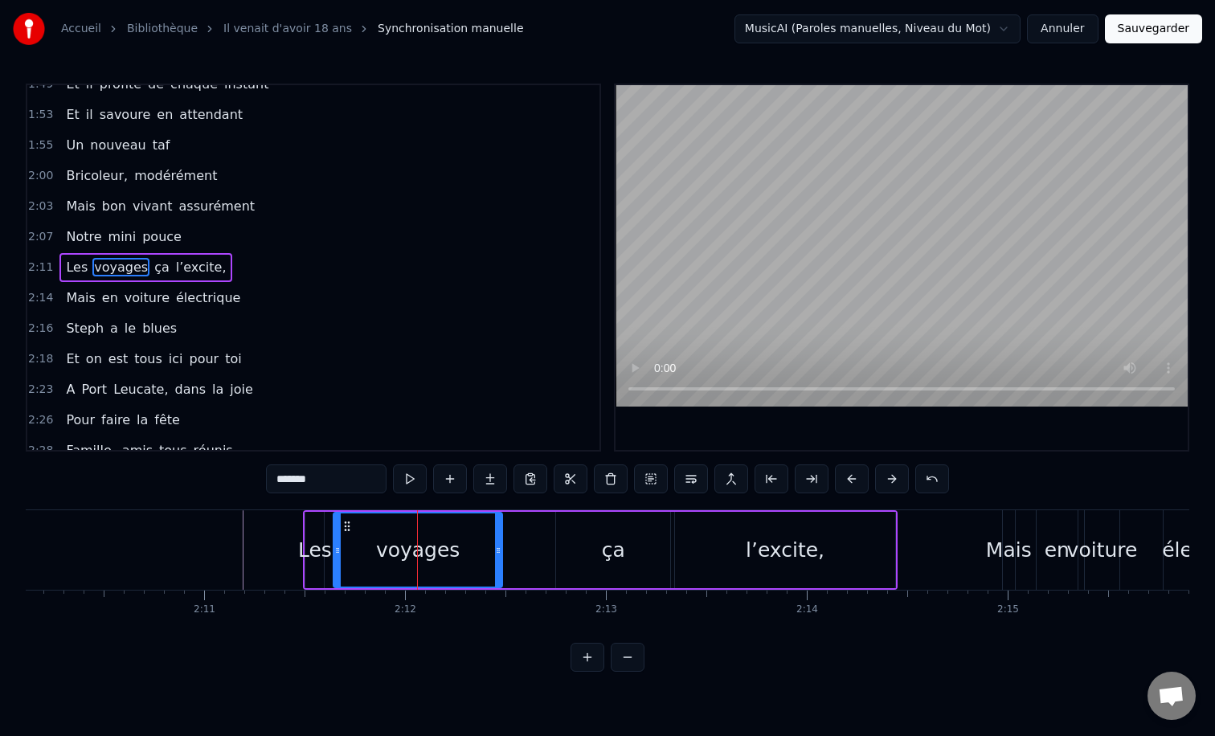
drag, startPoint x: 421, startPoint y: 555, endPoint x: 501, endPoint y: 555, distance: 79.6
click at [501, 555] on icon at bounding box center [498, 550] width 6 height 13
drag, startPoint x: 336, startPoint y: 547, endPoint x: 352, endPoint y: 547, distance: 16.1
click at [352, 547] on icon at bounding box center [353, 550] width 6 height 13
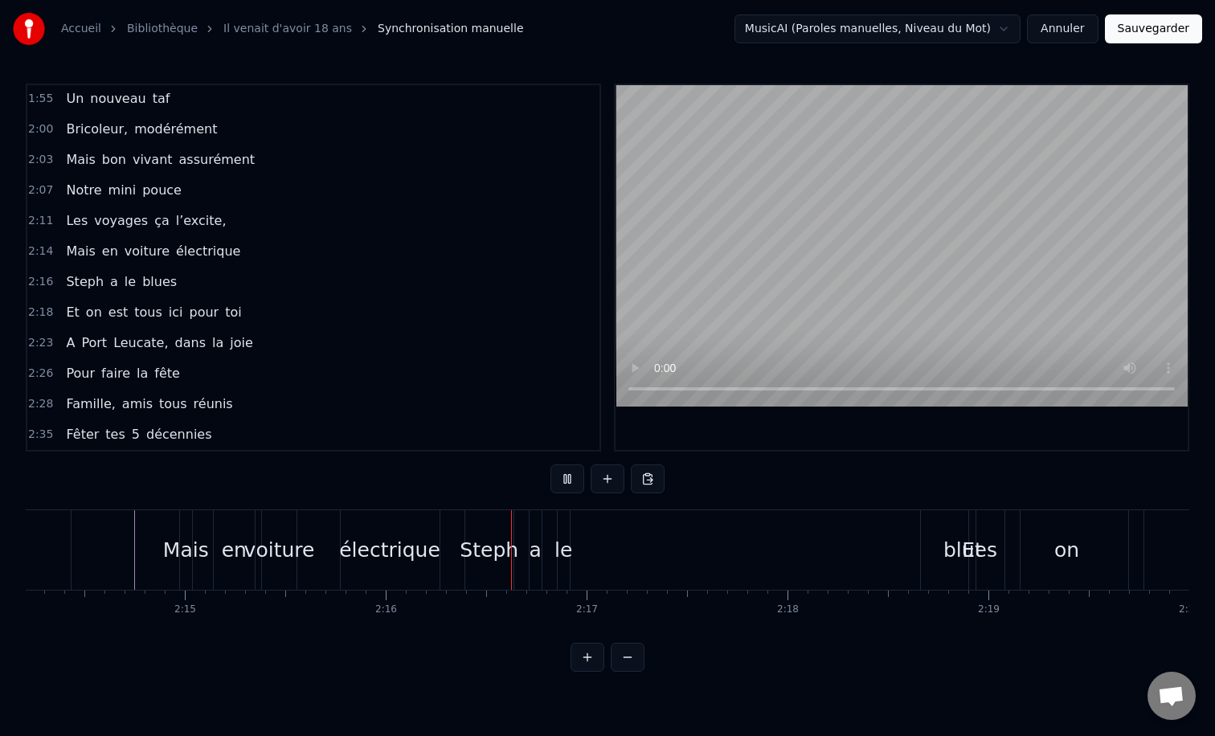
scroll to position [0, 26972]
click at [466, 560] on div "Steph" at bounding box center [487, 550] width 59 height 31
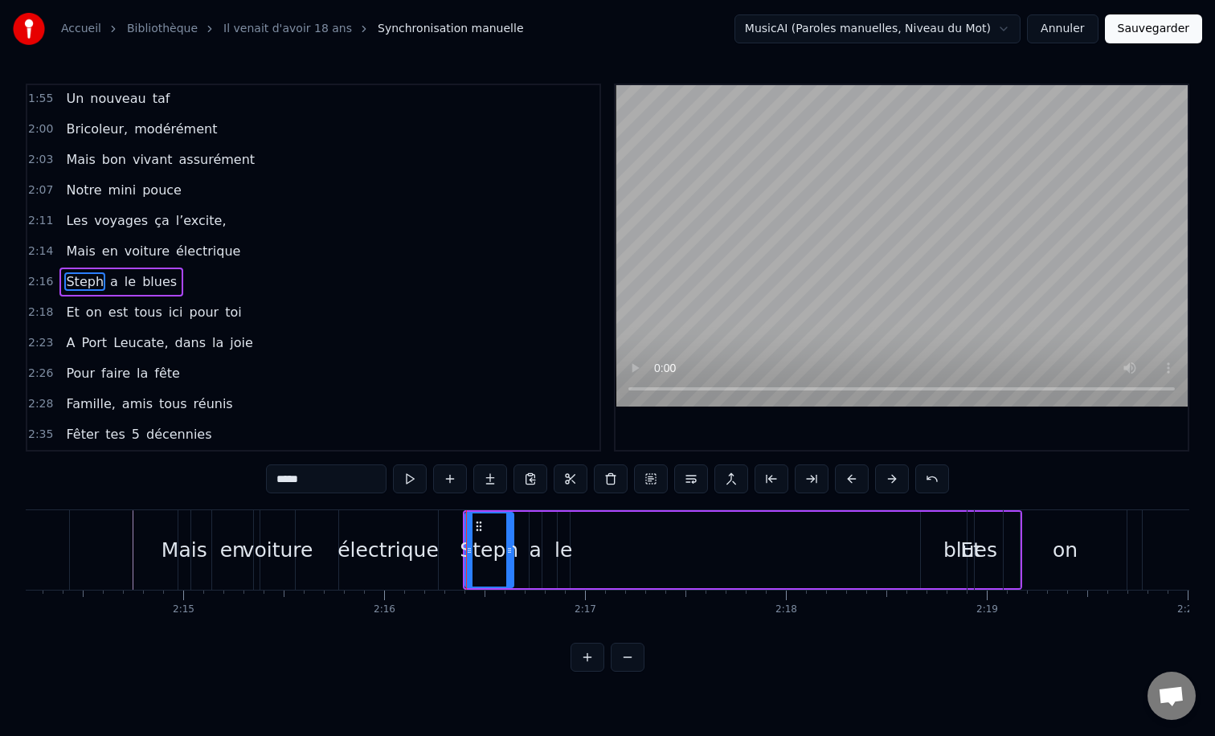
click at [573, 511] on div "Steph a le blues" at bounding box center [743, 550] width 560 height 80
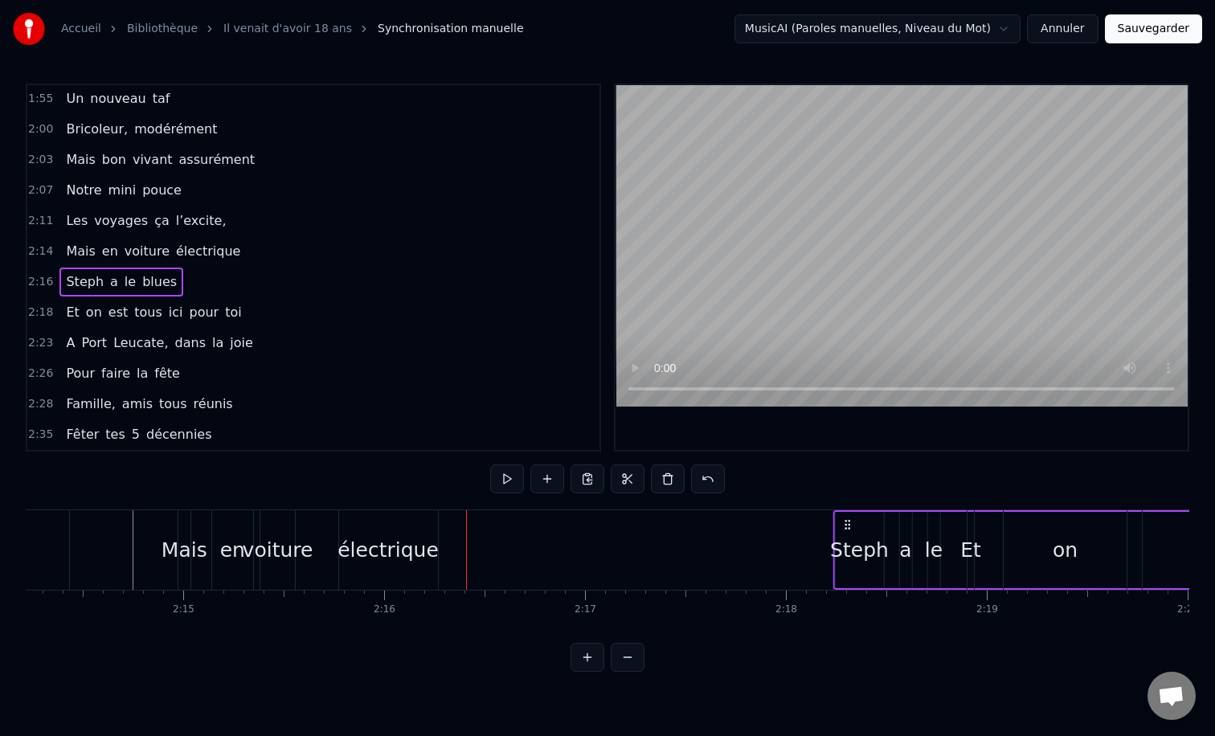
drag, startPoint x: 477, startPoint y: 527, endPoint x: 853, endPoint y: 516, distance: 375.5
click at [853, 516] on div "Steph a le blues" at bounding box center [1113, 550] width 560 height 80
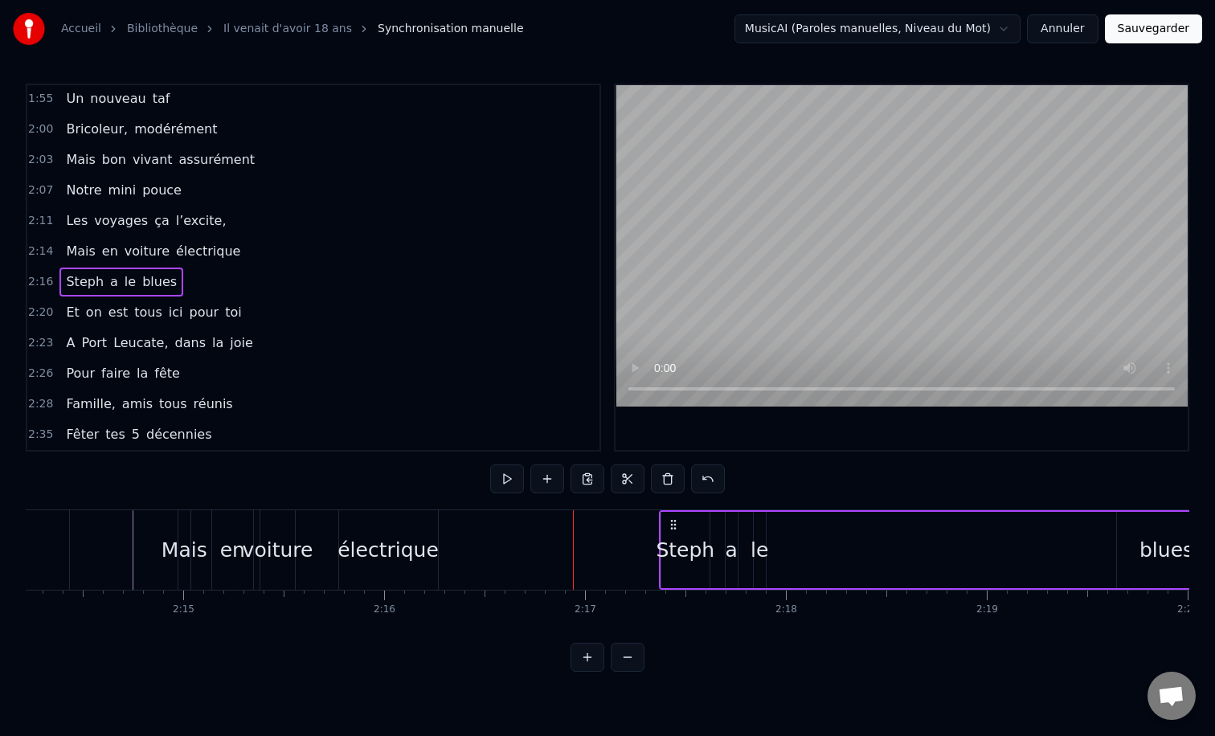
drag, startPoint x: 477, startPoint y: 522, endPoint x: 860, endPoint y: 524, distance: 382.6
click at [680, 524] on icon at bounding box center [673, 524] width 13 height 13
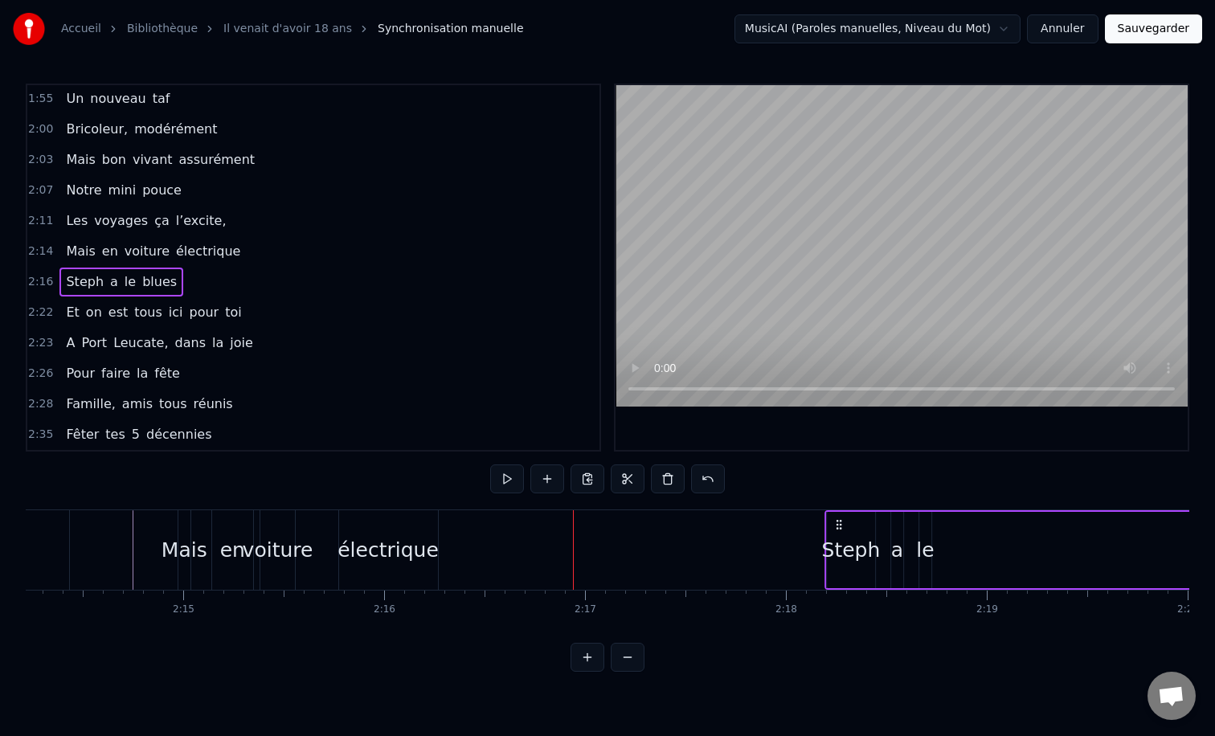
drag, startPoint x: 481, startPoint y: 527, endPoint x: 940, endPoint y: 566, distance: 461.4
click at [940, 566] on div "Steph a le blues" at bounding box center [1105, 550] width 560 height 80
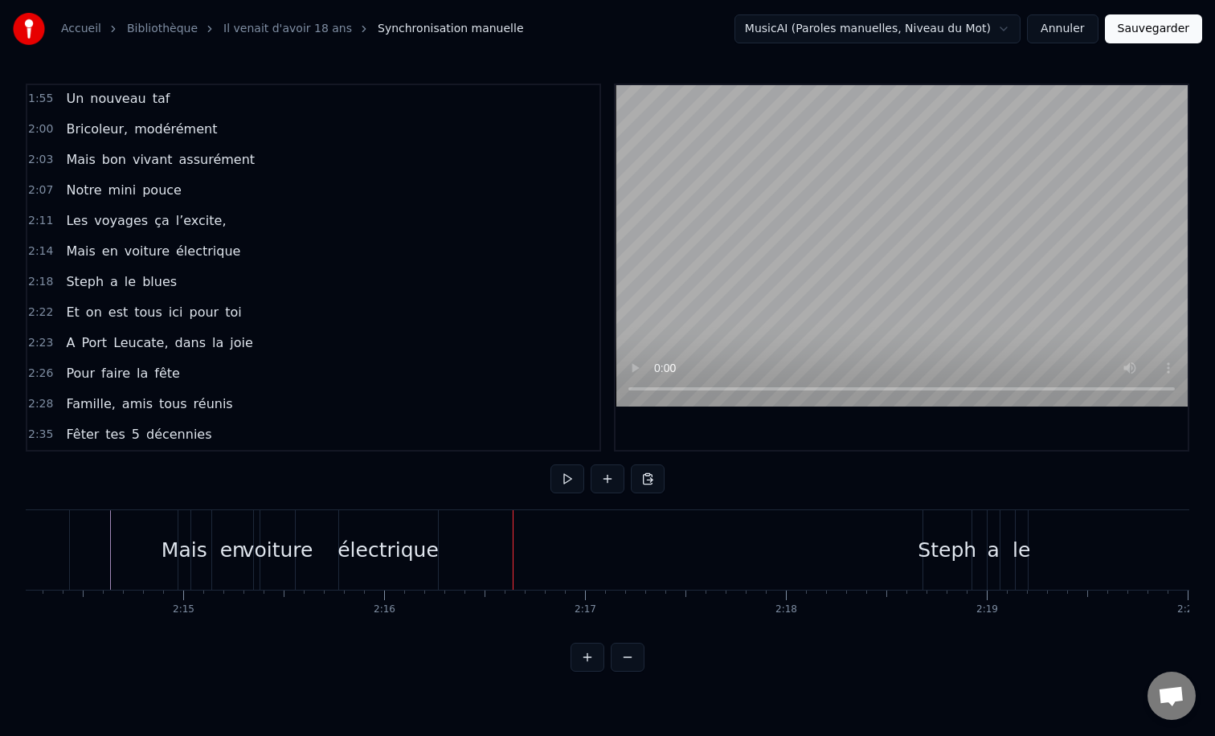
click at [390, 575] on div "électrique" at bounding box center [388, 550] width 99 height 80
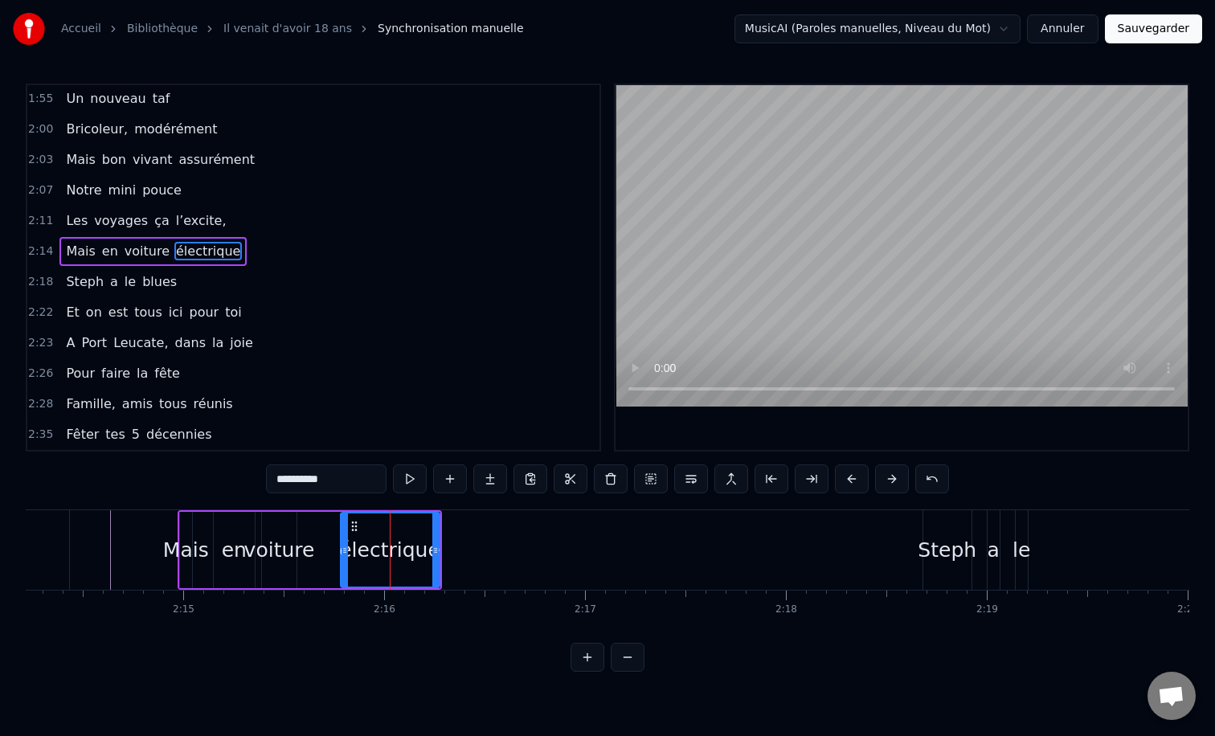
scroll to position [871, 0]
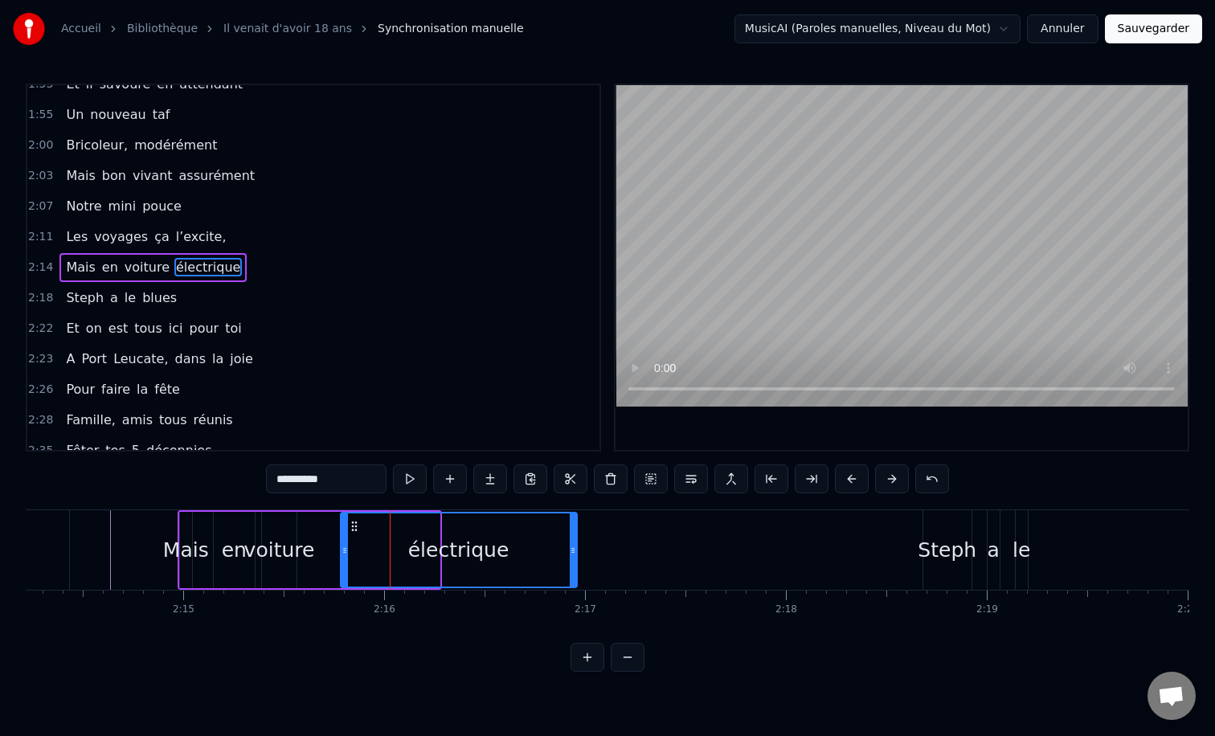
drag, startPoint x: 434, startPoint y: 556, endPoint x: 570, endPoint y: 539, distance: 136.9
click at [570, 539] on div at bounding box center [573, 550] width 6 height 73
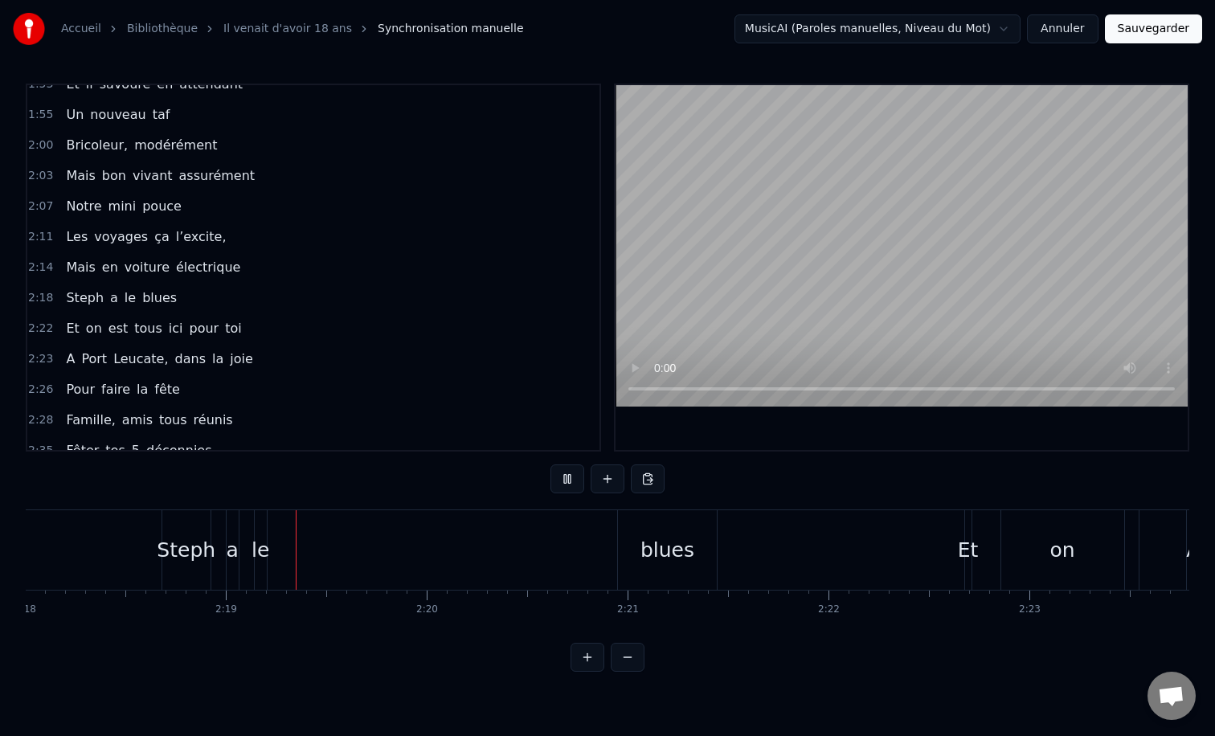
scroll to position [0, 27734]
click at [637, 551] on div "blues" at bounding box center [666, 550] width 99 height 80
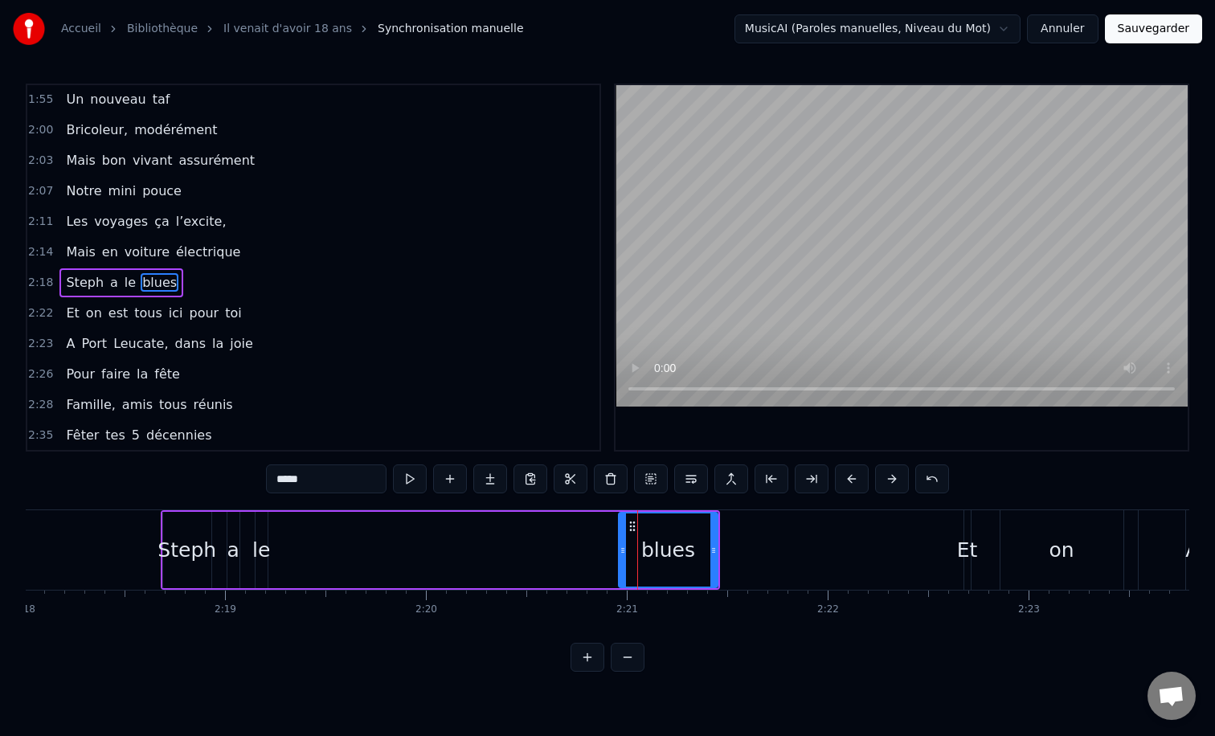
scroll to position [887, 0]
drag, startPoint x: 624, startPoint y: 552, endPoint x: 393, endPoint y: 555, distance: 230.7
click at [391, 557] on div at bounding box center [392, 550] width 6 height 73
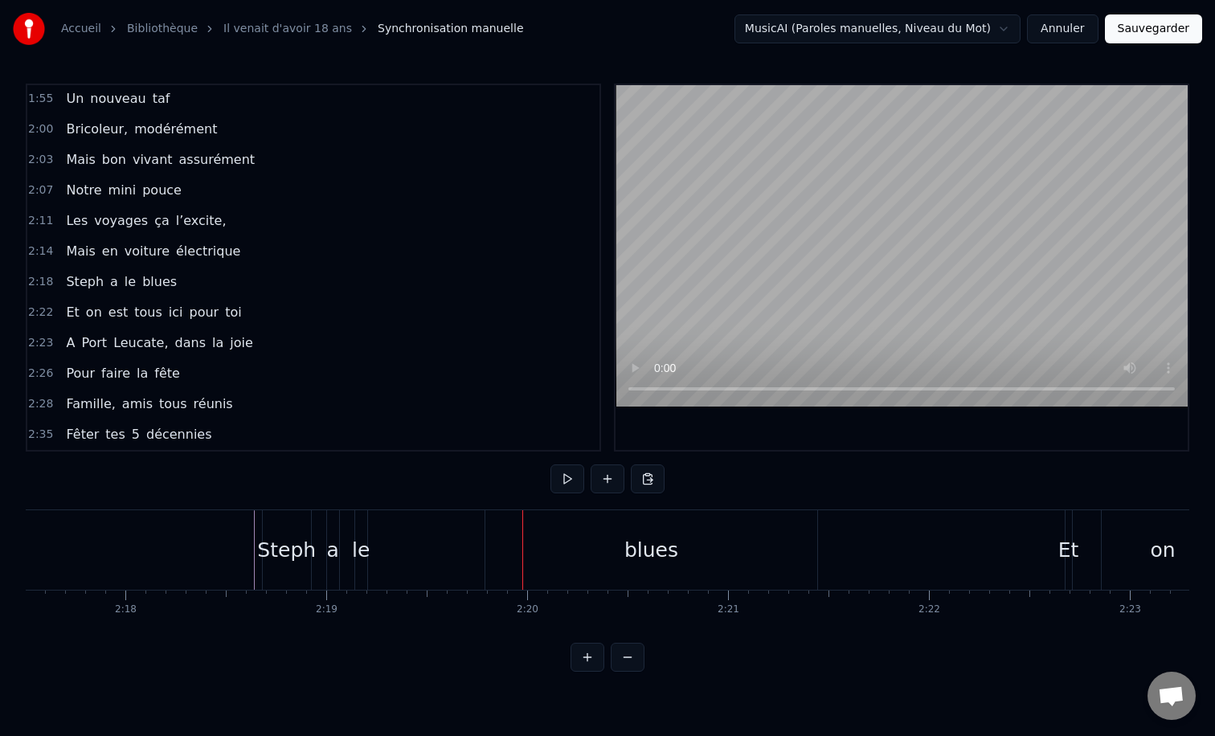
scroll to position [0, 27597]
click at [338, 526] on div "Steph" at bounding box center [322, 550] width 49 height 80
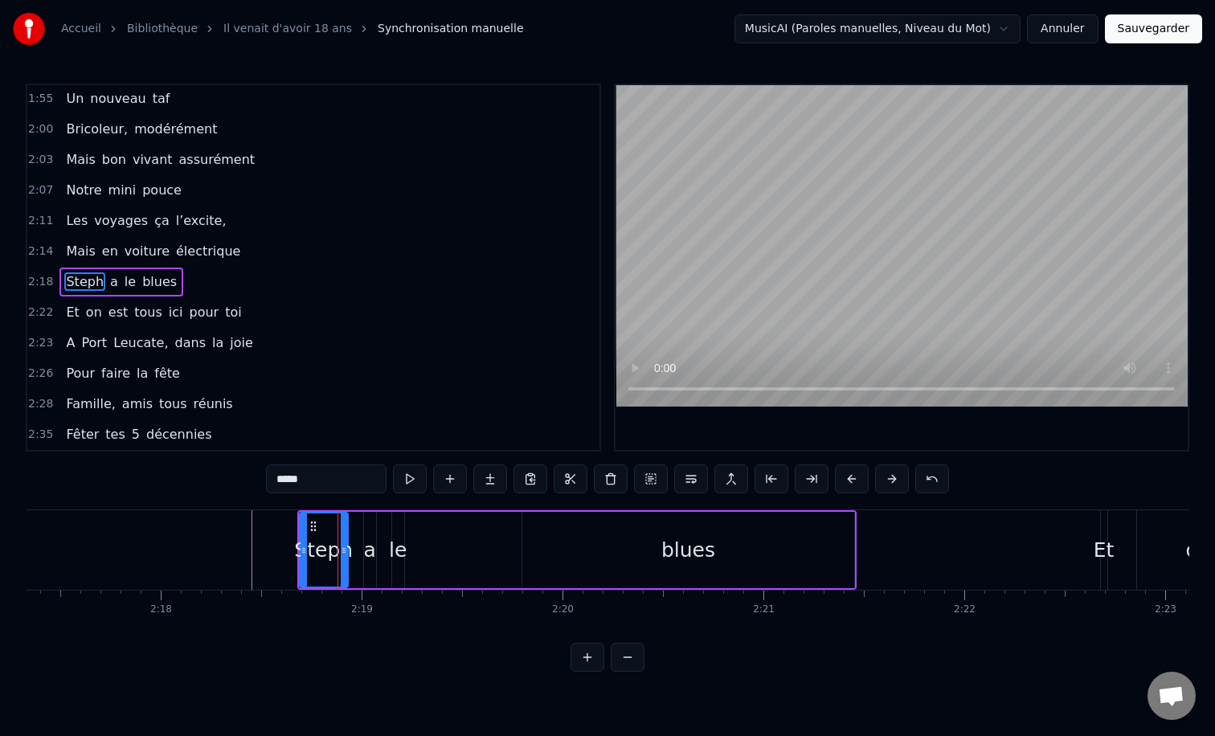
click at [410, 514] on div "Steph a le blues" at bounding box center [577, 550] width 560 height 80
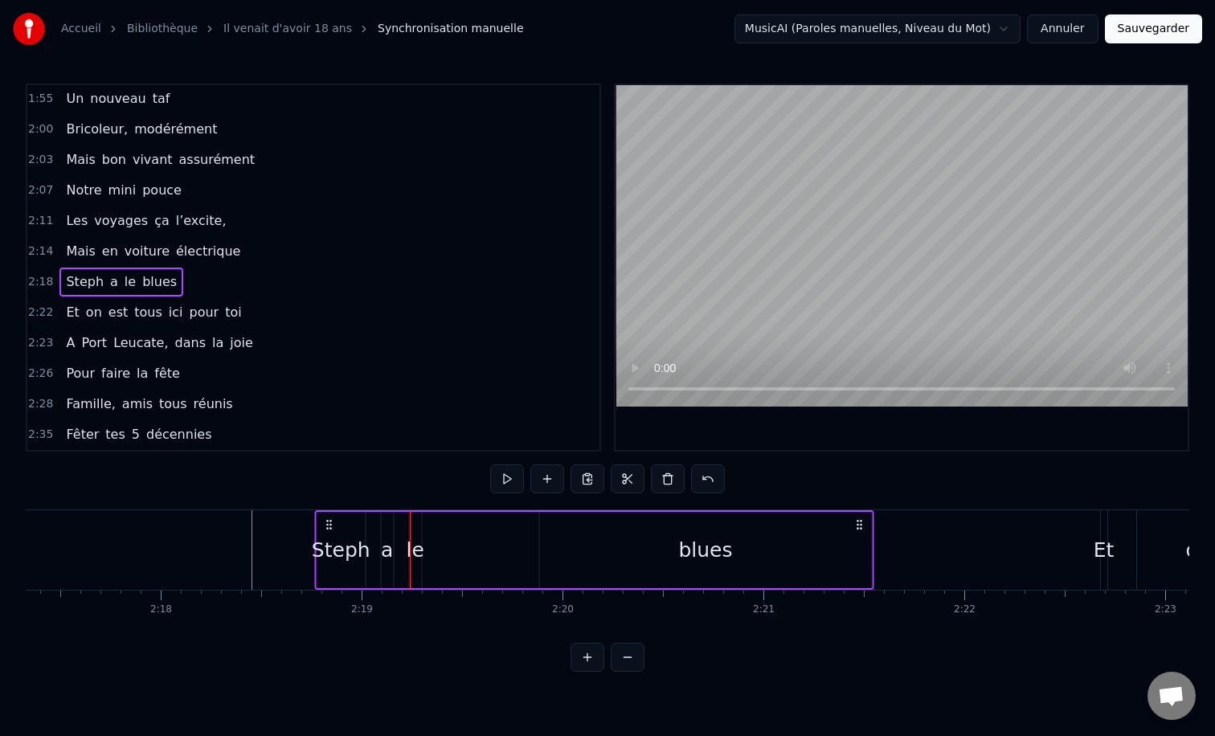
drag, startPoint x: 312, startPoint y: 529, endPoint x: 329, endPoint y: 531, distance: 17.0
click at [329, 531] on icon at bounding box center [328, 524] width 13 height 13
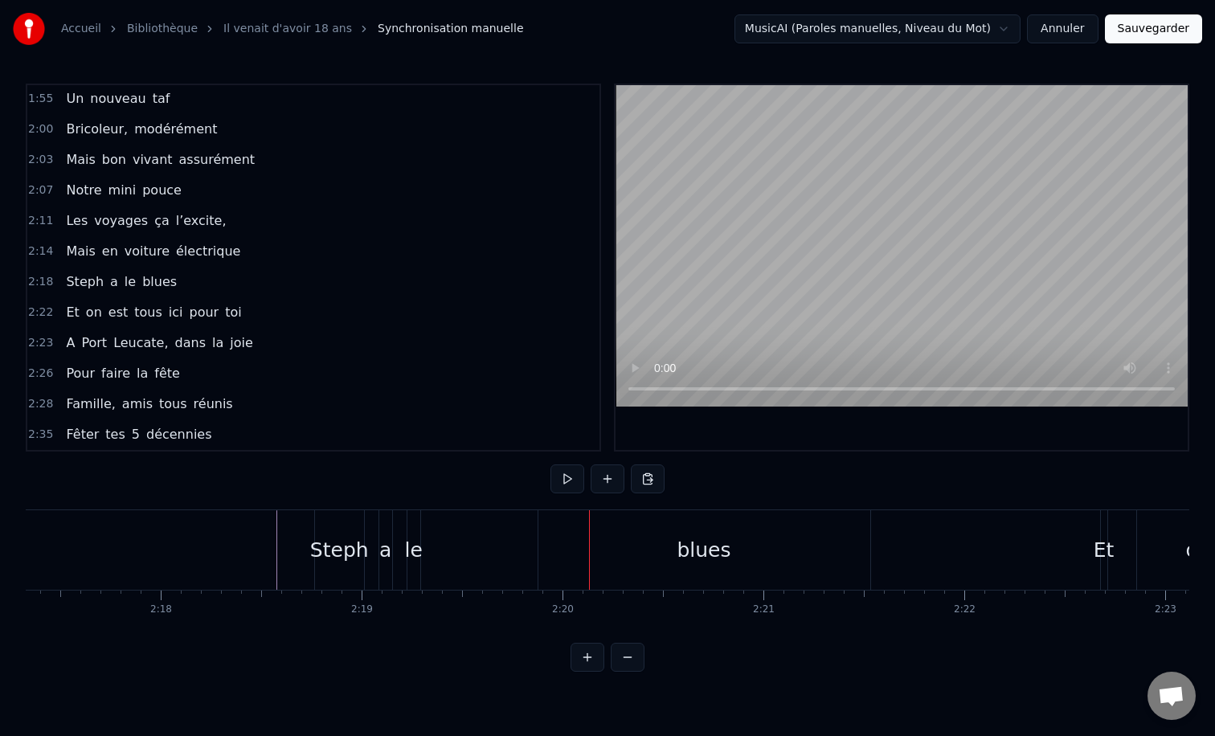
click at [781, 588] on div "blues" at bounding box center [705, 550] width 332 height 80
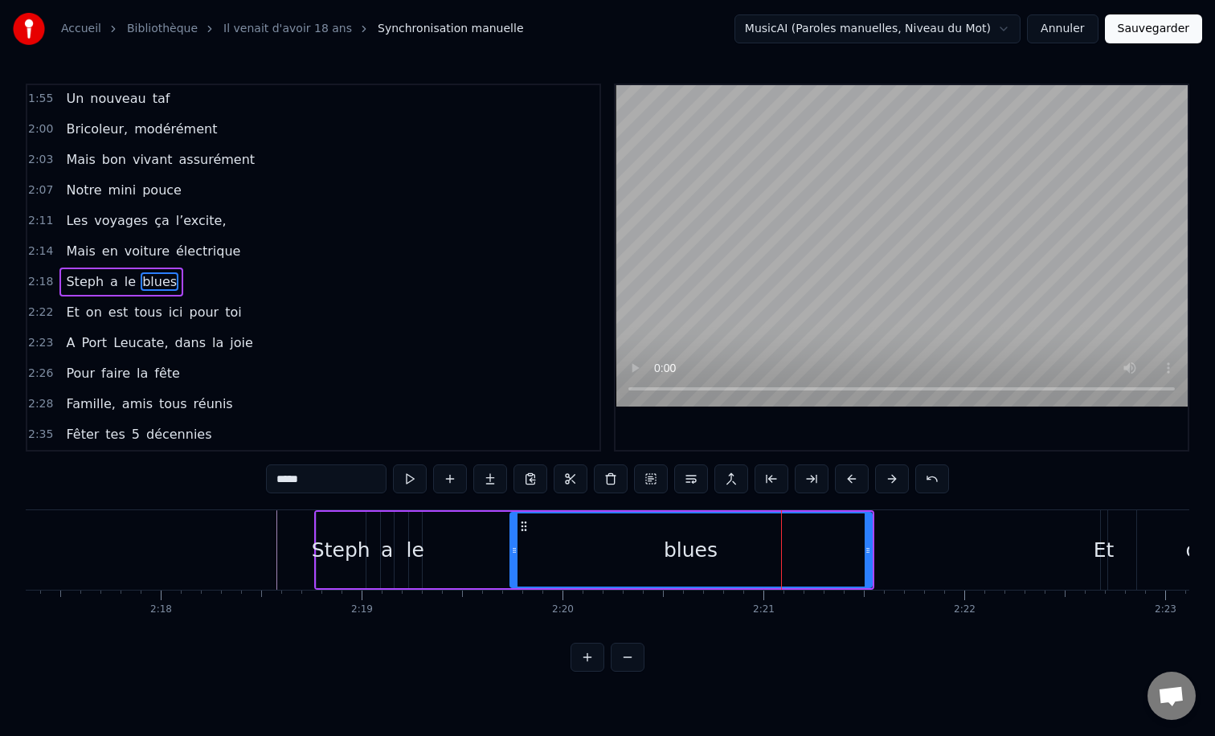
drag, startPoint x: 542, startPoint y: 553, endPoint x: 510, endPoint y: 553, distance: 32.2
click at [511, 553] on icon at bounding box center [514, 550] width 6 height 13
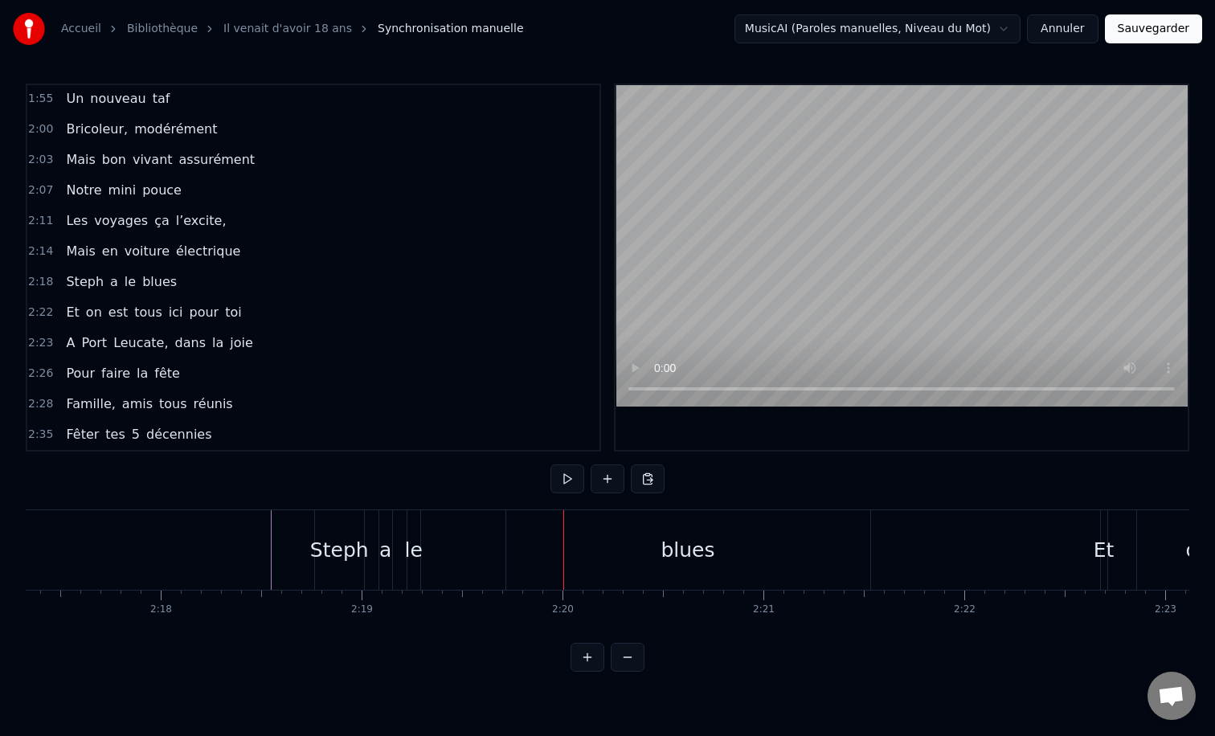
click at [412, 547] on div "le" at bounding box center [414, 550] width 18 height 31
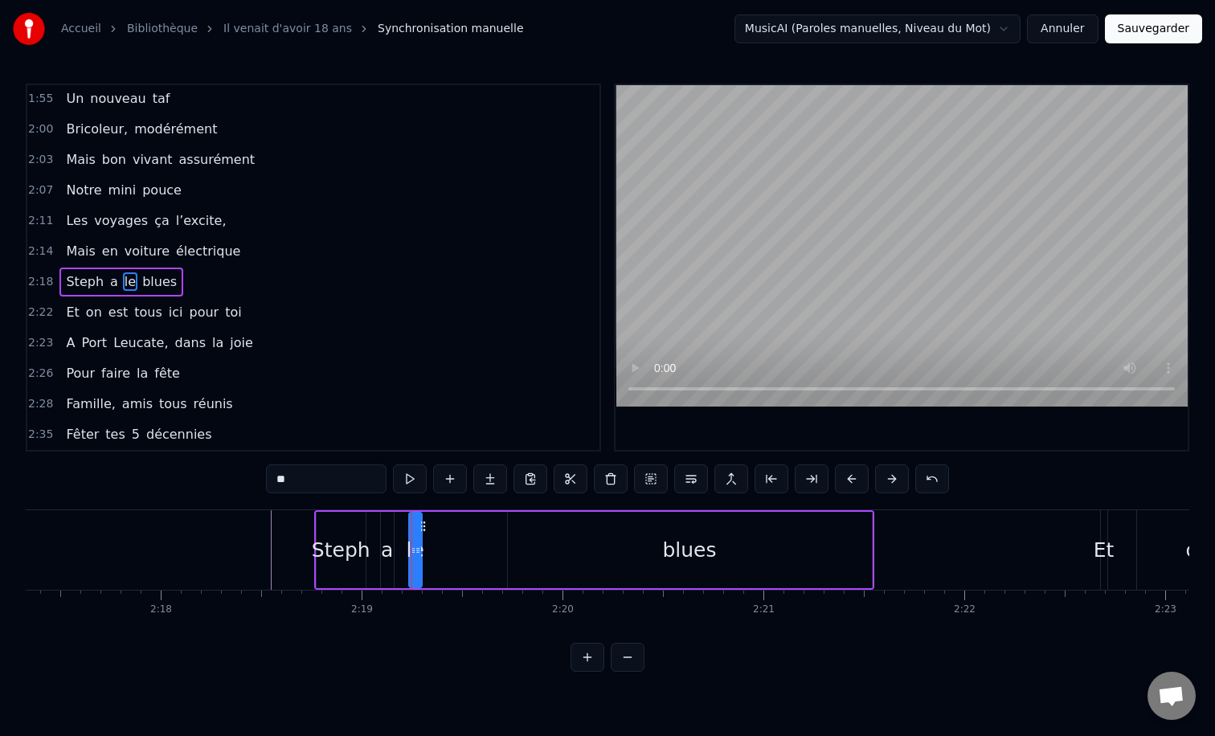
click at [416, 522] on div at bounding box center [418, 550] width 6 height 73
drag, startPoint x: 420, startPoint y: 551, endPoint x: 504, endPoint y: 550, distance: 84.4
click at [504, 550] on icon at bounding box center [501, 550] width 6 height 13
drag, startPoint x: 412, startPoint y: 551, endPoint x: 465, endPoint y: 554, distance: 53.1
click at [464, 554] on icon at bounding box center [460, 550] width 6 height 13
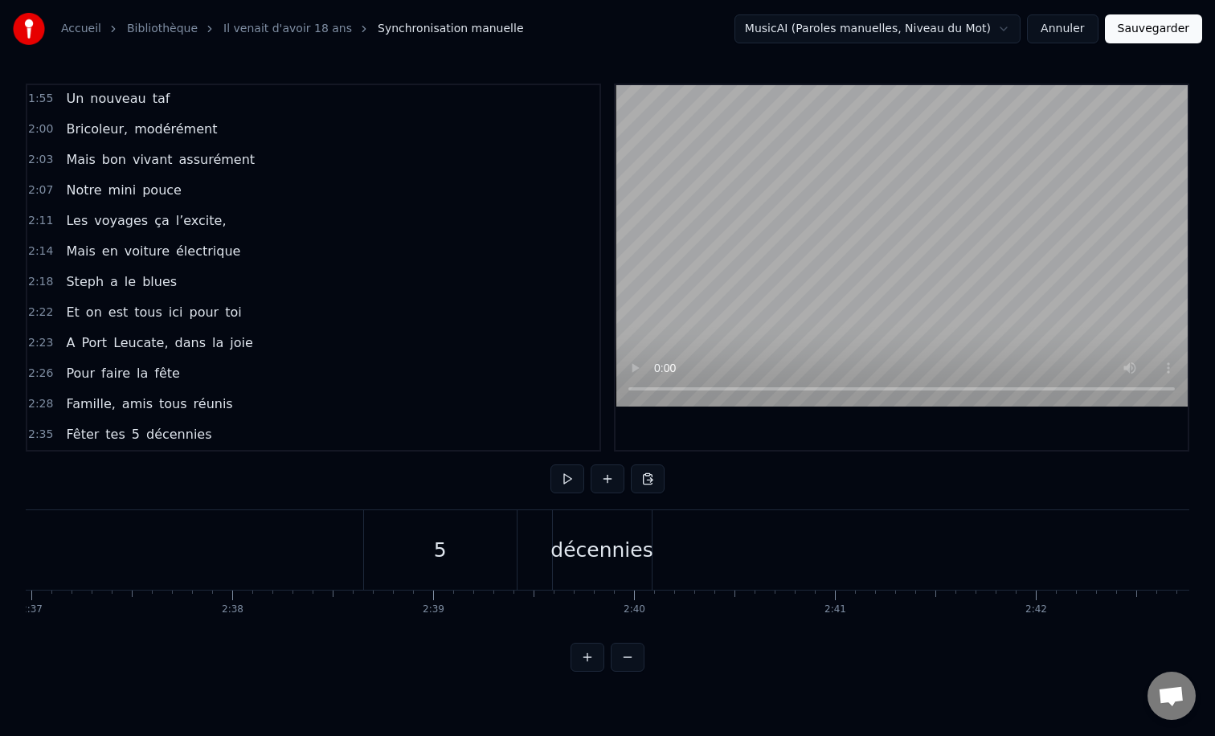
scroll to position [0, 31515]
click at [231, 348] on span "joie" at bounding box center [241, 343] width 27 height 18
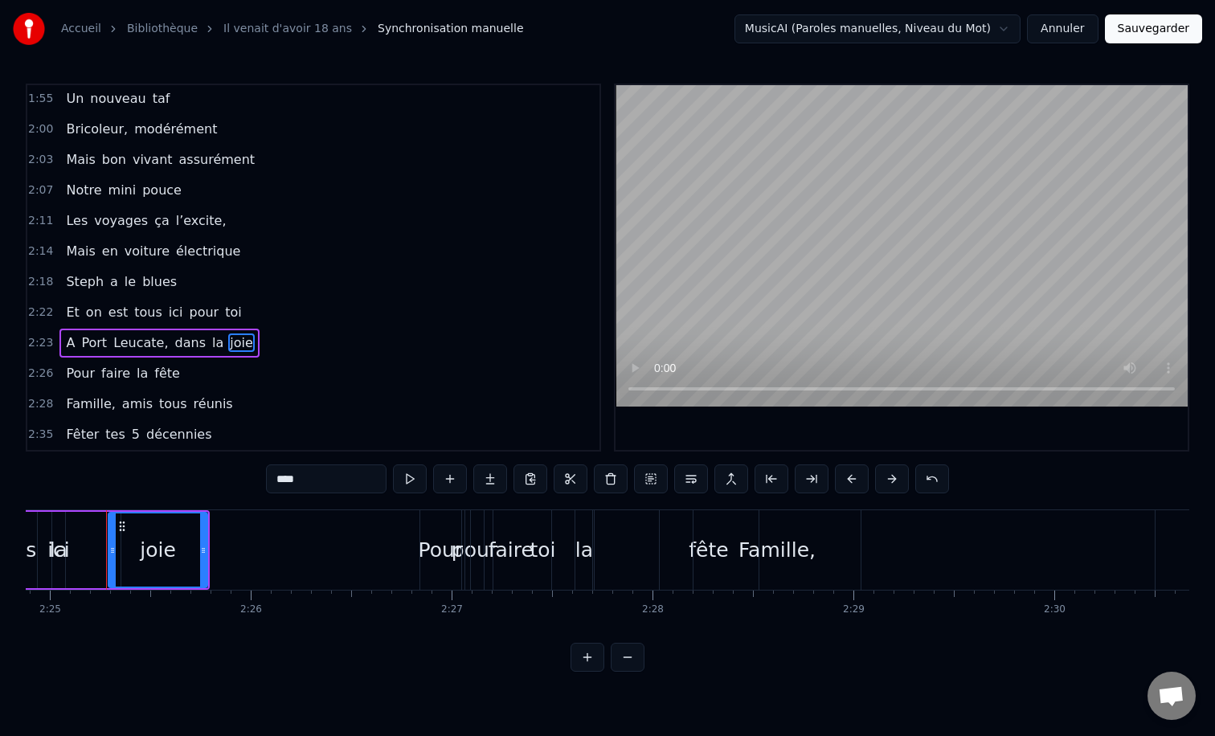
click at [151, 355] on div "A [GEOGRAPHIC_DATA], dans la joie" at bounding box center [158, 343] width 199 height 29
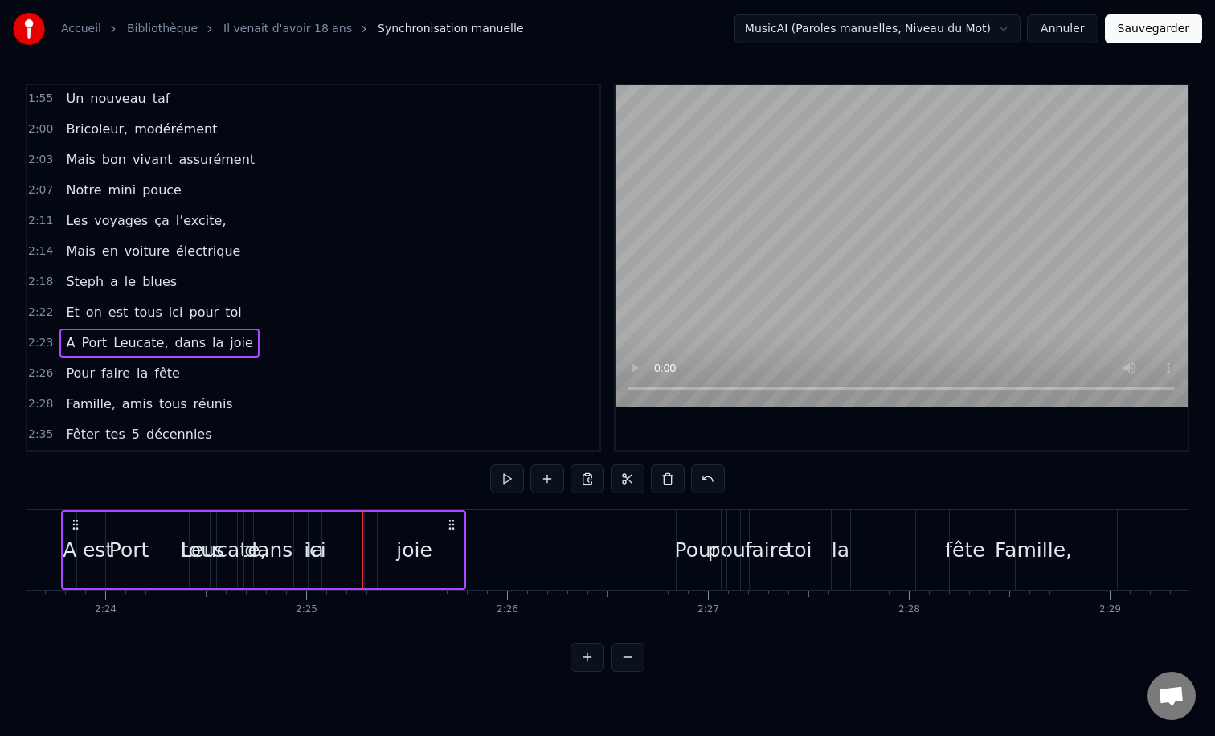
scroll to position [0, 28814]
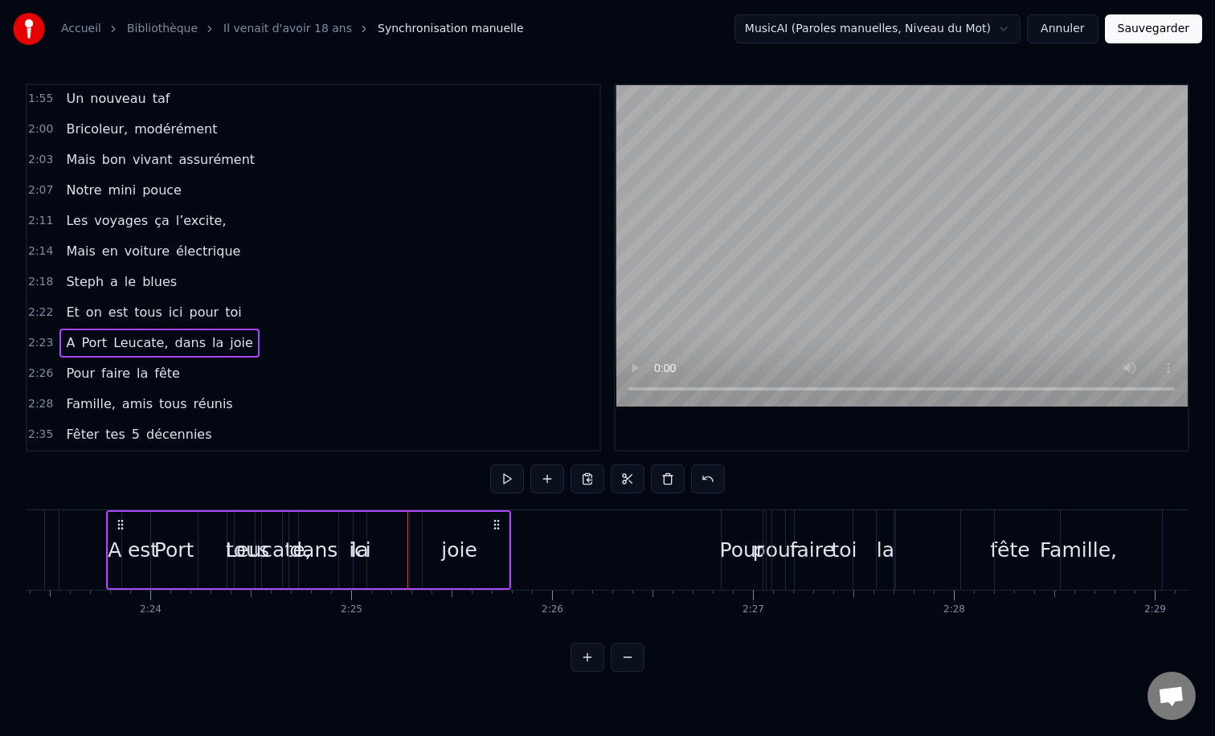
click at [135, 370] on span "la" at bounding box center [142, 373] width 14 height 19
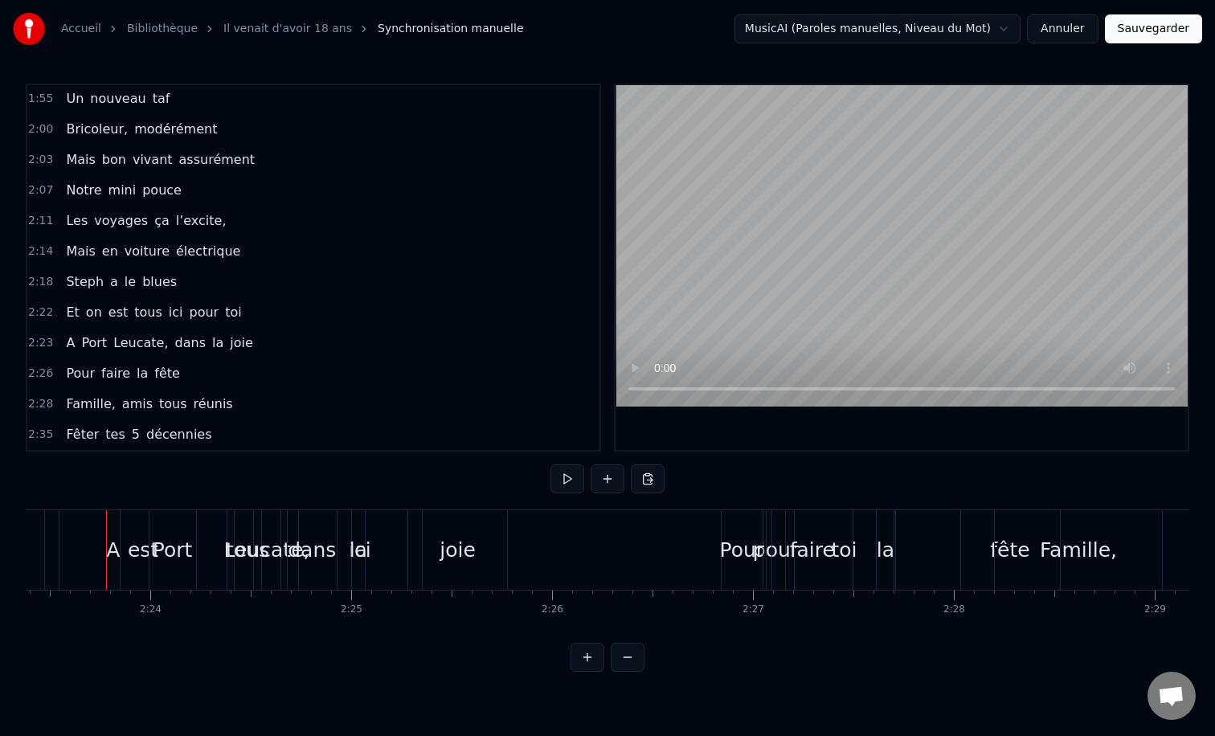
click at [127, 408] on span "amis" at bounding box center [138, 404] width 34 height 18
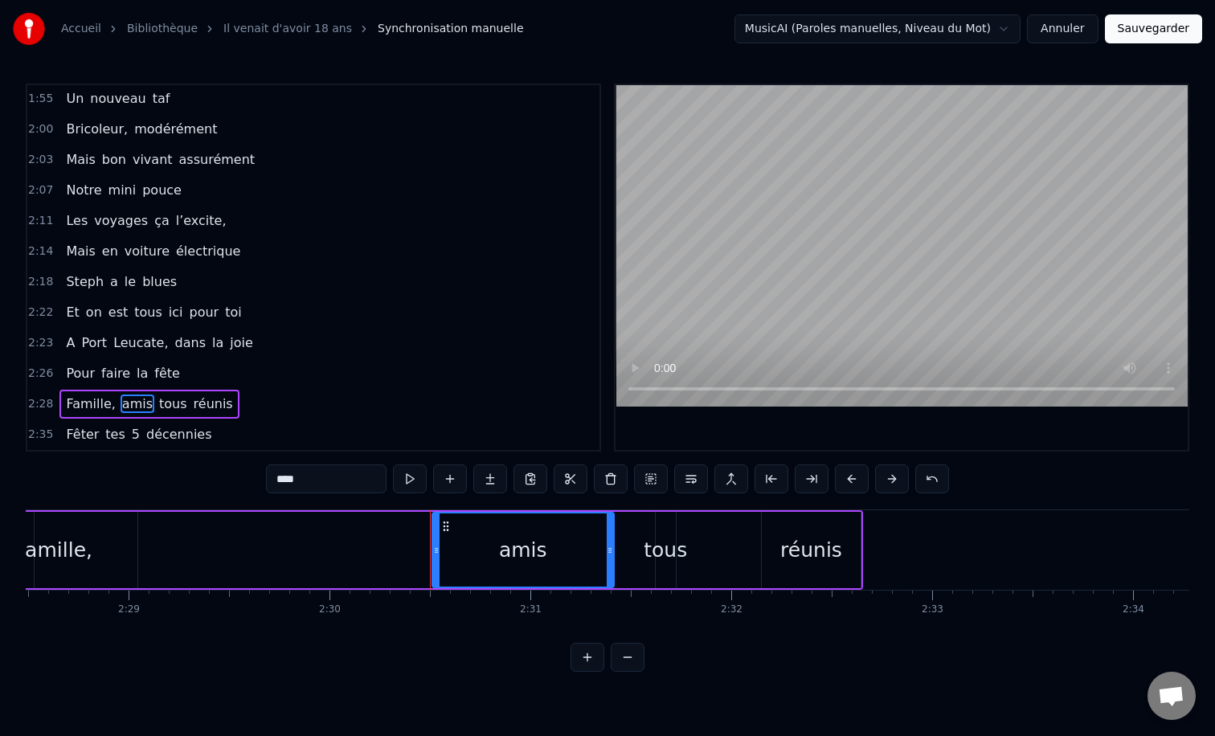
click at [130, 443] on span "5" at bounding box center [135, 434] width 11 height 18
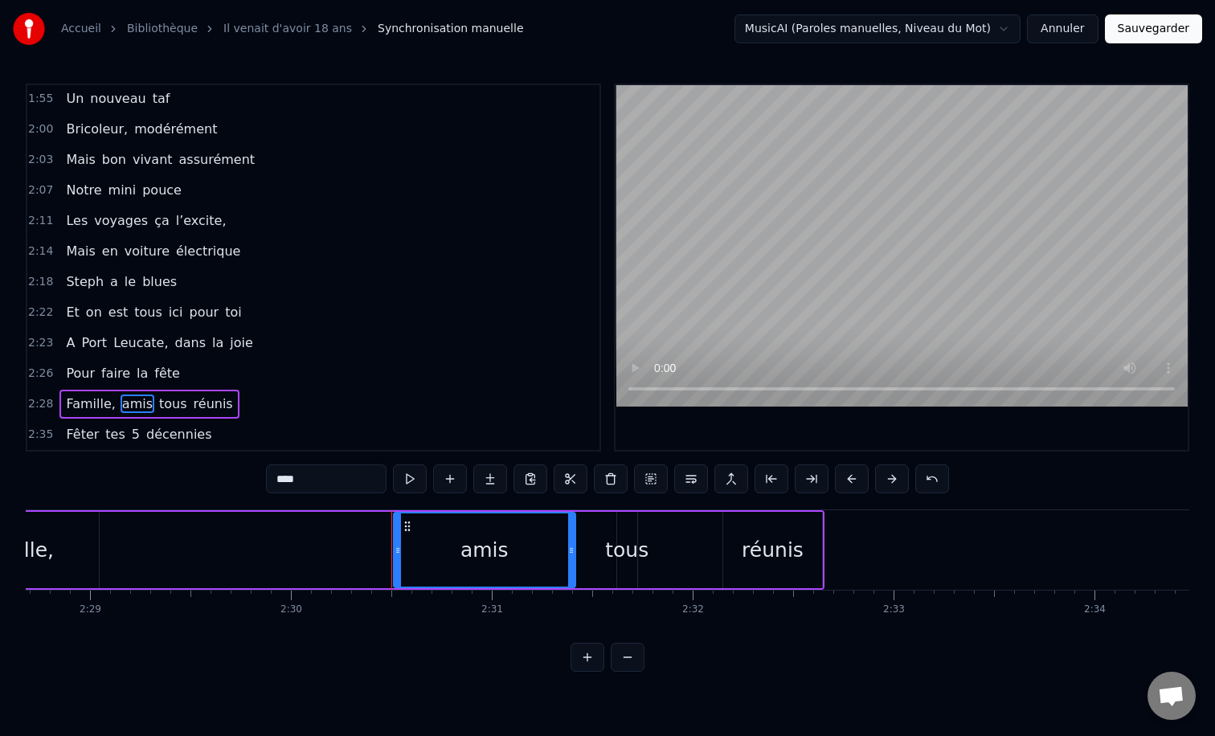
type input "*"
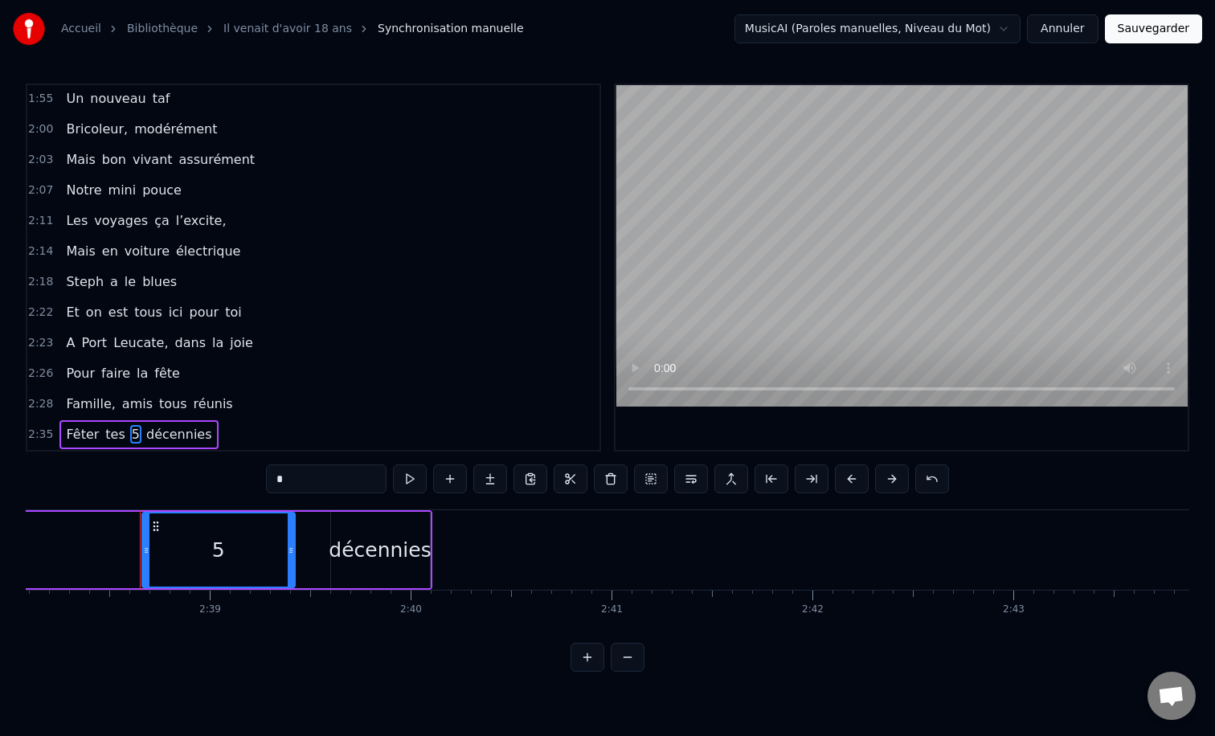
scroll to position [0, 31802]
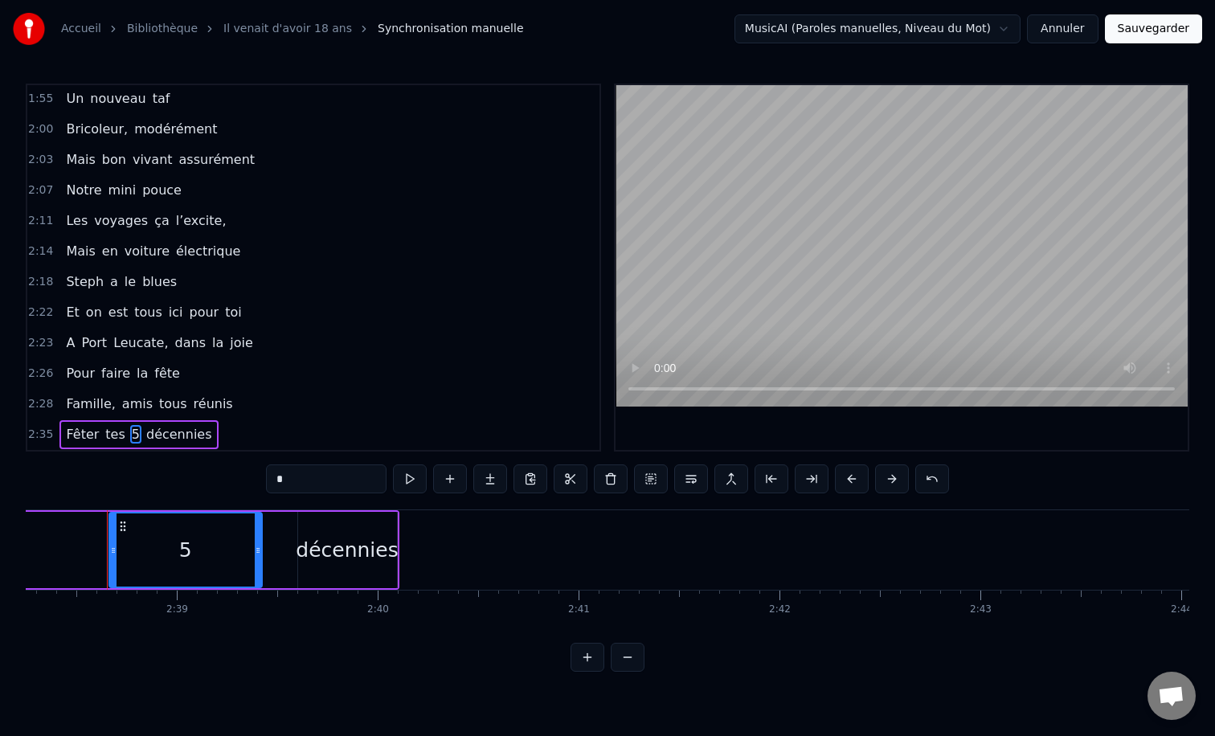
click at [169, 422] on div "Fêter tes 5 décennies" at bounding box center [138, 434] width 158 height 29
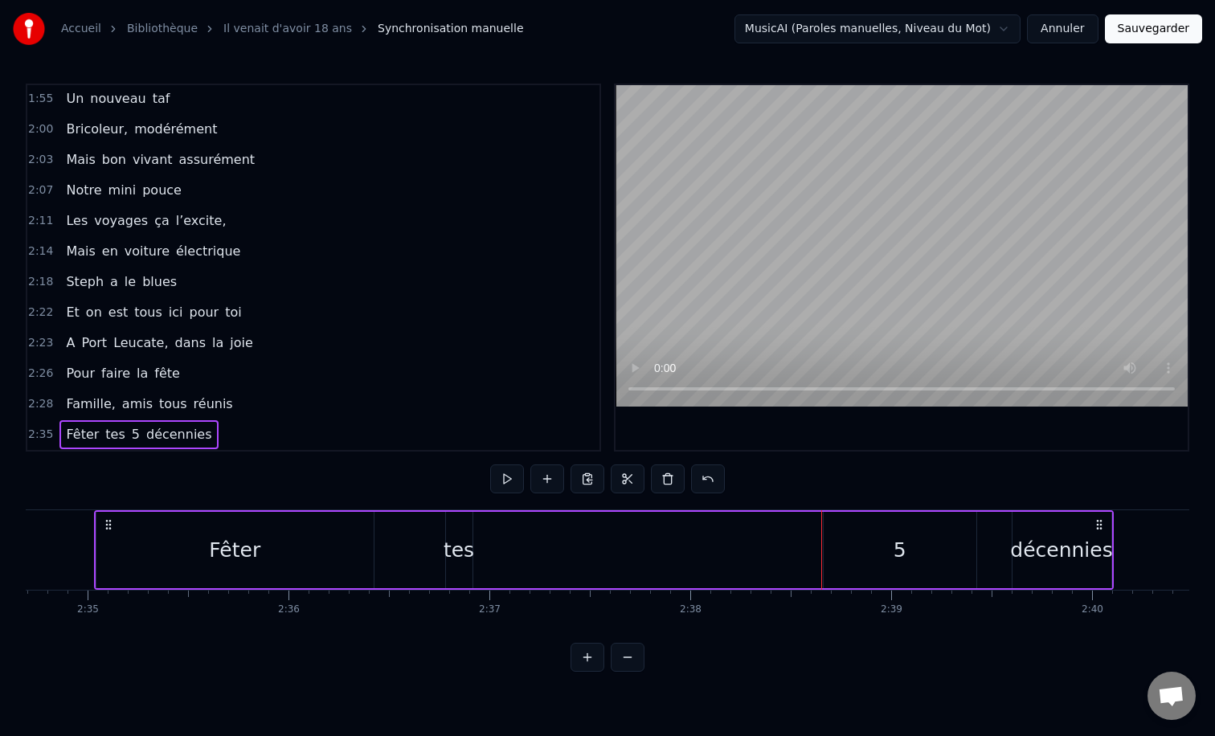
scroll to position [0, 31074]
drag, startPoint x: 124, startPoint y: 534, endPoint x: 760, endPoint y: 533, distance: 635.8
click at [790, 533] on div "Fêter tes 5 décennies" at bounding box center [617, 550] width 1020 height 80
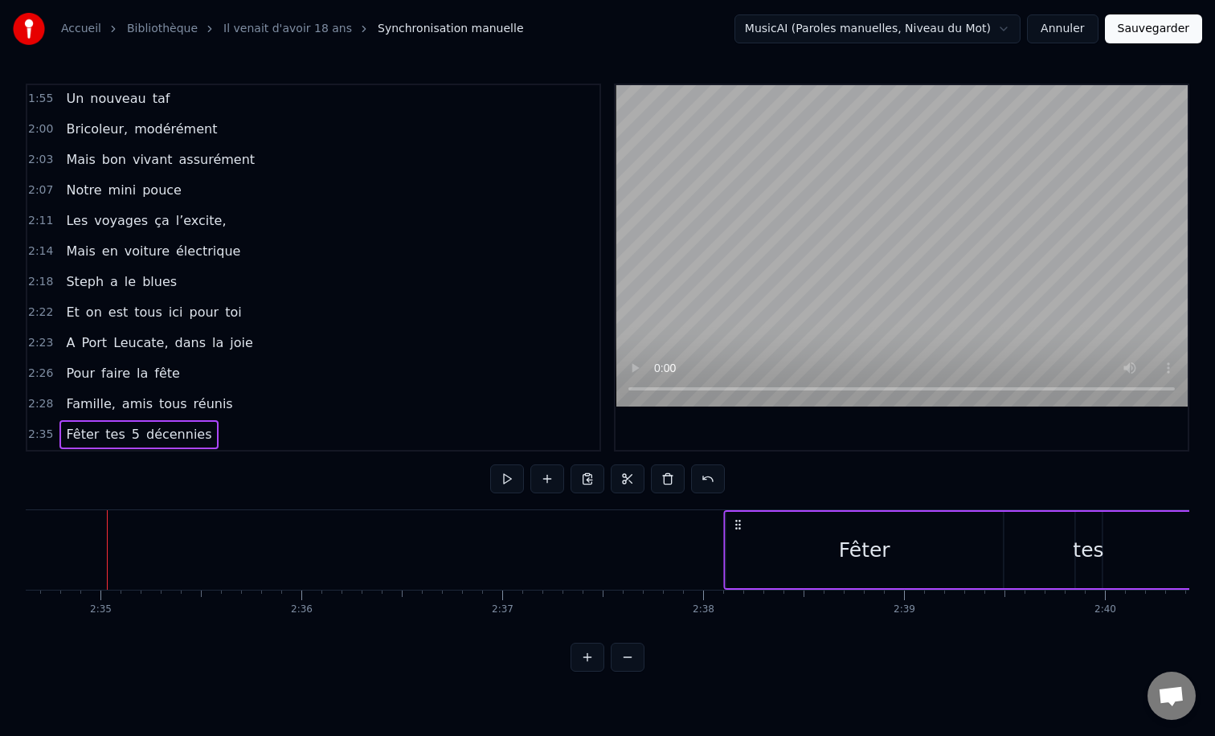
drag, startPoint x: 120, startPoint y: 524, endPoint x: 821, endPoint y: 541, distance: 701.2
click at [830, 541] on div "Fêter tes 5 décennies" at bounding box center [1233, 550] width 1020 height 80
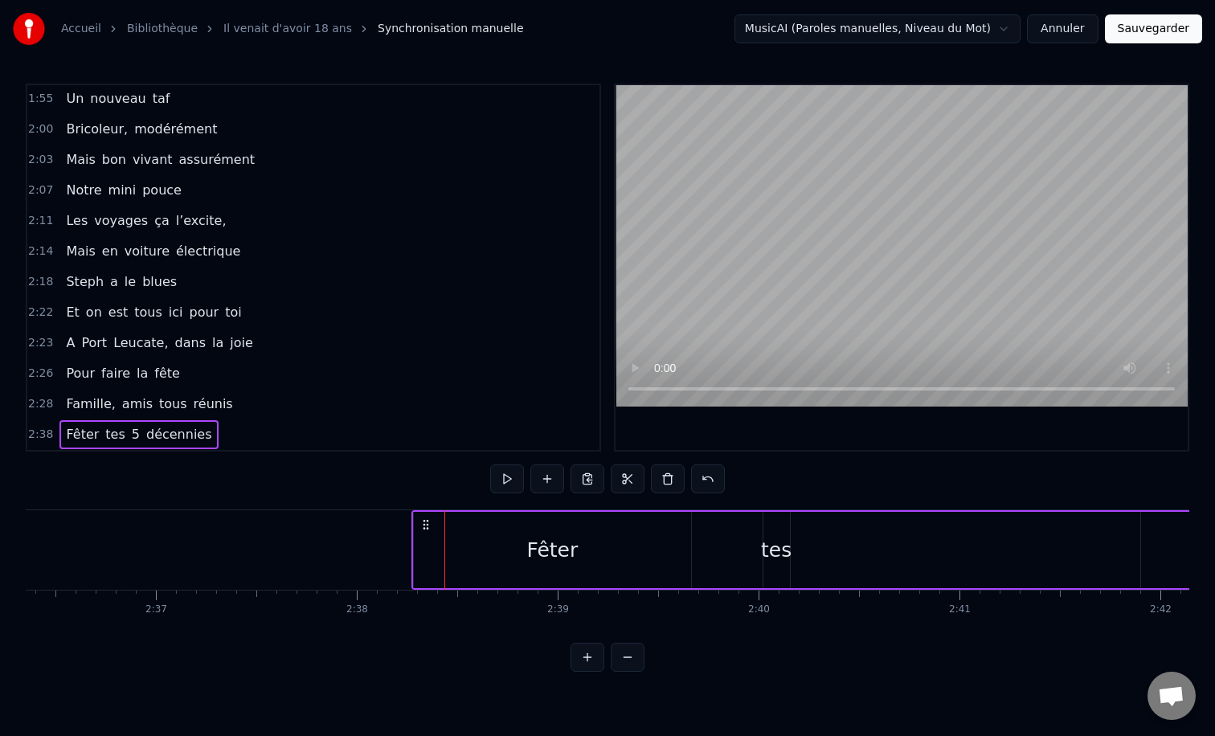
scroll to position [0, 31558]
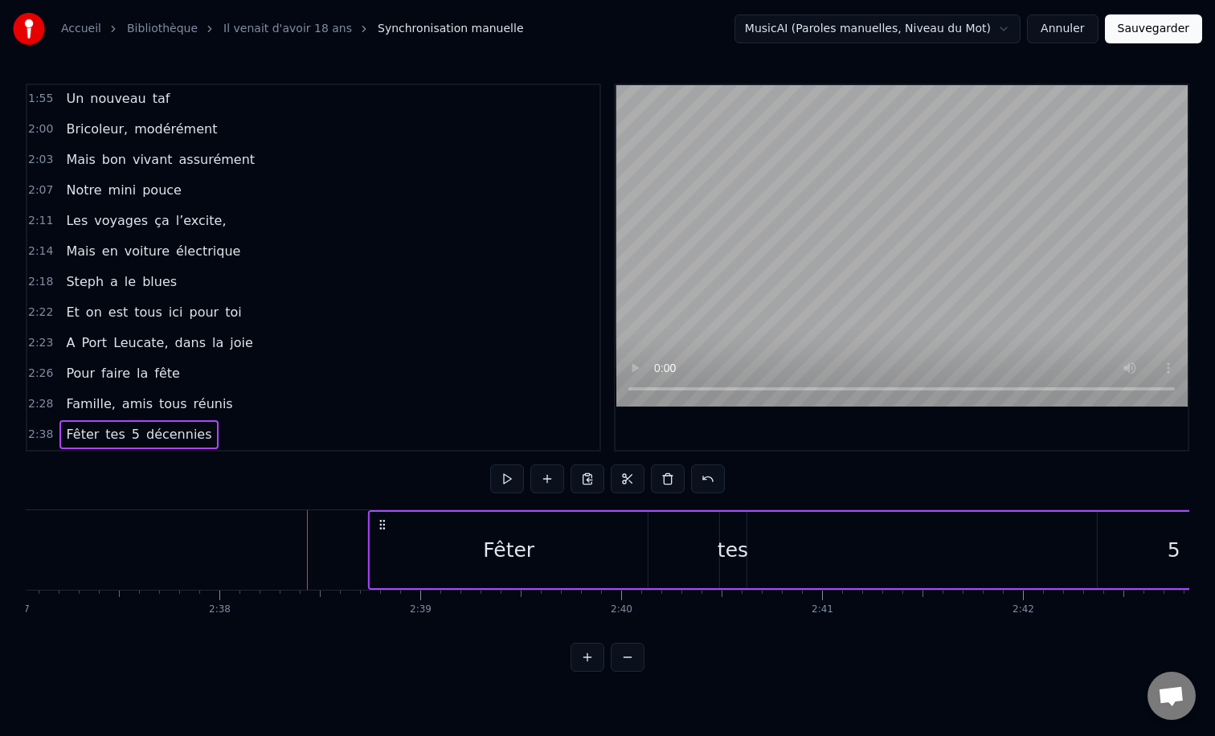
drag, startPoint x: 289, startPoint y: 522, endPoint x: 383, endPoint y: 521, distance: 94.1
click at [383, 521] on circle at bounding box center [383, 521] width 1 height 1
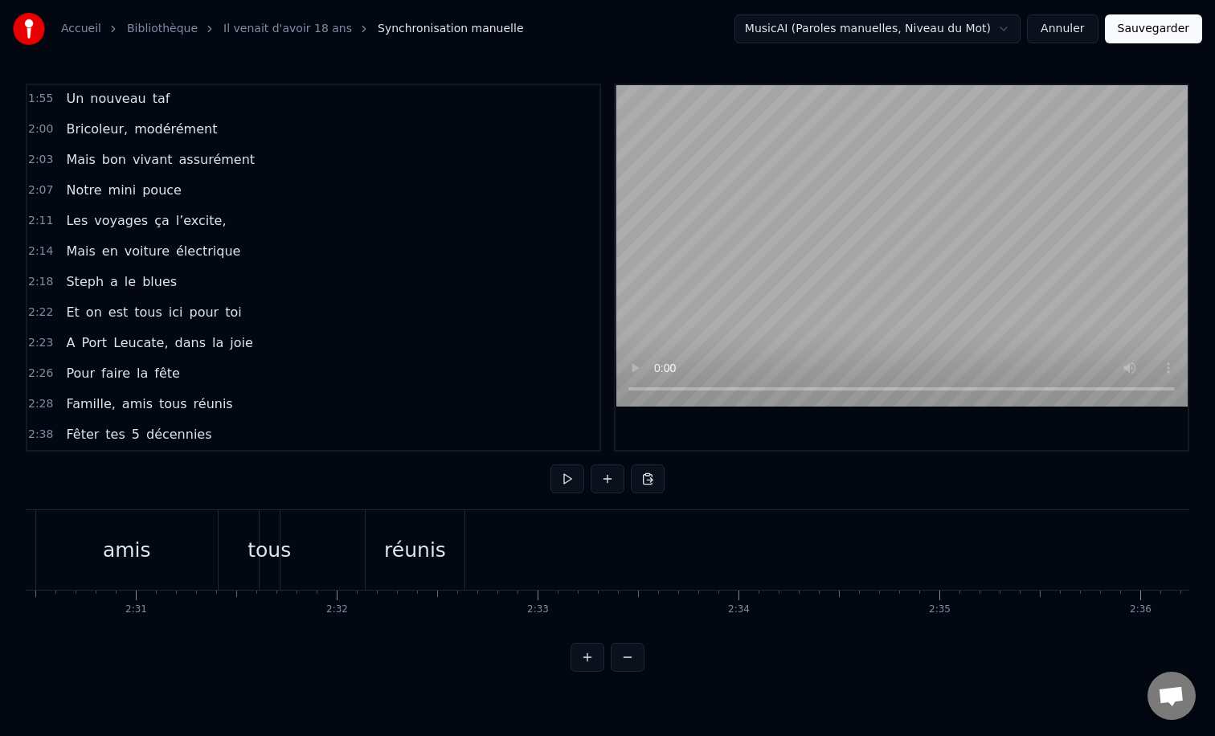
scroll to position [0, 30201]
click at [162, 408] on span "tous" at bounding box center [173, 404] width 31 height 18
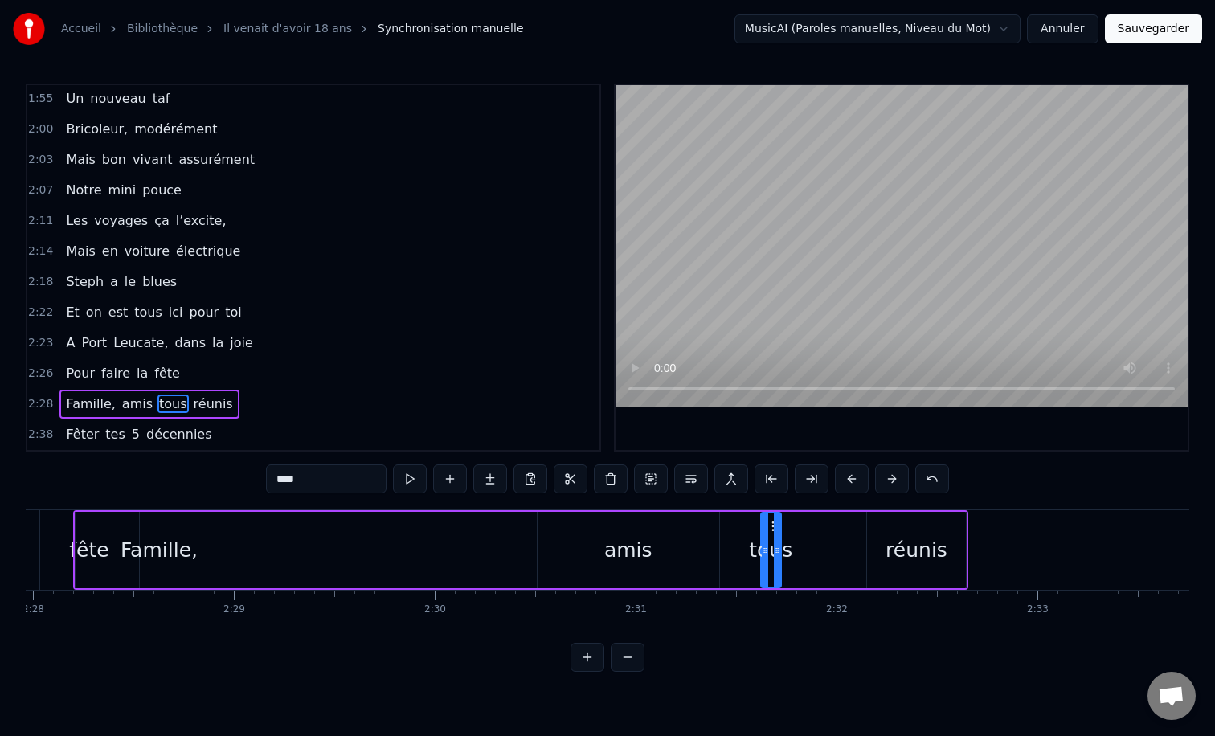
scroll to position [0, 29685]
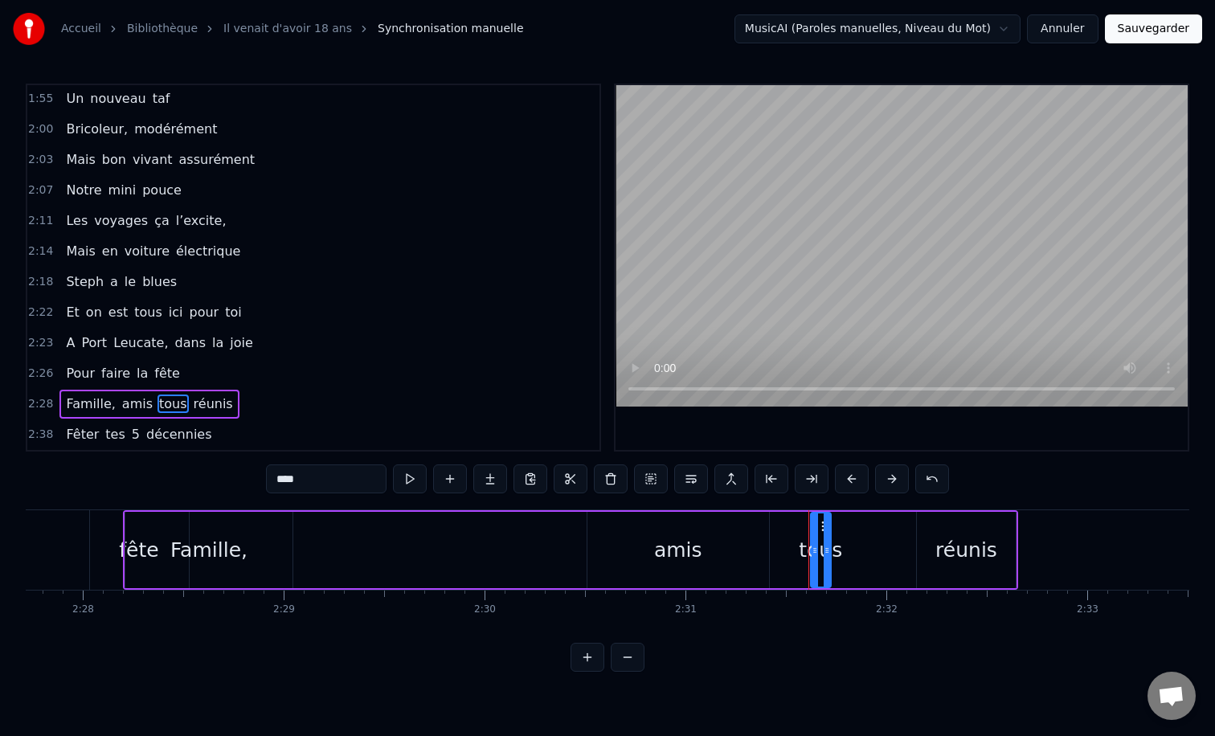
click at [187, 391] on div "Famille, amis tous réunis" at bounding box center [148, 404] width 179 height 29
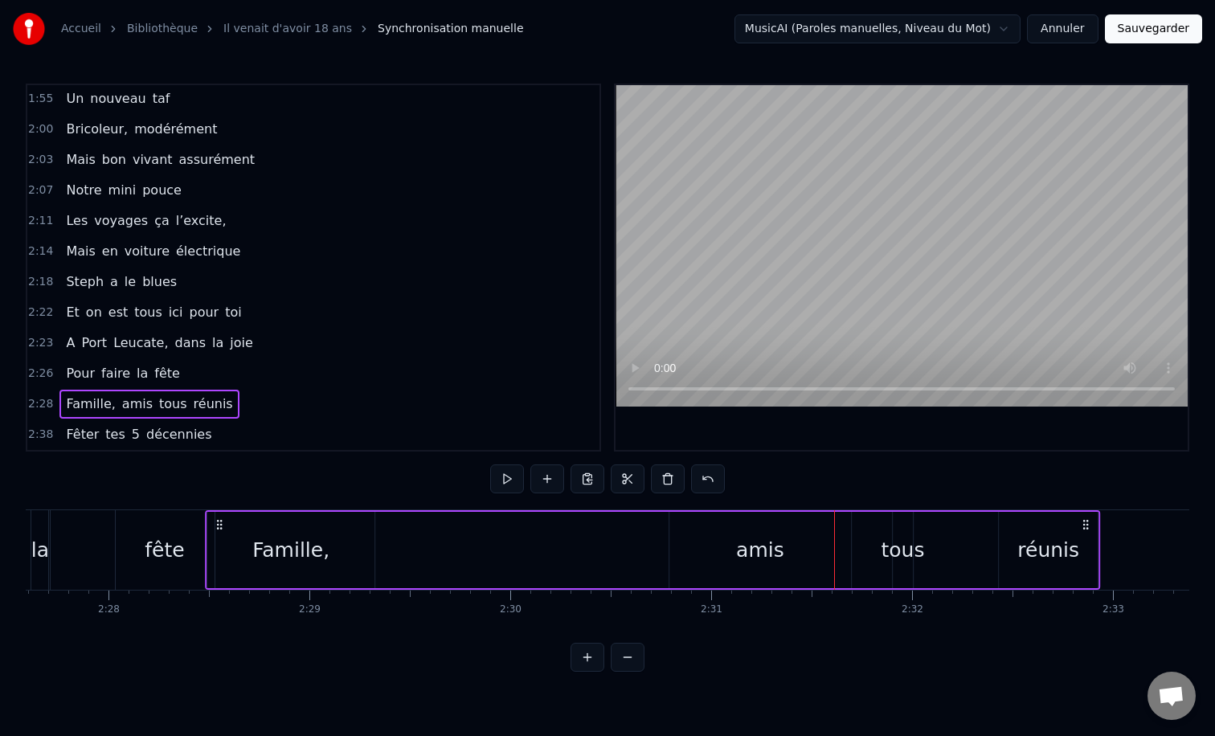
scroll to position [0, 29653]
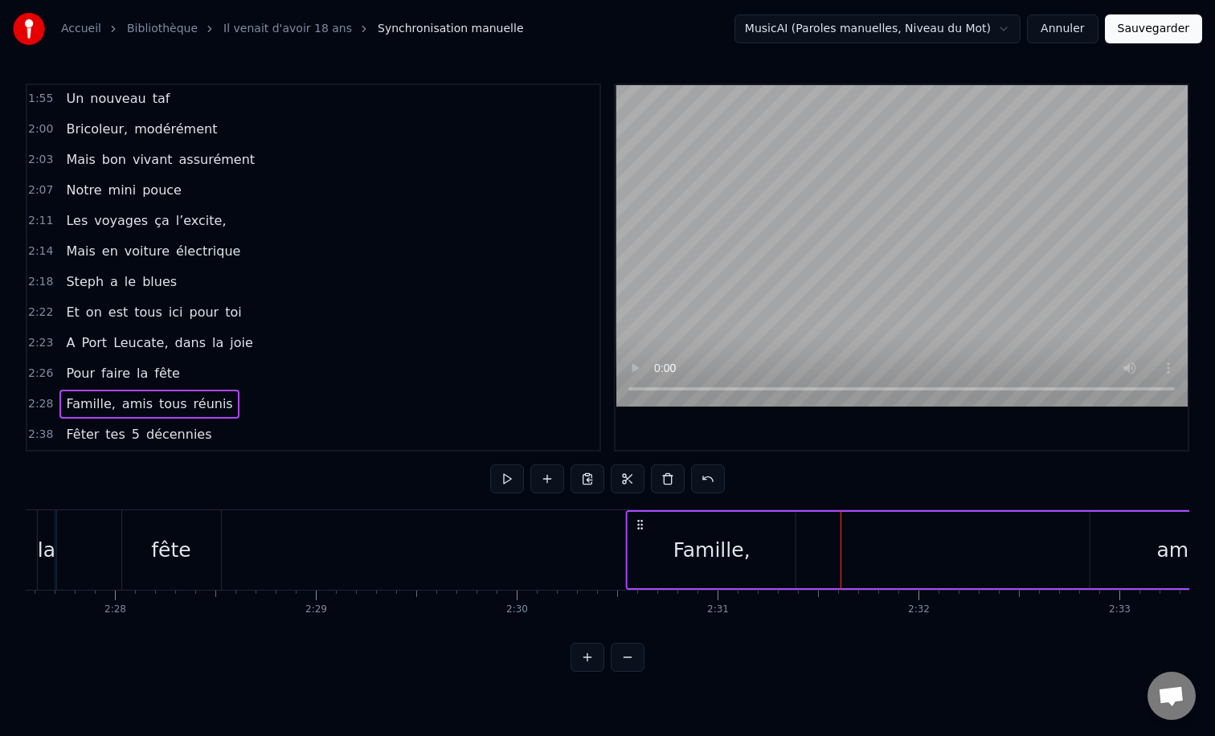
drag, startPoint x: 139, startPoint y: 524, endPoint x: 642, endPoint y: 544, distance: 503.6
click at [642, 544] on div "Famille, amis tous réunis" at bounding box center [1073, 550] width 895 height 80
drag, startPoint x: 613, startPoint y: 520, endPoint x: 780, endPoint y: 518, distance: 166.4
click at [671, 518] on icon at bounding box center [664, 524] width 13 height 13
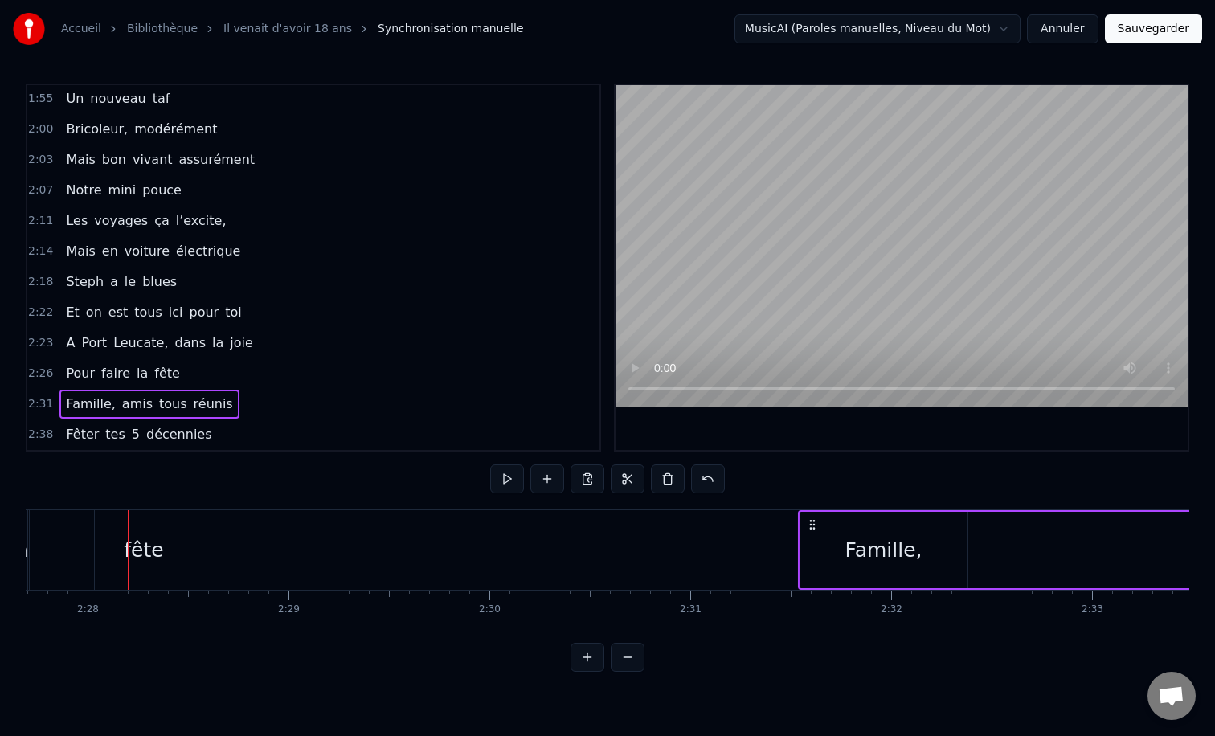
drag, startPoint x: 779, startPoint y: 529, endPoint x: 820, endPoint y: 533, distance: 41.2
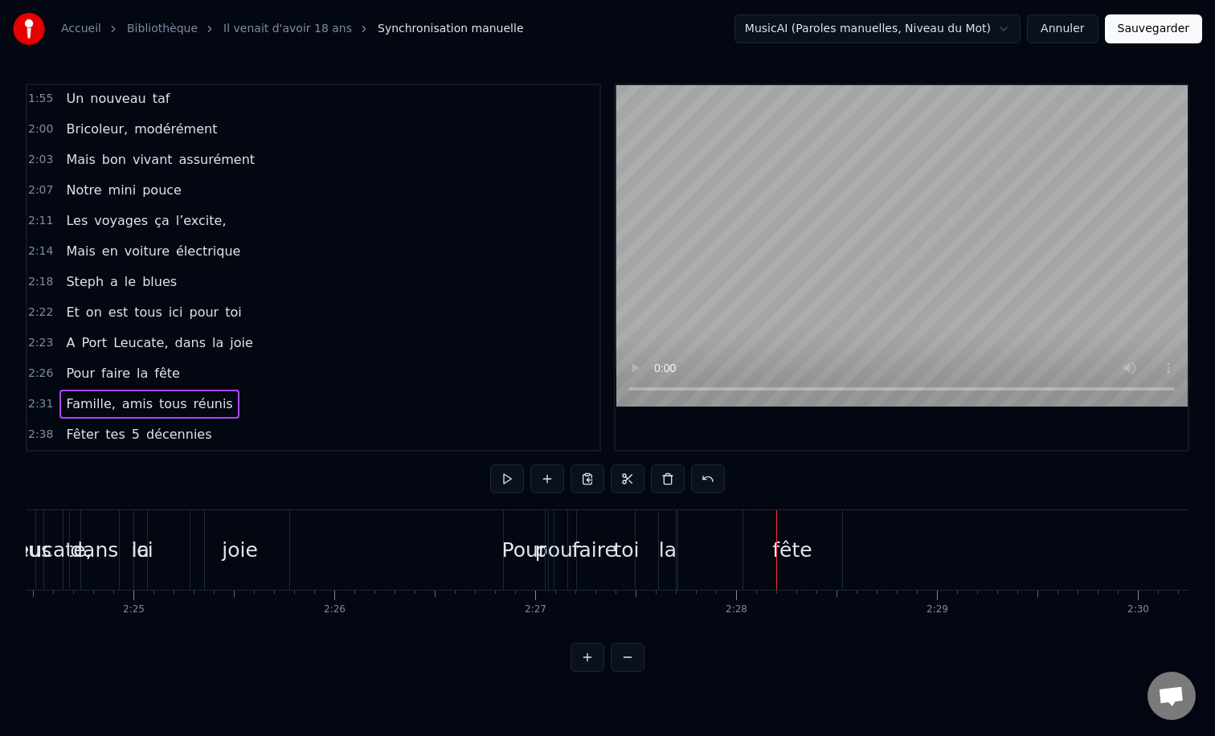
click at [125, 338] on span "Leucate," at bounding box center [141, 343] width 58 height 18
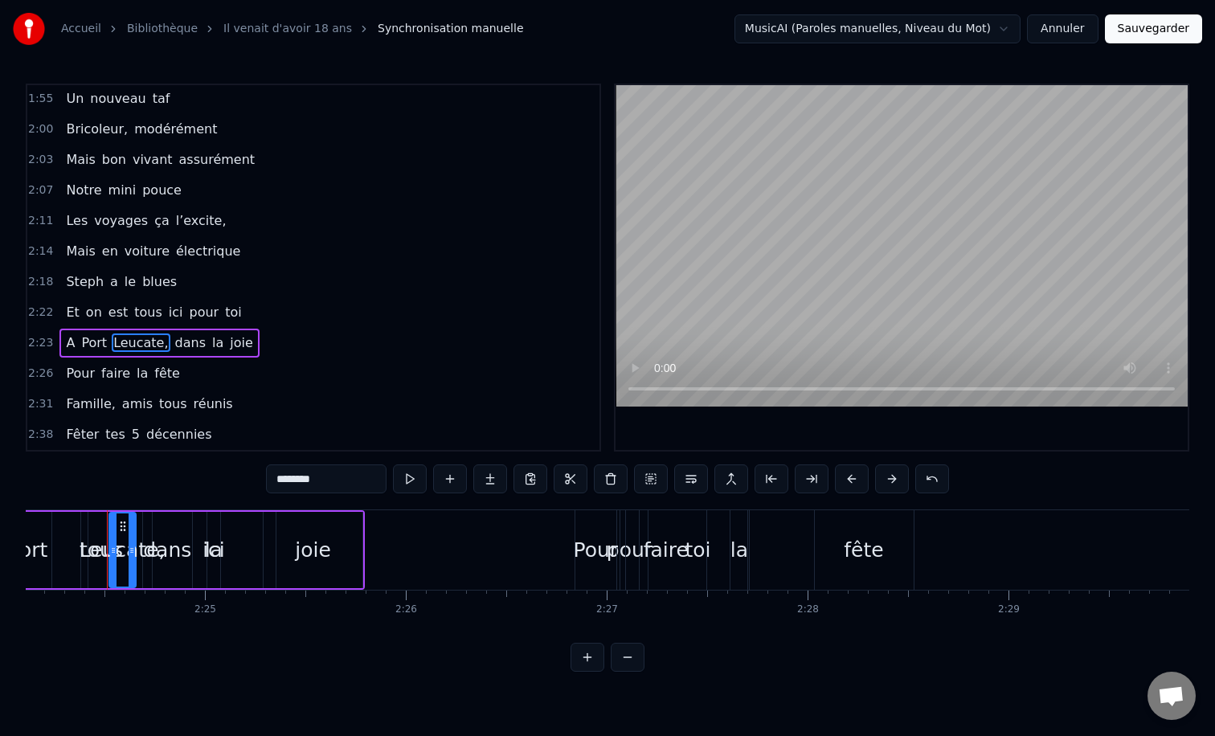
click at [107, 332] on div "A [GEOGRAPHIC_DATA], dans la joie" at bounding box center [158, 343] width 199 height 29
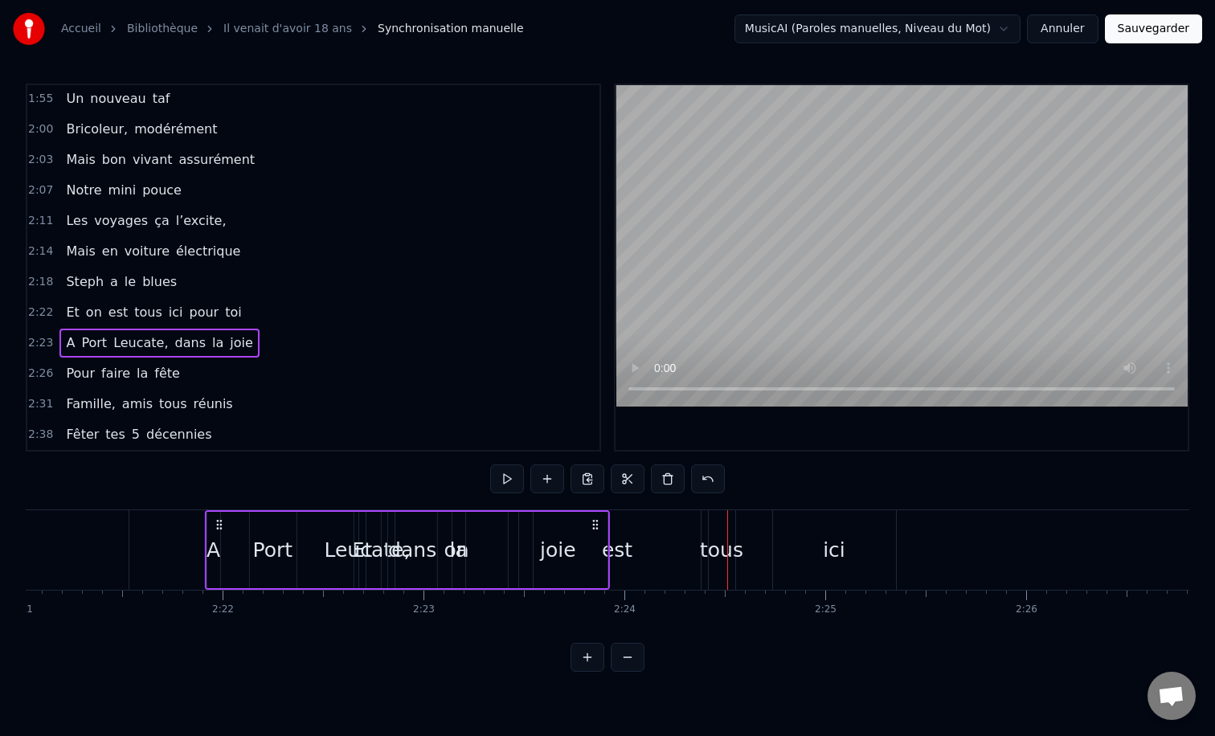
scroll to position [0, 28322]
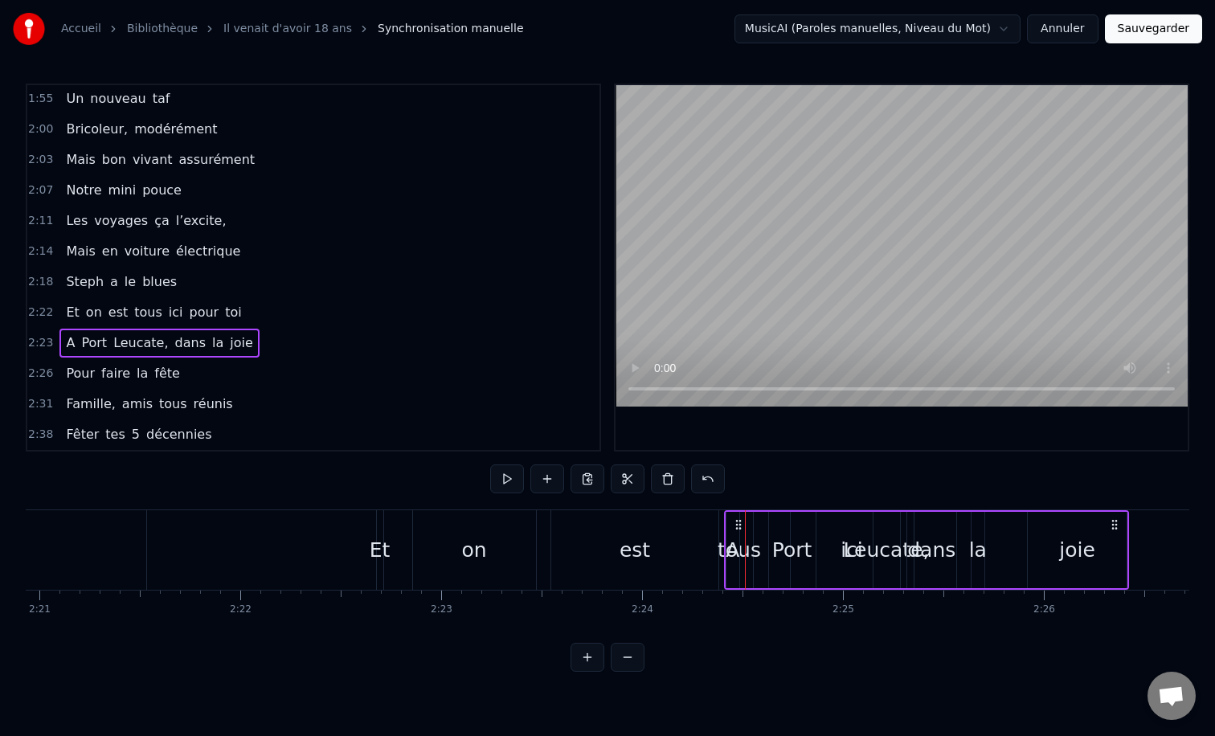
drag, startPoint x: 119, startPoint y: 522, endPoint x: 847, endPoint y: 531, distance: 728.3
click at [847, 531] on div "A [GEOGRAPHIC_DATA], dans la joie" at bounding box center [926, 550] width 405 height 80
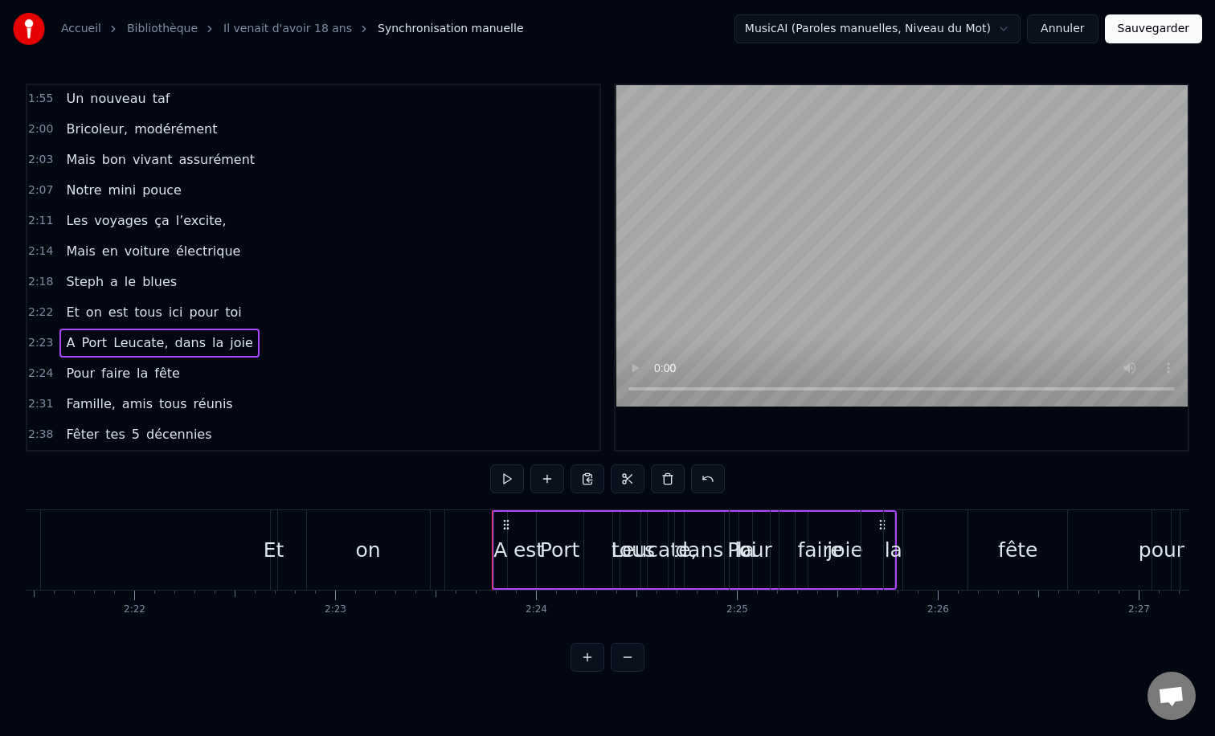
scroll to position [0, 28517]
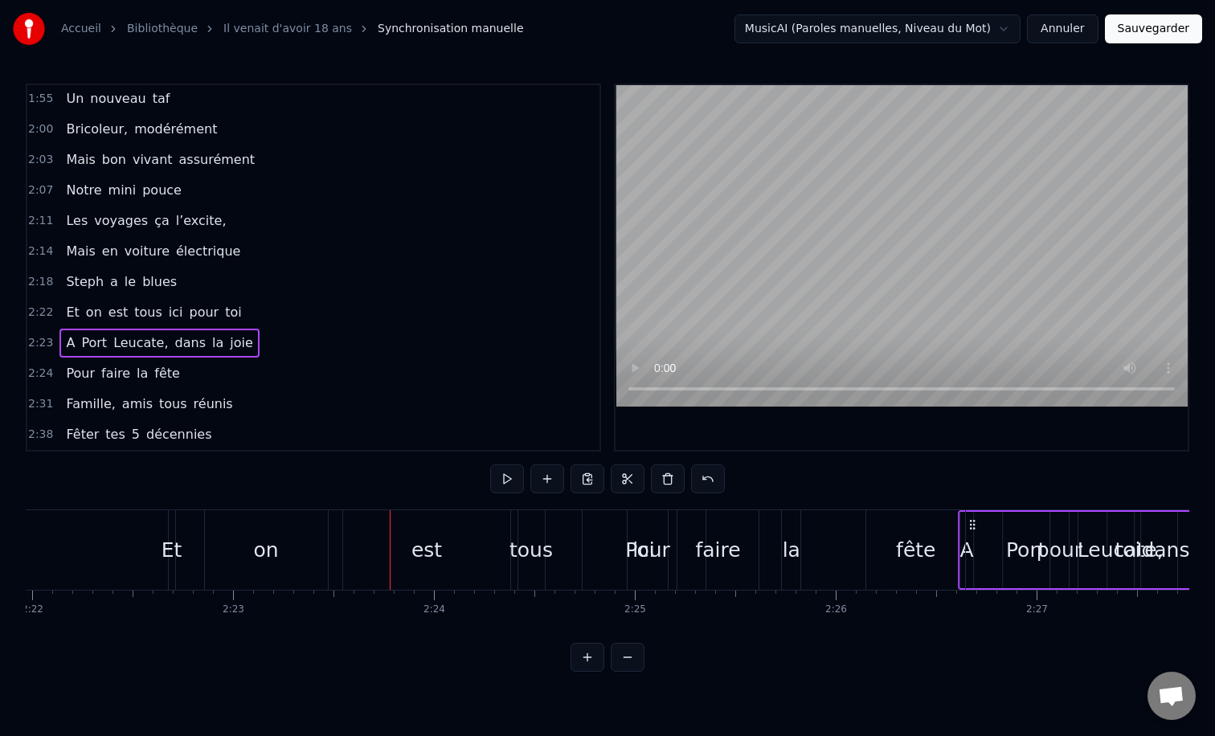
drag, startPoint x: 426, startPoint y: 528, endPoint x: 1010, endPoint y: 515, distance: 583.7
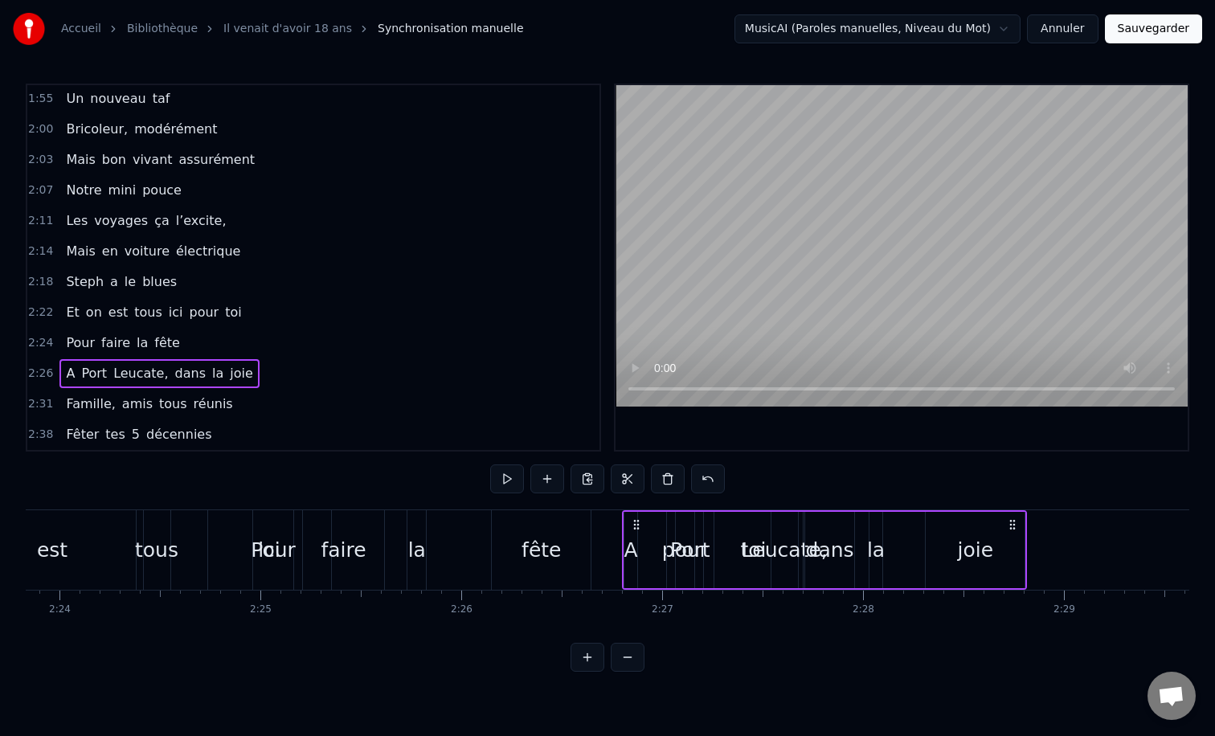
scroll to position [0, 29108]
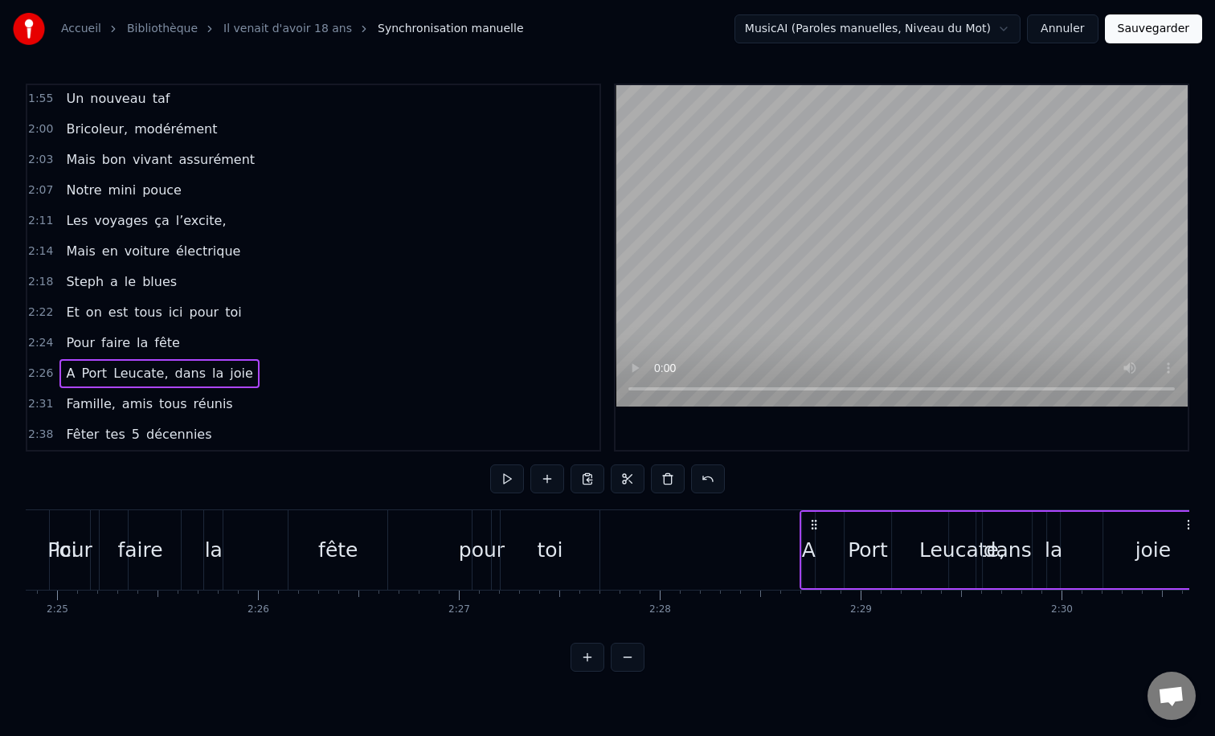
drag, startPoint x: 431, startPoint y: 528, endPoint x: 904, endPoint y: 547, distance: 473.9
click at [904, 547] on div "A [GEOGRAPHIC_DATA], dans la joie" at bounding box center [1002, 550] width 405 height 80
click at [454, 557] on div "Et on est tous ici pour toi" at bounding box center [97, 550] width 1014 height 80
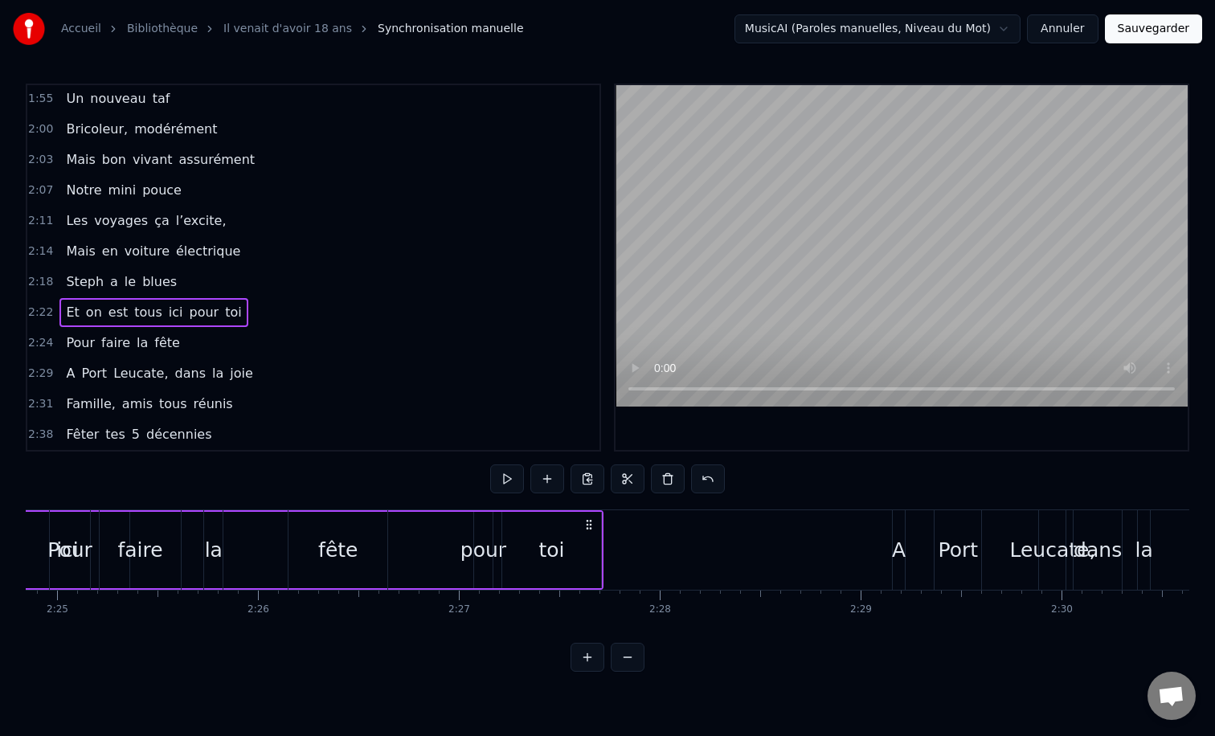
click at [154, 341] on span "fête" at bounding box center [167, 343] width 29 height 18
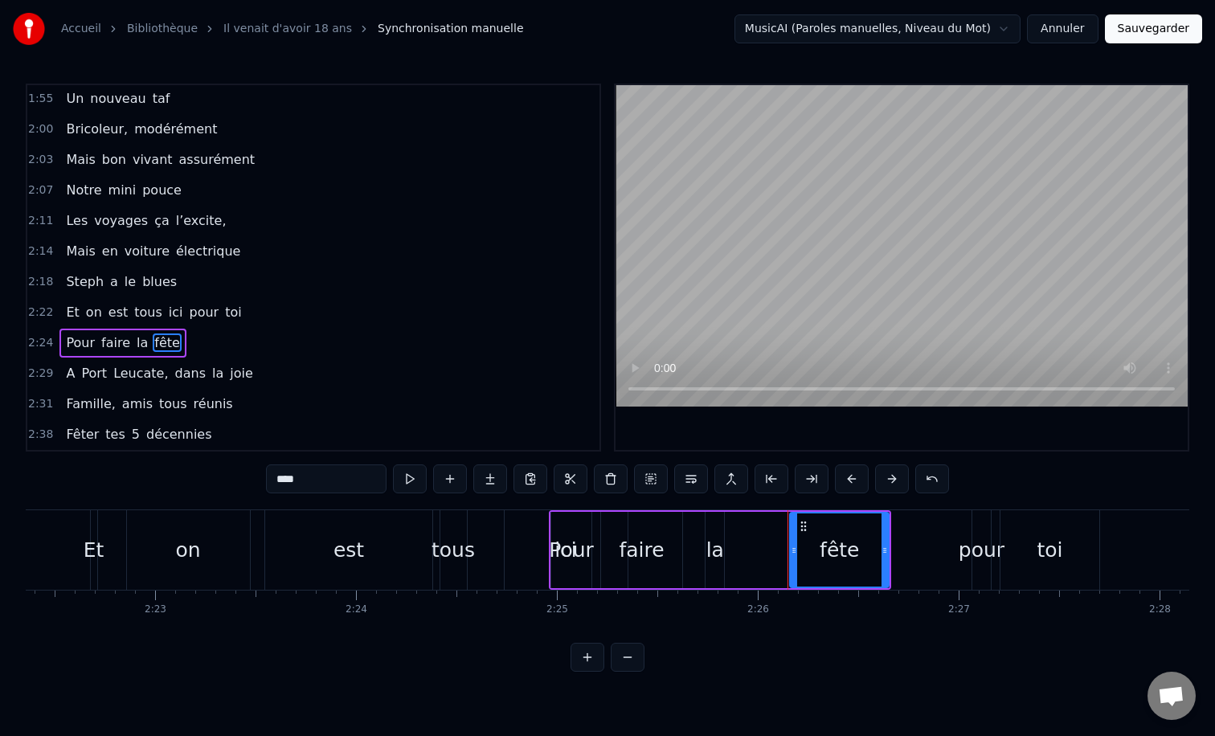
click at [82, 291] on span "Steph" at bounding box center [84, 282] width 41 height 18
type input "*****"
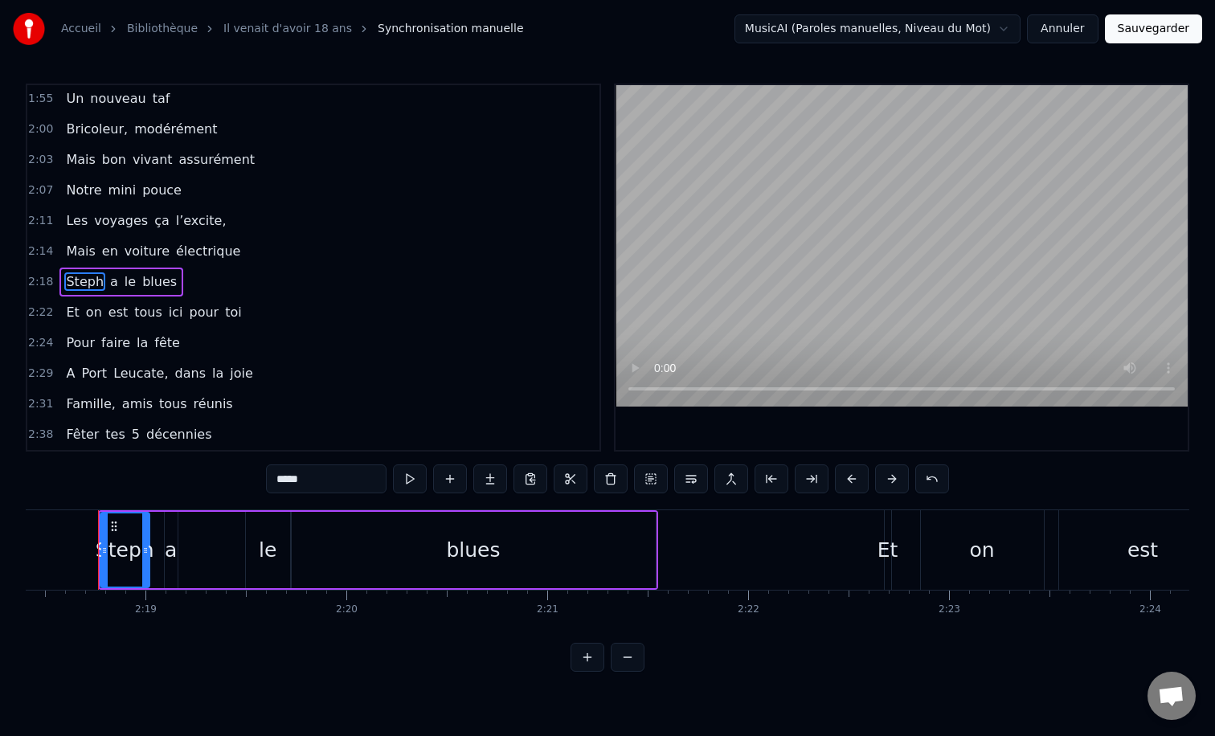
scroll to position [0, 27806]
click at [105, 324] on div "Et on est tous ici pour toi" at bounding box center [153, 312] width 188 height 29
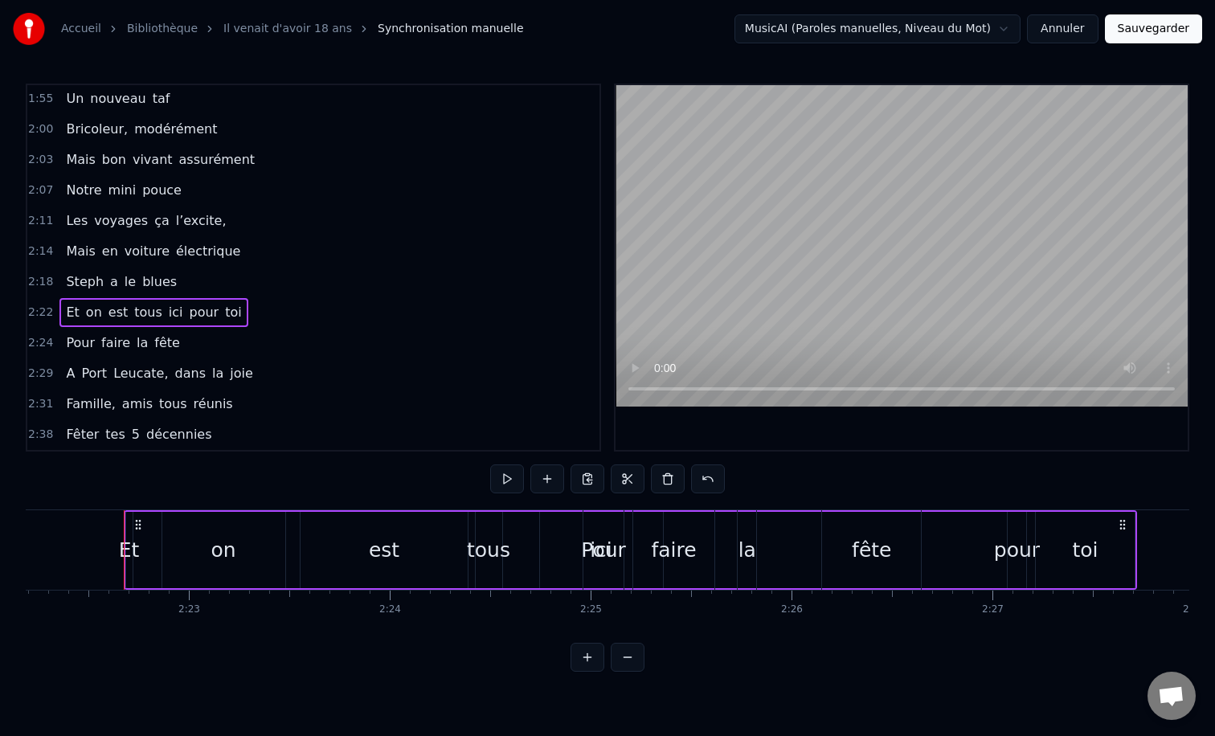
scroll to position [0, 28877]
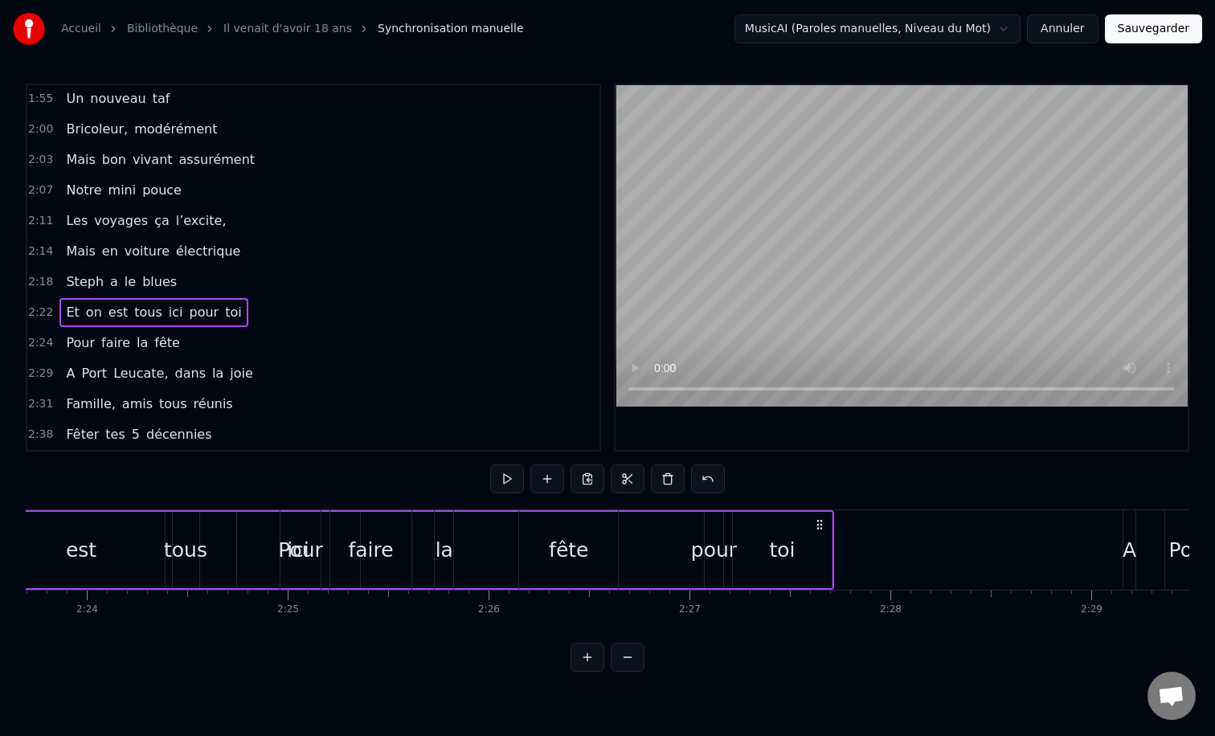
click at [159, 342] on span "fête" at bounding box center [167, 343] width 29 height 18
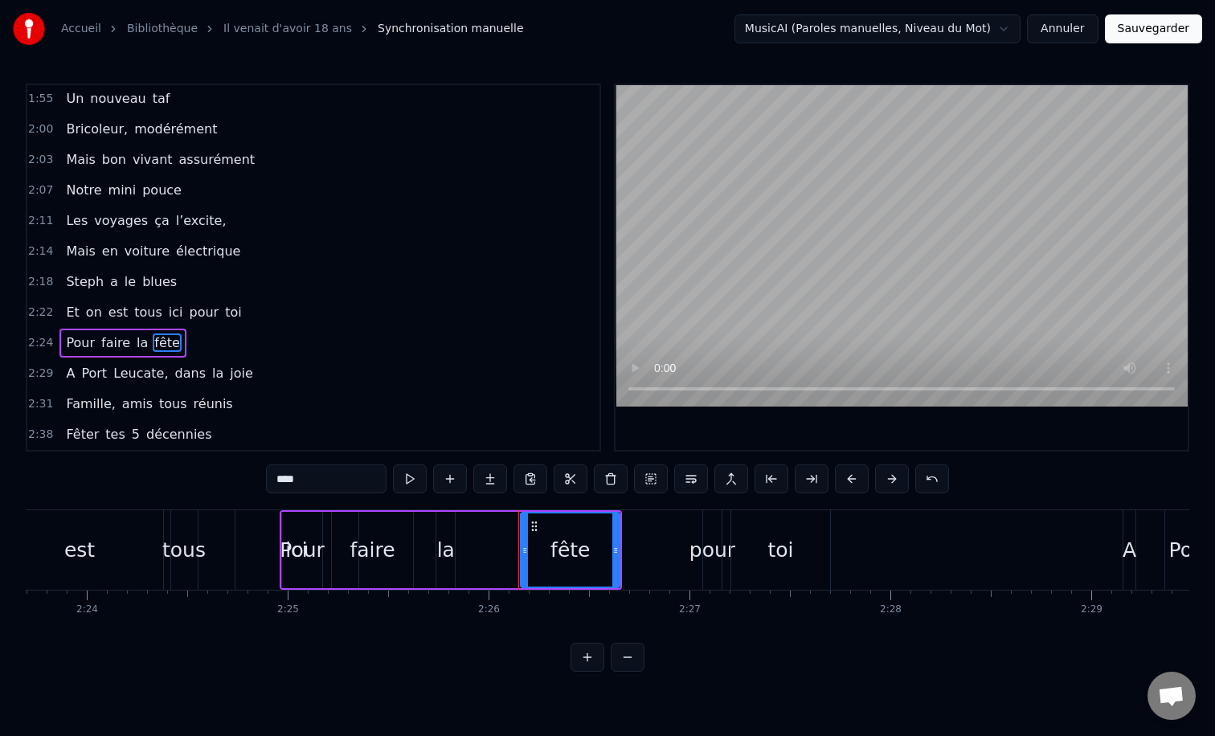
click at [163, 330] on div "Pour faire la fête" at bounding box center [122, 343] width 126 height 29
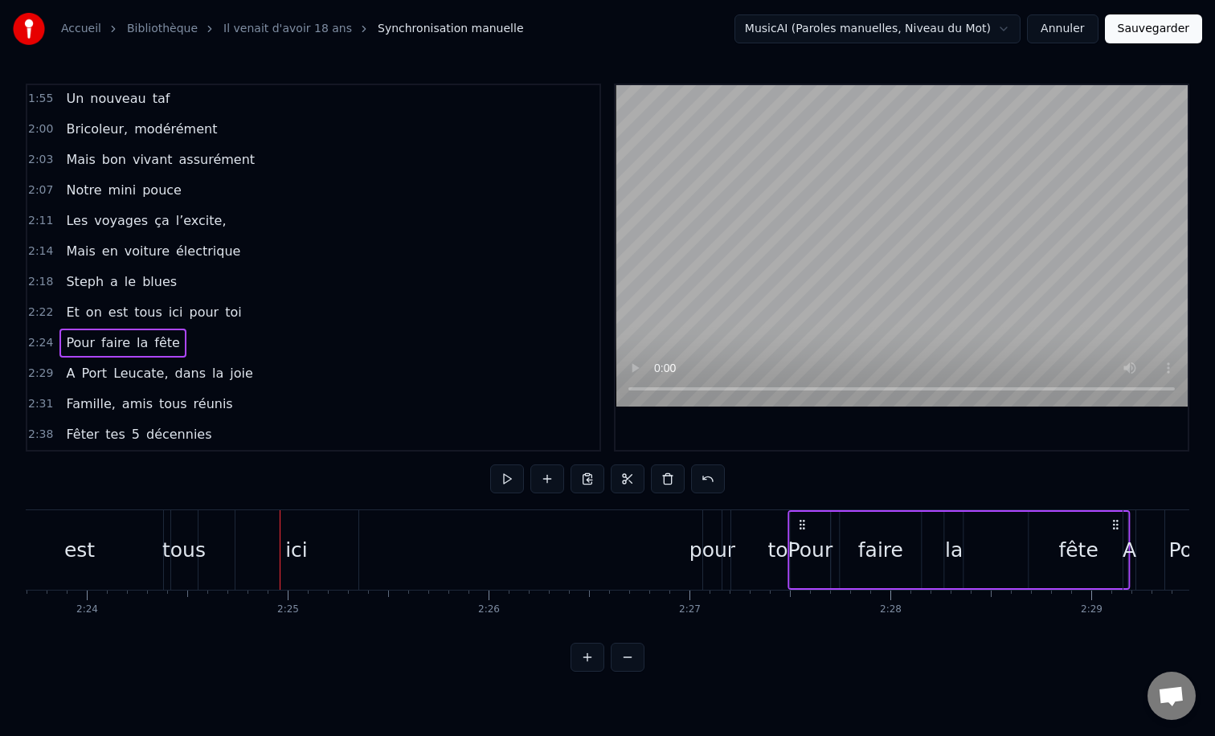
drag, startPoint x: 294, startPoint y: 528, endPoint x: 834, endPoint y: 561, distance: 541.2
click at [834, 561] on div "Pour faire la fête" at bounding box center [959, 550] width 343 height 80
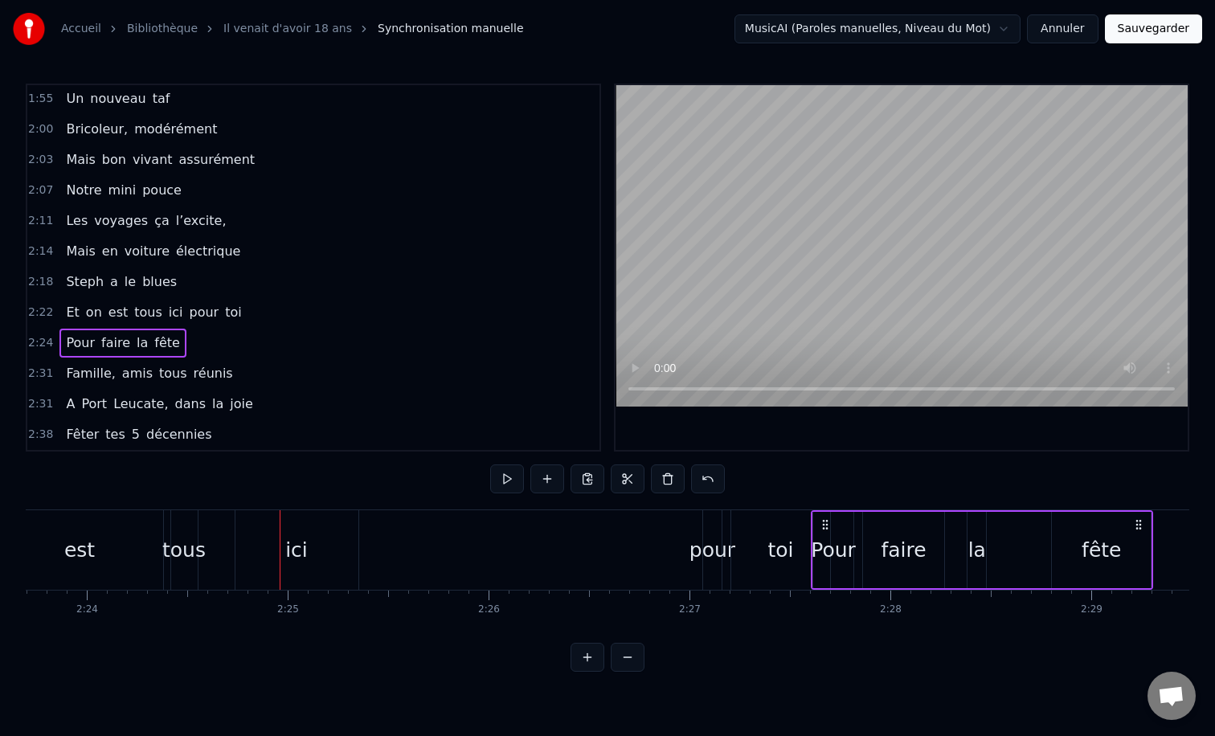
drag, startPoint x: 294, startPoint y: 522, endPoint x: 936, endPoint y: 506, distance: 641.7
click at [936, 506] on div "0:12 Il vient d’avoir 50 ans 0:15 Il est beau comme un enfant 0:18 [PERSON_NAME…" at bounding box center [608, 378] width 1164 height 588
click at [609, 545] on div "Et on est tous ici pour toi" at bounding box center [328, 550] width 1014 height 80
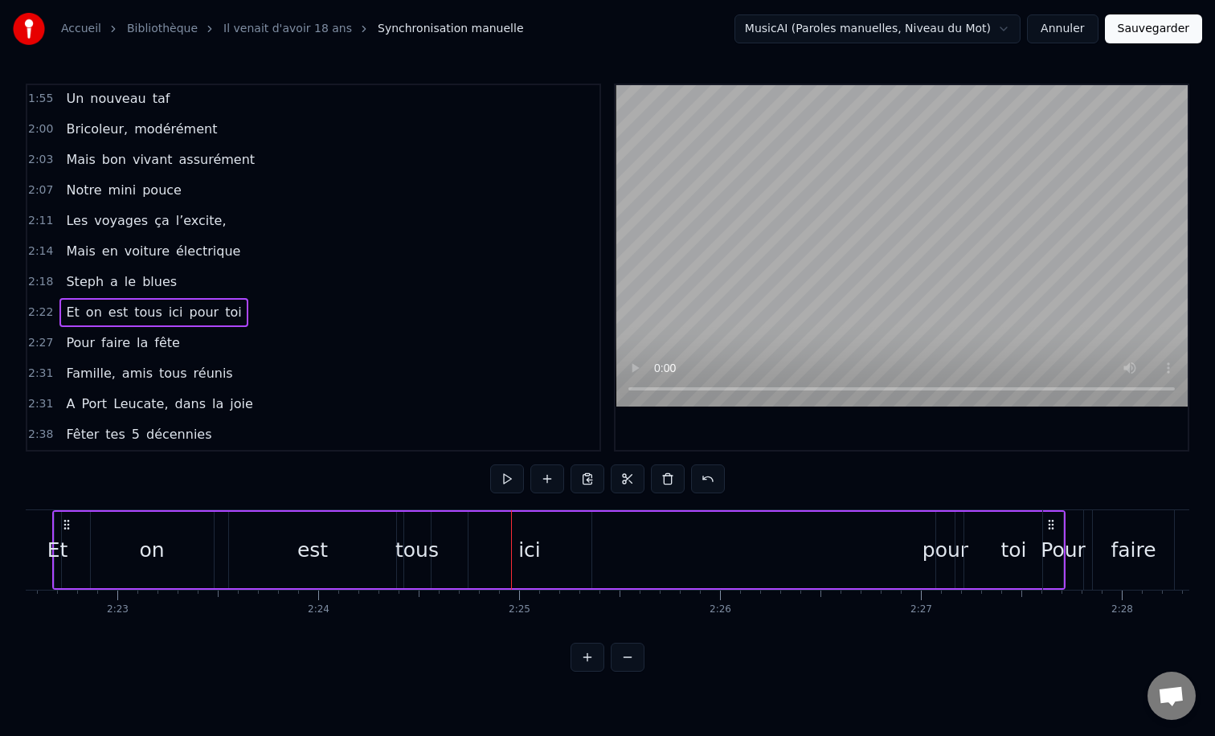
scroll to position [0, 28589]
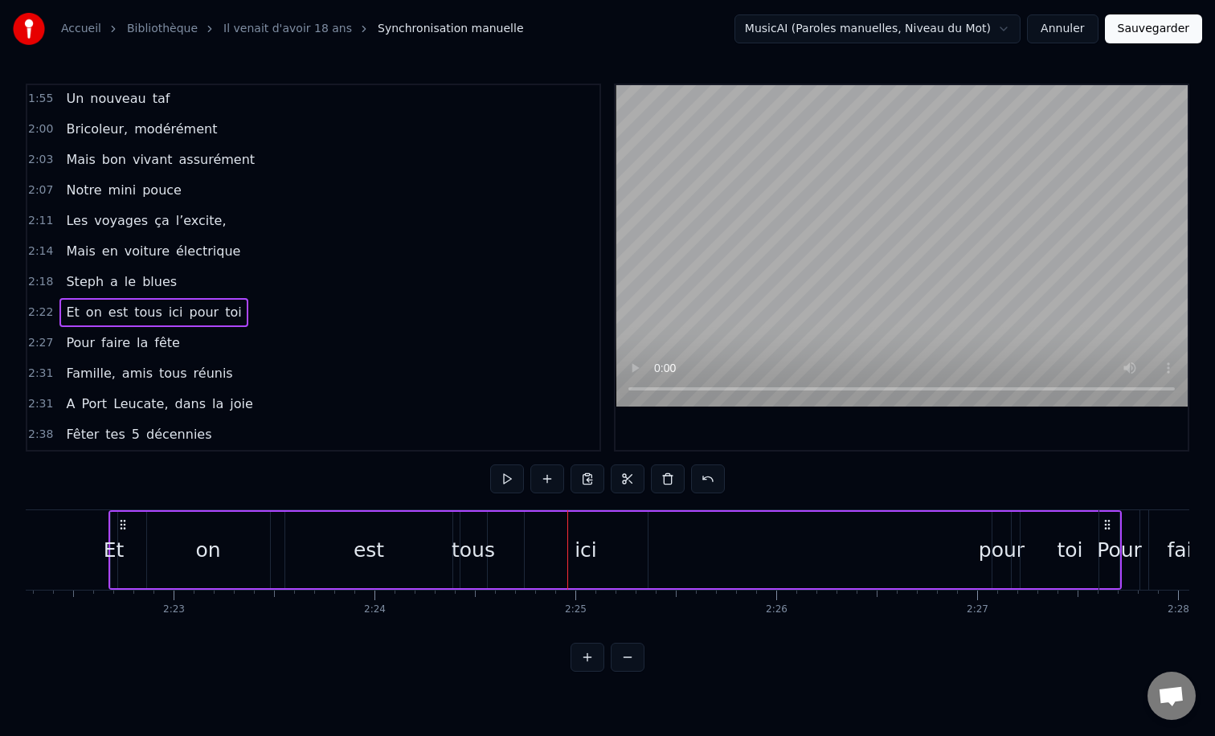
click at [119, 298] on div "Et on est tous ici pour toi" at bounding box center [153, 312] width 188 height 29
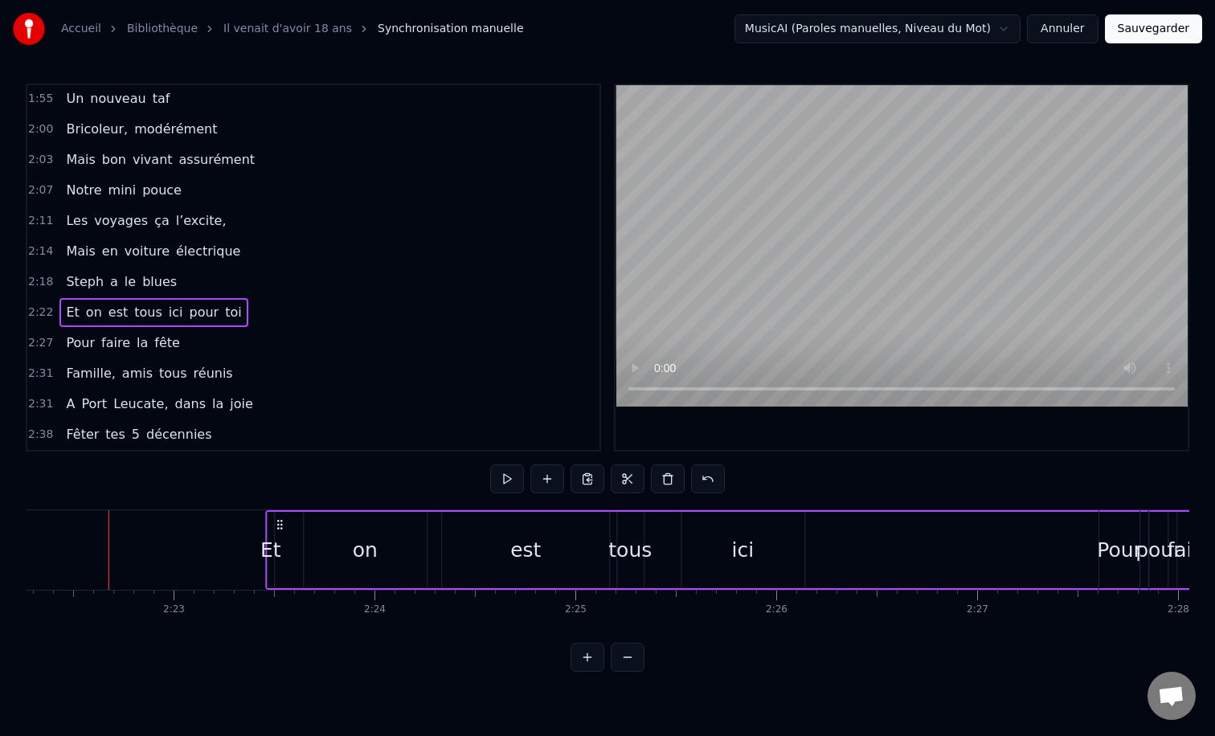
drag, startPoint x: 122, startPoint y: 523, endPoint x: 279, endPoint y: 527, distance: 156.8
click at [279, 527] on icon at bounding box center [279, 524] width 13 height 13
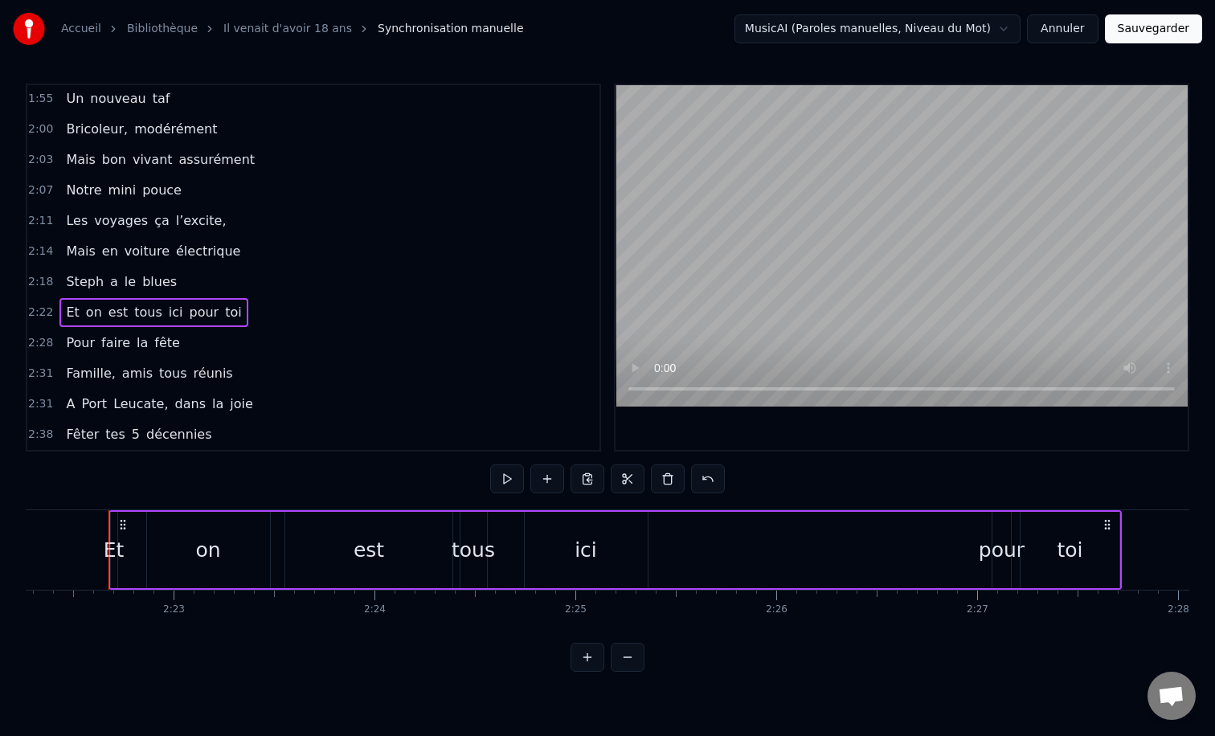
click at [609, 555] on div "ici" at bounding box center [586, 550] width 123 height 76
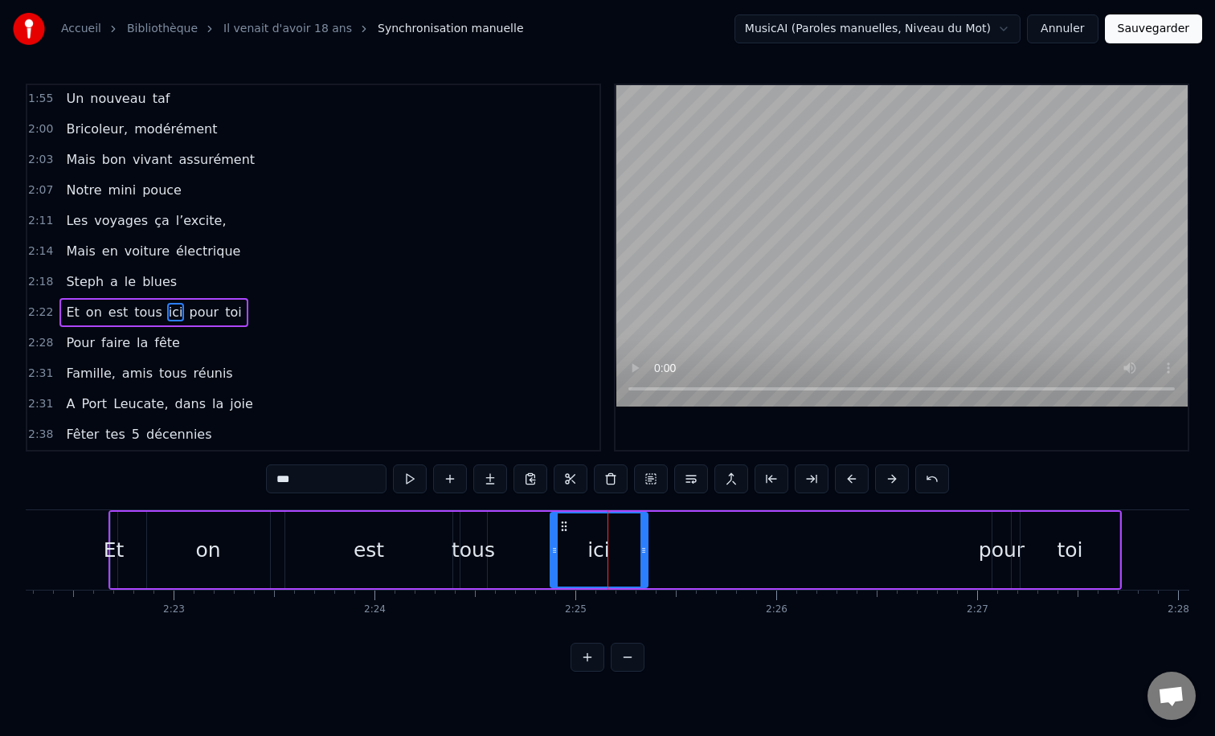
drag, startPoint x: 529, startPoint y: 555, endPoint x: 556, endPoint y: 558, distance: 27.5
click at [556, 558] on div at bounding box center [554, 550] width 6 height 73
drag, startPoint x: 564, startPoint y: 531, endPoint x: 592, endPoint y: 535, distance: 27.6
click at [592, 535] on div "ici" at bounding box center [628, 550] width 94 height 73
click at [383, 548] on div "est" at bounding box center [368, 550] width 167 height 76
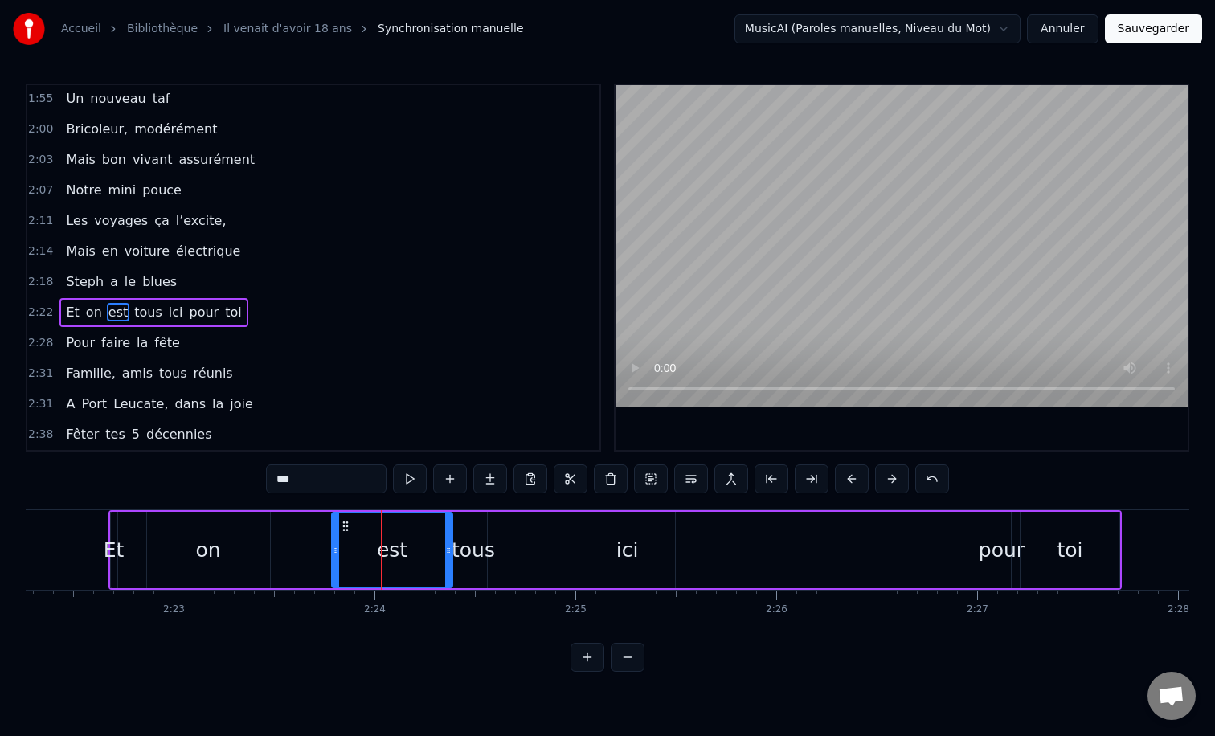
drag, startPoint x: 290, startPoint y: 553, endPoint x: 337, endPoint y: 563, distance: 47.6
click at [337, 563] on div at bounding box center [336, 550] width 6 height 73
drag, startPoint x: 451, startPoint y: 551, endPoint x: 385, endPoint y: 557, distance: 66.2
click at [387, 557] on div at bounding box center [390, 550] width 6 height 73
drag, startPoint x: 348, startPoint y: 523, endPoint x: 379, endPoint y: 523, distance: 30.5
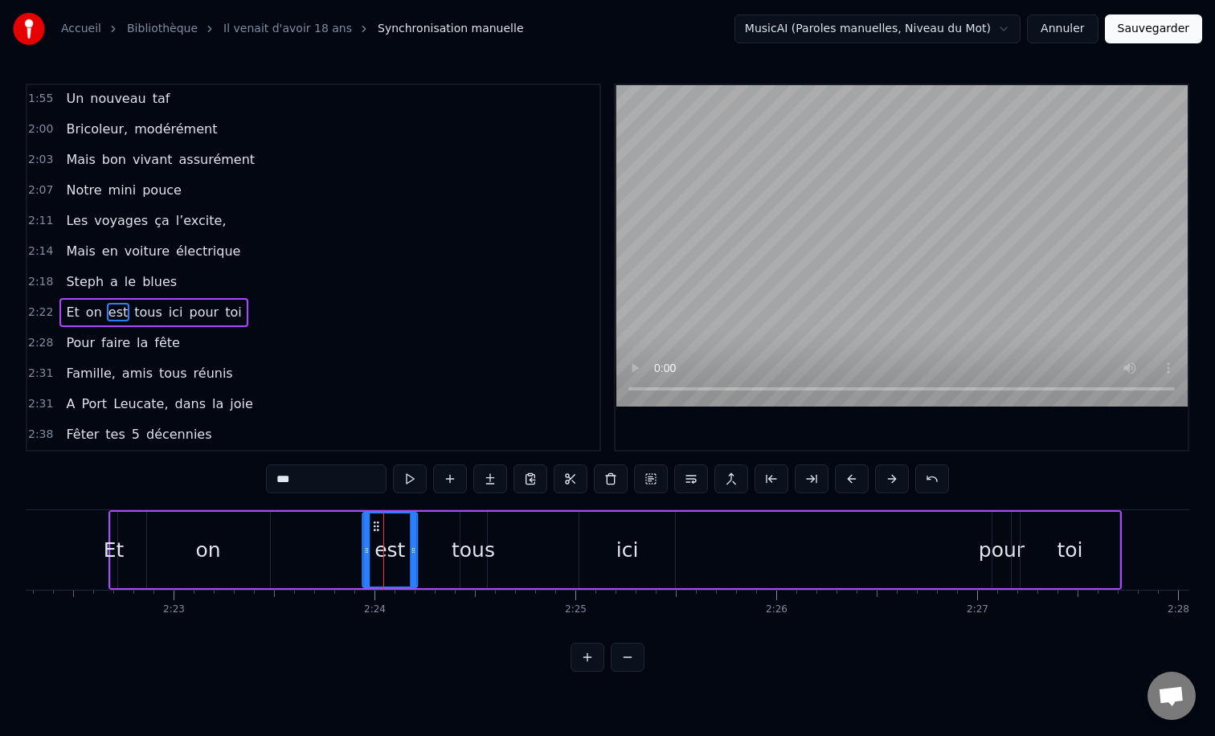
click at [379, 523] on icon at bounding box center [376, 526] width 13 height 13
click at [203, 566] on div "on" at bounding box center [208, 550] width 123 height 76
type input "**"
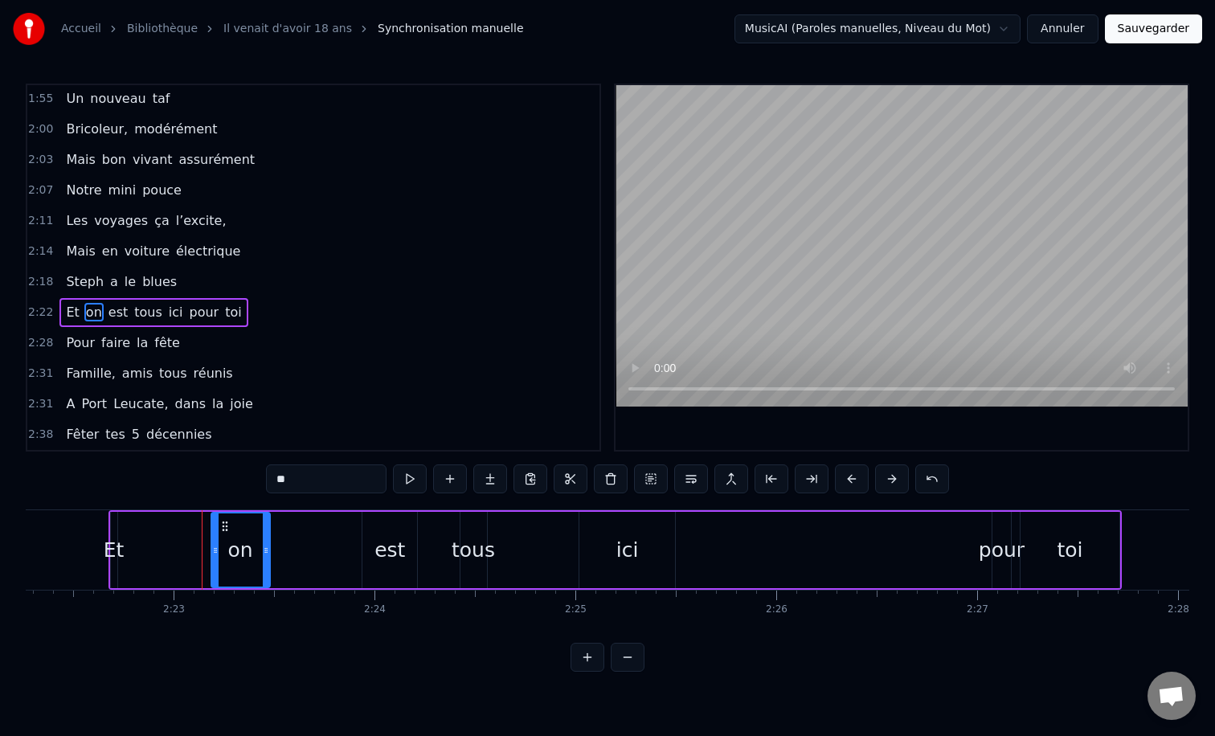
drag, startPoint x: 147, startPoint y: 555, endPoint x: 212, endPoint y: 559, distance: 65.2
click at [212, 559] on div at bounding box center [215, 550] width 6 height 73
drag, startPoint x: 224, startPoint y: 531, endPoint x: 338, endPoint y: 540, distance: 113.8
click at [338, 540] on div "on" at bounding box center [354, 550] width 56 height 73
click at [126, 550] on div "Et on est tous ici pour toi" at bounding box center [616, 550] width 1014 height 80
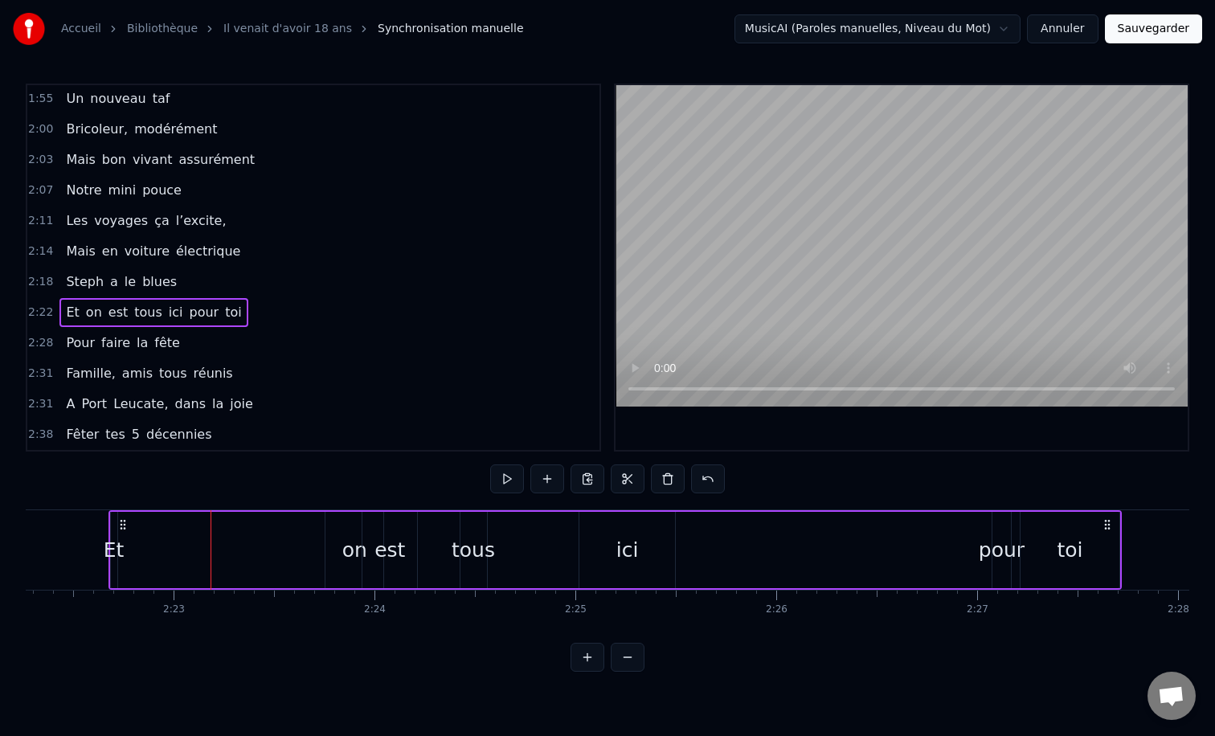
click at [113, 551] on div "Et" at bounding box center [114, 550] width 21 height 31
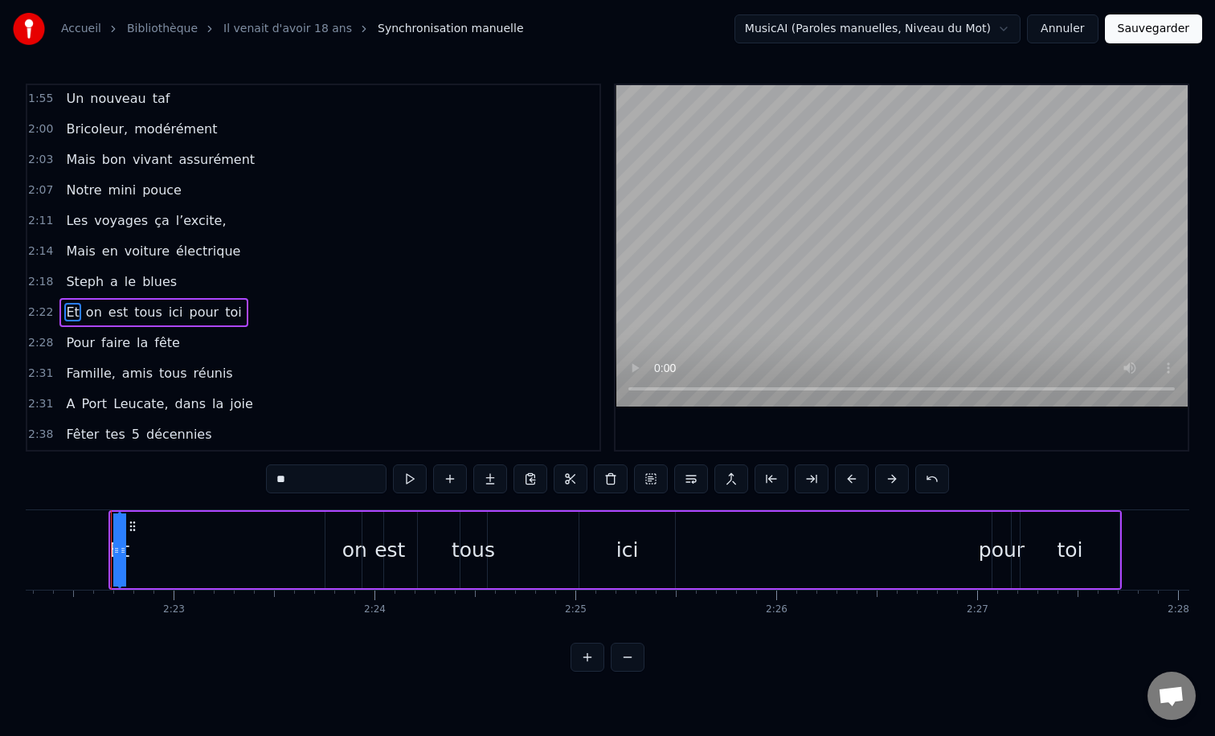
drag, startPoint x: 116, startPoint y: 550, endPoint x: 194, endPoint y: 550, distance: 78.0
click at [194, 550] on div "Et on est tous ici pour toi" at bounding box center [616, 550] width 1014 height 80
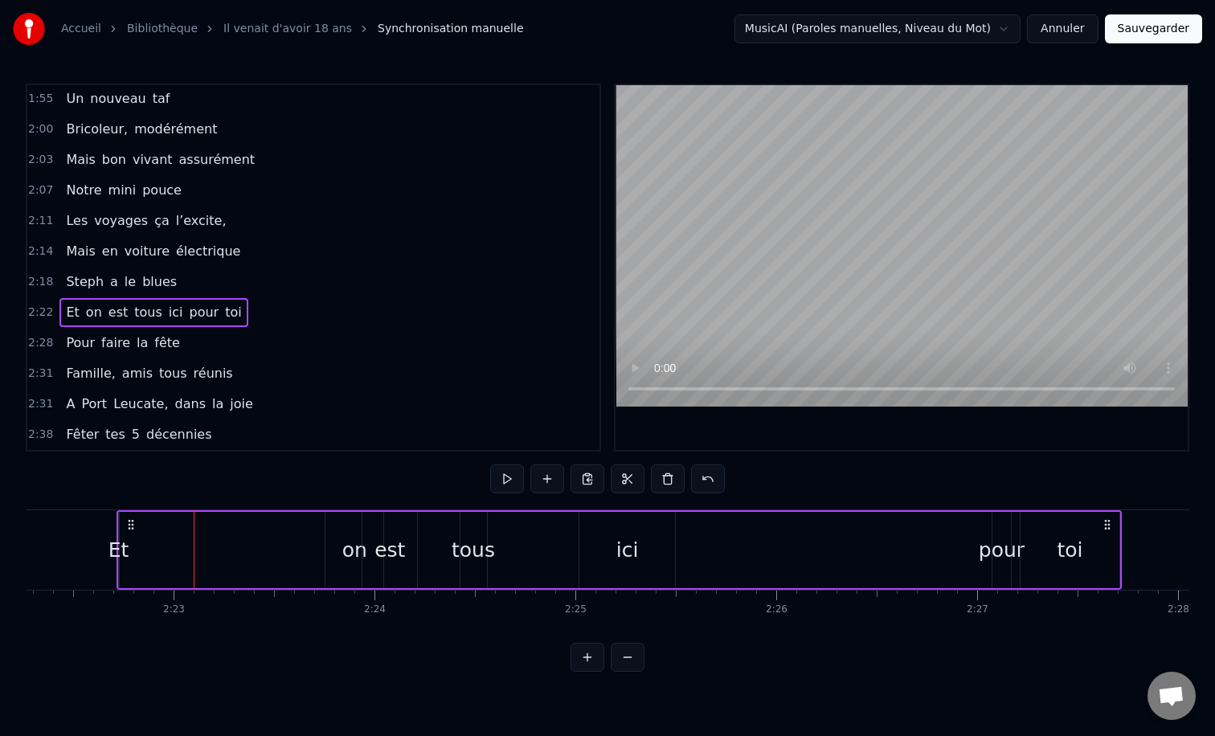
click at [122, 549] on div "Et" at bounding box center [119, 550] width 21 height 31
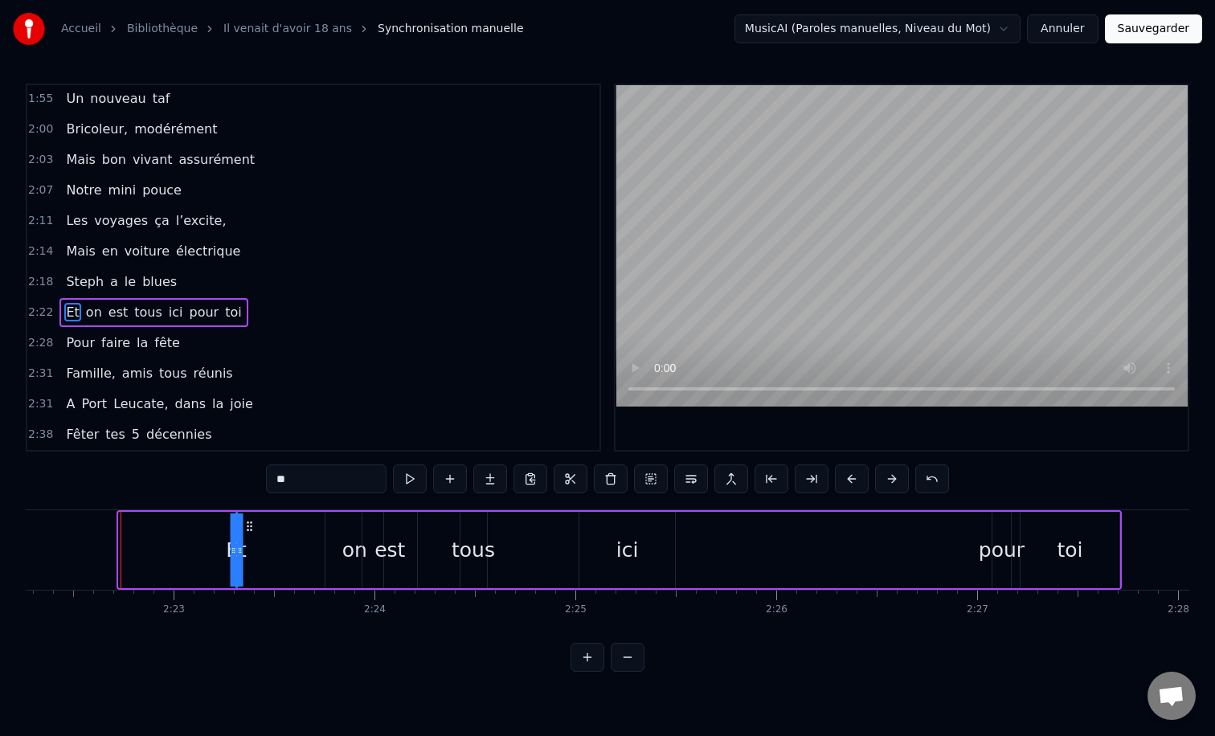
drag, startPoint x: 133, startPoint y: 527, endPoint x: 271, endPoint y: 537, distance: 138.6
click at [271, 537] on div "Et on est tous ici pour toi" at bounding box center [620, 550] width 1006 height 80
drag, startPoint x: 262, startPoint y: 550, endPoint x: 332, endPoint y: 551, distance: 70.0
click at [332, 551] on div "Et on est tous ici pour toi" at bounding box center [688, 550] width 867 height 80
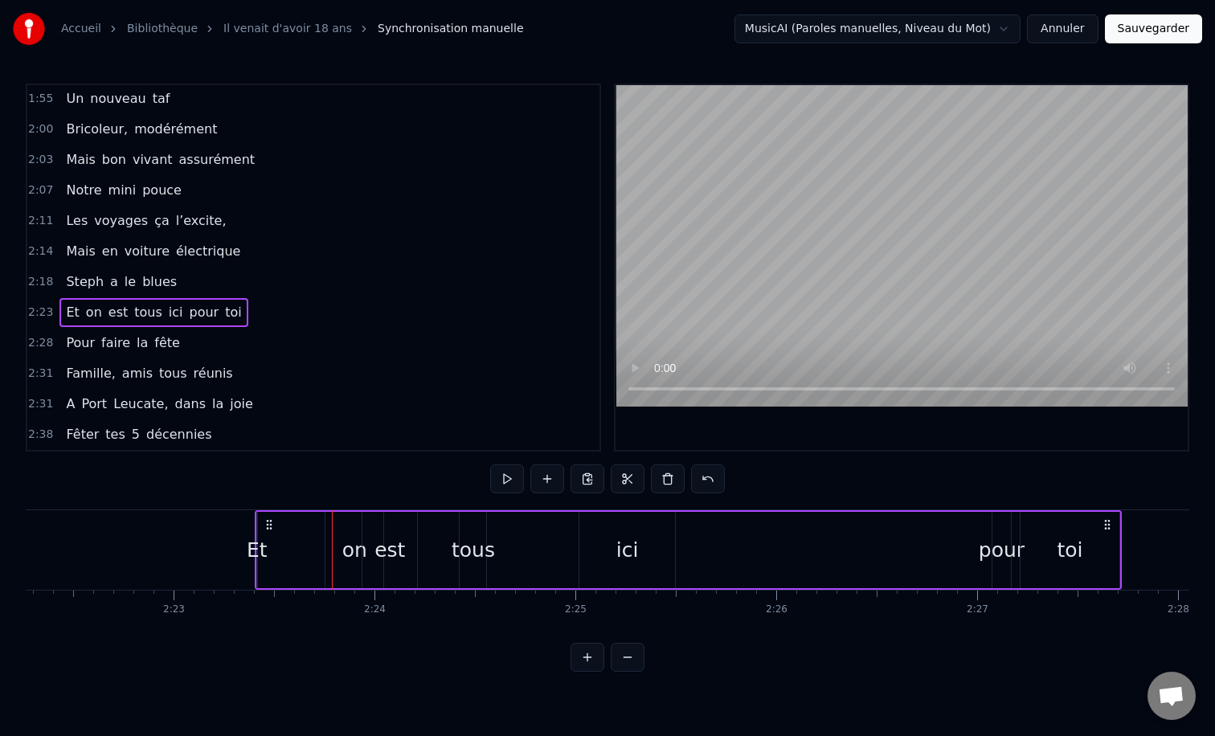
click at [589, 662] on button at bounding box center [588, 657] width 34 height 29
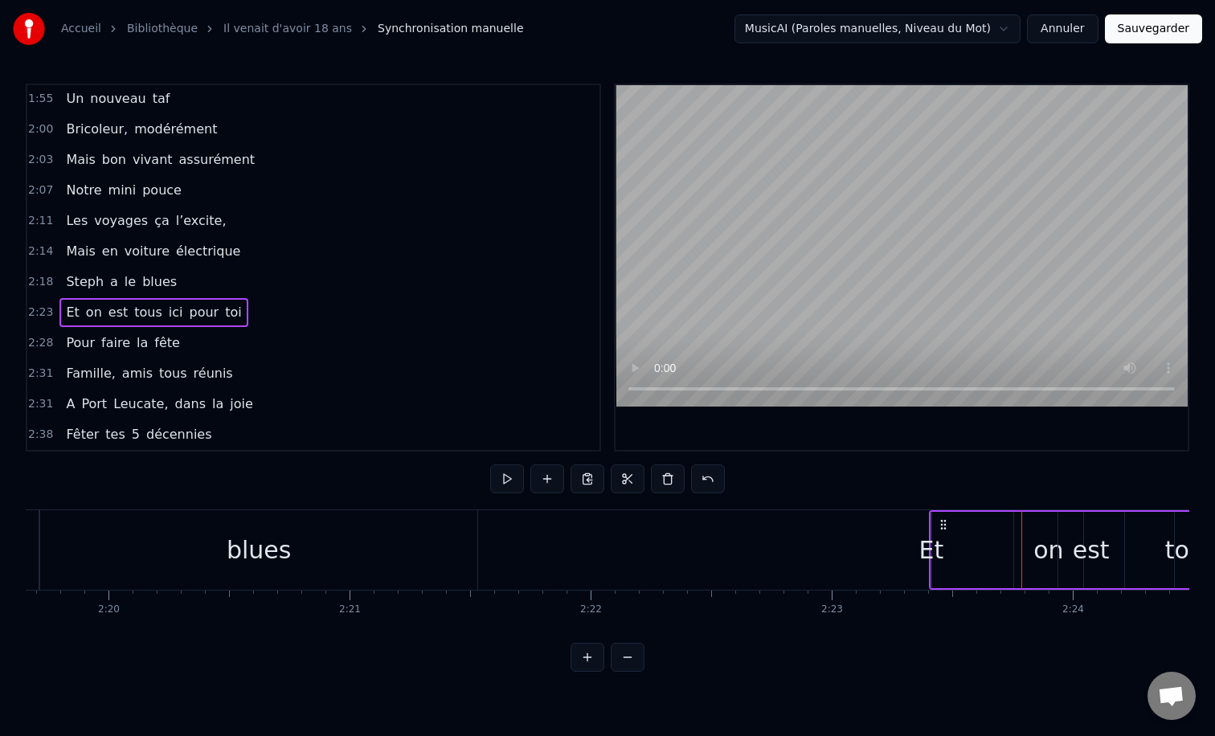
scroll to position [0, 33669]
click at [940, 566] on div "Et" at bounding box center [940, 550] width 25 height 36
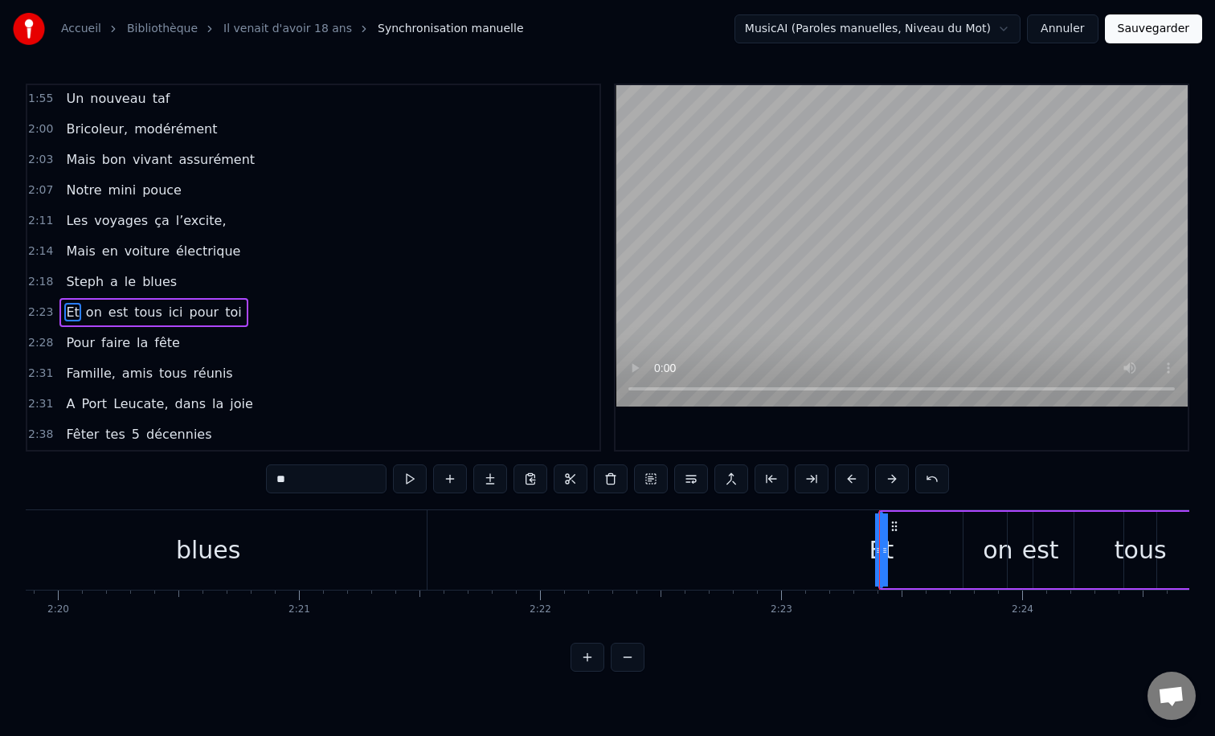
scroll to position [0, 33740]
drag, startPoint x: 874, startPoint y: 549, endPoint x: 930, endPoint y: 551, distance: 56.3
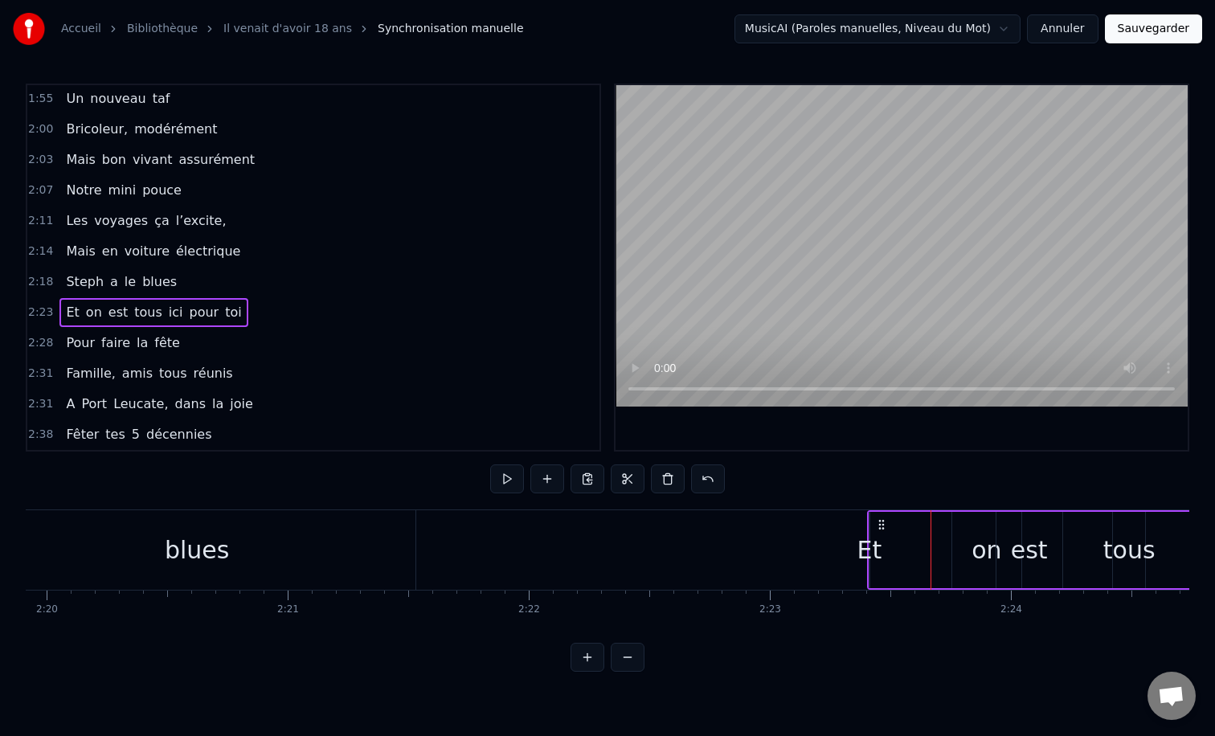
click at [878, 551] on div "Et" at bounding box center [869, 550] width 25 height 36
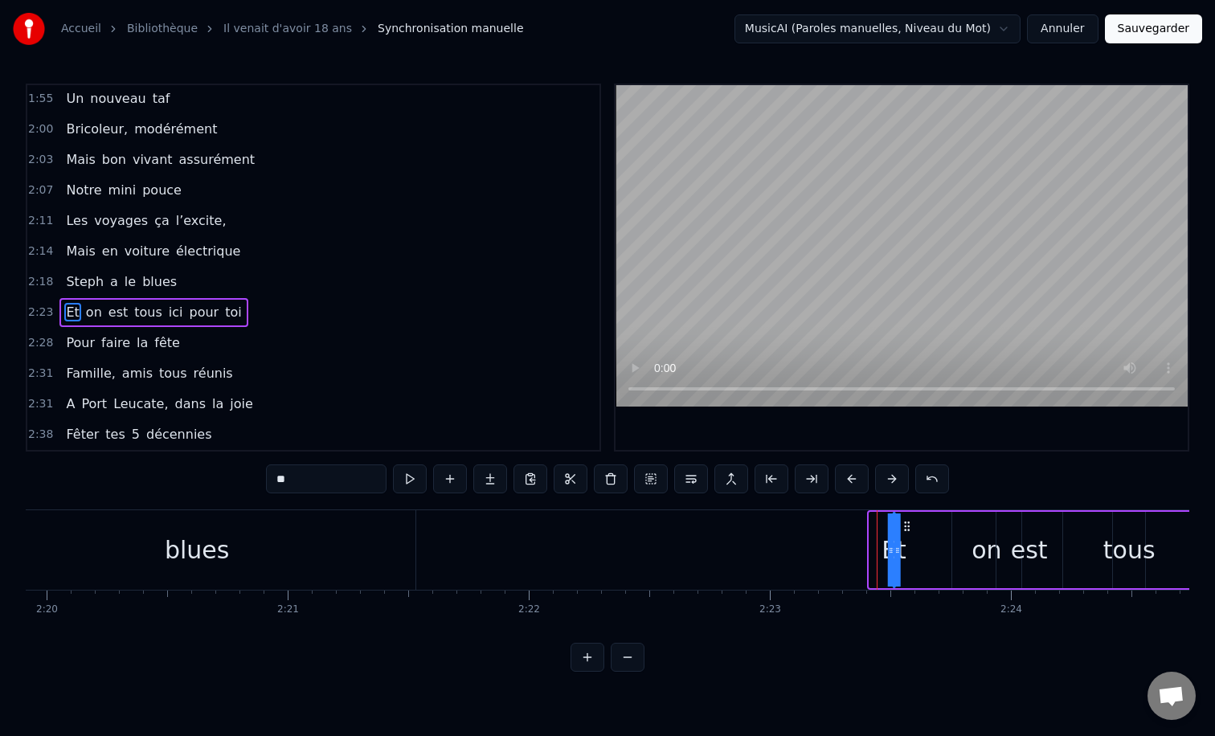
drag, startPoint x: 883, startPoint y: 526, endPoint x: 907, endPoint y: 526, distance: 24.1
click at [907, 526] on icon at bounding box center [907, 526] width 13 height 13
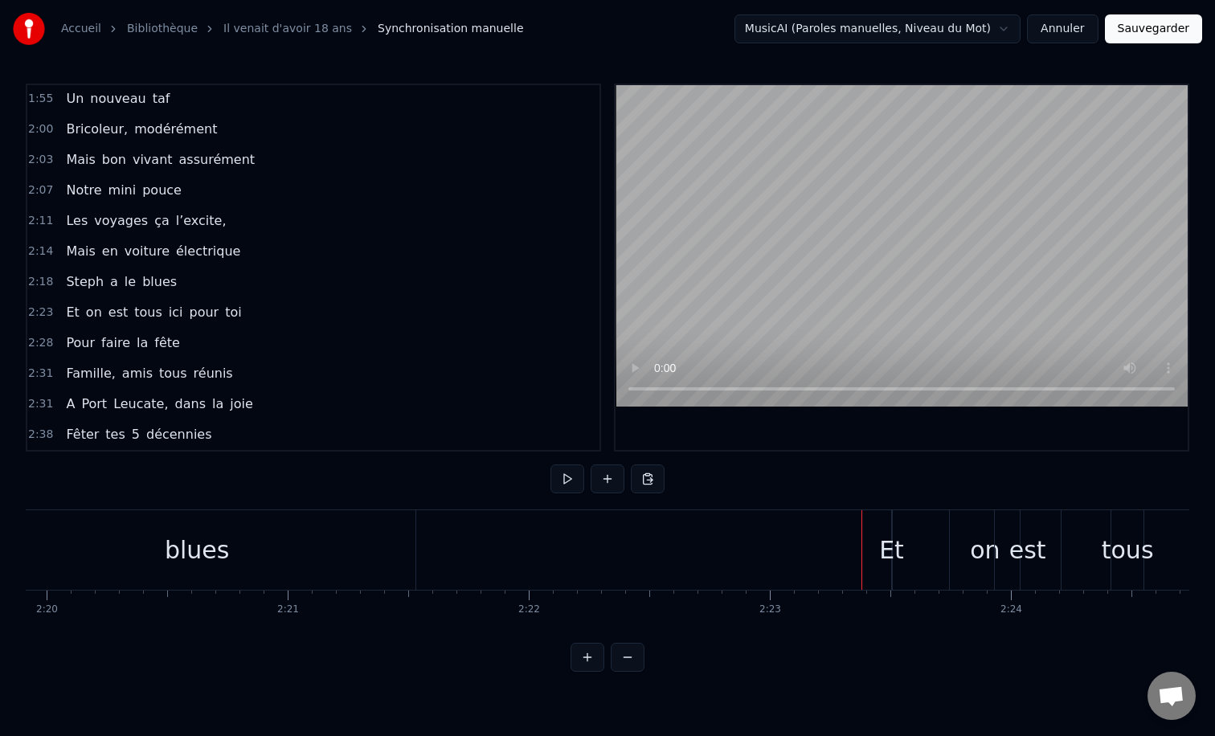
click at [591, 661] on button at bounding box center [588, 657] width 34 height 29
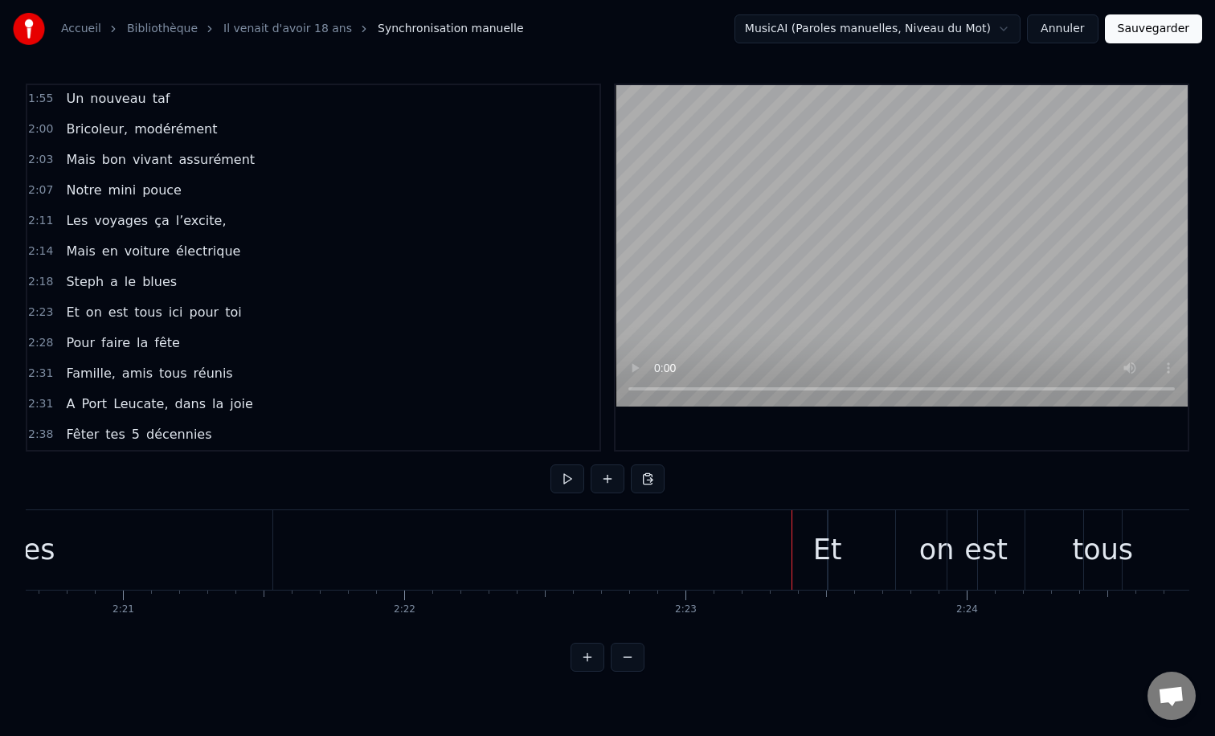
scroll to position [0, 40258]
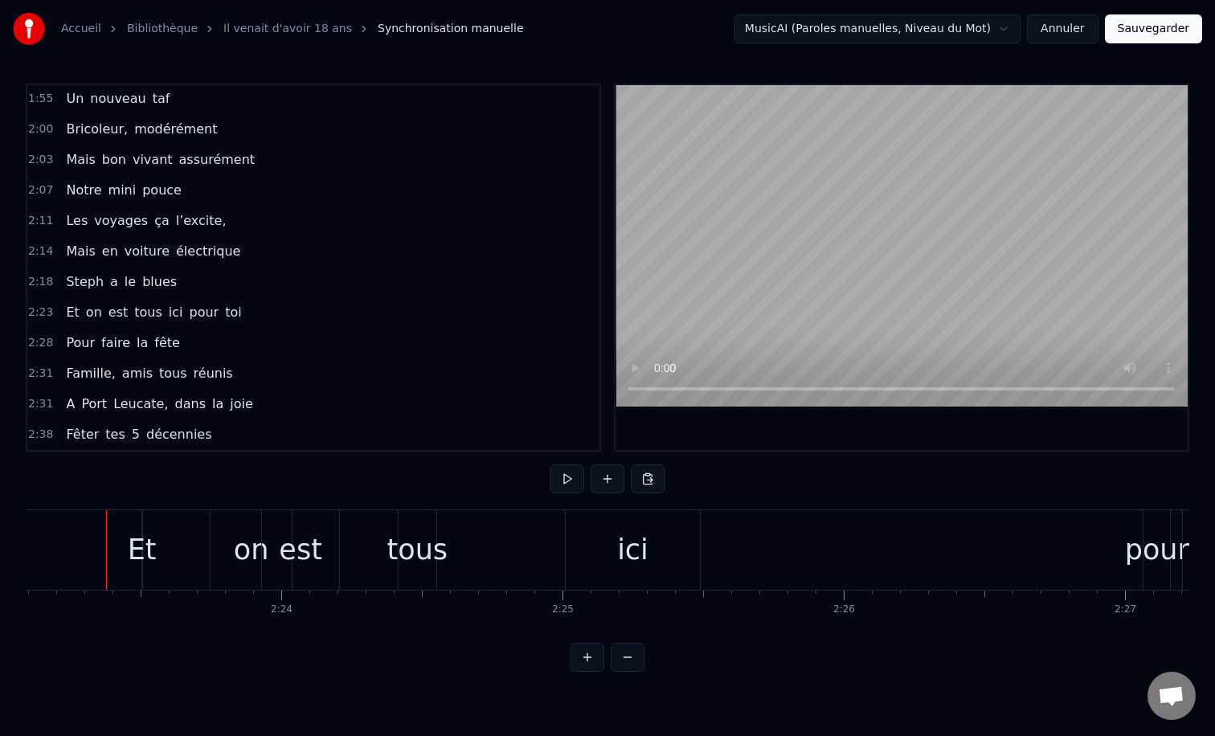
click at [591, 661] on button at bounding box center [588, 657] width 34 height 29
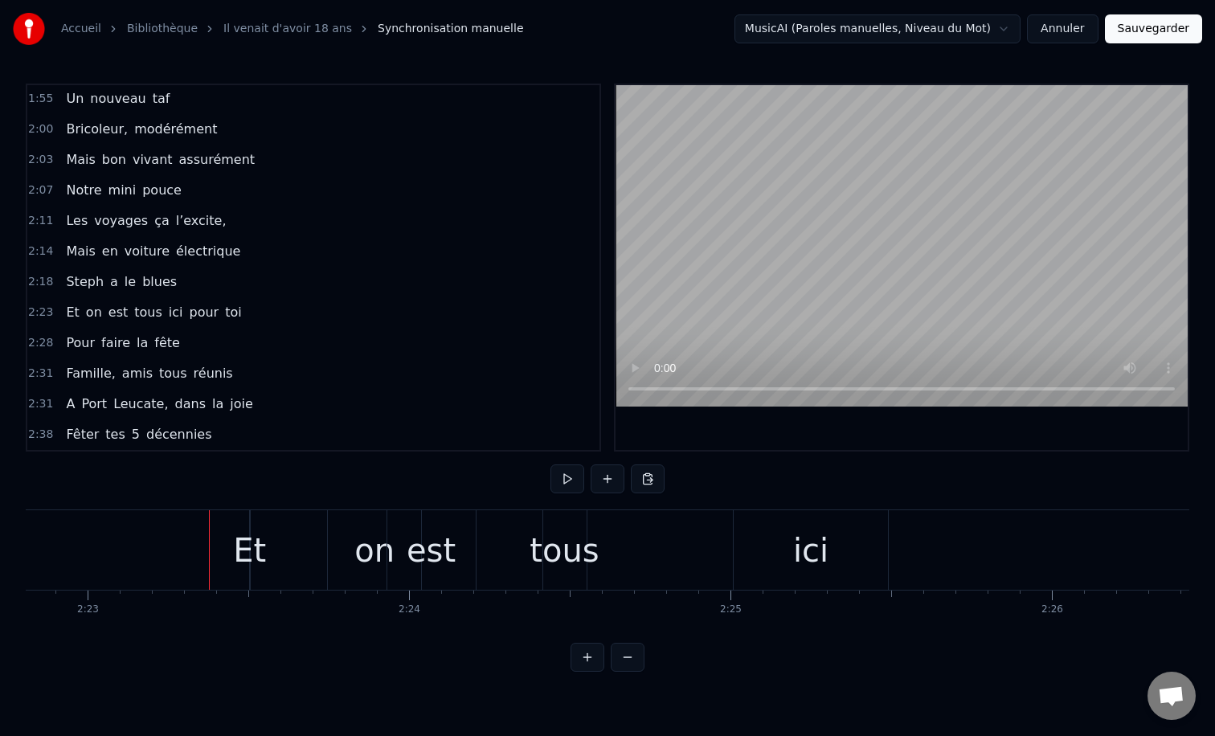
scroll to position [0, 46021]
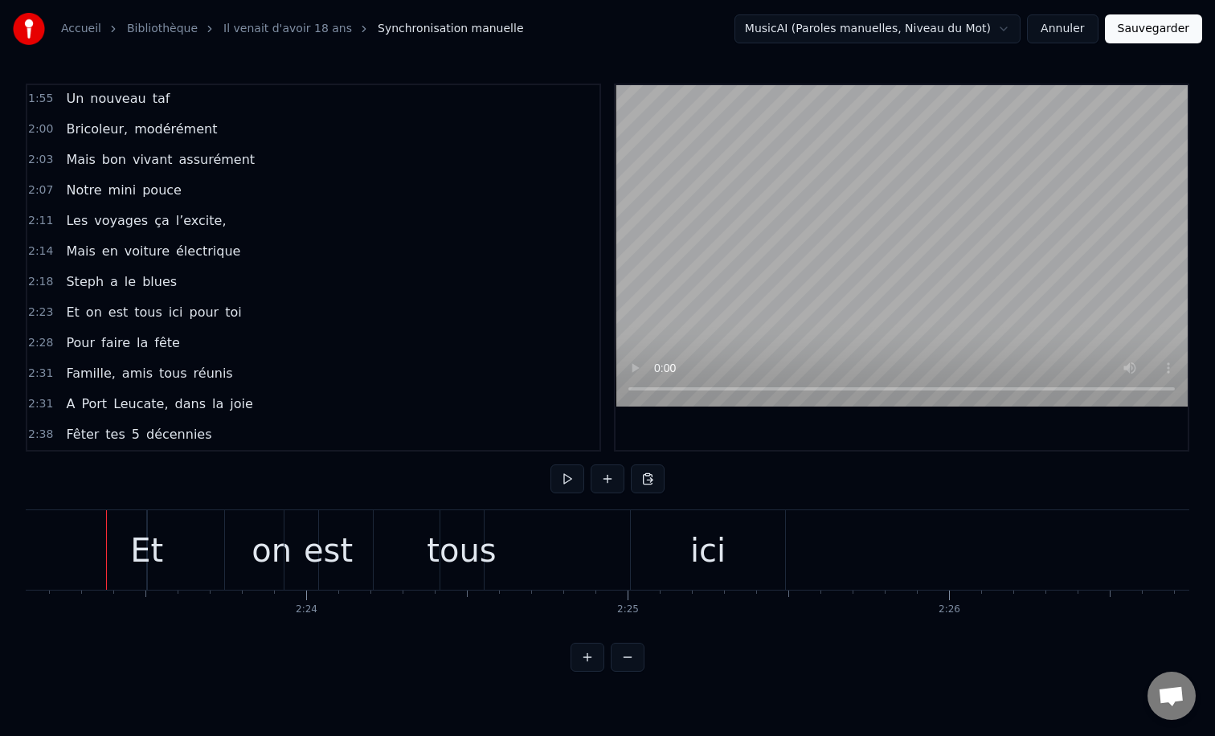
click at [158, 552] on div "Et" at bounding box center [146, 551] width 33 height 48
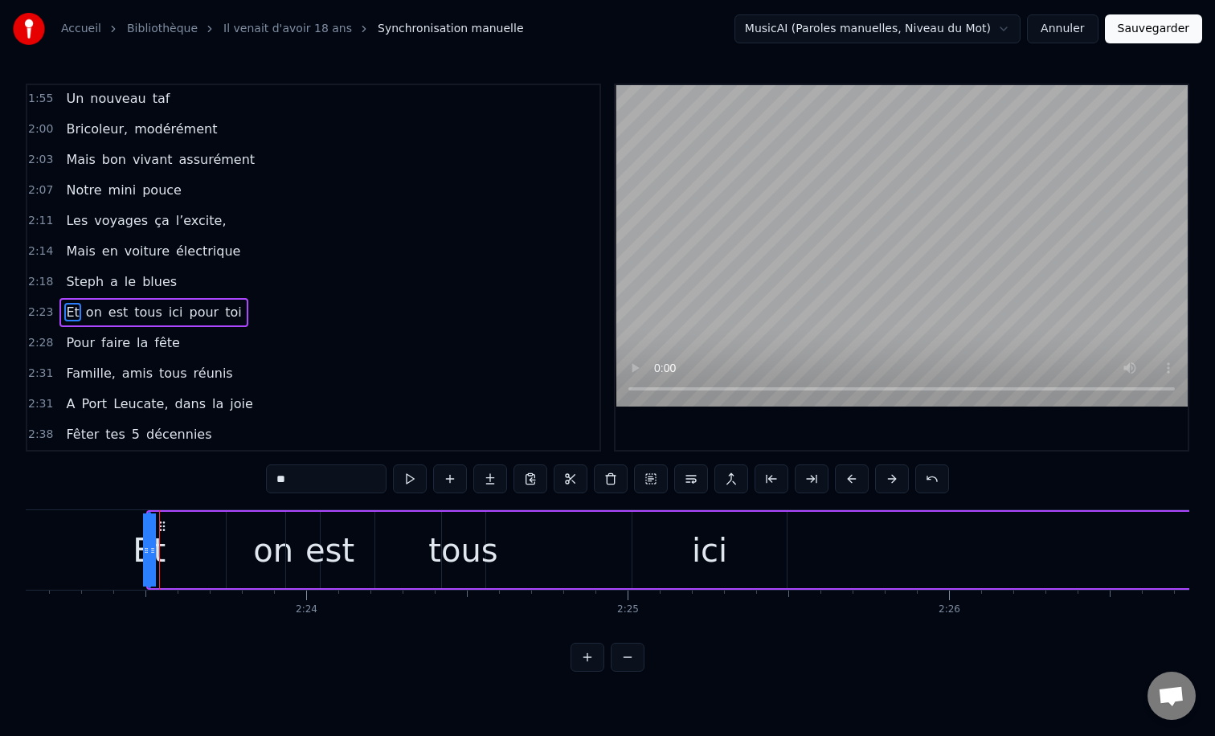
click at [71, 308] on span "Et" at bounding box center [72, 312] width 16 height 18
drag, startPoint x: 154, startPoint y: 550, endPoint x: 248, endPoint y: 551, distance: 93.2
click at [248, 551] on div "Et on est tous ici pour toi" at bounding box center [823, 550] width 1354 height 80
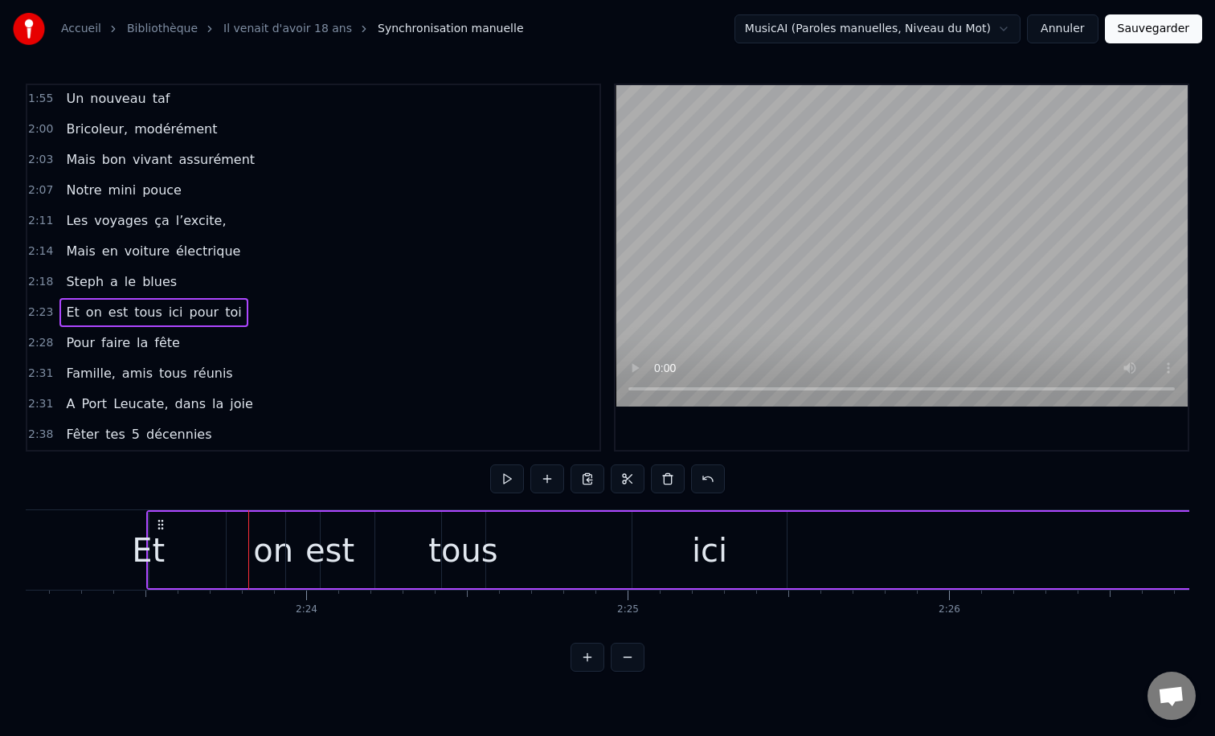
click at [153, 539] on div "Et" at bounding box center [148, 551] width 33 height 48
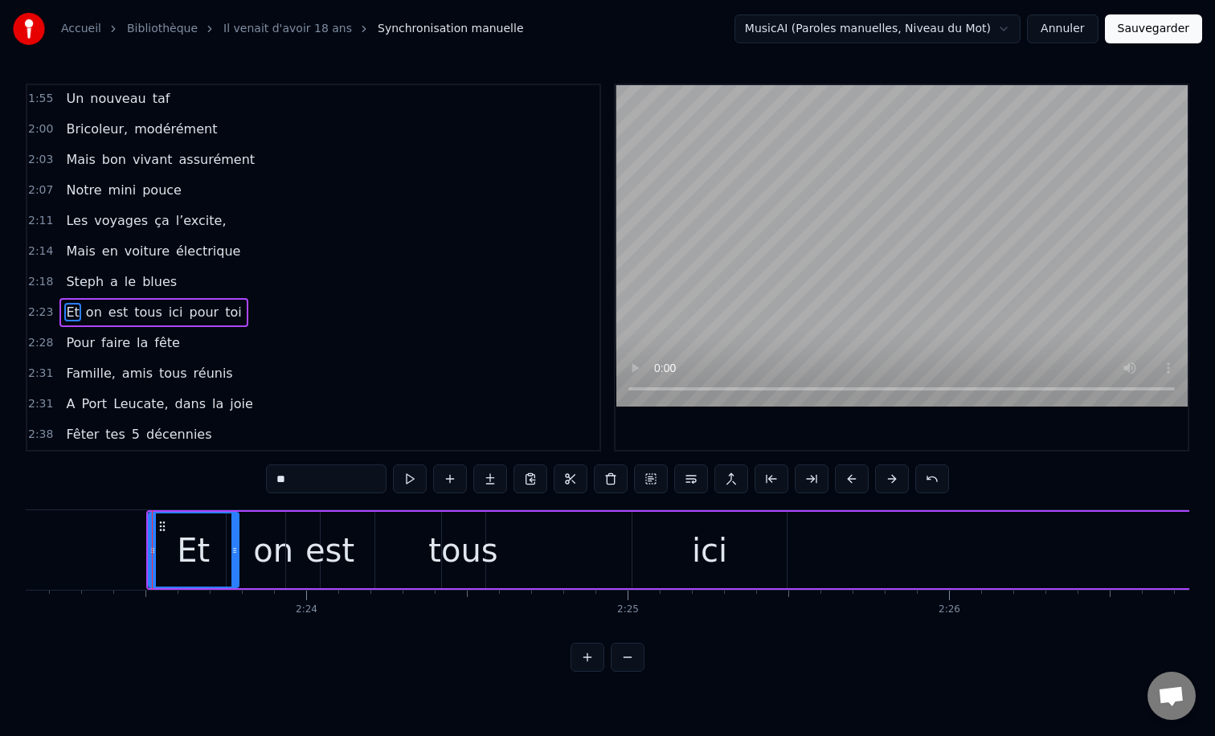
drag, startPoint x: 144, startPoint y: 551, endPoint x: 241, endPoint y: 556, distance: 97.4
click at [238, 556] on icon at bounding box center [235, 550] width 6 height 13
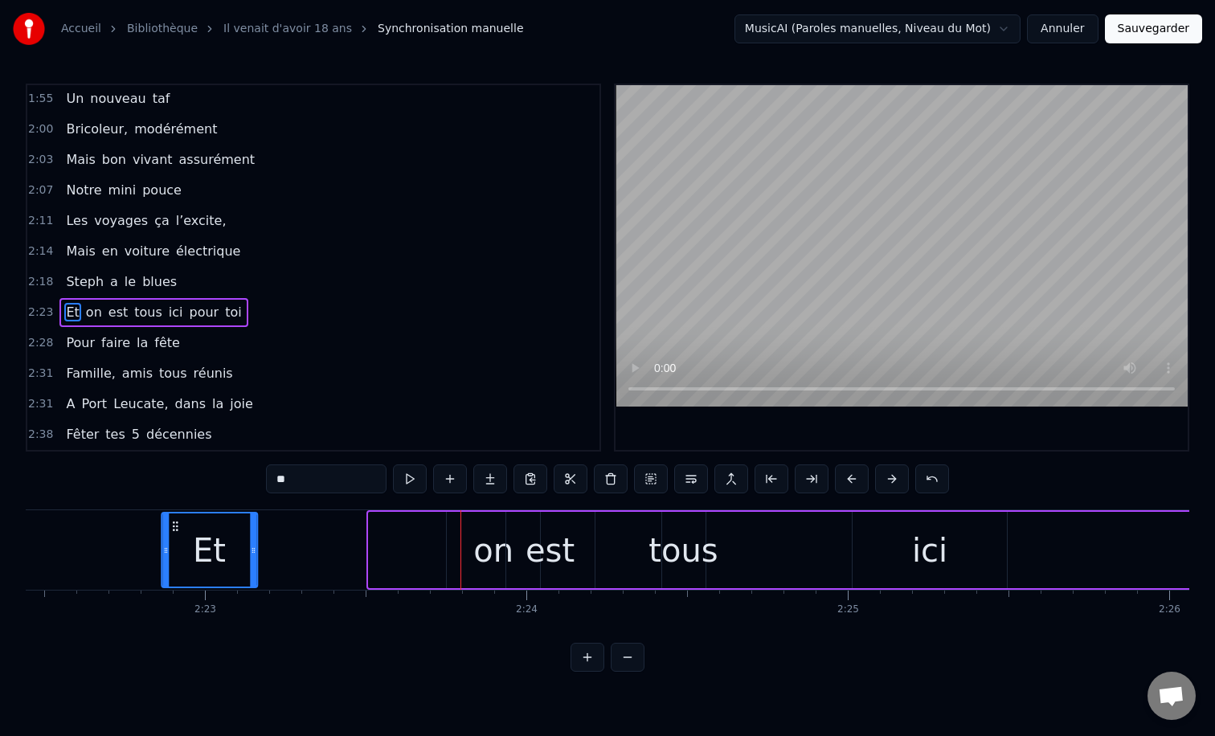
scroll to position [0, 45775]
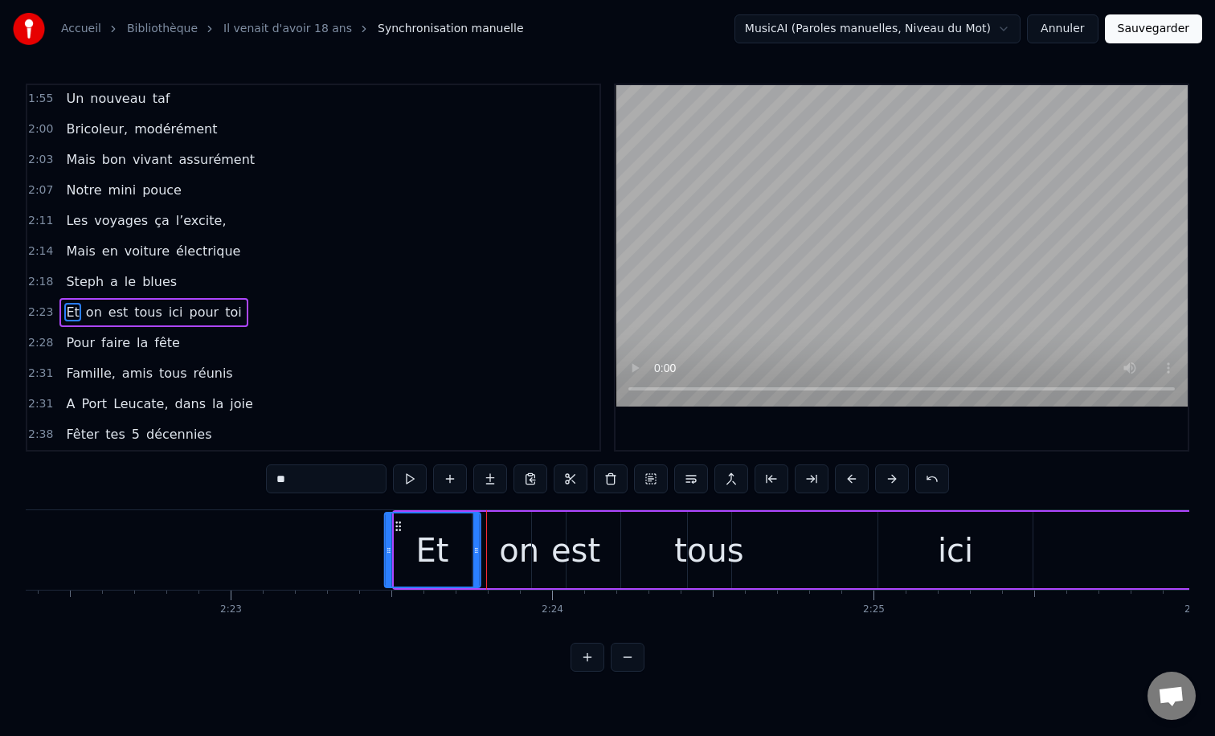
drag, startPoint x: 163, startPoint y: 527, endPoint x: 402, endPoint y: 551, distance: 239.9
click at [402, 551] on div "Et" at bounding box center [432, 550] width 94 height 73
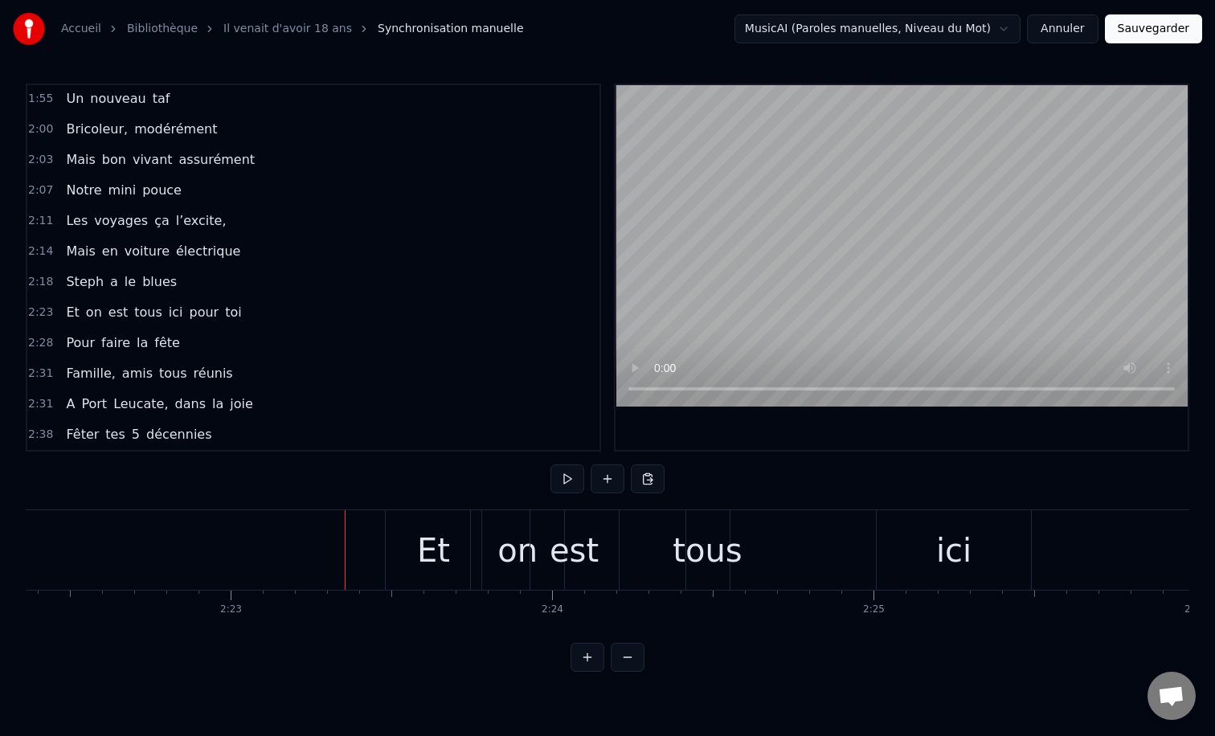
click at [635, 650] on button at bounding box center [628, 657] width 34 height 29
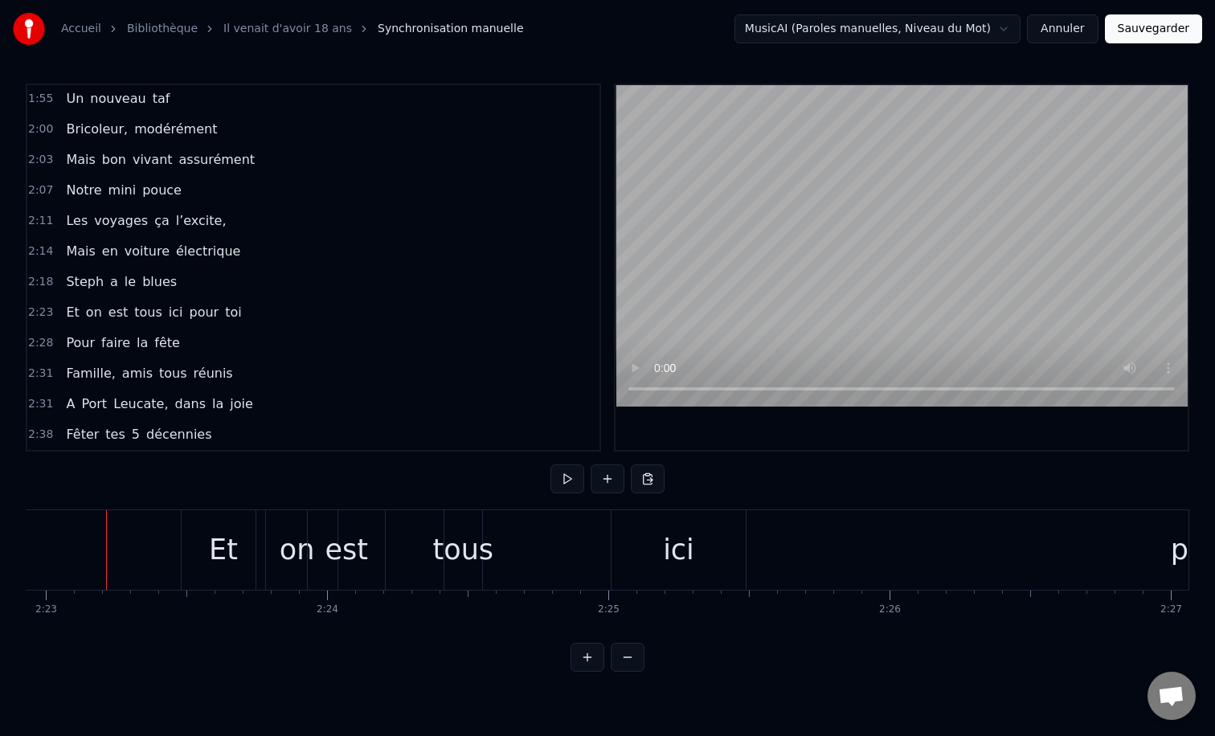
click at [635, 650] on button at bounding box center [628, 657] width 34 height 29
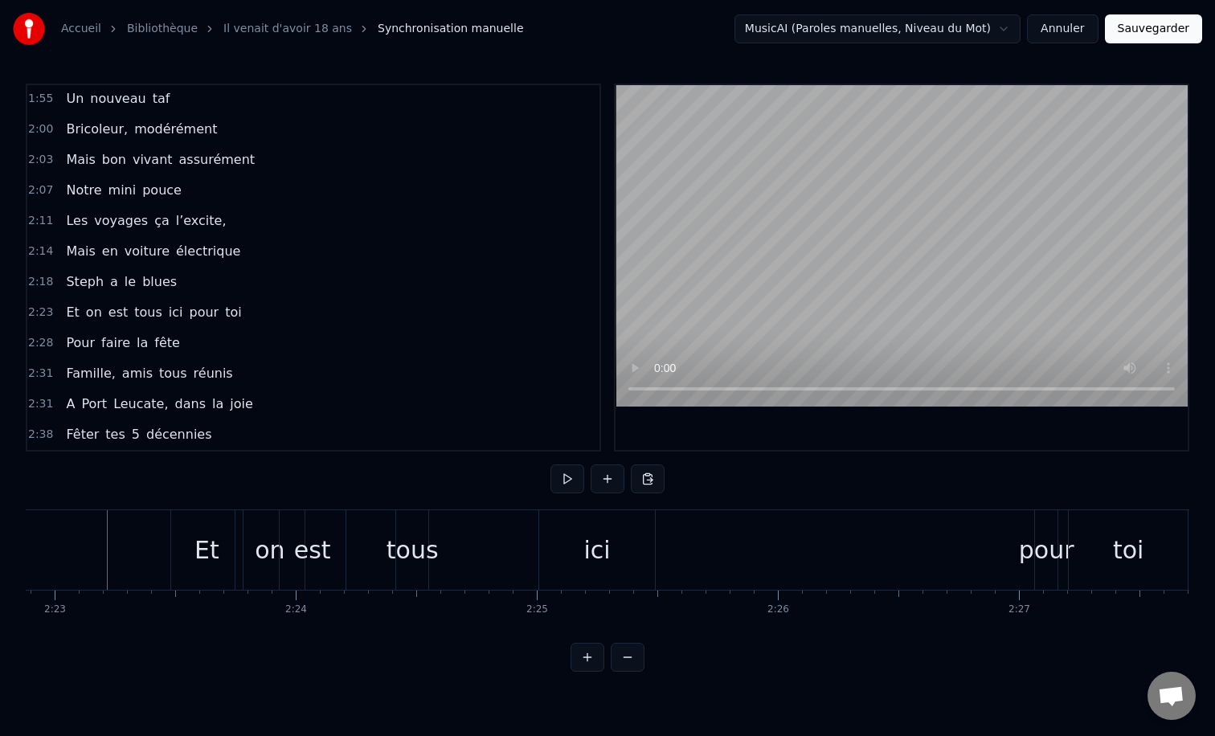
click at [635, 650] on button at bounding box center [628, 657] width 34 height 29
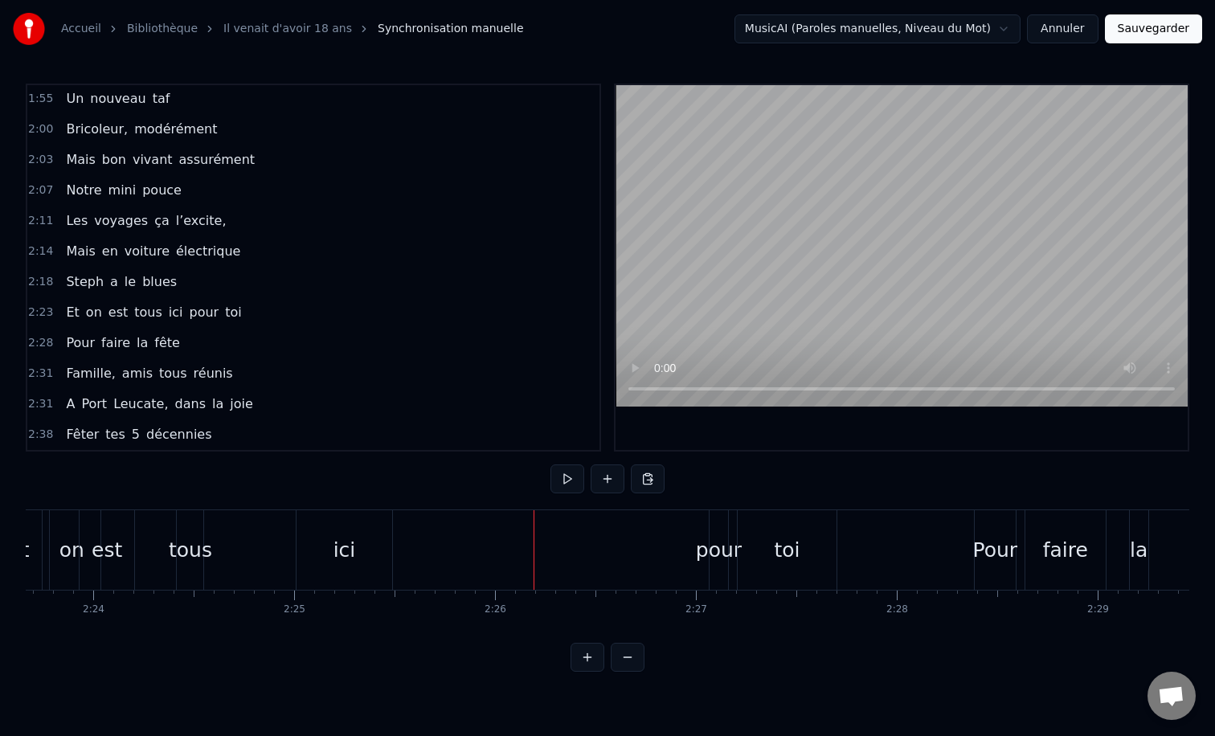
scroll to position [0, 28806]
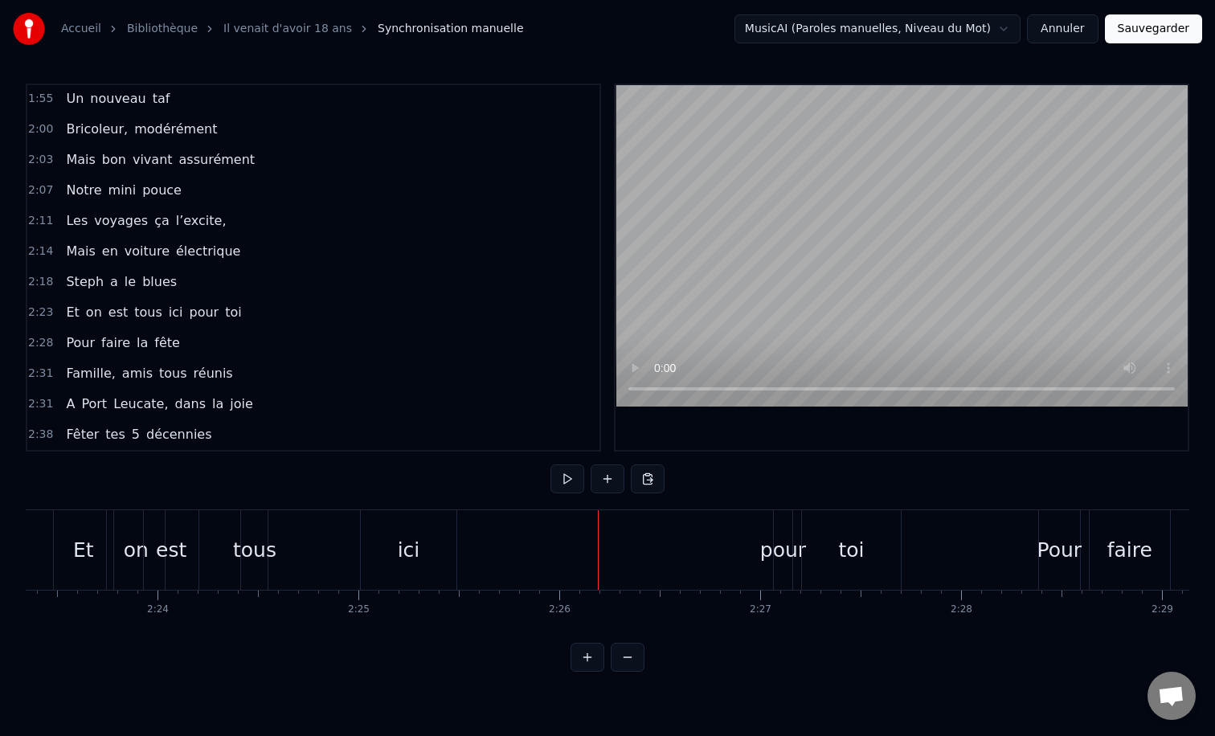
click at [412, 545] on div "ici" at bounding box center [409, 550] width 23 height 31
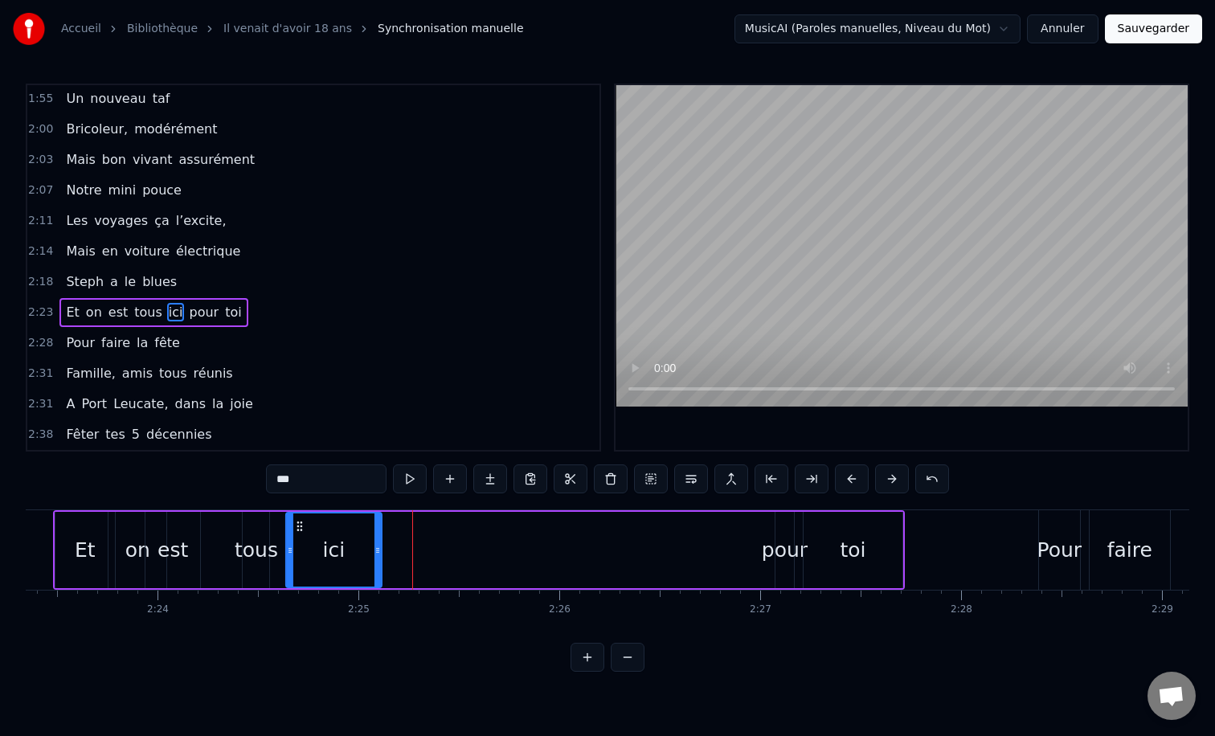
drag, startPoint x: 376, startPoint y: 522, endPoint x: 300, endPoint y: 523, distance: 76.4
click at [300, 523] on icon at bounding box center [299, 526] width 13 height 13
drag, startPoint x: 375, startPoint y: 550, endPoint x: 358, endPoint y: 549, distance: 17.7
click at [358, 549] on icon at bounding box center [360, 550] width 6 height 13
click at [779, 555] on div "pour" at bounding box center [785, 550] width 46 height 31
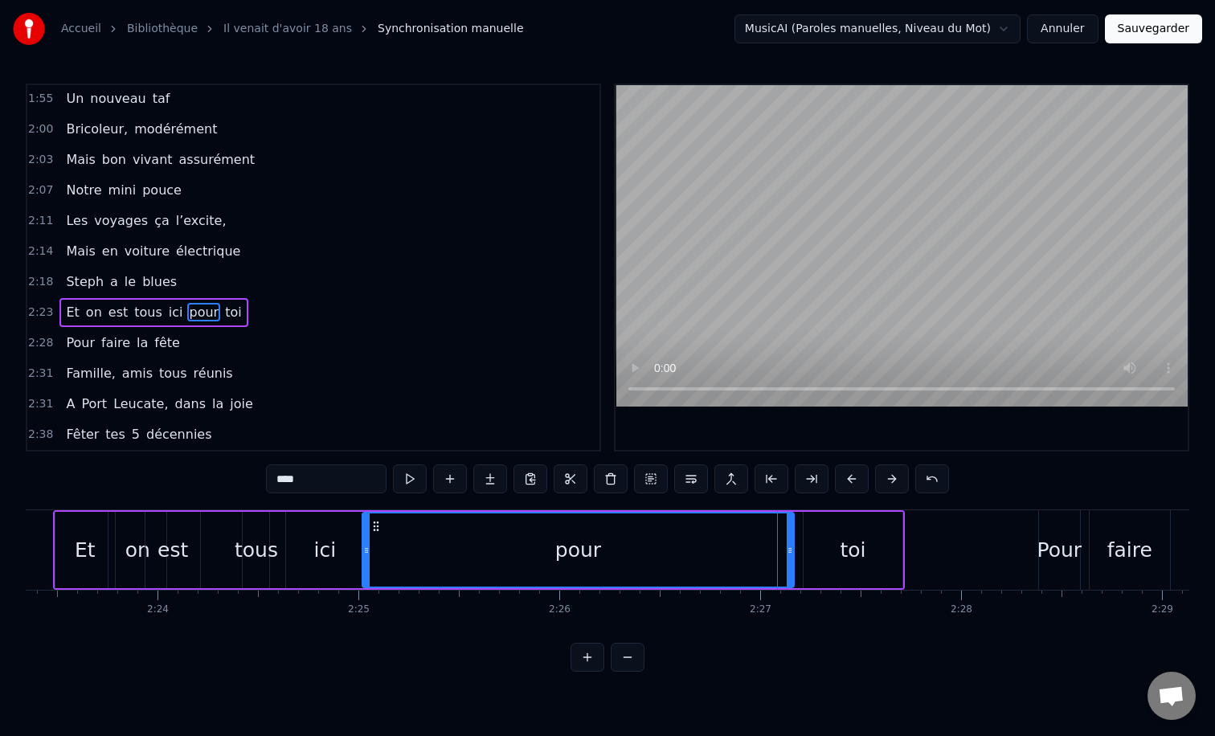
drag, startPoint x: 779, startPoint y: 545, endPoint x: 363, endPoint y: 565, distance: 416.1
click at [363, 565] on div at bounding box center [366, 550] width 6 height 73
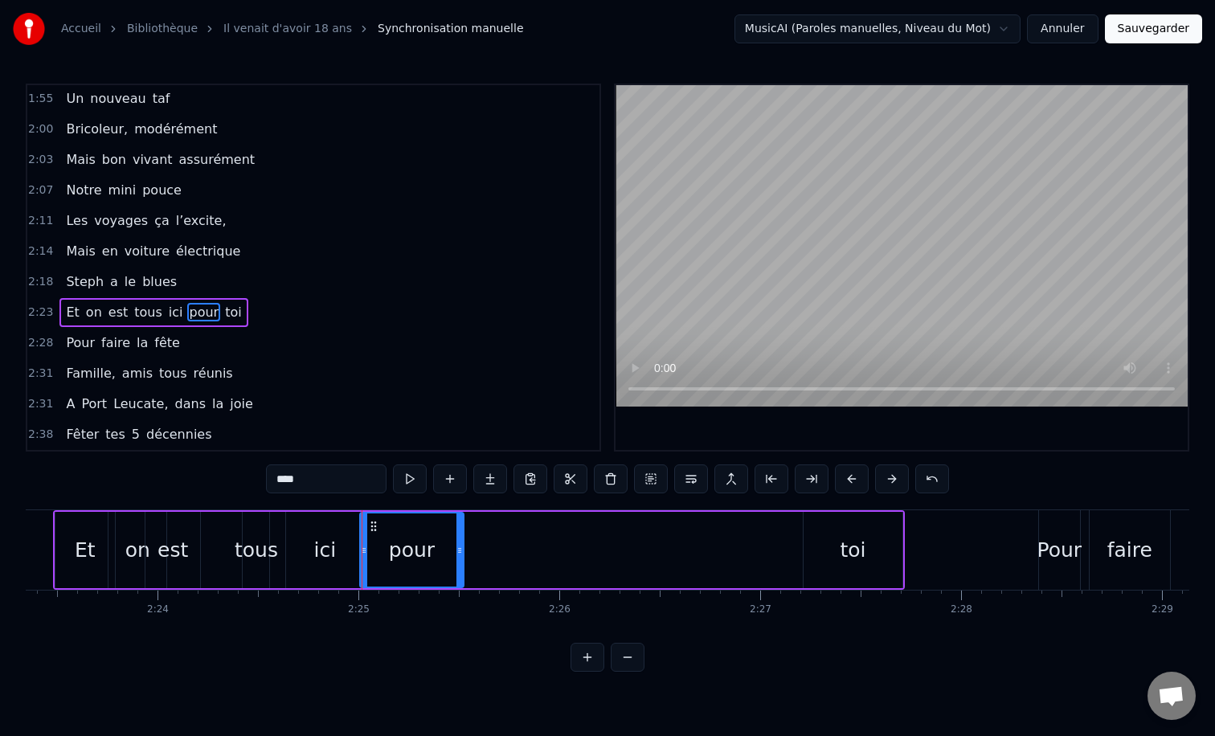
drag, startPoint x: 790, startPoint y: 549, endPoint x: 460, endPoint y: 559, distance: 330.5
click at [460, 559] on div at bounding box center [460, 550] width 6 height 73
click at [840, 540] on div "toi" at bounding box center [853, 550] width 99 height 76
type input "***"
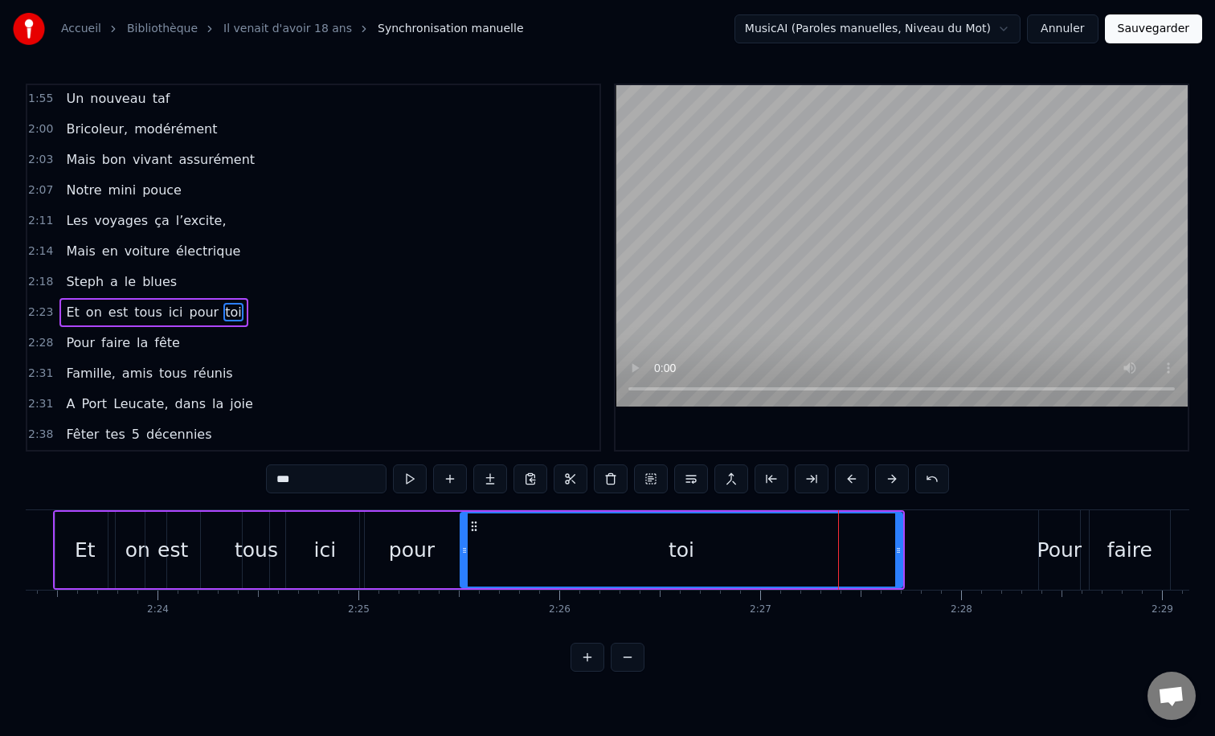
drag, startPoint x: 807, startPoint y: 551, endPoint x: 464, endPoint y: 551, distance: 343.2
click at [464, 551] on icon at bounding box center [464, 550] width 6 height 13
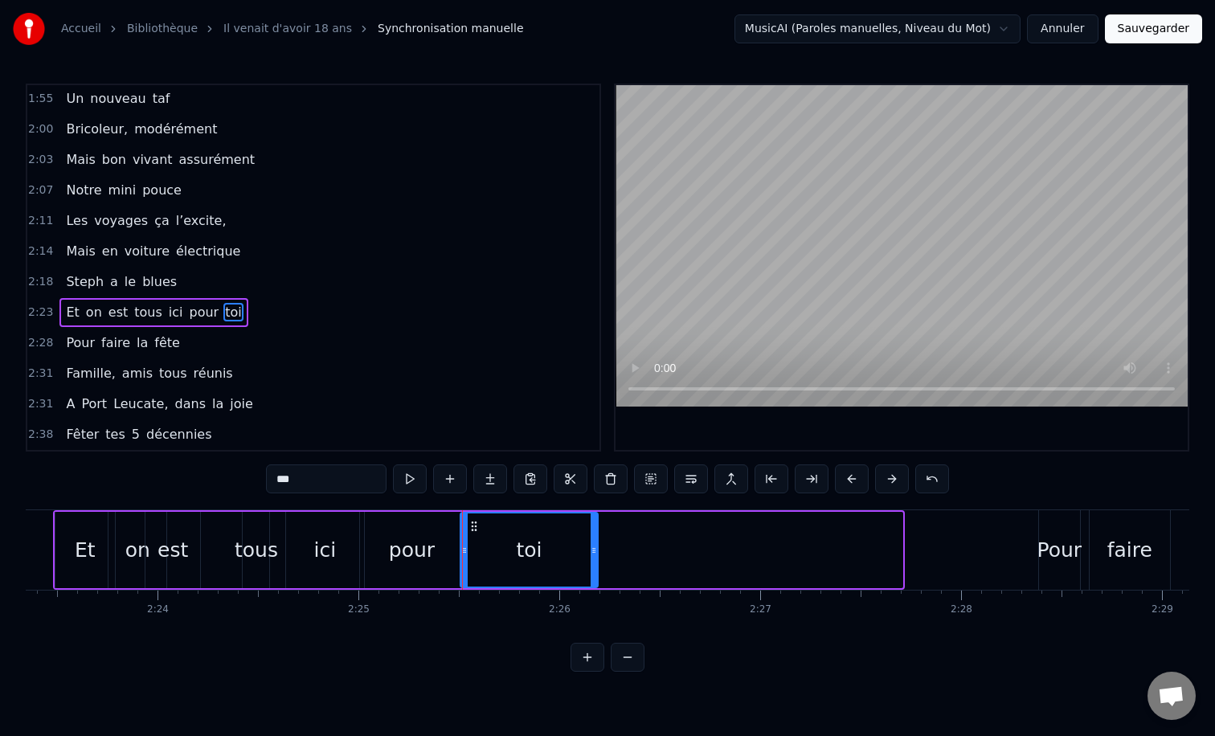
drag, startPoint x: 900, startPoint y: 551, endPoint x: 596, endPoint y: 553, distance: 303.9
click at [596, 553] on icon at bounding box center [594, 550] width 6 height 13
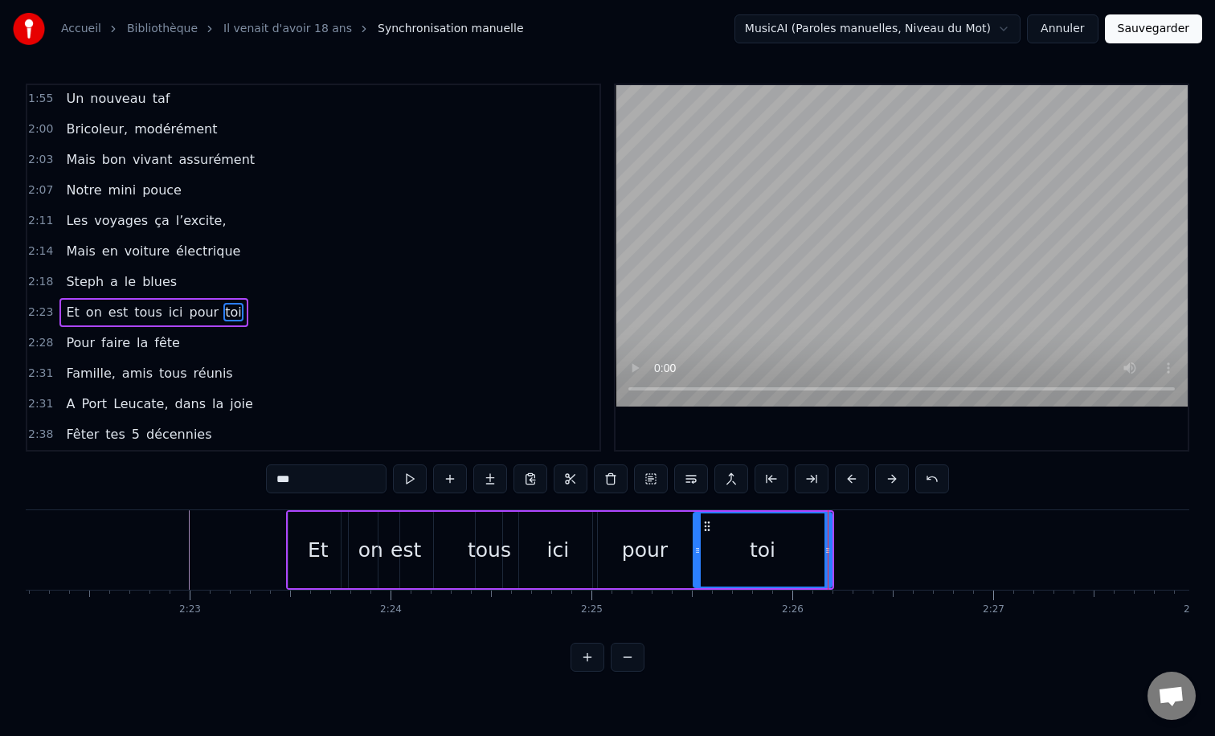
scroll to position [0, 28572]
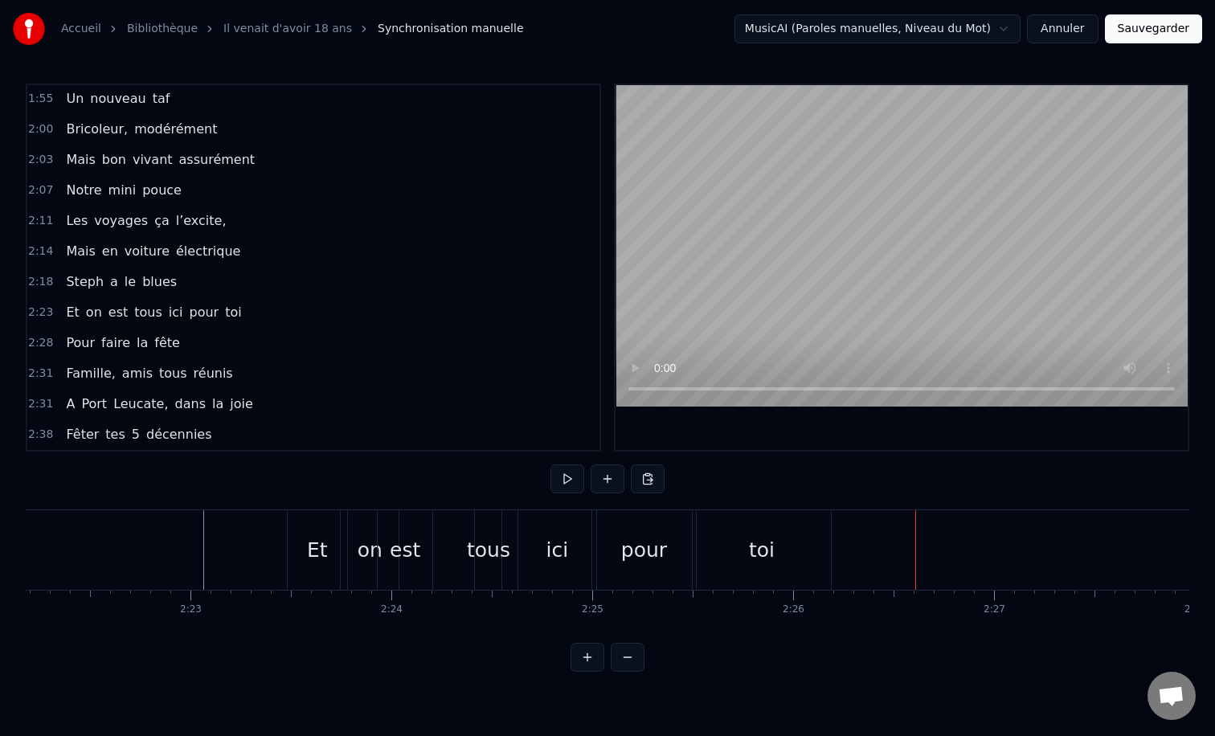
click at [313, 551] on div "Et" at bounding box center [317, 550] width 21 height 31
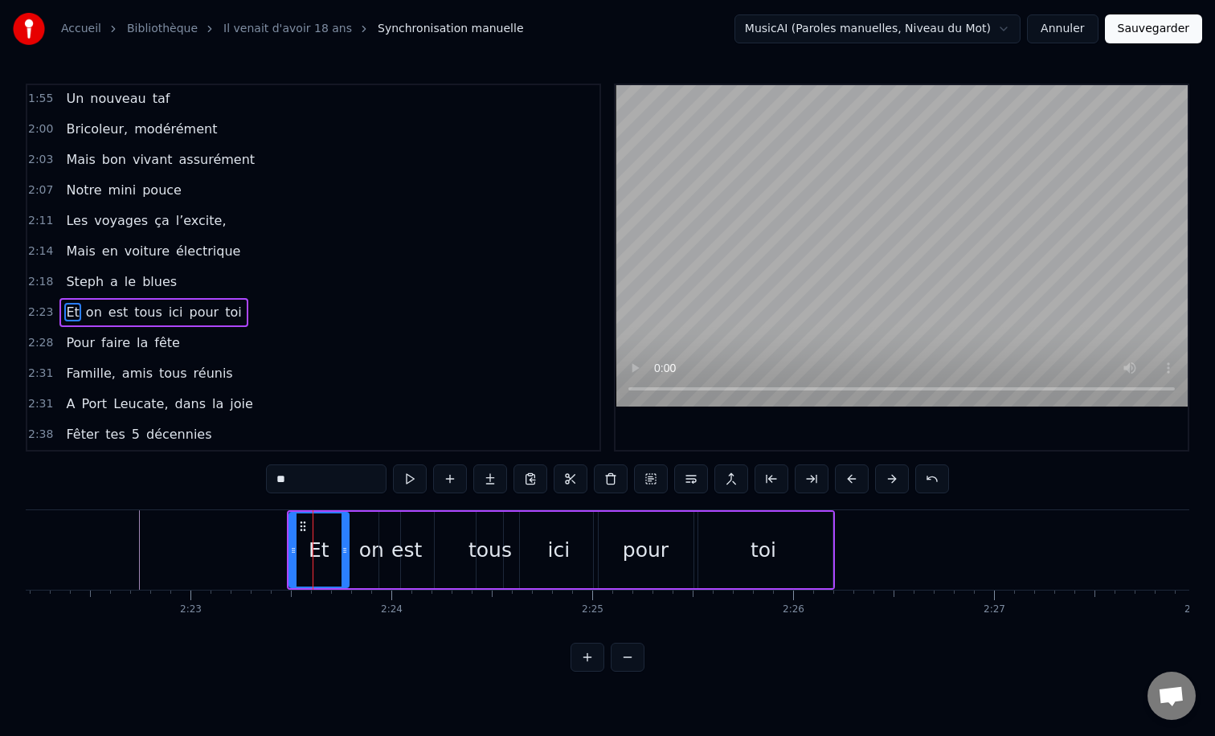
click at [99, 300] on div "Et on est tous ici pour toi" at bounding box center [153, 312] width 188 height 29
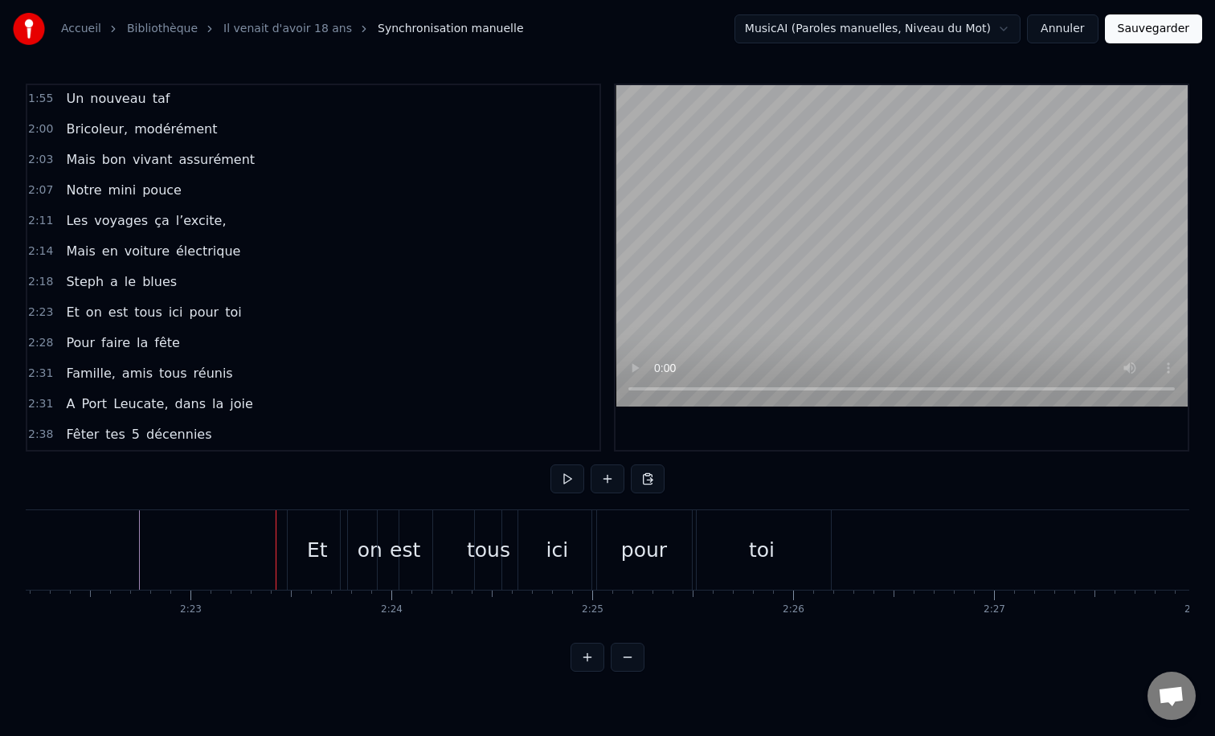
click at [146, 308] on span "tous" at bounding box center [148, 312] width 31 height 18
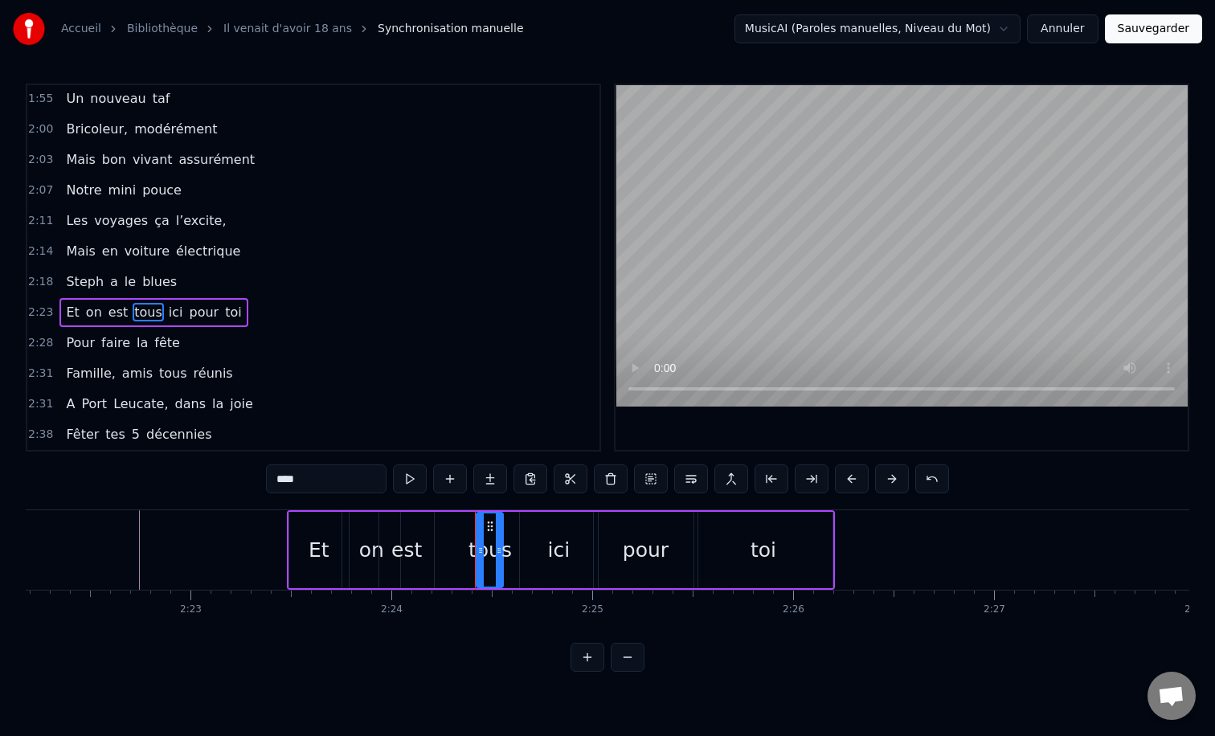
click at [310, 511] on div "Et on est tous ici pour toi" at bounding box center [561, 550] width 548 height 80
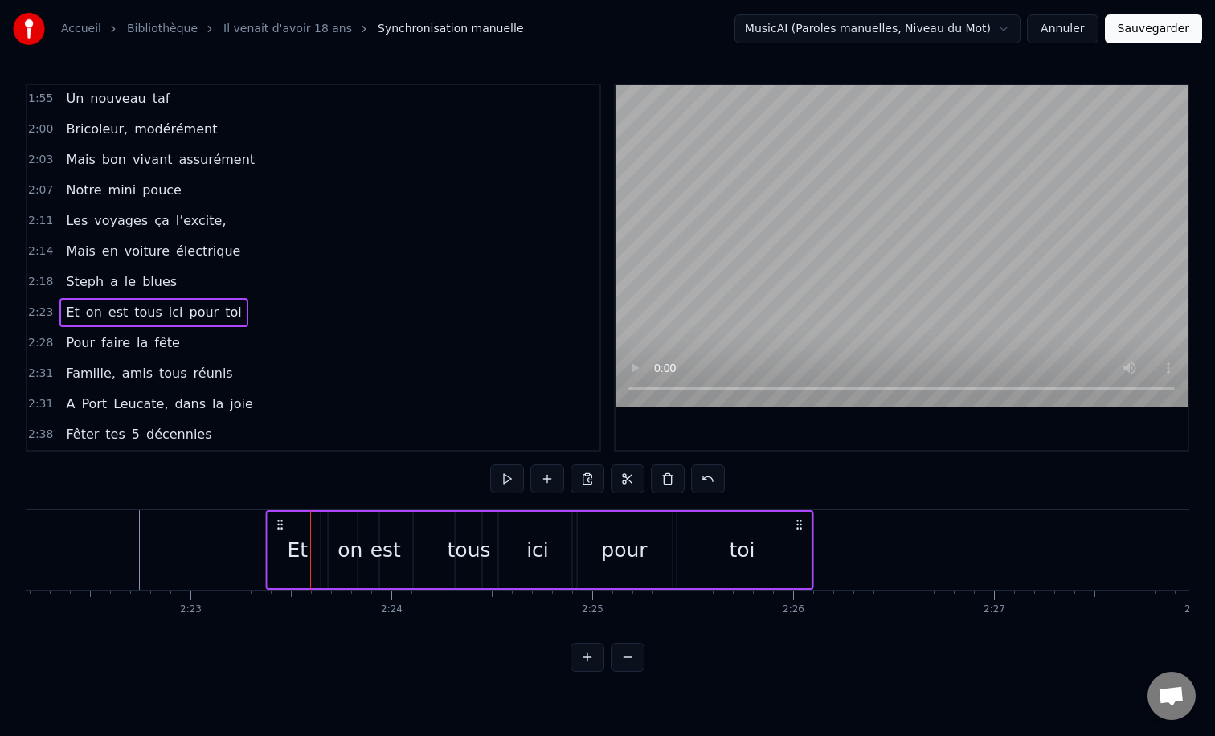
drag, startPoint x: 301, startPoint y: 530, endPoint x: 280, endPoint y: 532, distance: 21.0
click at [280, 532] on div "Et on est tous ici pour toi" at bounding box center [540, 550] width 548 height 80
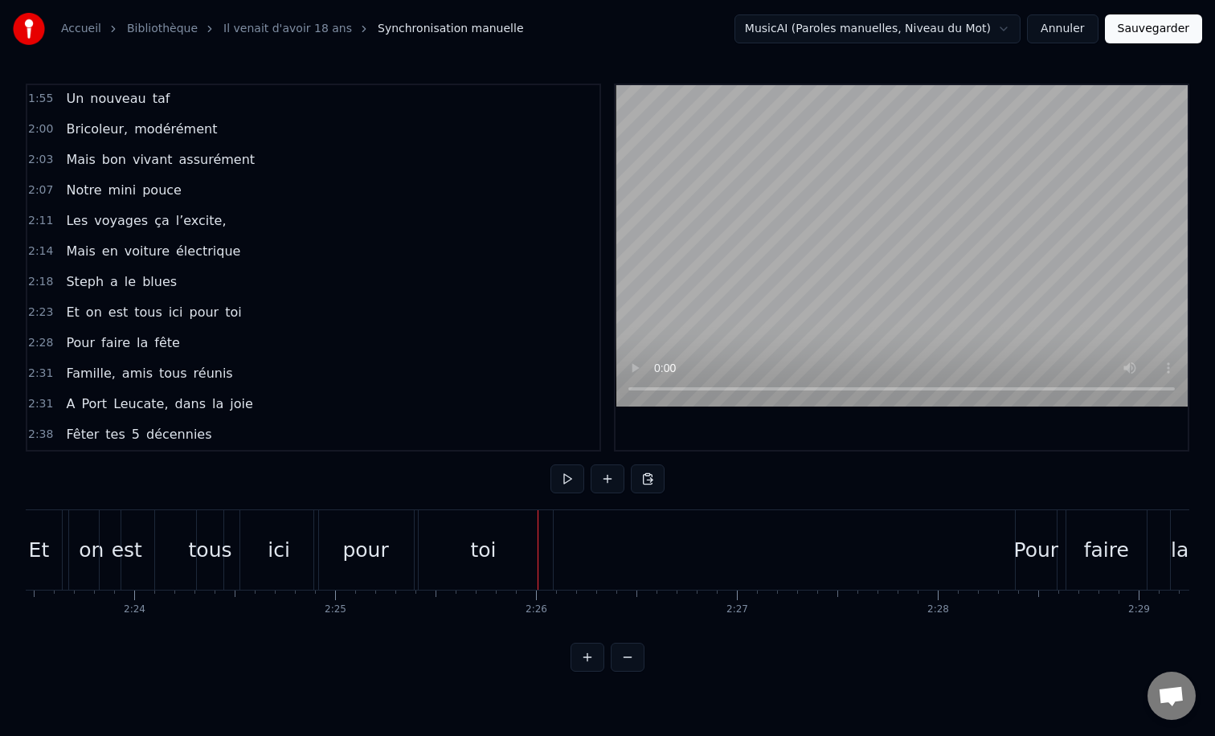
scroll to position [0, 28844]
click at [491, 537] on div "toi" at bounding box center [469, 550] width 138 height 80
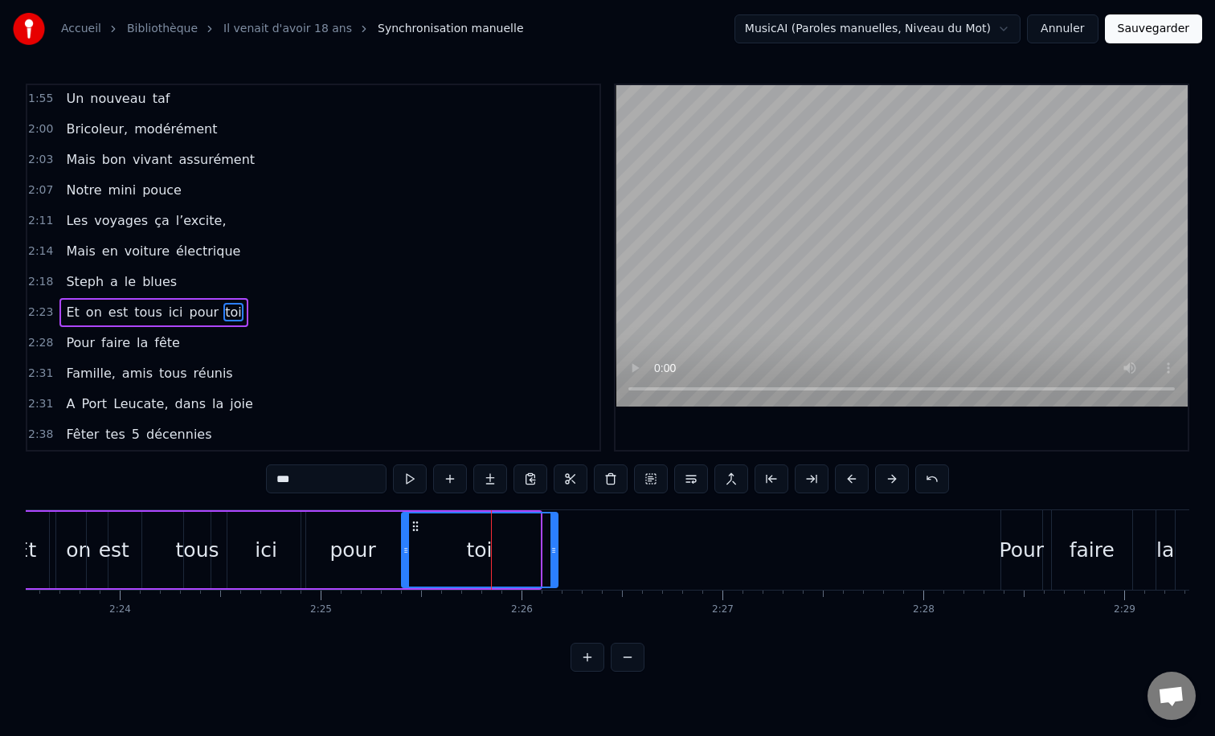
drag, startPoint x: 535, startPoint y: 554, endPoint x: 553, endPoint y: 562, distance: 19.4
click at [553, 562] on div at bounding box center [554, 550] width 6 height 73
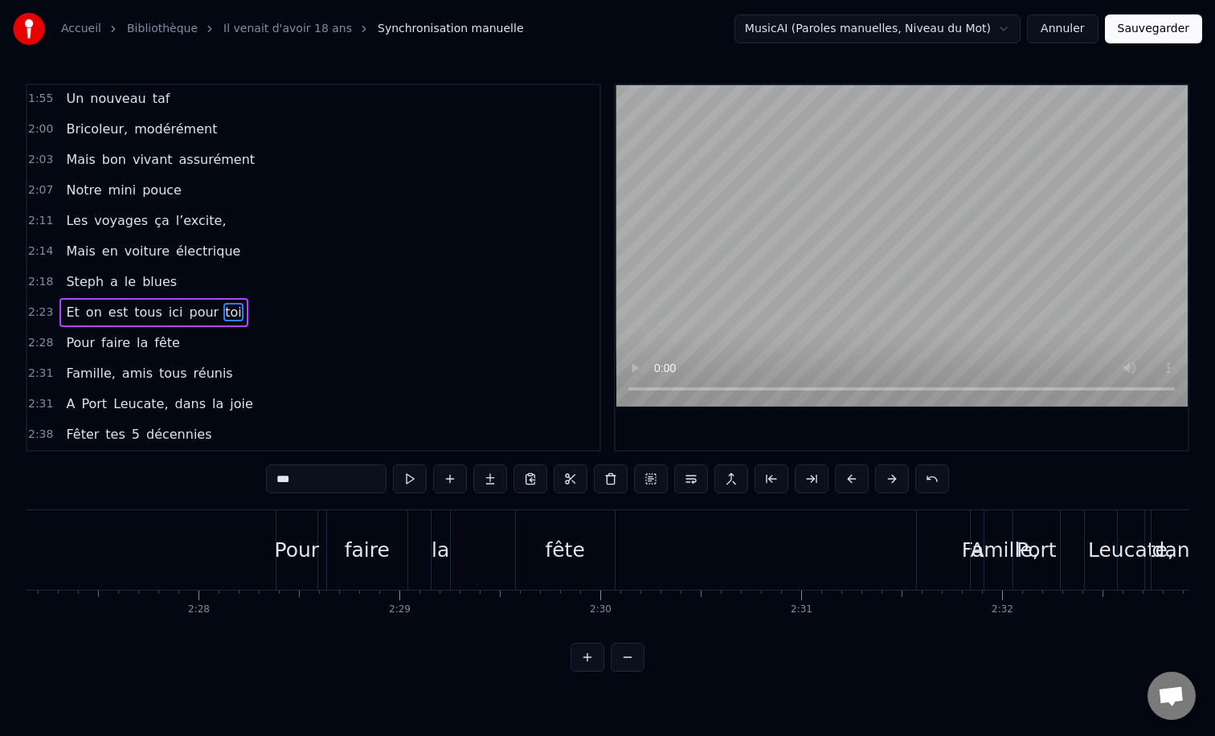
scroll to position [0, 29628]
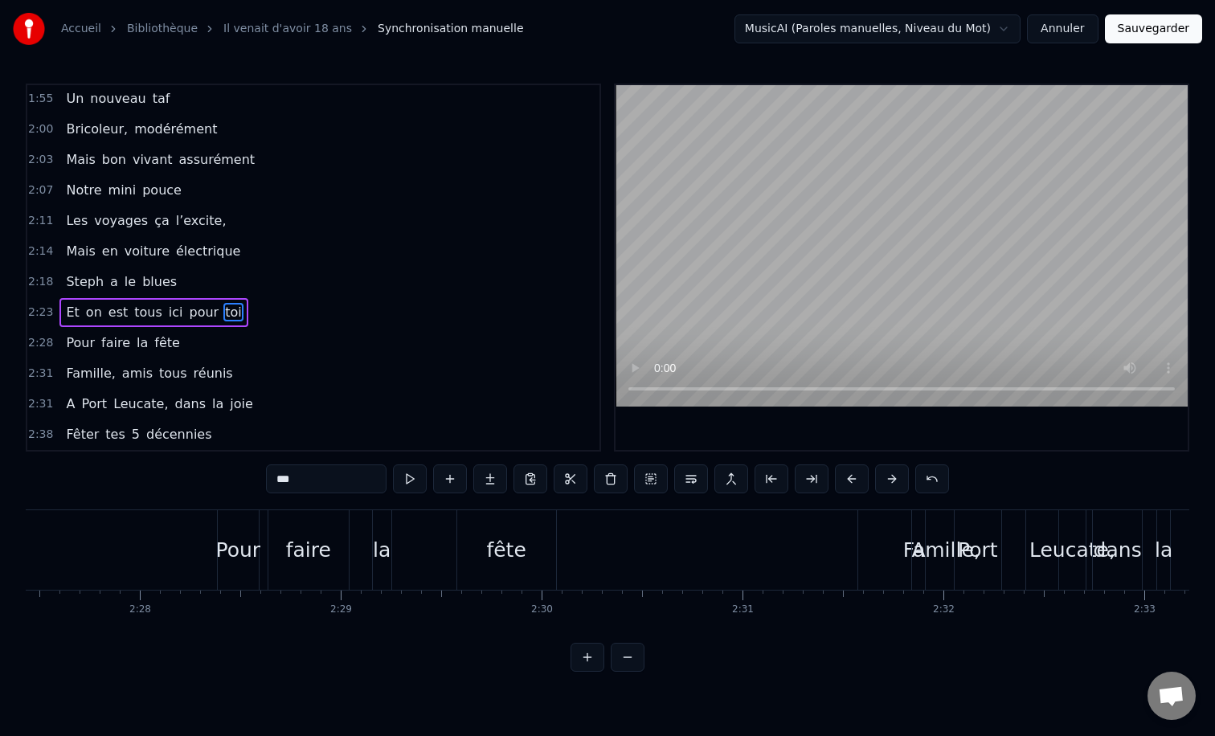
click at [428, 530] on div "Pour faire la fête" at bounding box center [388, 550] width 343 height 80
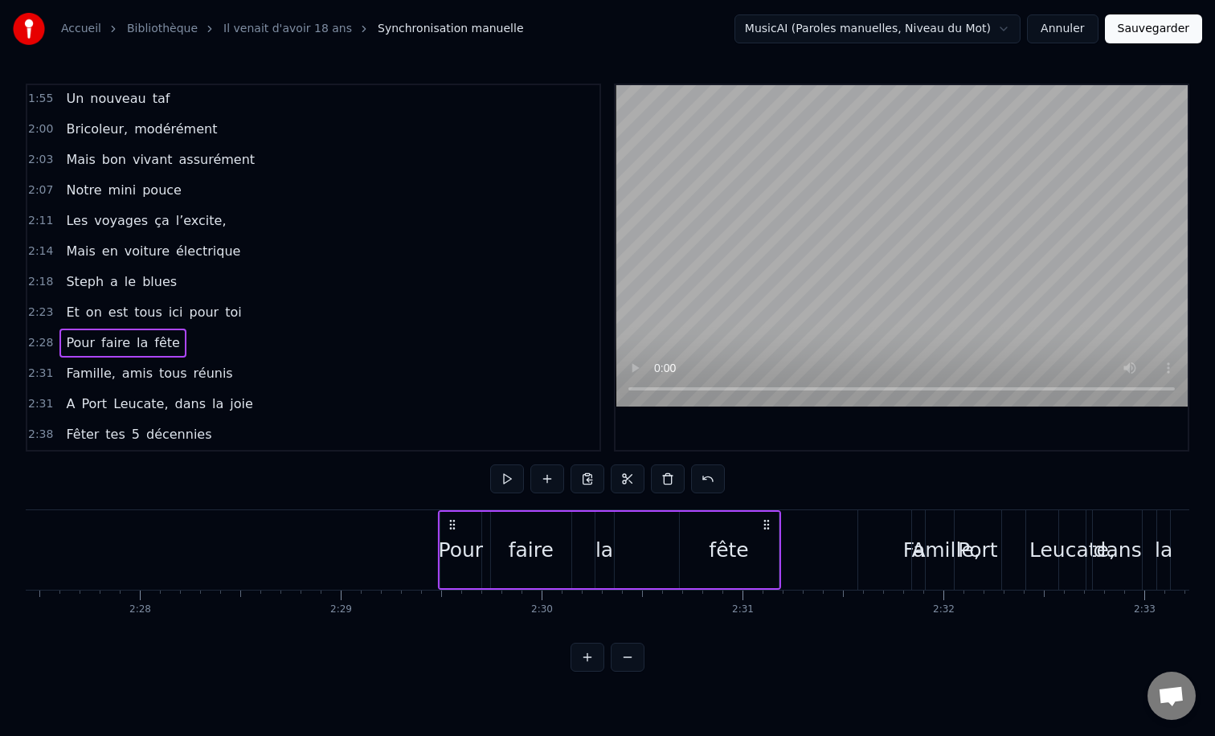
drag, startPoint x: 230, startPoint y: 520, endPoint x: 451, endPoint y: 529, distance: 221.2
click at [451, 529] on icon at bounding box center [452, 524] width 13 height 13
click at [946, 533] on div "A [GEOGRAPHIC_DATA], dans la joie" at bounding box center [1114, 550] width 405 height 80
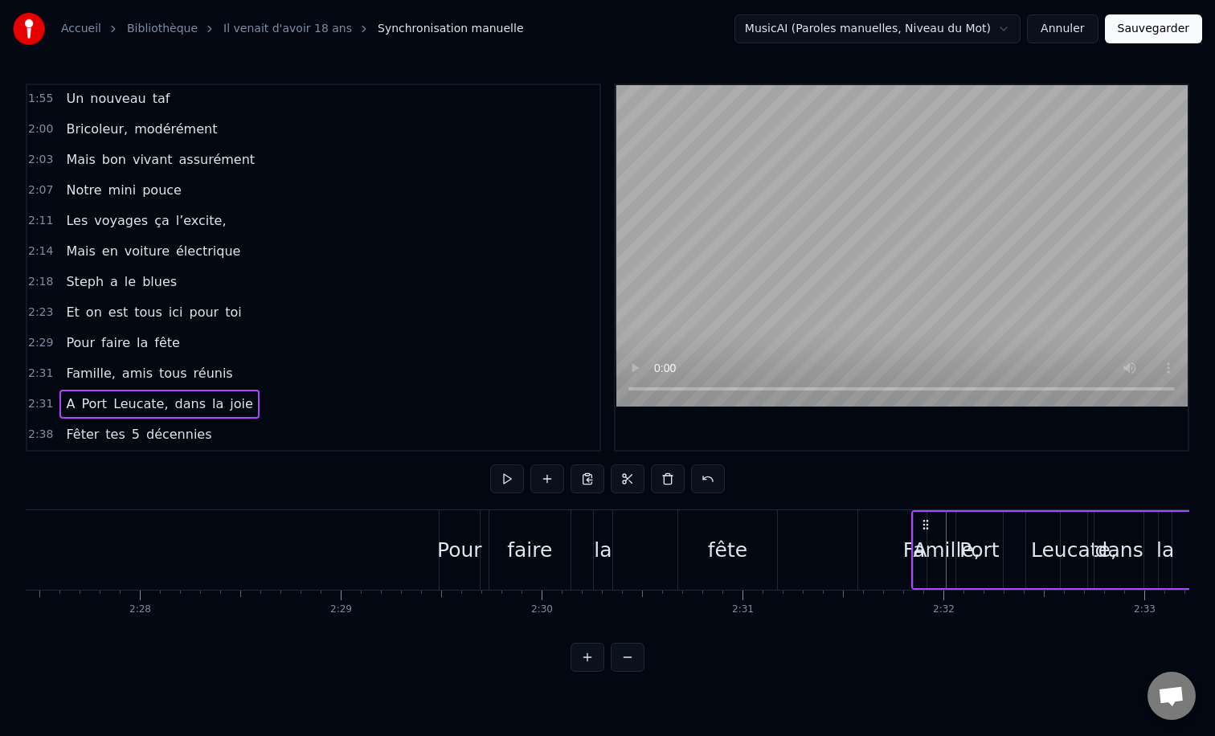
click at [160, 368] on span "tous" at bounding box center [173, 373] width 31 height 18
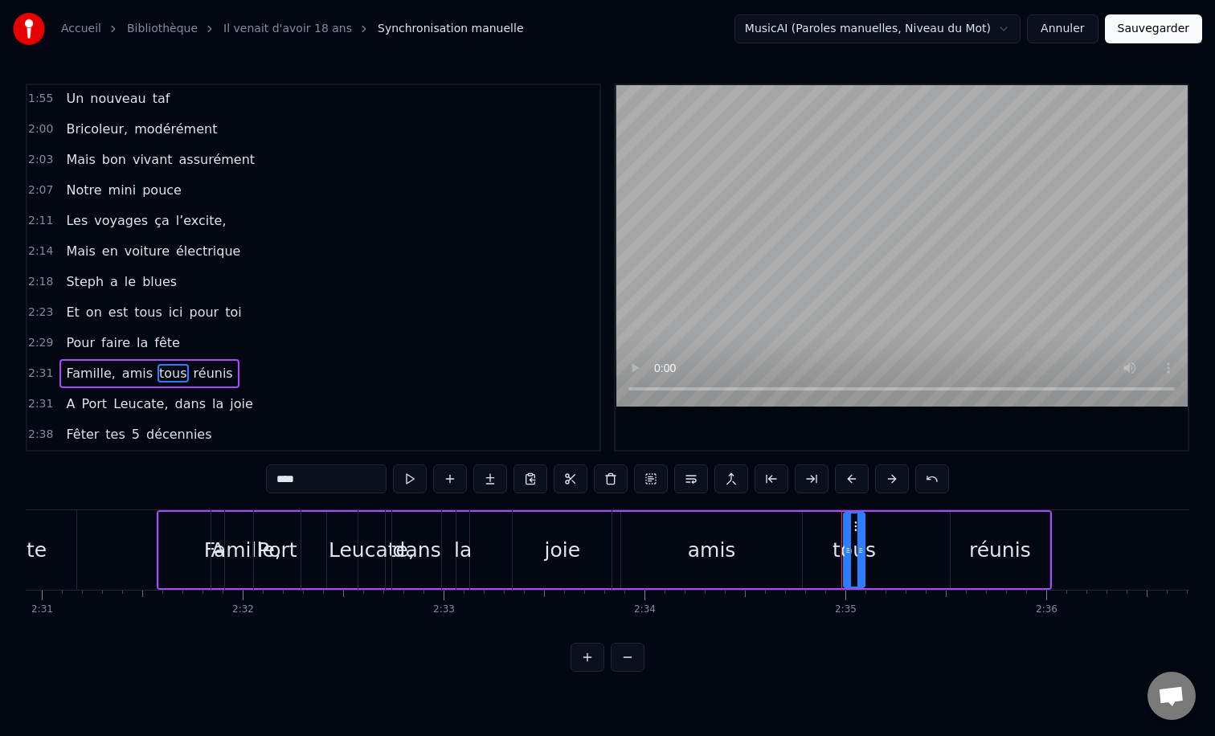
scroll to position [0, 30291]
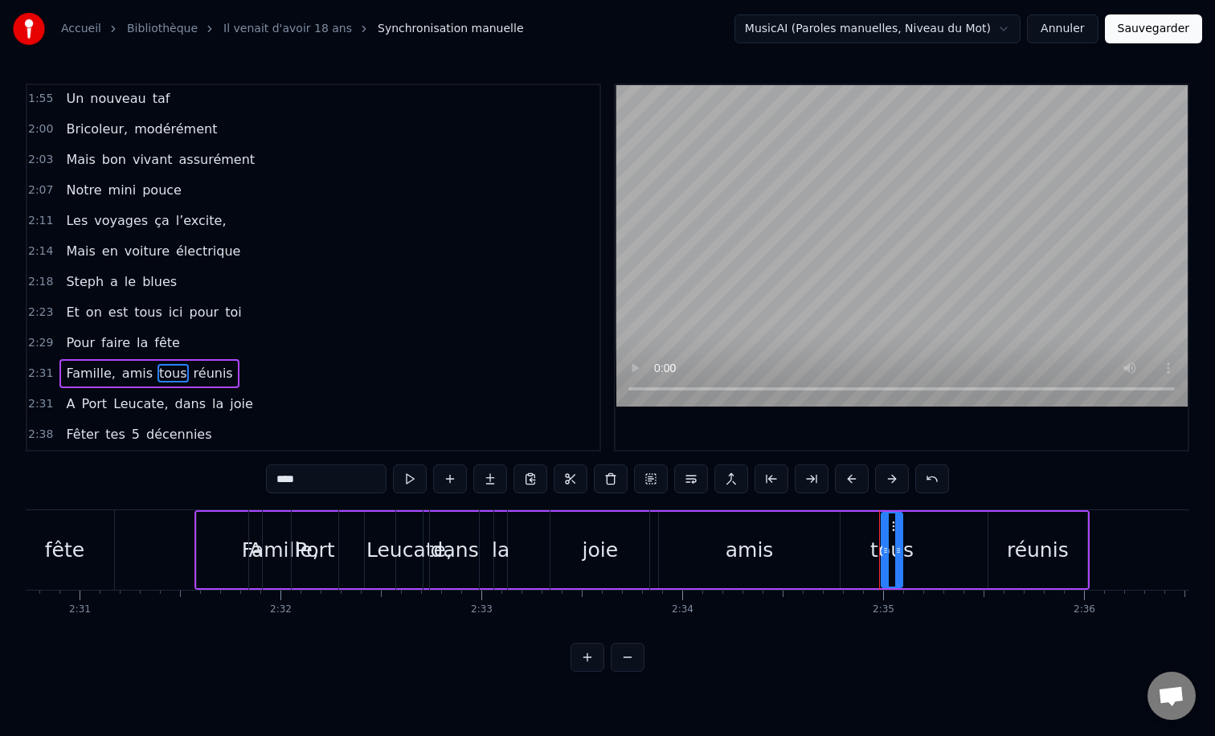
click at [553, 513] on div "joie" at bounding box center [600, 550] width 99 height 80
type input "****"
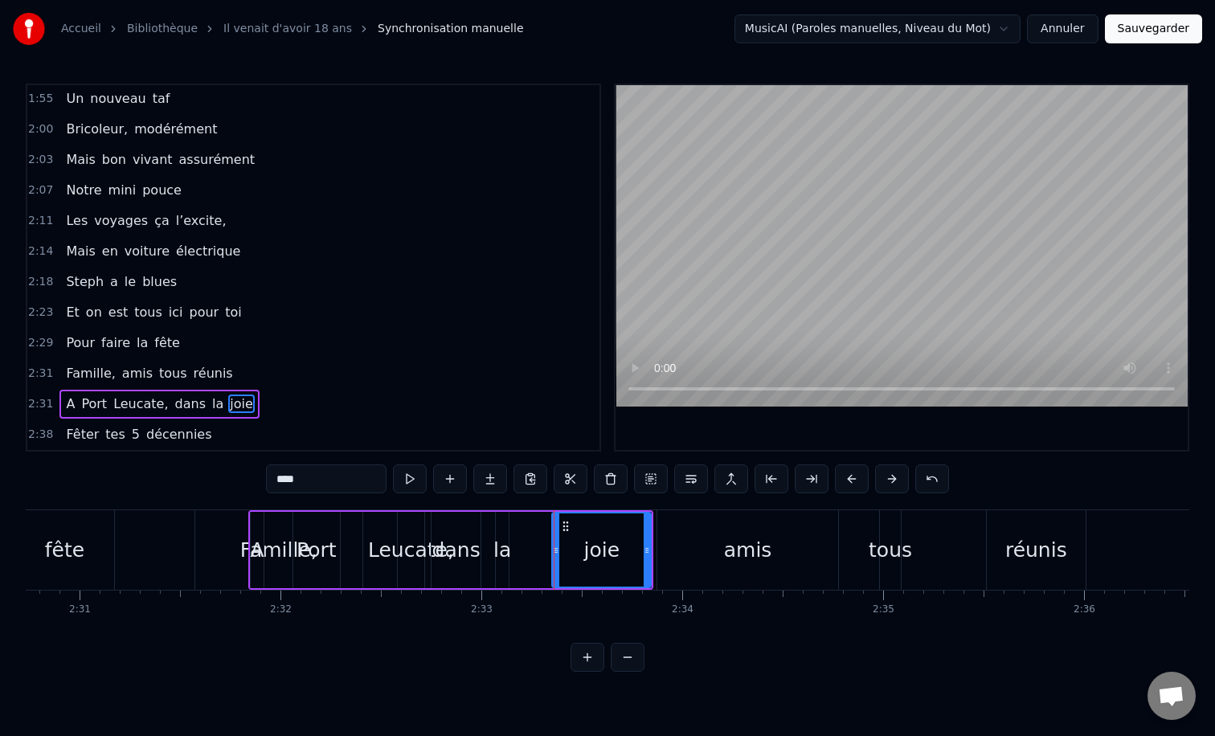
click at [96, 362] on div "Famille, amis tous réunis" at bounding box center [148, 373] width 179 height 29
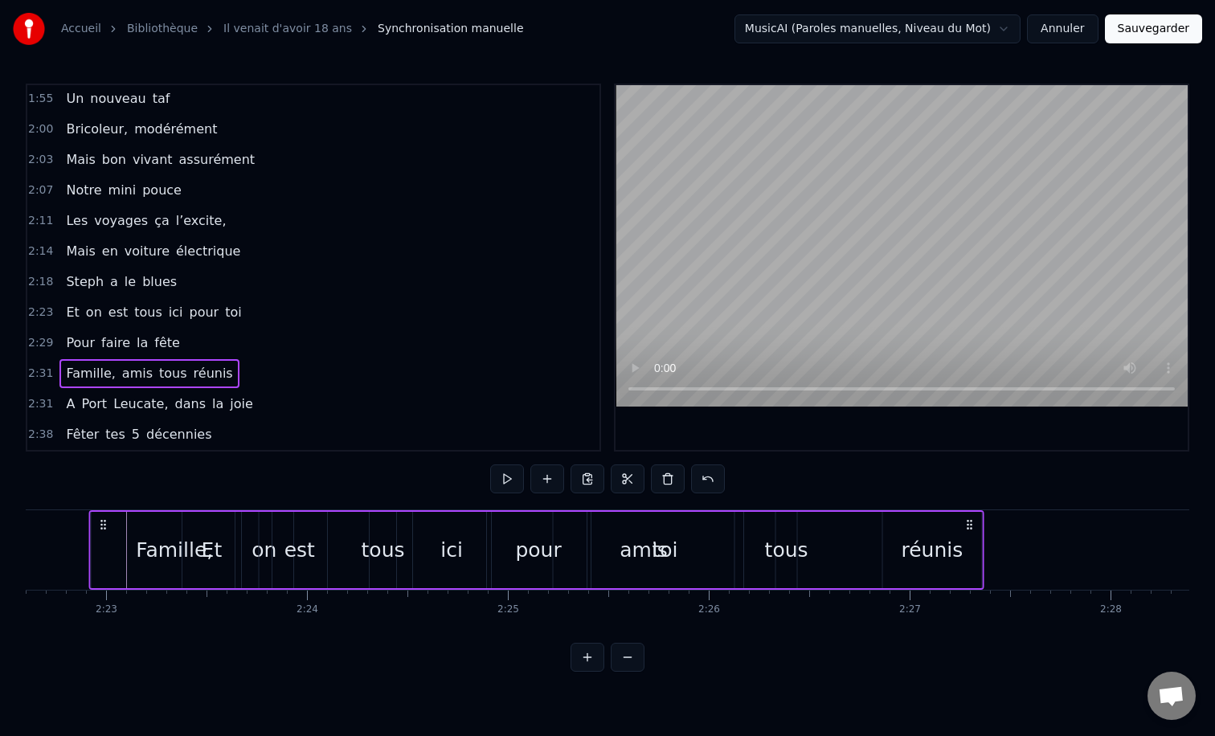
scroll to position [0, 28596]
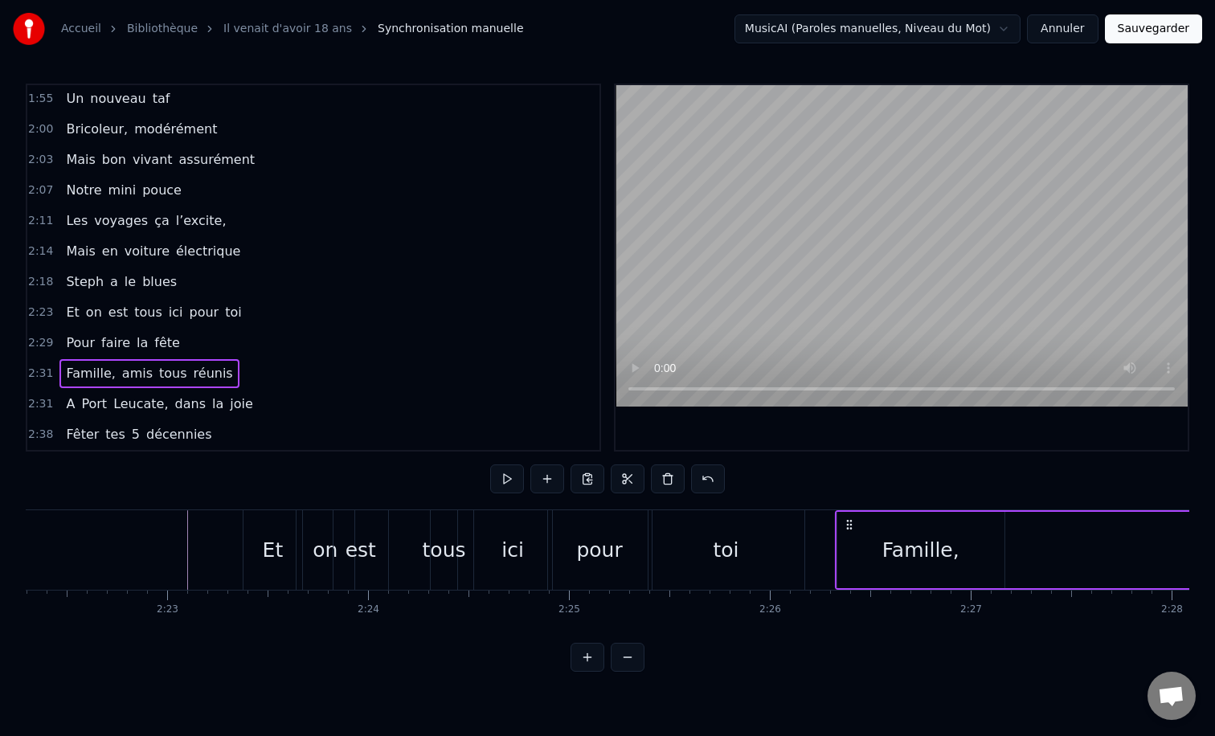
drag, startPoint x: 210, startPoint y: 527, endPoint x: 848, endPoint y: 502, distance: 638.7
click at [848, 502] on div "0:12 Il vient d’avoir 50 ans 0:15 Il est beau comme un enfant 0:18 [PERSON_NAME…" at bounding box center [608, 378] width 1164 height 588
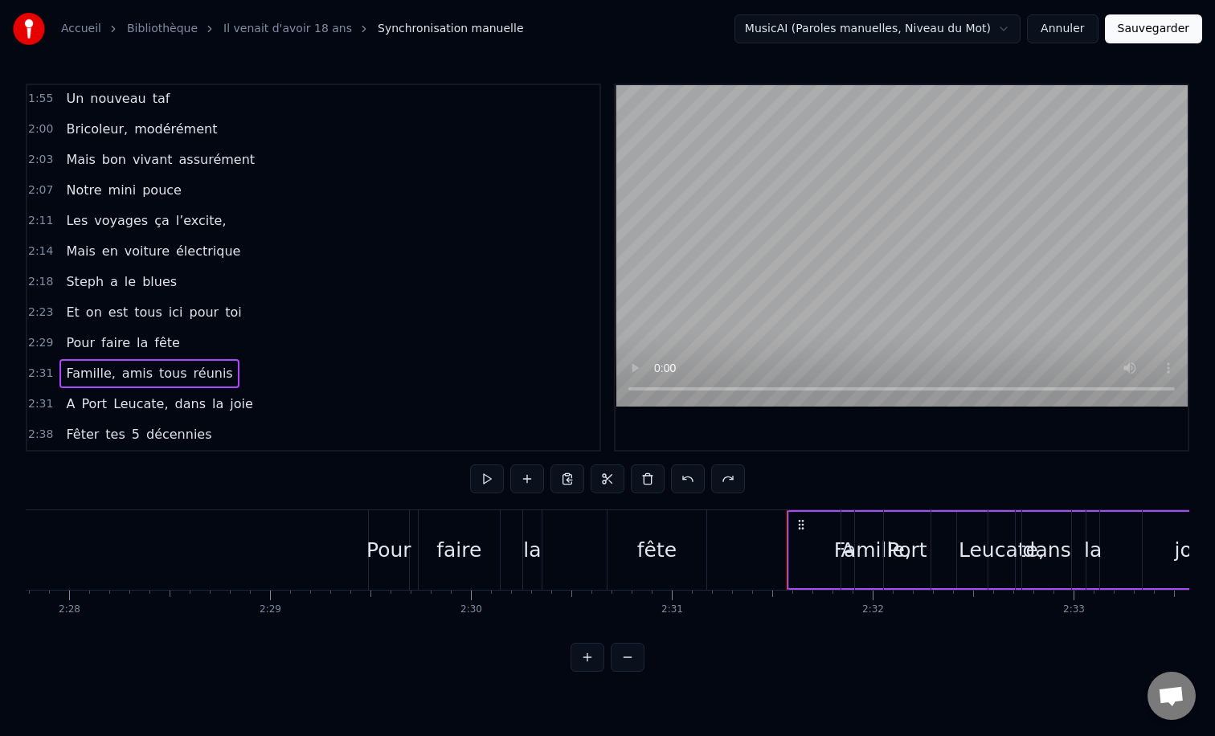
scroll to position [0, 29775]
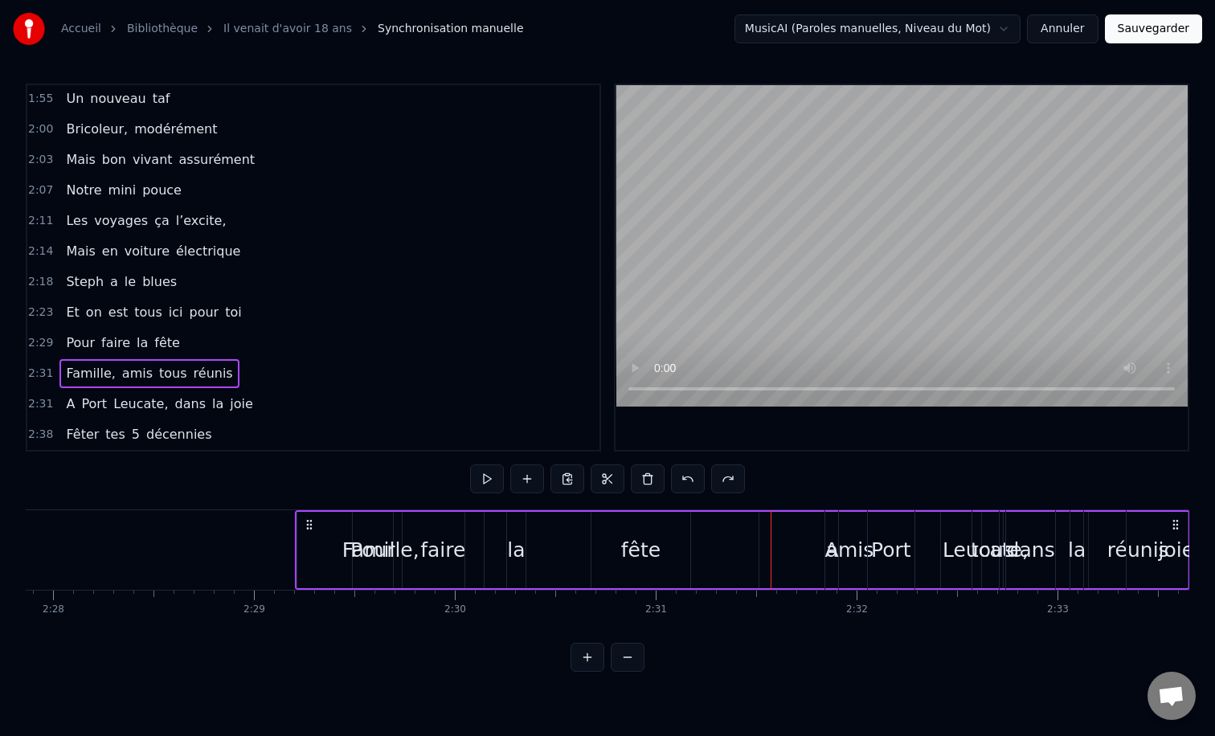
drag, startPoint x: 724, startPoint y: 522, endPoint x: 174, endPoint y: 541, distance: 551.0
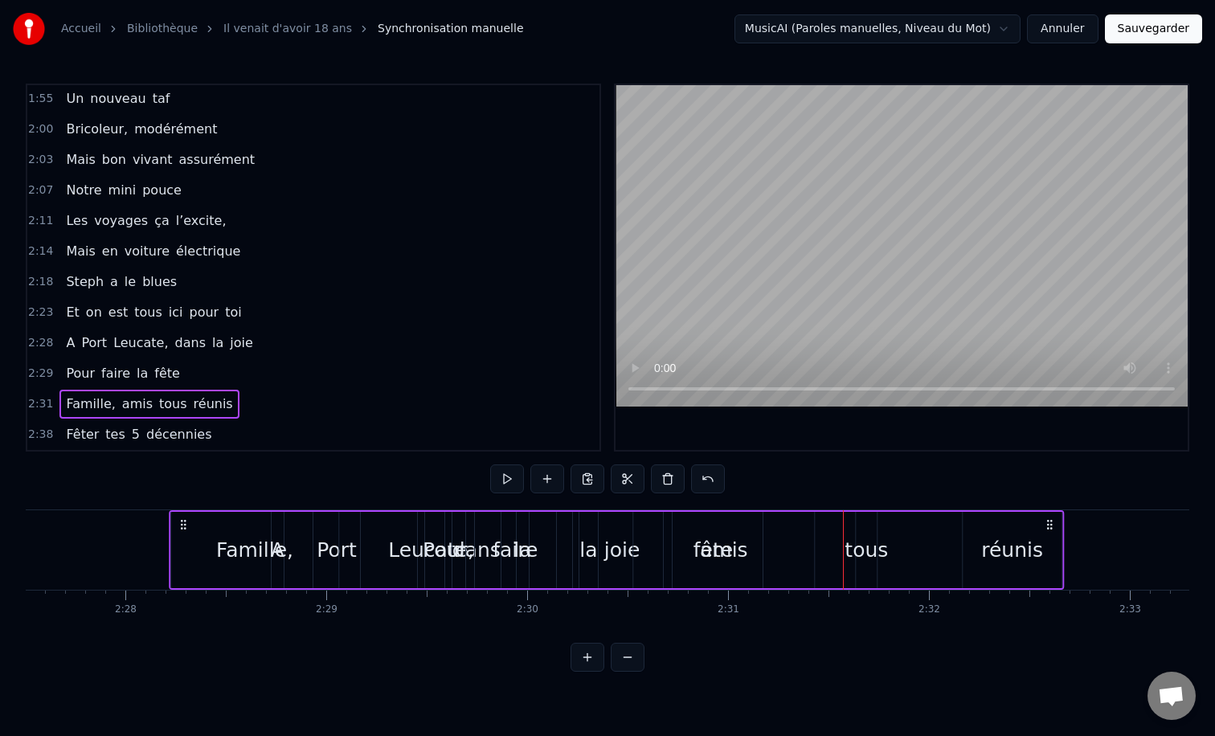
scroll to position [0, 29602]
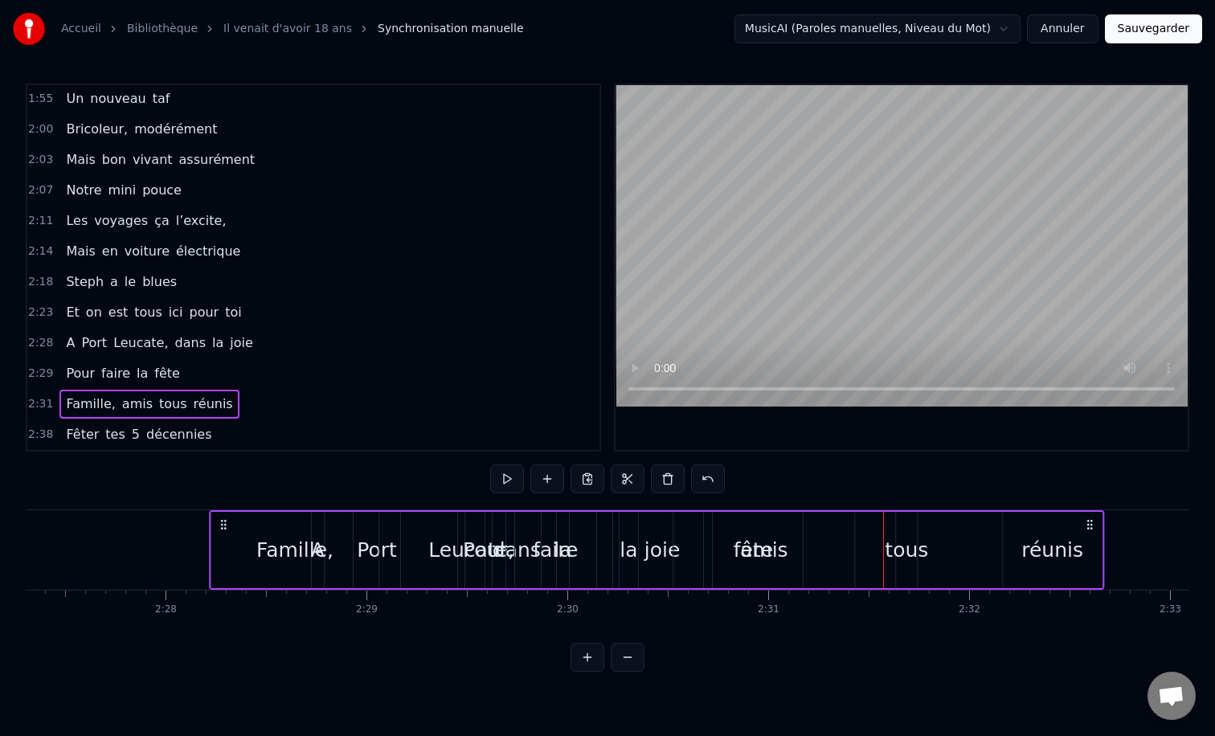
drag, startPoint x: 803, startPoint y: 525, endPoint x: 154, endPoint y: 504, distance: 649.0
click at [154, 504] on div "0:12 Il vient d’avoir 50 ans 0:15 Il est beau comme un enfant 0:18 [PERSON_NAME…" at bounding box center [608, 378] width 1164 height 588
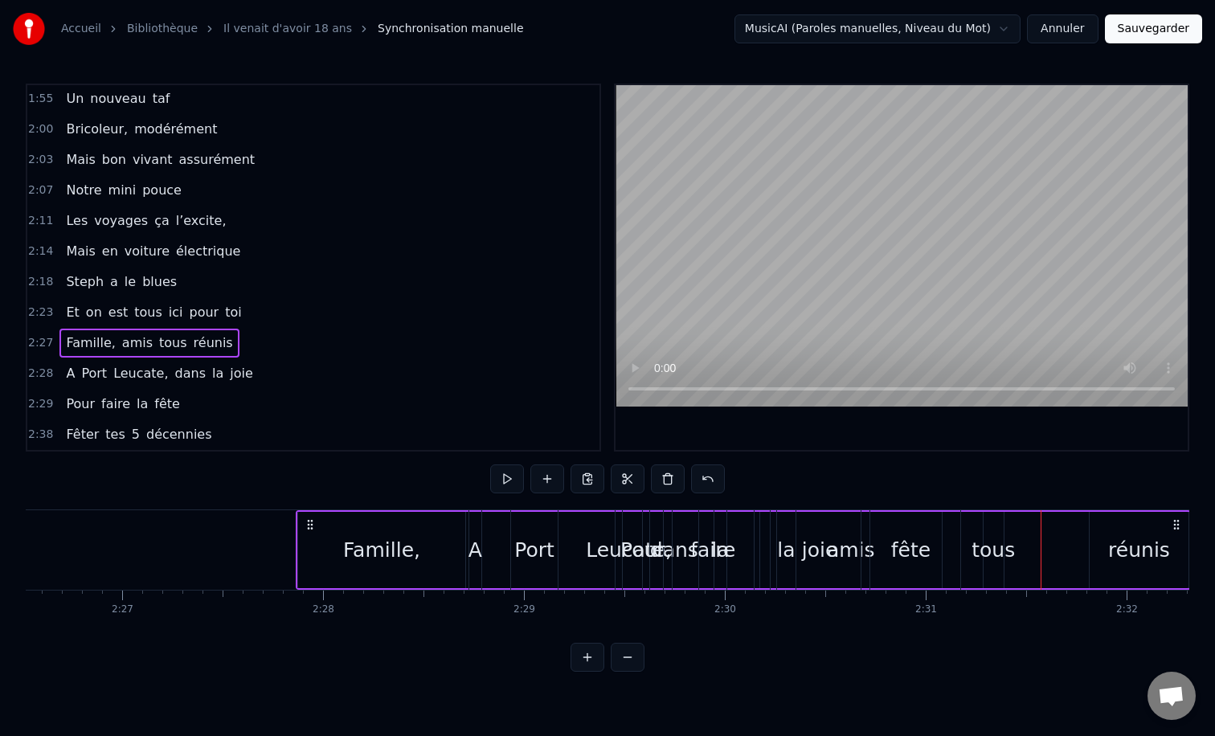
scroll to position [0, 29255]
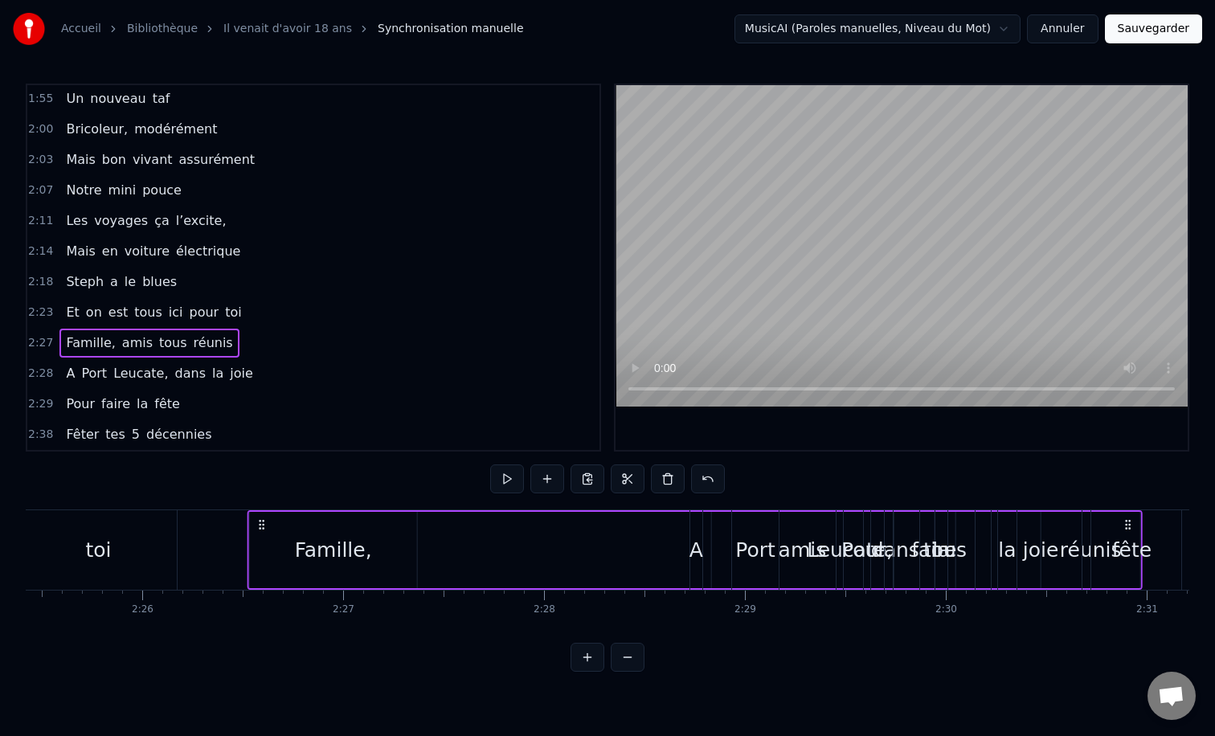
drag, startPoint x: 485, startPoint y: 527, endPoint x: 236, endPoint y: 519, distance: 248.5
click at [256, 519] on icon at bounding box center [262, 524] width 13 height 13
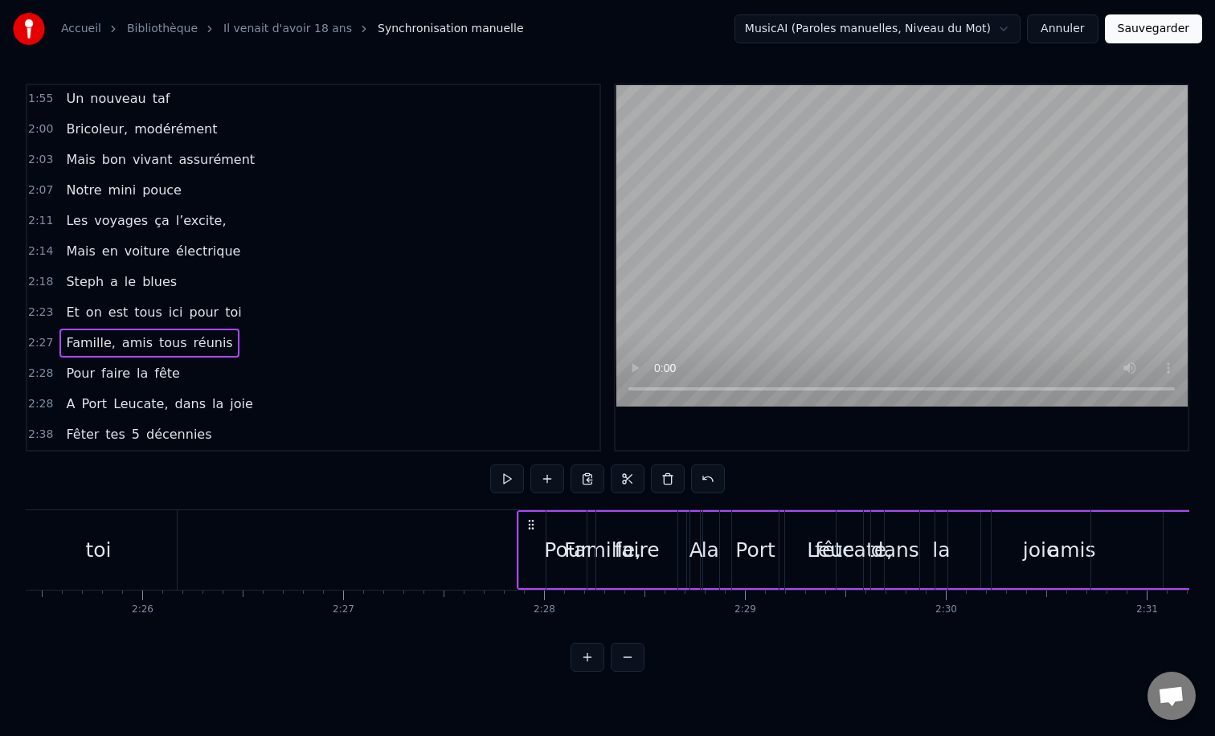
scroll to position [0, 29218]
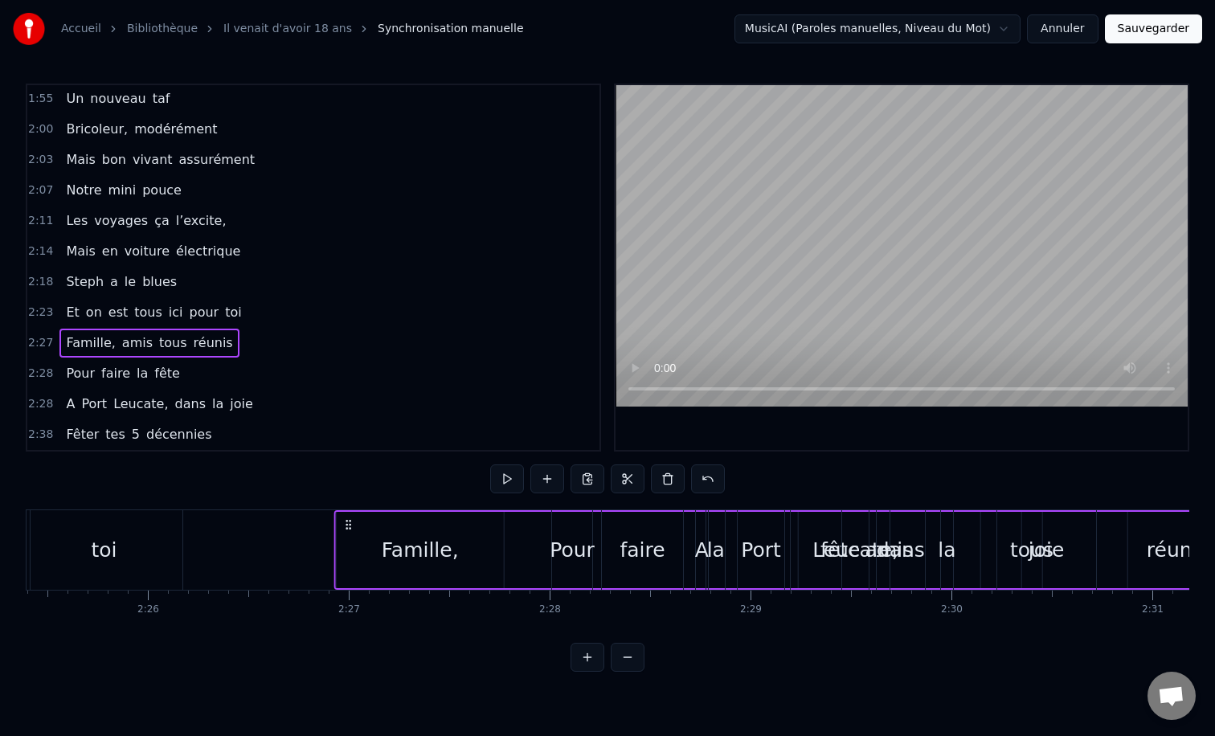
drag, startPoint x: 540, startPoint y: 527, endPoint x: 346, endPoint y: 518, distance: 194.0
click at [346, 518] on div "Famille, amis tous réunis" at bounding box center [781, 550] width 895 height 80
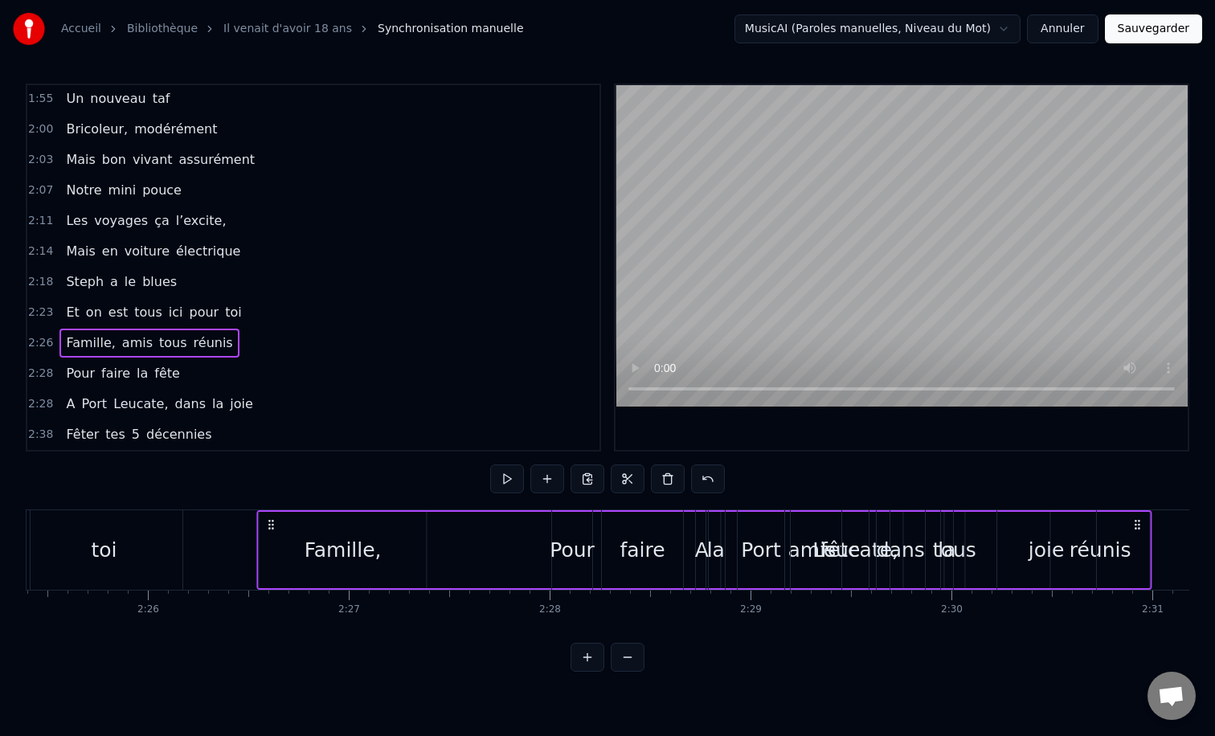
drag, startPoint x: 341, startPoint y: 522, endPoint x: 261, endPoint y: 525, distance: 79.6
click at [265, 525] on icon at bounding box center [271, 524] width 13 height 13
click at [333, 565] on div "Famille," at bounding box center [335, 550] width 167 height 76
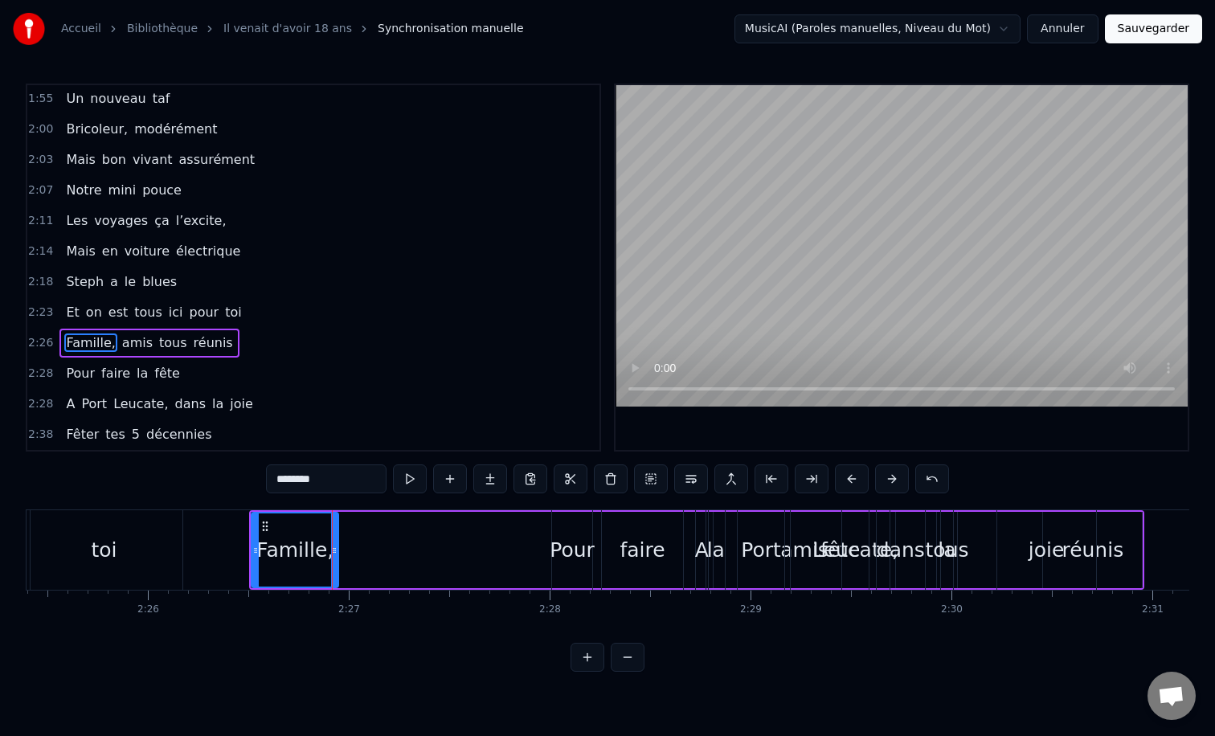
drag, startPoint x: 416, startPoint y: 550, endPoint x: 317, endPoint y: 550, distance: 98.9
click at [331, 550] on icon at bounding box center [334, 550] width 6 height 13
click at [563, 554] on div "Pour" at bounding box center [572, 550] width 45 height 31
type input "****"
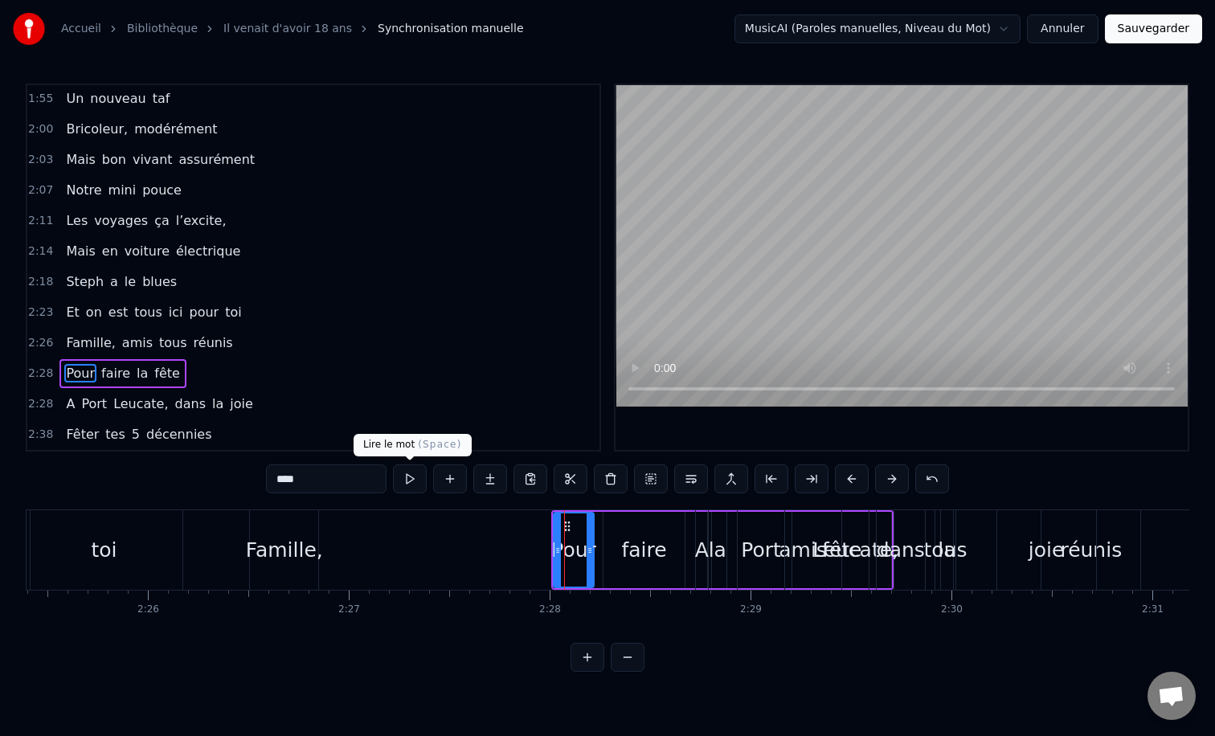
click at [313, 395] on div "2:28 A [GEOGRAPHIC_DATA], dans la joie" at bounding box center [313, 404] width 572 height 31
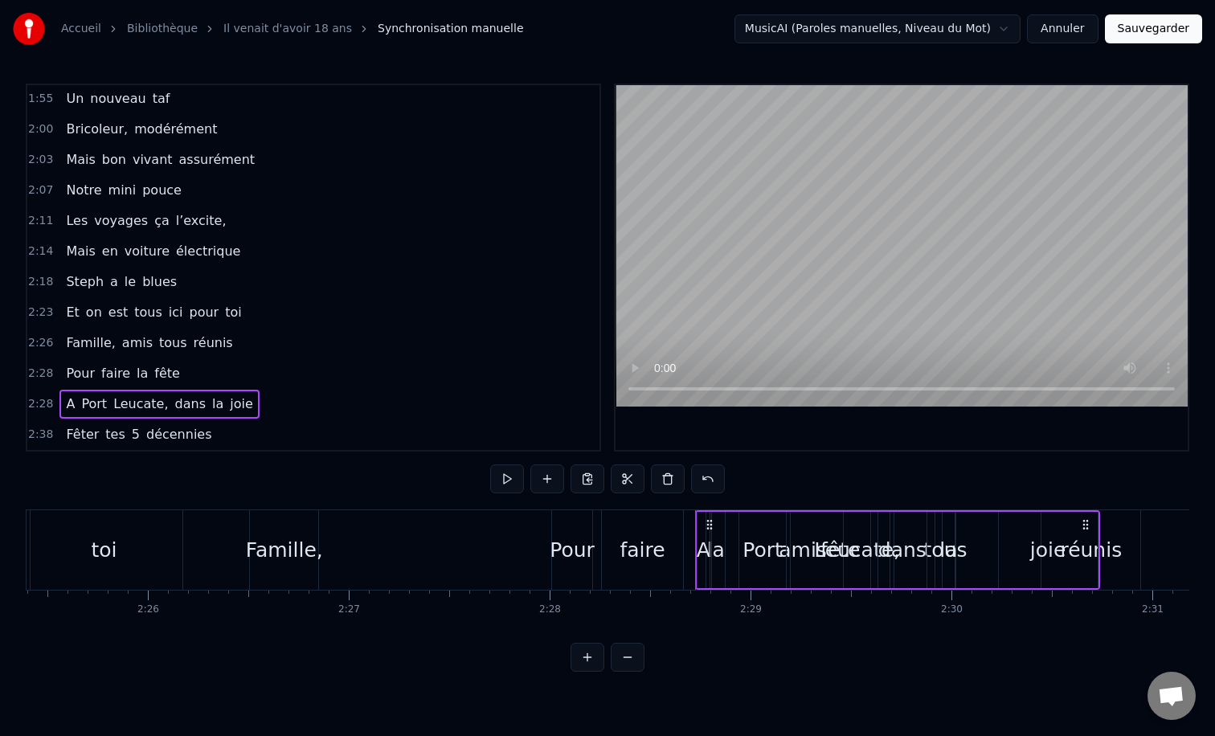
click at [278, 540] on div "Famille," at bounding box center [284, 550] width 77 height 31
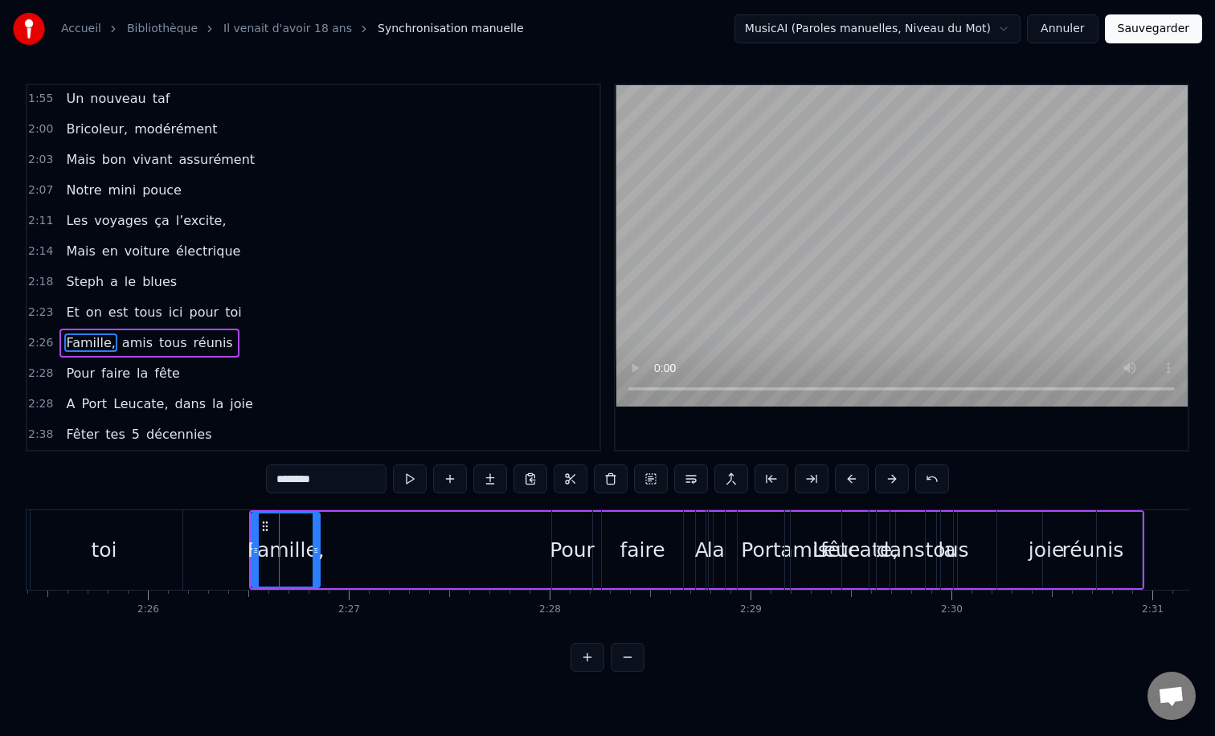
click at [839, 552] on div "Leucate," at bounding box center [856, 550] width 86 height 31
type input "********"
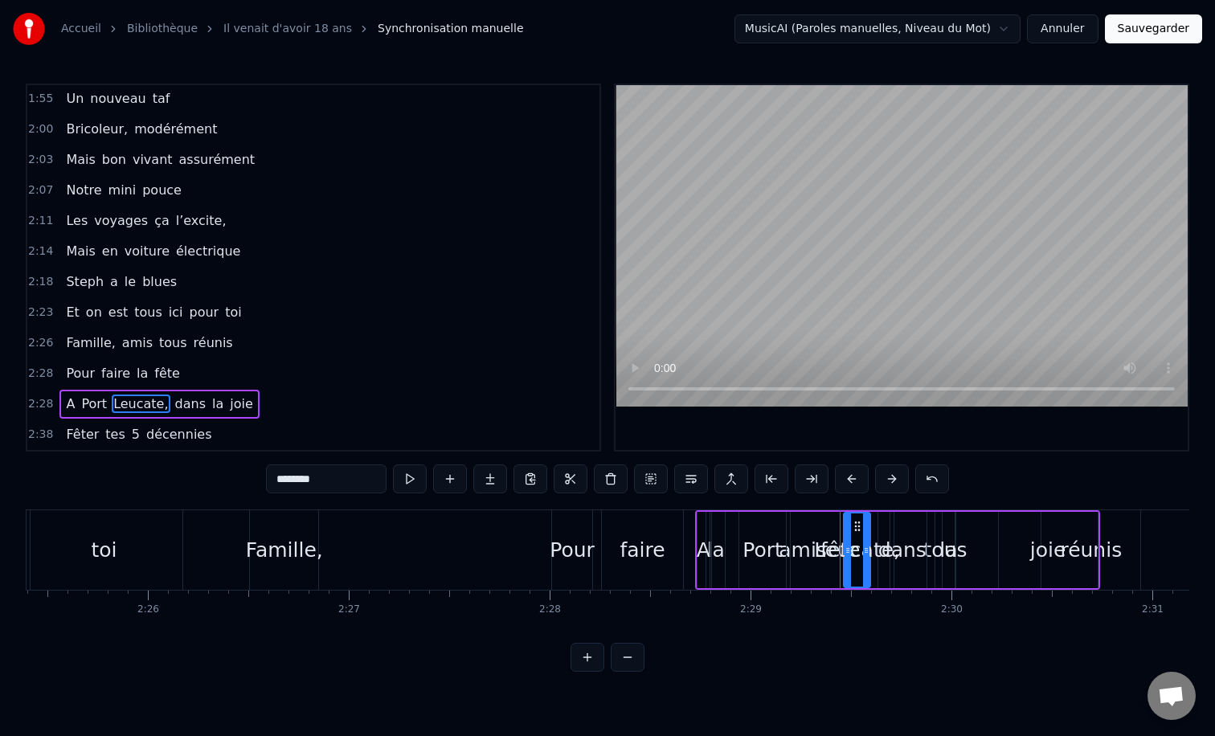
click at [113, 335] on div "Famille, amis tous réunis" at bounding box center [148, 343] width 179 height 29
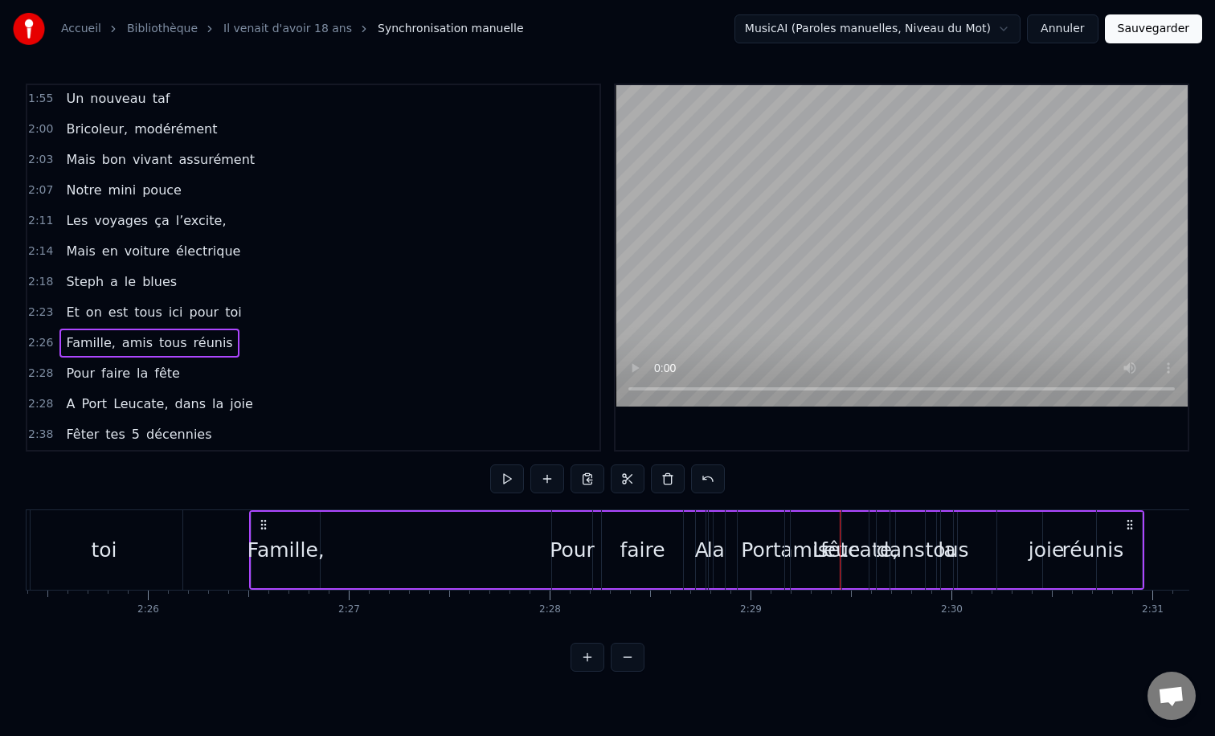
click at [121, 342] on span "amis" at bounding box center [138, 343] width 34 height 18
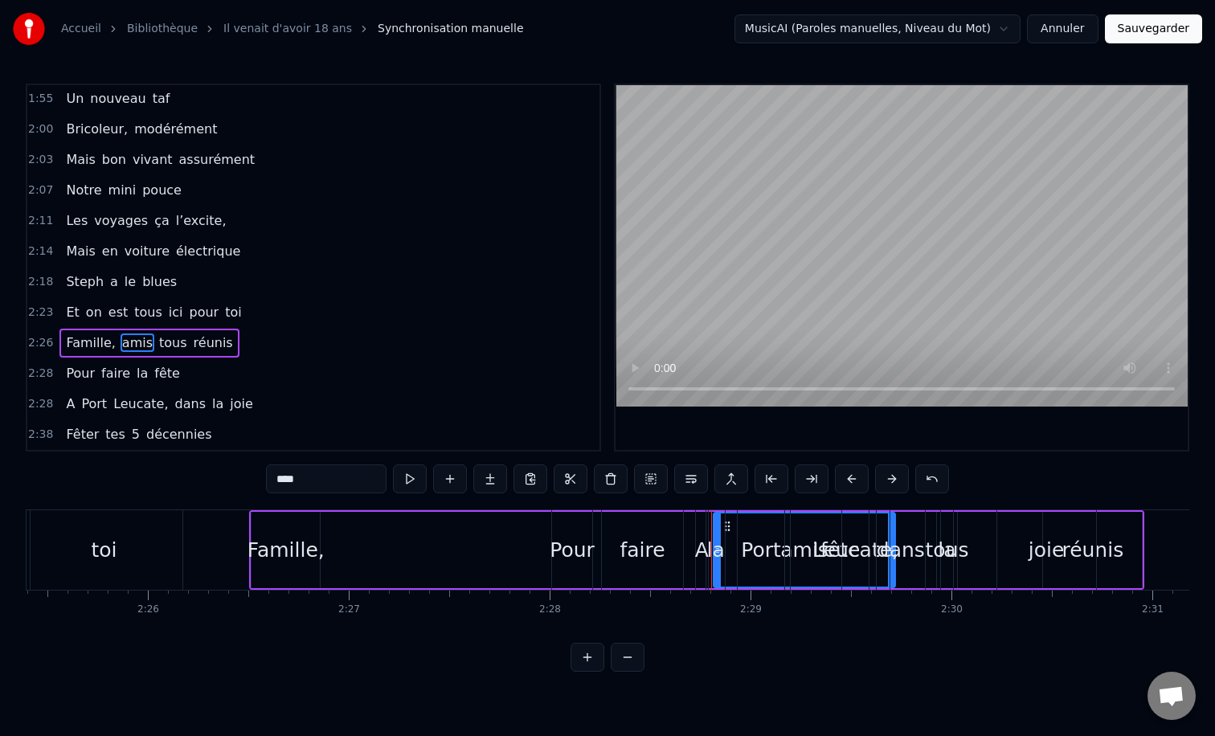
drag, startPoint x: 727, startPoint y: 526, endPoint x: 709, endPoint y: 527, distance: 17.8
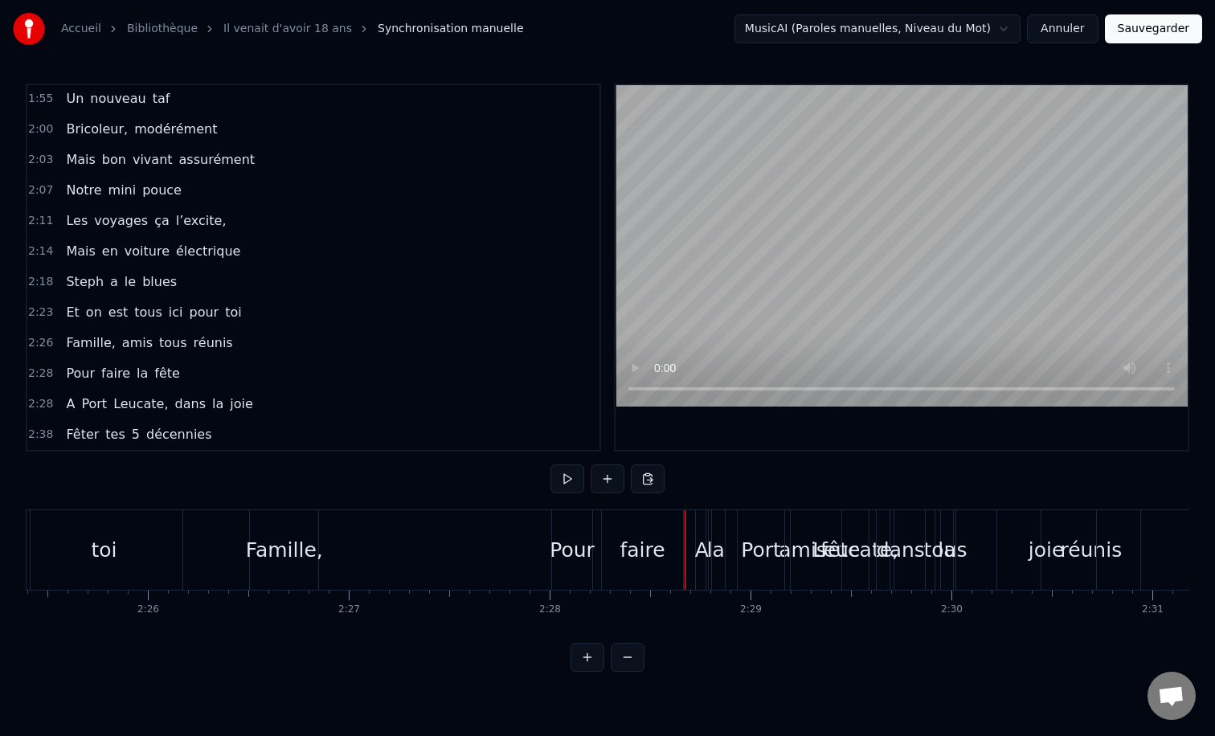
click at [124, 338] on span "amis" at bounding box center [138, 343] width 34 height 18
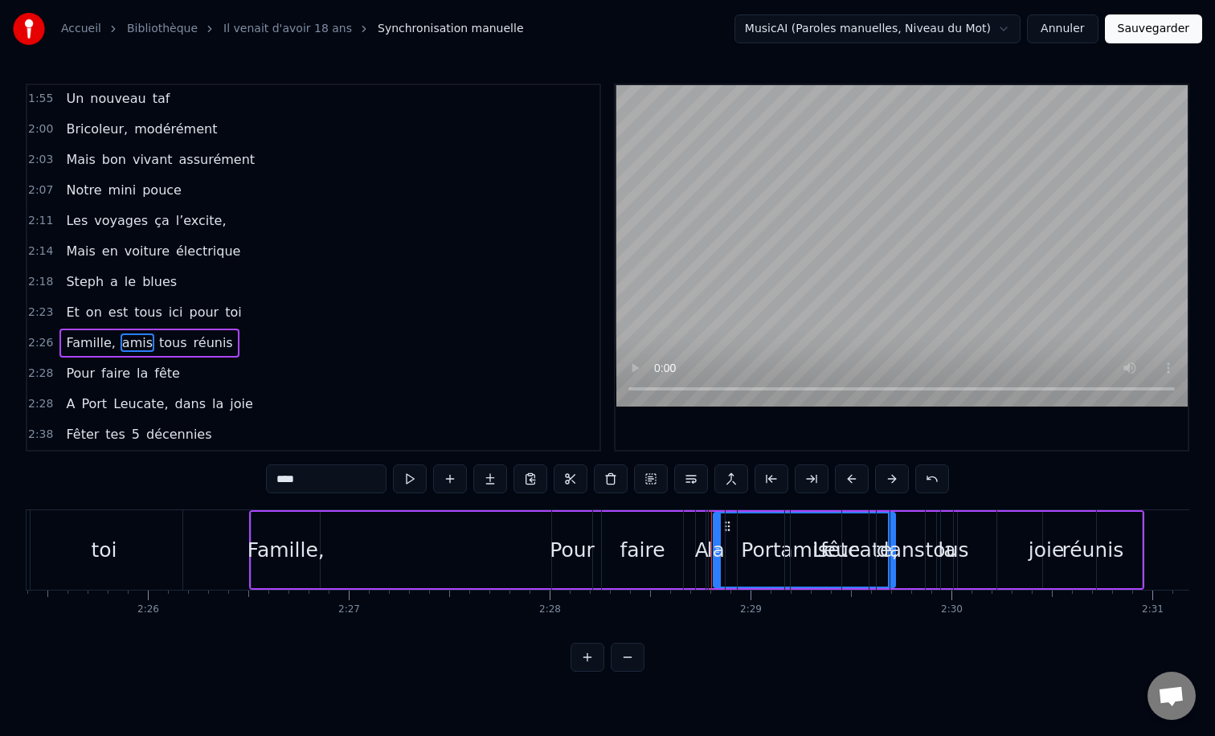
drag, startPoint x: 729, startPoint y: 528, endPoint x: 477, endPoint y: 543, distance: 252.8
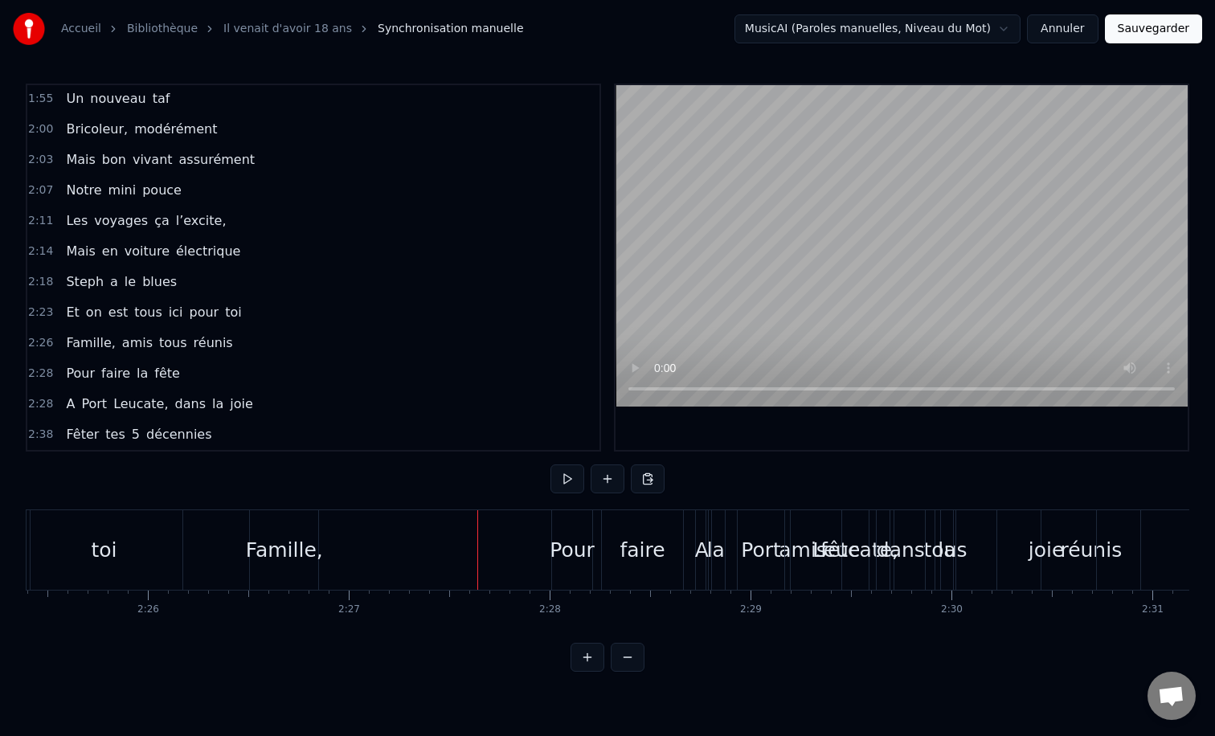
click at [125, 341] on span "amis" at bounding box center [138, 343] width 34 height 18
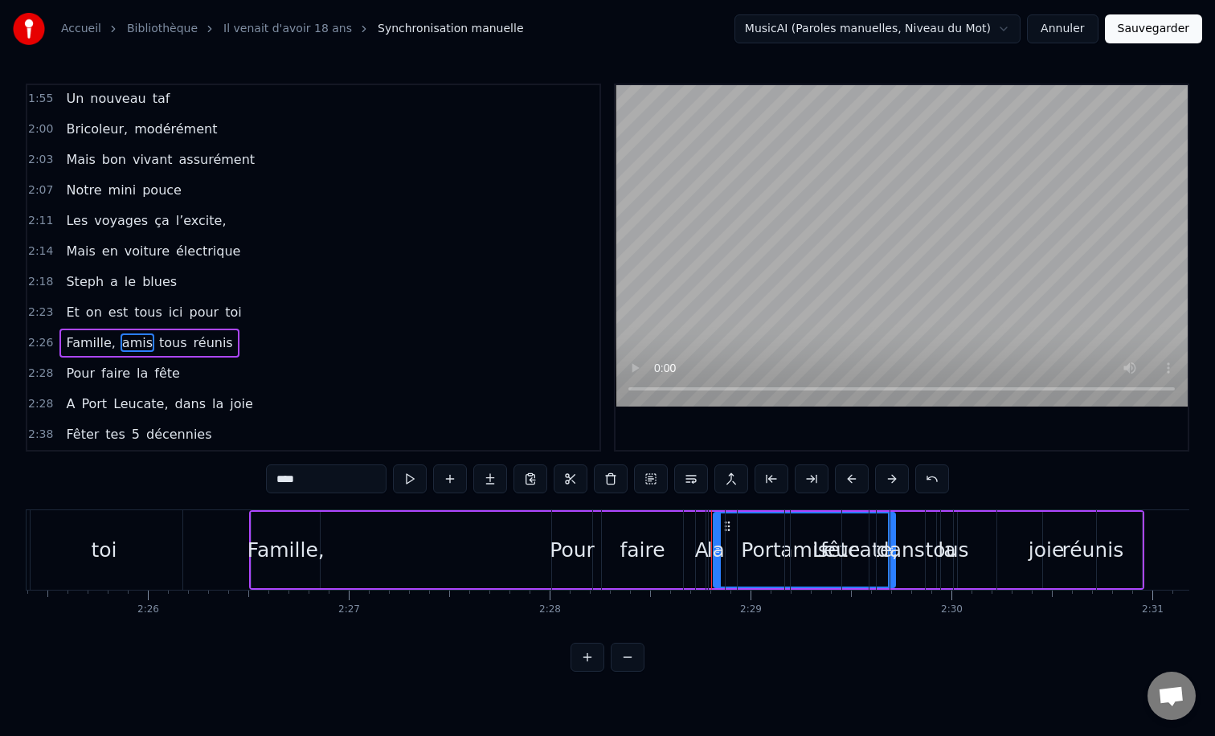
click at [838, 698] on html "Accueil Bibliothèque Il venait d'avoir 18 ans Synchronisation manuelle MusicAI …" at bounding box center [607, 349] width 1215 height 698
click at [162, 375] on span "fête" at bounding box center [167, 373] width 29 height 18
type input "****"
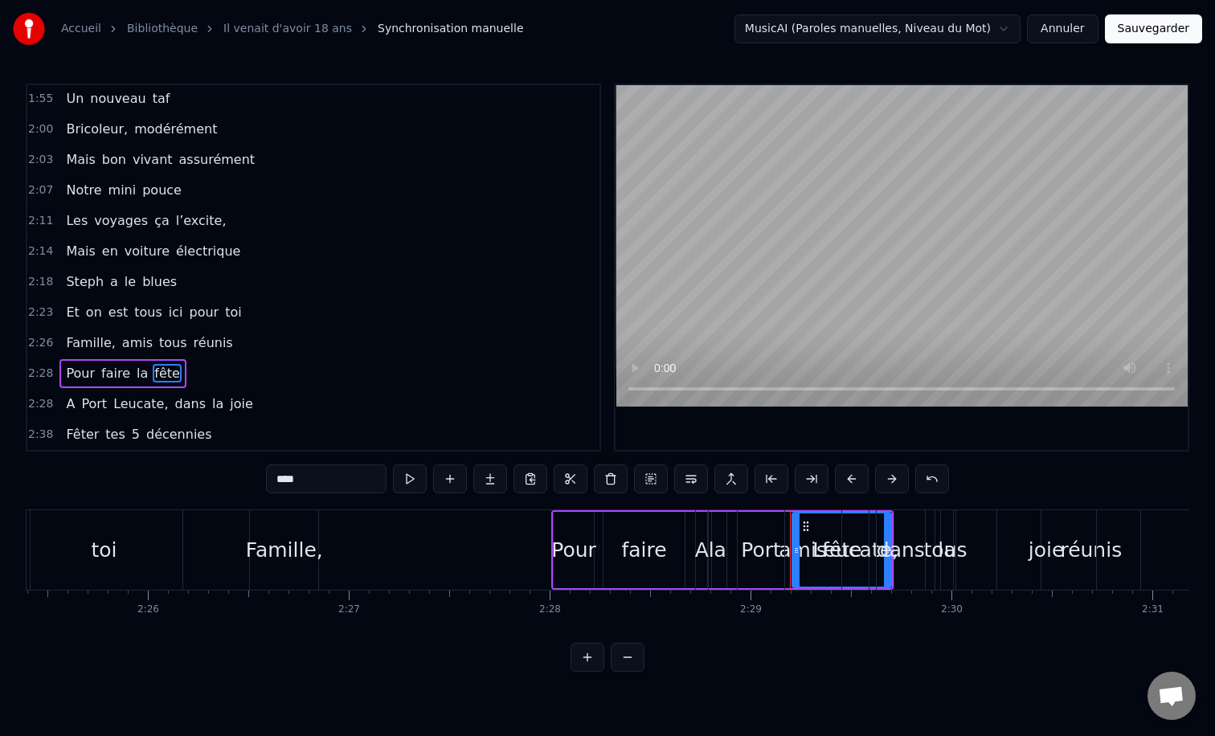
click at [97, 361] on div "Pour faire la fête" at bounding box center [122, 373] width 126 height 29
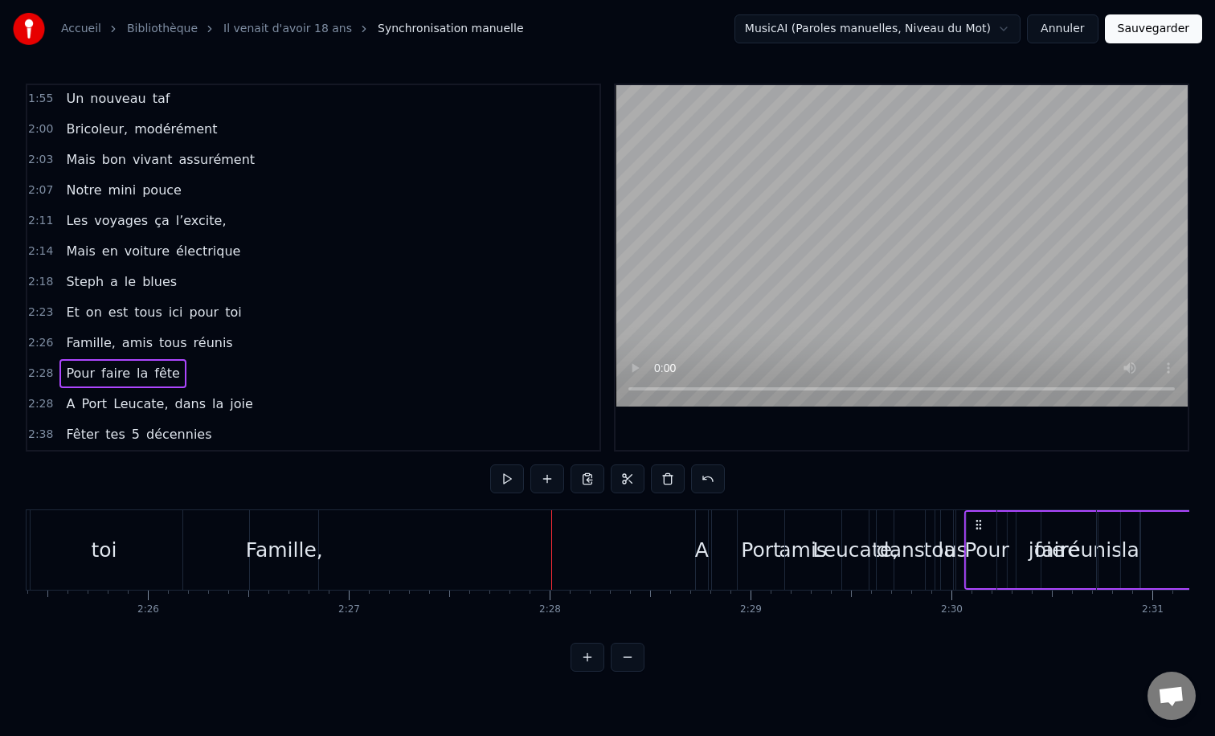
scroll to position [0, 29229]
drag, startPoint x: 568, startPoint y: 527, endPoint x: 990, endPoint y: 554, distance: 422.1
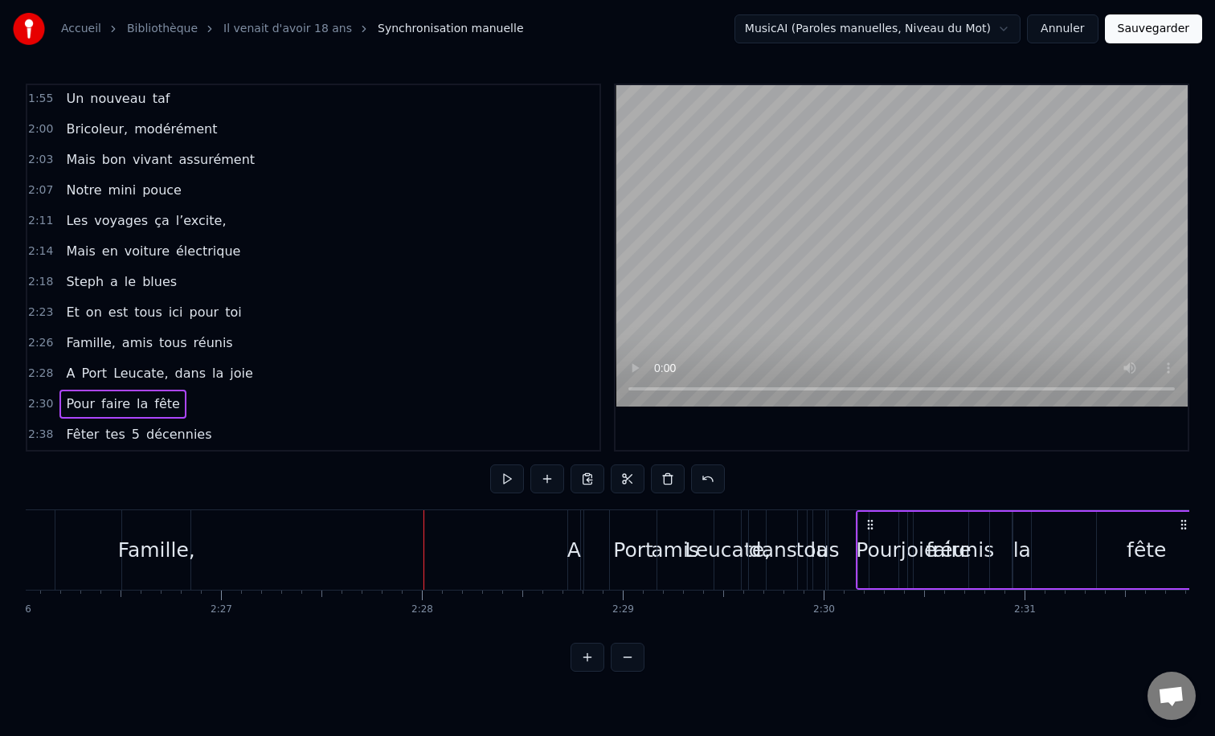
scroll to position [0, 29485]
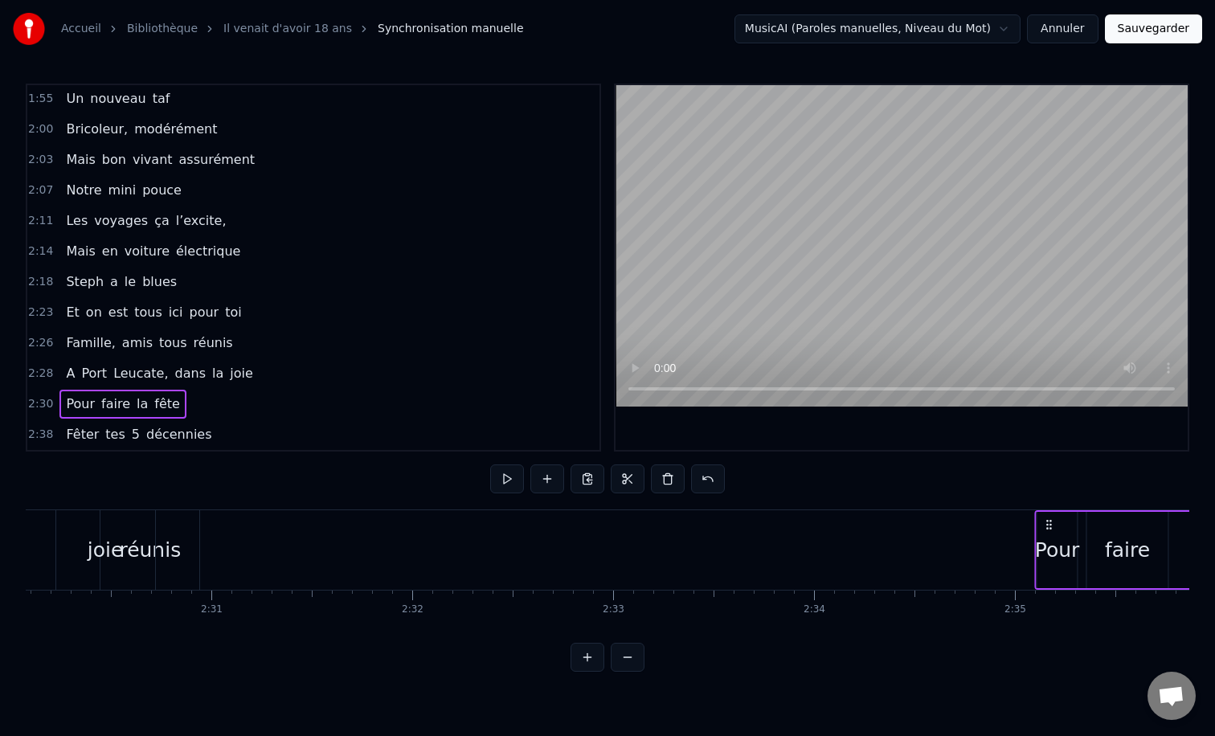
drag, startPoint x: 730, startPoint y: 522, endPoint x: 1174, endPoint y: 576, distance: 447.0
click at [1174, 576] on div "Pour faire la fête" at bounding box center [1205, 550] width 343 height 80
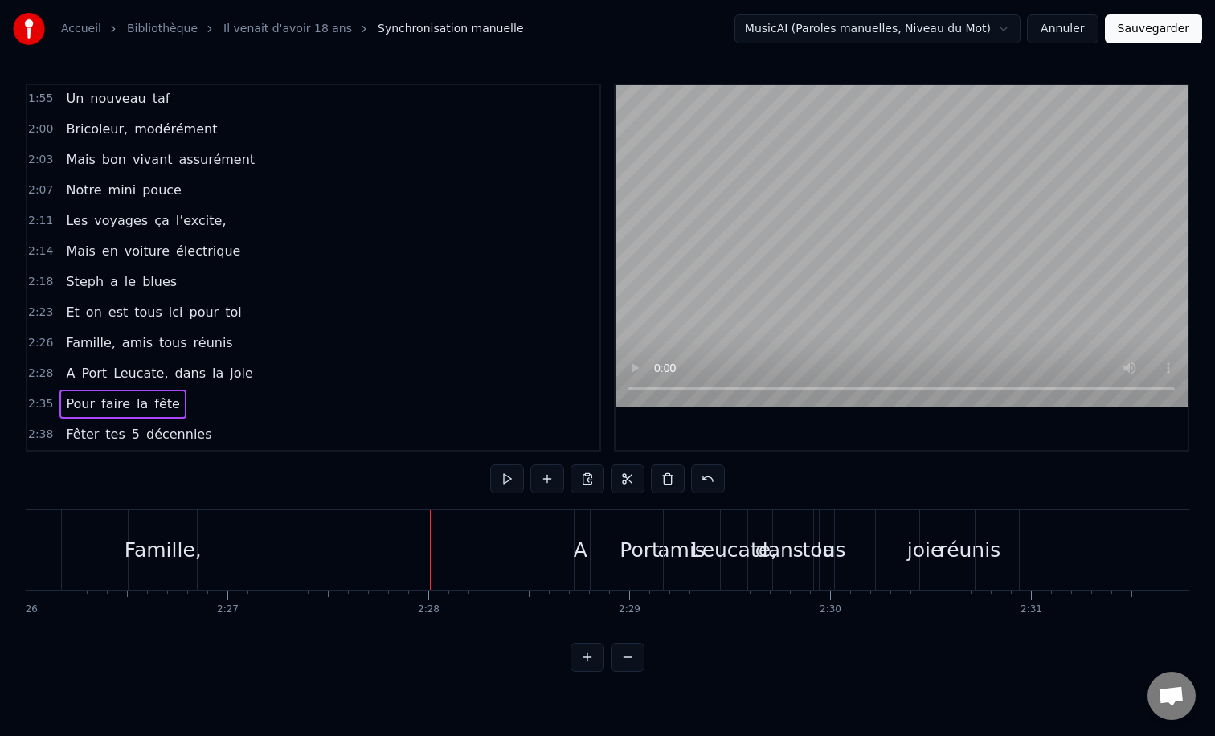
scroll to position [0, 29185]
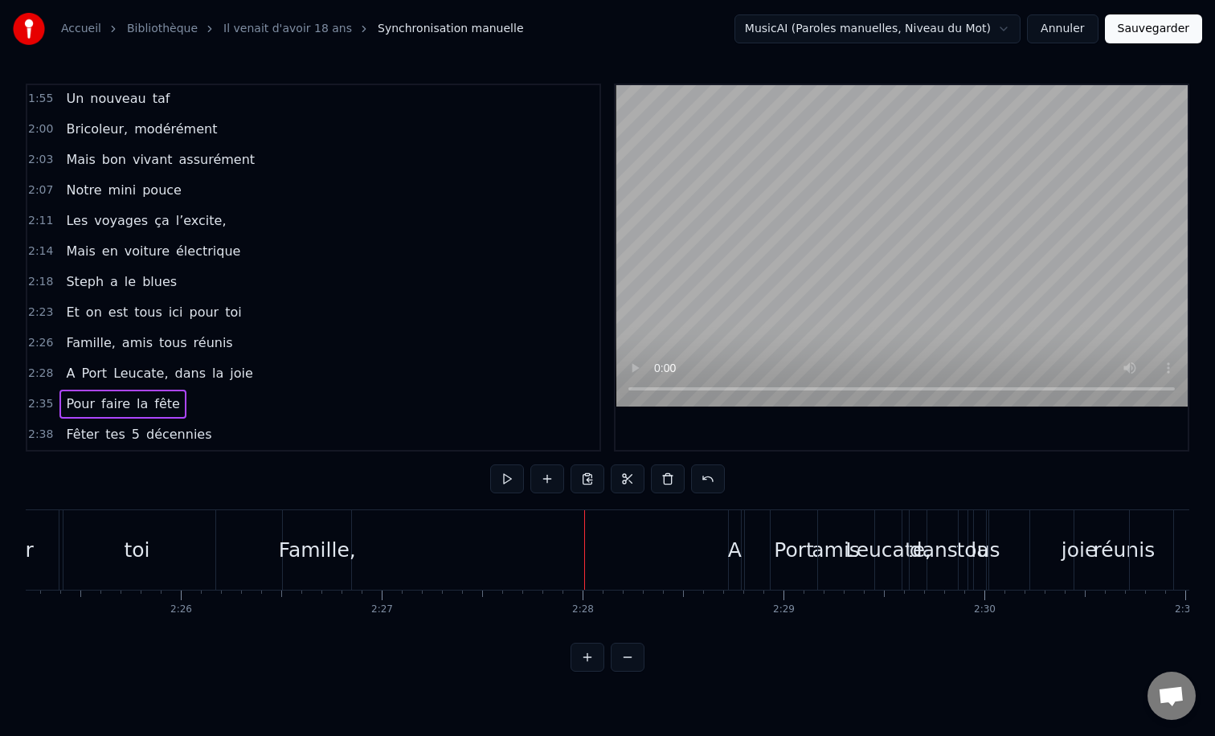
click at [154, 382] on span "Leucate," at bounding box center [141, 373] width 58 height 18
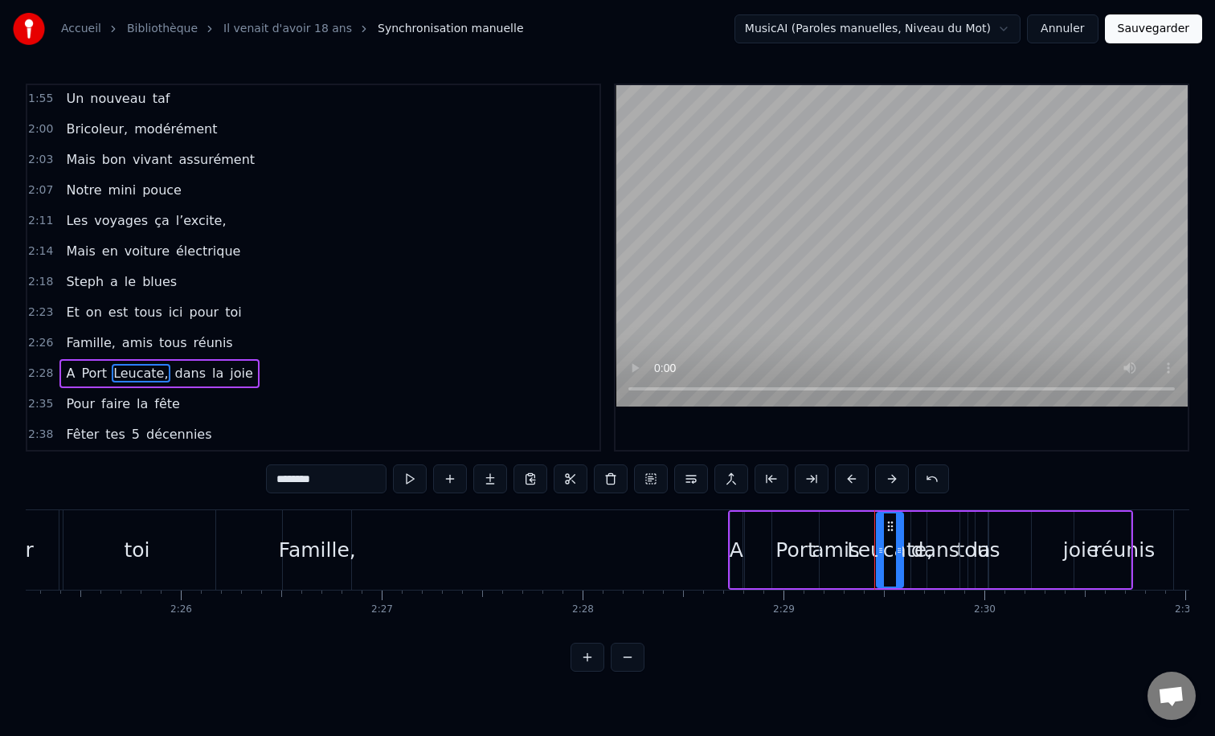
click at [203, 363] on div "A [GEOGRAPHIC_DATA], dans la joie" at bounding box center [158, 373] width 199 height 29
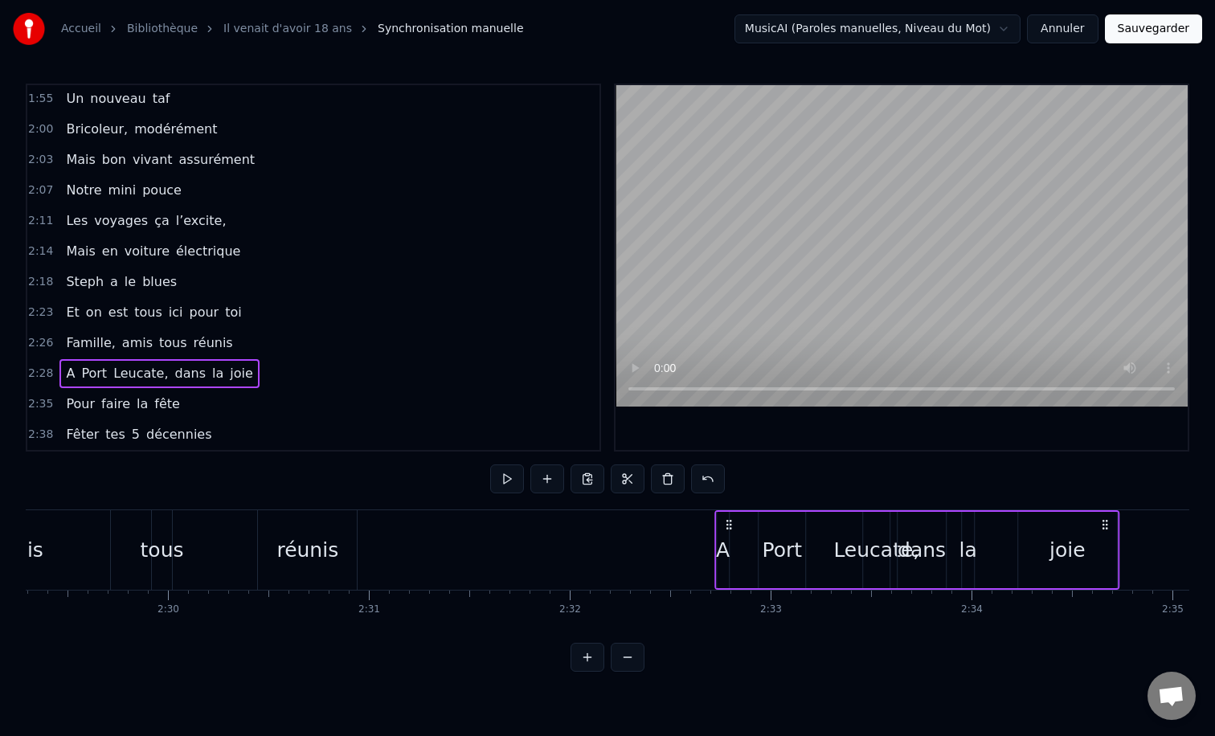
drag, startPoint x: 744, startPoint y: 523, endPoint x: 730, endPoint y: 598, distance: 76.0
click at [730, 598] on div "Il vient d’avoir 50 ans Il est beau comme un enfant [PERSON_NAME] Il vient d’av…" at bounding box center [608, 570] width 1164 height 121
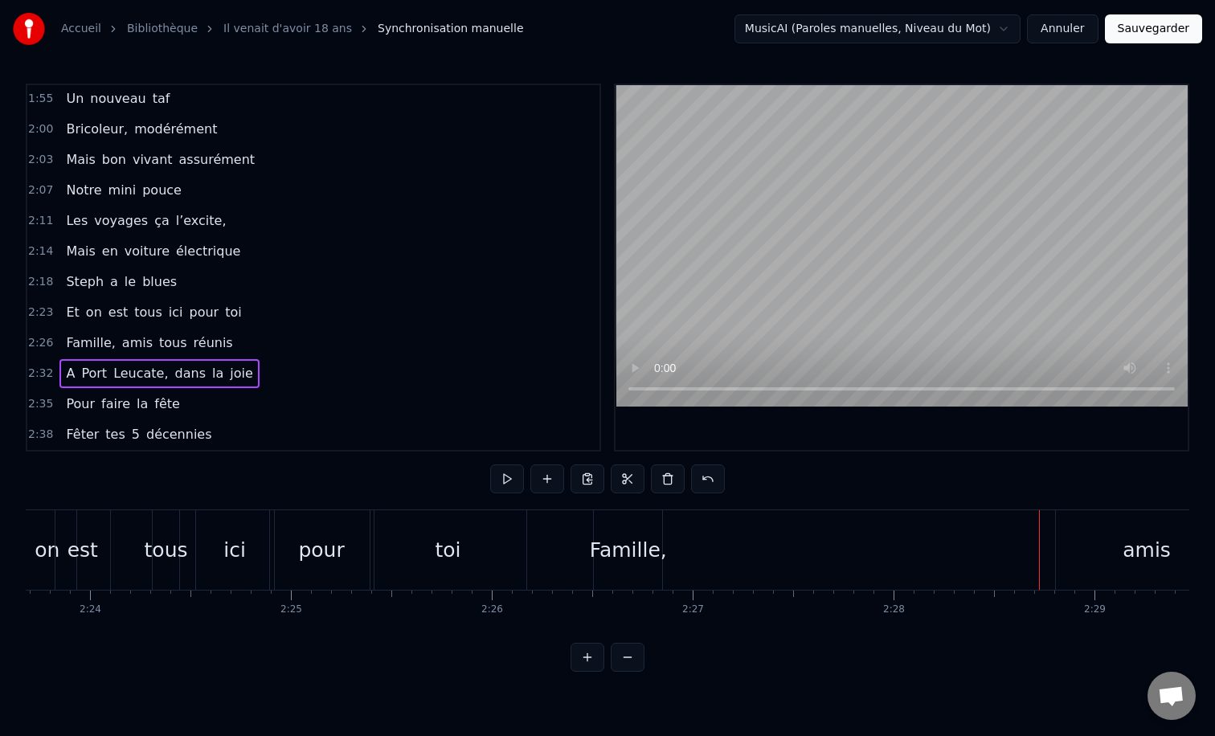
scroll to position [0, 29161]
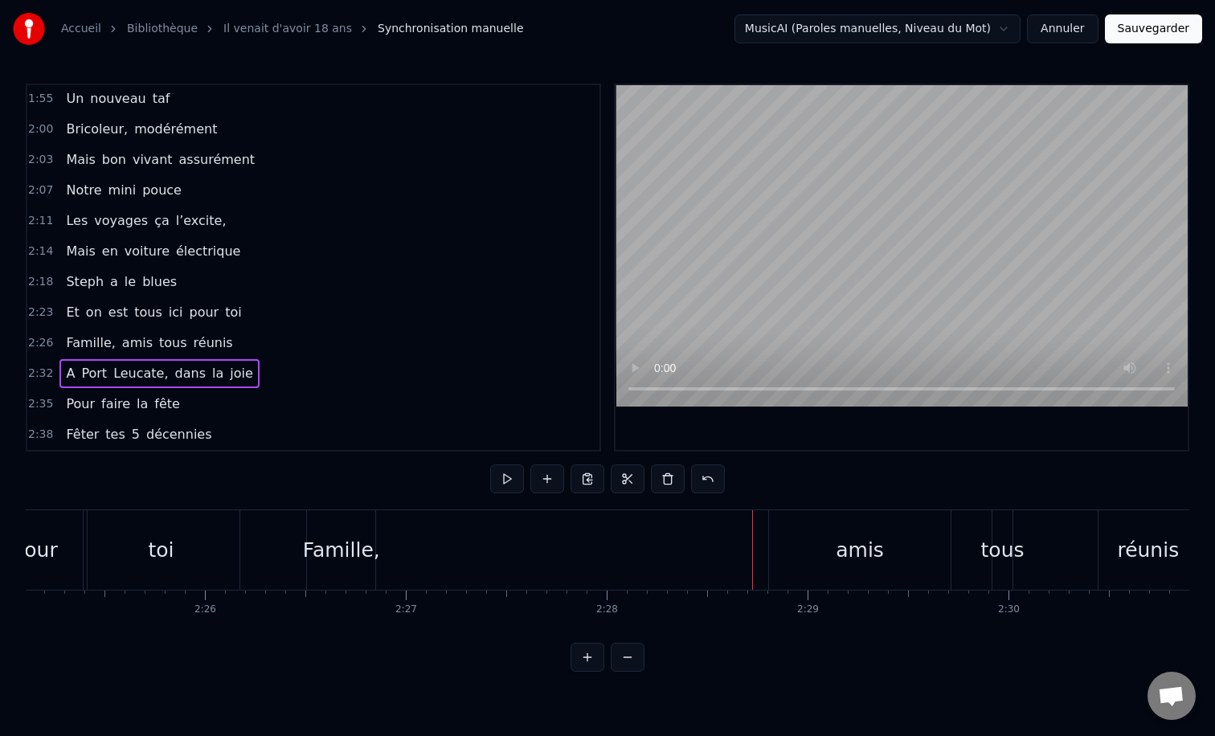
click at [839, 543] on div "amis" at bounding box center [860, 550] width 48 height 31
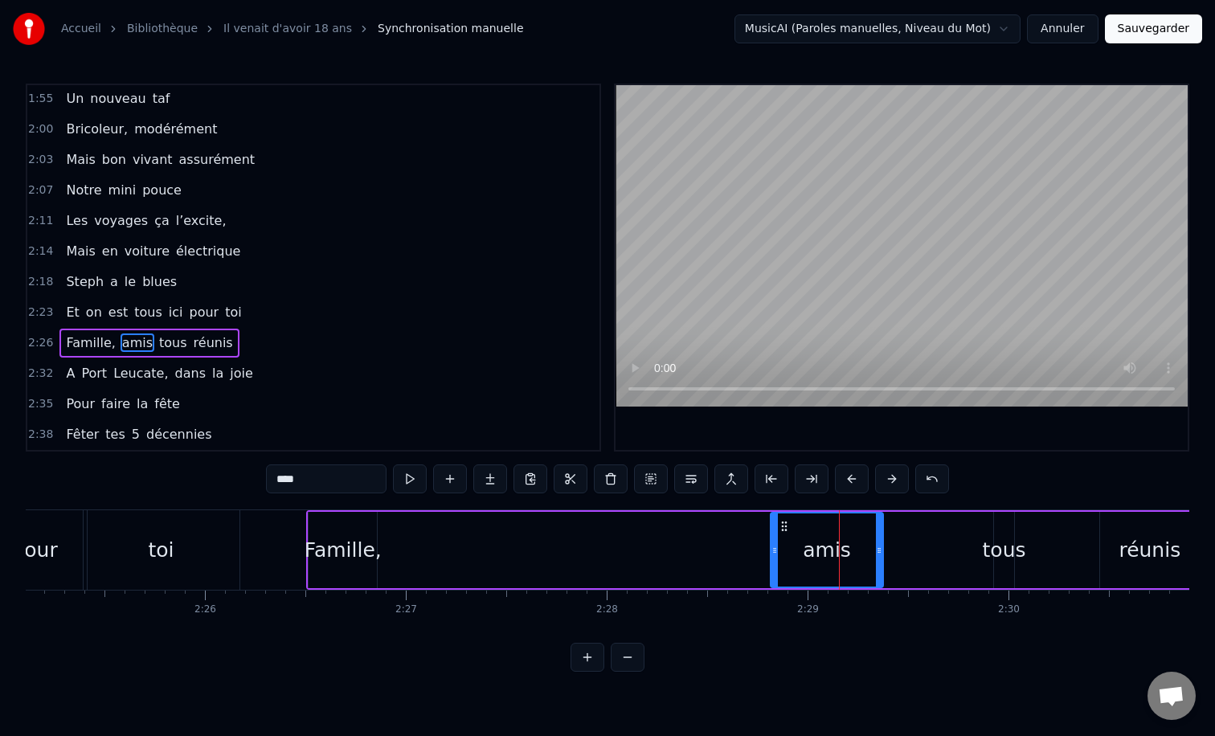
drag, startPoint x: 946, startPoint y: 551, endPoint x: 855, endPoint y: 545, distance: 91.0
click at [876, 545] on icon at bounding box center [879, 550] width 6 height 13
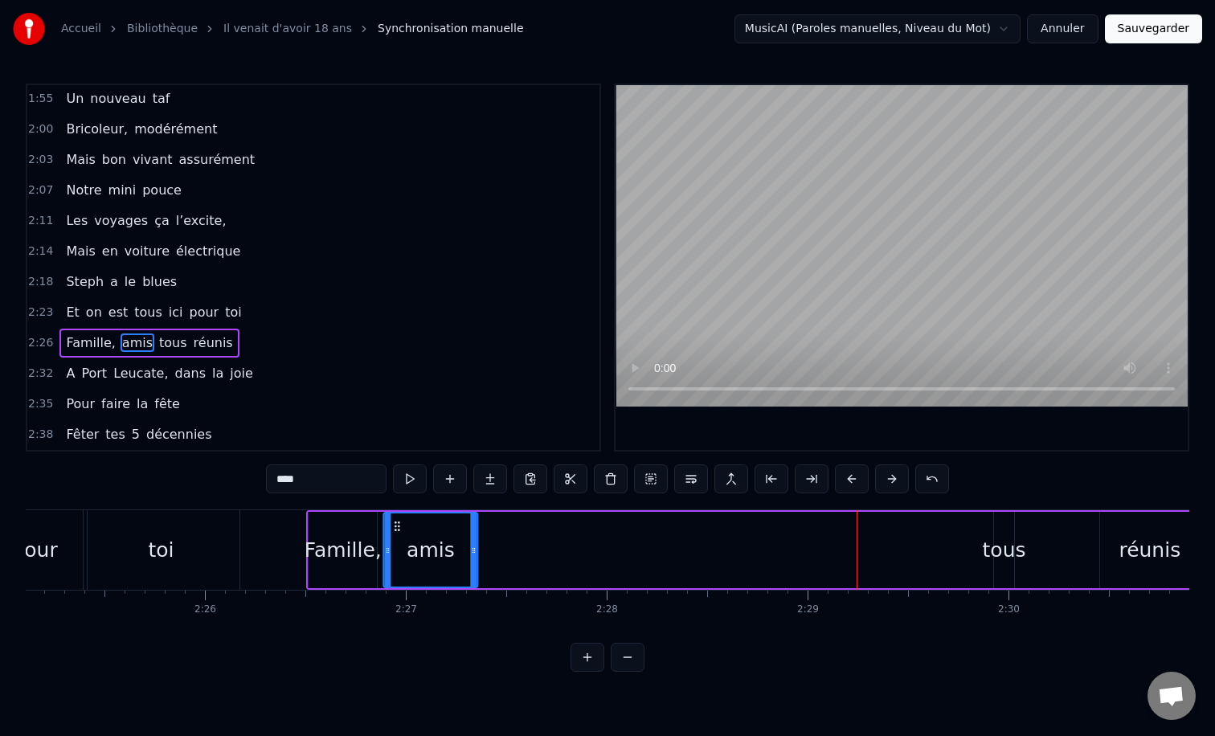
drag, startPoint x: 786, startPoint y: 527, endPoint x: 400, endPoint y: 532, distance: 386.7
click at [399, 534] on div "amis" at bounding box center [431, 550] width 92 height 73
click at [977, 559] on div "Famille, amis tous réunis" at bounding box center [753, 550] width 895 height 80
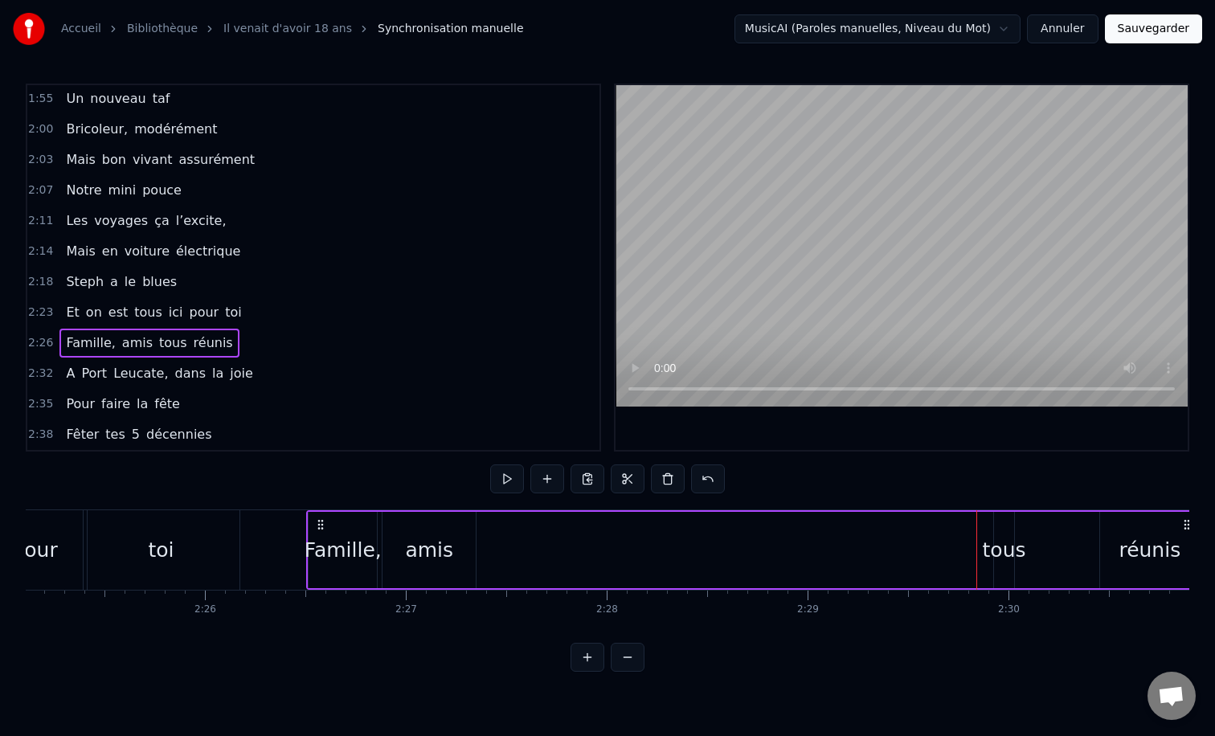
click at [986, 555] on div "tous" at bounding box center [1004, 550] width 43 height 31
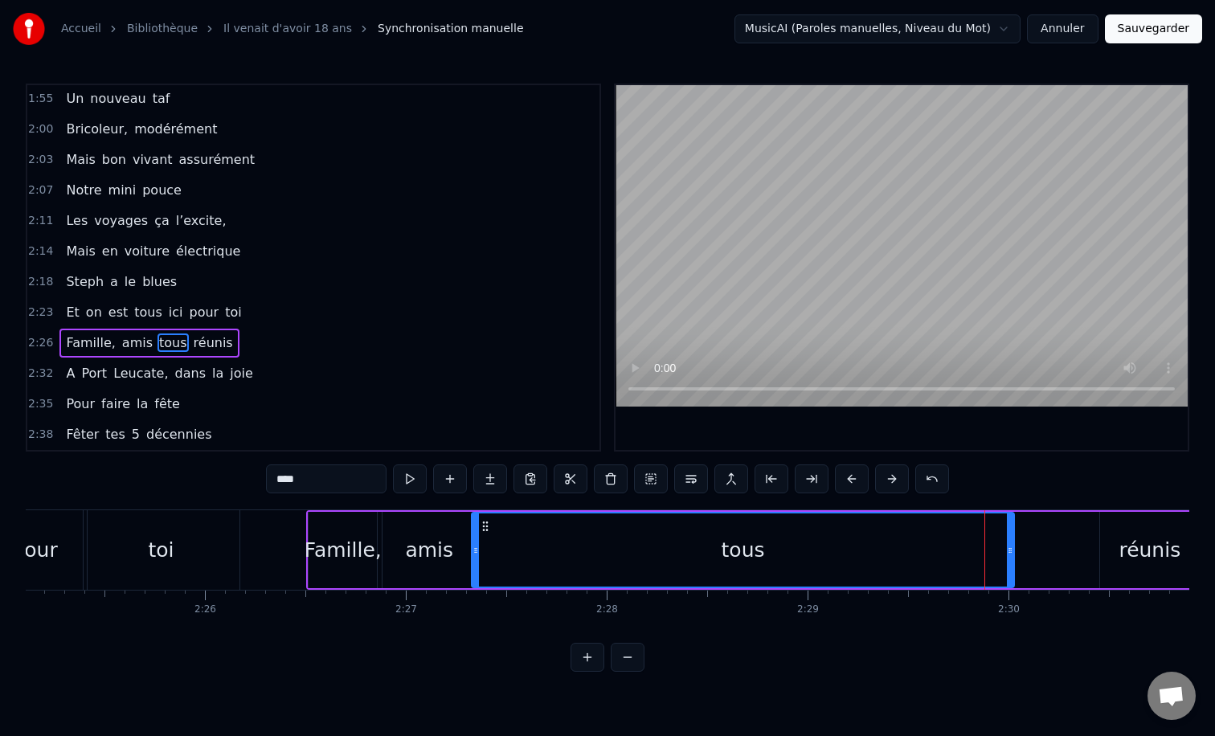
drag, startPoint x: 998, startPoint y: 539, endPoint x: 477, endPoint y: 563, distance: 521.5
click at [477, 563] on div at bounding box center [476, 550] width 6 height 73
click at [1014, 553] on div "tous" at bounding box center [744, 550] width 543 height 76
drag, startPoint x: 1012, startPoint y: 549, endPoint x: 677, endPoint y: 548, distance: 335.2
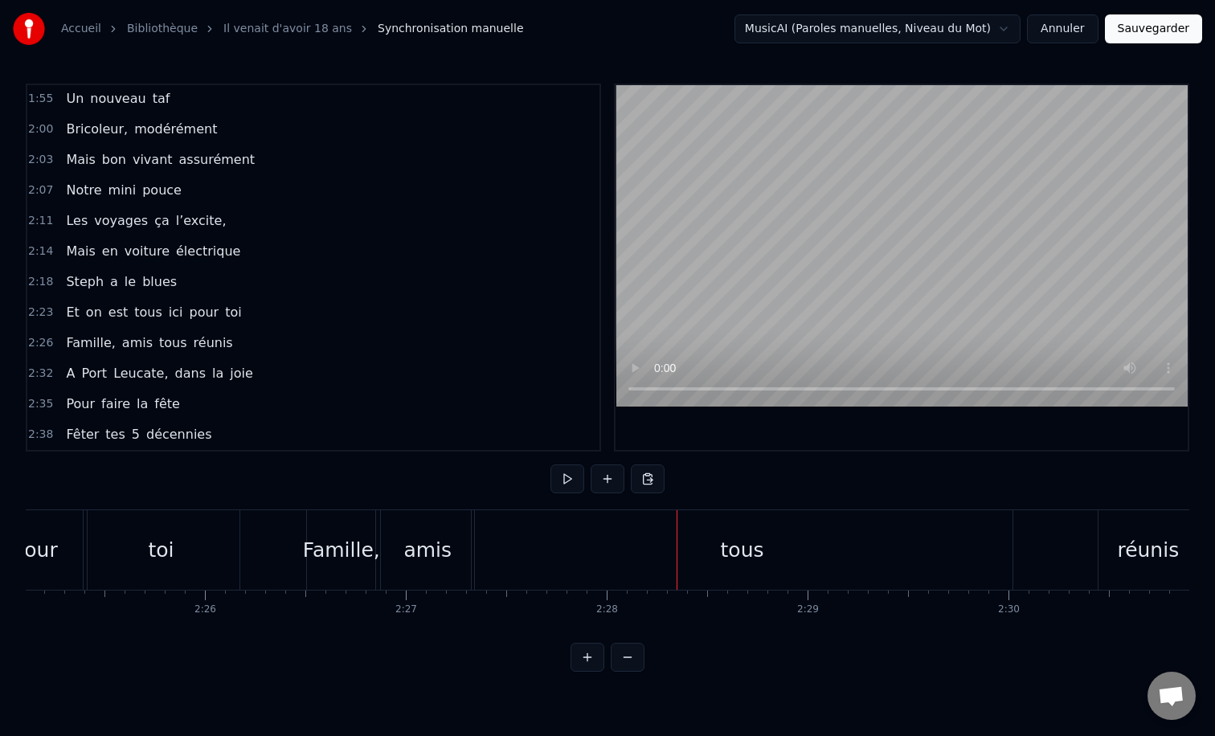
click at [887, 553] on div "tous" at bounding box center [743, 550] width 542 height 80
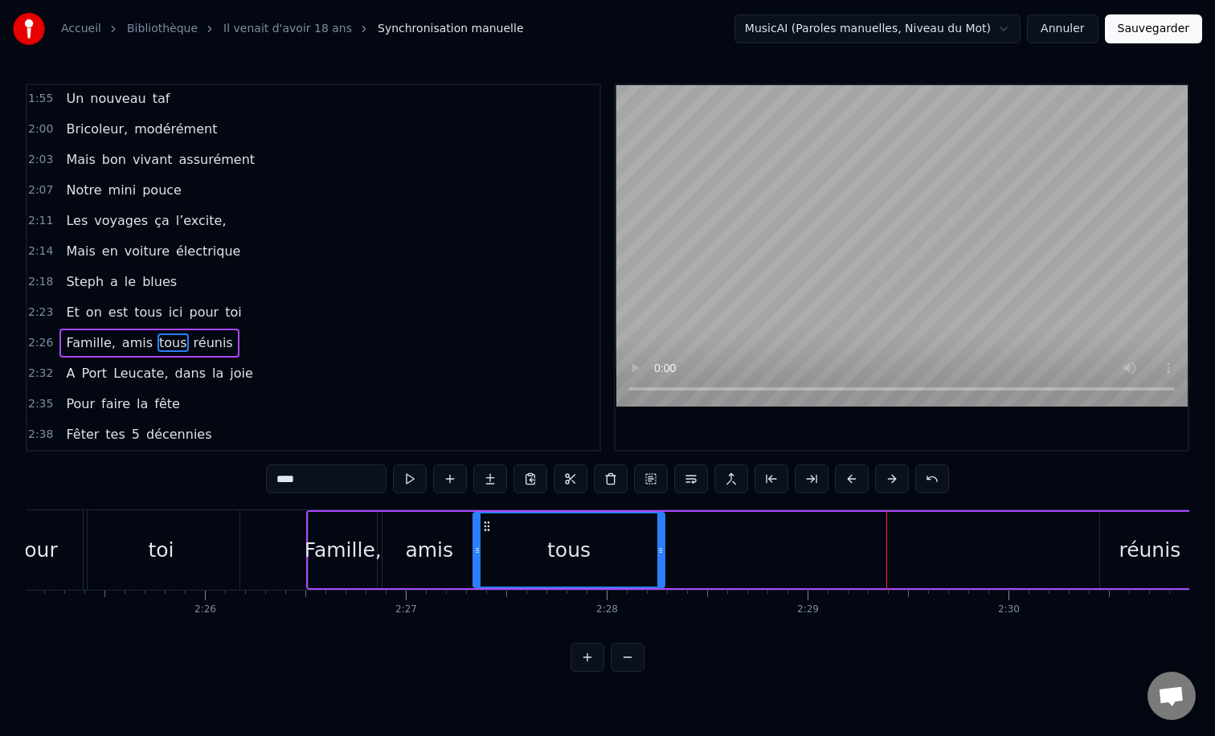
drag, startPoint x: 1009, startPoint y: 551, endPoint x: 659, endPoint y: 571, distance: 350.2
click at [659, 571] on div at bounding box center [661, 550] width 6 height 73
click at [1139, 552] on div "réunis" at bounding box center [1150, 550] width 62 height 31
type input "******"
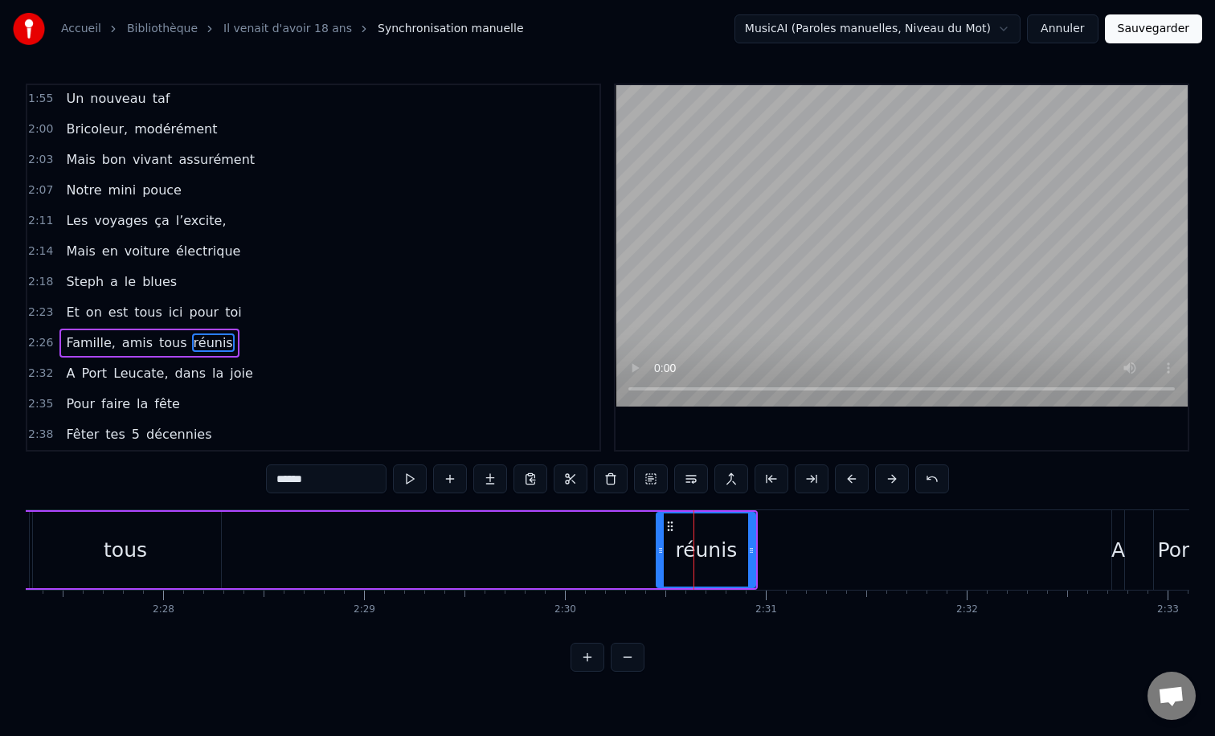
scroll to position [0, 29568]
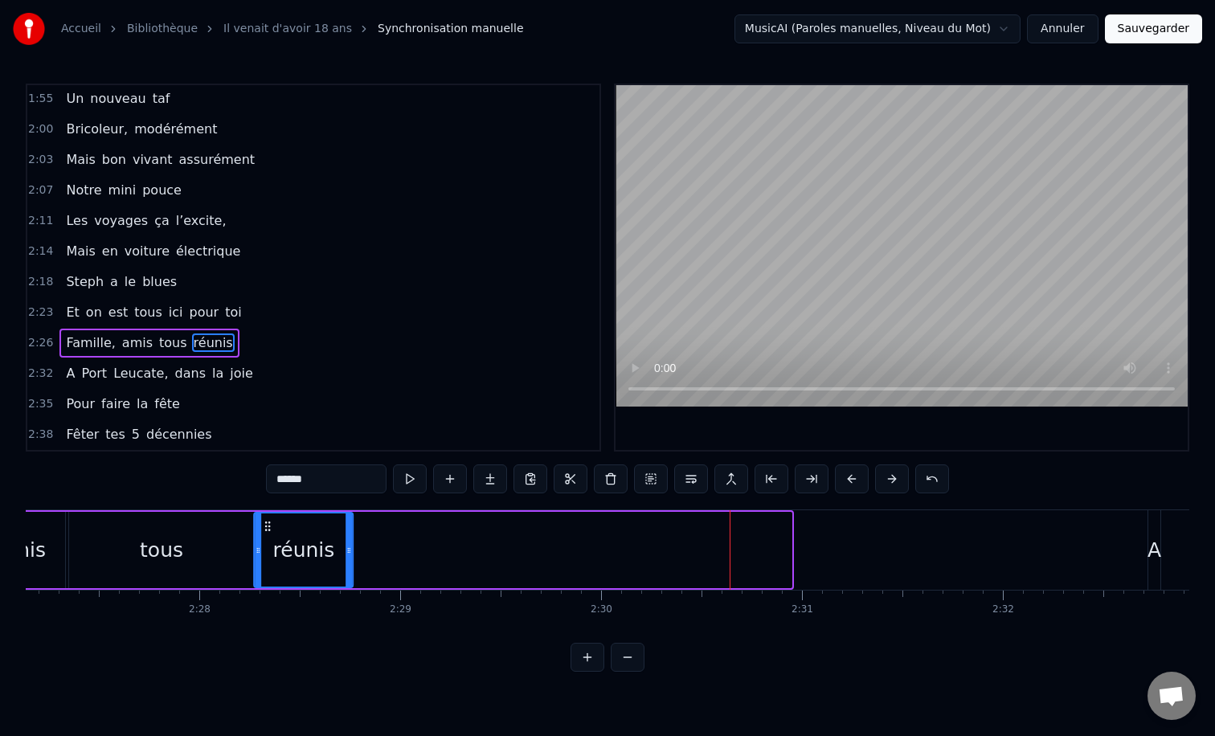
drag, startPoint x: 710, startPoint y: 528, endPoint x: 270, endPoint y: 534, distance: 439.7
click at [270, 534] on div "réunis" at bounding box center [303, 550] width 97 height 73
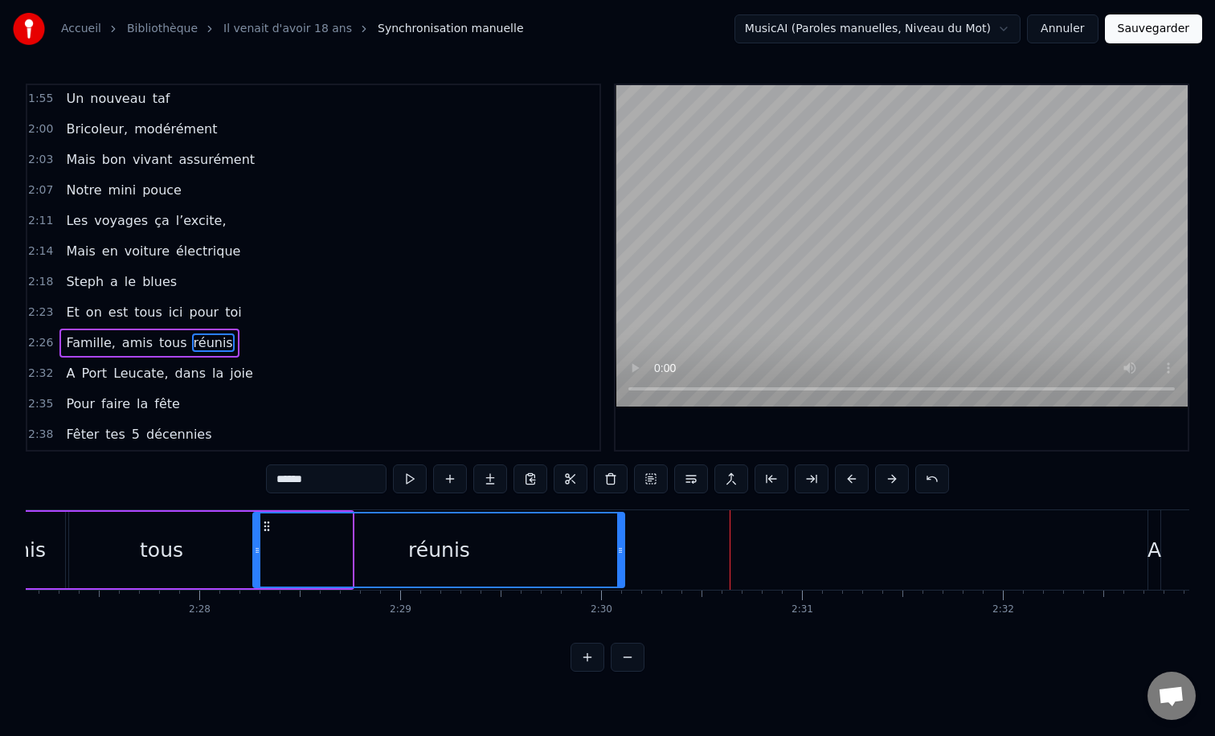
drag, startPoint x: 350, startPoint y: 552, endPoint x: 606, endPoint y: 540, distance: 255.9
click at [617, 540] on div at bounding box center [620, 550] width 6 height 73
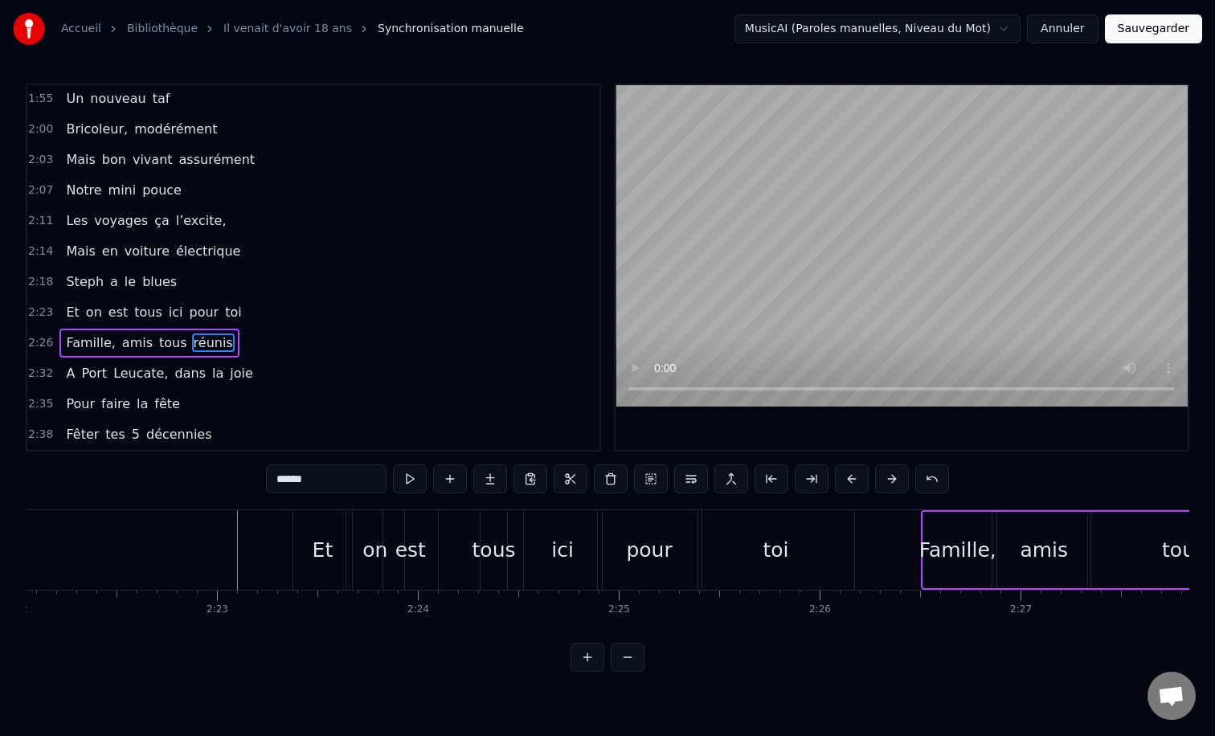
scroll to position [0, 28388]
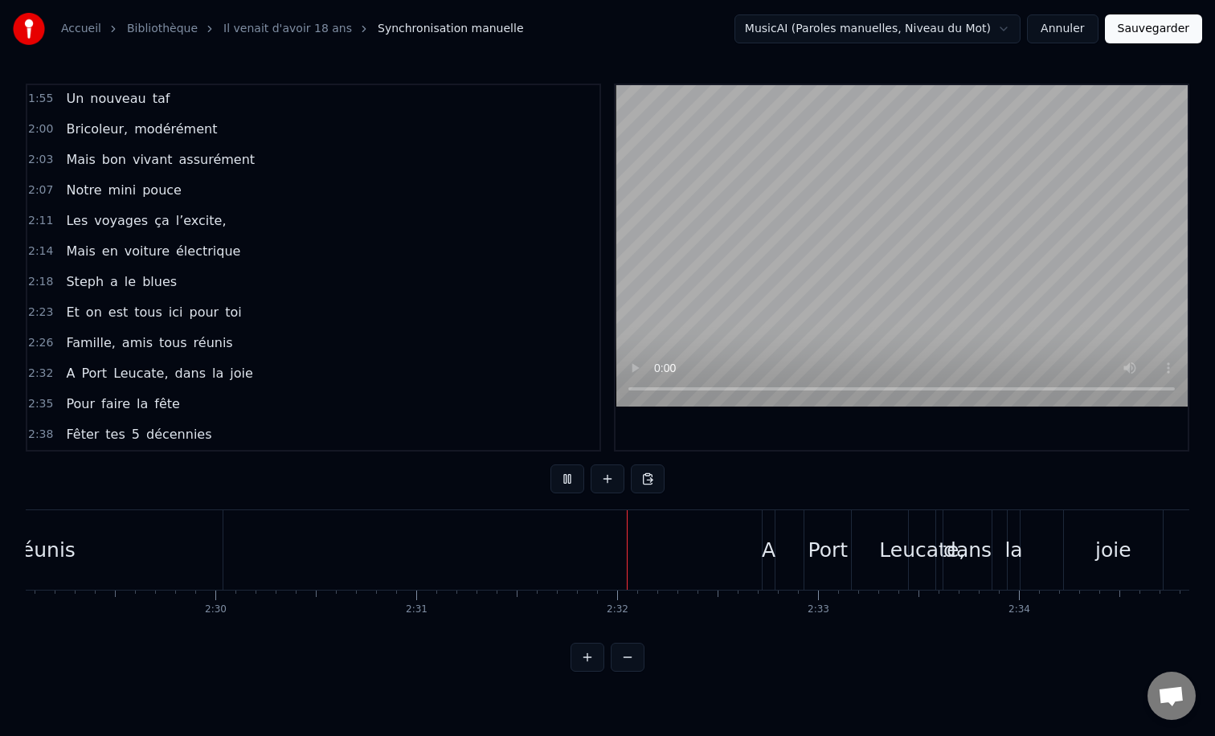
scroll to position [0, 29956]
click at [91, 372] on span "Port" at bounding box center [94, 373] width 29 height 18
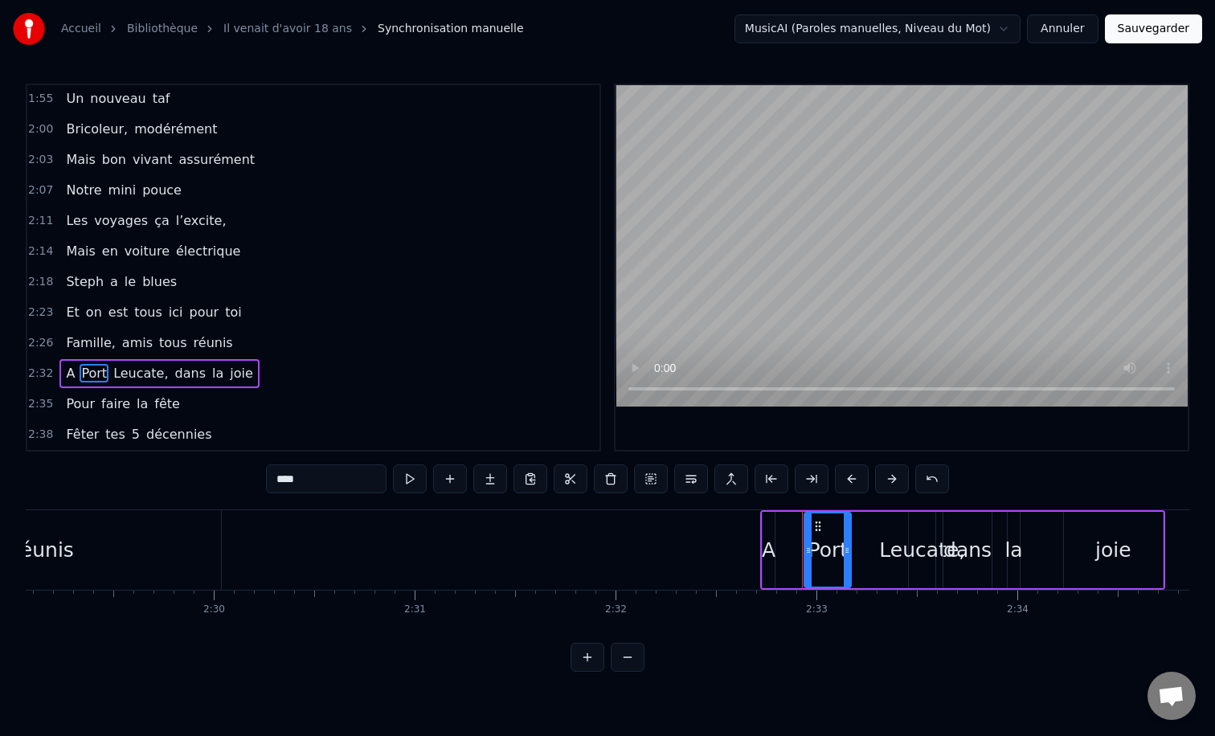
click at [162, 360] on div "A [GEOGRAPHIC_DATA], dans la joie" at bounding box center [158, 373] width 199 height 29
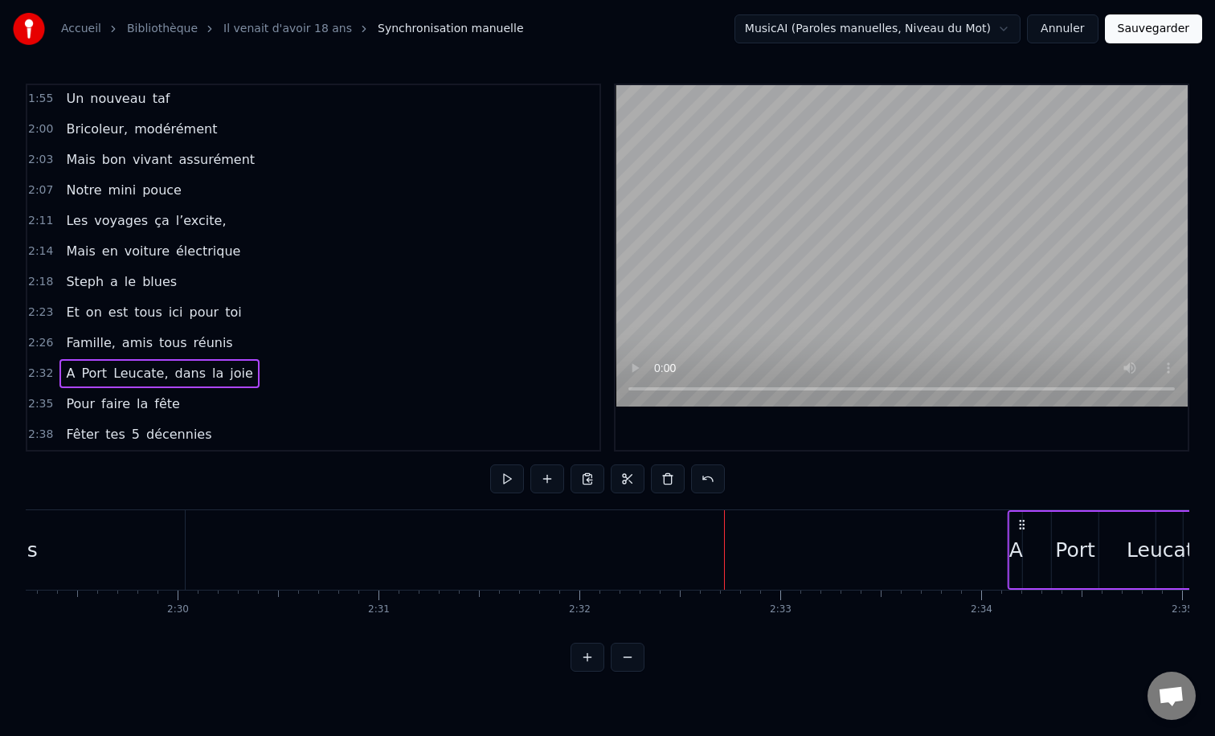
scroll to position [0, 30012]
drag, startPoint x: 774, startPoint y: 523, endPoint x: 902, endPoint y: 574, distance: 137.5
click at [990, 595] on div "Il vient d’avoir 50 ans Il est beau comme un enfant [PERSON_NAME] Il vient d’av…" at bounding box center [608, 570] width 1164 height 121
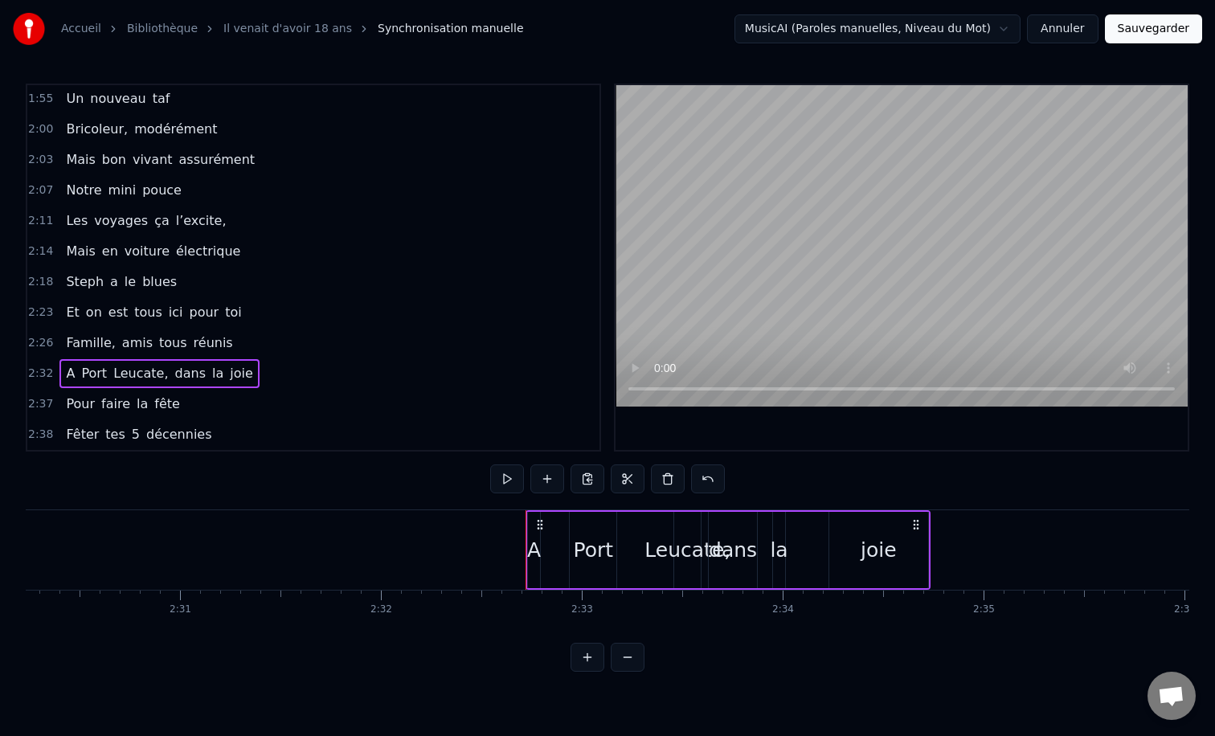
scroll to position [0, 30302]
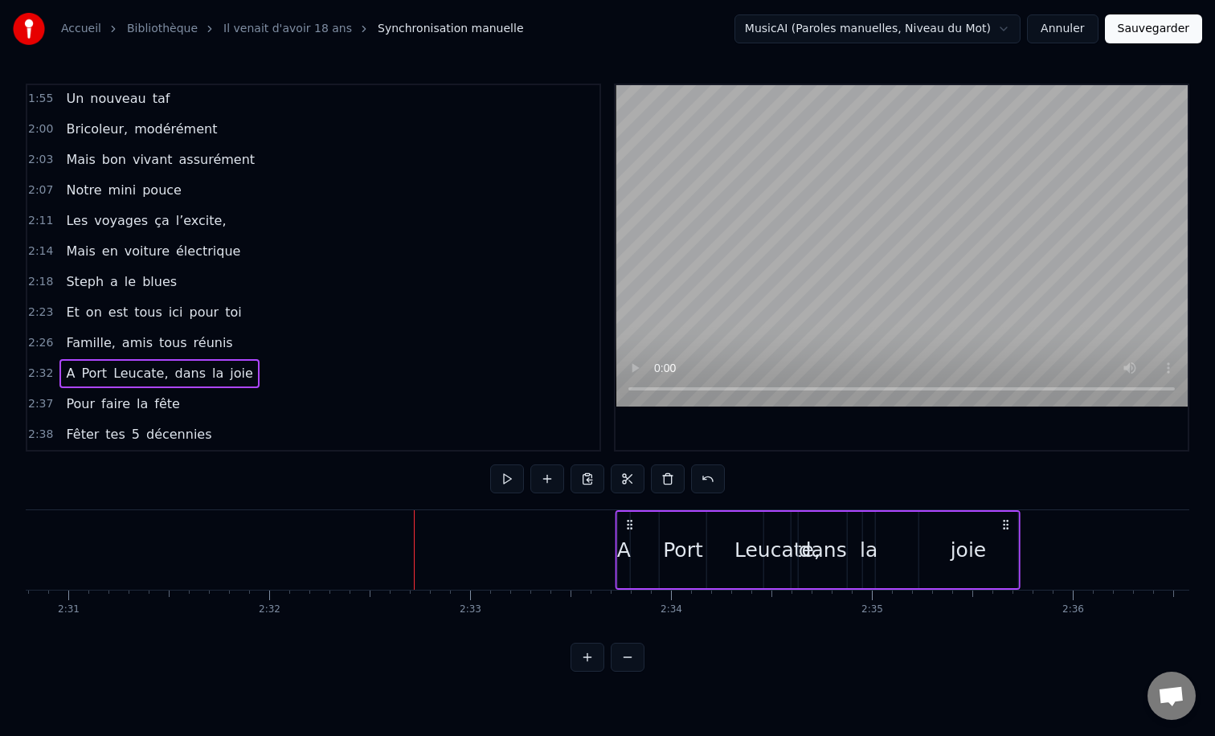
drag, startPoint x: 427, startPoint y: 518, endPoint x: 874, endPoint y: 520, distance: 446.9
click at [636, 520] on icon at bounding box center [629, 524] width 13 height 13
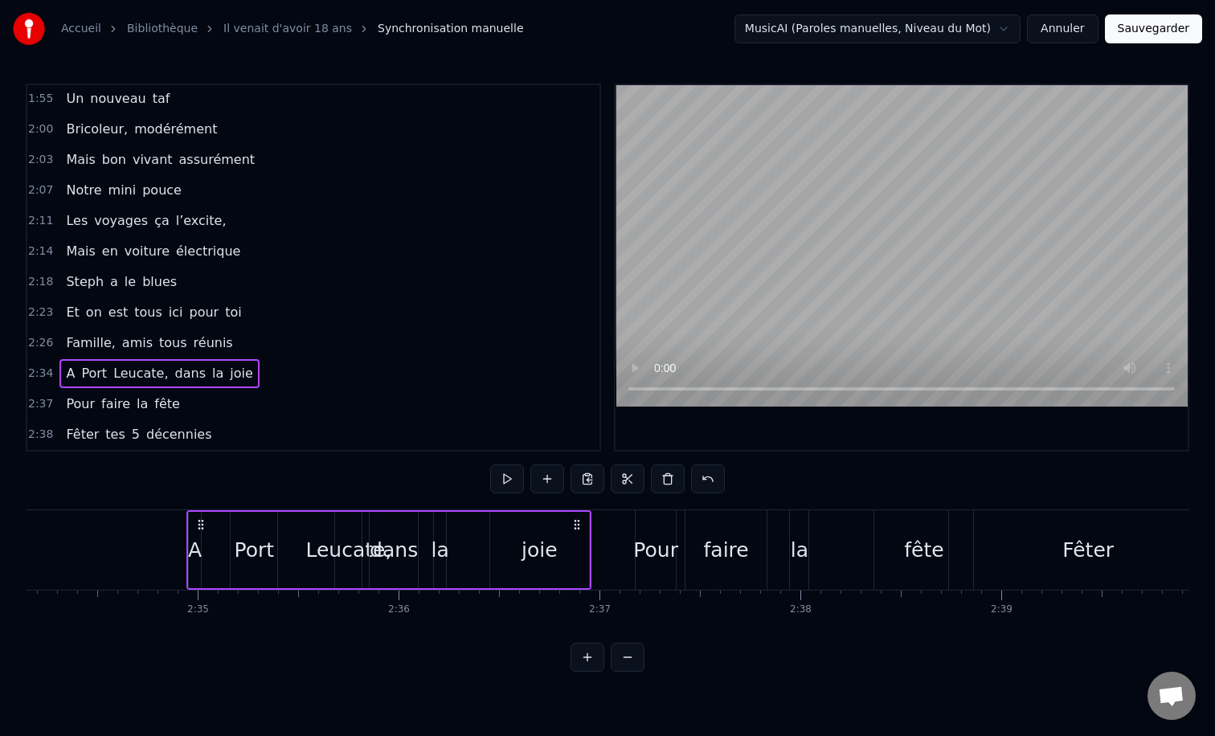
scroll to position [0, 31084]
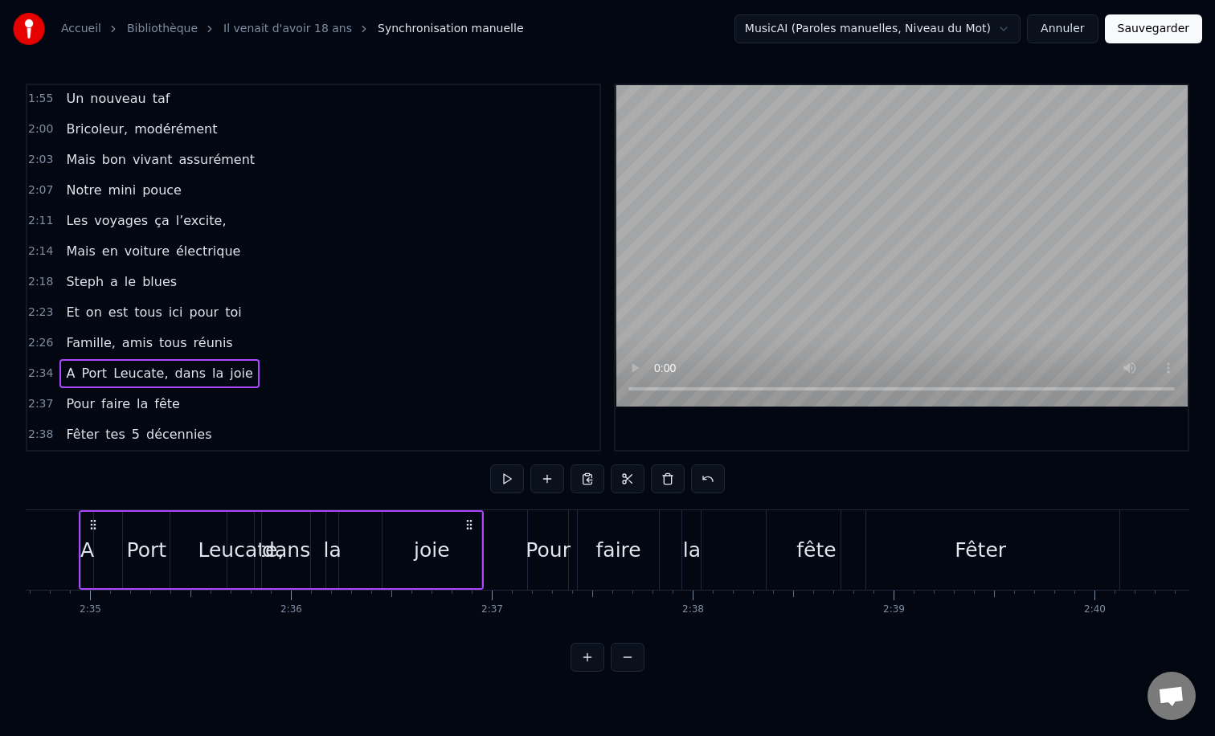
click at [160, 390] on div "Pour faire la fête" at bounding box center [122, 404] width 126 height 29
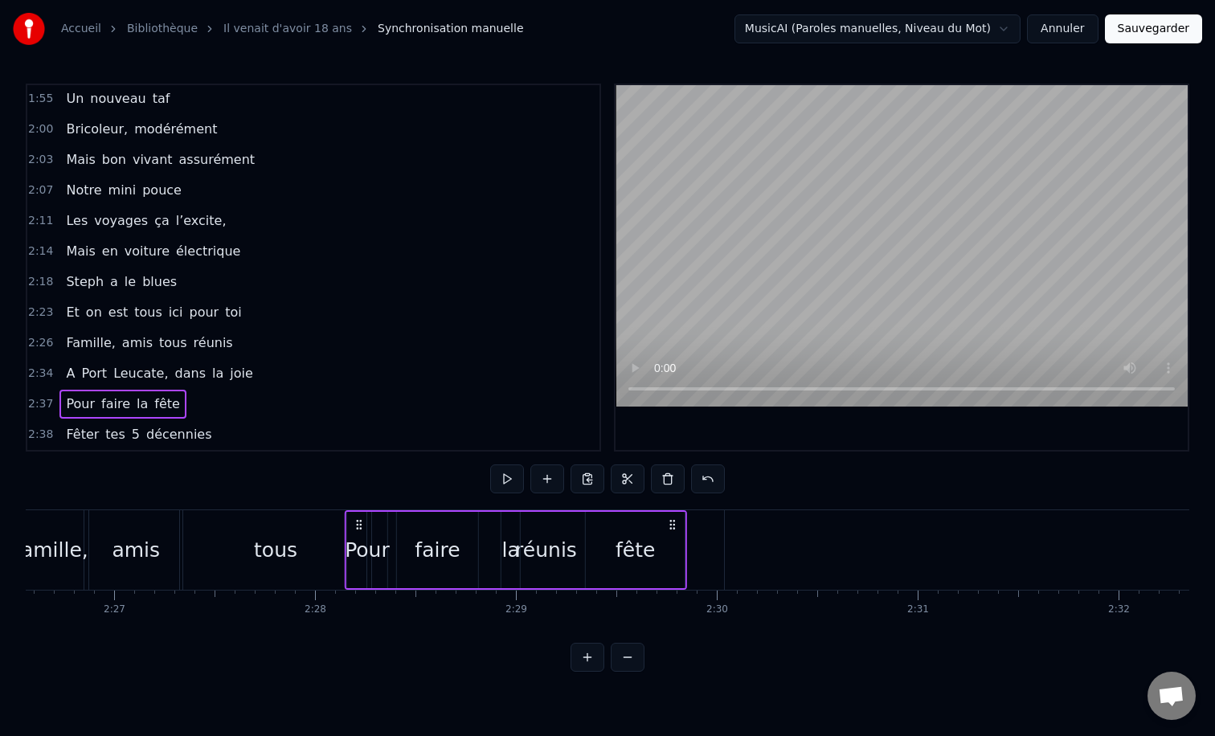
scroll to position [0, 29451]
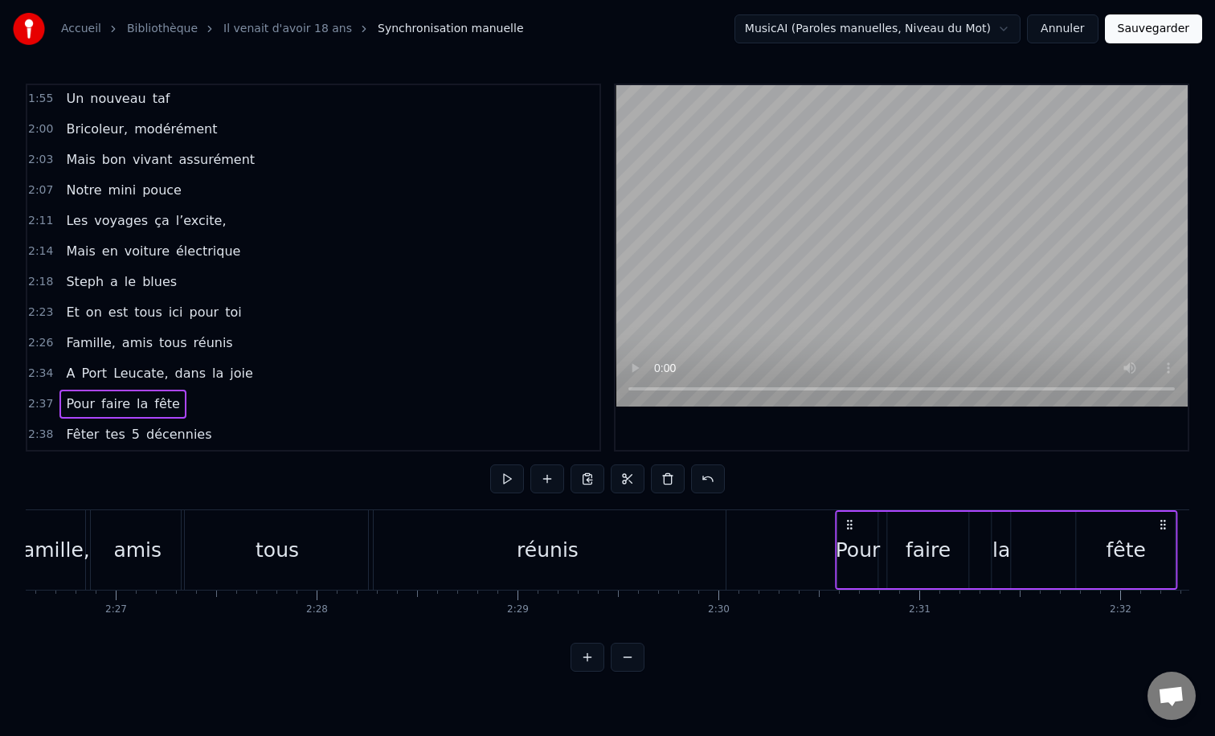
drag, startPoint x: 543, startPoint y: 522, endPoint x: 852, endPoint y: 639, distance: 329.9
click at [852, 639] on div "0:12 Il vient d’avoir 50 ans 0:15 Il est beau comme un enfant 0:18 [PERSON_NAME…" at bounding box center [608, 378] width 1164 height 588
drag, startPoint x: 852, startPoint y: 639, endPoint x: 866, endPoint y: 639, distance: 13.7
click at [866, 639] on div "0:12 Il vient d’avoir 50 ans 0:15 Il est beau comme un enfant 0:18 [PERSON_NAME…" at bounding box center [608, 378] width 1164 height 588
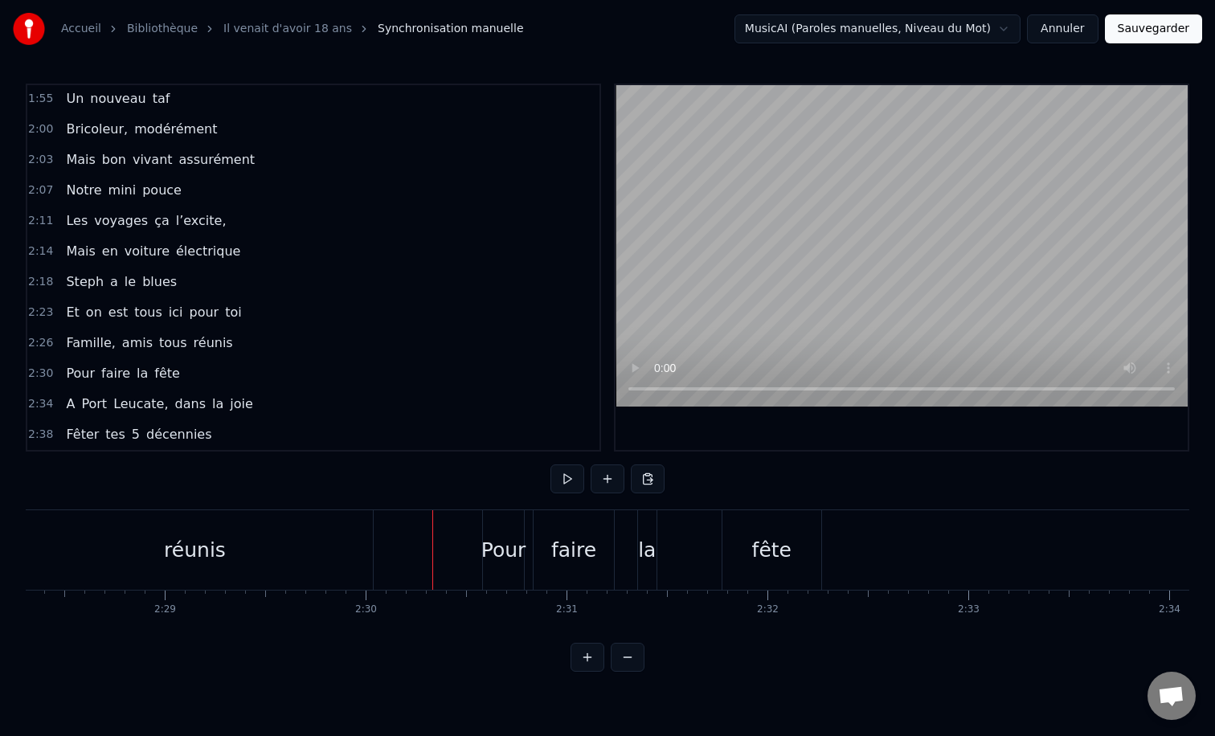
scroll to position [0, 29884]
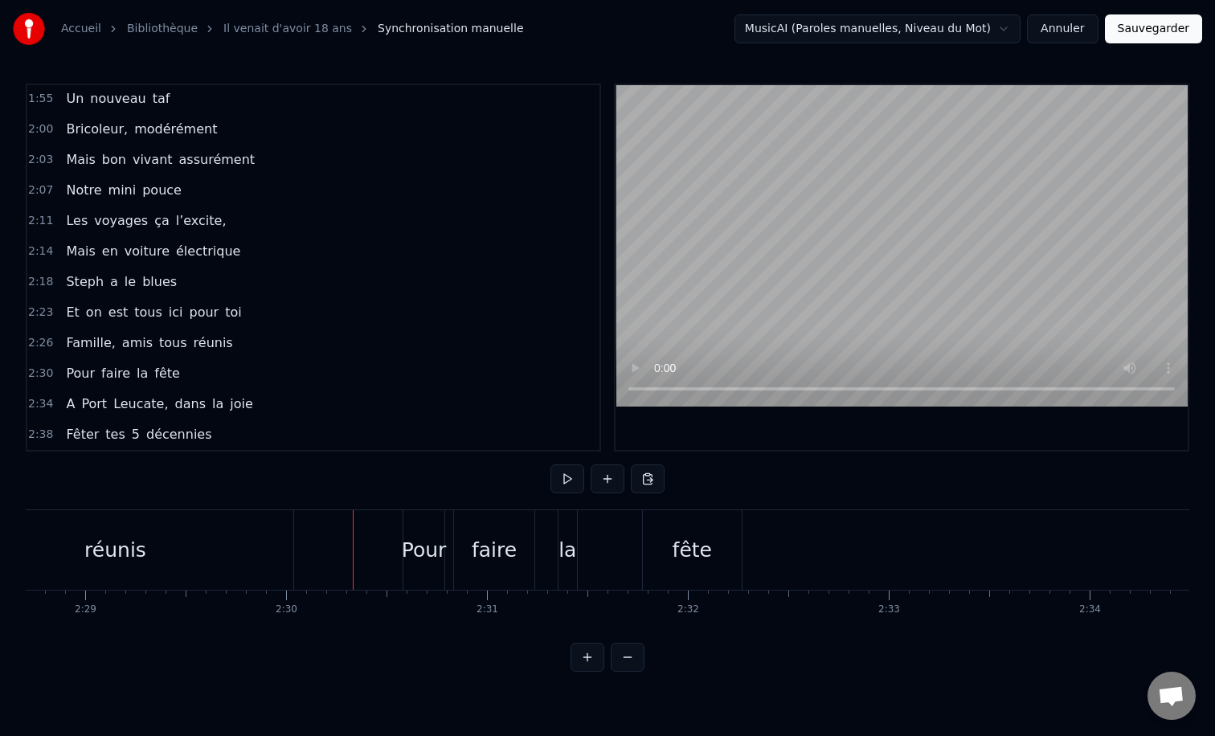
click at [498, 555] on div "faire" at bounding box center [494, 550] width 45 height 31
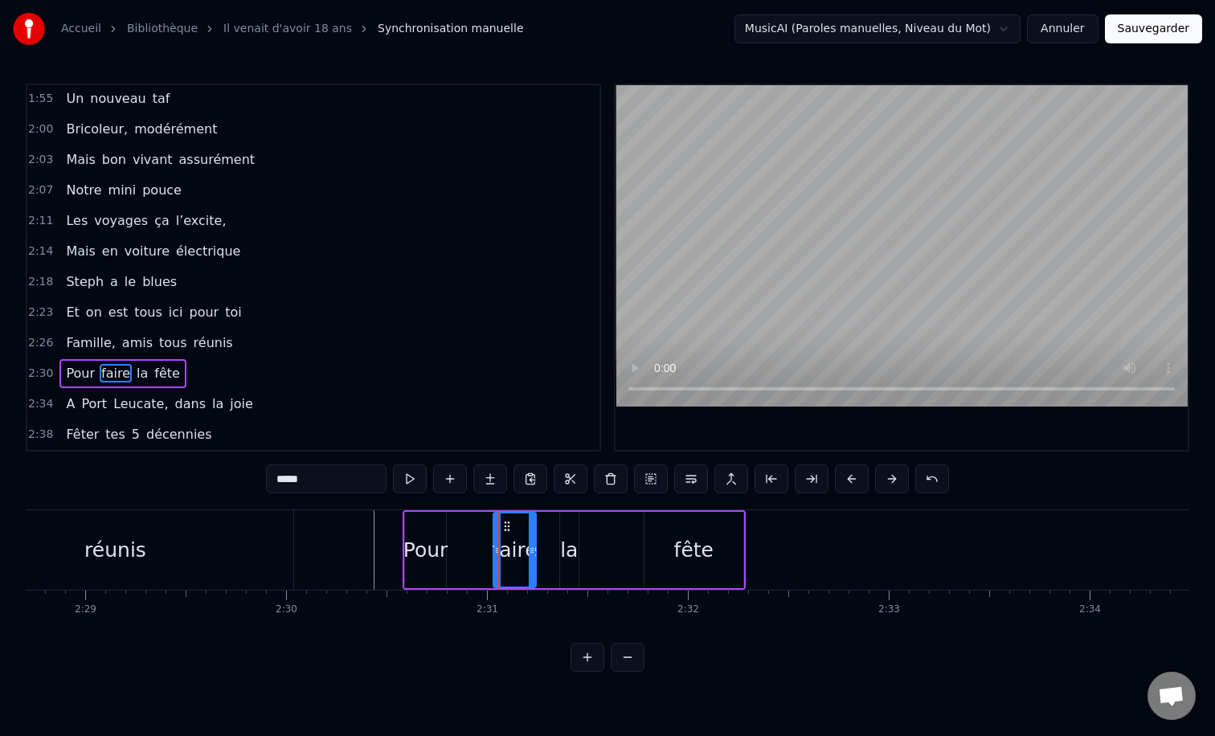
drag, startPoint x: 461, startPoint y: 550, endPoint x: 499, endPoint y: 553, distance: 37.9
click at [499, 553] on icon at bounding box center [497, 550] width 6 height 13
drag, startPoint x: 532, startPoint y: 551, endPoint x: 542, endPoint y: 551, distance: 9.6
click at [542, 551] on icon at bounding box center [541, 550] width 6 height 13
click at [572, 551] on div "la" at bounding box center [569, 550] width 18 height 31
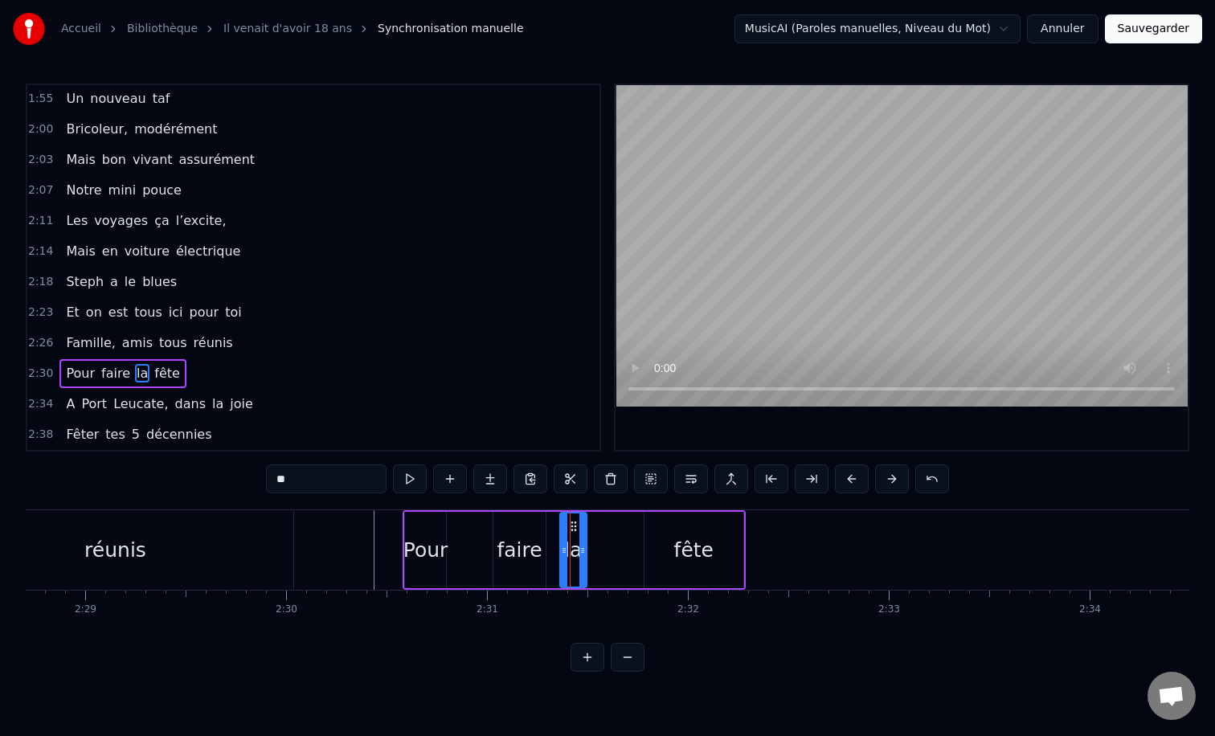
drag, startPoint x: 576, startPoint y: 551, endPoint x: 594, endPoint y: 552, distance: 18.5
click at [586, 552] on icon at bounding box center [583, 550] width 6 height 13
click at [660, 555] on div "fête" at bounding box center [694, 550] width 99 height 76
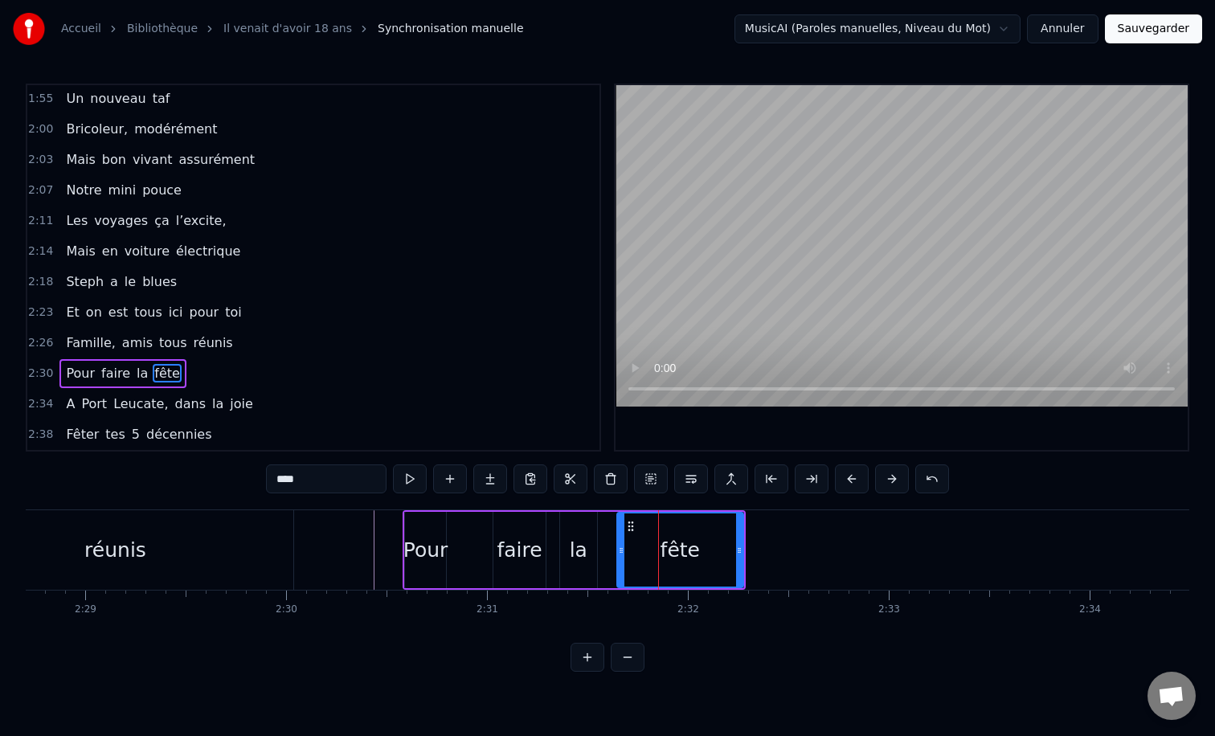
drag, startPoint x: 645, startPoint y: 552, endPoint x: 618, endPoint y: 552, distance: 27.3
click at [618, 552] on icon at bounding box center [621, 550] width 6 height 13
drag, startPoint x: 740, startPoint y: 547, endPoint x: 830, endPoint y: 555, distance: 91.2
click at [829, 555] on icon at bounding box center [825, 550] width 6 height 13
click at [416, 557] on div "Pour" at bounding box center [426, 550] width 45 height 31
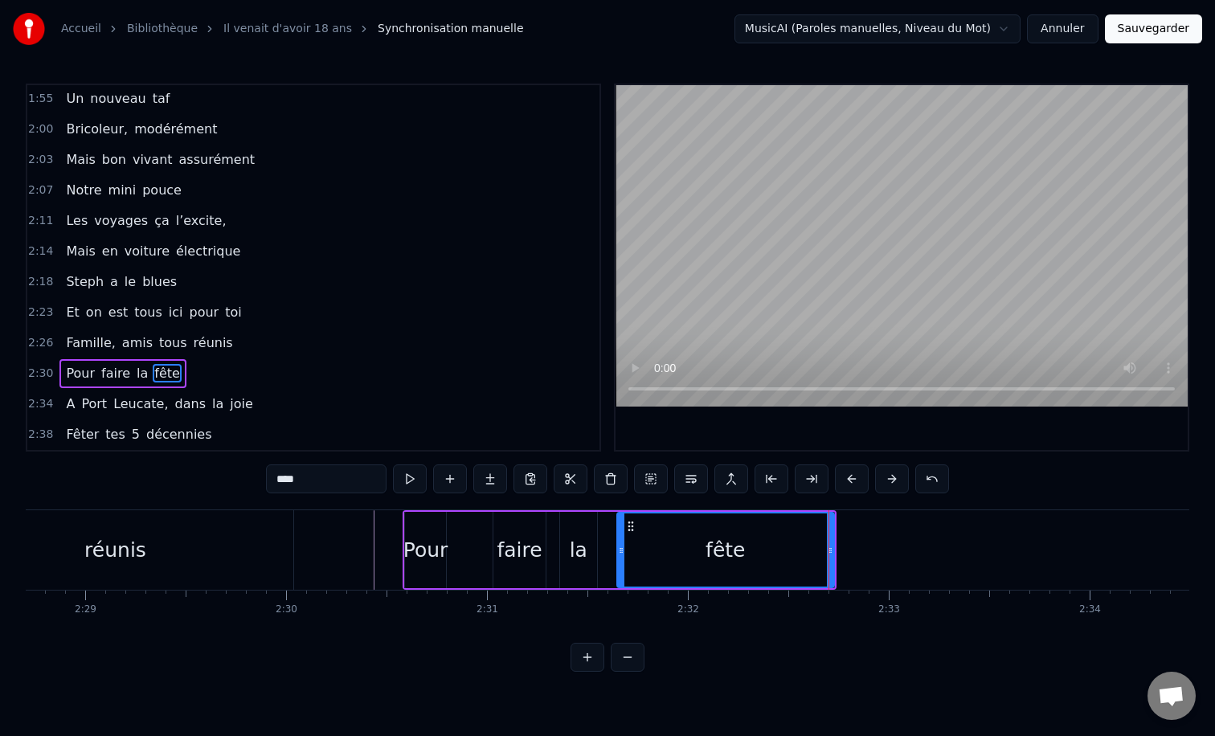
type input "****"
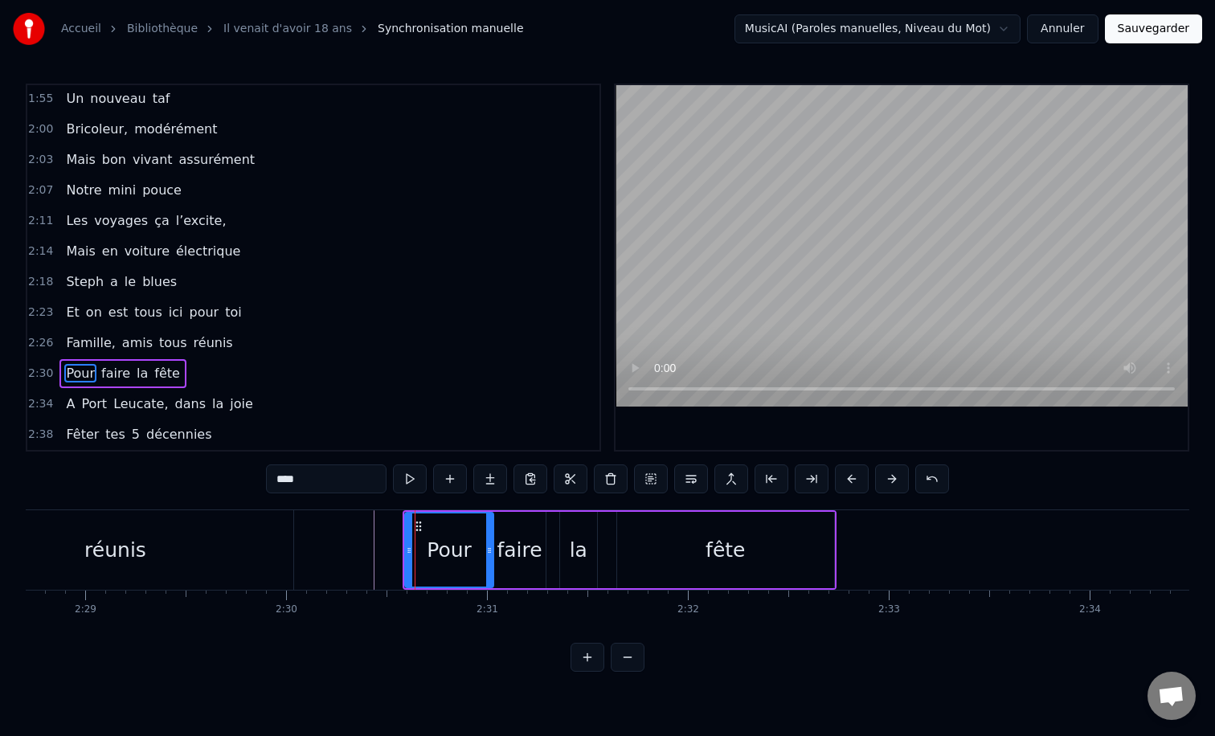
drag, startPoint x: 442, startPoint y: 547, endPoint x: 490, endPoint y: 547, distance: 47.4
click at [490, 547] on icon at bounding box center [489, 550] width 6 height 13
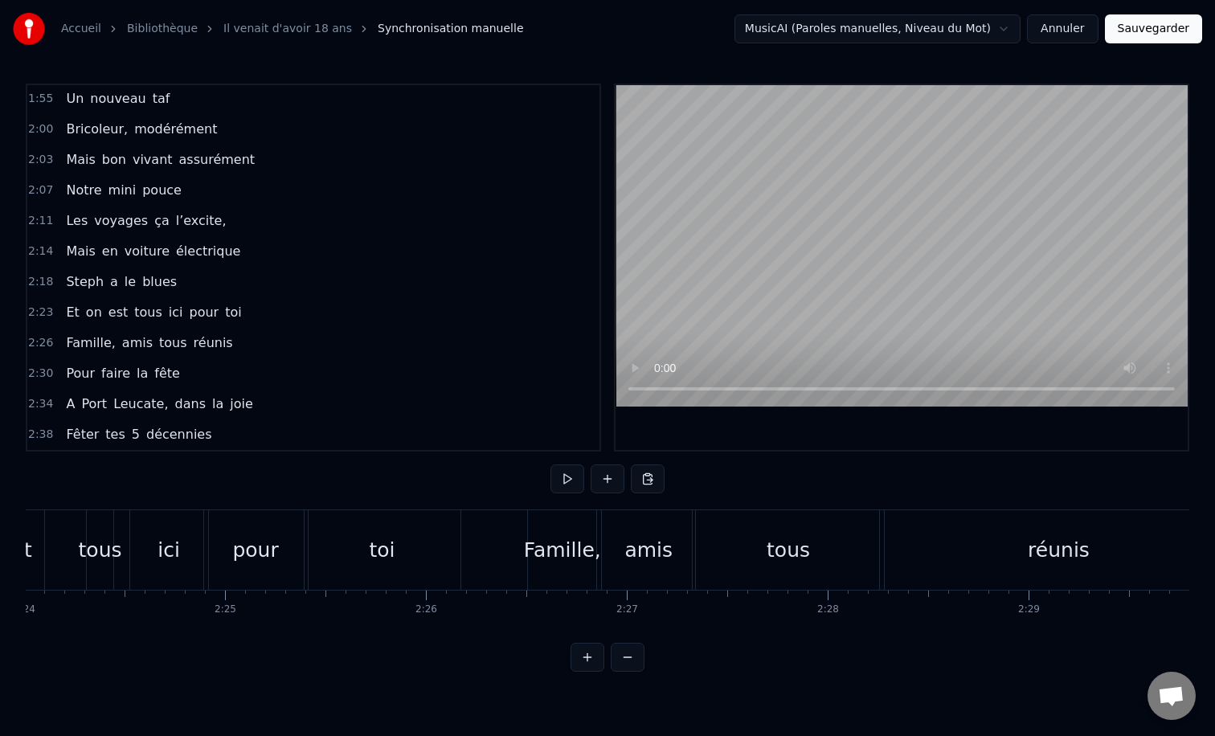
scroll to position [0, 28925]
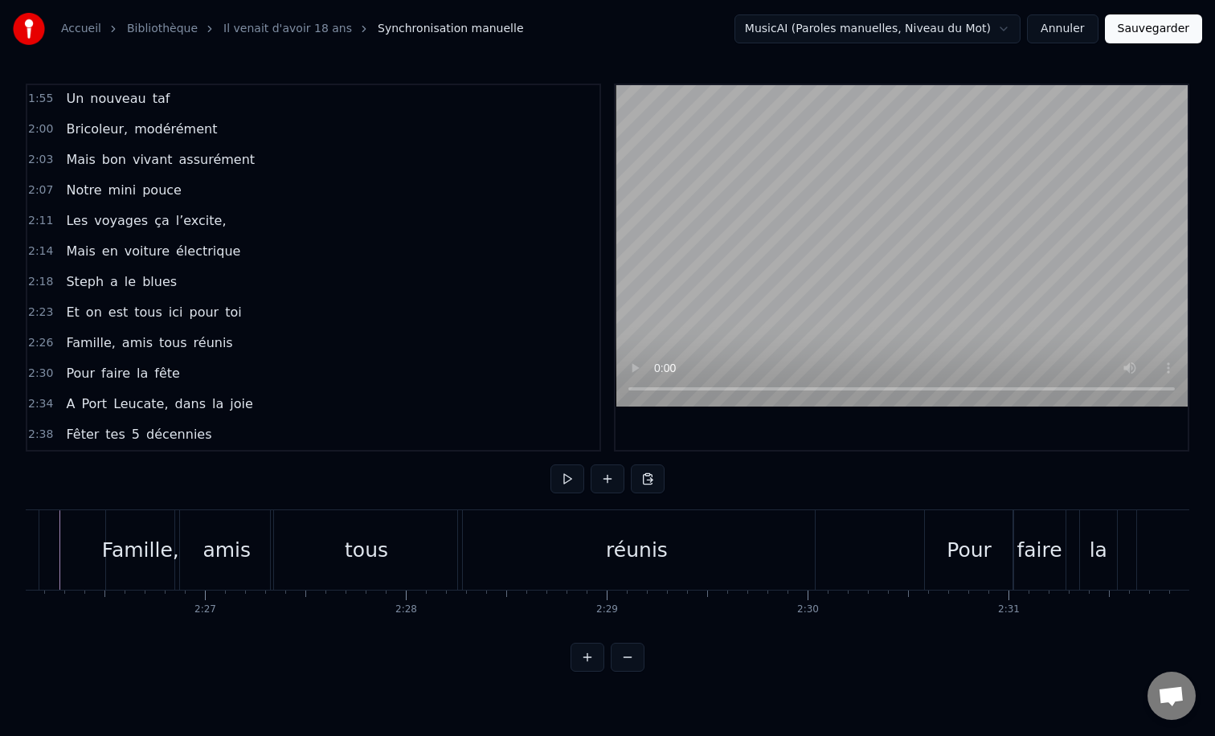
scroll to position [0, 29359]
click at [109, 475] on div "0:12 Il vient d’avoir 50 ans 0:15 Il est beau comme un enfant 0:18 [PERSON_NAME…" at bounding box center [608, 378] width 1164 height 588
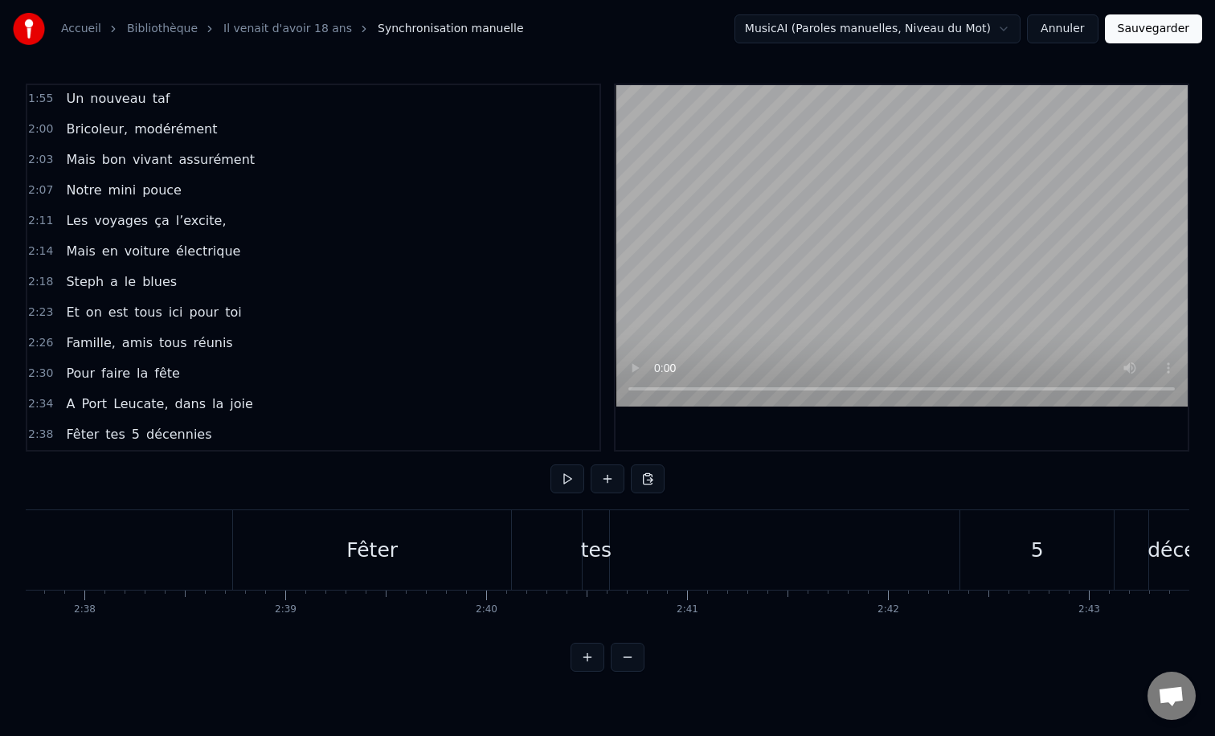
scroll to position [0, 31687]
click at [625, 655] on button at bounding box center [628, 657] width 34 height 29
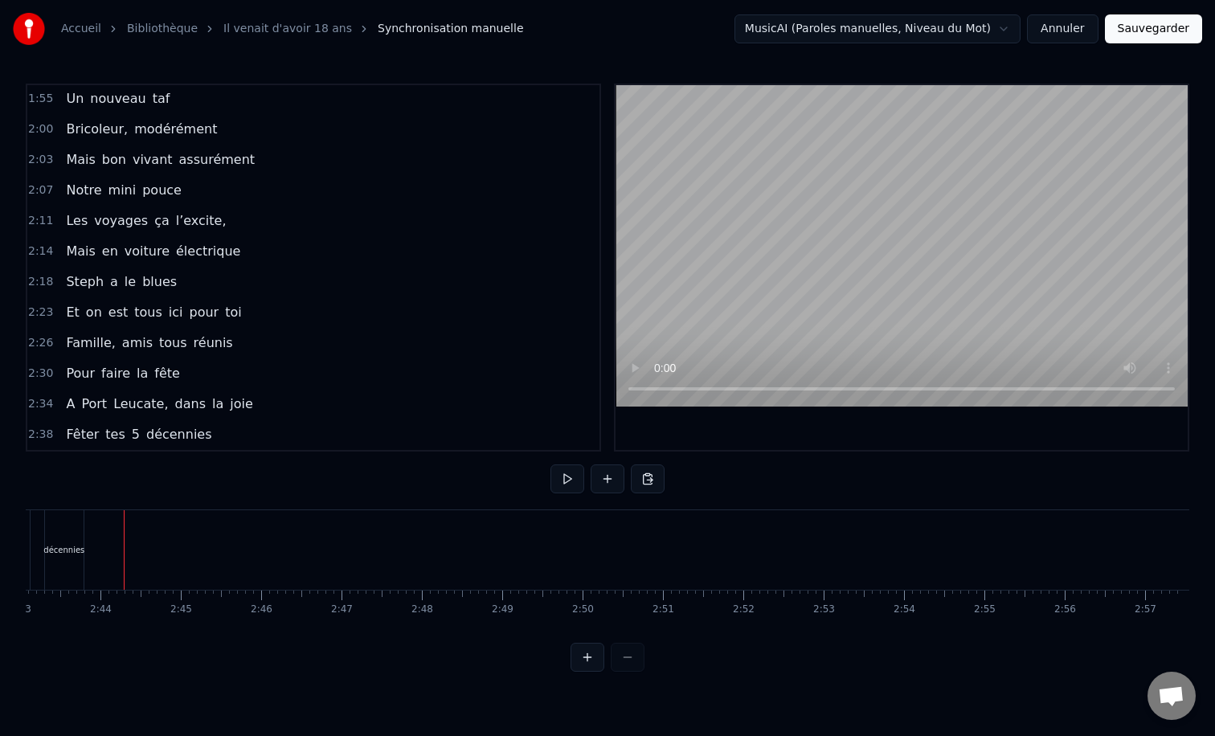
click at [625, 655] on div at bounding box center [608, 657] width 74 height 29
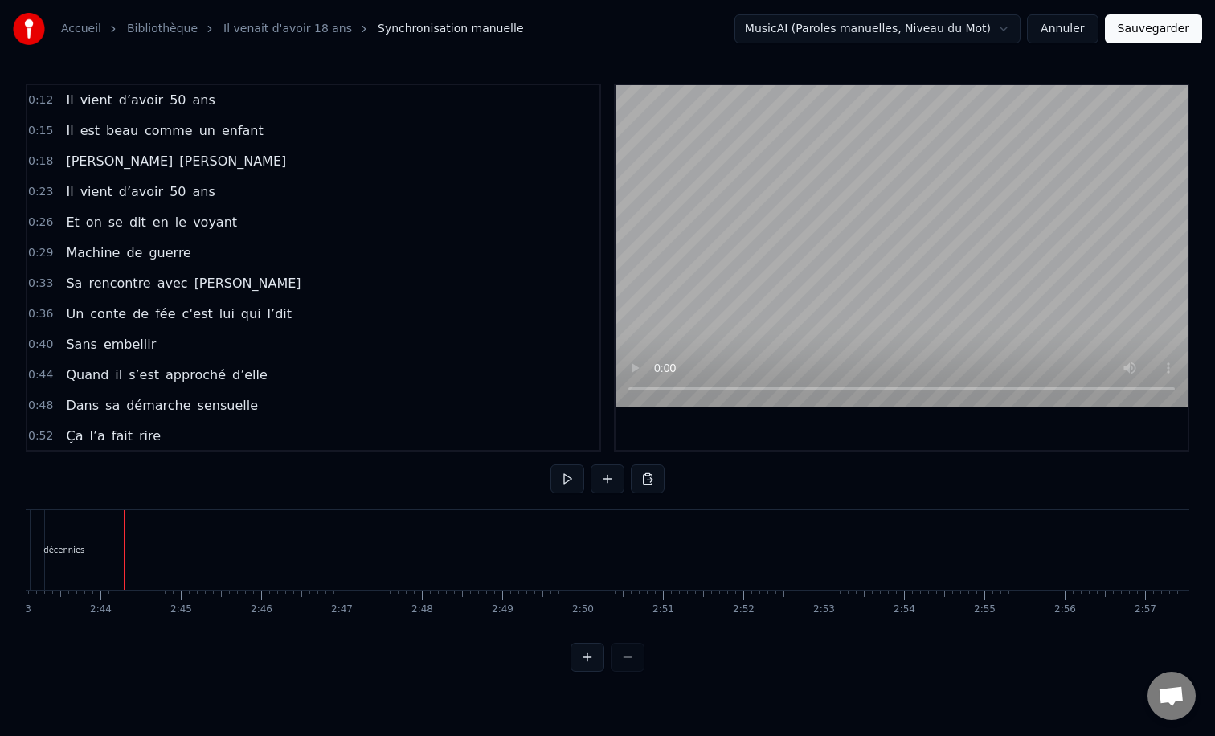
click at [168, 106] on span "50" at bounding box center [177, 100] width 19 height 18
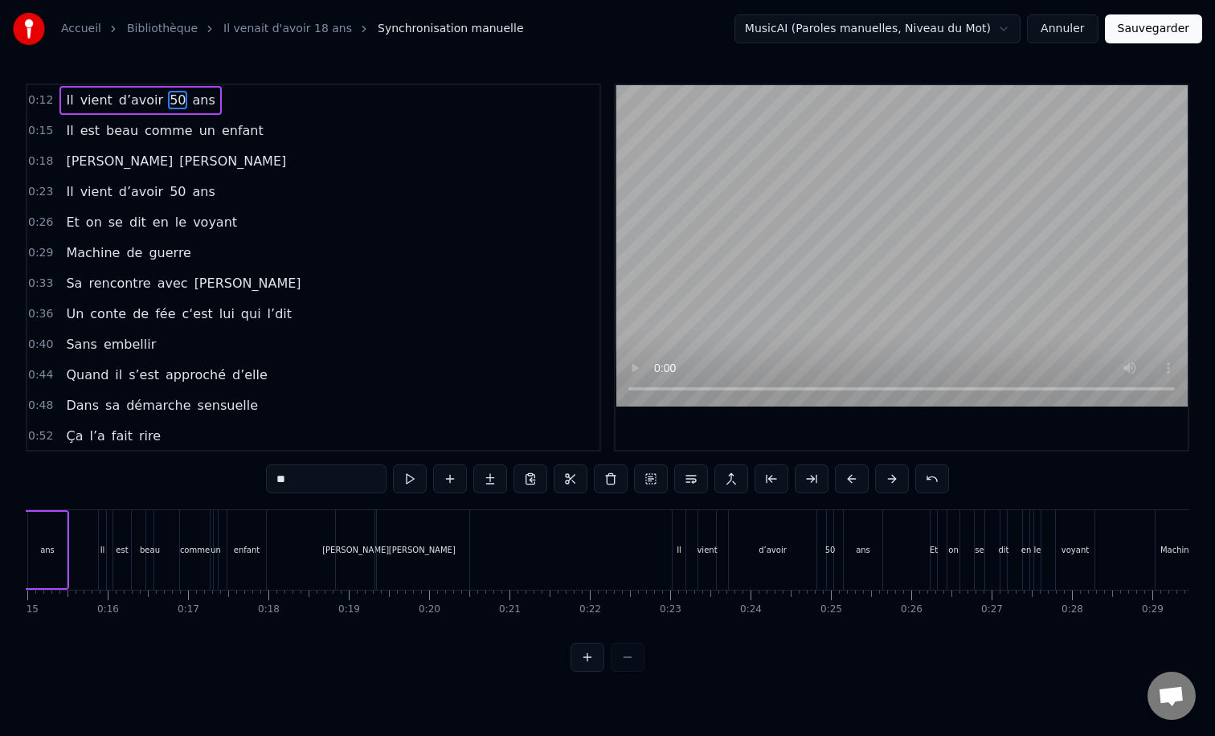
scroll to position [0, 1084]
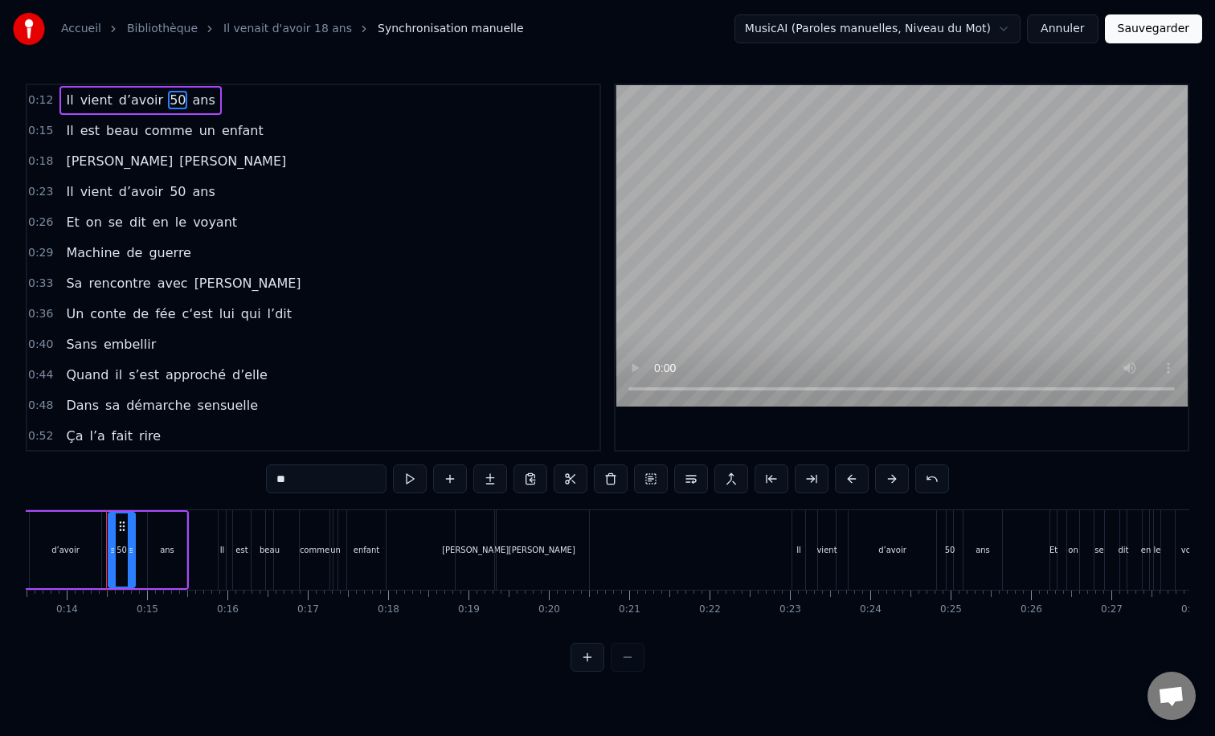
click at [75, 491] on div "0:12 Il vient d’avoir 50 ans 0:15 Il est beau comme un enfant 0:18 [PERSON_NAME…" at bounding box center [608, 378] width 1164 height 588
click at [98, 508] on div "0:12 Il vient d’avoir 50 ans 0:15 Il est beau comme un enfant 0:18 [PERSON_NAME…" at bounding box center [608, 378] width 1164 height 588
click at [16, 477] on div "Accueil Bibliothèque Il venait d'avoir 18 ans Synchronisation manuelle MusicAI …" at bounding box center [607, 336] width 1215 height 672
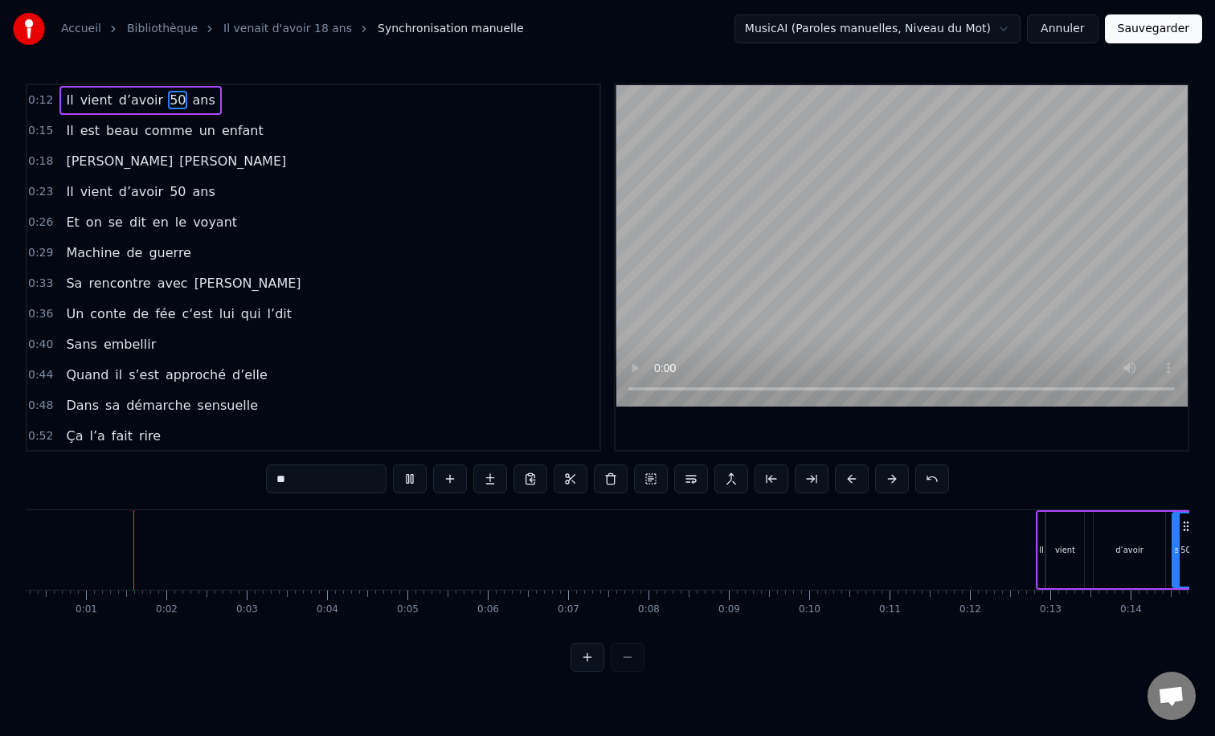
scroll to position [0, 20]
click at [1039, 481] on div "0:12 Il vient d’avoir 50 ans 0:15 Il est beau comme un enfant 0:18 [PERSON_NAME…" at bounding box center [608, 378] width 1164 height 588
click at [1073, 478] on div "0:12 Il vient d’avoir 50 ans 0:15 Il est beau comme un enfant 0:18 [PERSON_NAME…" at bounding box center [608, 378] width 1164 height 588
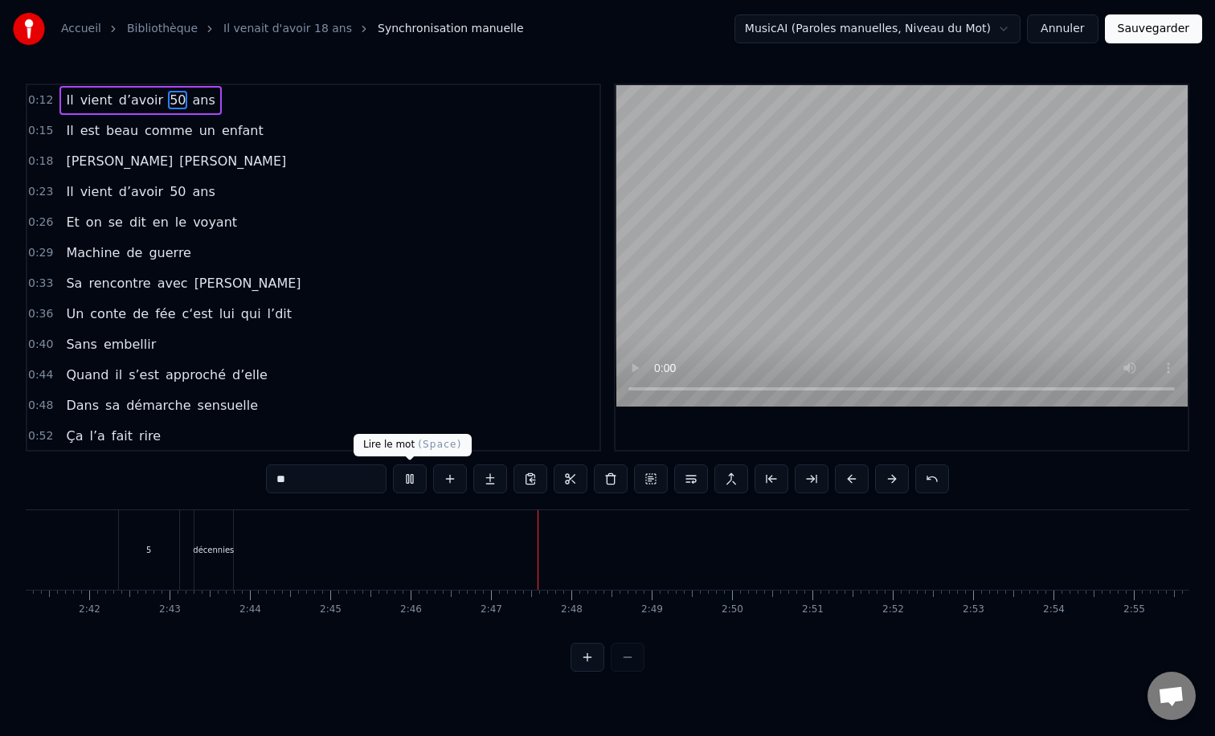
click at [400, 473] on button at bounding box center [410, 479] width 34 height 29
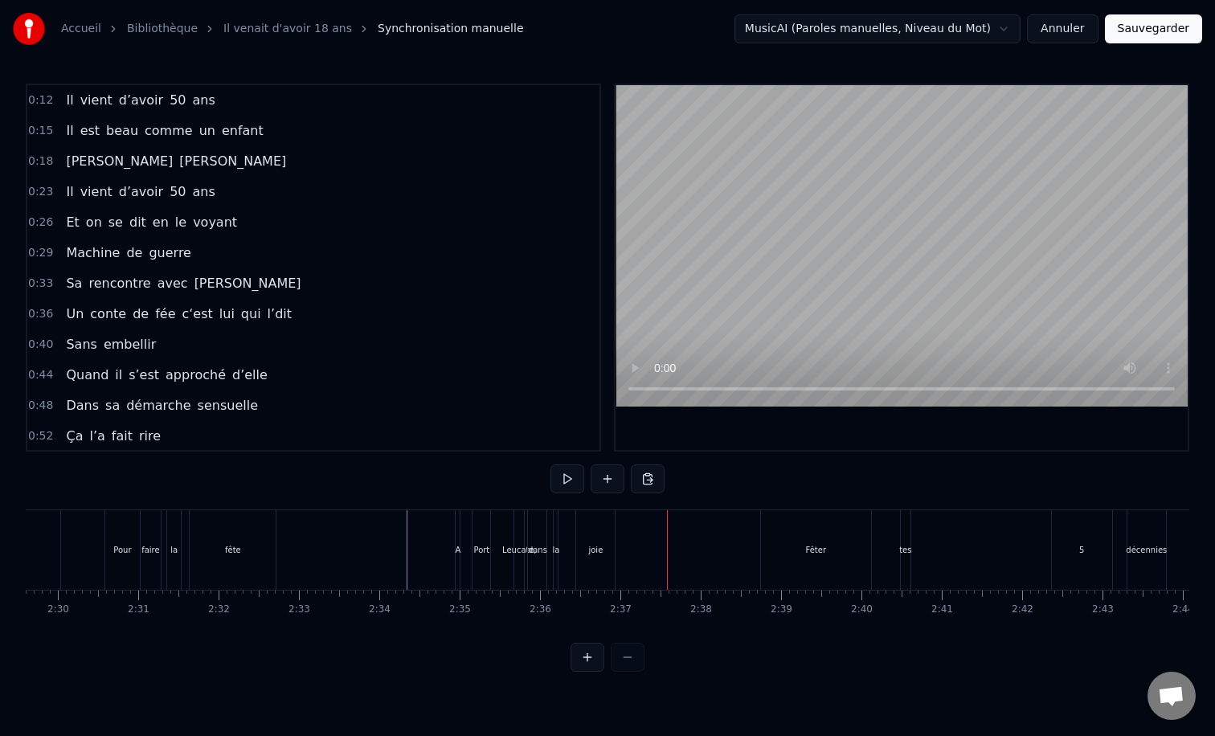
click at [593, 534] on div "joie" at bounding box center [595, 550] width 39 height 80
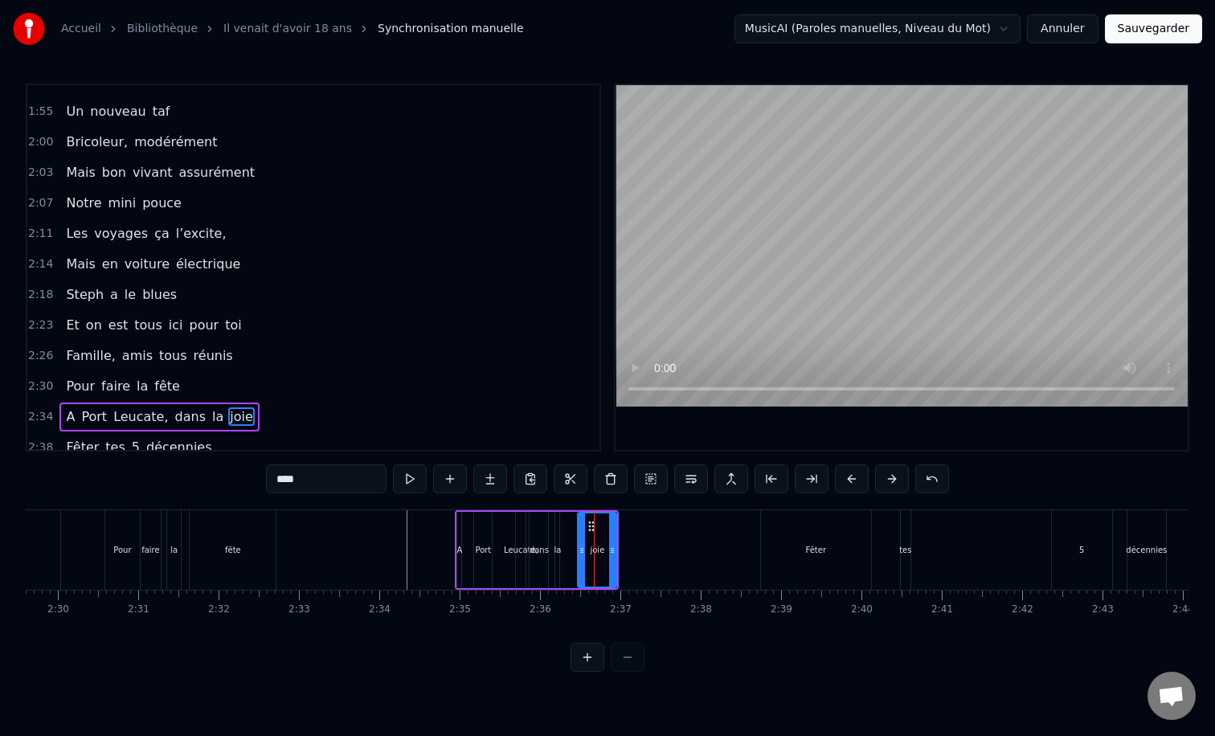
scroll to position [887, 0]
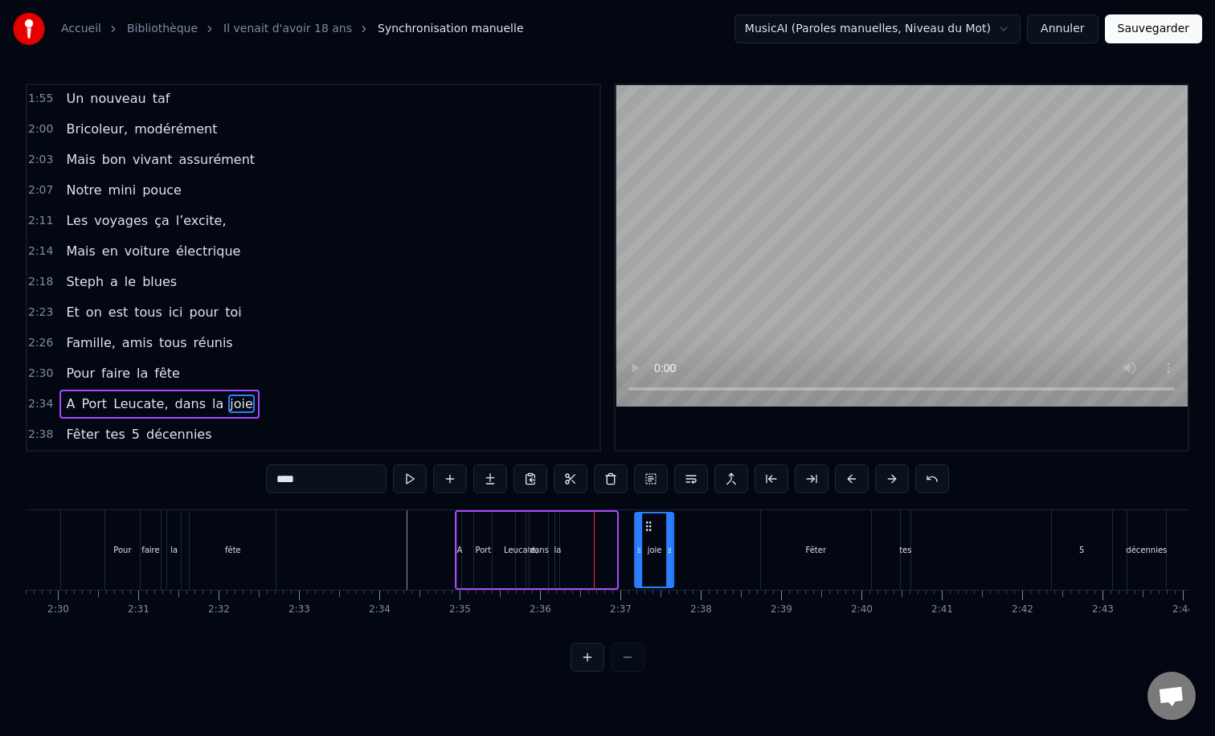
drag, startPoint x: 590, startPoint y: 527, endPoint x: 646, endPoint y: 529, distance: 56.3
click at [646, 529] on icon at bounding box center [649, 526] width 13 height 13
click at [570, 532] on div "A [GEOGRAPHIC_DATA], dans la joie" at bounding box center [565, 550] width 220 height 80
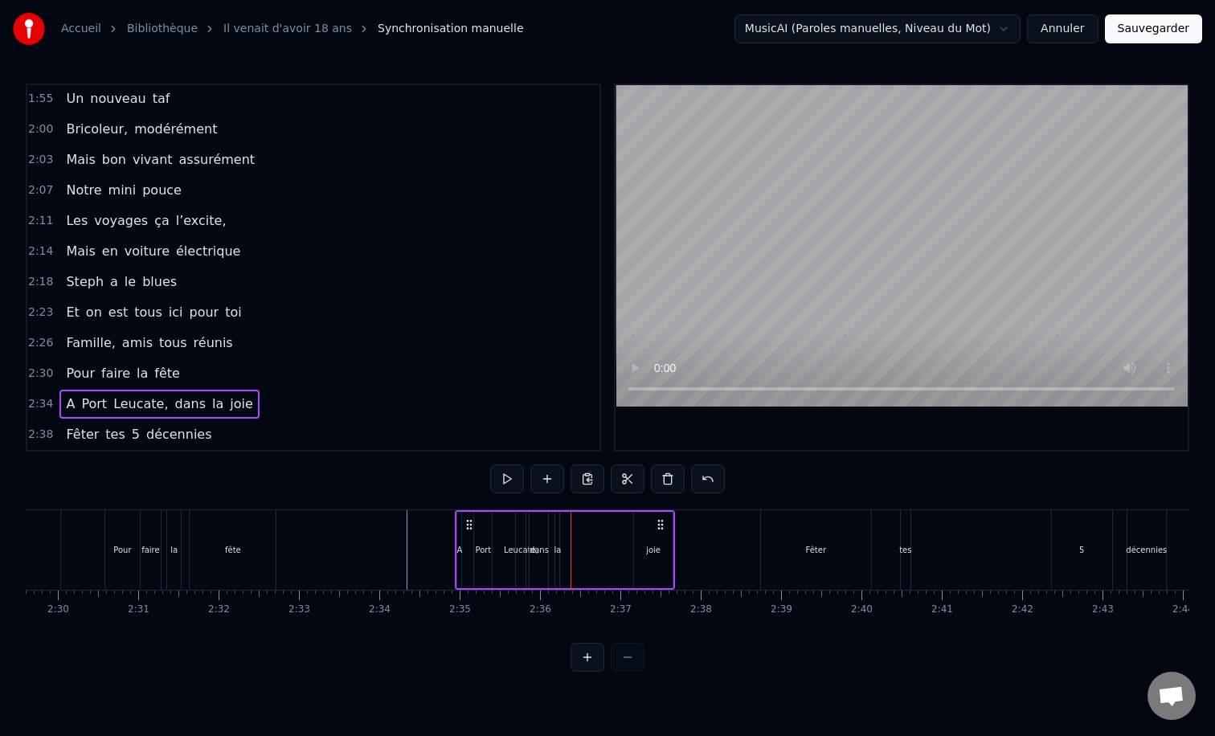
click at [559, 530] on div "la" at bounding box center [558, 550] width 6 height 76
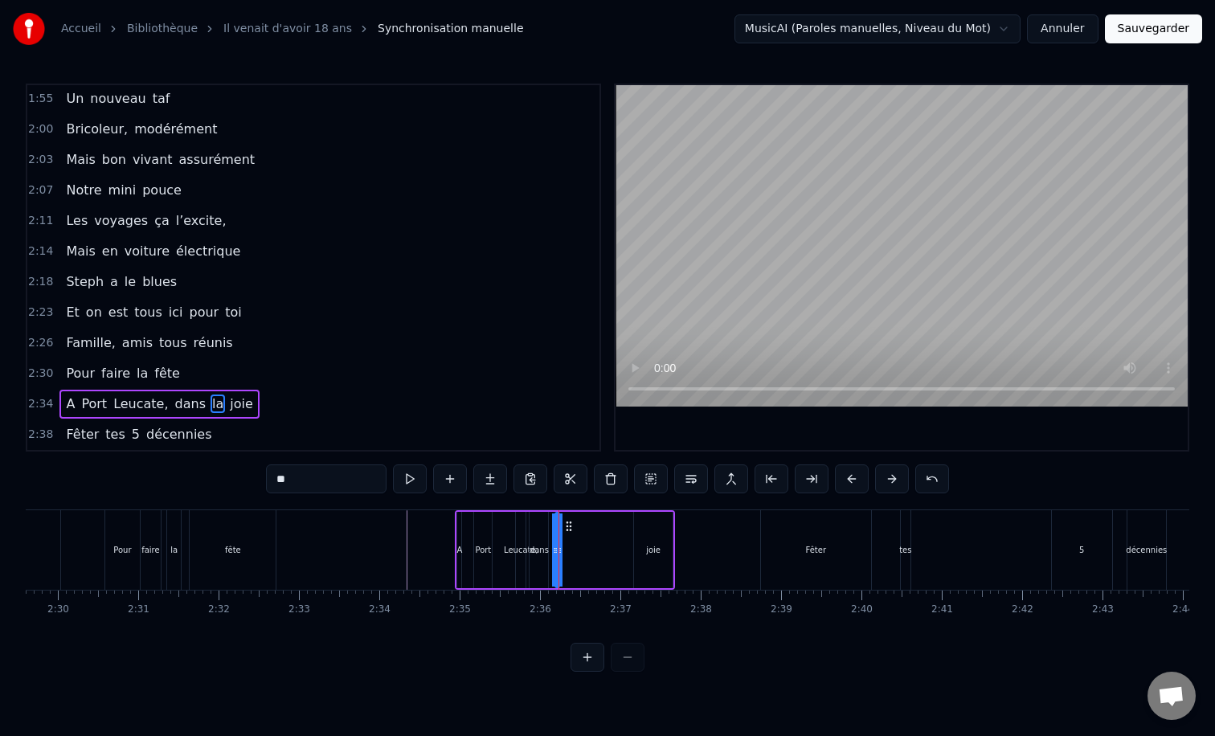
click at [581, 653] on button at bounding box center [588, 657] width 34 height 29
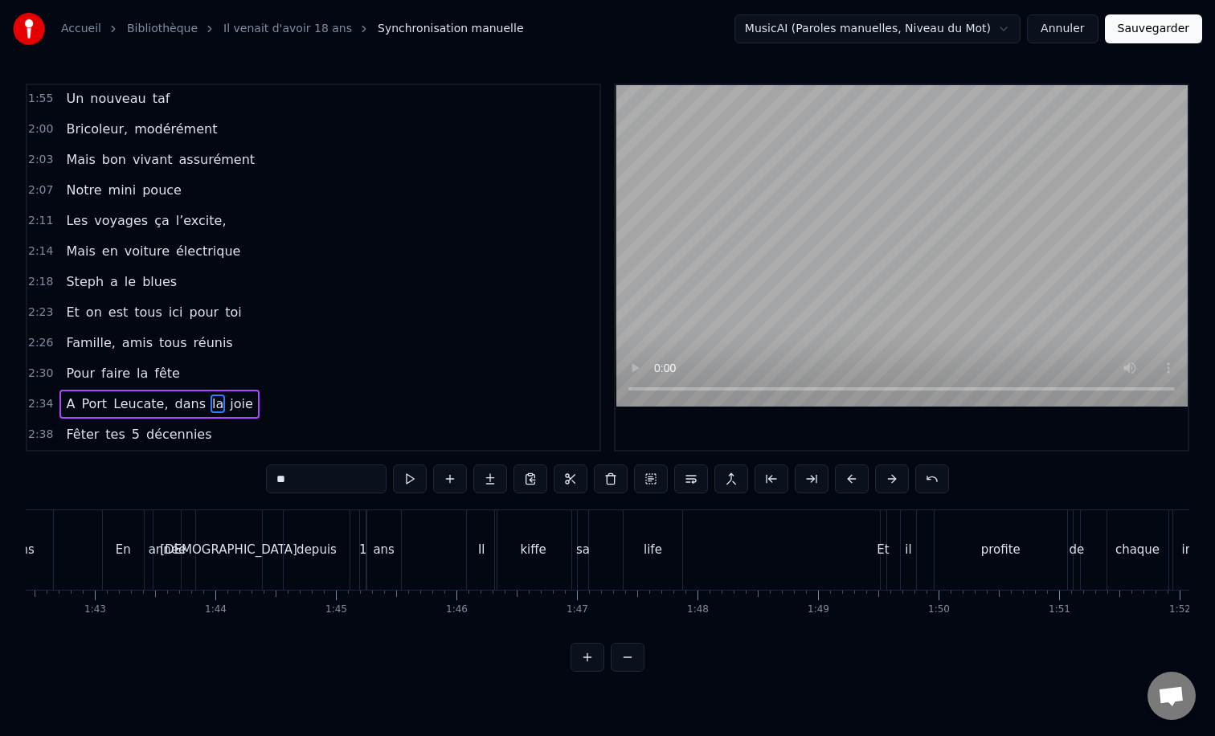
click at [581, 653] on button at bounding box center [588, 657] width 34 height 29
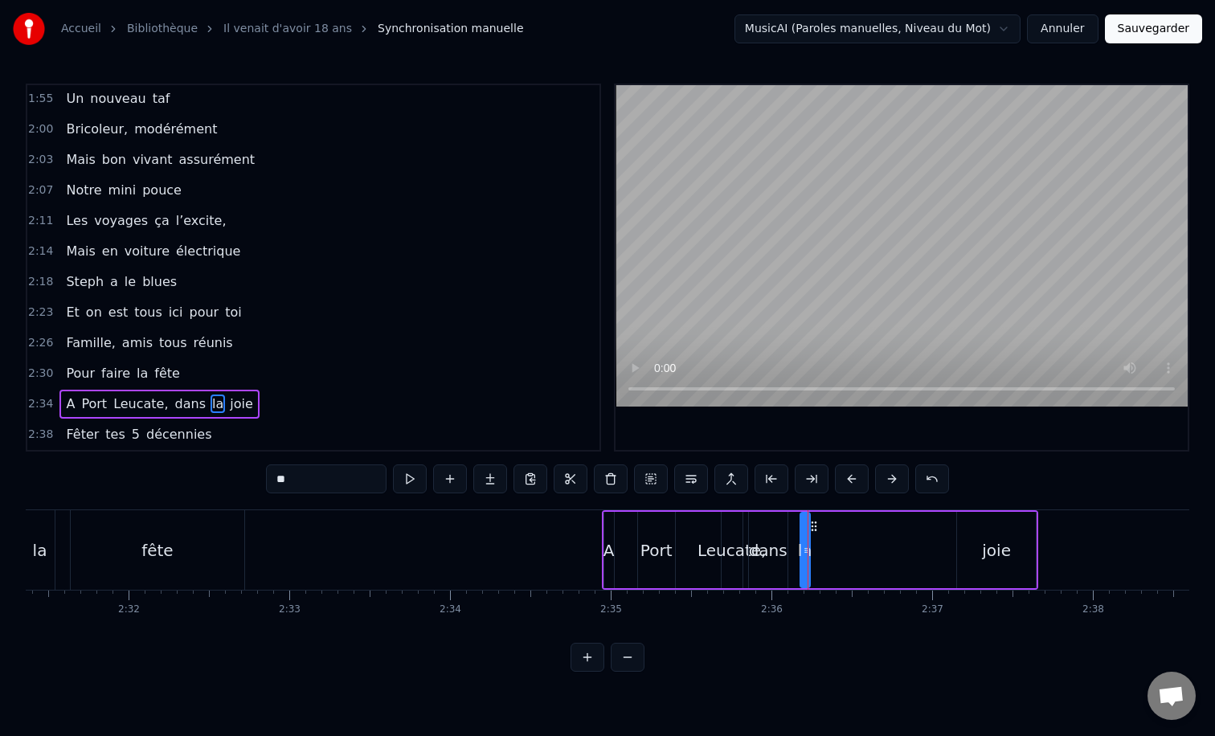
scroll to position [0, 24397]
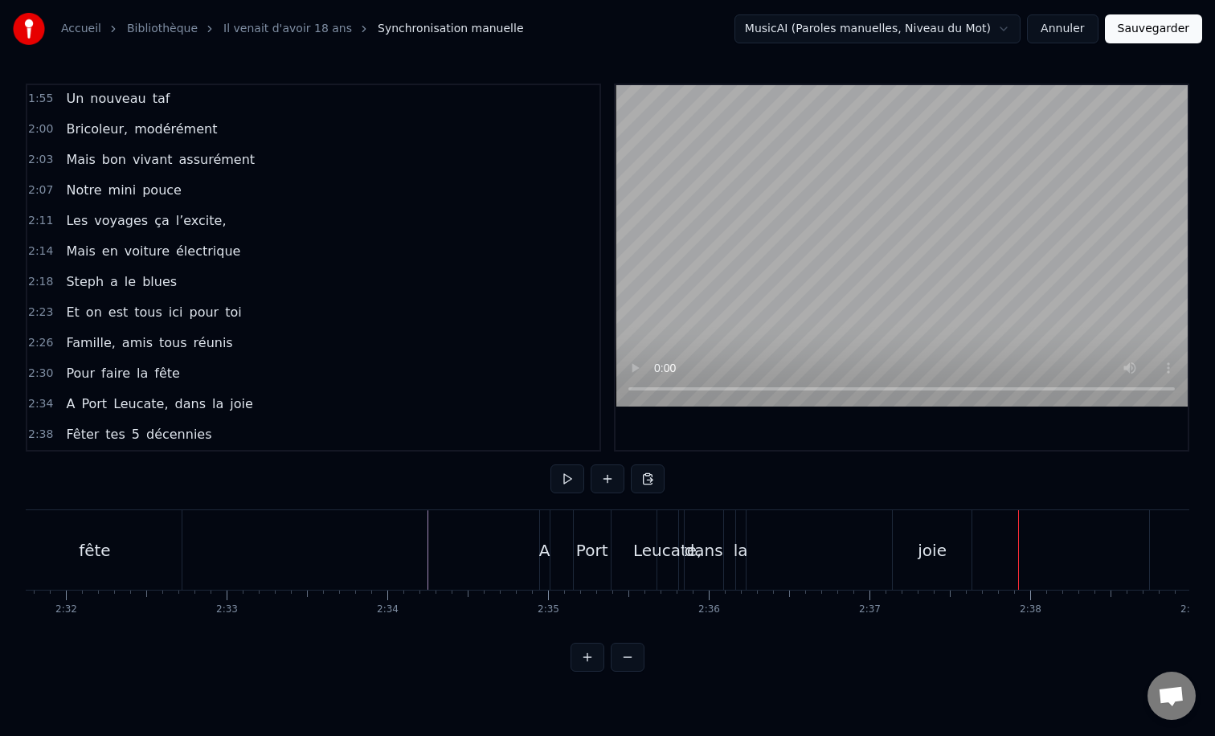
click at [925, 549] on div "joie" at bounding box center [932, 551] width 29 height 24
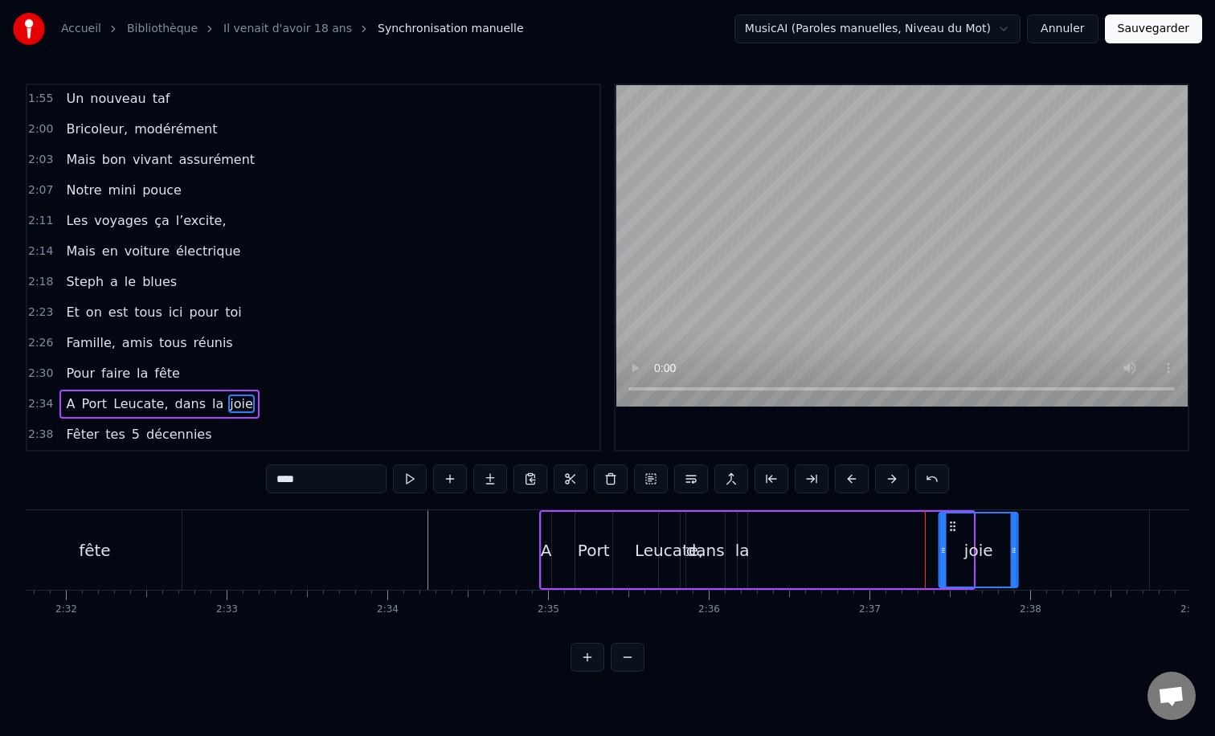
drag, startPoint x: 908, startPoint y: 523, endPoint x: 953, endPoint y: 522, distance: 45.0
click at [953, 522] on icon at bounding box center [953, 526] width 13 height 13
click at [740, 539] on div "la" at bounding box center [743, 551] width 14 height 24
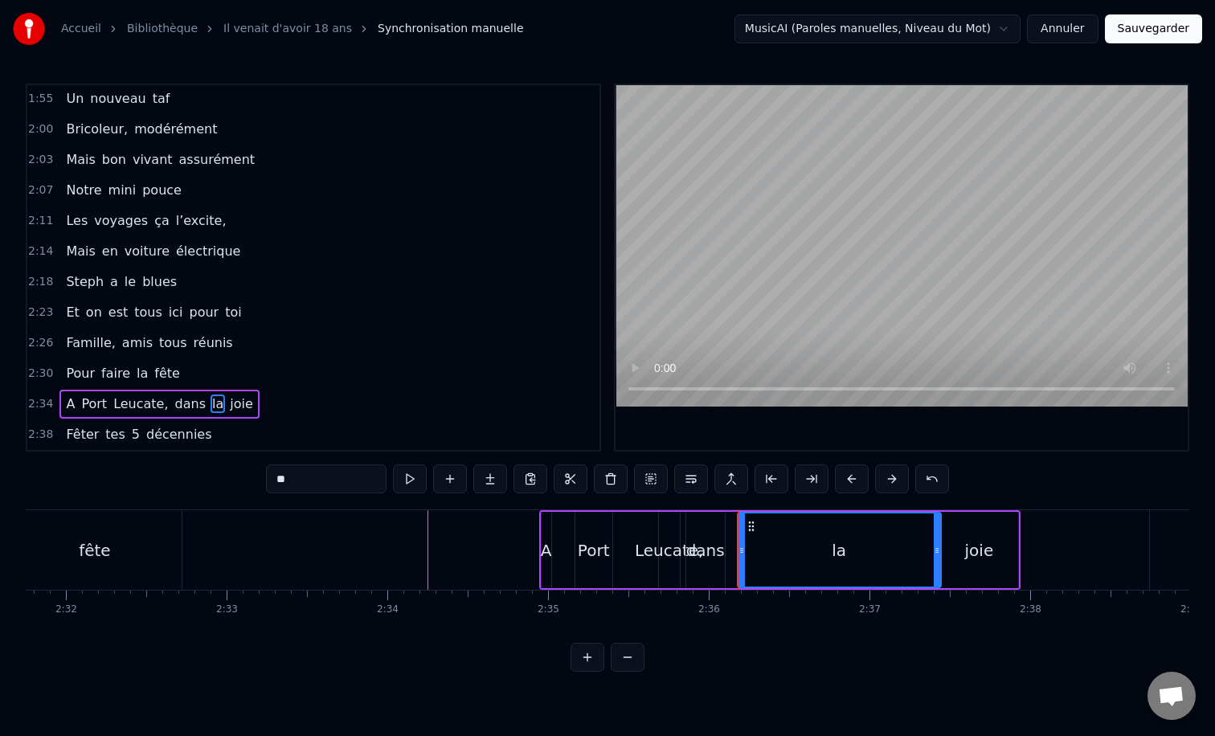
drag, startPoint x: 745, startPoint y: 547, endPoint x: 939, endPoint y: 547, distance: 193.7
click at [939, 547] on icon at bounding box center [937, 550] width 6 height 13
drag, startPoint x: 740, startPoint y: 553, endPoint x: 911, endPoint y: 548, distance: 171.3
click at [912, 548] on icon at bounding box center [915, 550] width 6 height 13
click at [714, 543] on div "dans" at bounding box center [705, 551] width 39 height 24
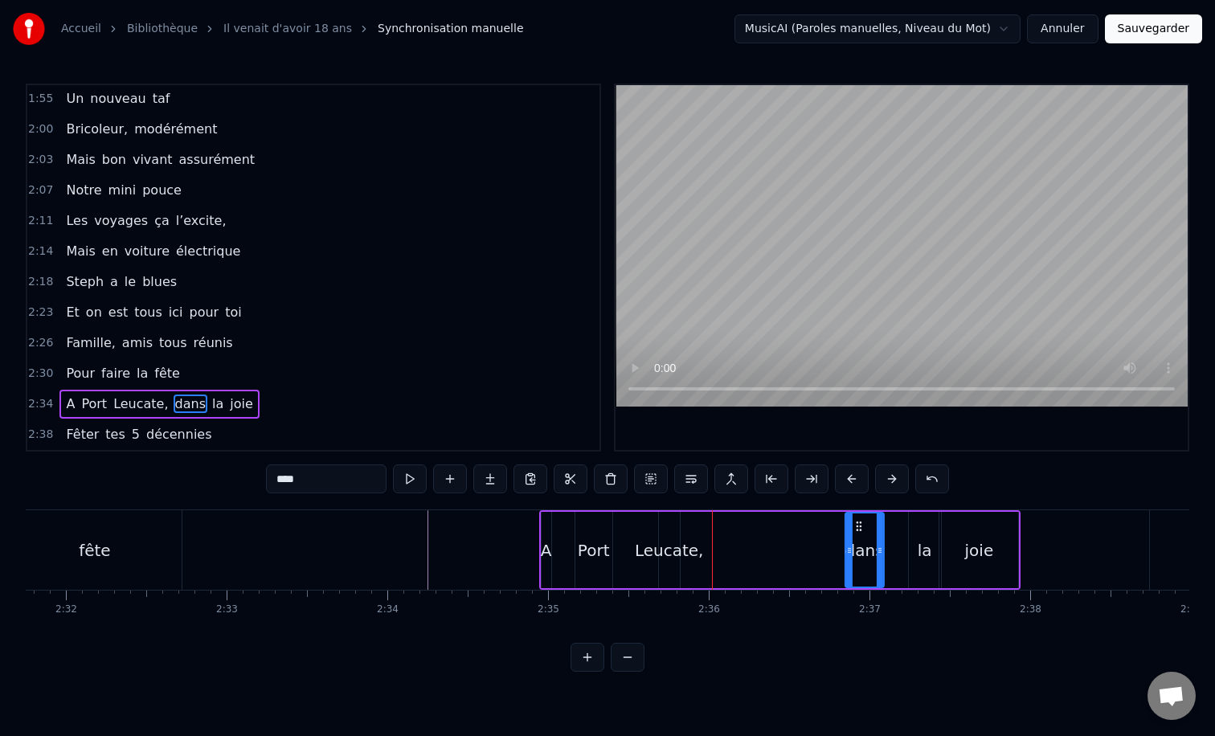
drag, startPoint x: 718, startPoint y: 527, endPoint x: 861, endPoint y: 529, distance: 143.1
click at [861, 529] on icon at bounding box center [859, 526] width 13 height 13
drag, startPoint x: 883, startPoint y: 545, endPoint x: 914, endPoint y: 546, distance: 31.4
click at [914, 546] on icon at bounding box center [914, 550] width 6 height 13
click at [679, 539] on div "Leucate," at bounding box center [669, 551] width 69 height 24
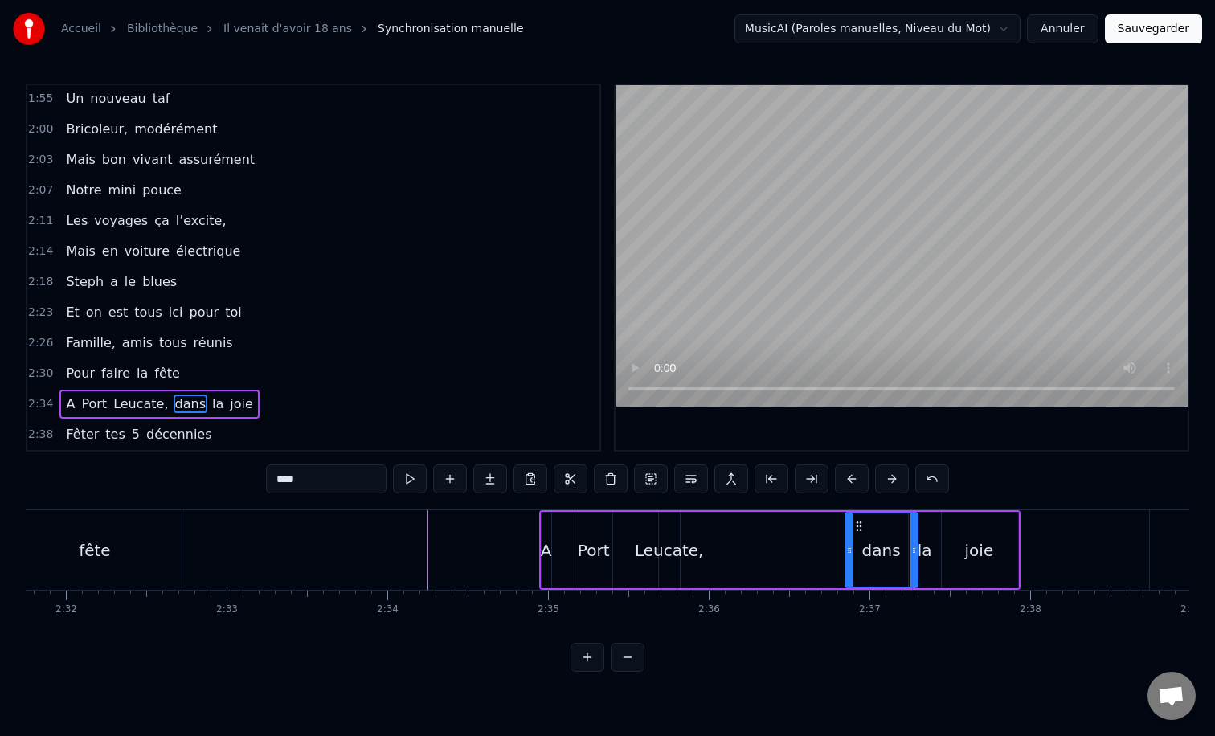
type input "********"
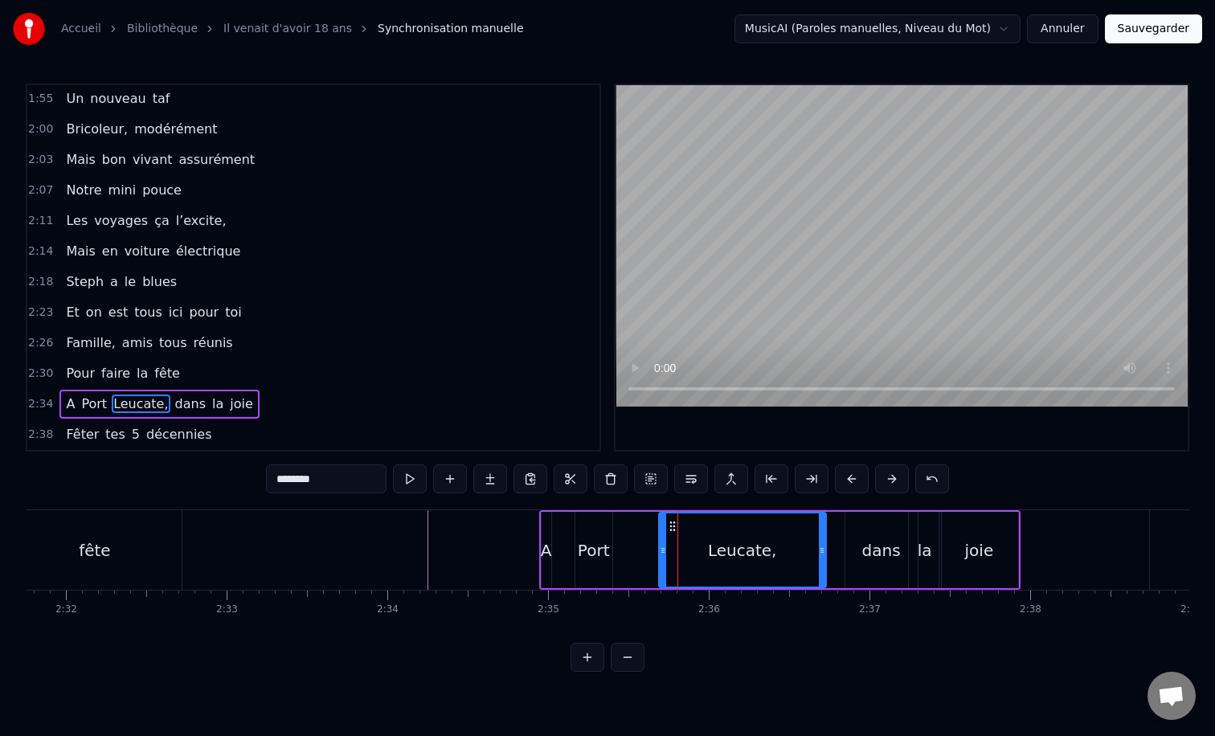
drag, startPoint x: 678, startPoint y: 547, endPoint x: 830, endPoint y: 549, distance: 151.1
click at [826, 549] on icon at bounding box center [822, 550] width 6 height 13
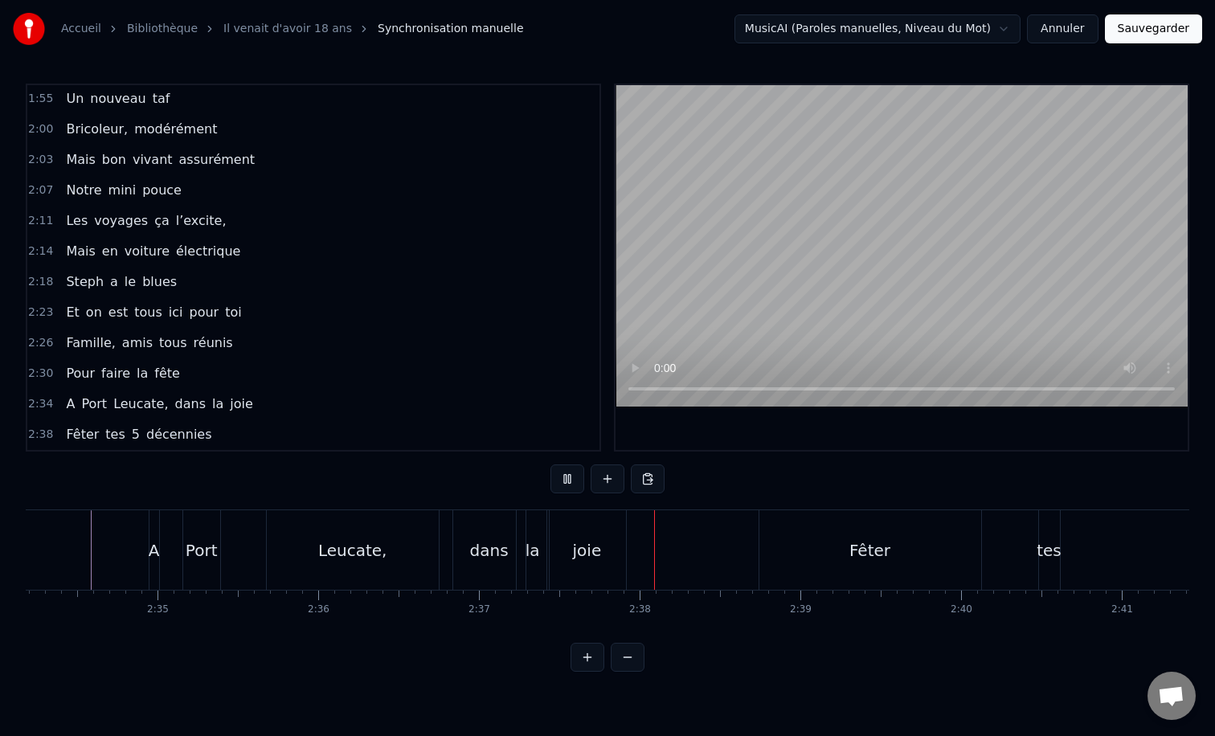
scroll to position [0, 25054]
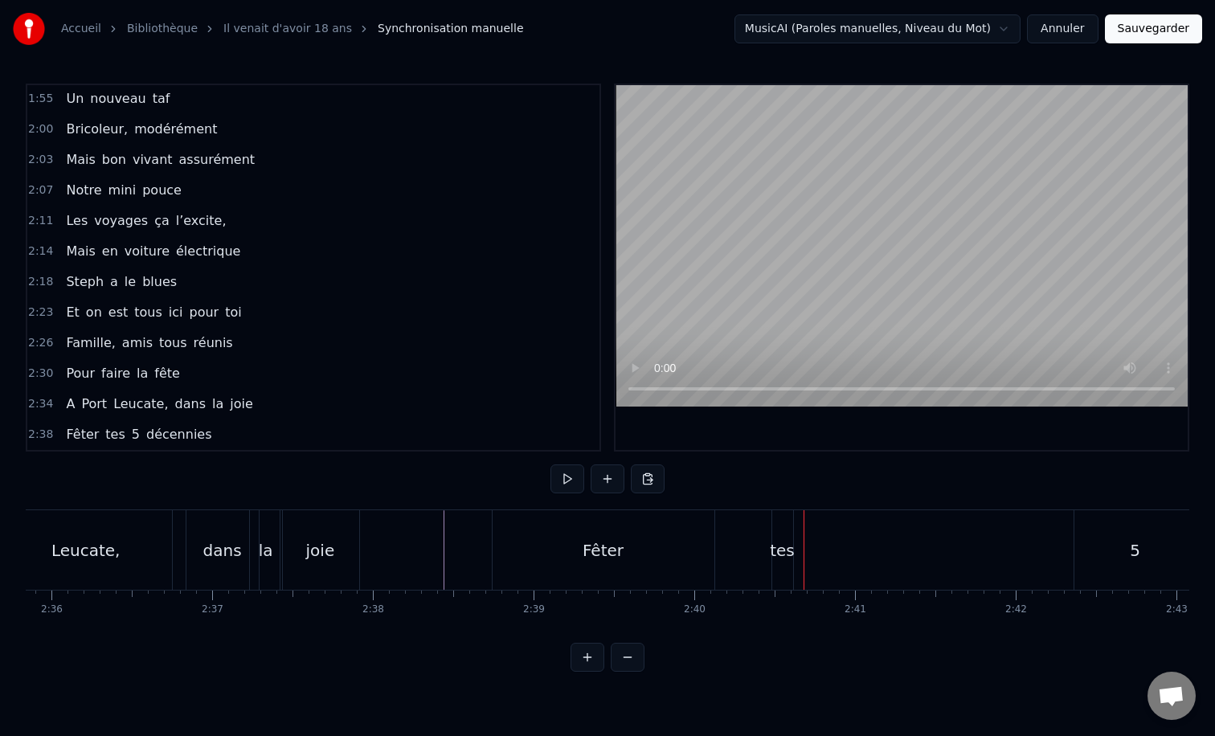
click at [723, 550] on div "Fêter tes 5 décennies" at bounding box center [900, 550] width 817 height 80
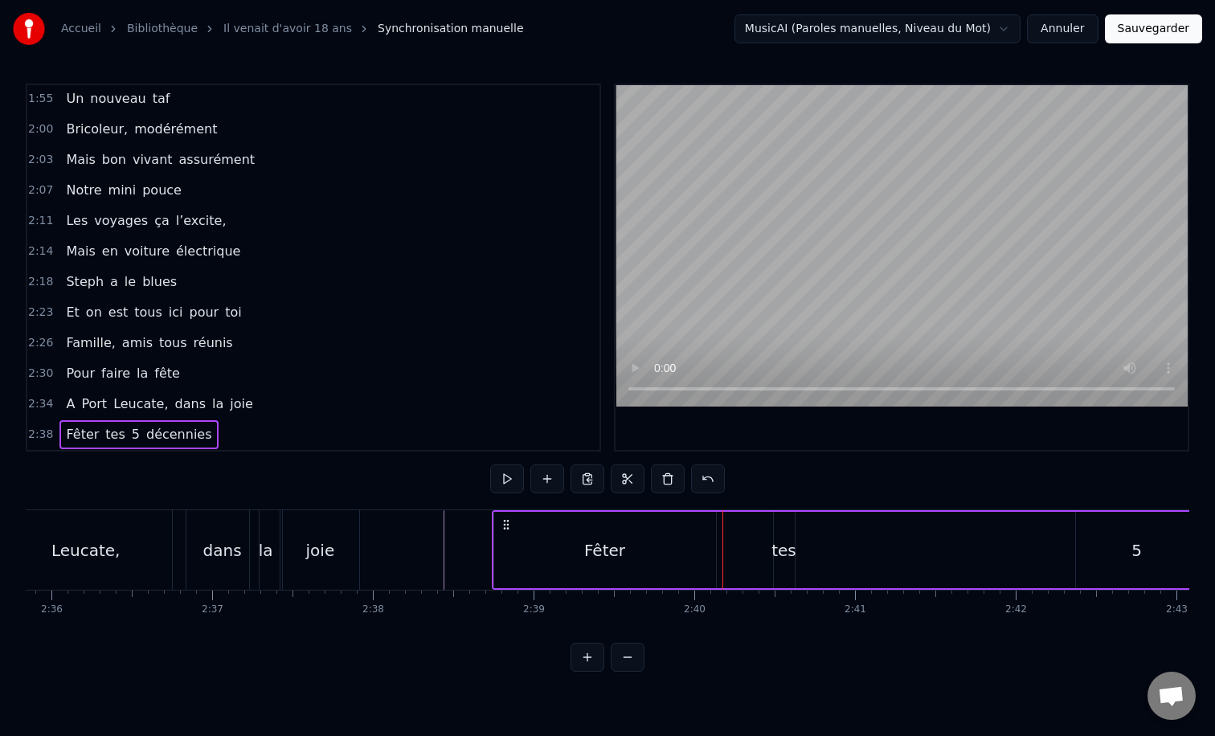
click at [587, 545] on div "Fêter" at bounding box center [604, 551] width 41 height 24
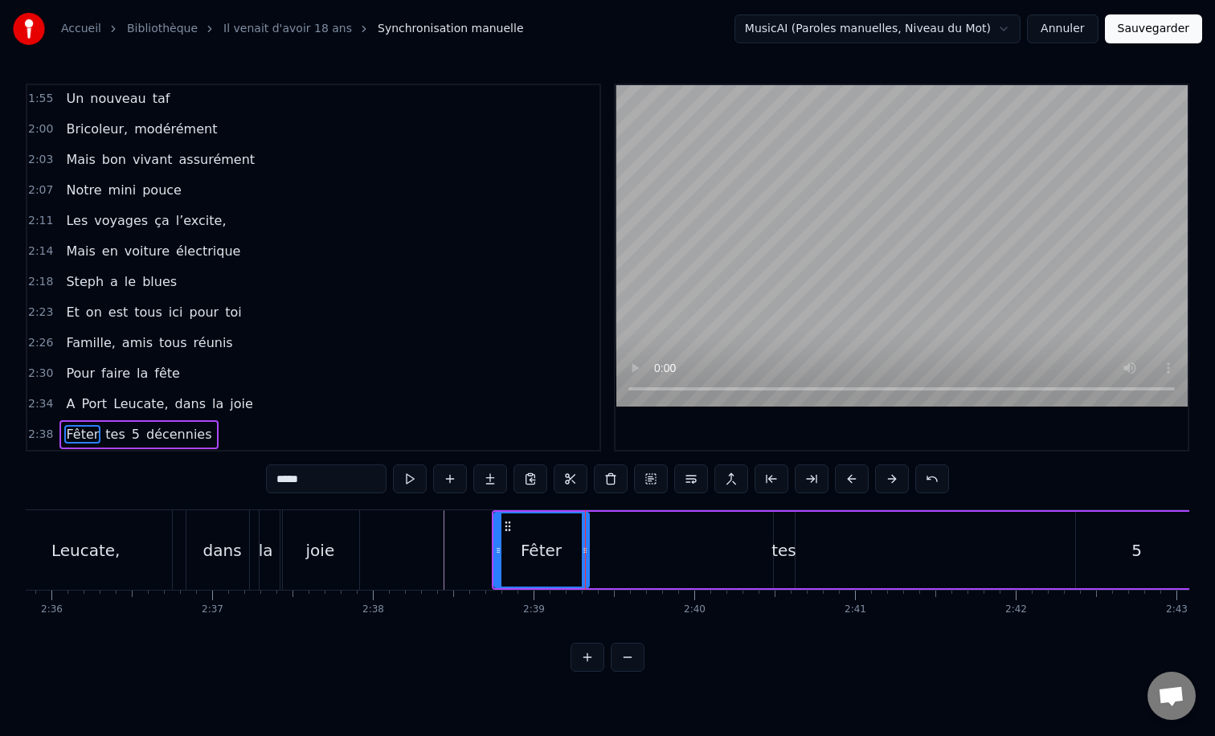
drag, startPoint x: 708, startPoint y: 547, endPoint x: 581, endPoint y: 547, distance: 127.0
click at [582, 547] on icon at bounding box center [585, 550] width 6 height 13
click at [773, 546] on div "tes" at bounding box center [784, 551] width 25 height 24
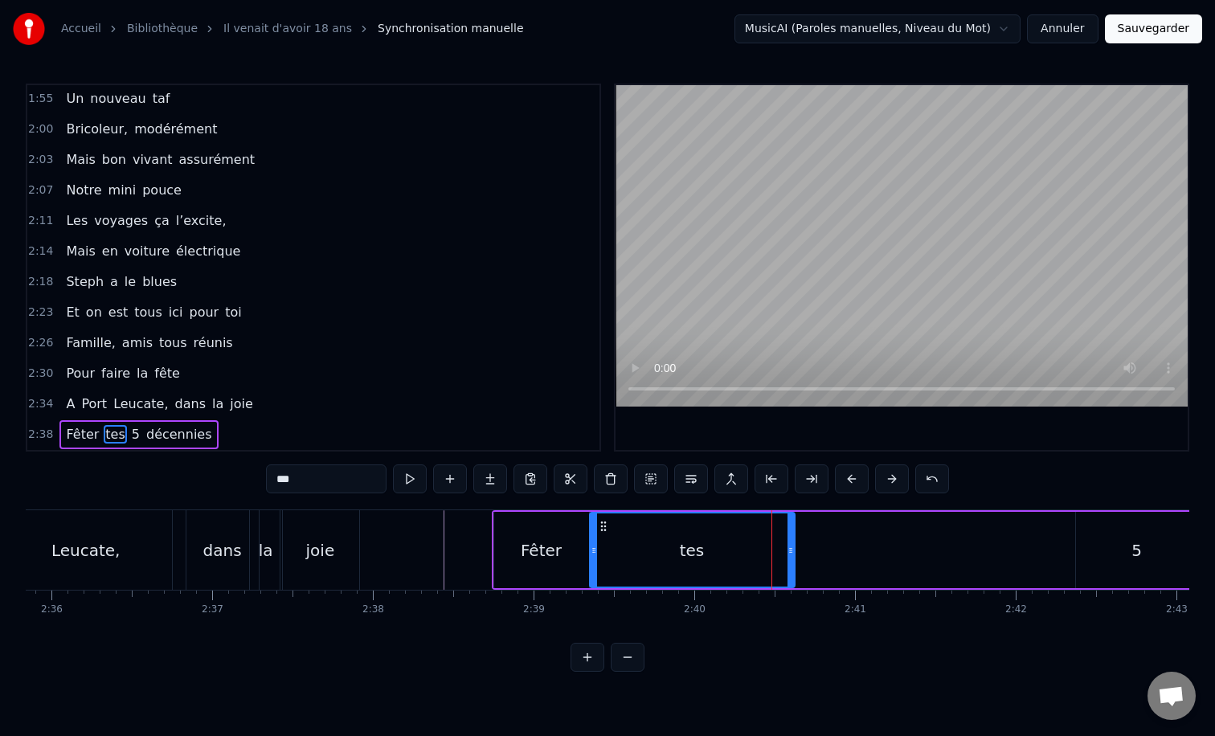
drag, startPoint x: 776, startPoint y: 551, endPoint x: 592, endPoint y: 549, distance: 184.1
click at [592, 549] on icon at bounding box center [594, 550] width 6 height 13
drag, startPoint x: 794, startPoint y: 553, endPoint x: 748, endPoint y: 552, distance: 46.6
click at [715, 552] on div "tes" at bounding box center [692, 550] width 207 height 76
drag, startPoint x: 790, startPoint y: 552, endPoint x: 686, endPoint y: 548, distance: 104.6
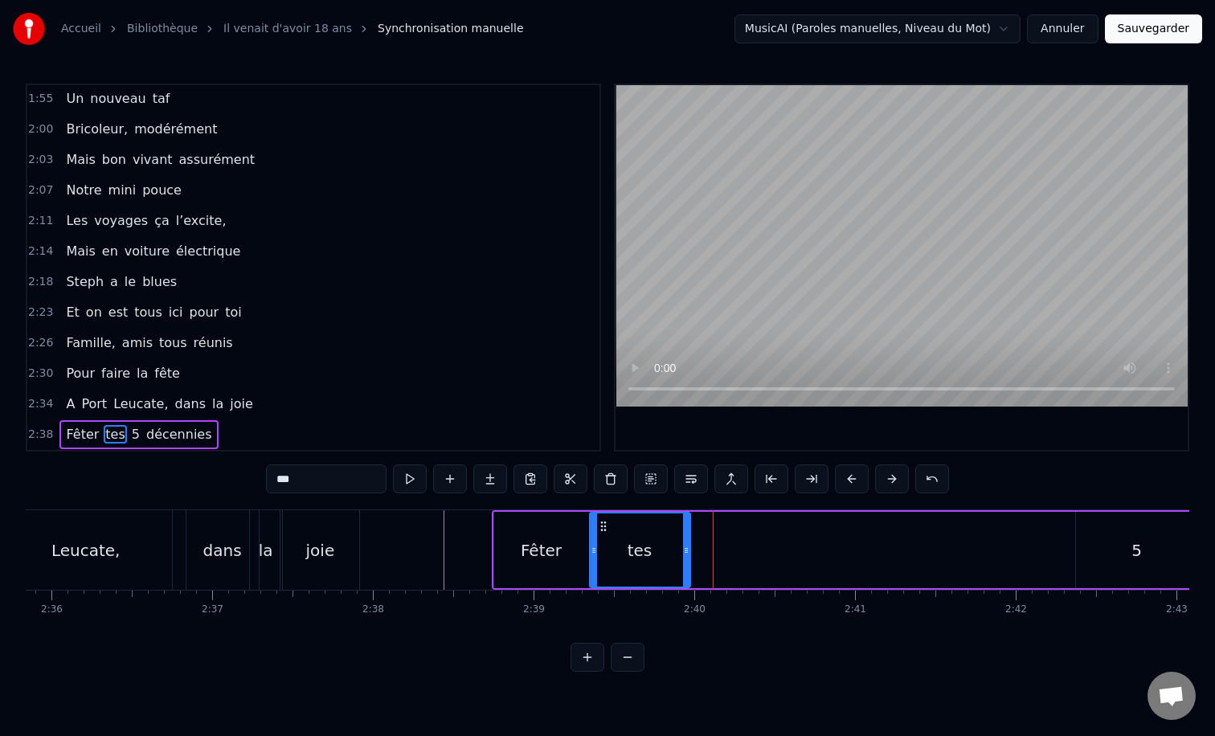
click at [686, 548] on icon at bounding box center [686, 550] width 6 height 13
click at [1135, 554] on div "5" at bounding box center [1137, 551] width 10 height 24
type input "*"
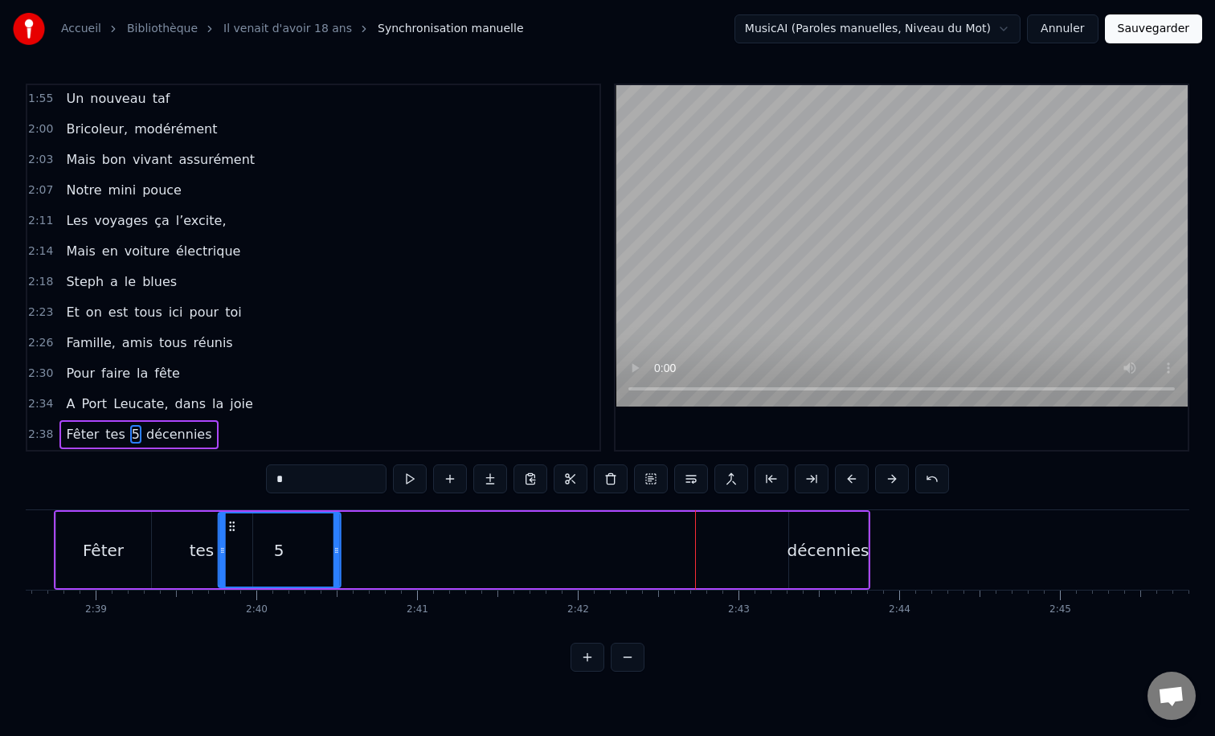
scroll to position [0, 25476]
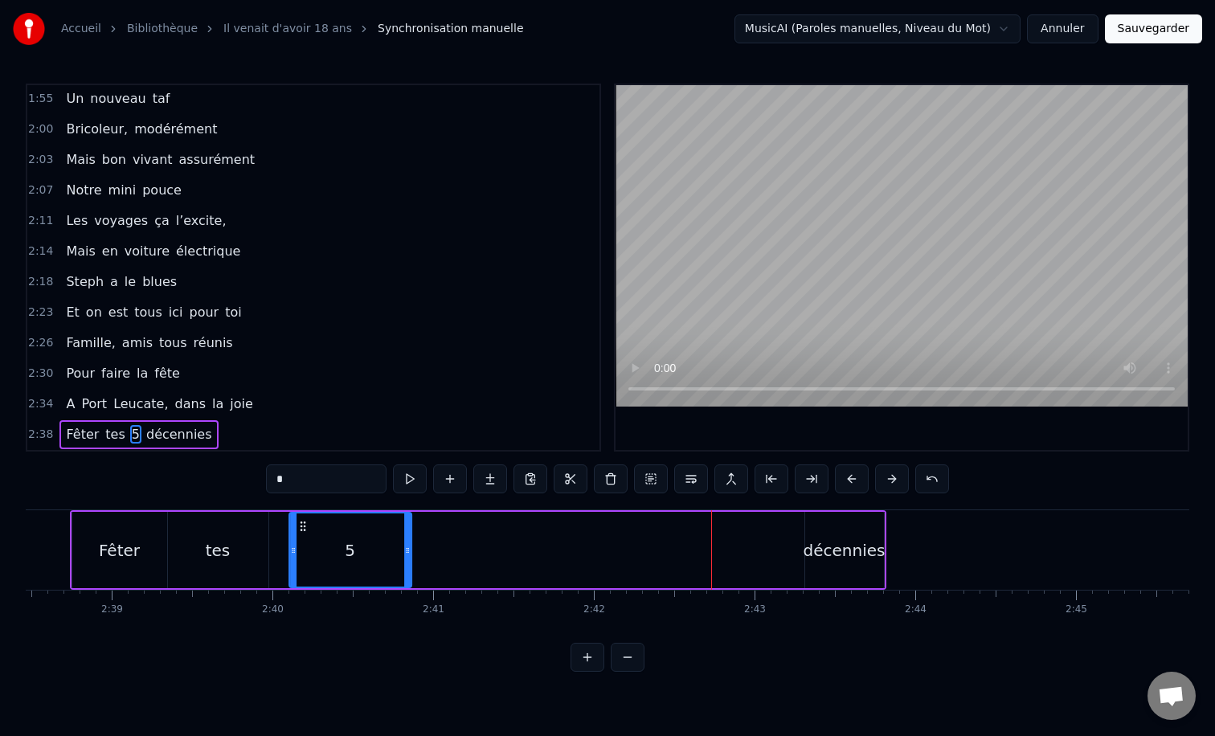
drag, startPoint x: 608, startPoint y: 527, endPoint x: 297, endPoint y: 535, distance: 311.2
click at [297, 535] on div "5" at bounding box center [350, 550] width 121 height 73
click at [666, 564] on div "Fêter tes 5 décennies" at bounding box center [478, 550] width 817 height 80
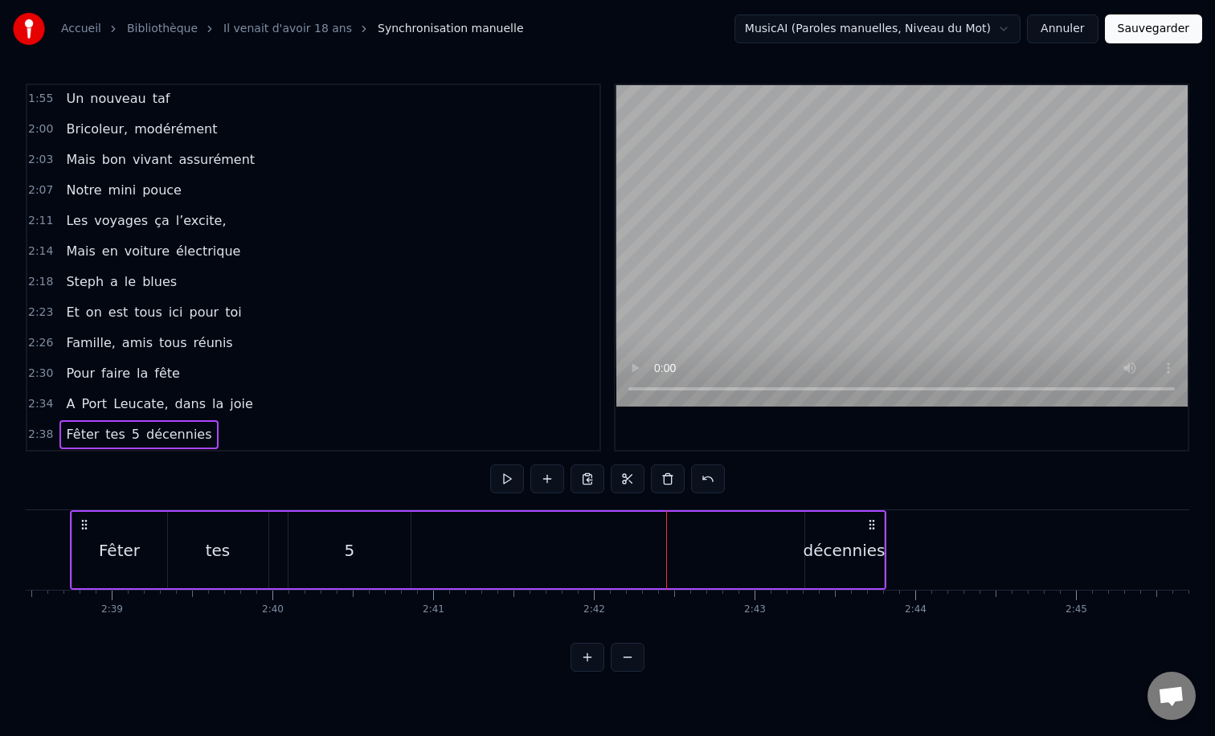
click at [865, 541] on div "décennies" at bounding box center [845, 551] width 82 height 24
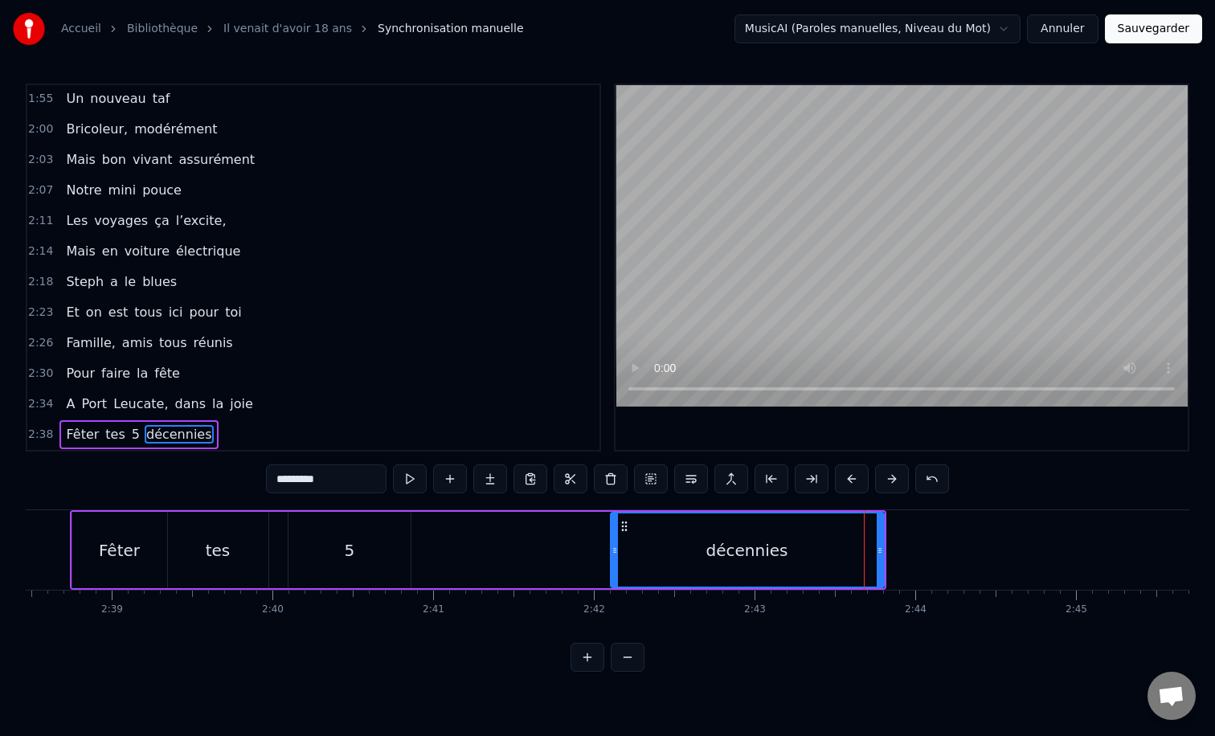
drag, startPoint x: 808, startPoint y: 551, endPoint x: 609, endPoint y: 548, distance: 199.4
click at [612, 548] on icon at bounding box center [615, 550] width 6 height 13
drag, startPoint x: 878, startPoint y: 553, endPoint x: 1022, endPoint y: 555, distance: 144.7
click at [924, 555] on icon at bounding box center [920, 550] width 6 height 13
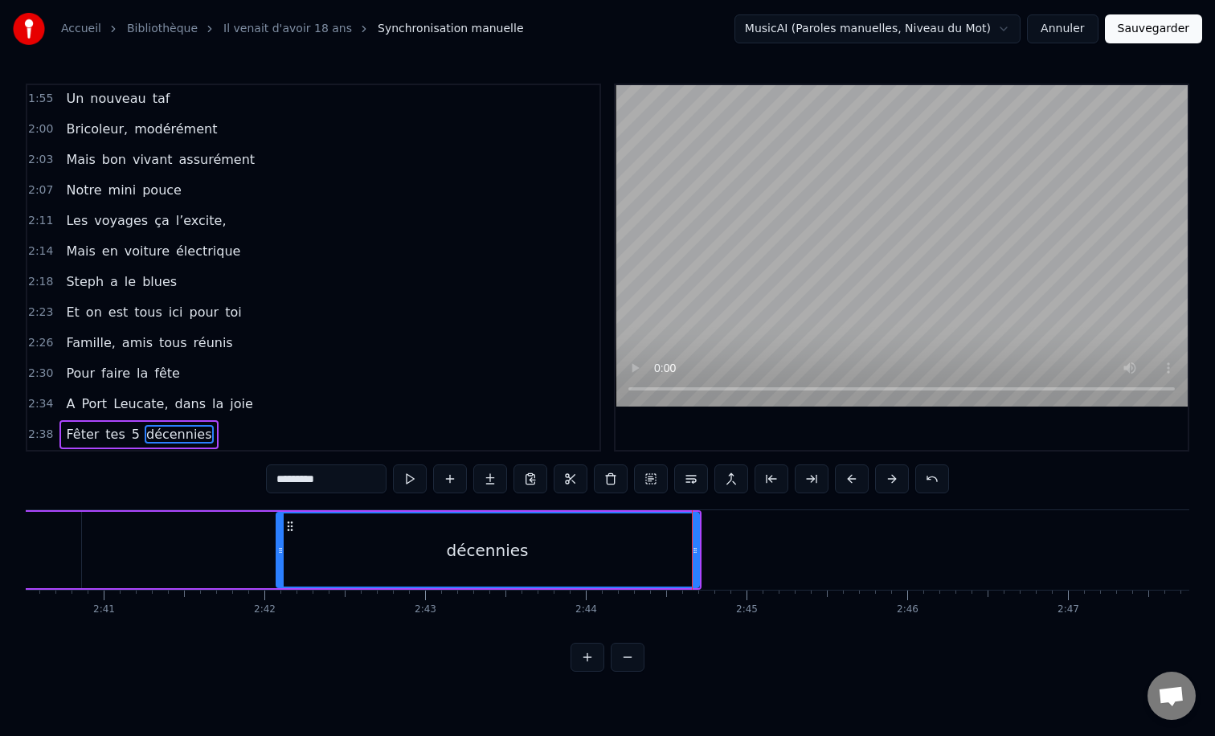
scroll to position [0, 25896]
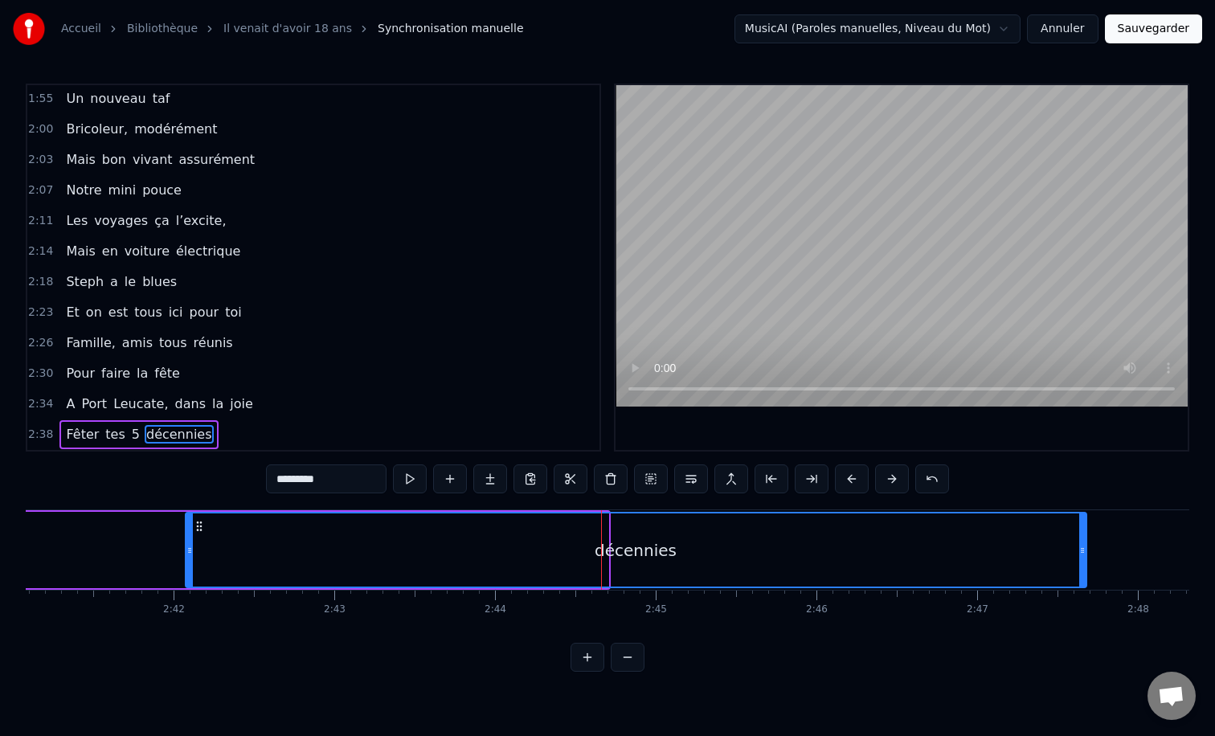
drag, startPoint x: 602, startPoint y: 551, endPoint x: 1059, endPoint y: 560, distance: 456.7
click at [1080, 560] on div at bounding box center [1083, 550] width 6 height 73
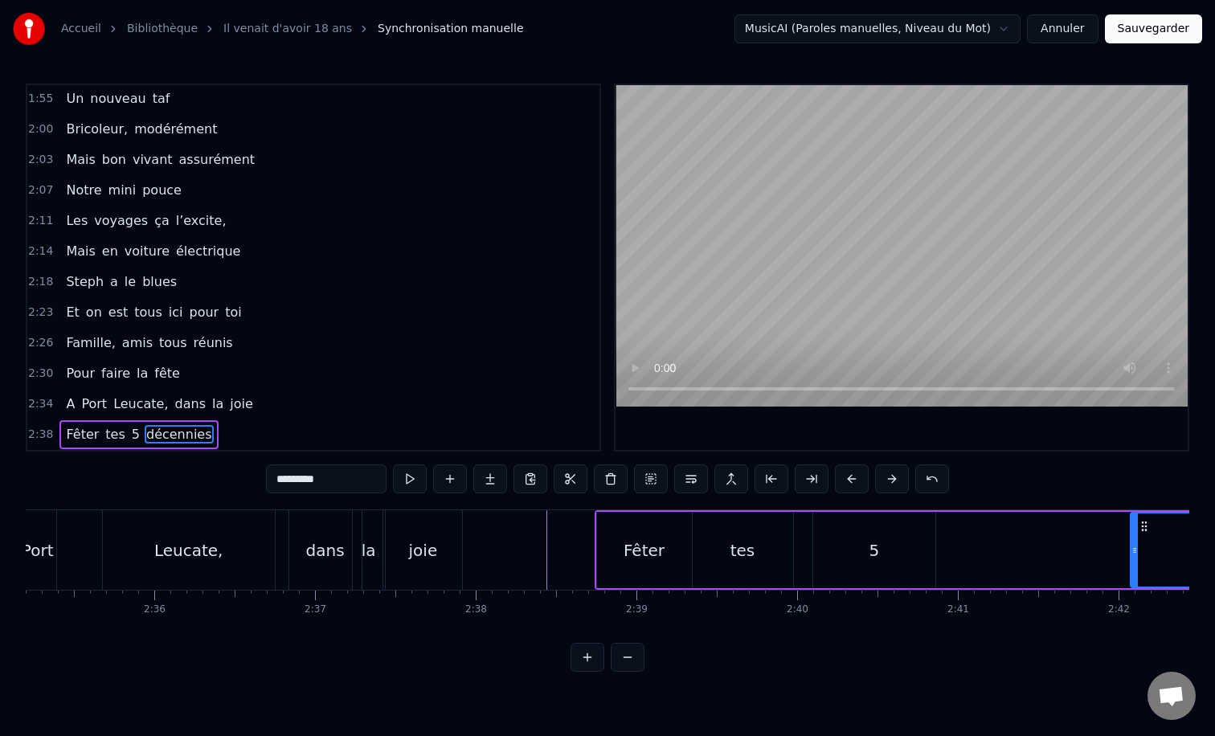
scroll to position [0, 24807]
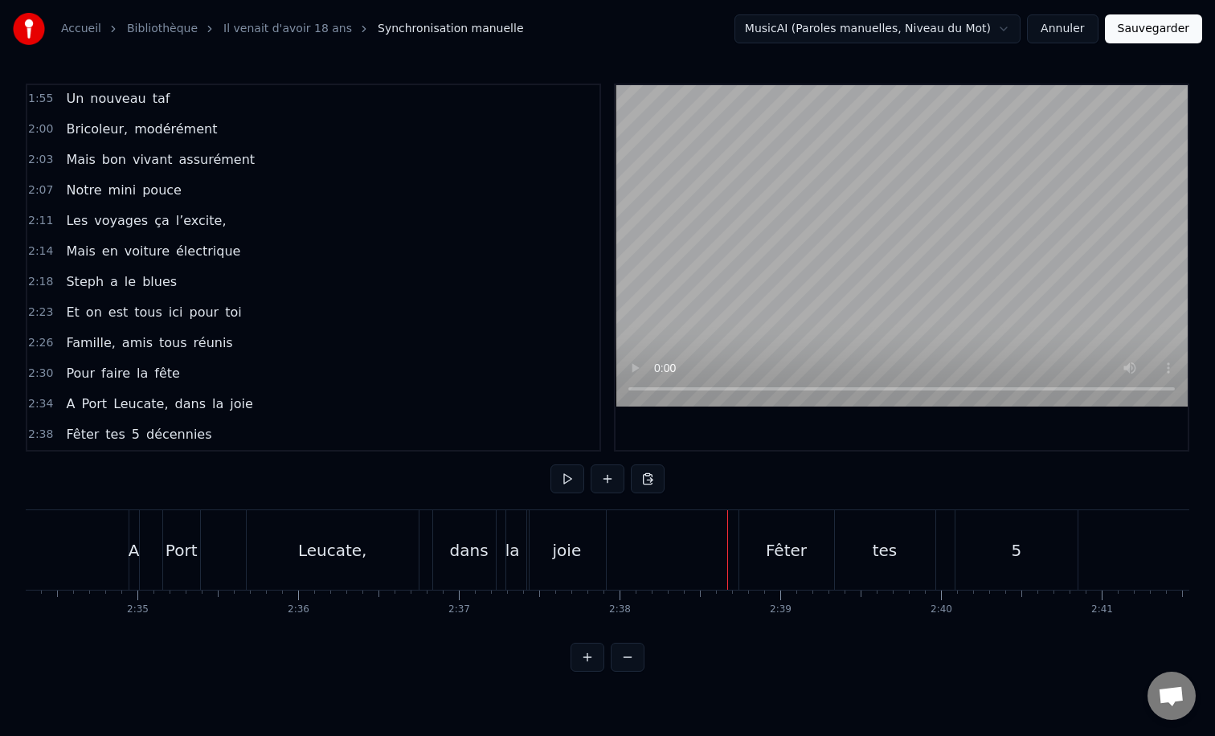
click at [850, 562] on div "décennies" at bounding box center [572, 550] width 879 height 80
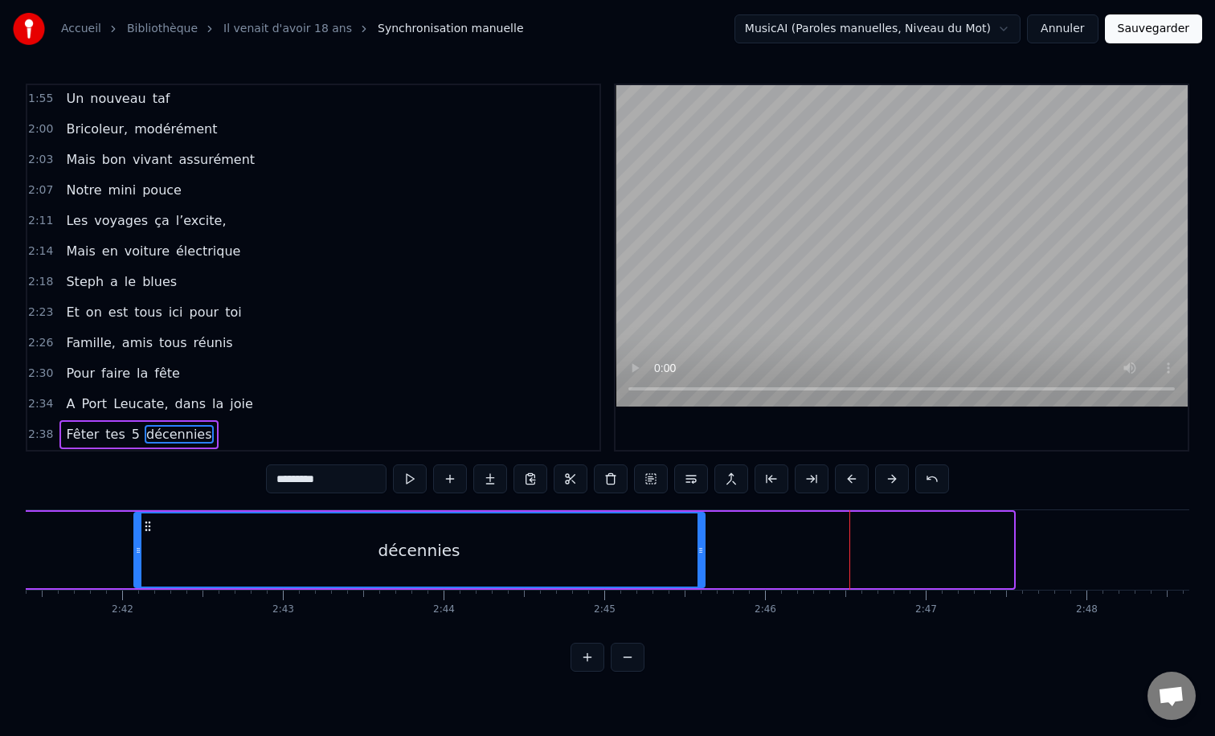
drag, startPoint x: 1011, startPoint y: 549, endPoint x: 700, endPoint y: 553, distance: 311.1
click at [700, 553] on icon at bounding box center [701, 550] width 6 height 13
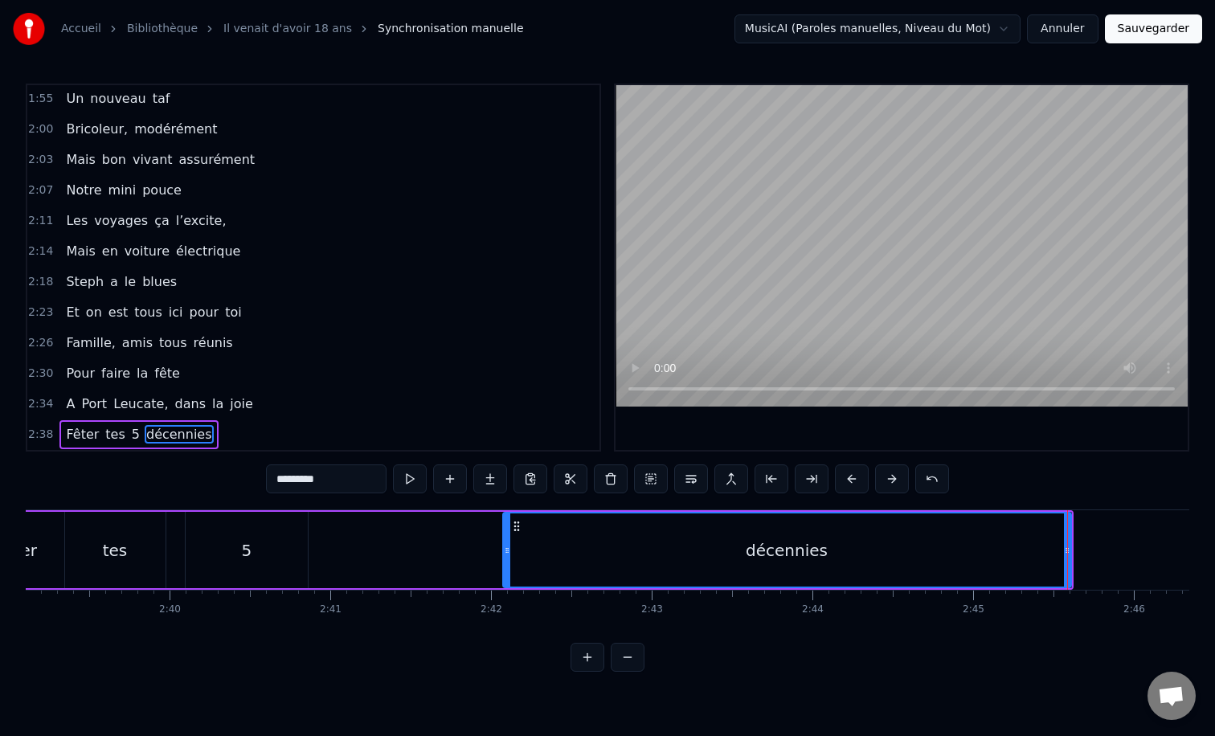
click at [442, 547] on div "Fêter tes 5 décennies" at bounding box center [520, 550] width 1107 height 80
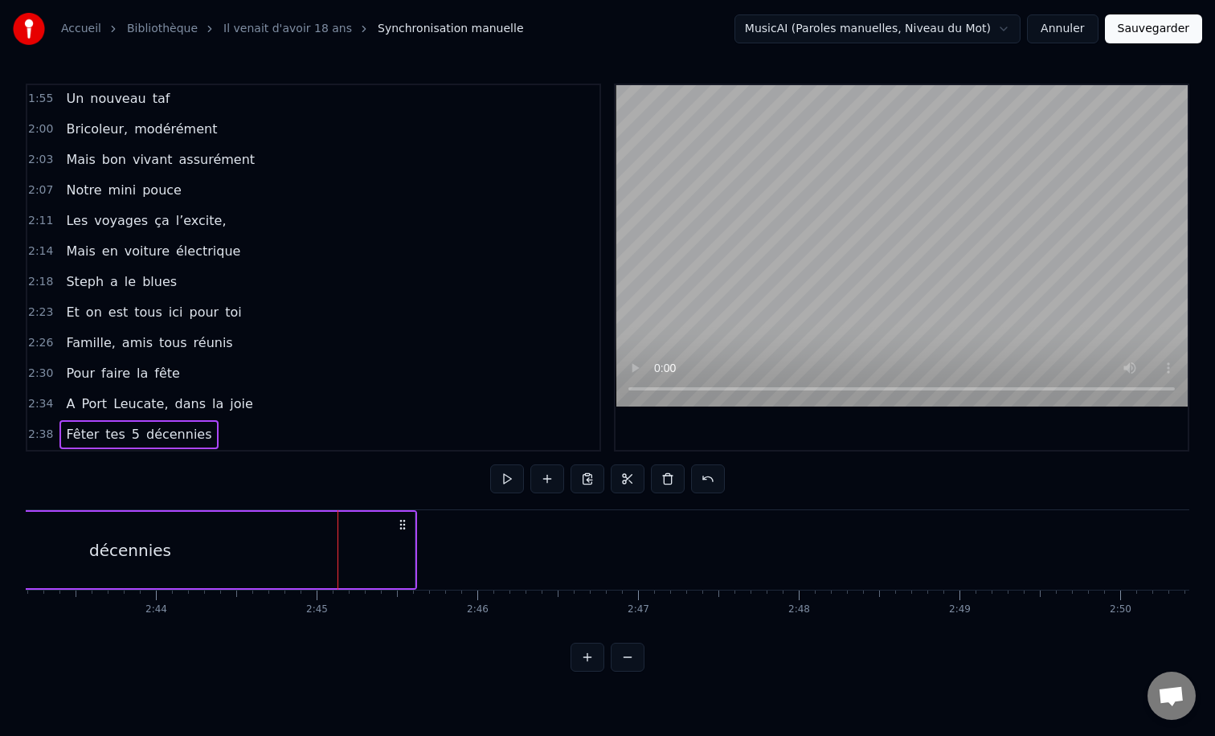
scroll to position [0, 26047]
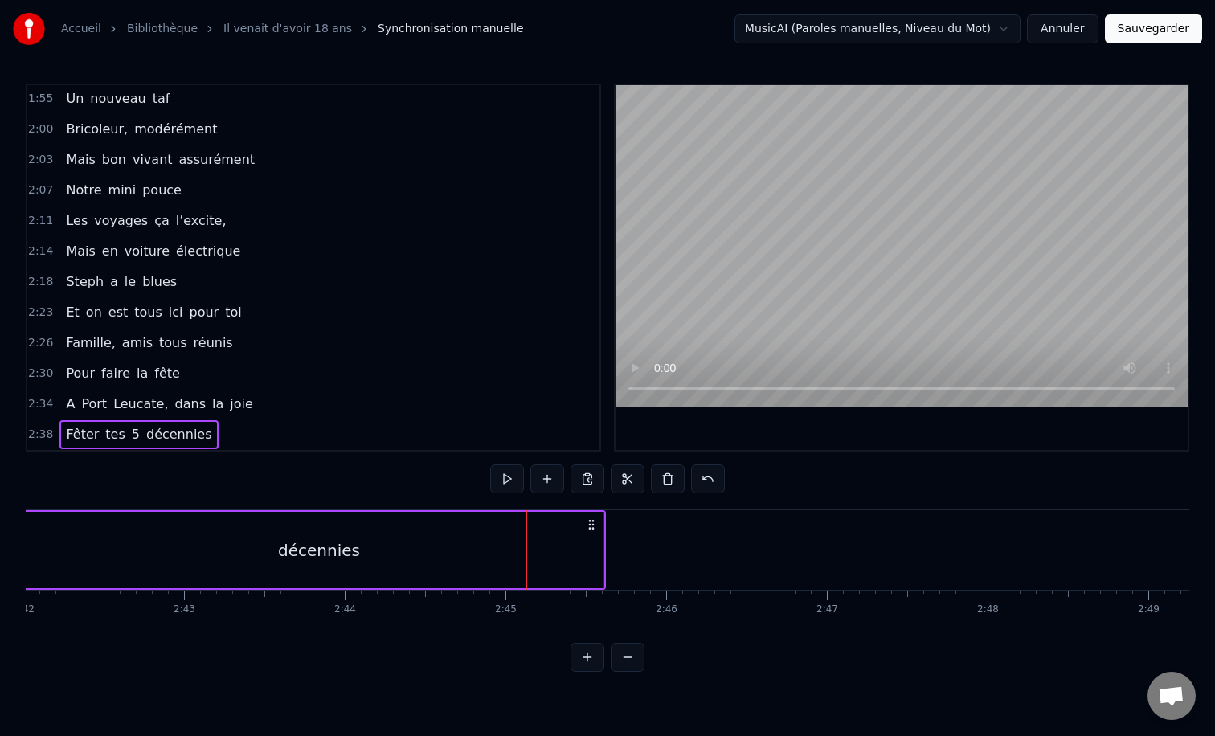
click at [599, 550] on div "décennies" at bounding box center [319, 550] width 568 height 76
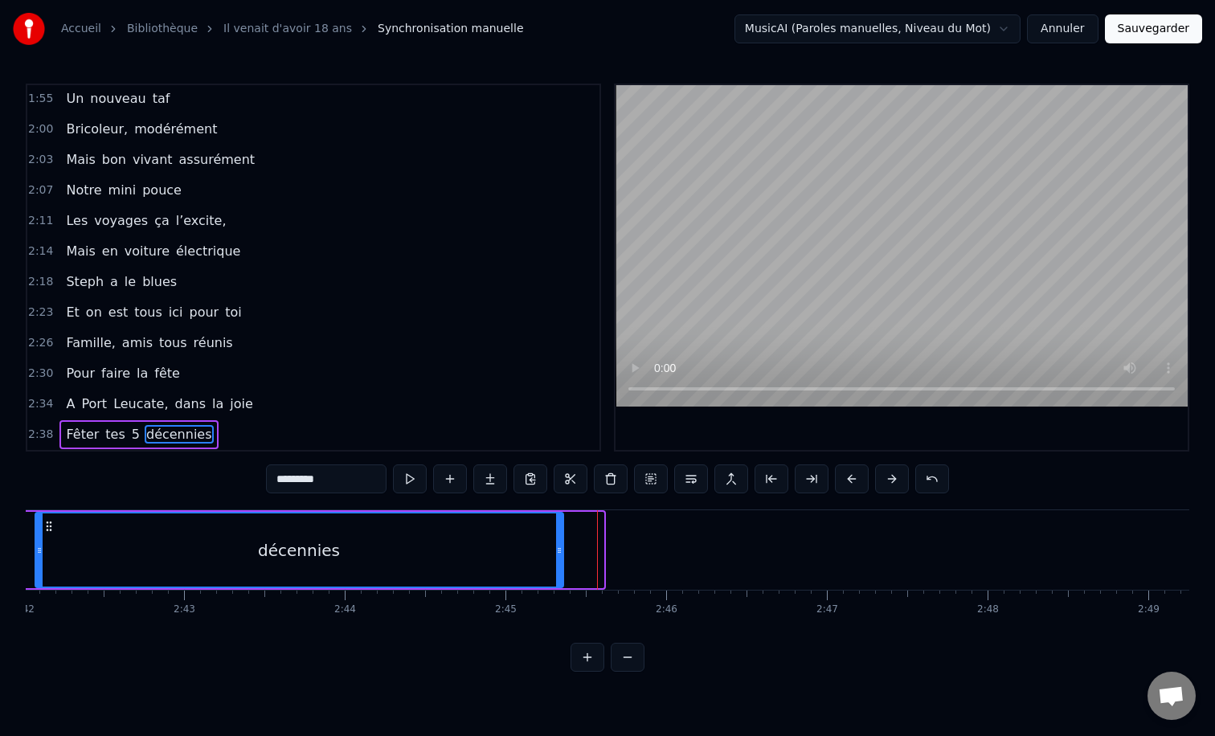
drag, startPoint x: 599, startPoint y: 549, endPoint x: 554, endPoint y: 546, distance: 45.1
click at [556, 546] on icon at bounding box center [559, 550] width 6 height 13
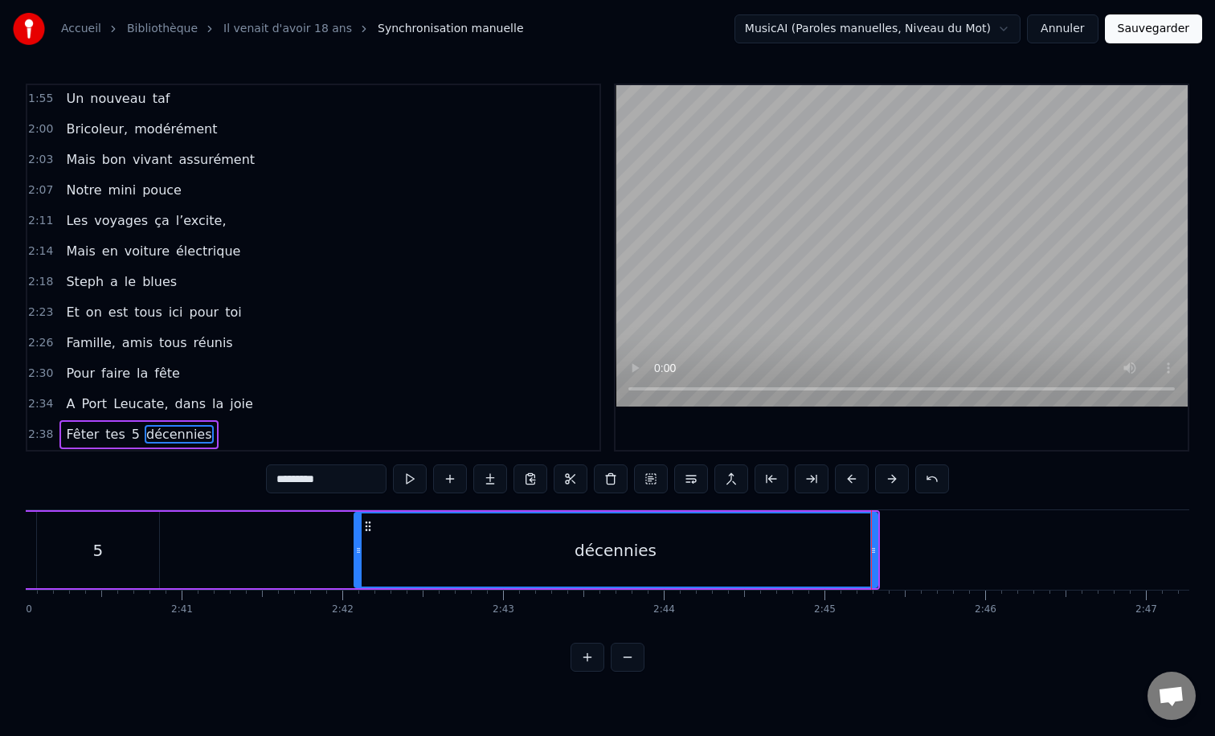
scroll to position [0, 25577]
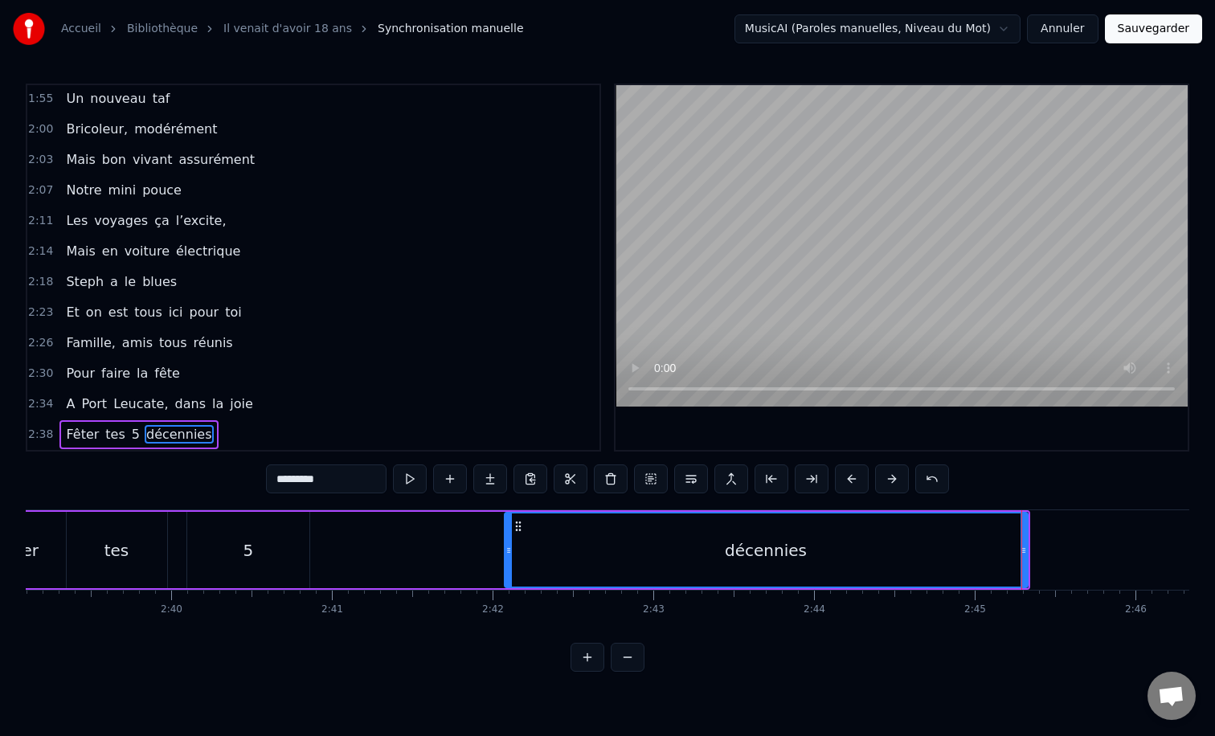
click at [404, 537] on div "Fêter tes 5 décennies" at bounding box center [500, 550] width 1062 height 80
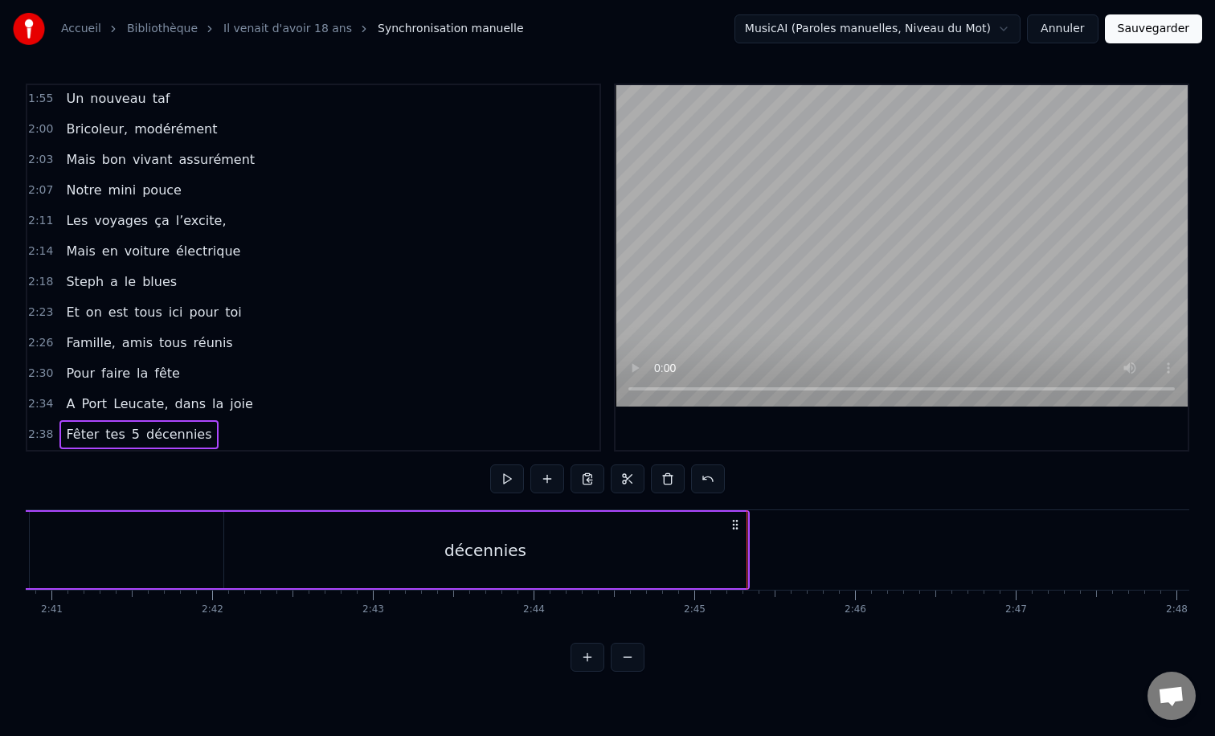
scroll to position [0, 25831]
click at [150, 539] on div "Fêter tes 5 décennies" at bounding box center [246, 550] width 1062 height 80
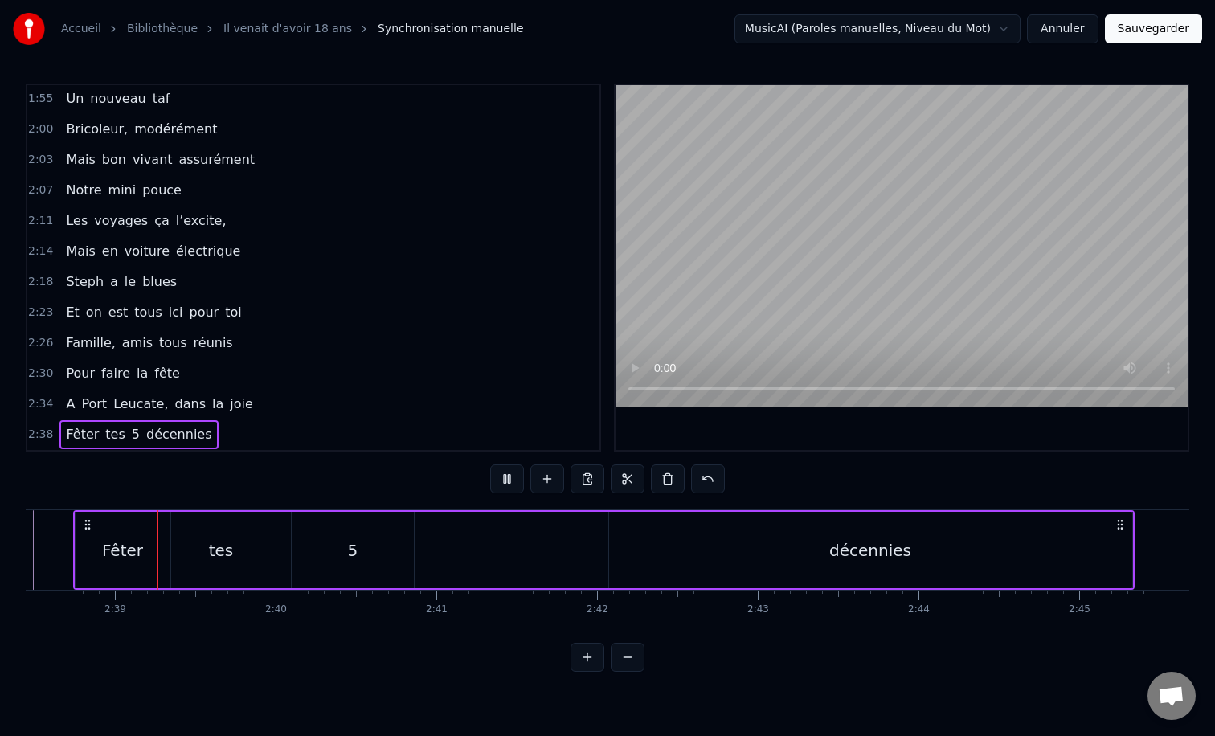
scroll to position [0, 25467]
click at [916, 559] on div "décennies" at bounding box center [876, 550] width 523 height 76
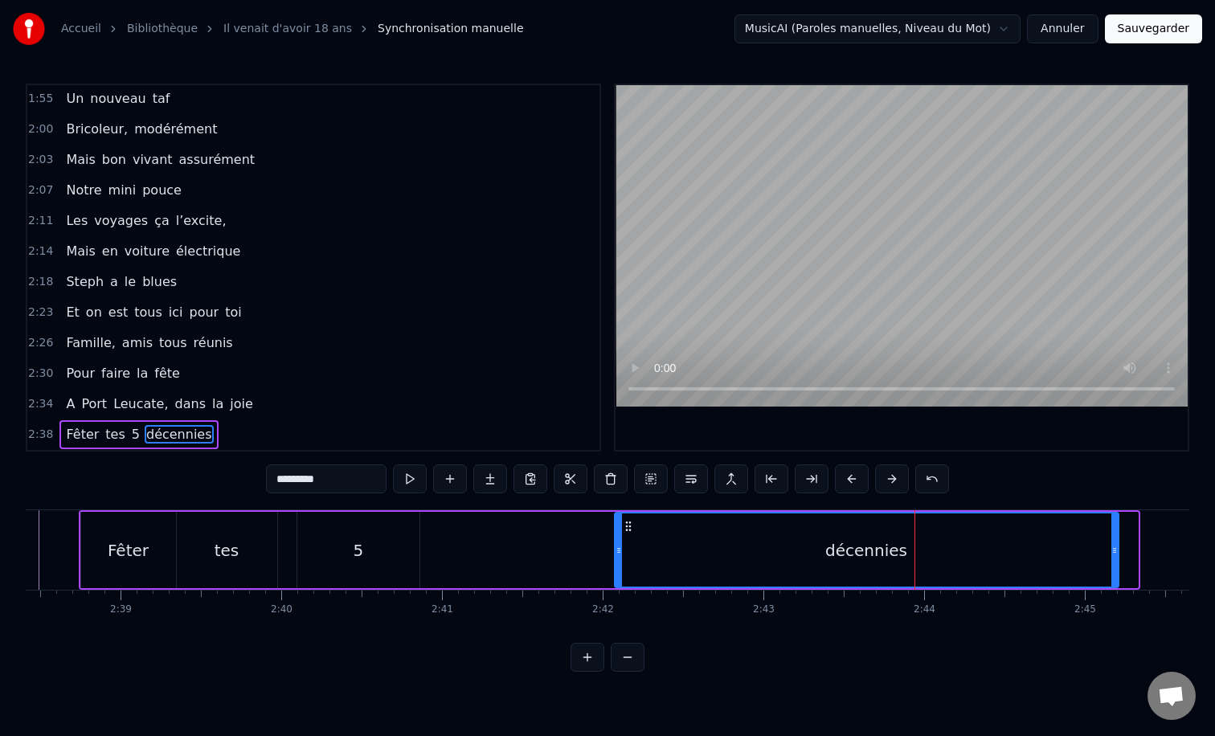
drag, startPoint x: 1131, startPoint y: 551, endPoint x: 1109, endPoint y: 550, distance: 21.7
click at [1112, 550] on icon at bounding box center [1115, 550] width 6 height 13
click at [507, 545] on div "Fêter tes 5 décennies" at bounding box center [599, 550] width 1040 height 80
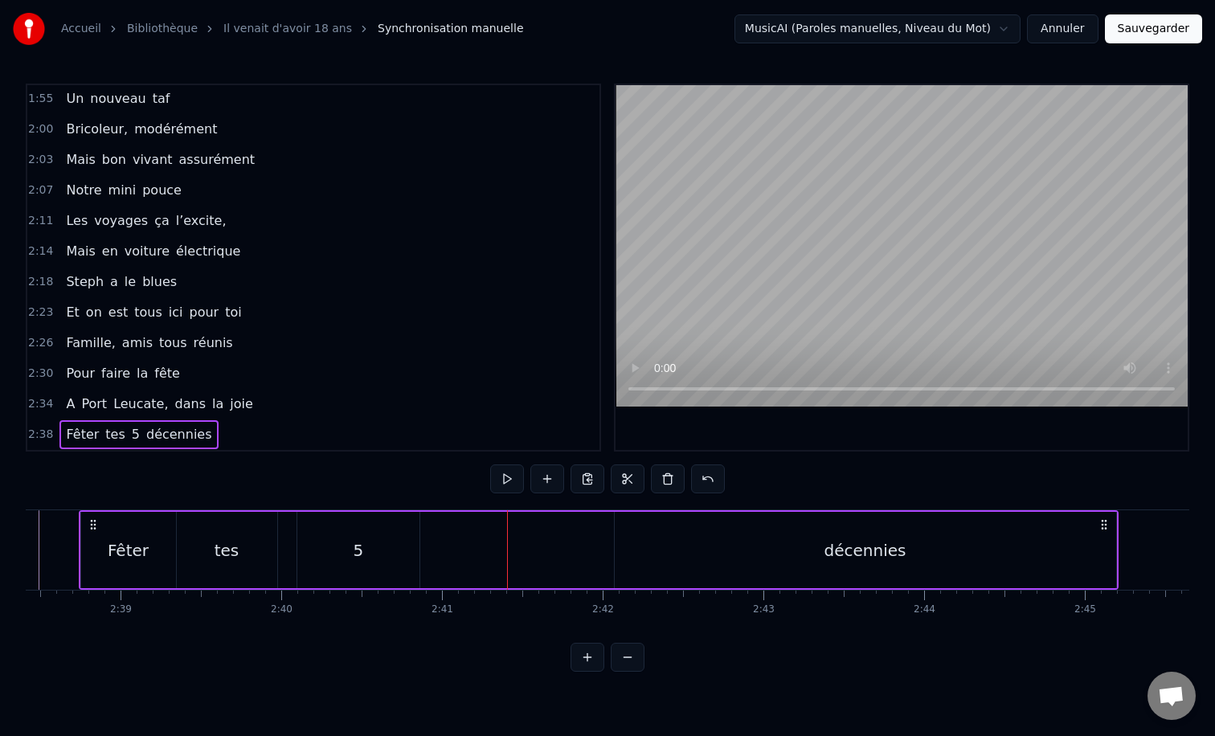
scroll to position [0, 25439]
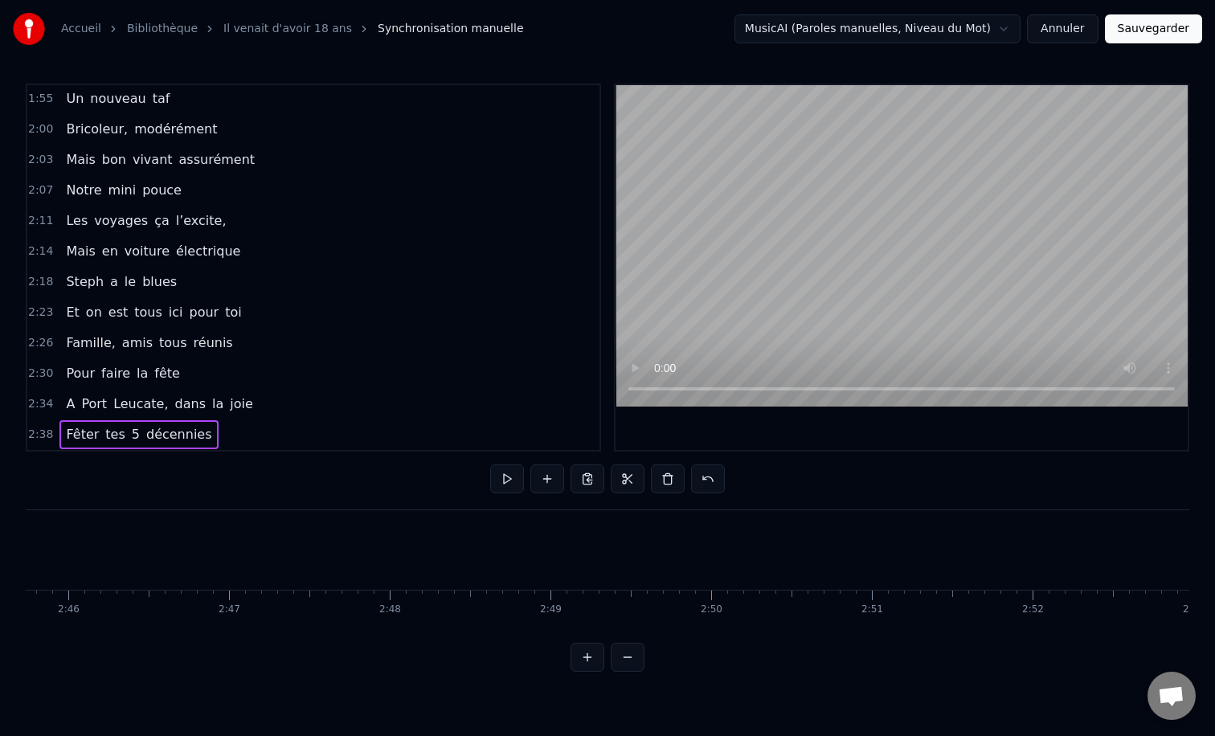
click at [790, 492] on div "0:12 Il vient d’avoir 50 ans 0:15 Il est beau comme un enfant 0:18 [PERSON_NAME…" at bounding box center [608, 378] width 1164 height 588
click at [1135, 32] on button "Sauvegarder" at bounding box center [1153, 28] width 97 height 29
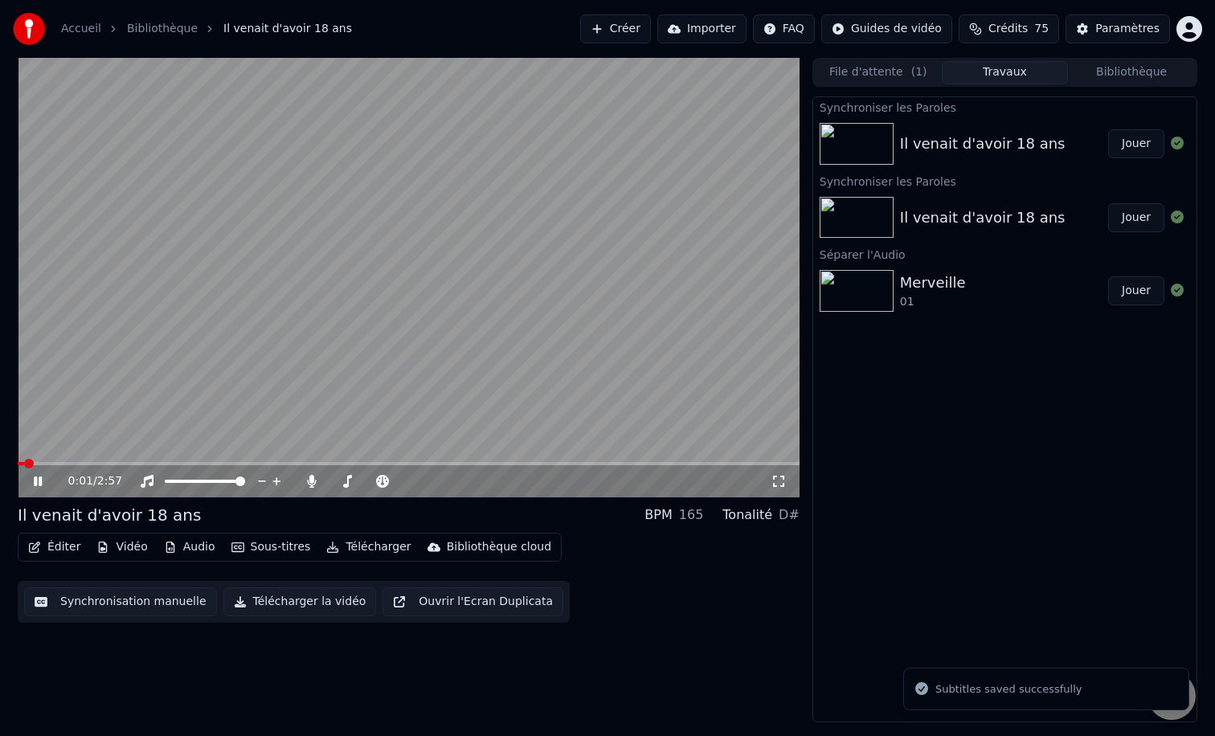
click at [774, 485] on icon at bounding box center [778, 481] width 11 height 11
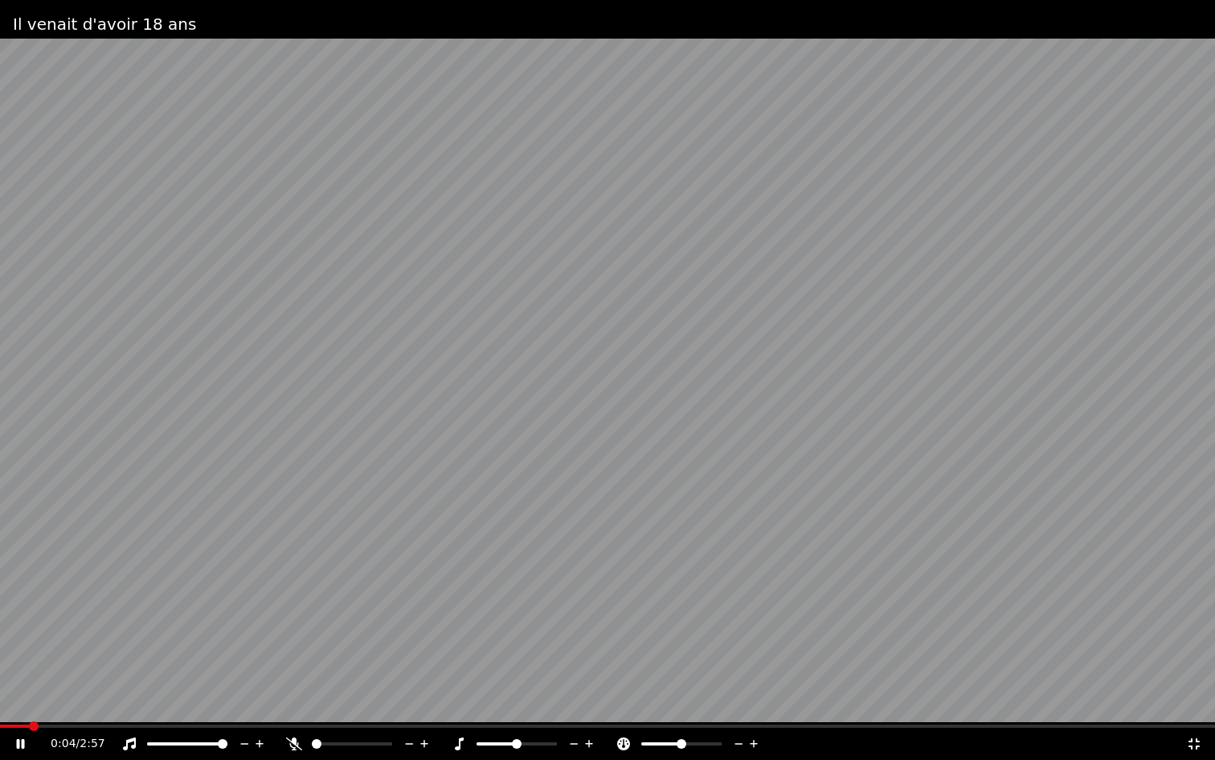
click at [312, 736] on span at bounding box center [317, 744] width 10 height 10
